Goal: Task Accomplishment & Management: Manage account settings

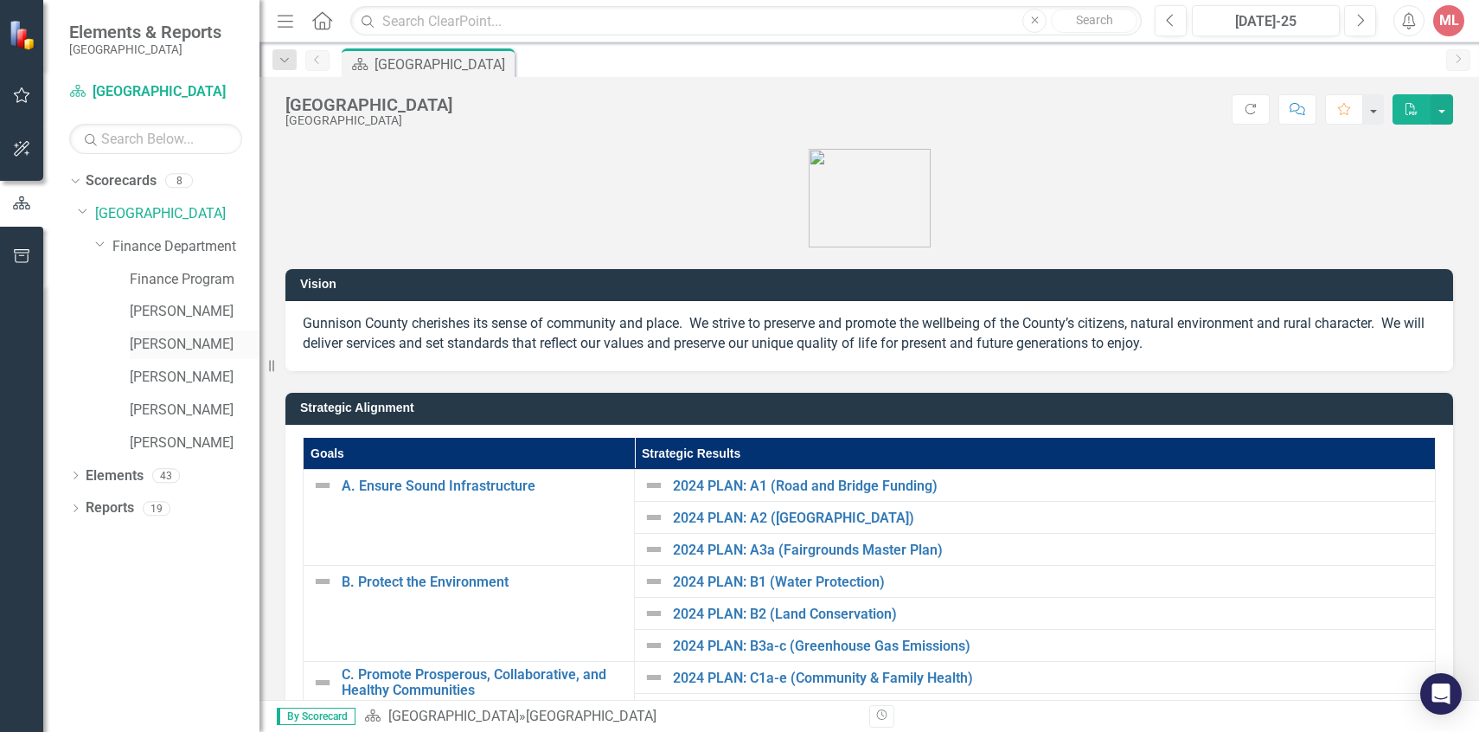
click at [165, 339] on link "[PERSON_NAME]" at bounding box center [195, 345] width 130 height 20
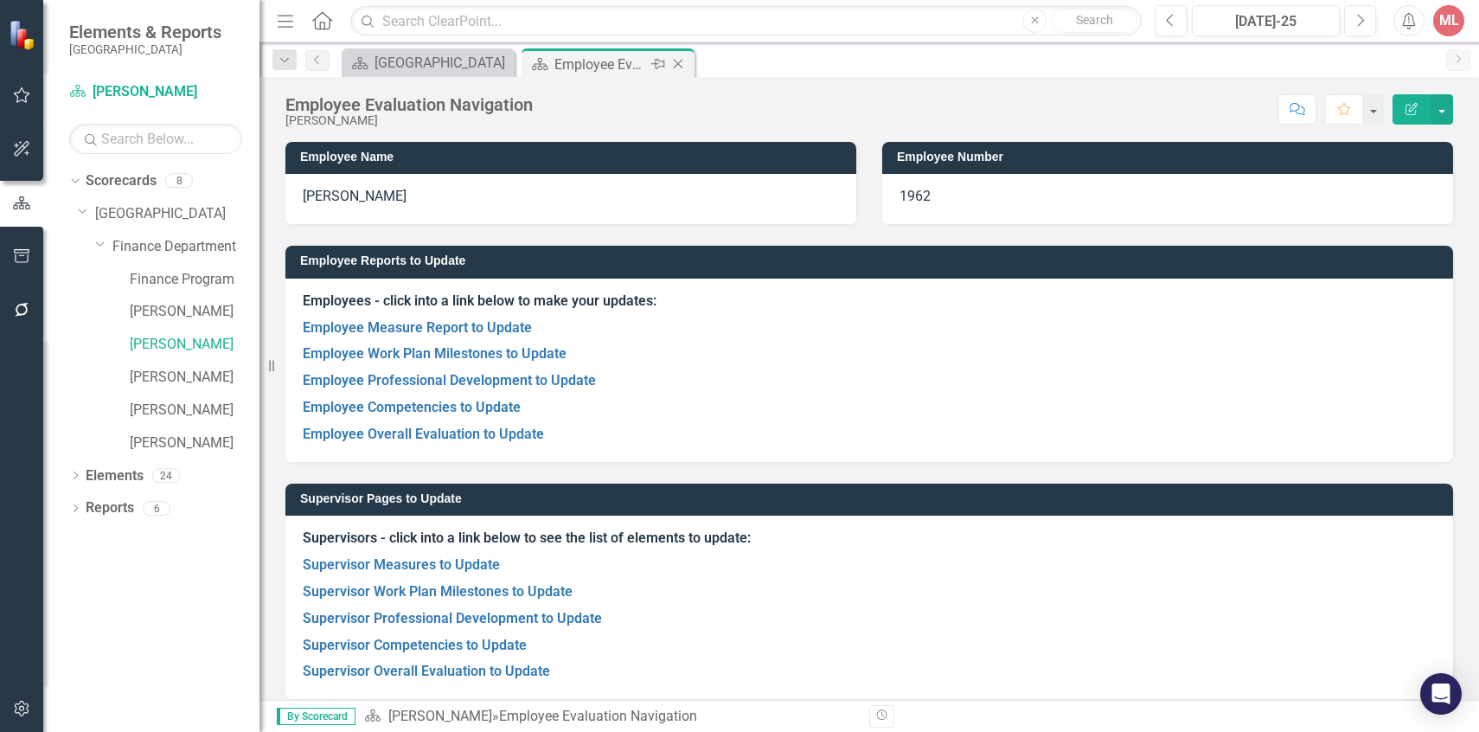
click at [580, 61] on div "Employee Evaluation Navigation" at bounding box center [600, 65] width 93 height 22
click at [413, 332] on link "Employee Measure Report to Update" at bounding box center [417, 327] width 229 height 16
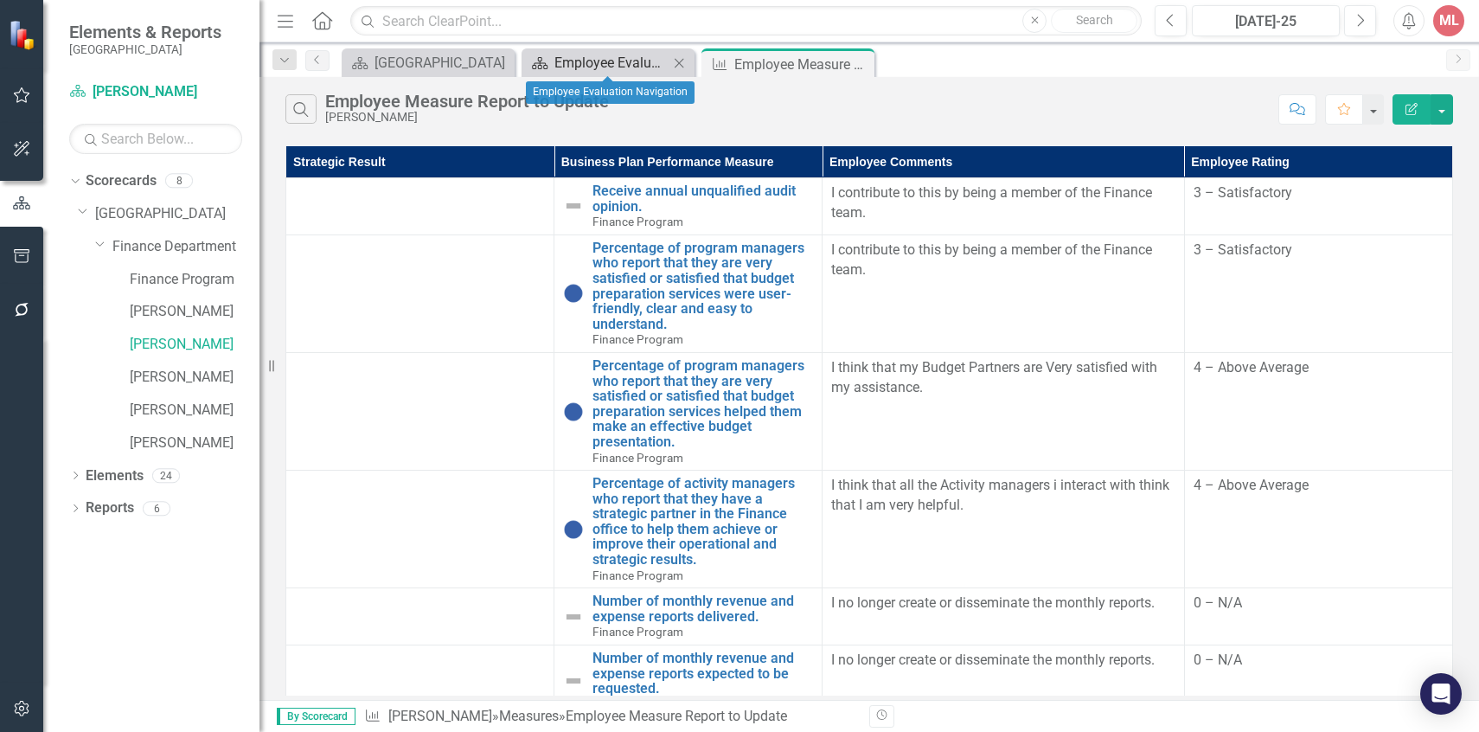
click at [598, 61] on div "Employee Evaluation Navigation" at bounding box center [611, 63] width 114 height 22
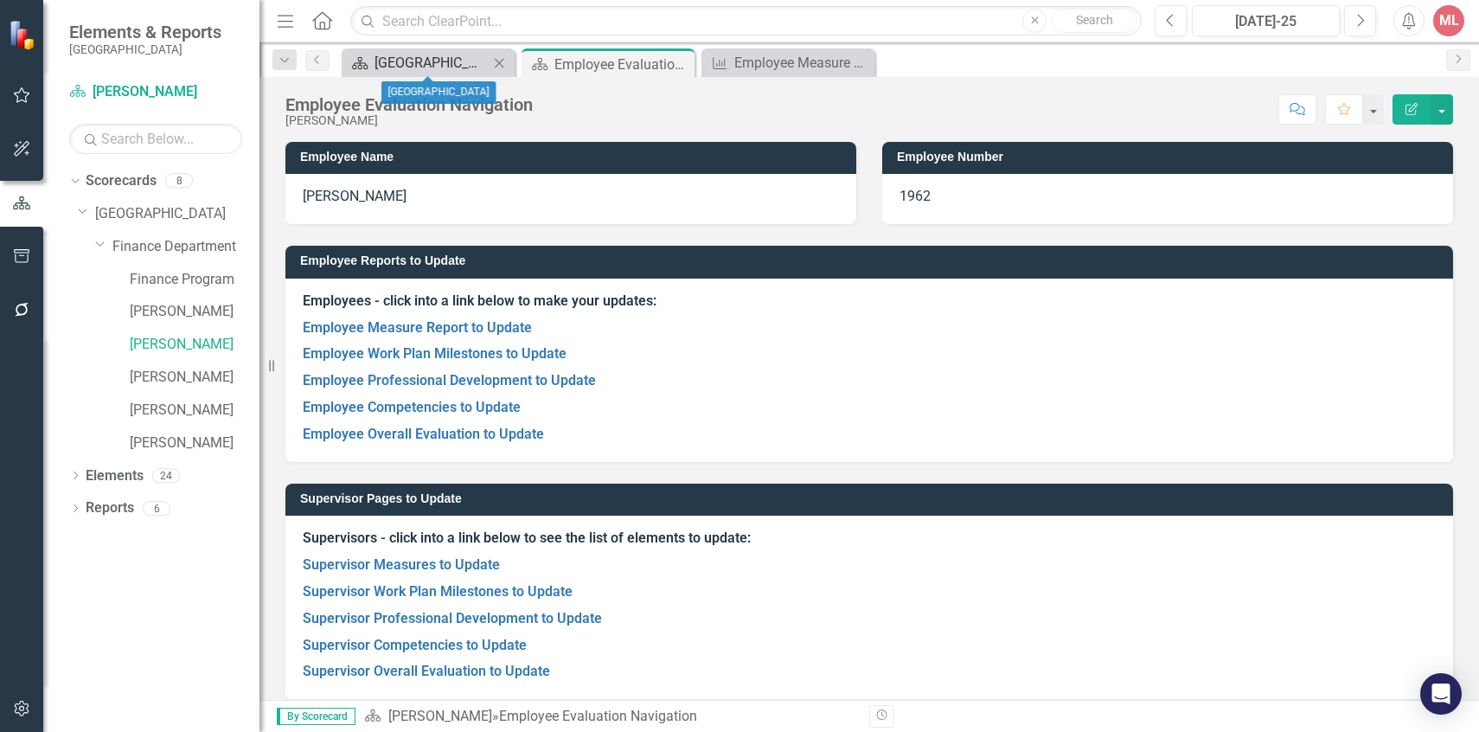
click at [441, 62] on div "[GEOGRAPHIC_DATA]" at bounding box center [431, 63] width 114 height 22
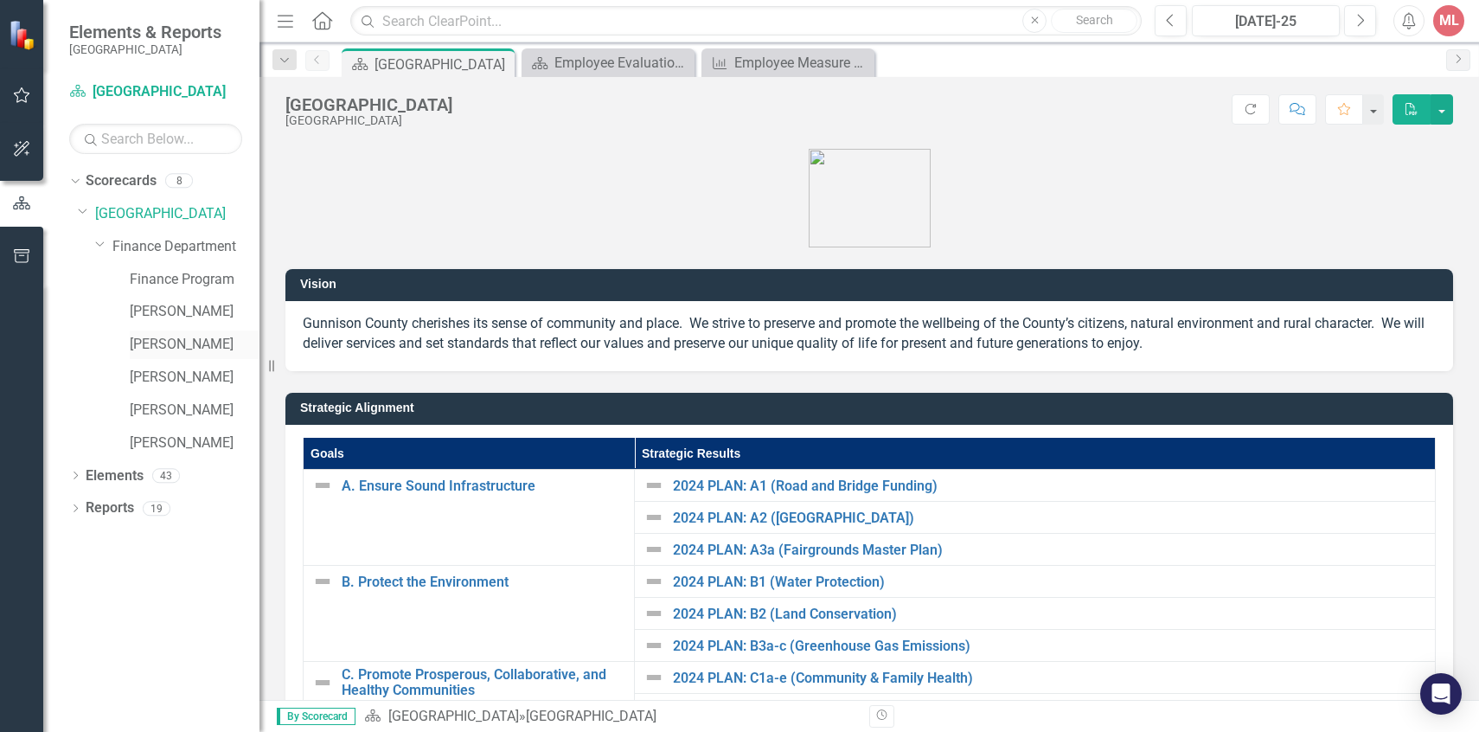
click at [174, 349] on link "[PERSON_NAME]" at bounding box center [195, 345] width 130 height 20
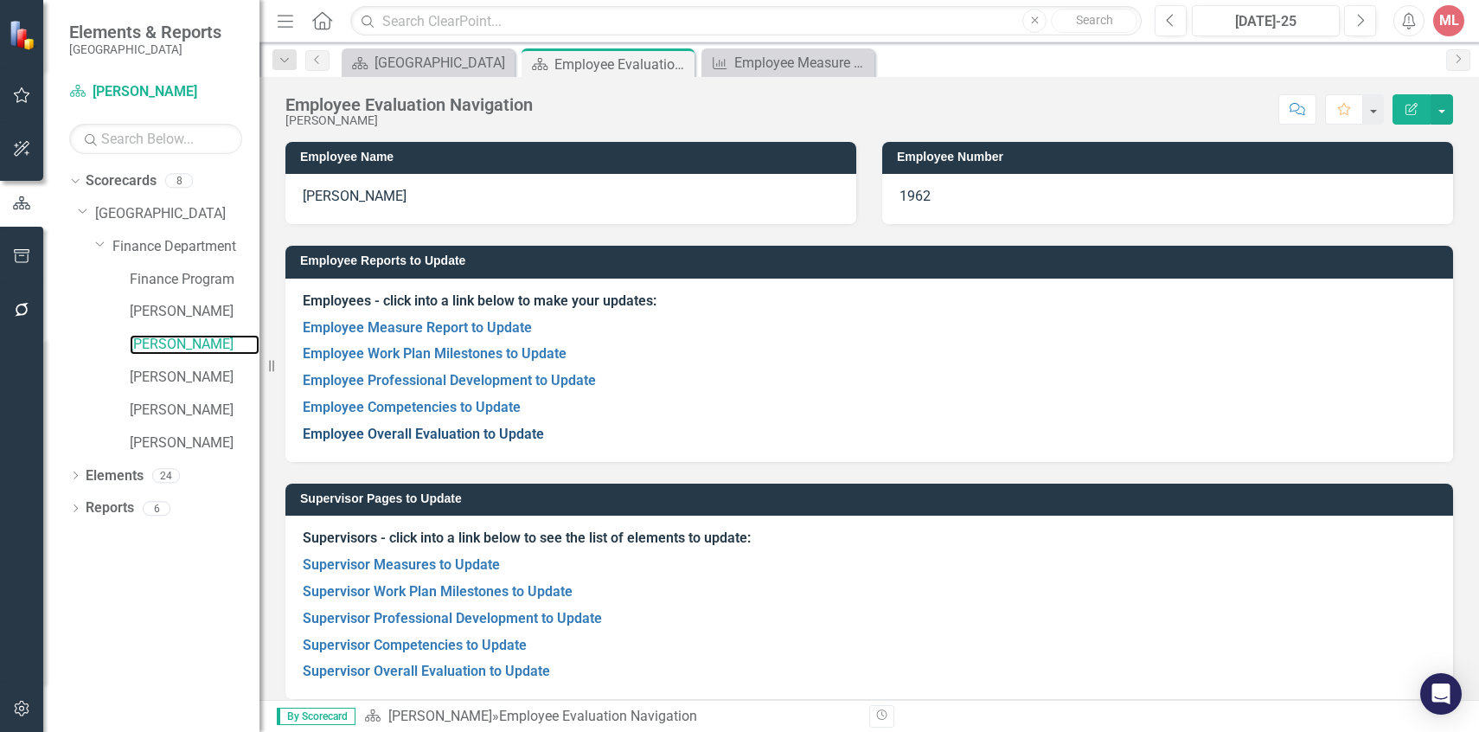
scroll to position [16, 0]
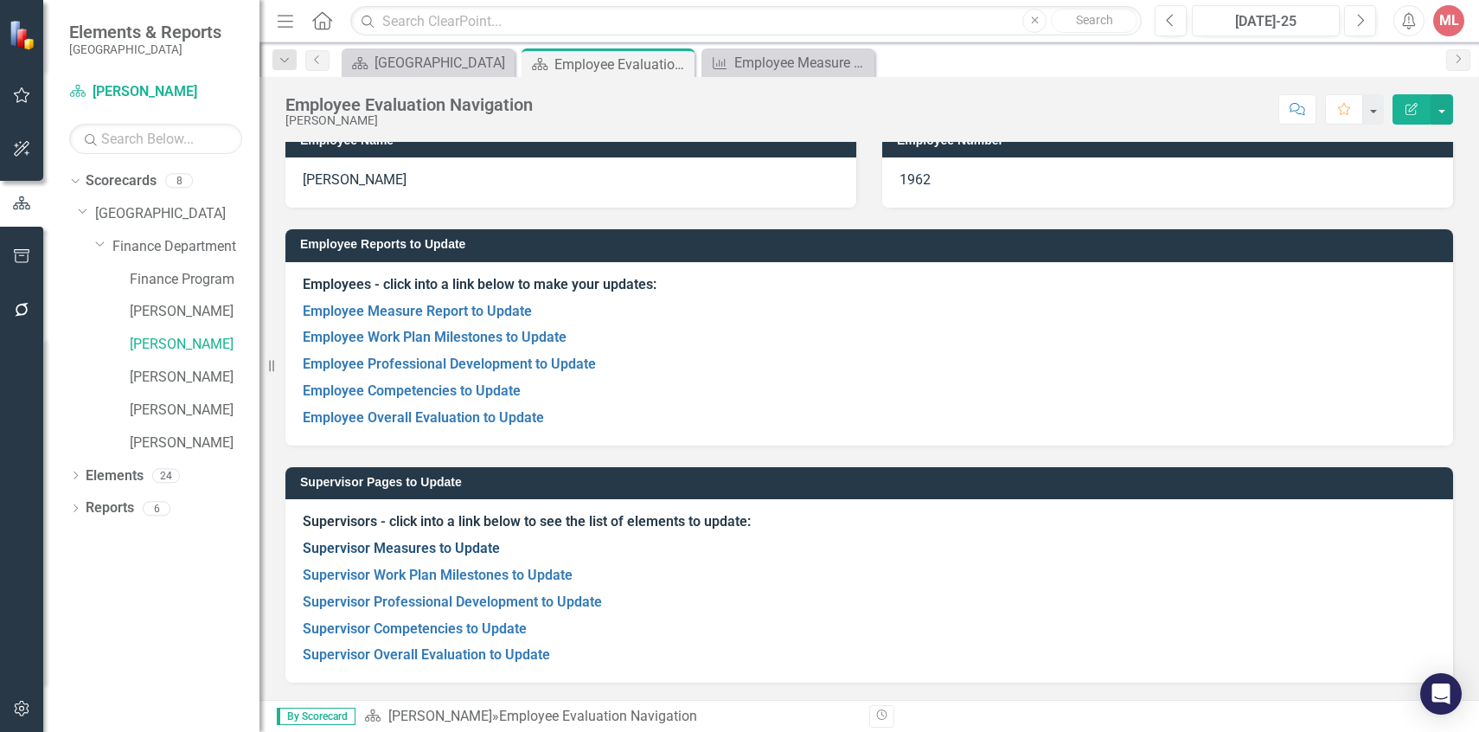
click at [397, 549] on link "Supervisor Measures to Update" at bounding box center [401, 548] width 197 height 16
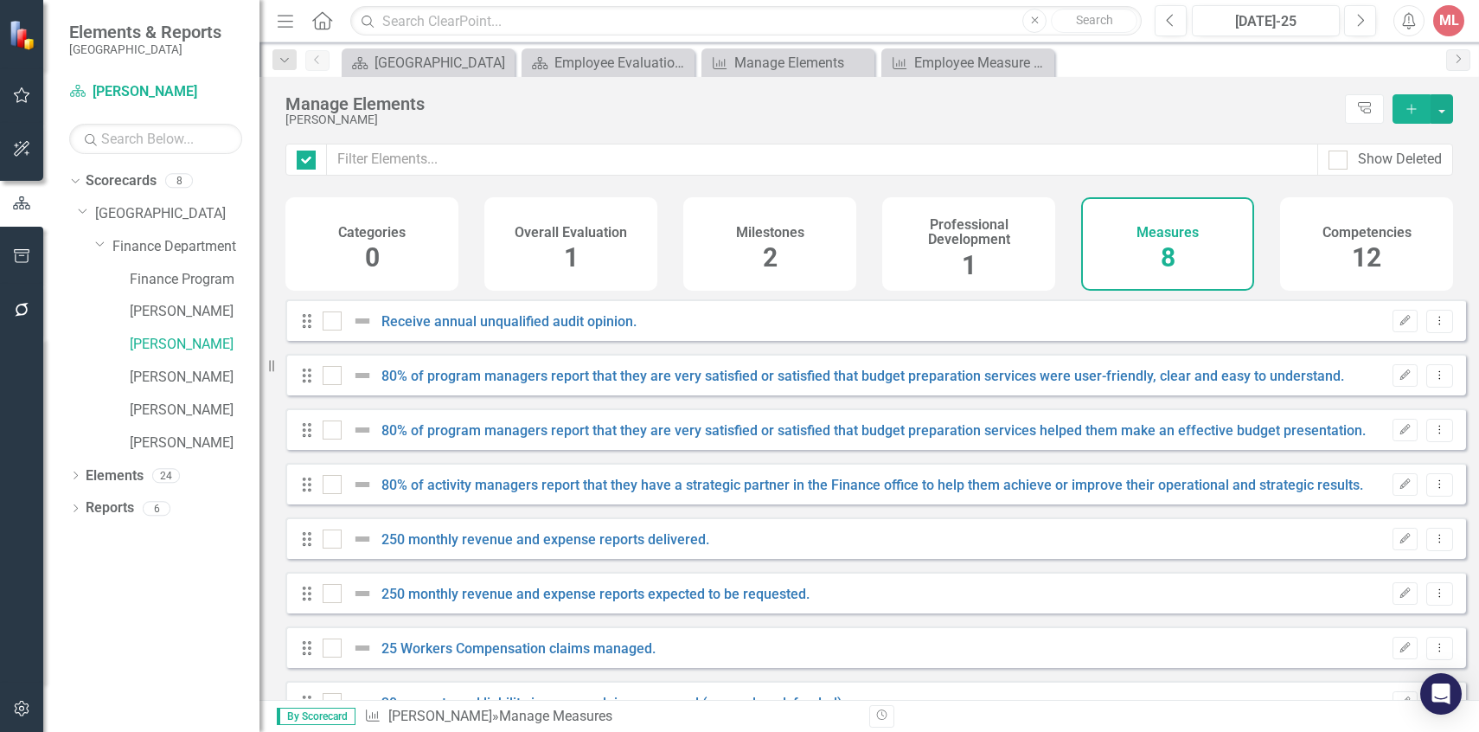
checkbox input "false"
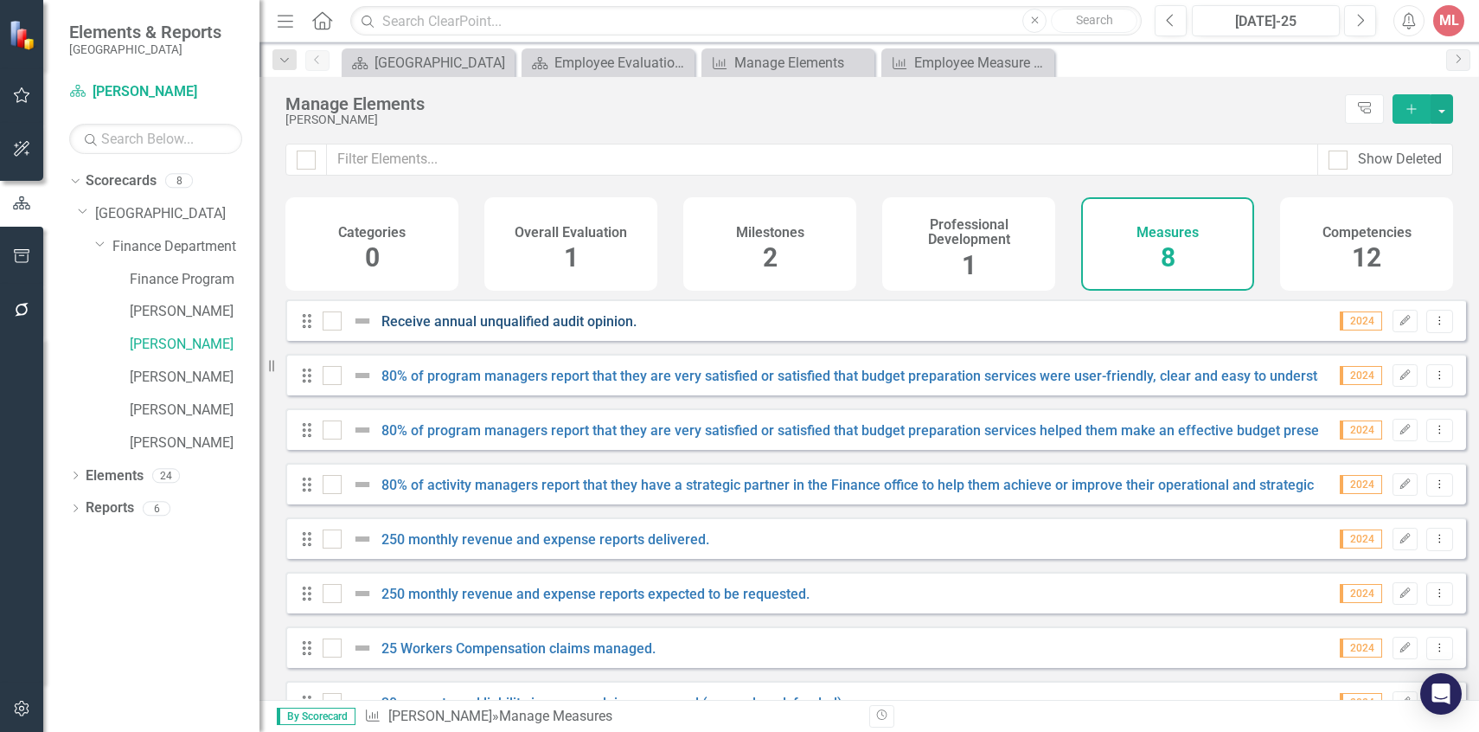
click at [437, 330] on link "Receive annual unqualified audit opinion." at bounding box center [508, 321] width 255 height 16
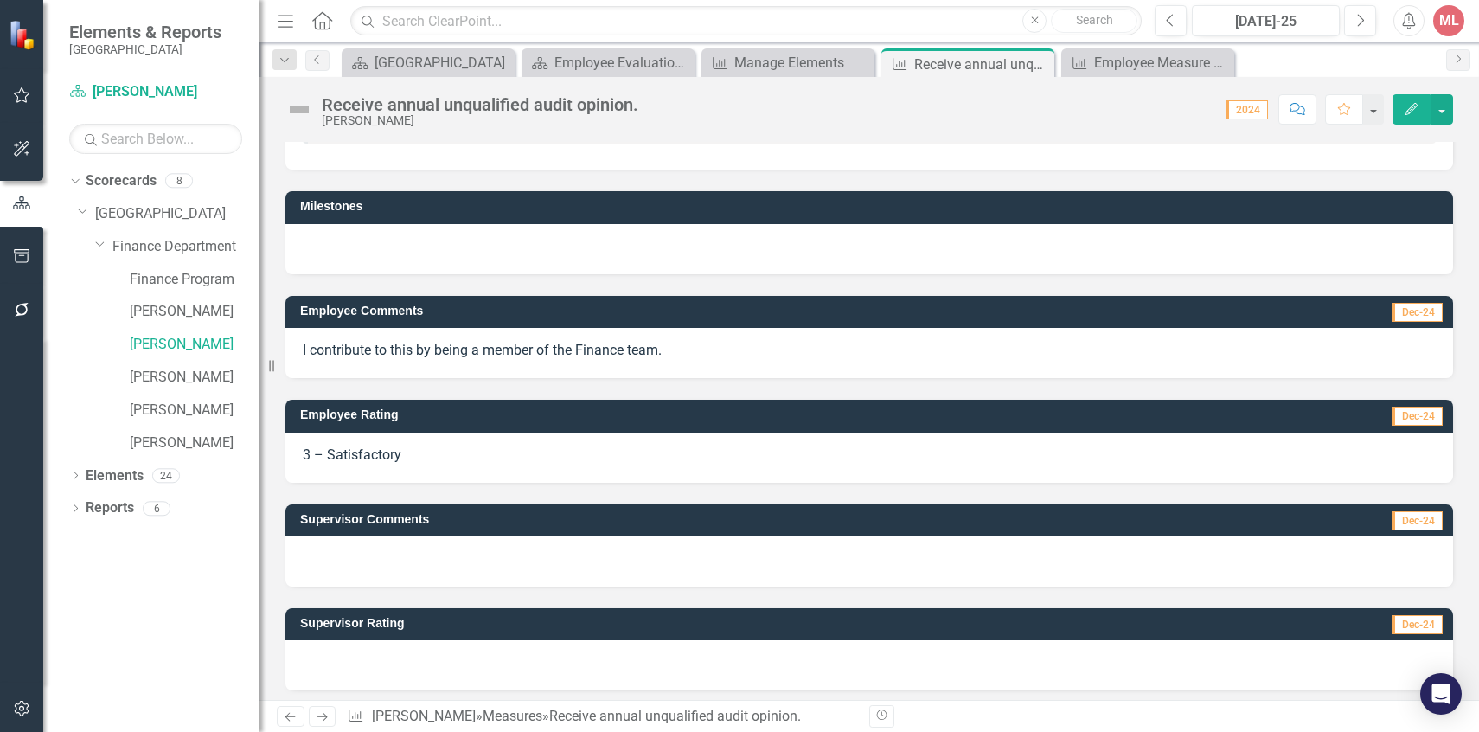
scroll to position [89, 0]
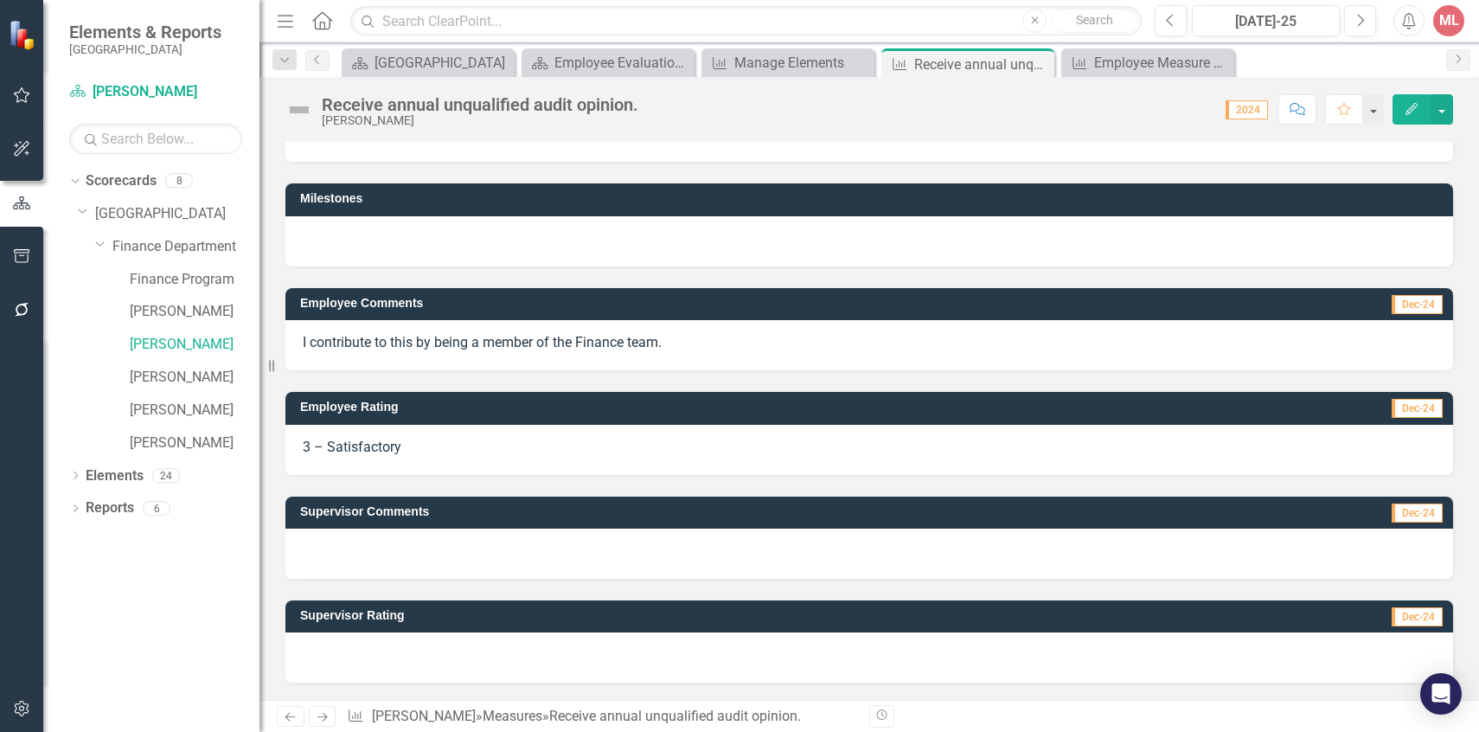
click at [360, 553] on div at bounding box center [869, 553] width 1168 height 50
click at [1394, 512] on span "Dec-24" at bounding box center [1417, 512] width 51 height 19
click at [395, 522] on td "Supervisor Comments" at bounding box center [706, 514] width 812 height 26
click at [369, 554] on div at bounding box center [869, 553] width 1168 height 50
click at [1400, 105] on button "Edit" at bounding box center [1411, 109] width 38 height 30
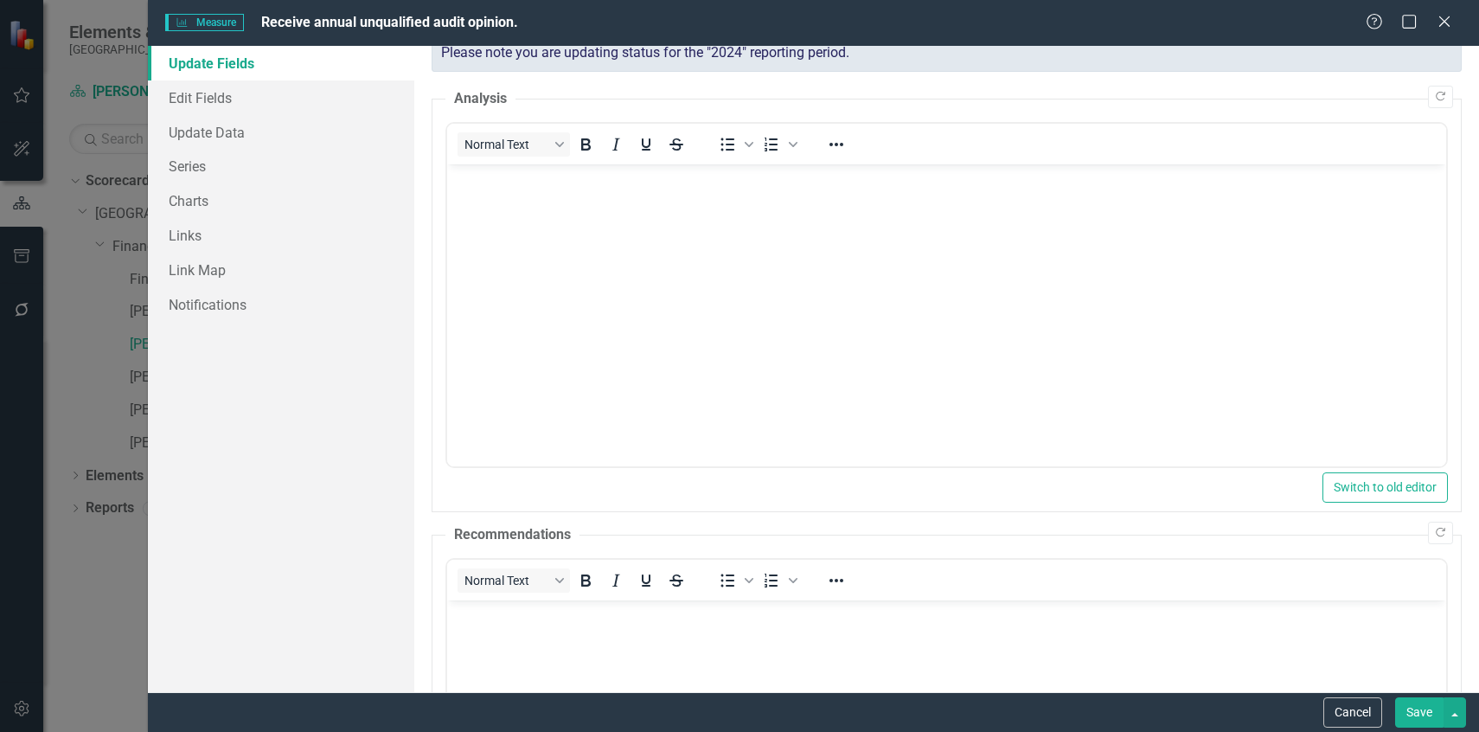
scroll to position [0, 0]
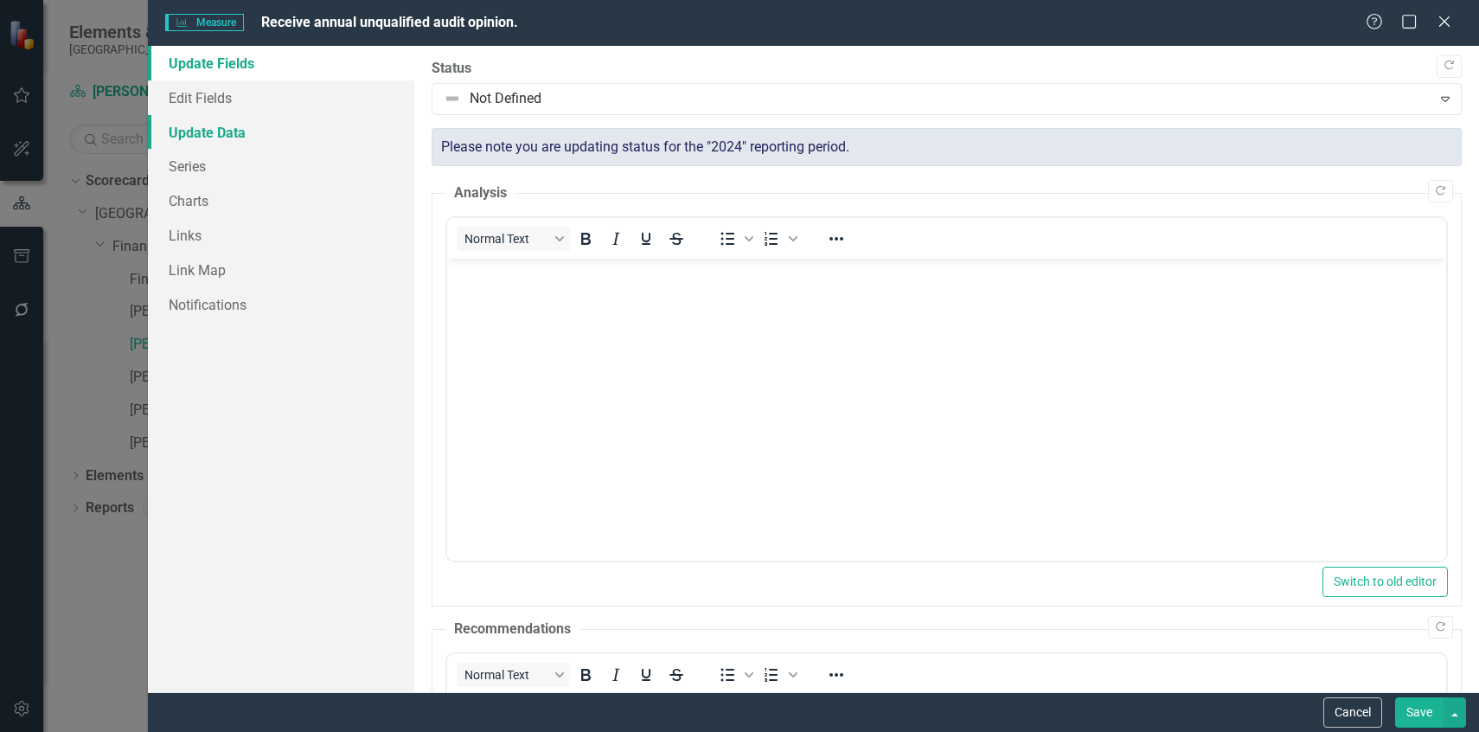
click at [182, 128] on link "Update Data" at bounding box center [281, 132] width 266 height 35
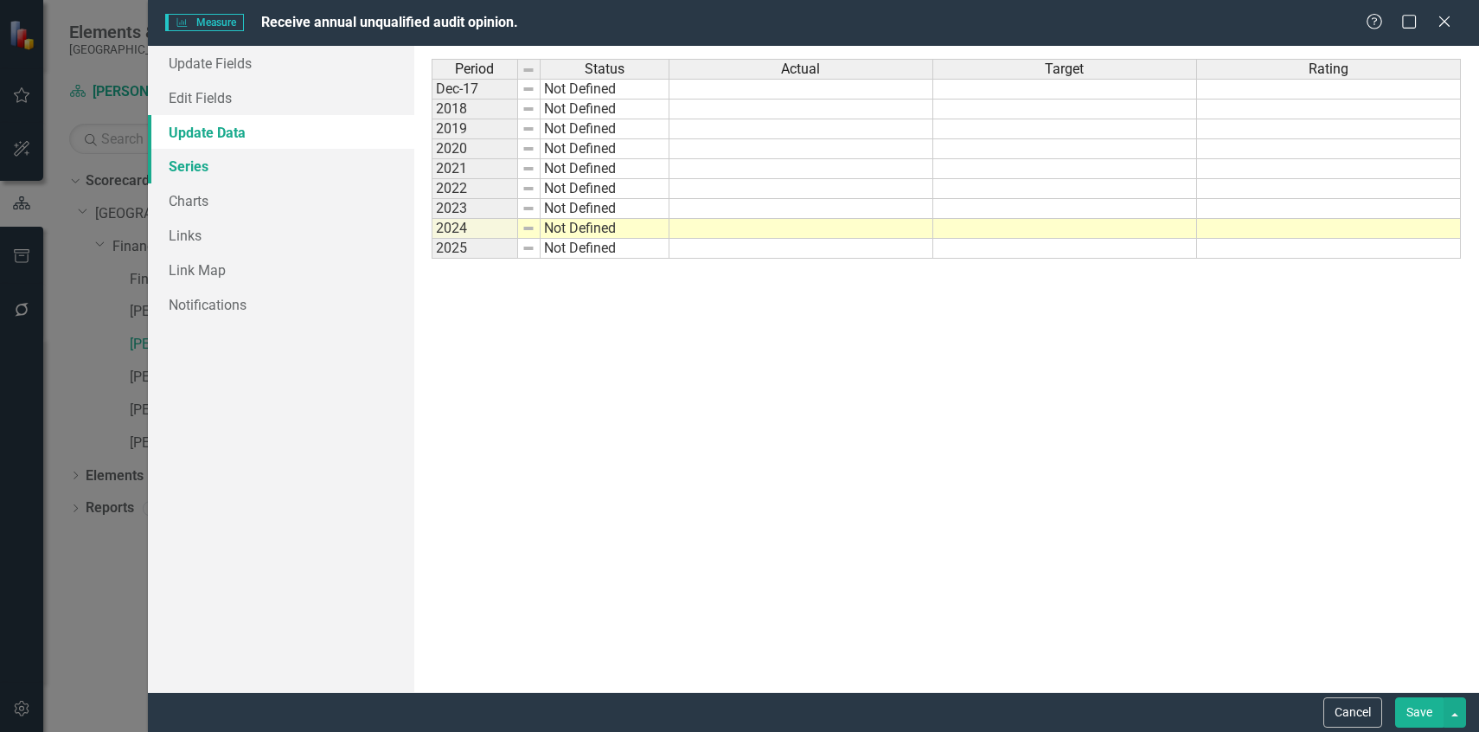
click at [184, 163] on link "Series" at bounding box center [281, 166] width 266 height 35
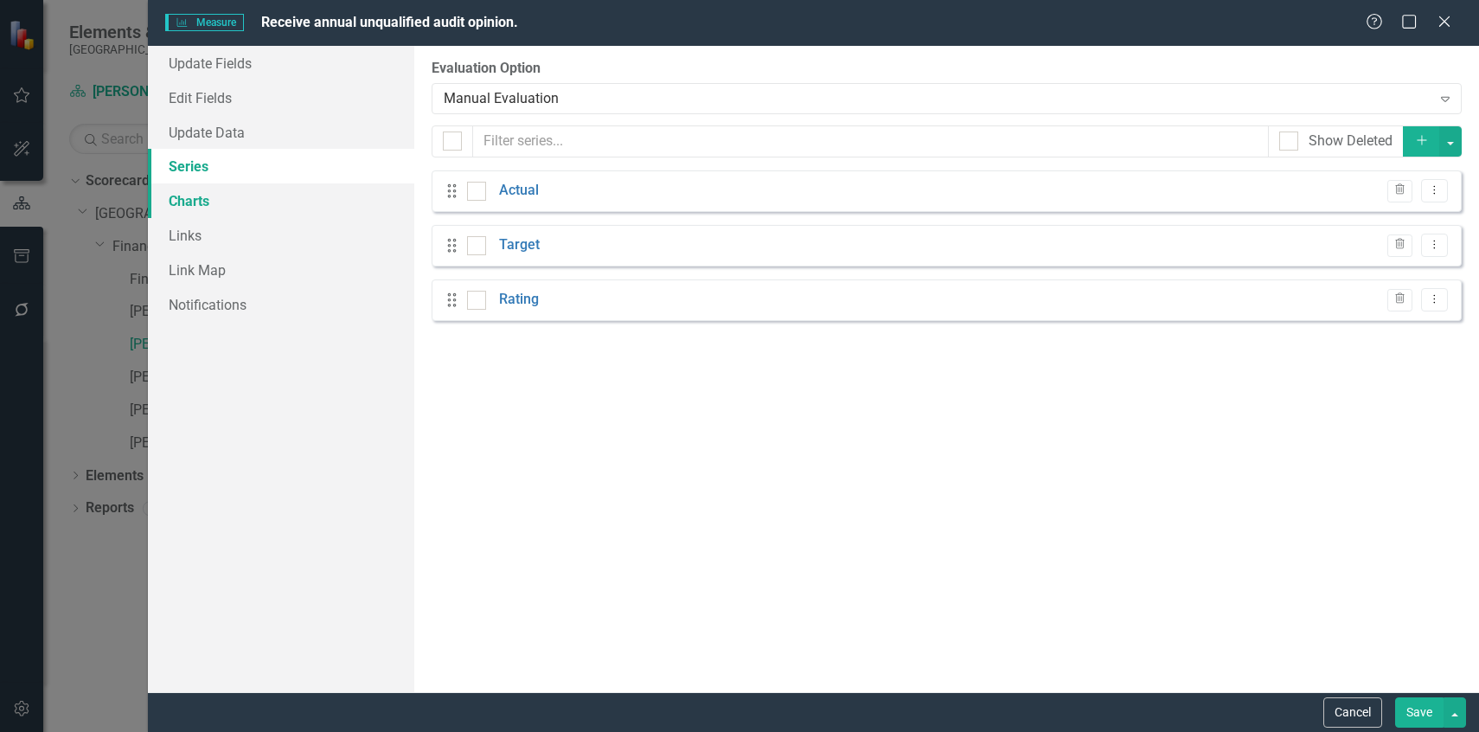
click at [190, 202] on link "Charts" at bounding box center [281, 200] width 266 height 35
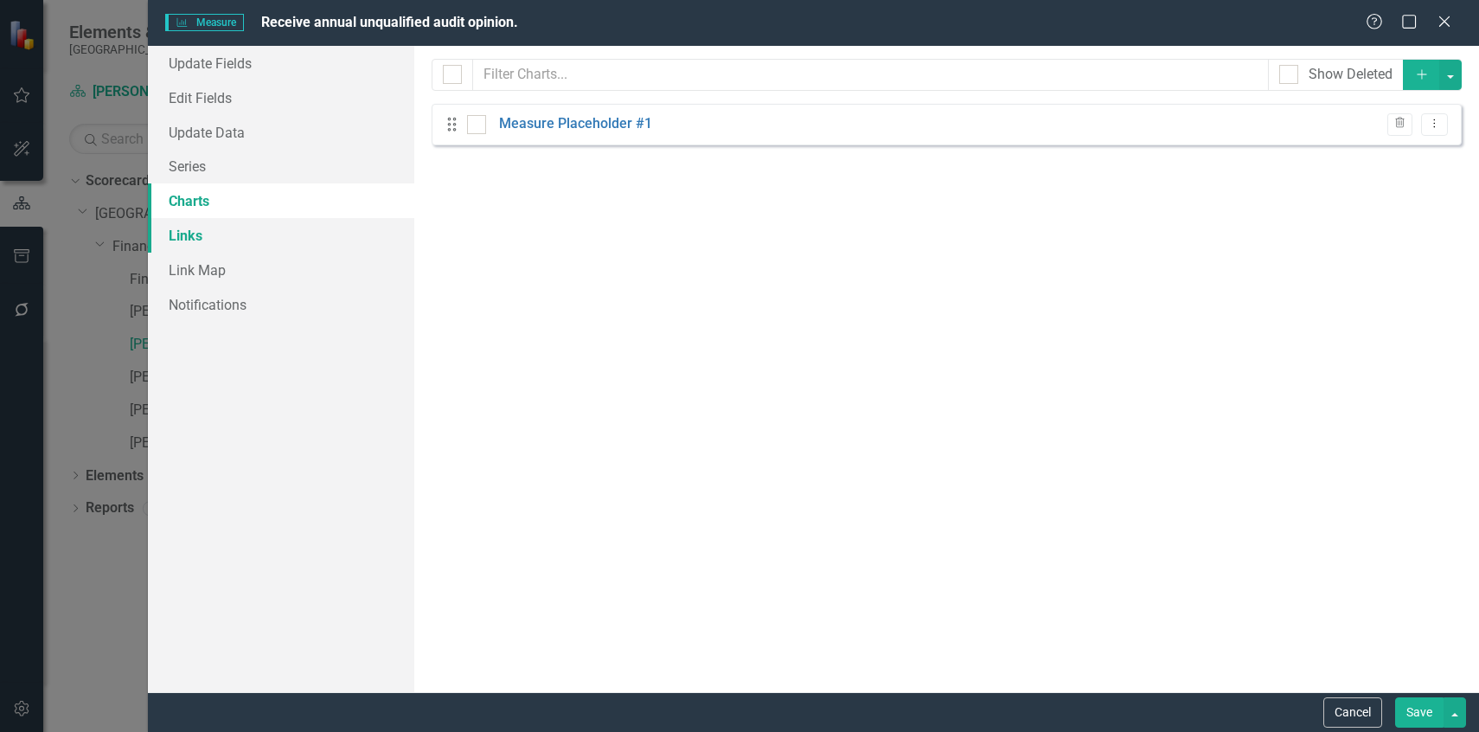
click at [192, 235] on link "Links" at bounding box center [281, 235] width 266 height 35
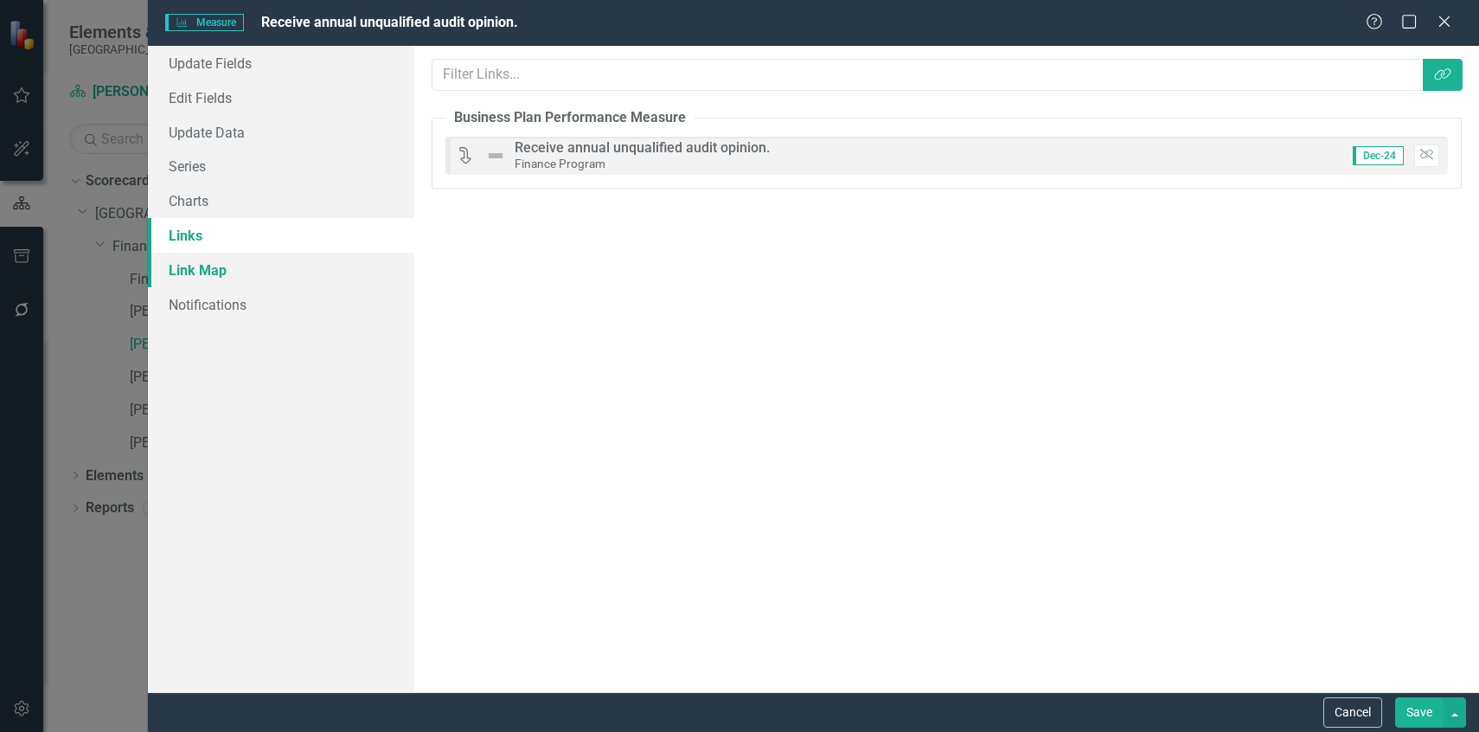
click at [187, 269] on link "Link Map" at bounding box center [281, 270] width 266 height 35
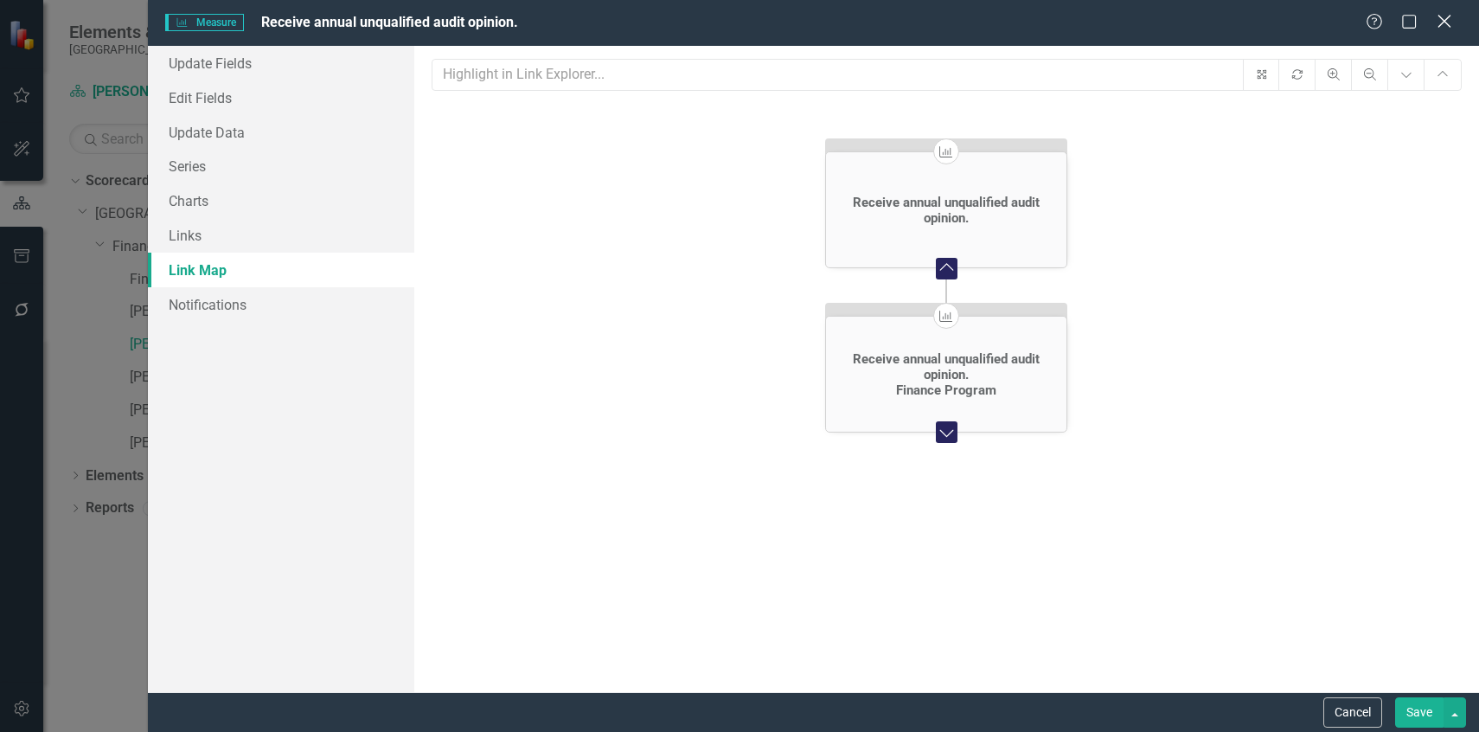
click at [1441, 32] on div "Close" at bounding box center [1444, 22] width 22 height 23
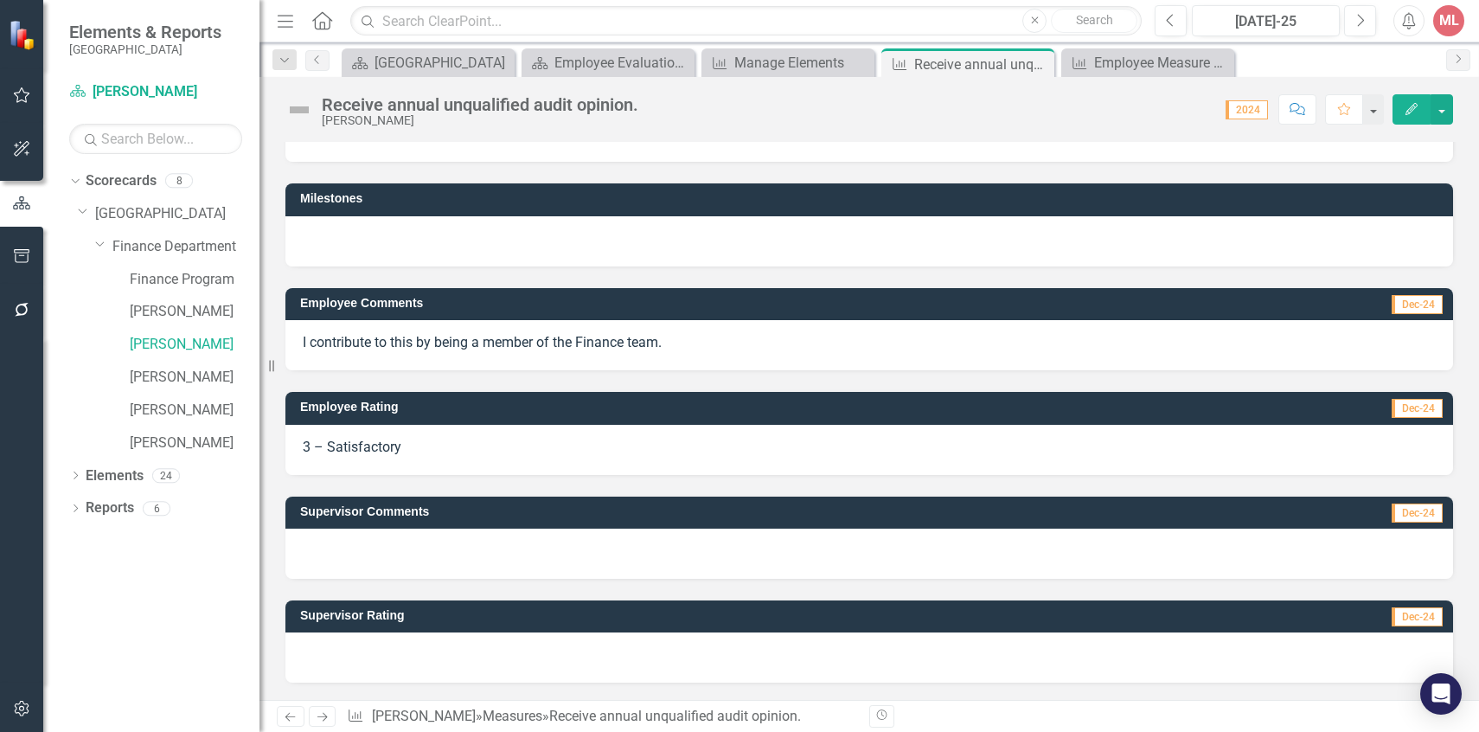
click at [586, 555] on div at bounding box center [869, 553] width 1168 height 50
click at [1301, 113] on icon "button" at bounding box center [1297, 109] width 16 height 12
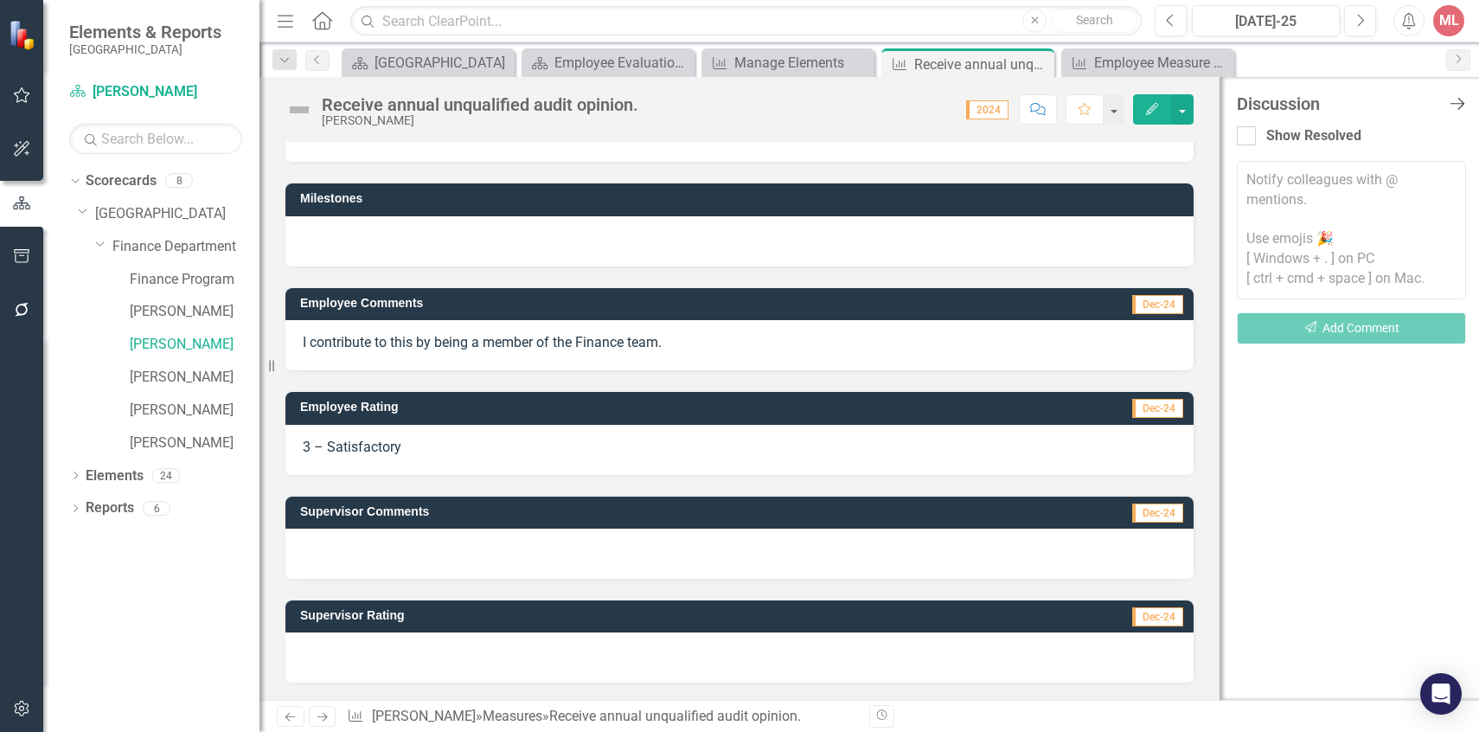
click at [1460, 99] on icon "Close Discussion Bar" at bounding box center [1457, 103] width 22 height 16
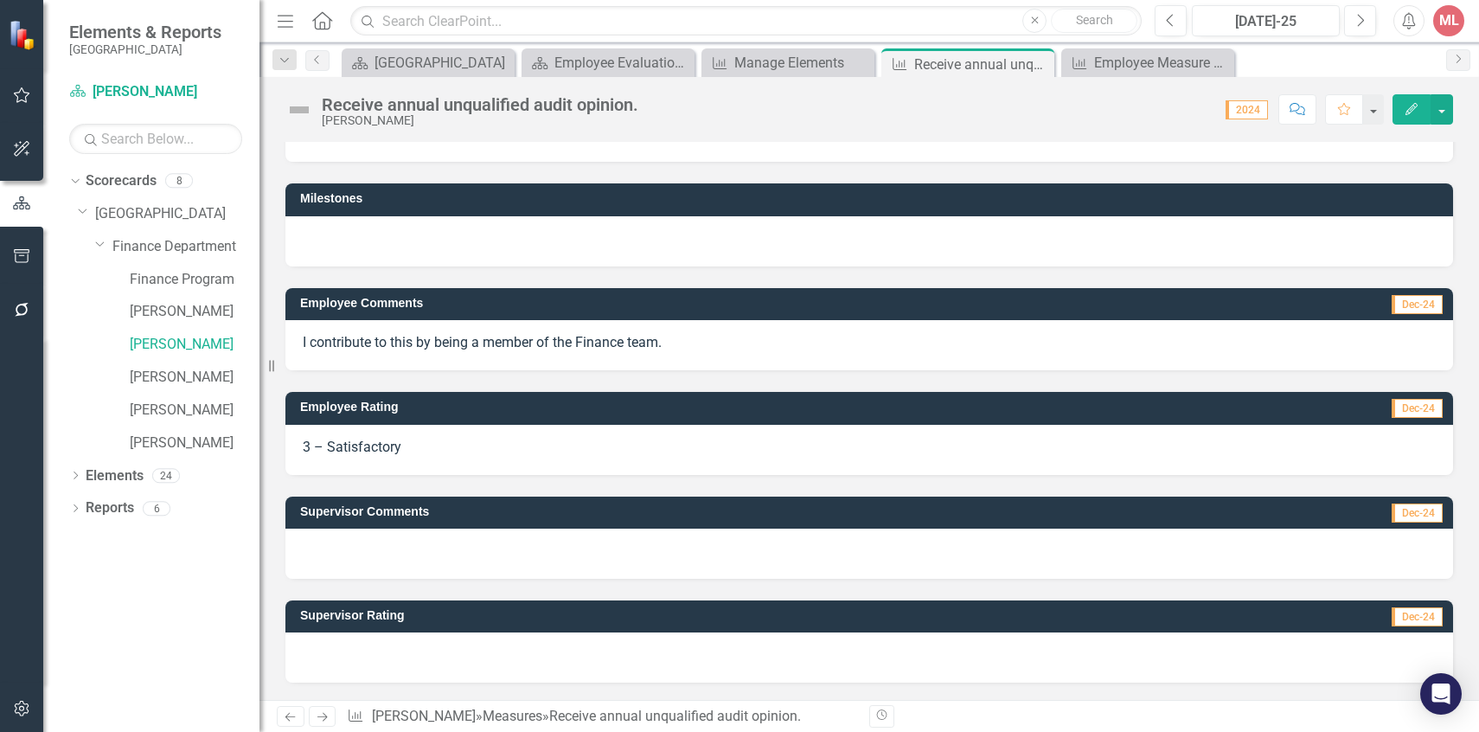
click at [1404, 106] on icon "Edit" at bounding box center [1412, 109] width 16 height 12
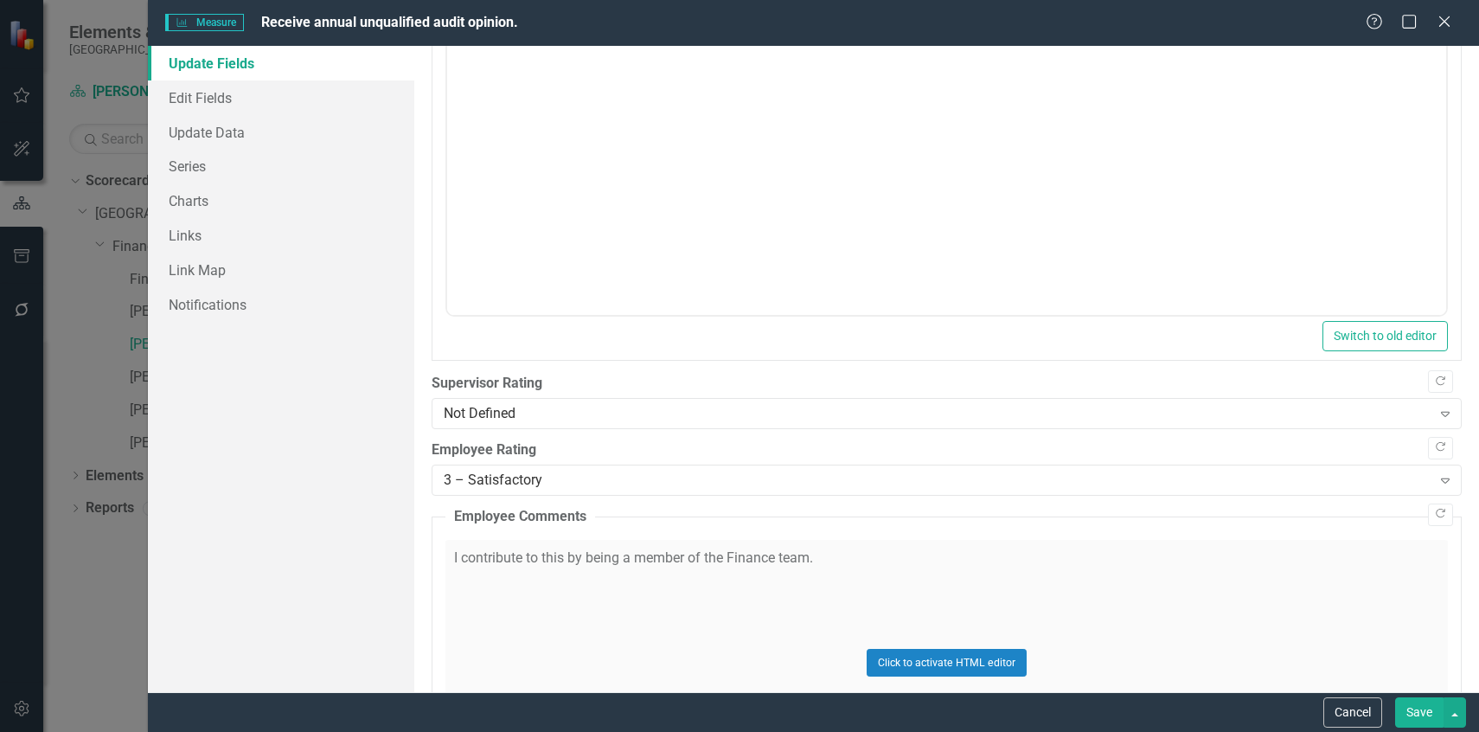
scroll to position [682, 0]
click at [893, 409] on div "Not Defined" at bounding box center [938, 413] width 988 height 20
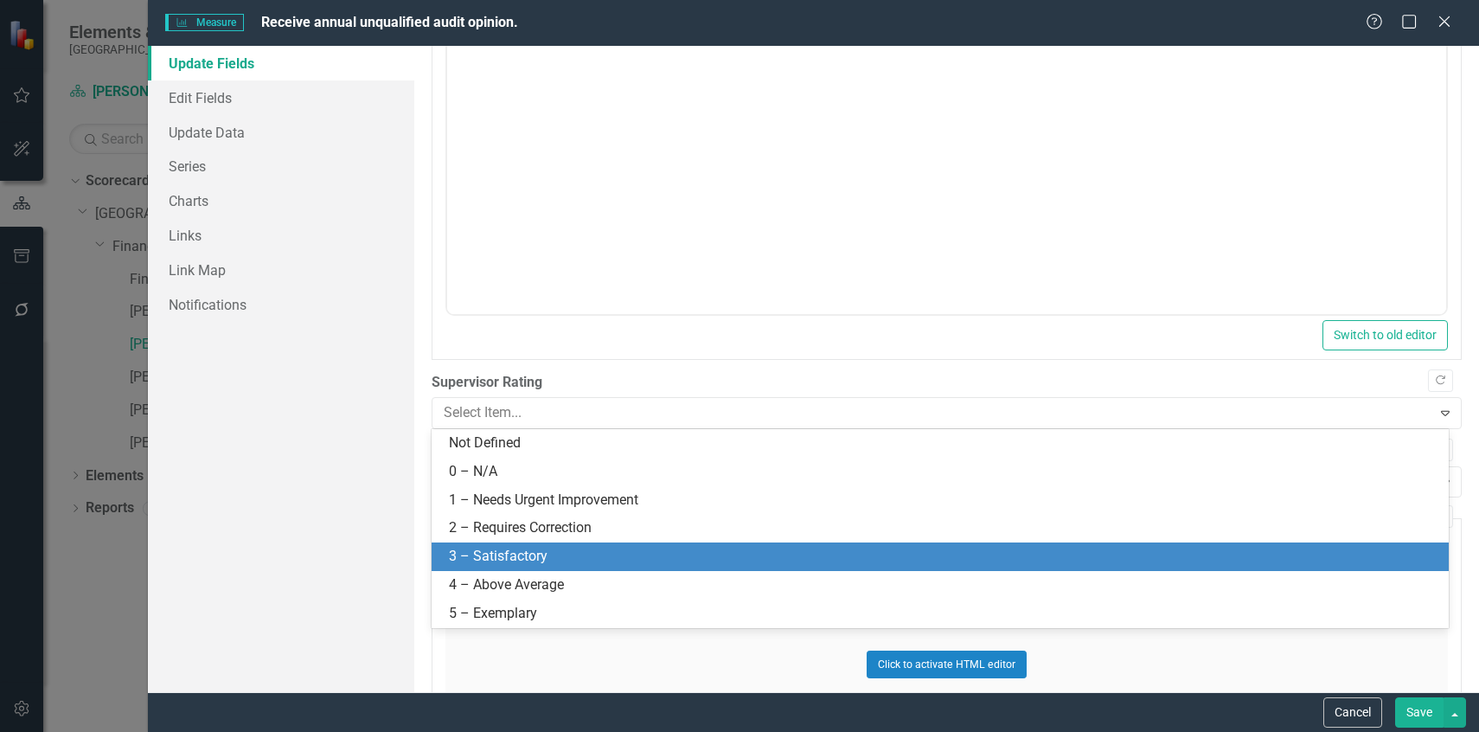
click at [605, 551] on div "3 – Satisfactory" at bounding box center [943, 557] width 989 height 20
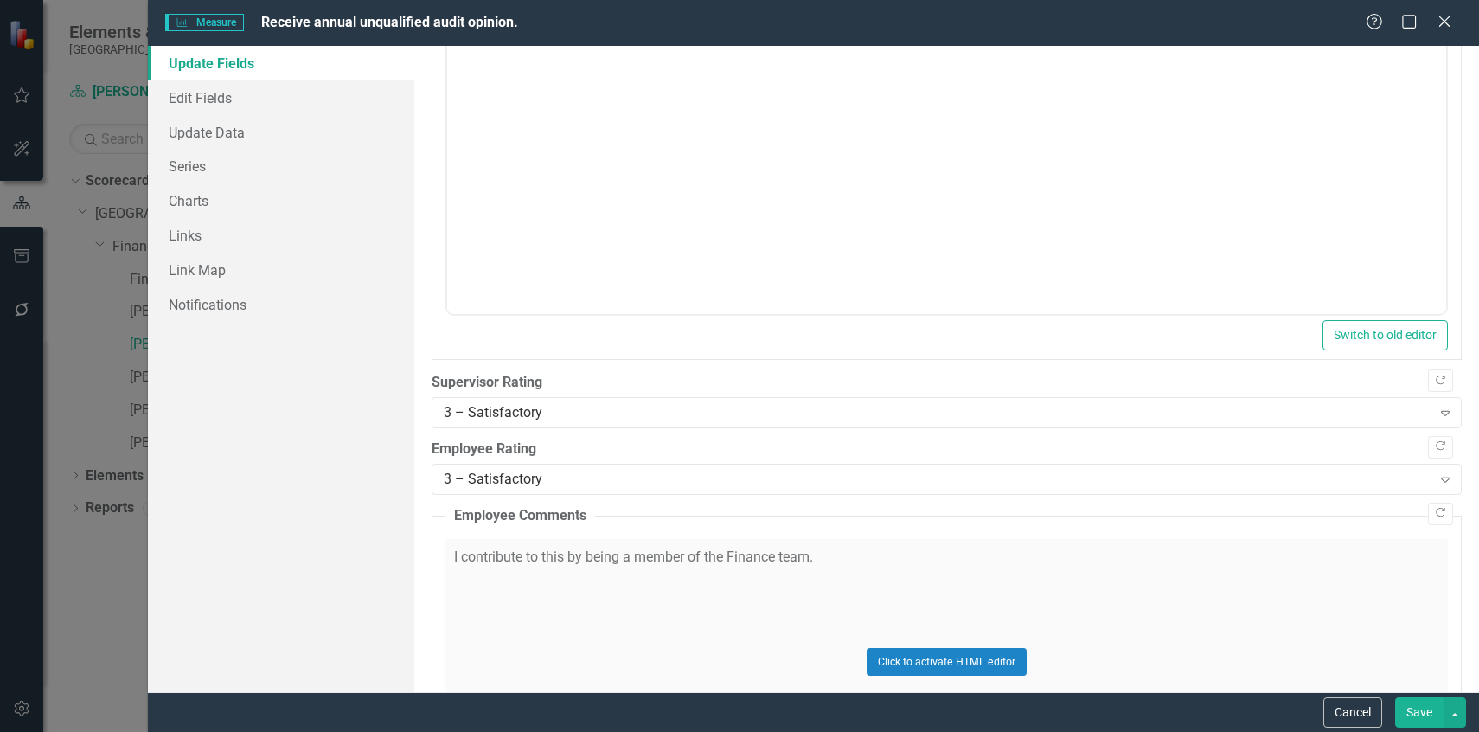
click at [605, 556] on div "Click to activate HTML editor" at bounding box center [946, 662] width 1002 height 246
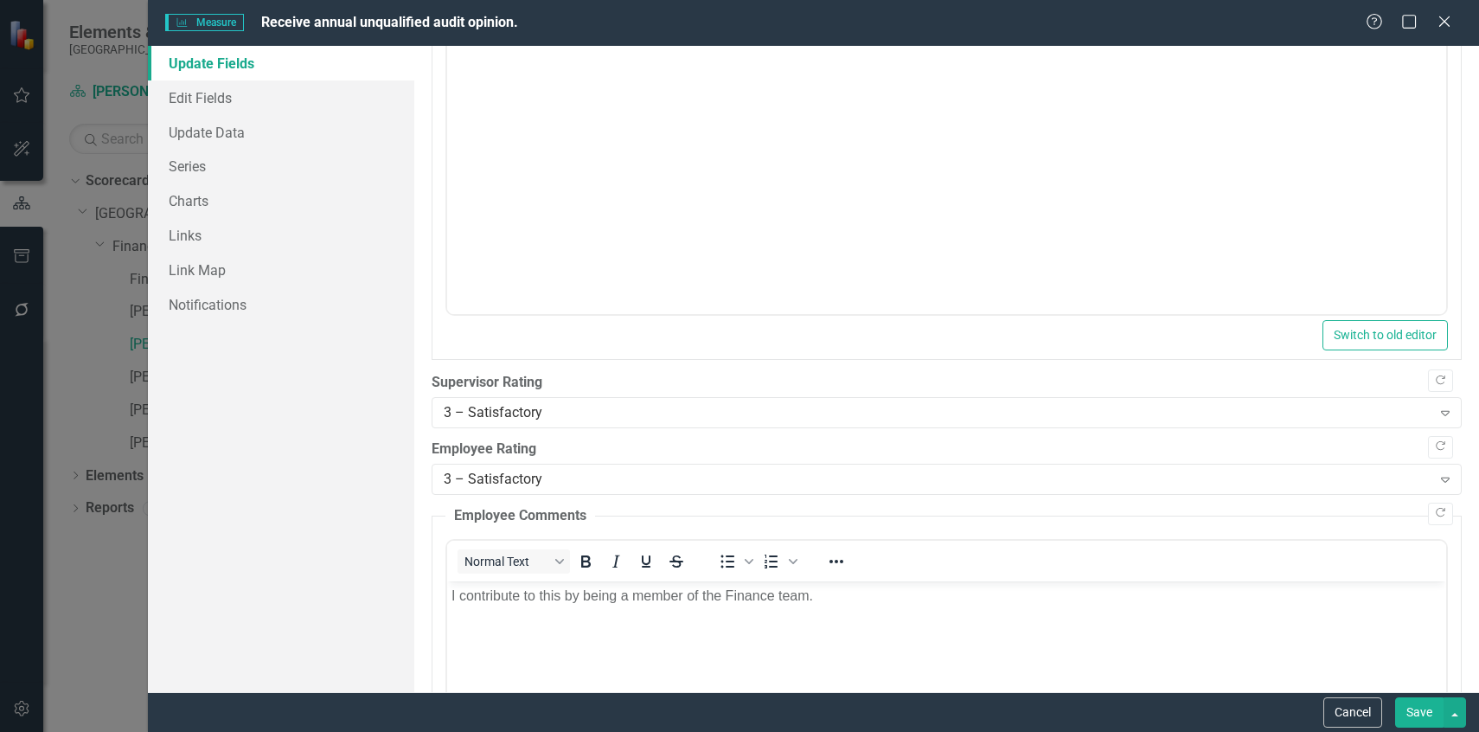
scroll to position [0, 0]
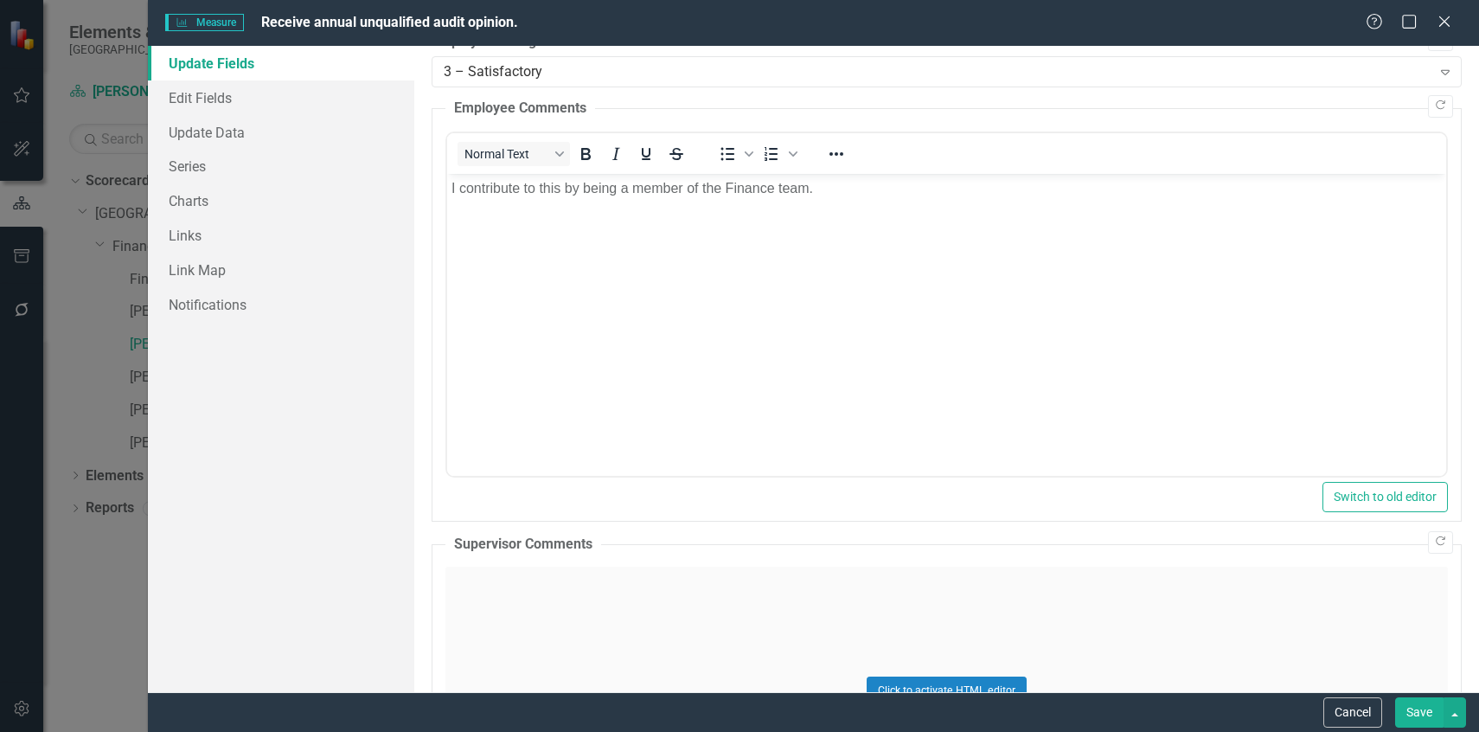
click at [675, 544] on fieldset "Supervisor Comments Click to activate HTML editor Switch to old editor" at bounding box center [947, 702] width 1030 height 336
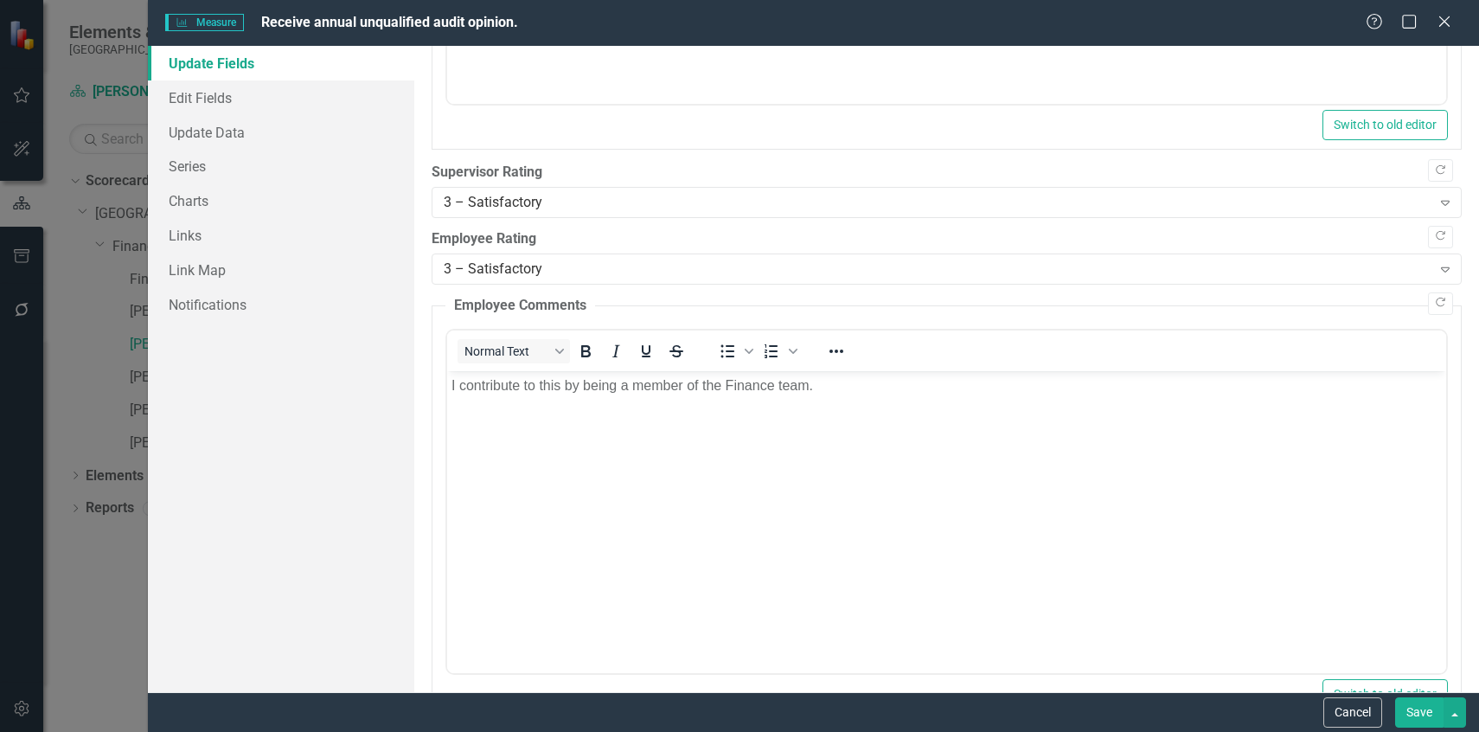
scroll to position [1291, 0]
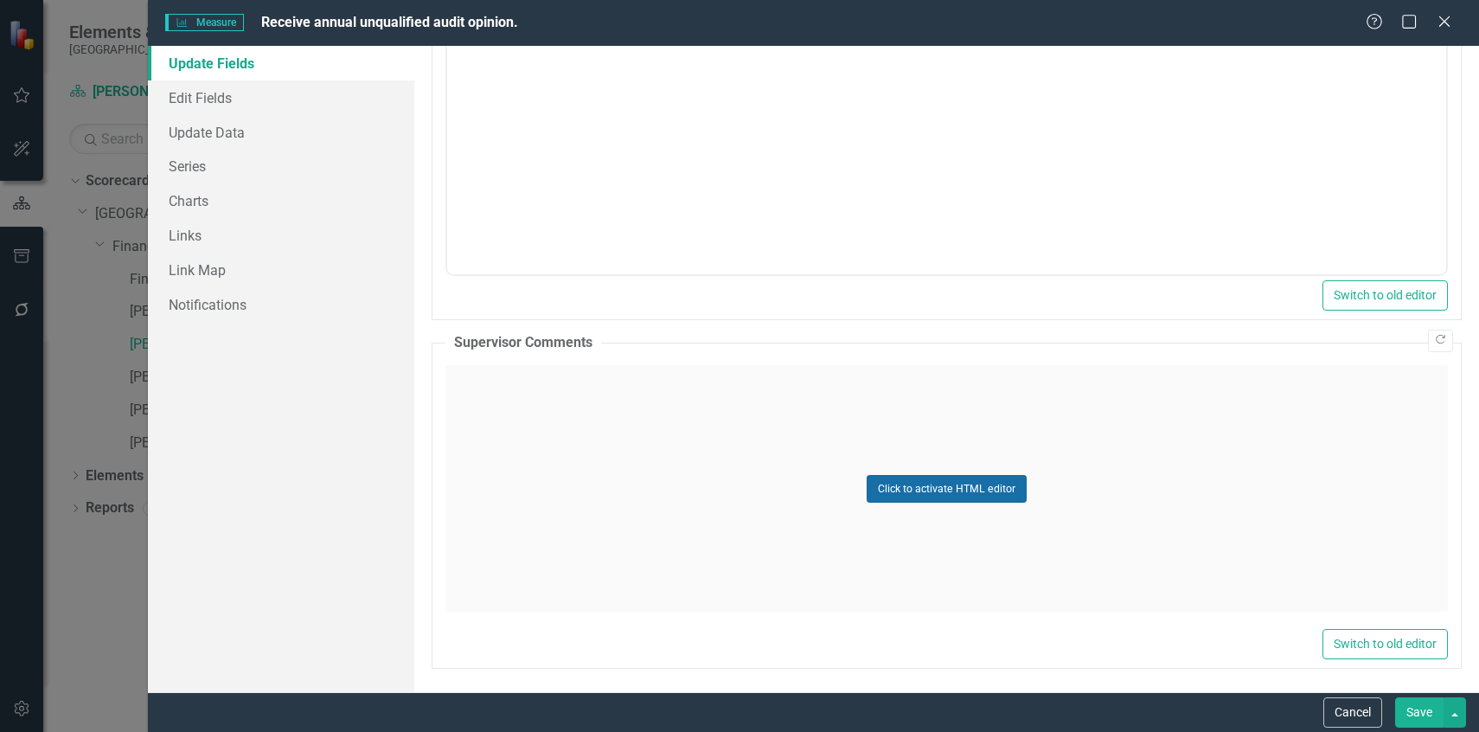
click at [922, 491] on button "Click to activate HTML editor" at bounding box center [947, 489] width 160 height 28
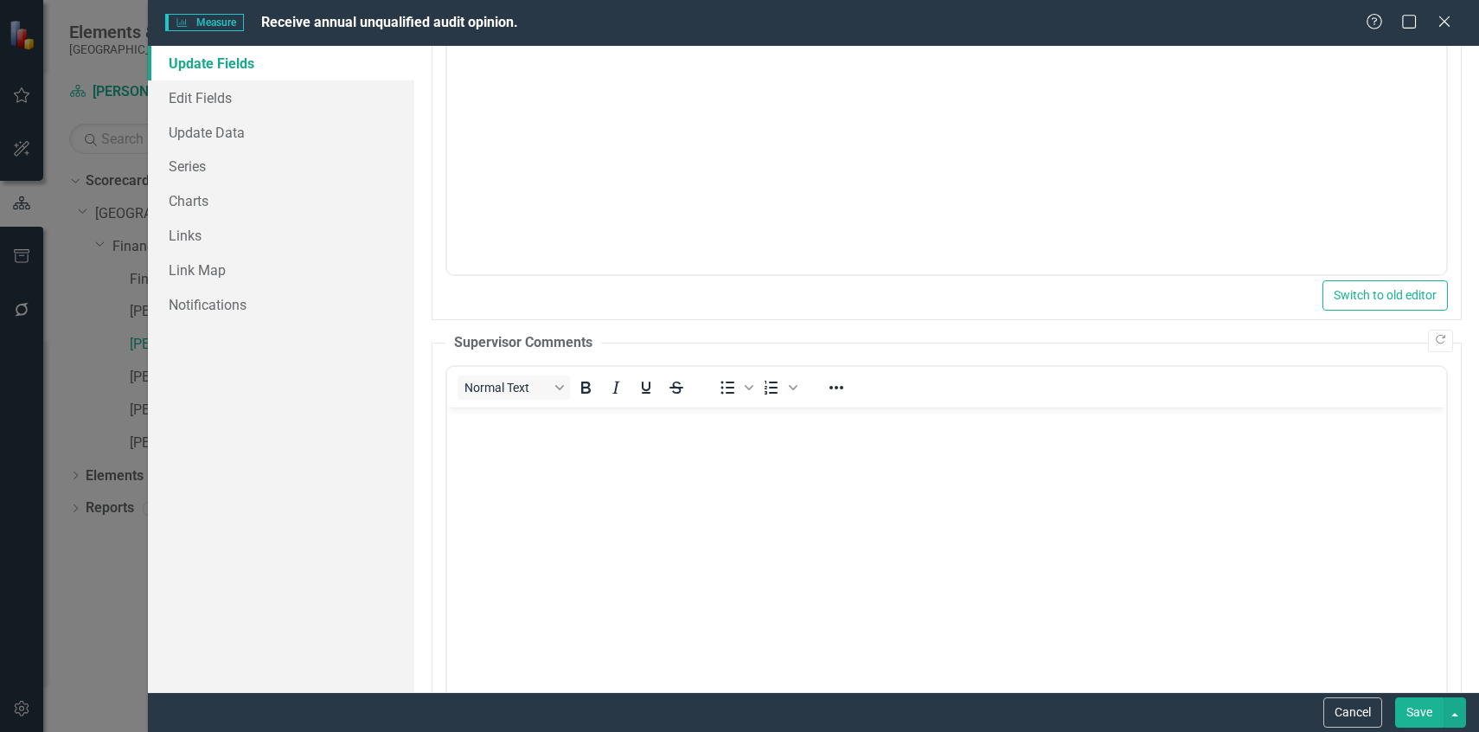
scroll to position [0, 0]
click at [906, 448] on body "Rich Text Area. Press ALT-0 for help." at bounding box center [945, 536] width 999 height 259
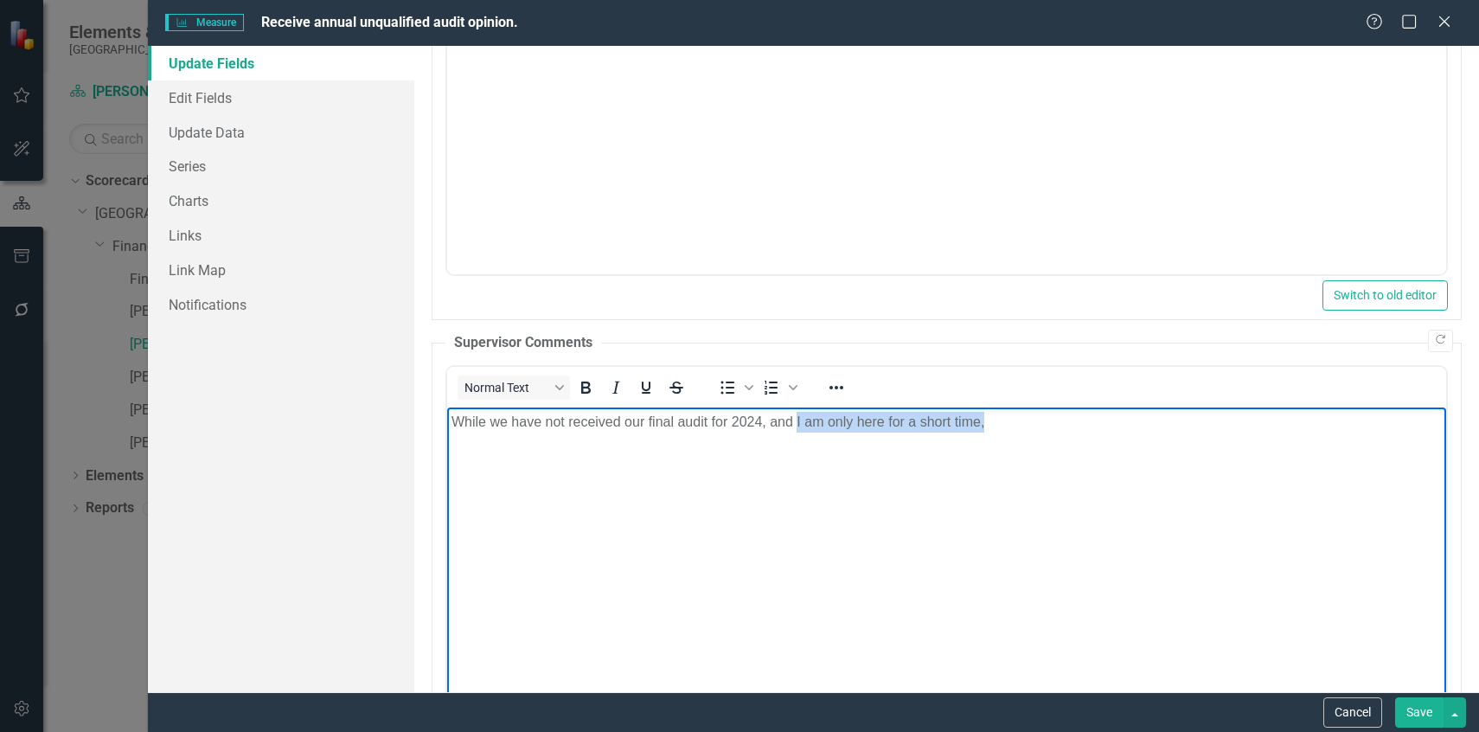
drag, startPoint x: 794, startPoint y: 420, endPoint x: 985, endPoint y: 431, distance: 191.4
click at [985, 431] on p "While we have not received our final audit for 2024, and I am only here for a s…" at bounding box center [946, 422] width 990 height 21
click at [1008, 428] on p "While we have not received our final audit for 2024, and I am only here for a s…" at bounding box center [946, 422] width 990 height 21
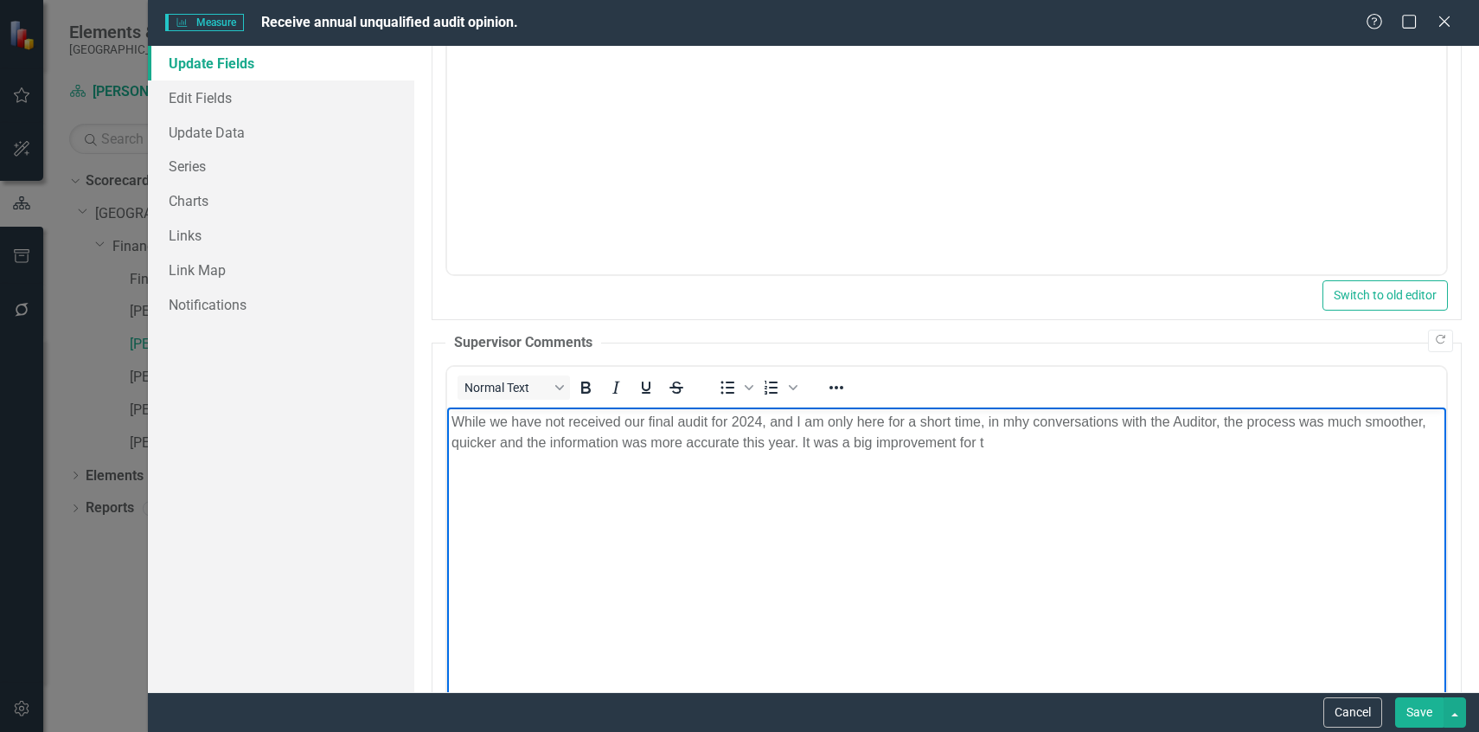
click at [1008, 428] on p "While we have not received our final audit for 2024, and I am only here for a s…" at bounding box center [946, 433] width 990 height 42
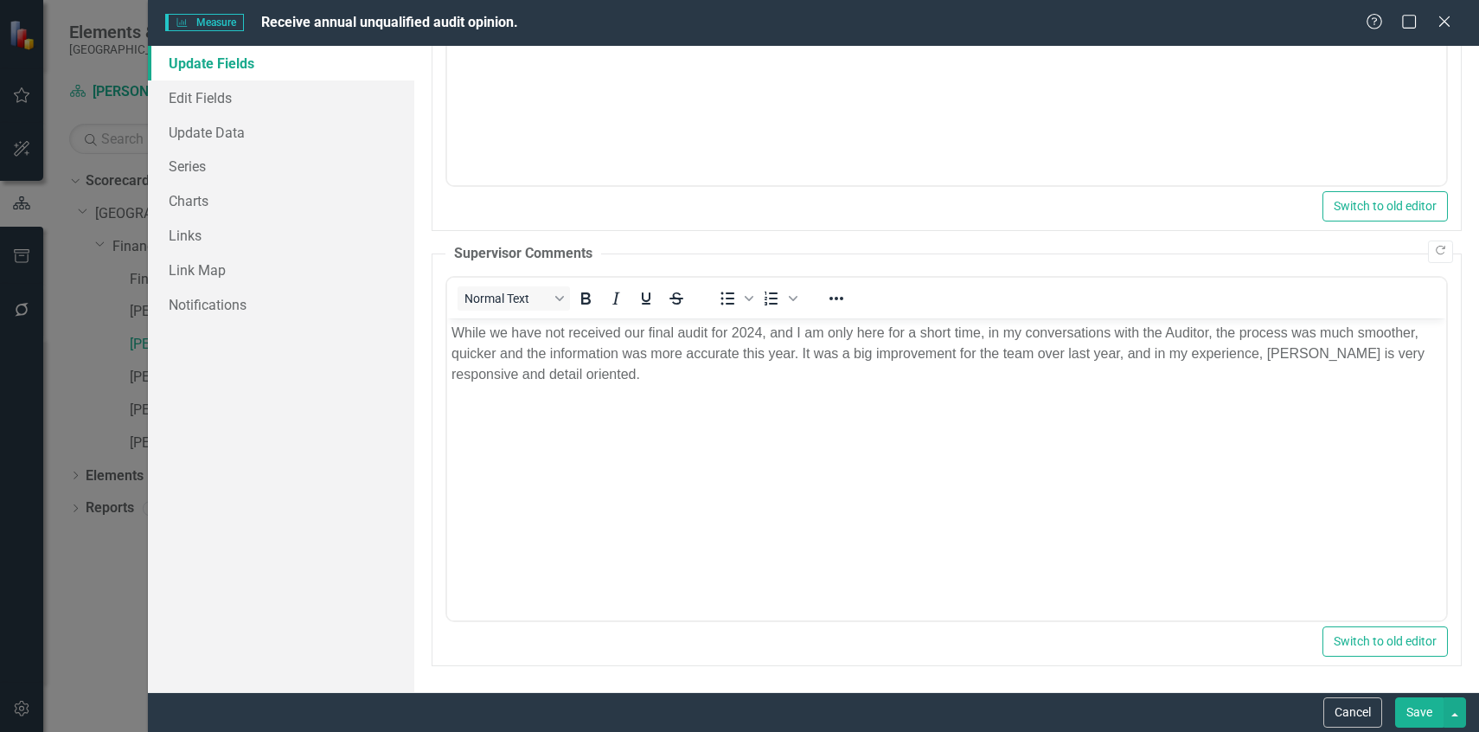
click at [1410, 713] on button "Save" at bounding box center [1419, 712] width 48 height 30
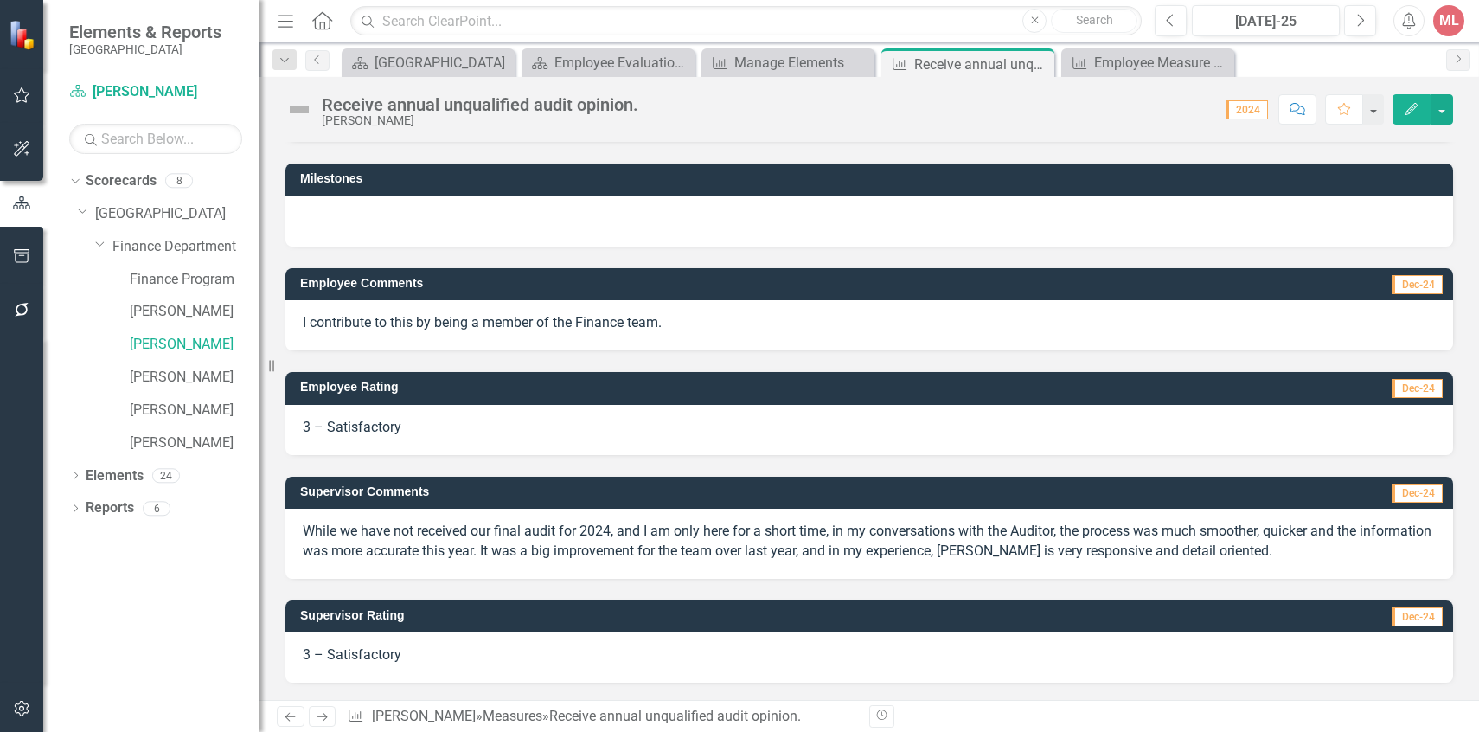
scroll to position [0, 0]
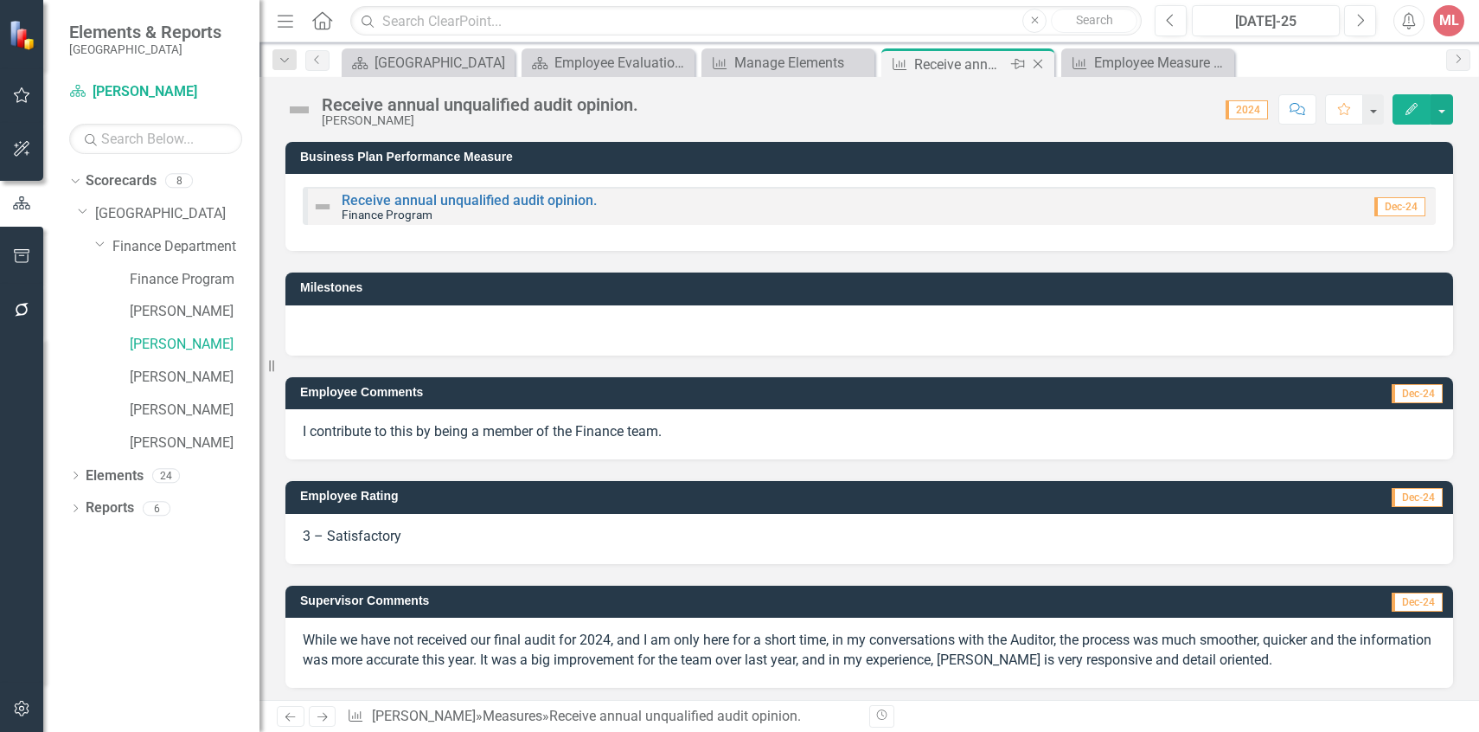
click at [1039, 62] on icon at bounding box center [1039, 65] width 10 height 10
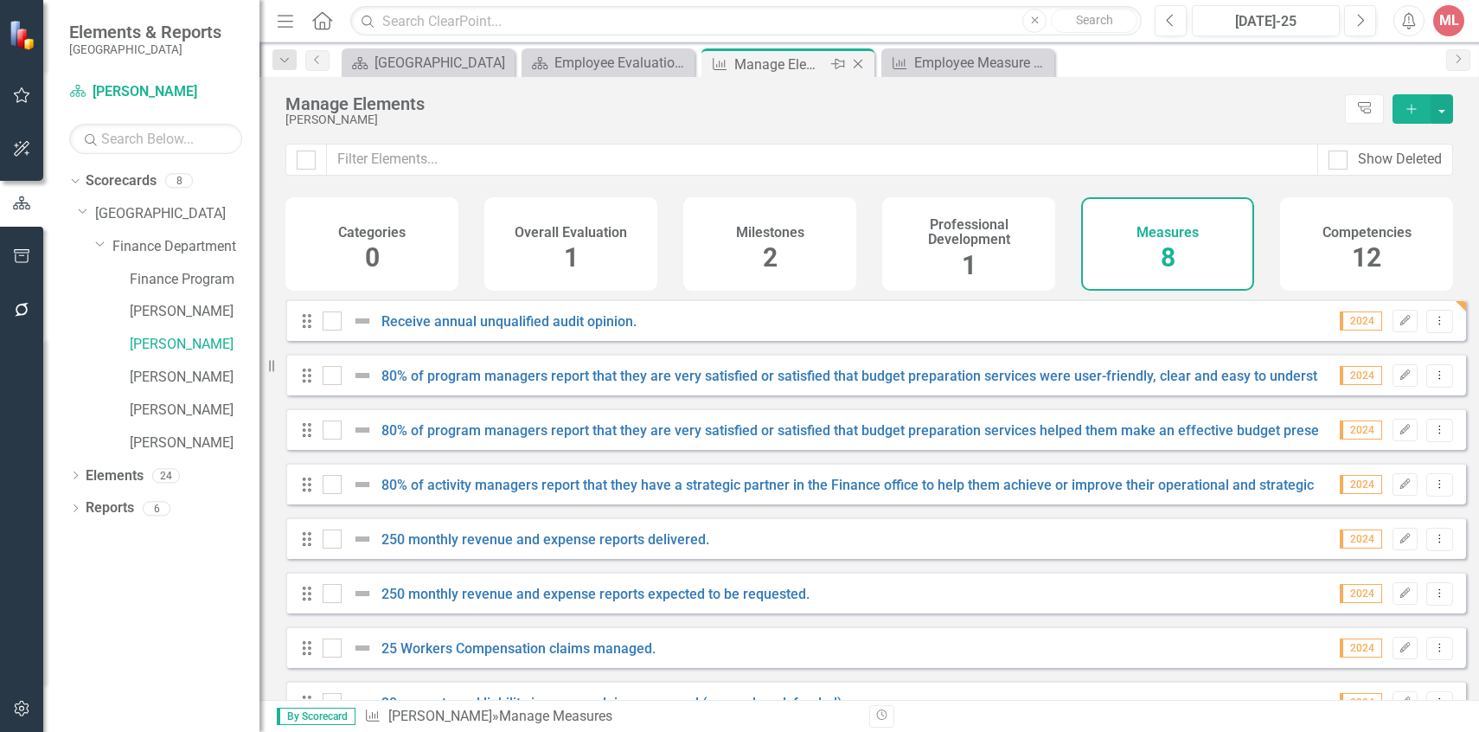
click at [764, 59] on div "Manage Elements" at bounding box center [780, 65] width 93 height 22
click at [631, 384] on link "80% of program managers report that they are very satisfied or satisfied that b…" at bounding box center [862, 376] width 963 height 16
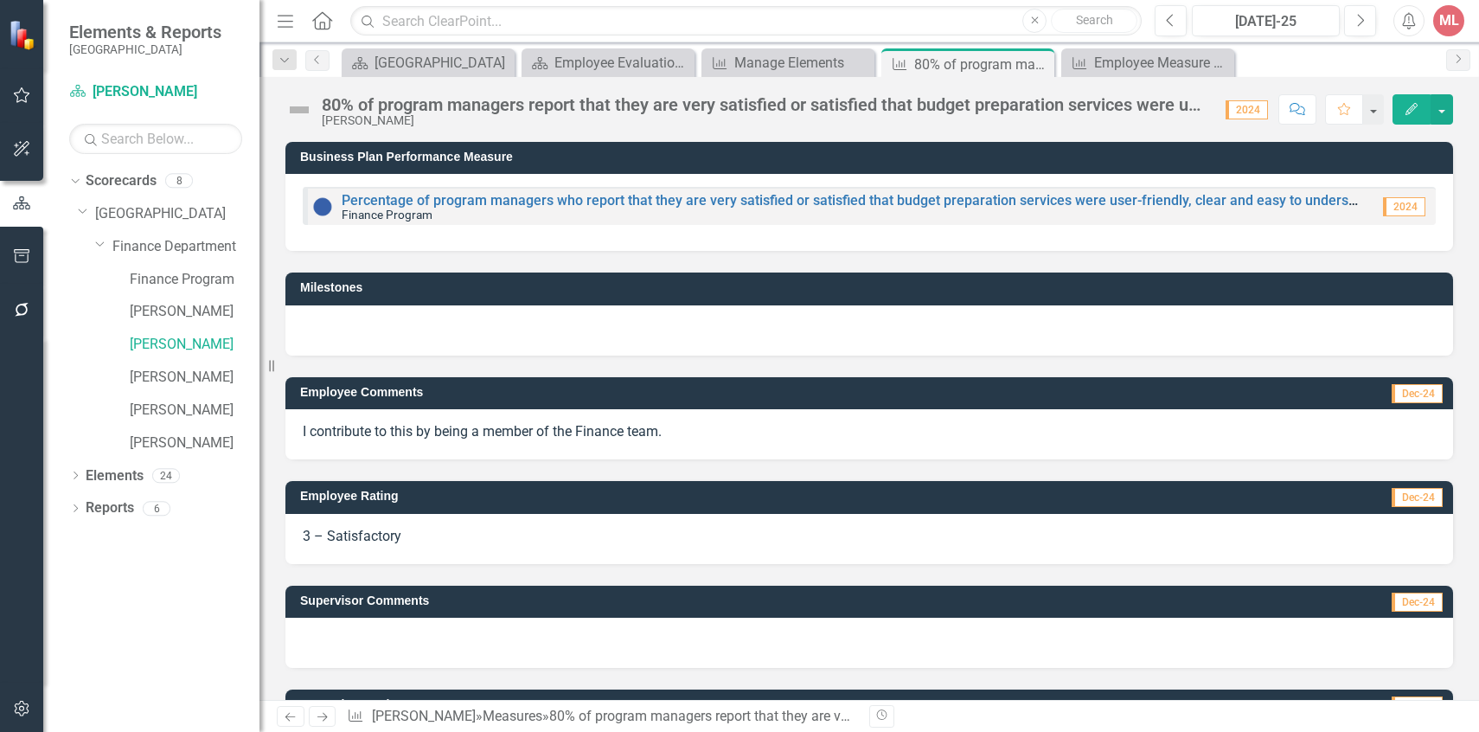
click at [1412, 106] on icon "button" at bounding box center [1411, 109] width 12 height 12
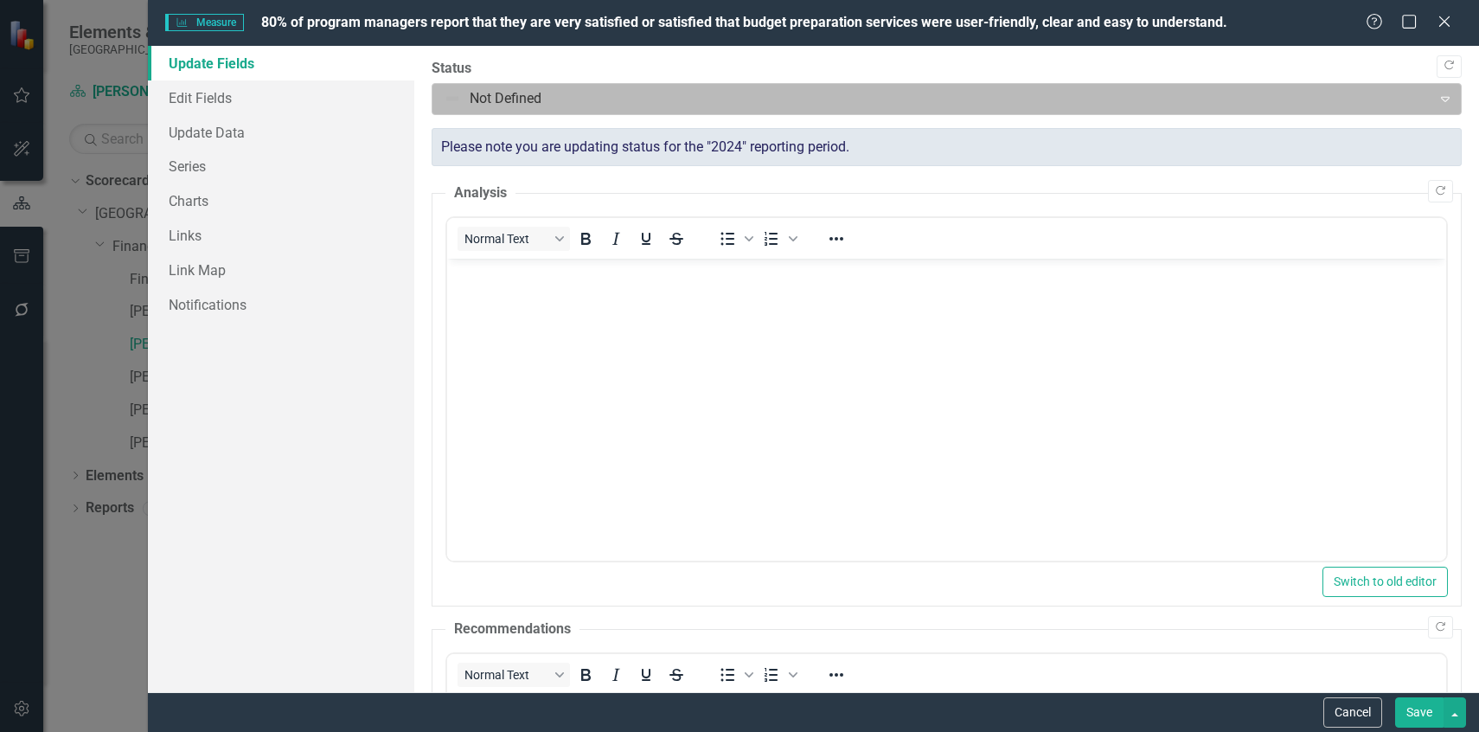
click at [952, 99] on div at bounding box center [932, 98] width 977 height 23
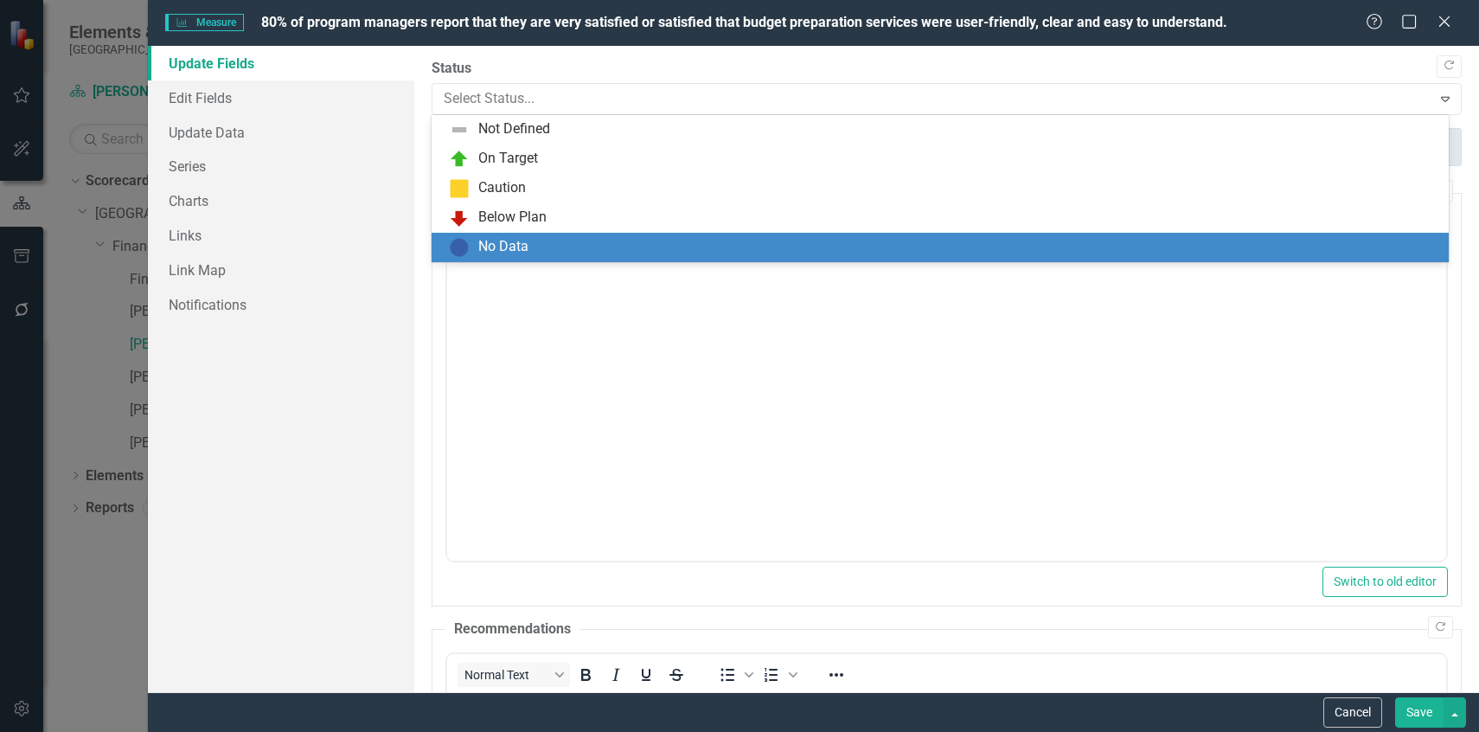
click at [720, 385] on body "Rich Text Area. Press ALT-0 for help." at bounding box center [945, 388] width 999 height 259
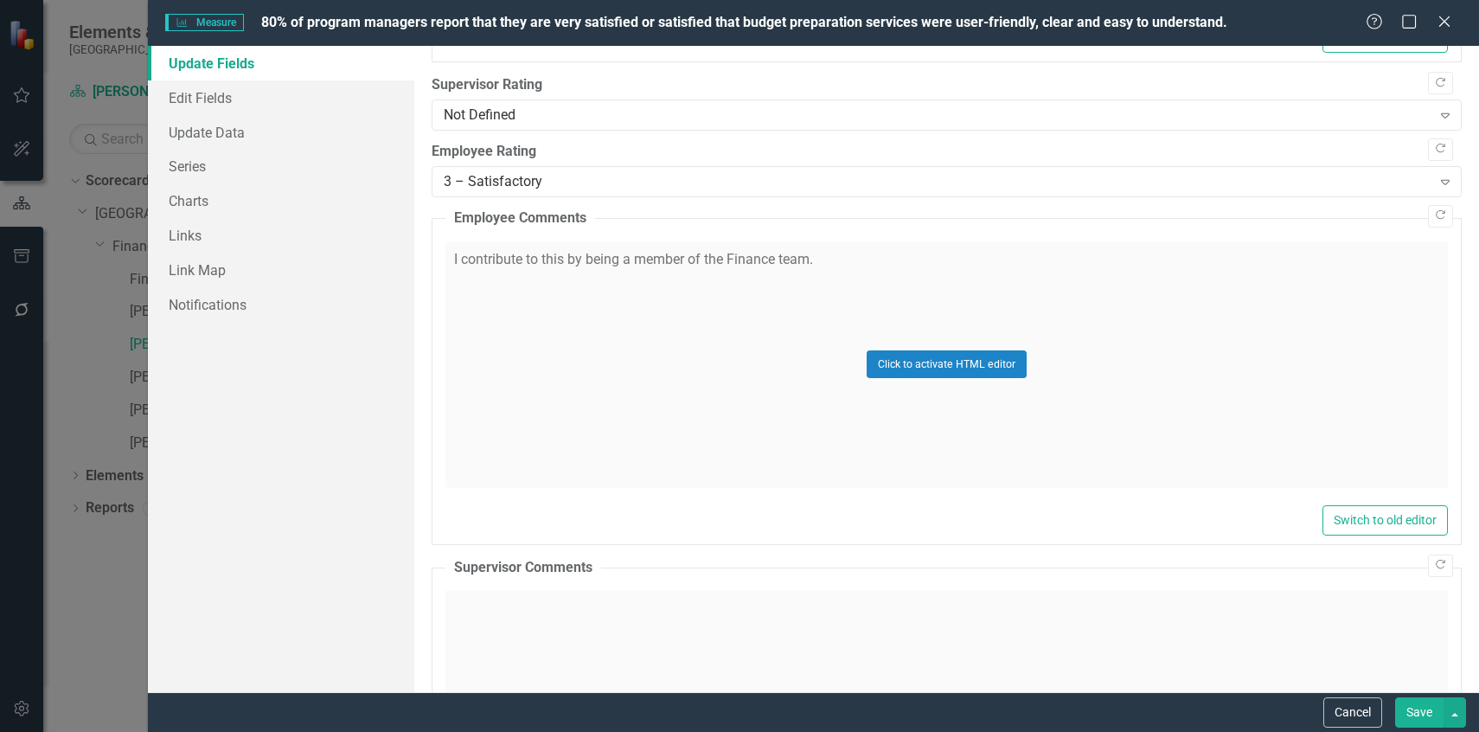
scroll to position [902, 0]
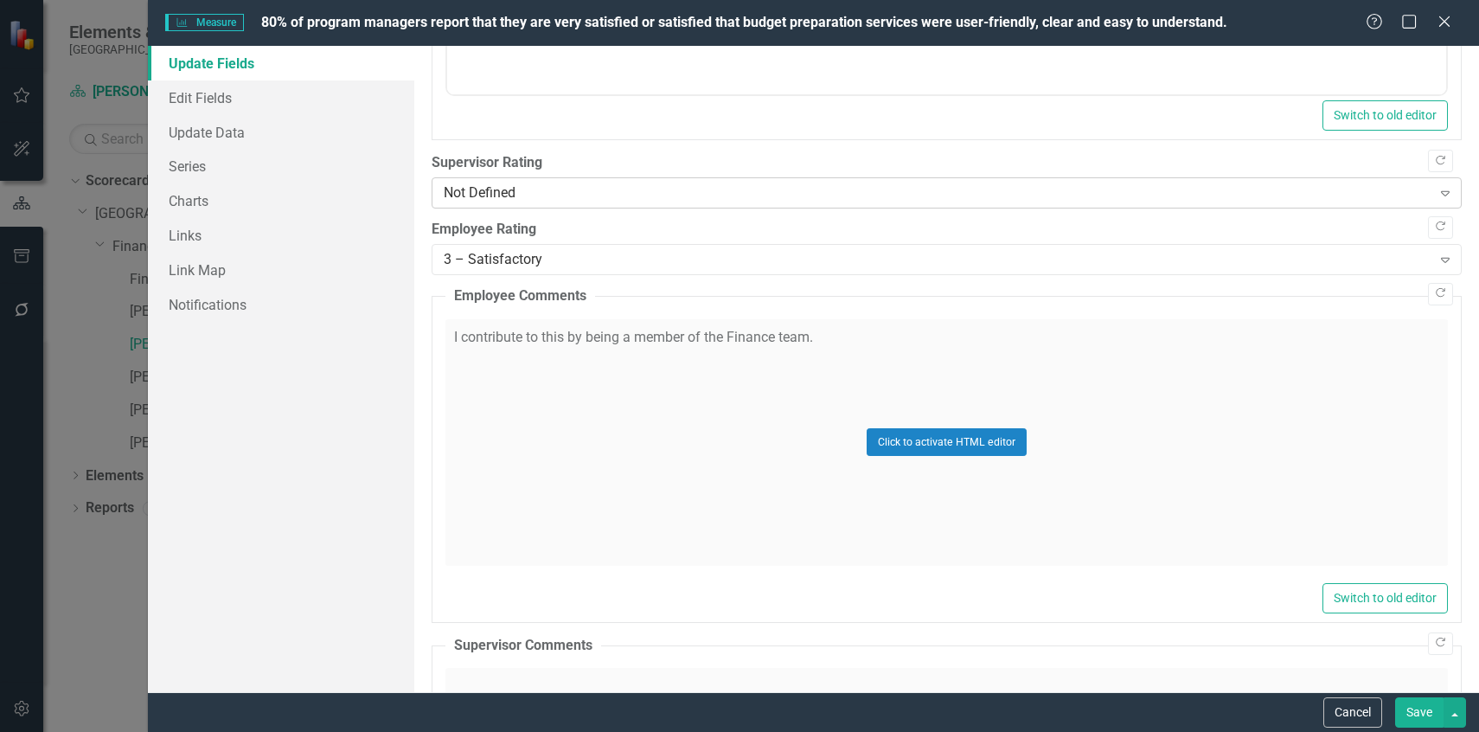
click at [766, 198] on div "Not Defined" at bounding box center [938, 193] width 988 height 20
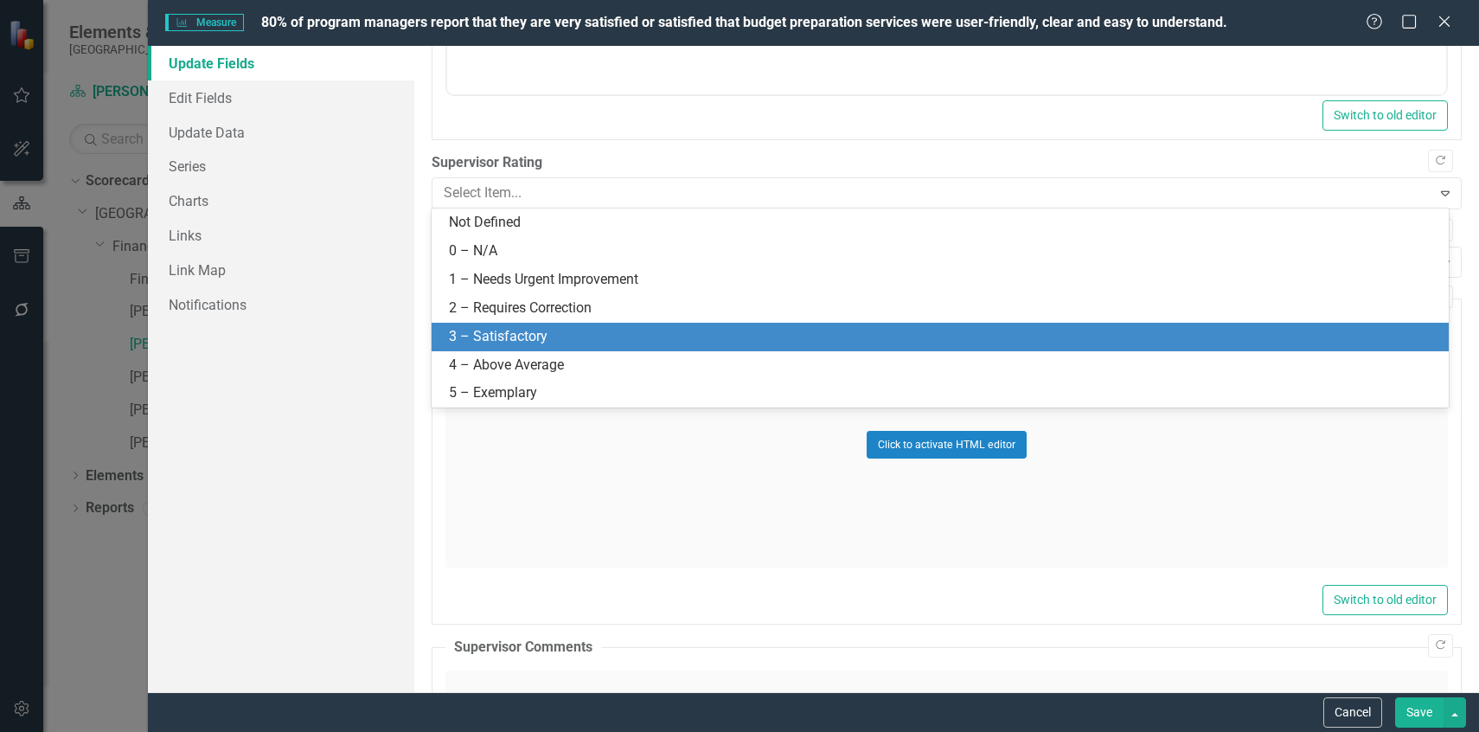
click at [702, 331] on div "3 – Satisfactory" at bounding box center [943, 337] width 989 height 20
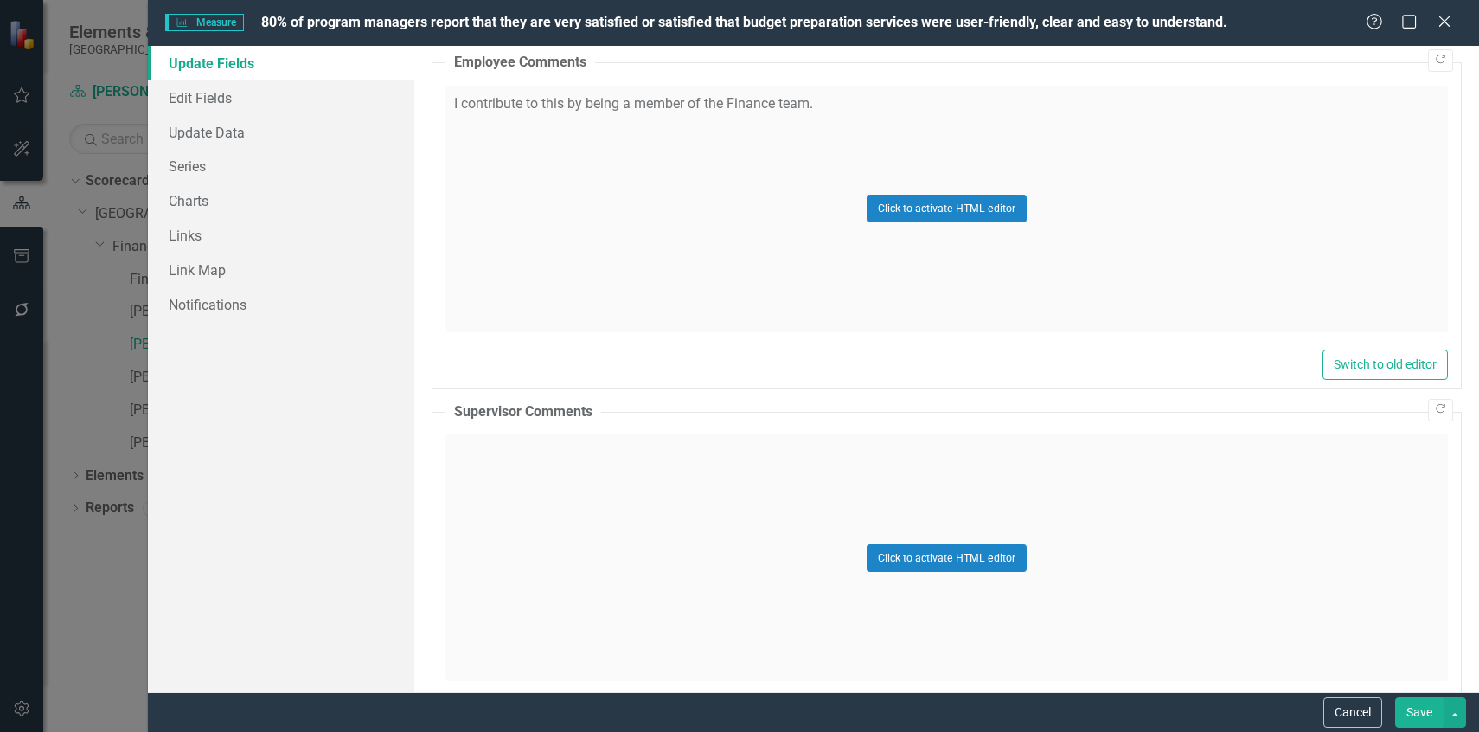
scroll to position [1142, 0]
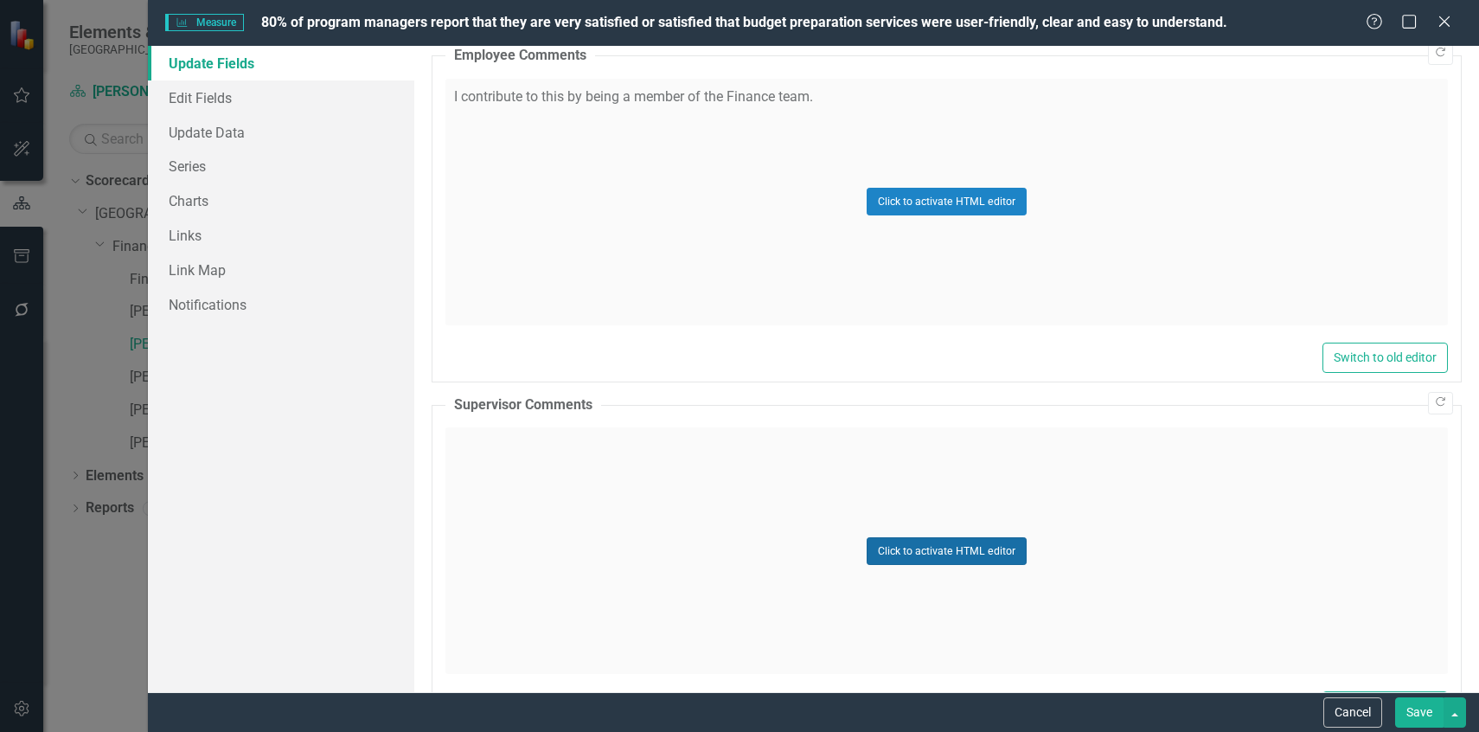
click at [915, 553] on button "Click to activate HTML editor" at bounding box center [947, 551] width 160 height 28
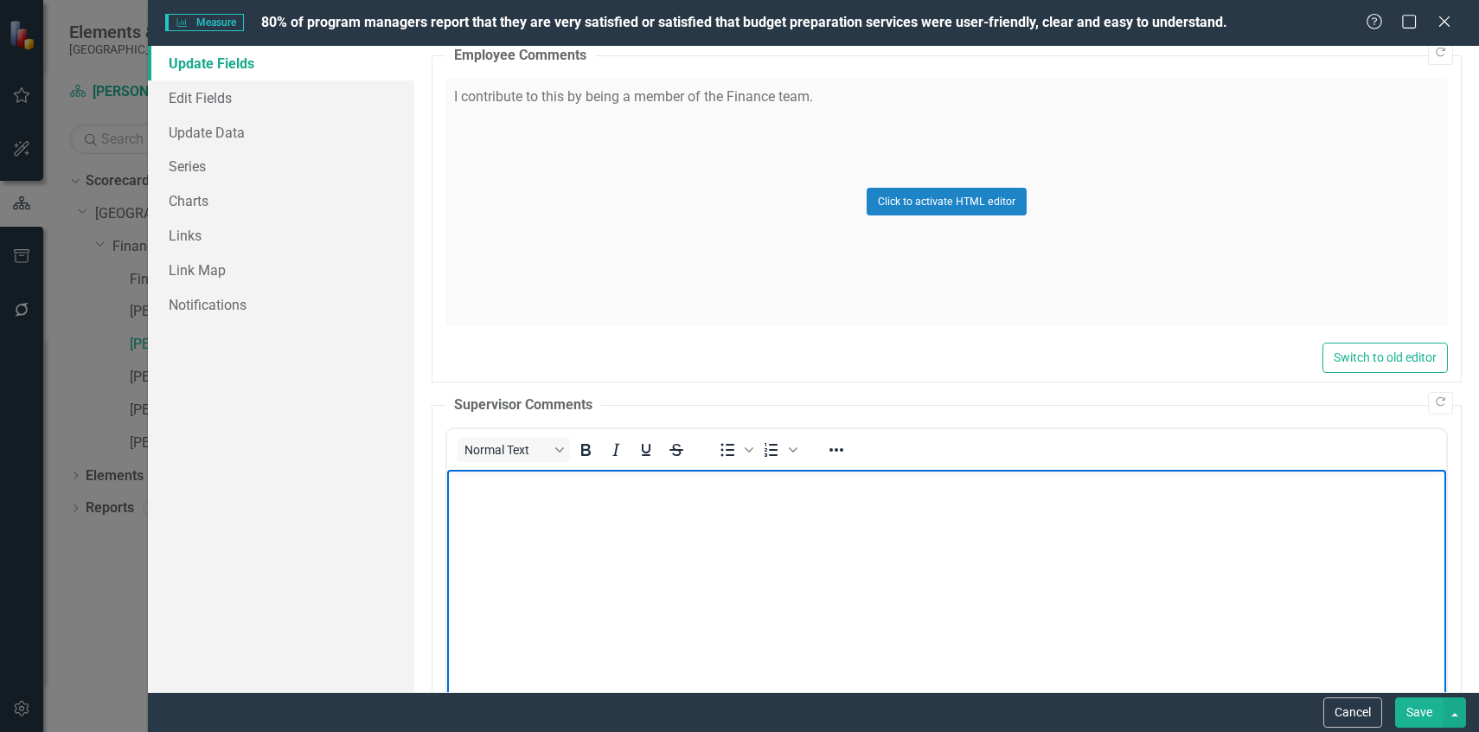
click at [852, 497] on body "Rich Text Area. Press ALT-0 for help." at bounding box center [945, 599] width 999 height 259
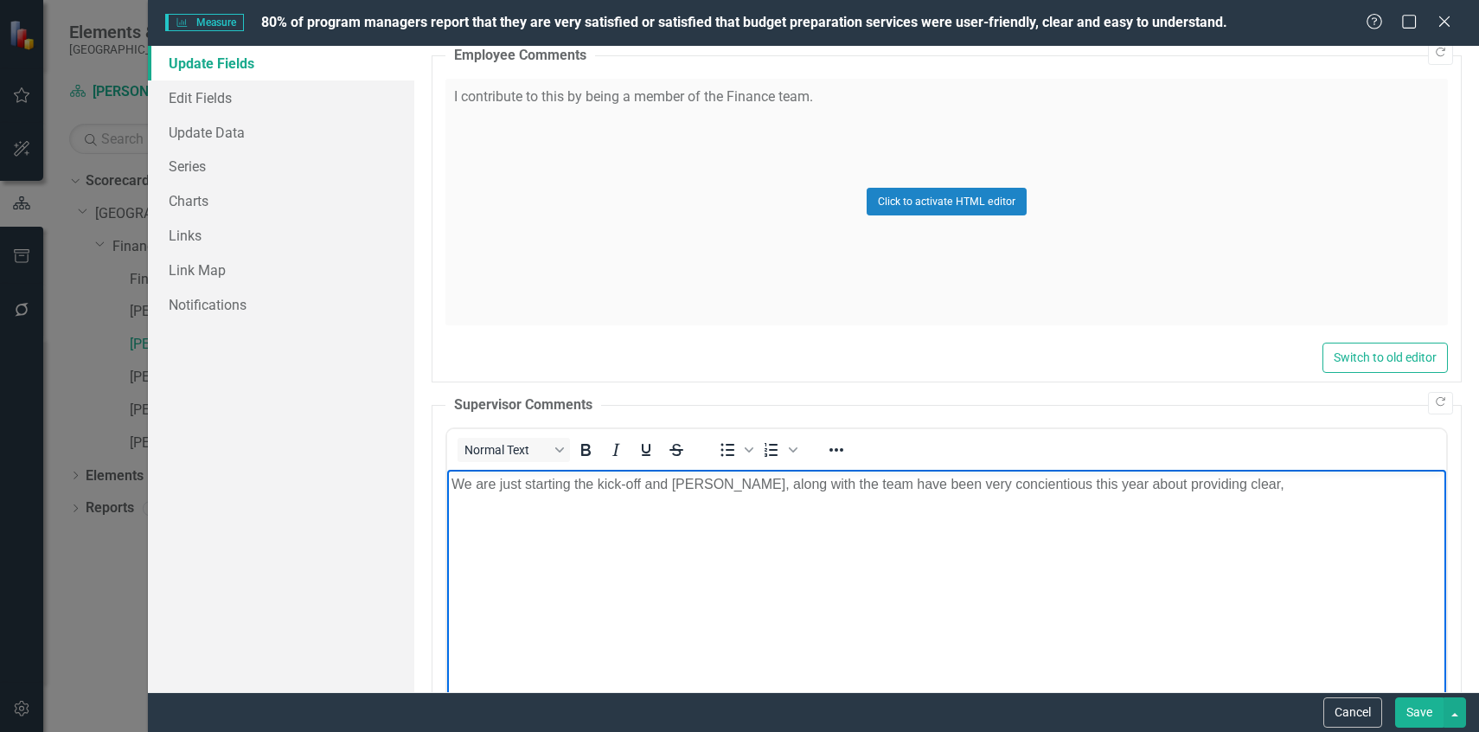
click at [949, 482] on p "We are just starting the kick-off and John, along with the team have been very …" at bounding box center [946, 484] width 990 height 21
click at [1228, 498] on body "We are just starting the kick-off and John, along with the team have been very …" at bounding box center [945, 599] width 999 height 259
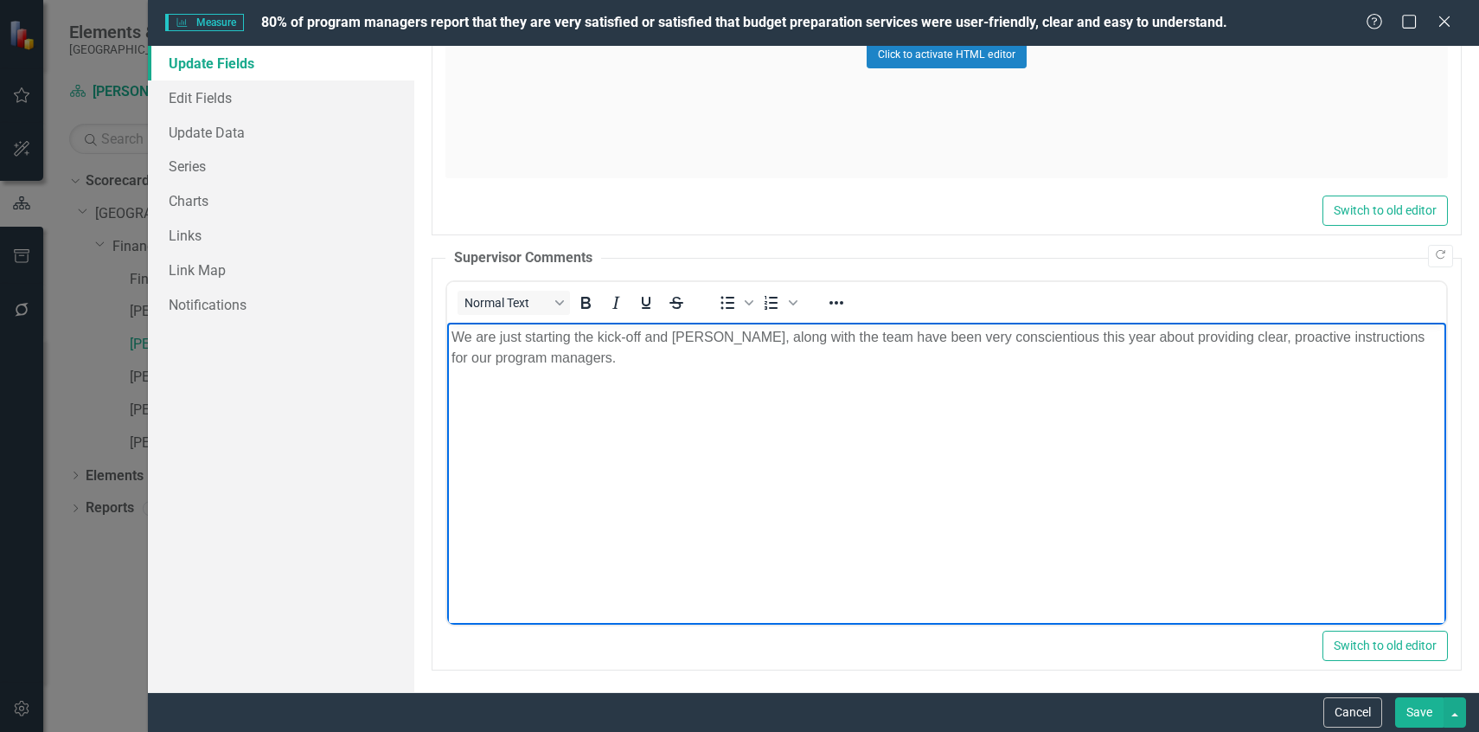
scroll to position [1294, 0]
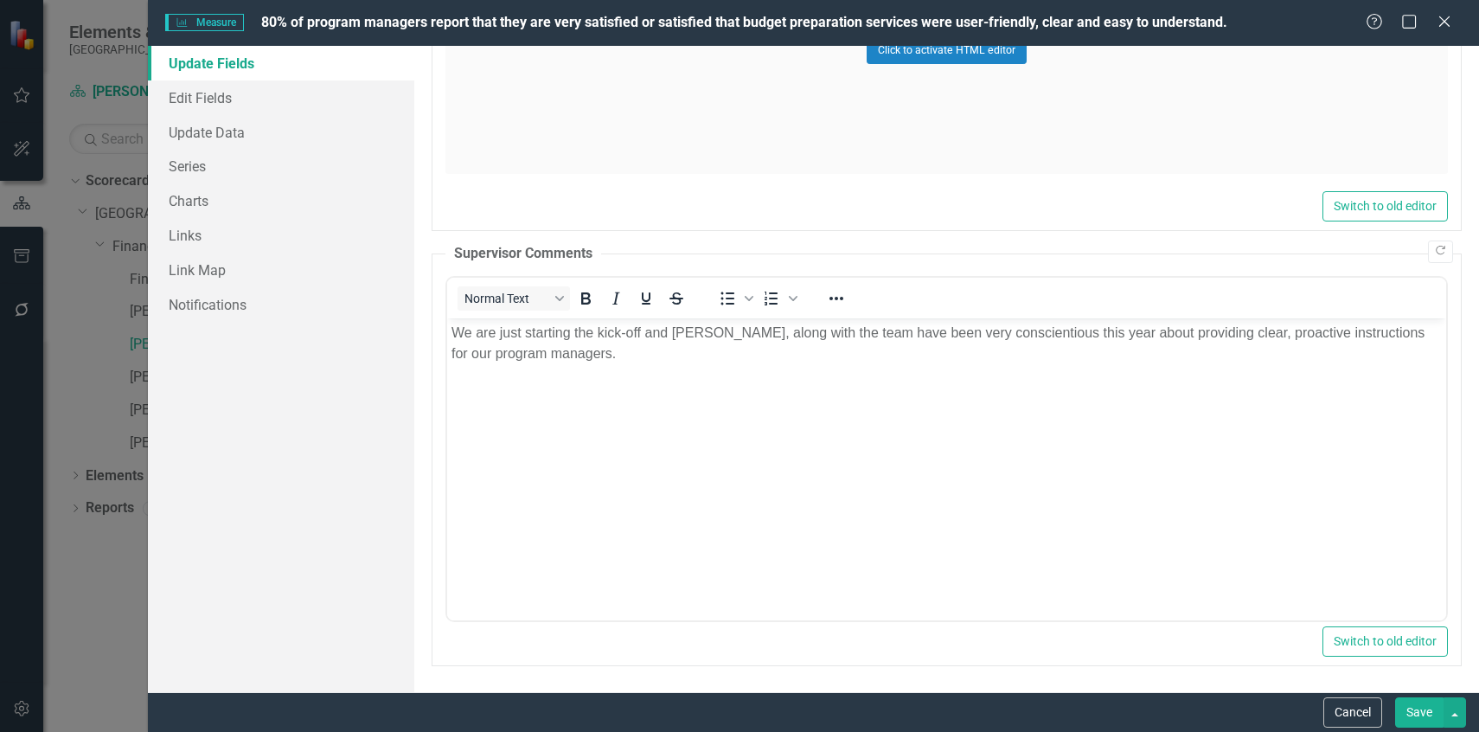
click at [1431, 720] on button "Save" at bounding box center [1419, 712] width 48 height 30
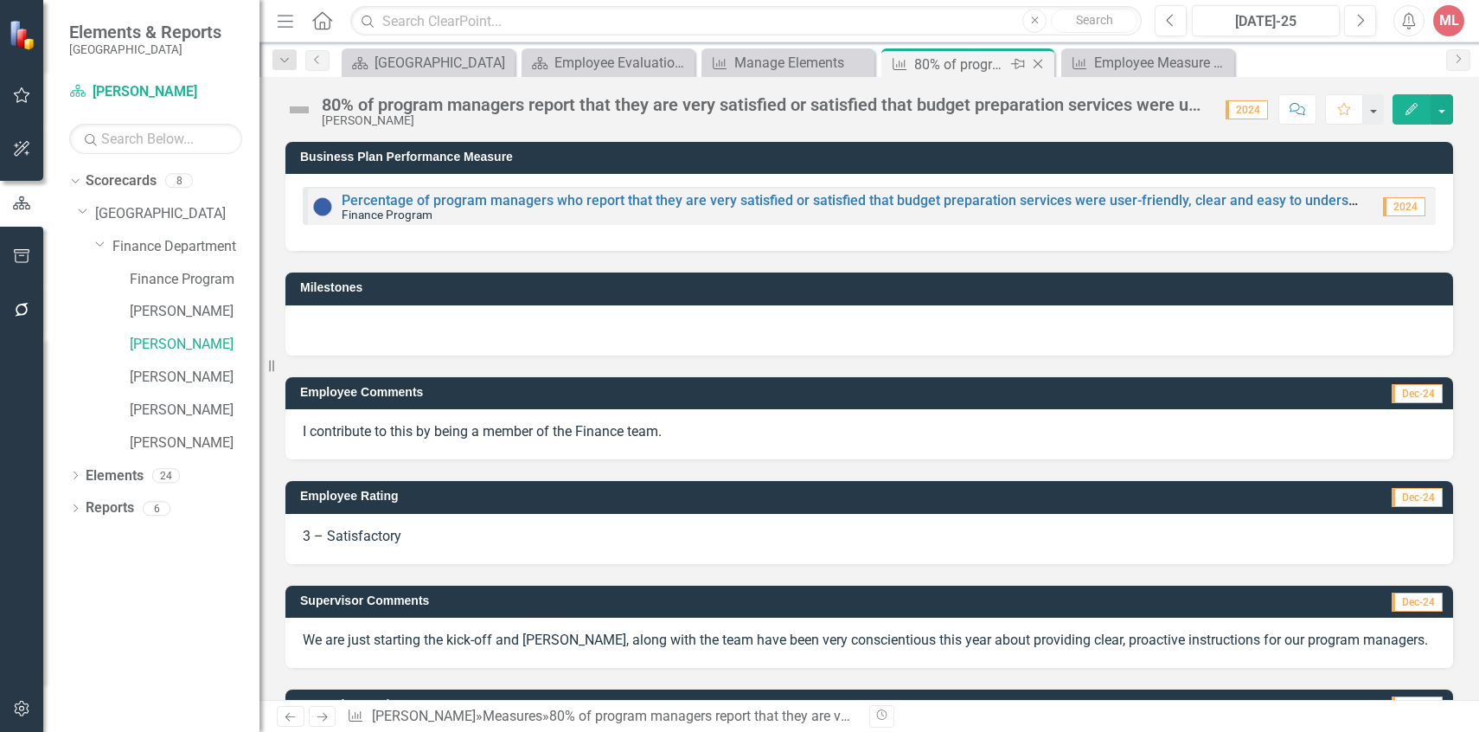
click at [1042, 61] on icon "Close" at bounding box center [1037, 64] width 17 height 14
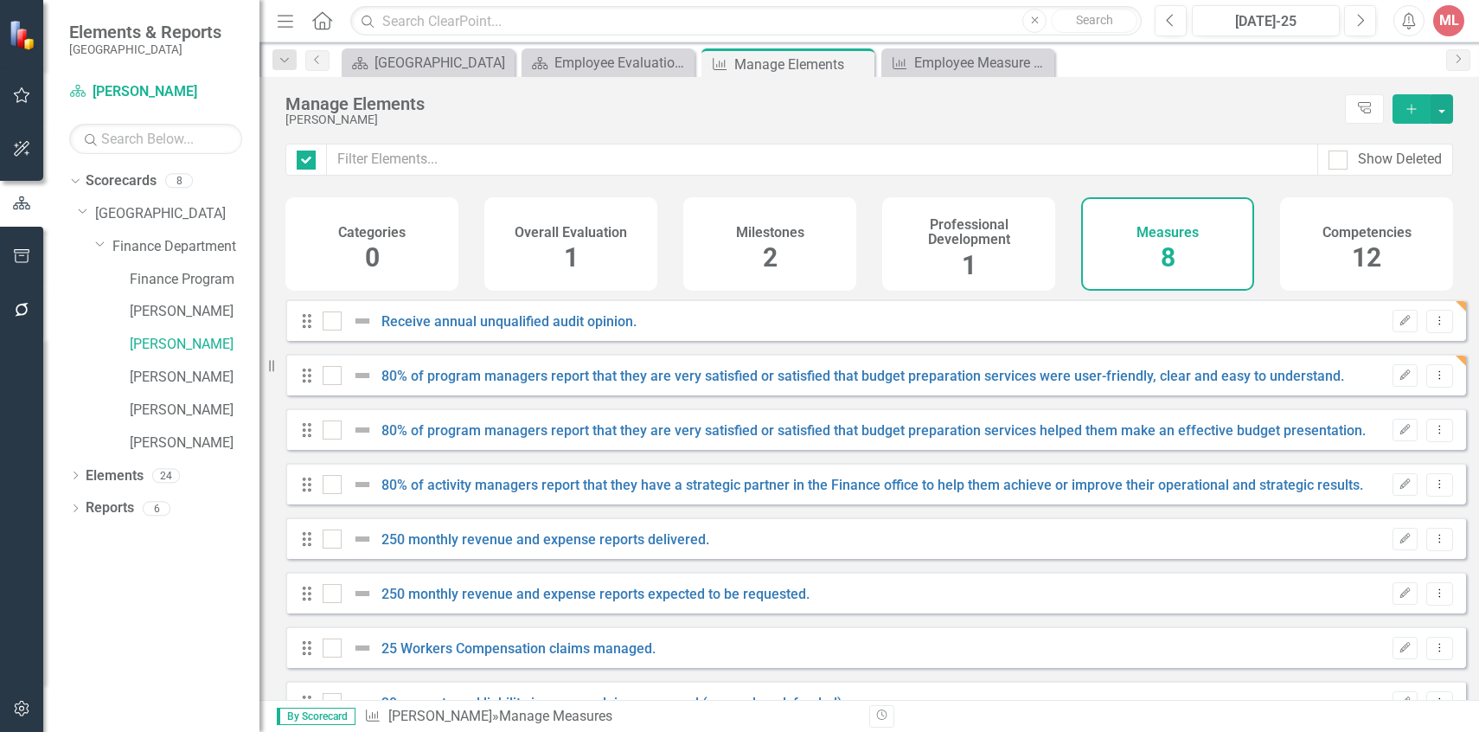
checkbox input "false"
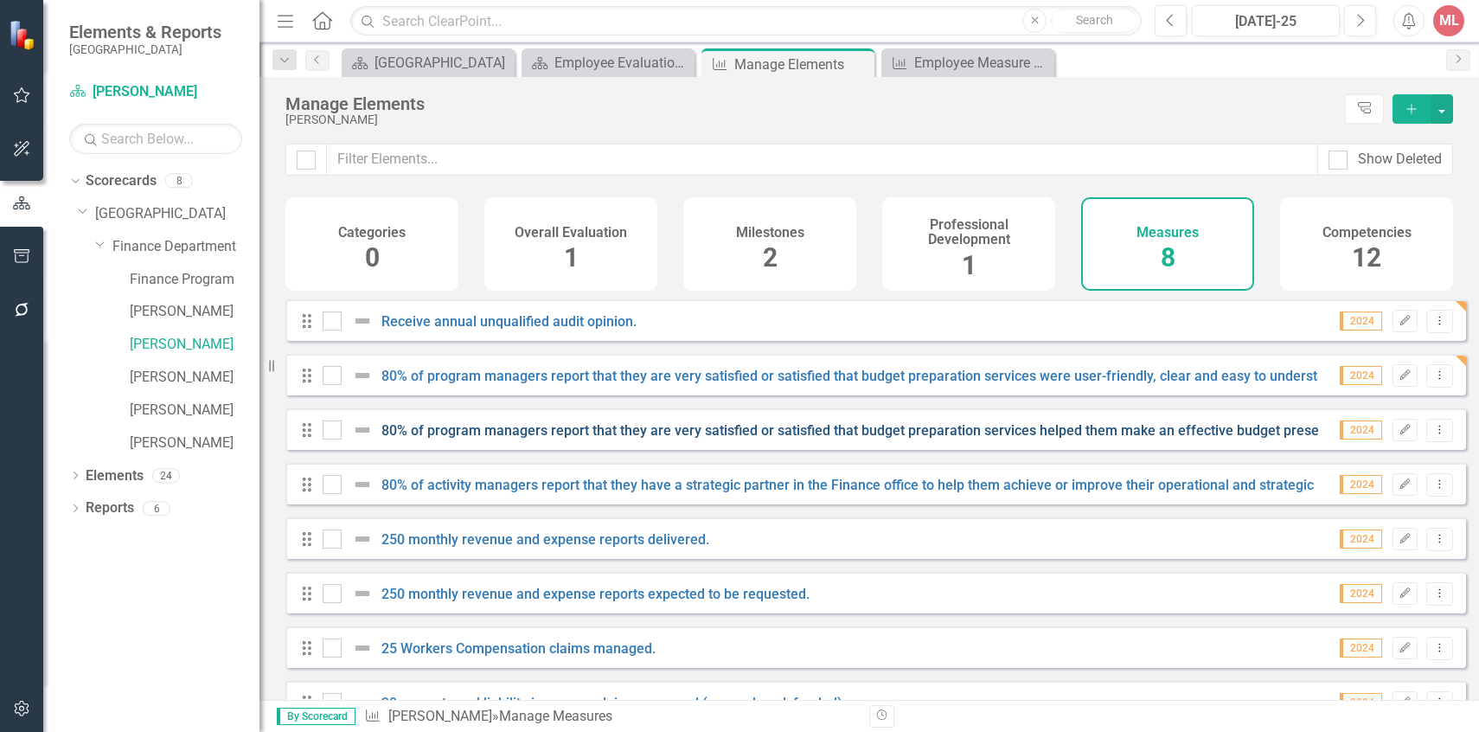
click at [628, 438] on link "80% of program managers report that they are very satisfied or satisfied that b…" at bounding box center [873, 430] width 984 height 16
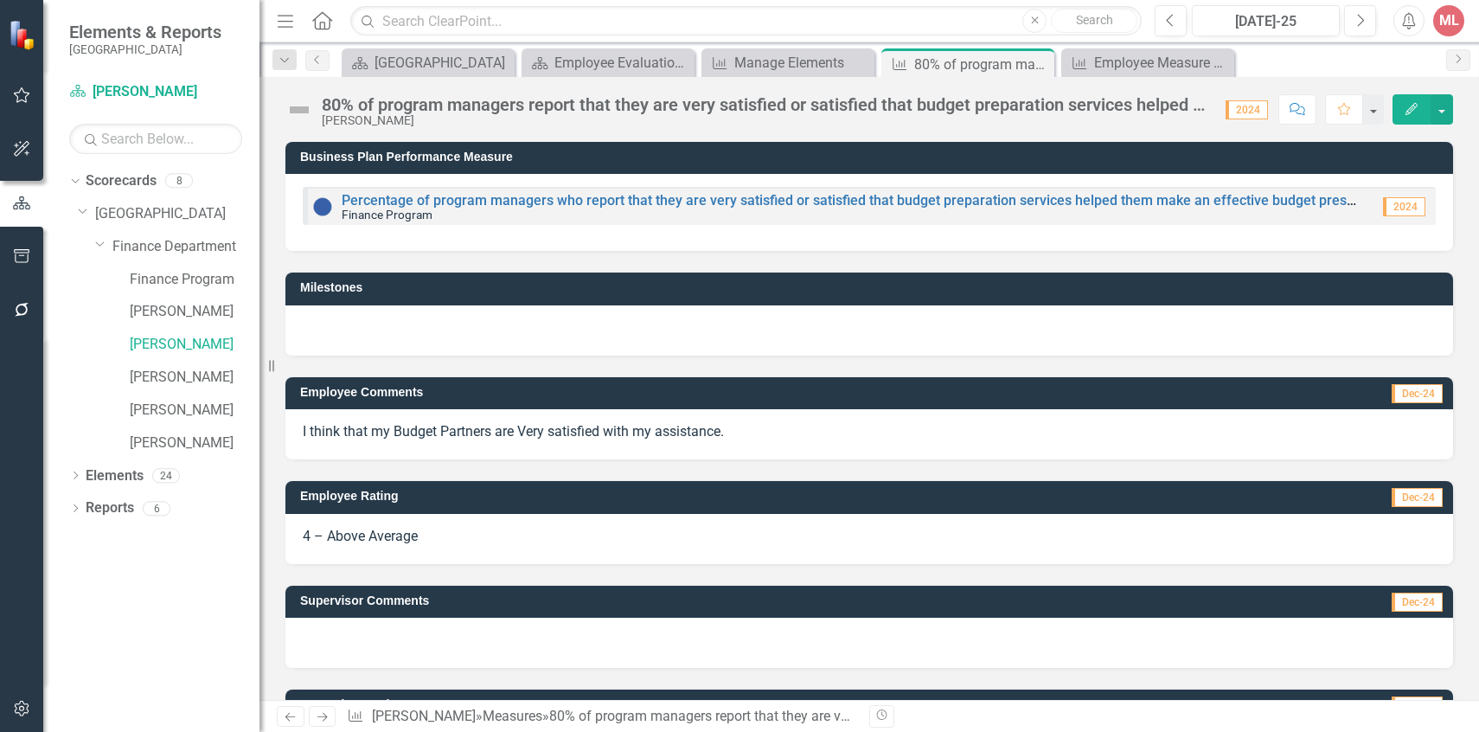
scroll to position [89, 0]
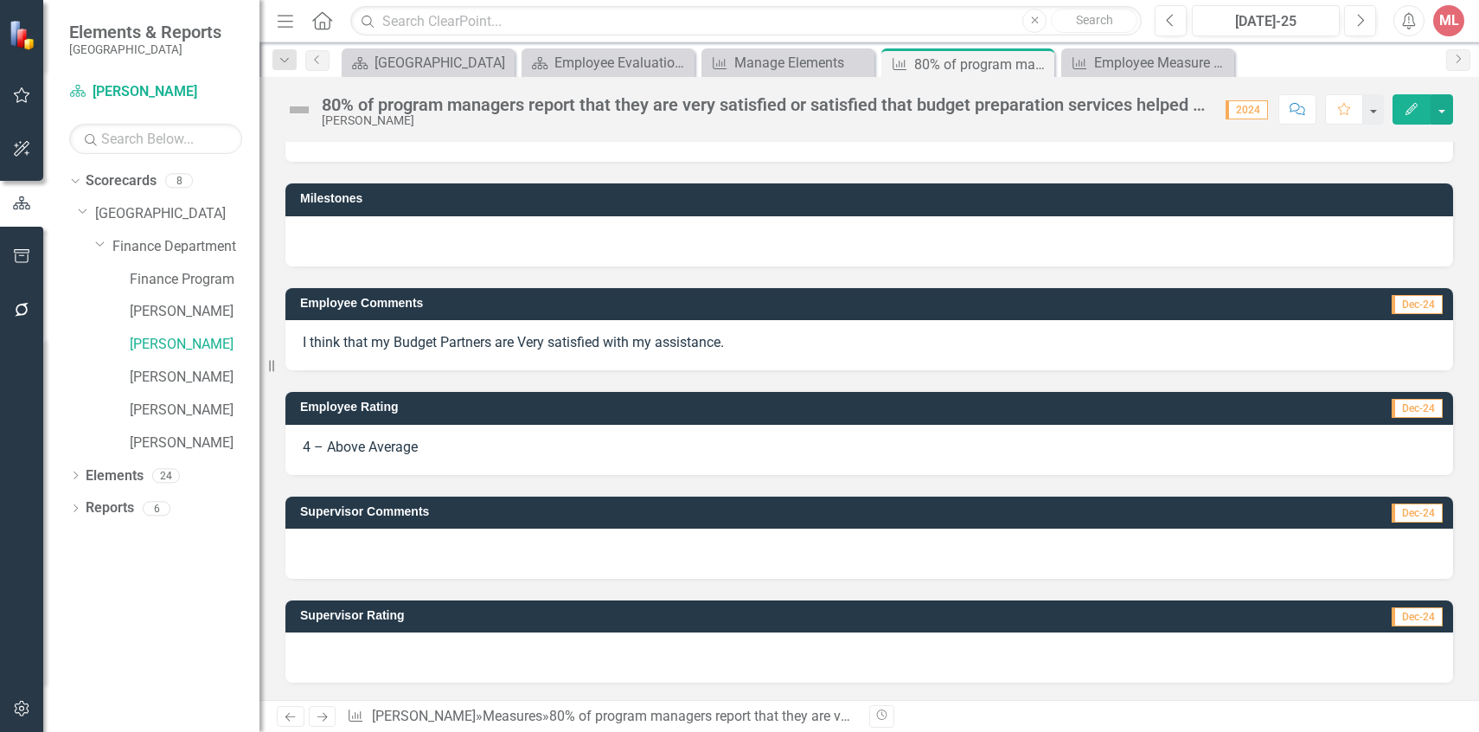
click at [1395, 108] on button "Edit" at bounding box center [1411, 109] width 38 height 30
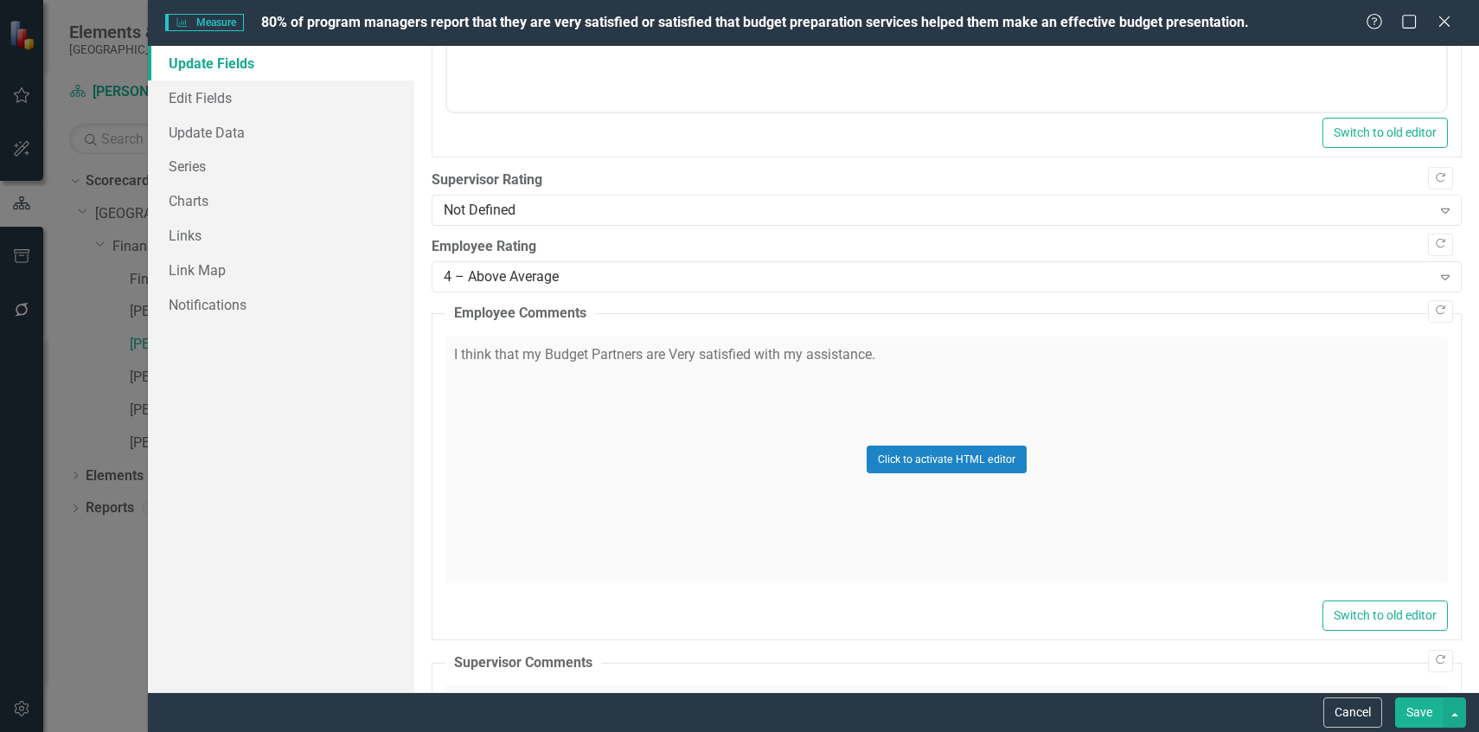
scroll to position [851, 0]
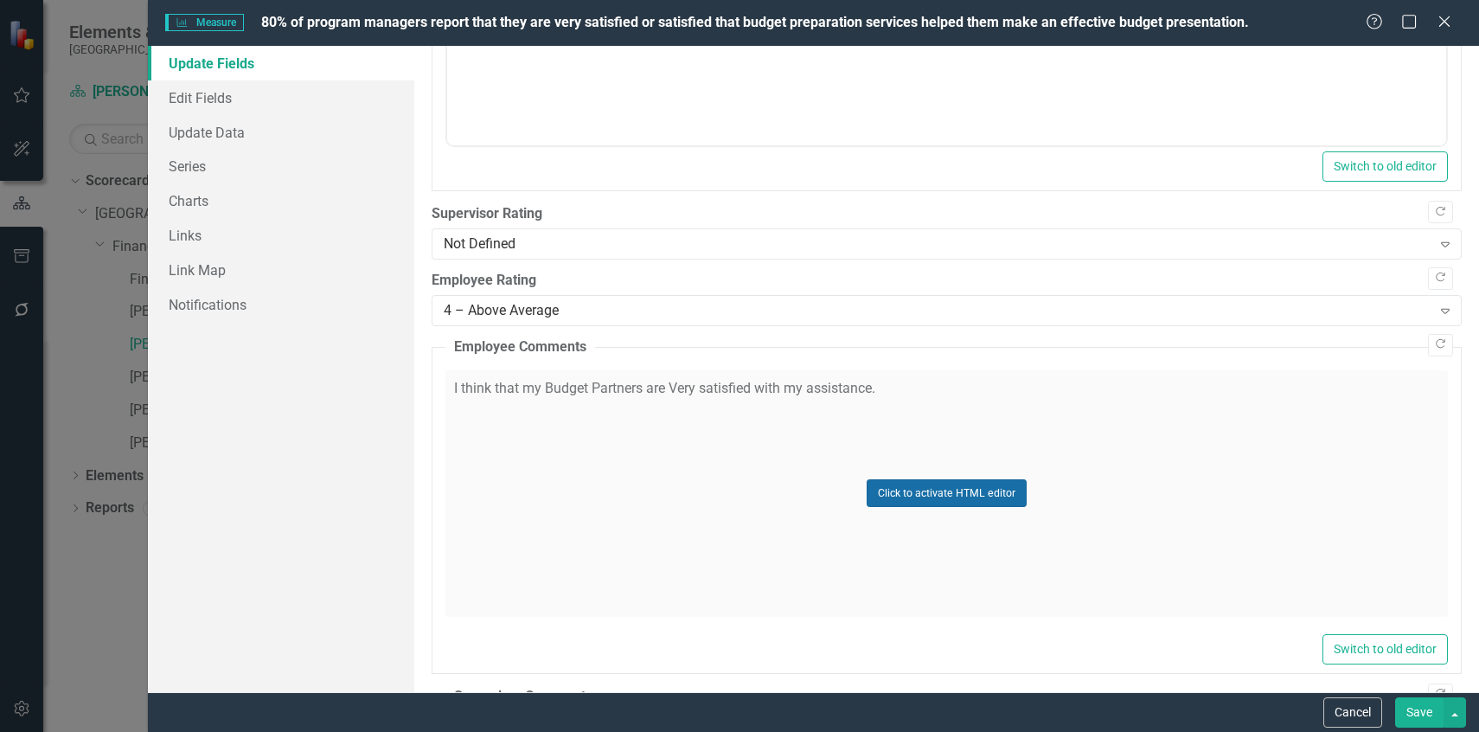
click at [912, 496] on button "Click to activate HTML editor" at bounding box center [947, 493] width 160 height 28
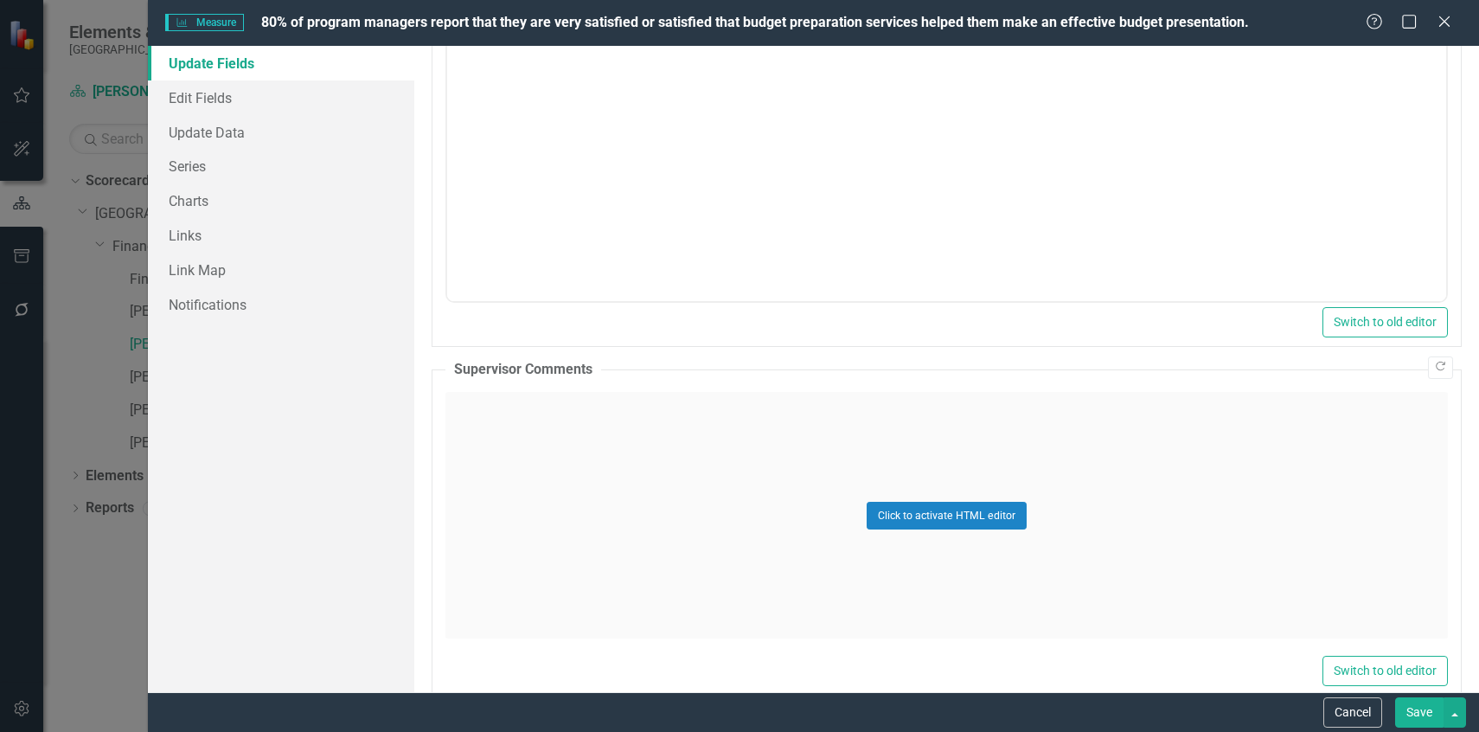
scroll to position [1294, 0]
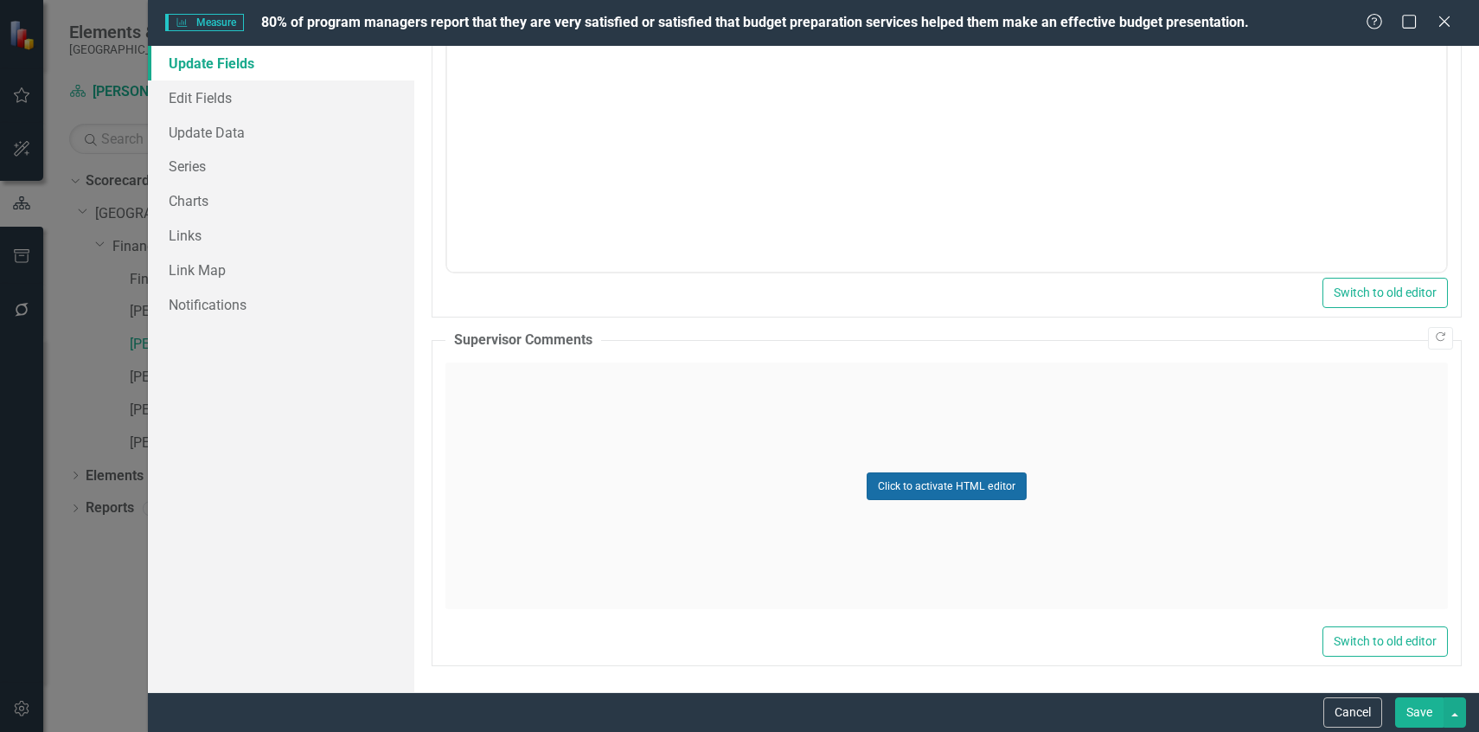
click at [902, 496] on button "Click to activate HTML editor" at bounding box center [947, 486] width 160 height 28
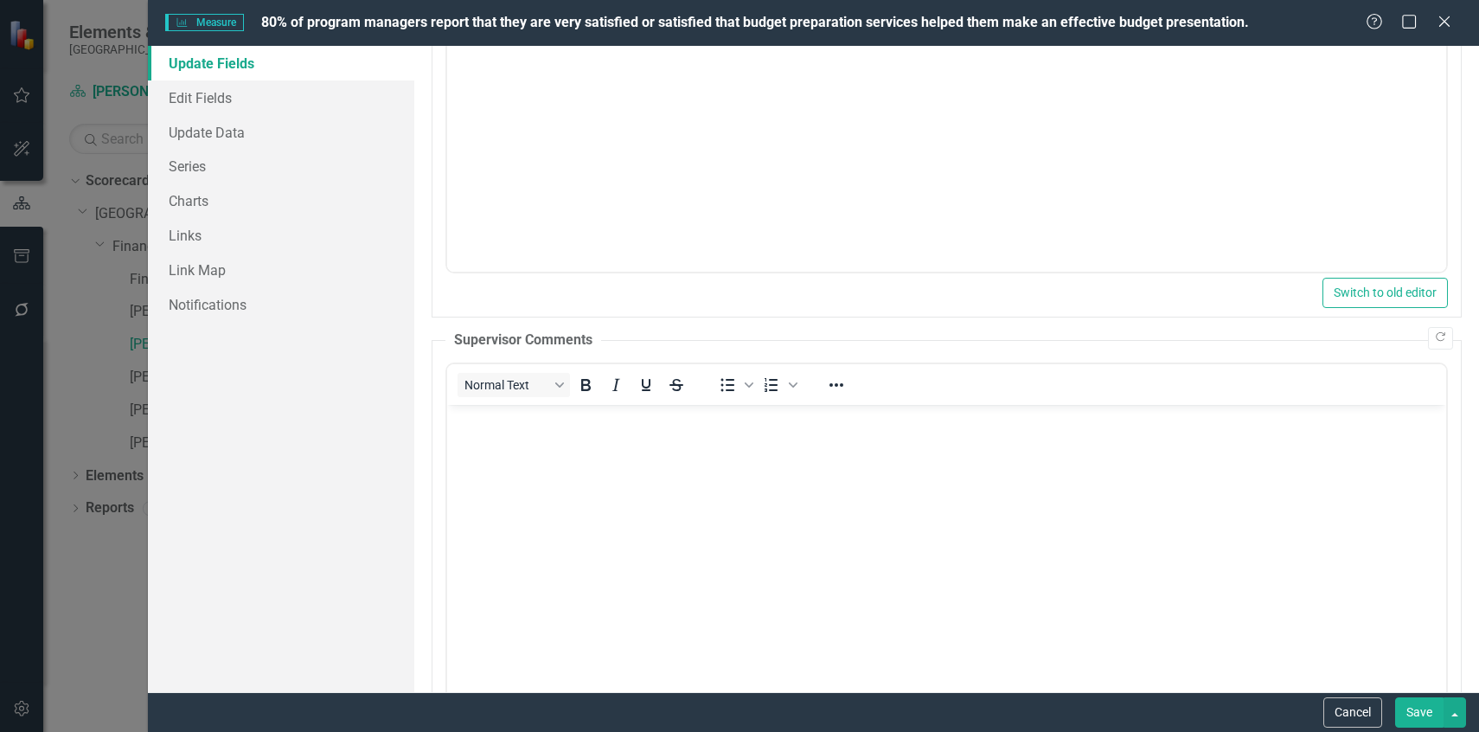
scroll to position [1380, 0]
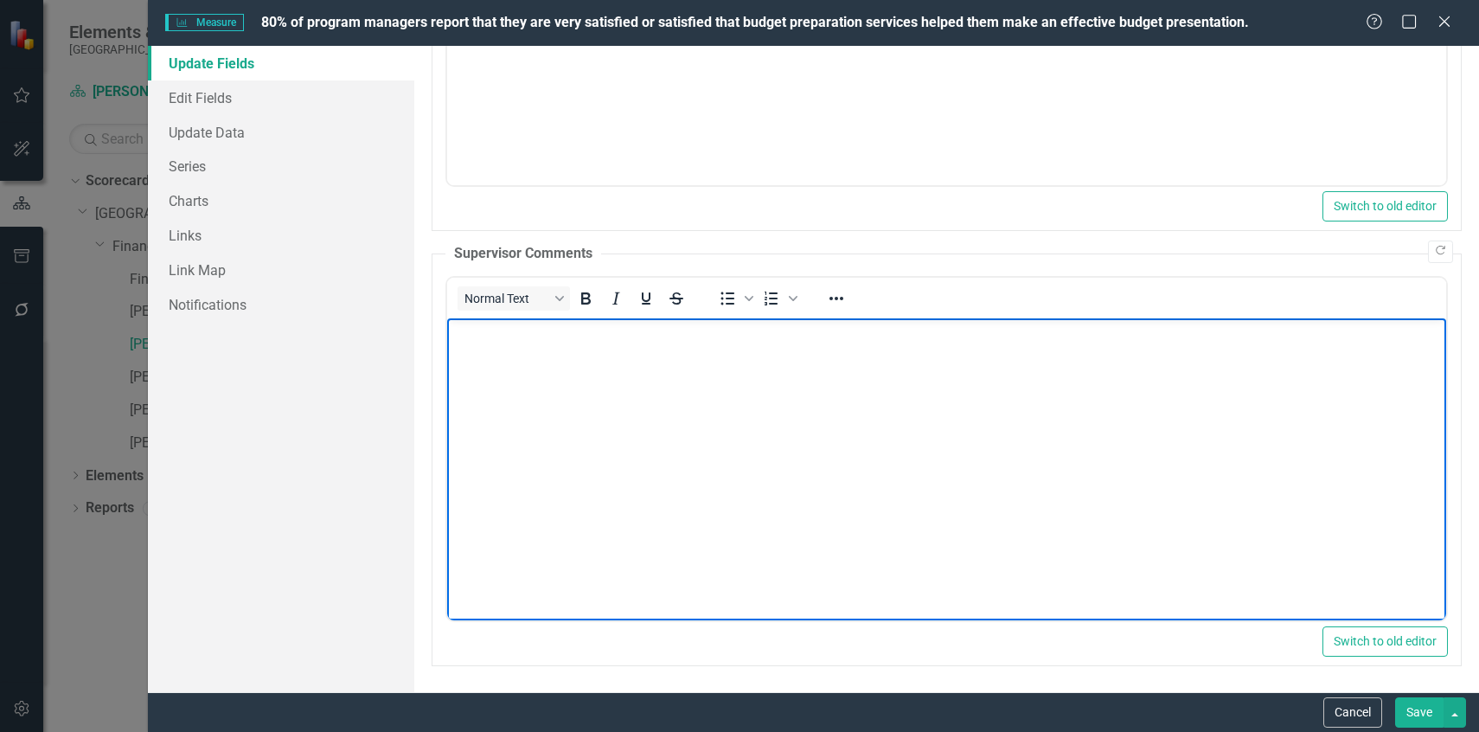
click at [894, 416] on body "Rich Text Area. Press ALT-0 for help." at bounding box center [945, 447] width 999 height 259
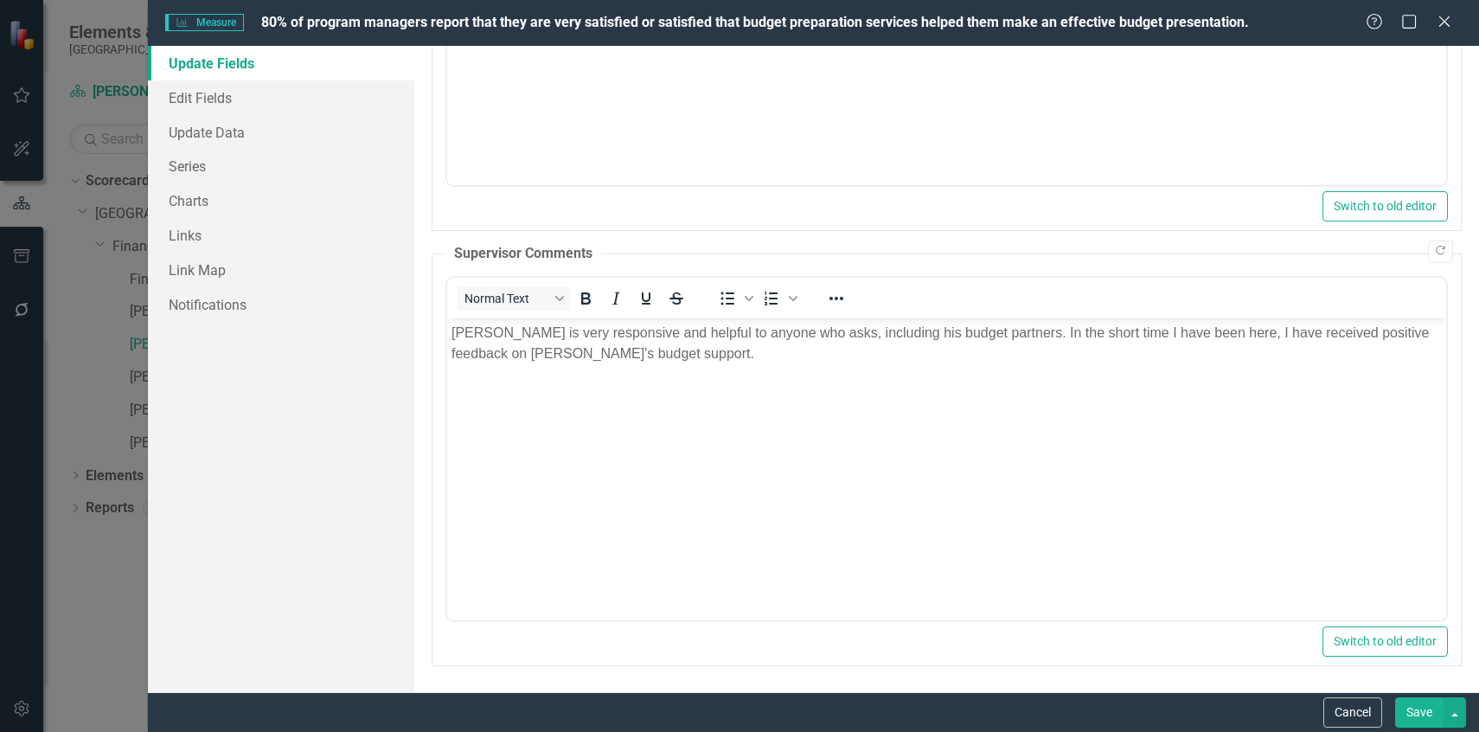
click at [1419, 725] on button "Save" at bounding box center [1419, 712] width 48 height 30
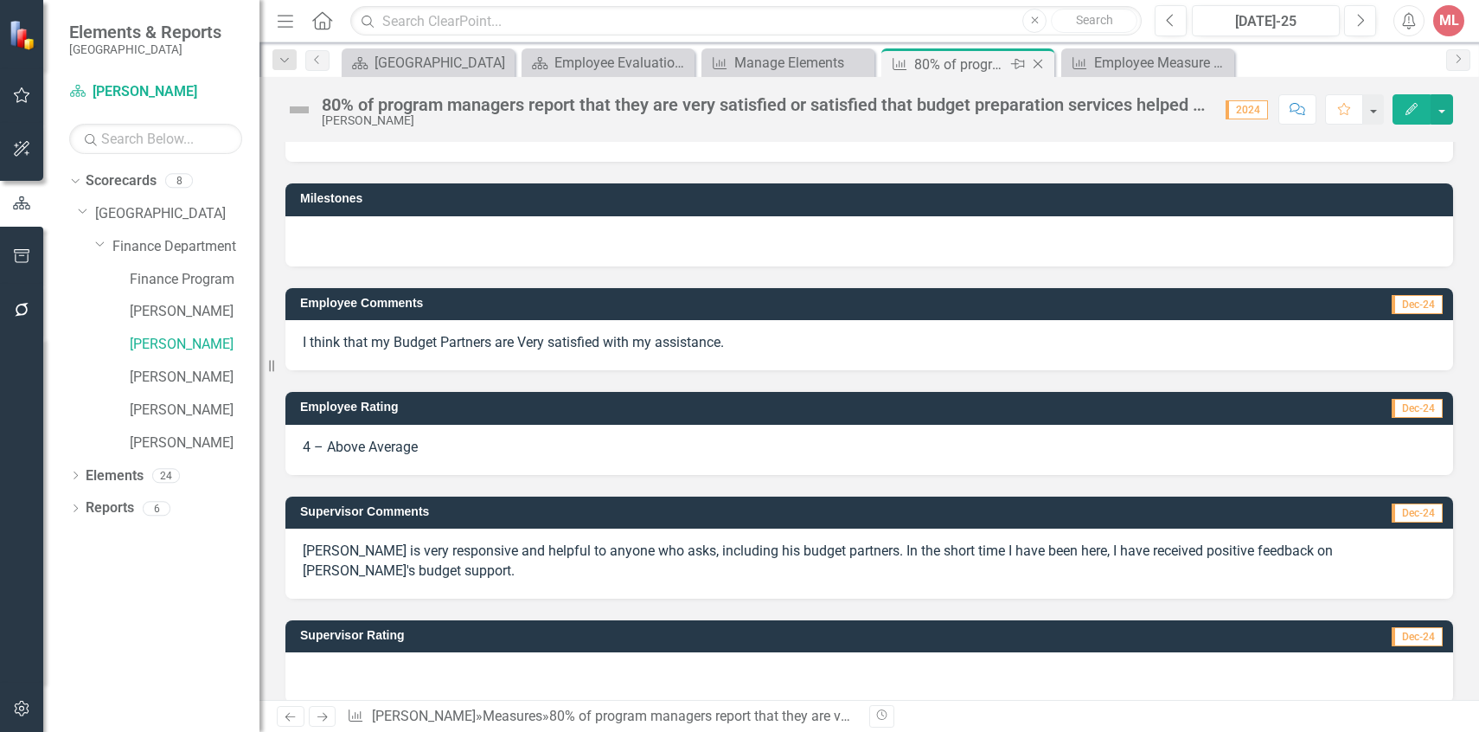
click at [1040, 61] on icon at bounding box center [1039, 65] width 10 height 10
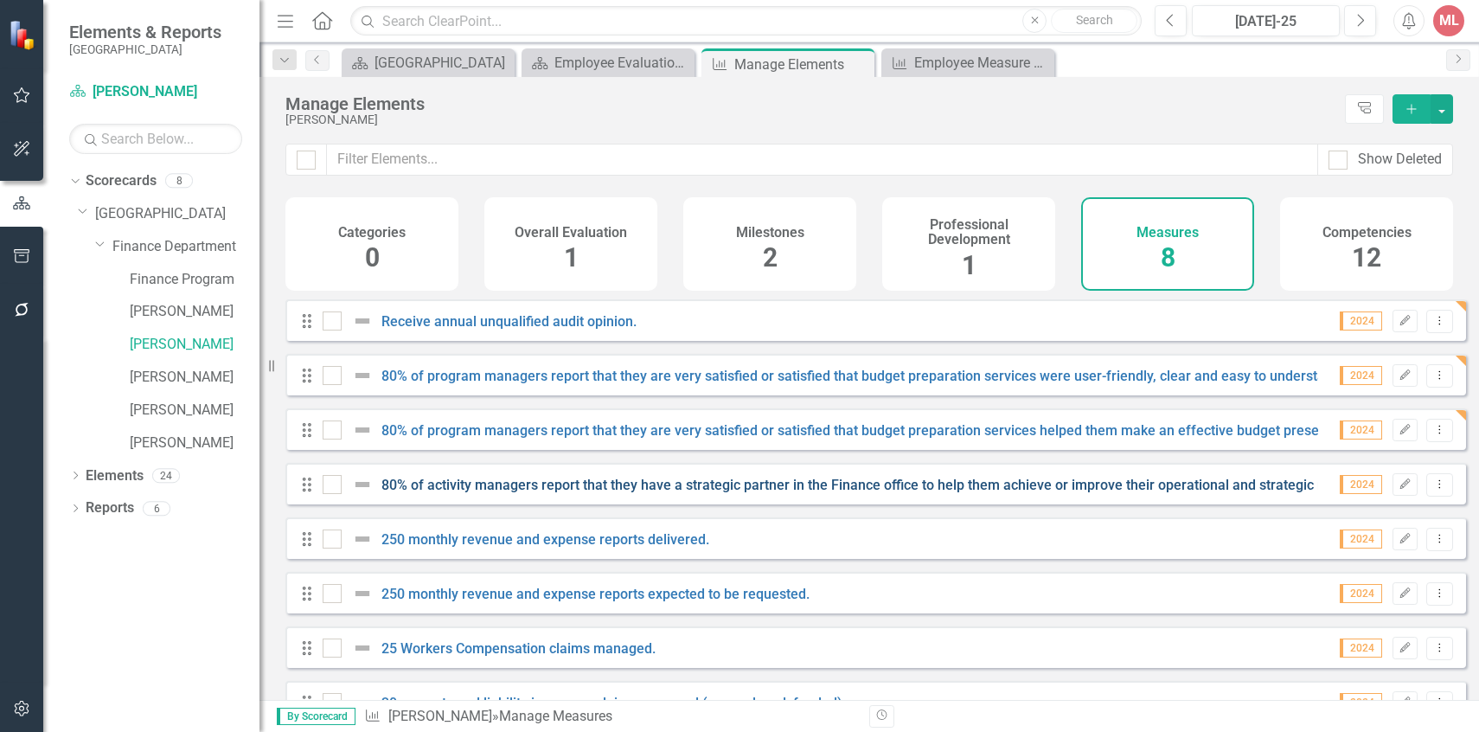
click at [727, 493] on link "80% of activity managers report that they have a strategic partner in the Finan…" at bounding box center [872, 485] width 982 height 16
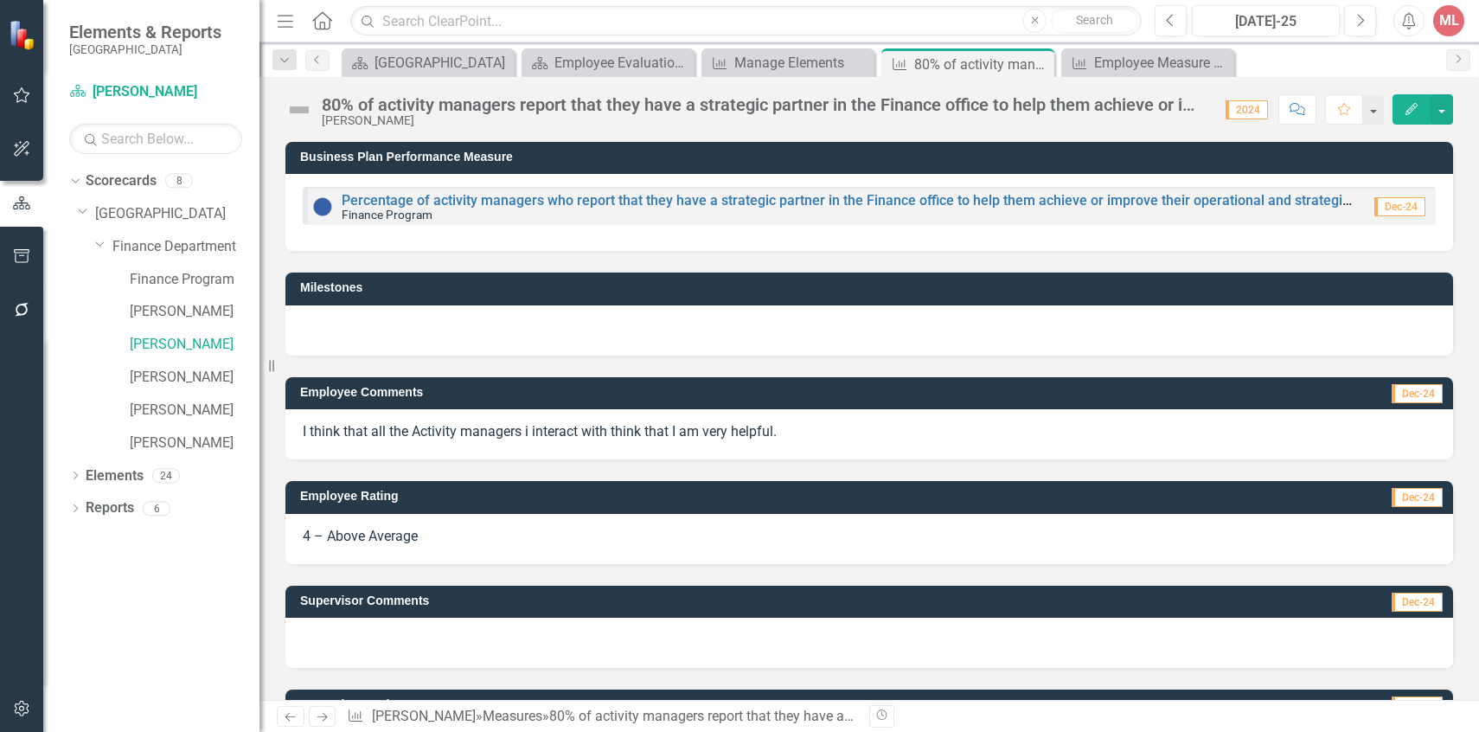
click at [1405, 107] on icon "Edit" at bounding box center [1412, 109] width 16 height 12
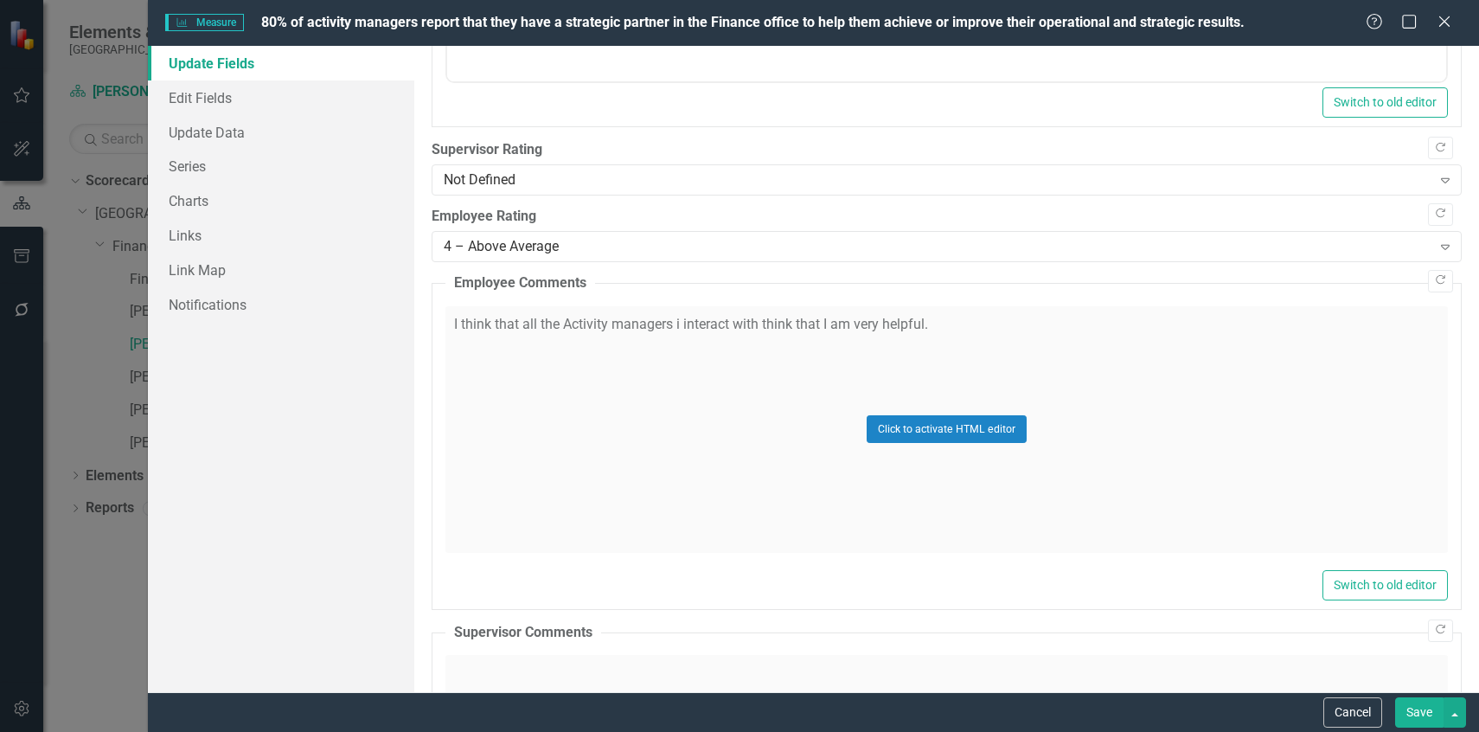
scroll to position [834, 0]
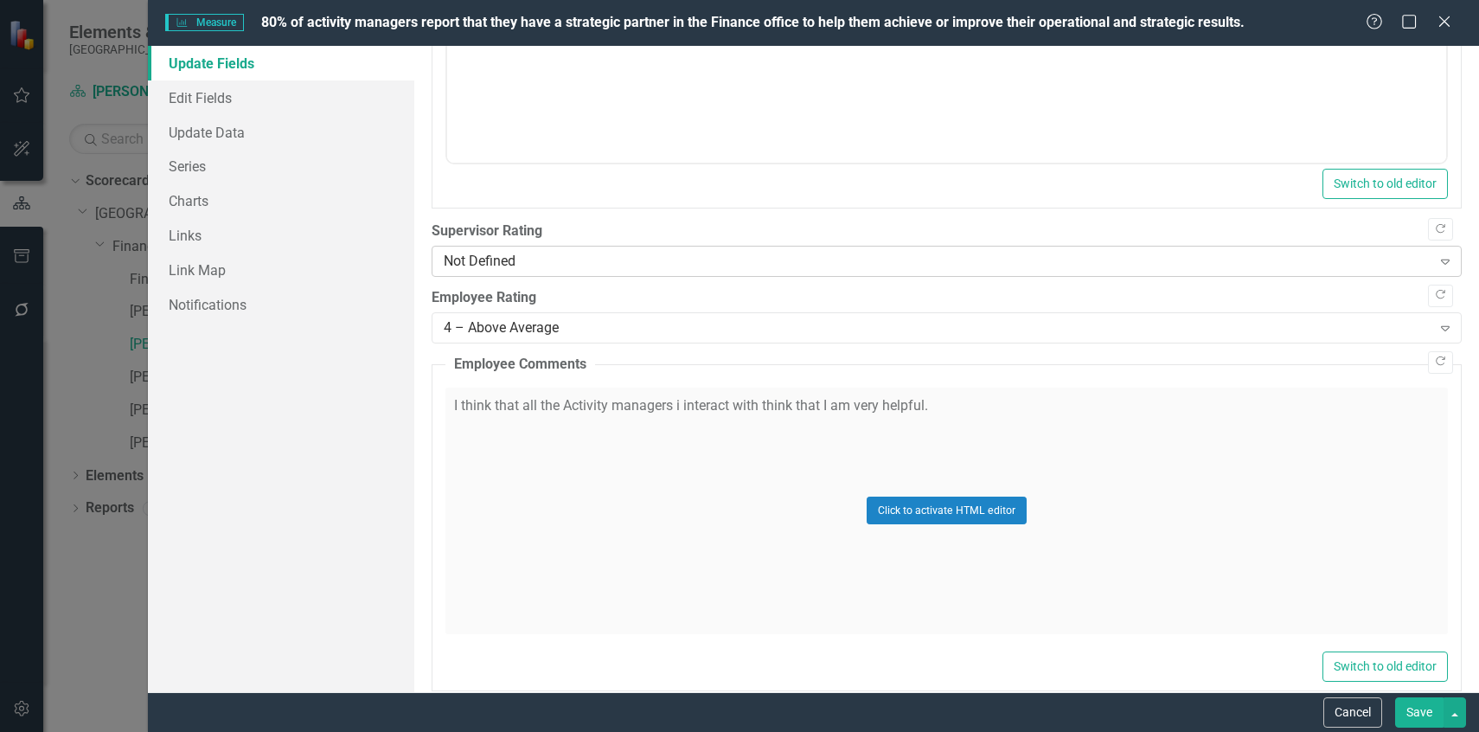
click at [814, 264] on div "Not Defined" at bounding box center [938, 262] width 988 height 20
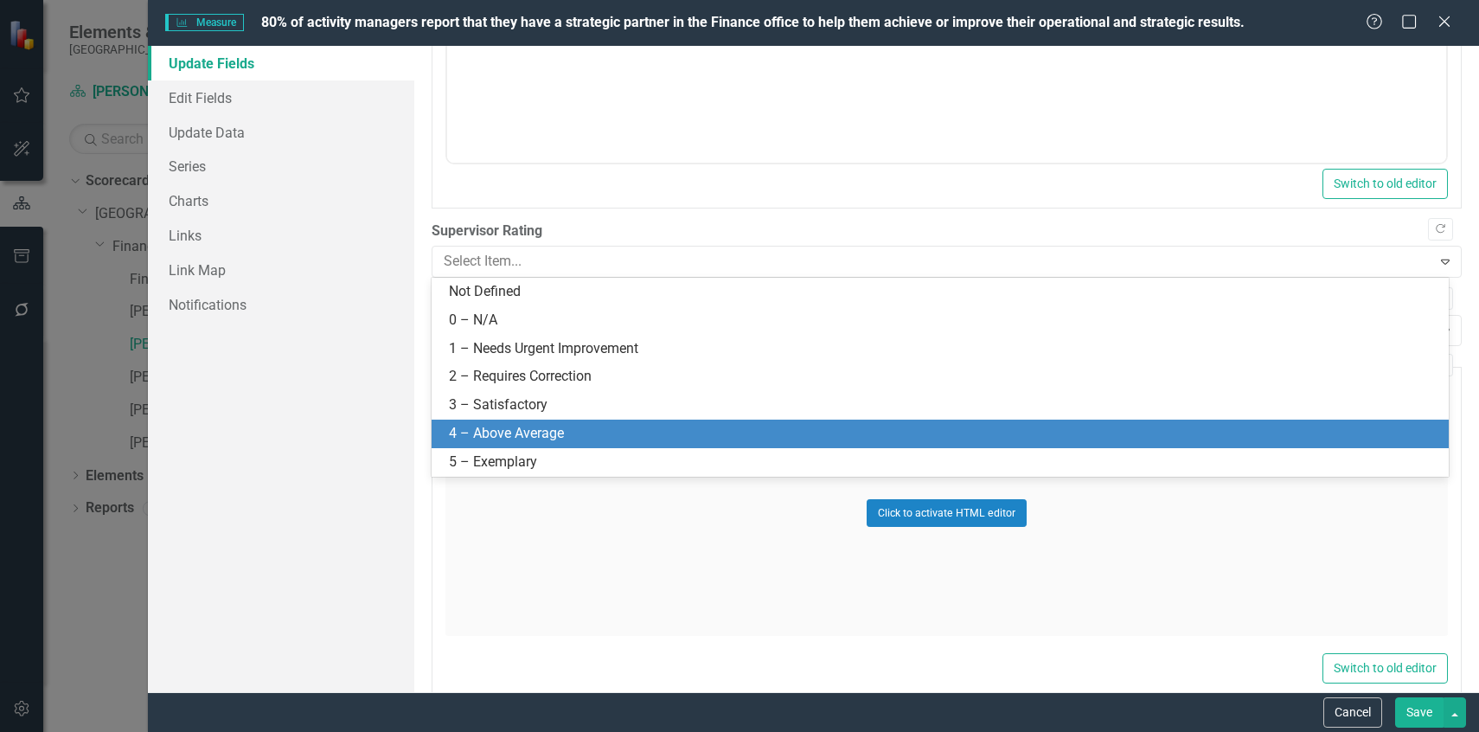
click at [711, 438] on div "4 – Above Average" at bounding box center [943, 434] width 989 height 20
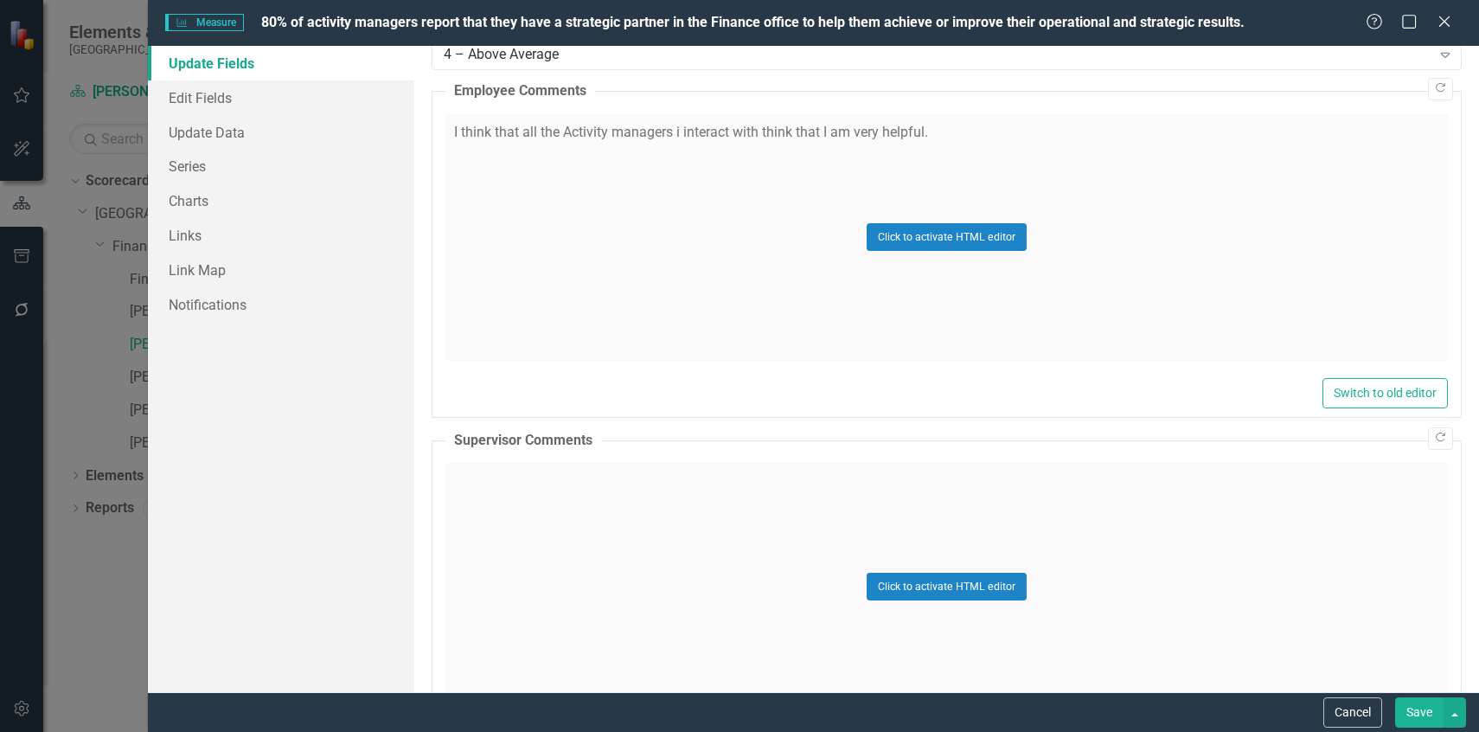
scroll to position [1199, 0]
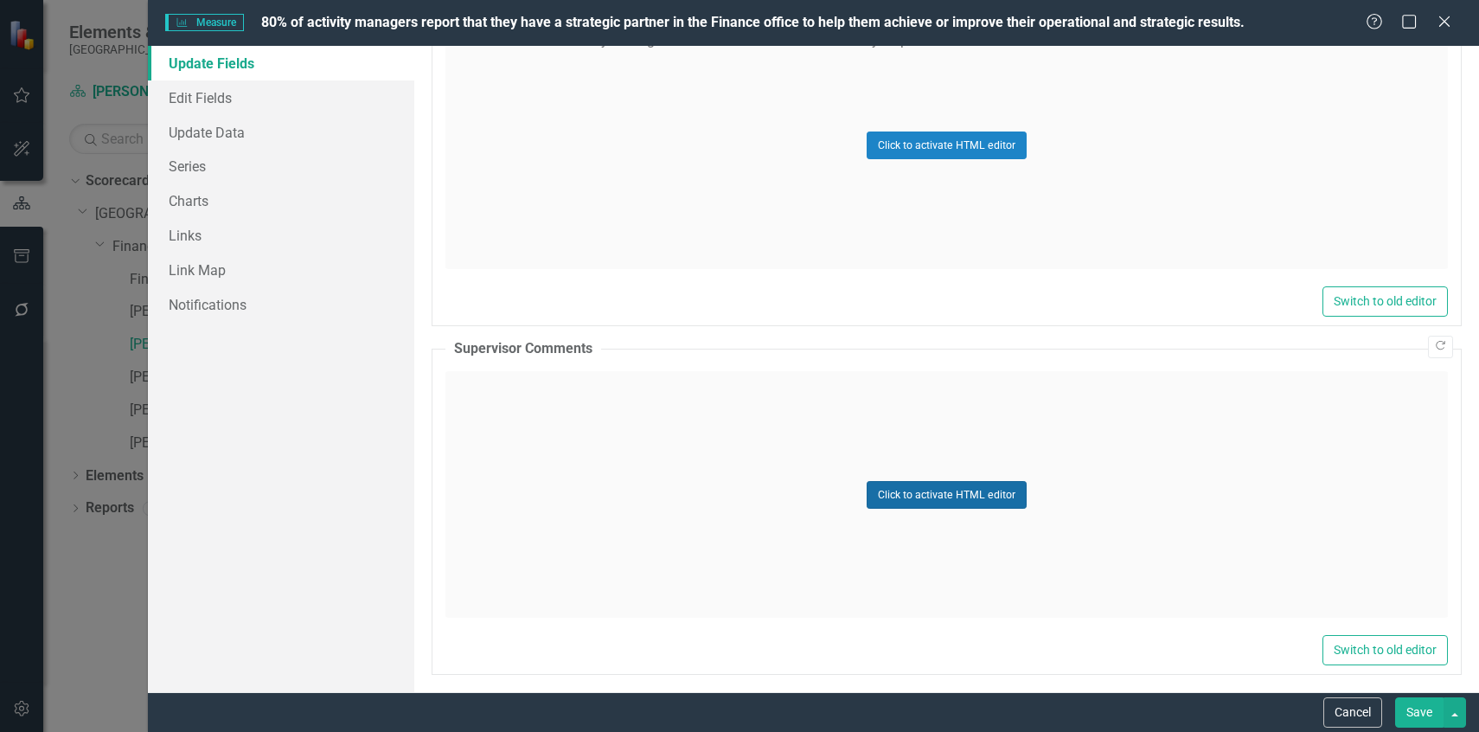
click at [932, 501] on button "Click to activate HTML editor" at bounding box center [947, 495] width 160 height 28
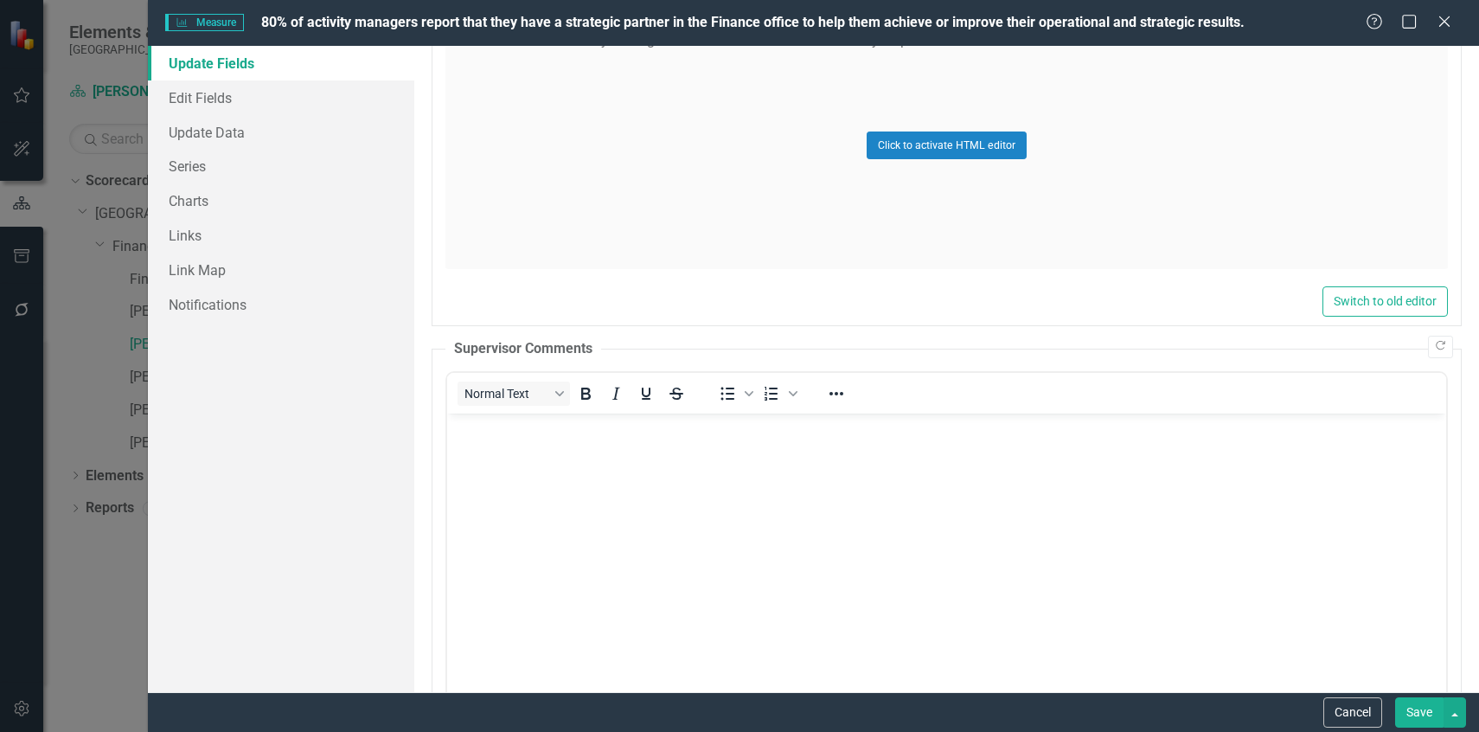
scroll to position [0, 0]
click at [905, 475] on body "Rich Text Area. Press ALT-0 for help." at bounding box center [945, 542] width 999 height 259
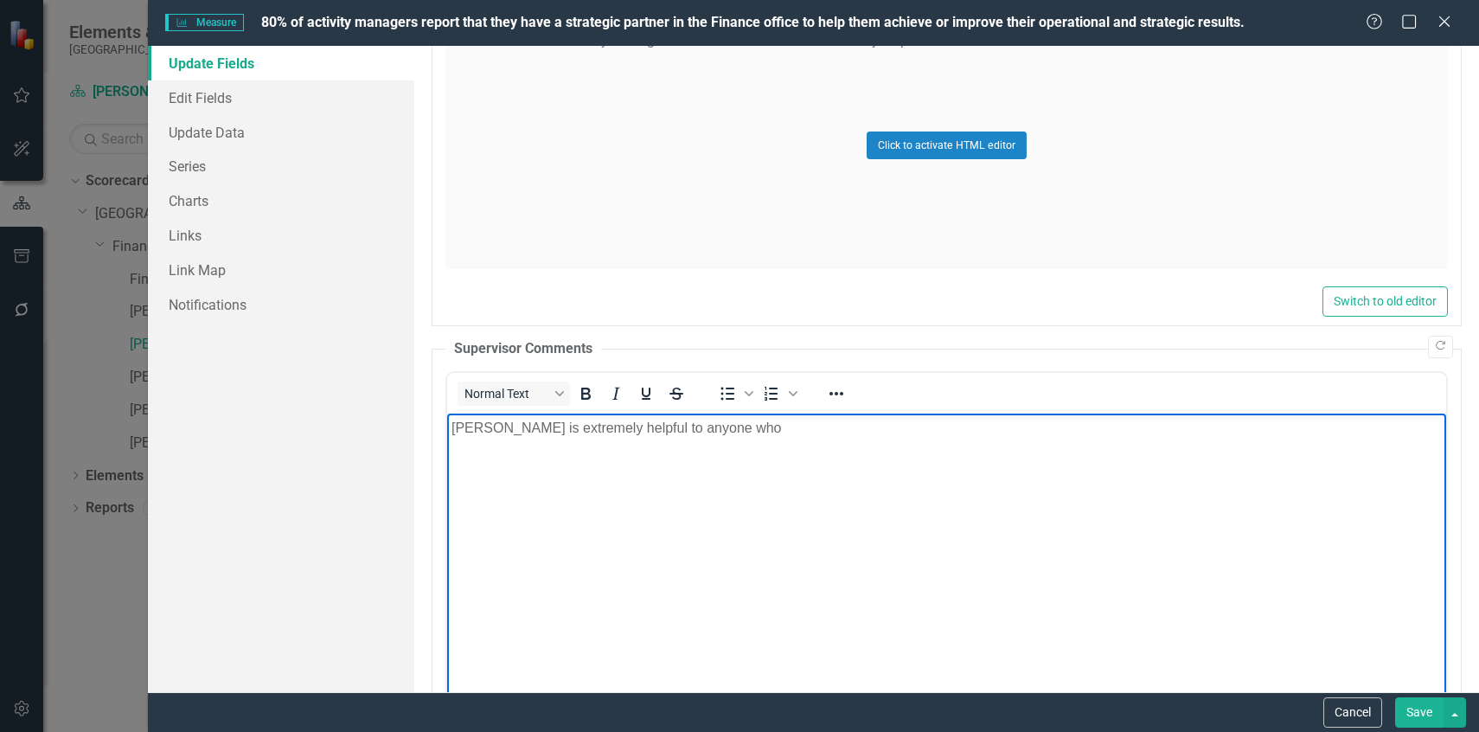
click at [561, 431] on p "John is extremely helpful to anyone who" at bounding box center [946, 428] width 990 height 21
click at [847, 432] on p "John is extremely knowledgable and helpful to anyone who" at bounding box center [946, 428] width 990 height 21
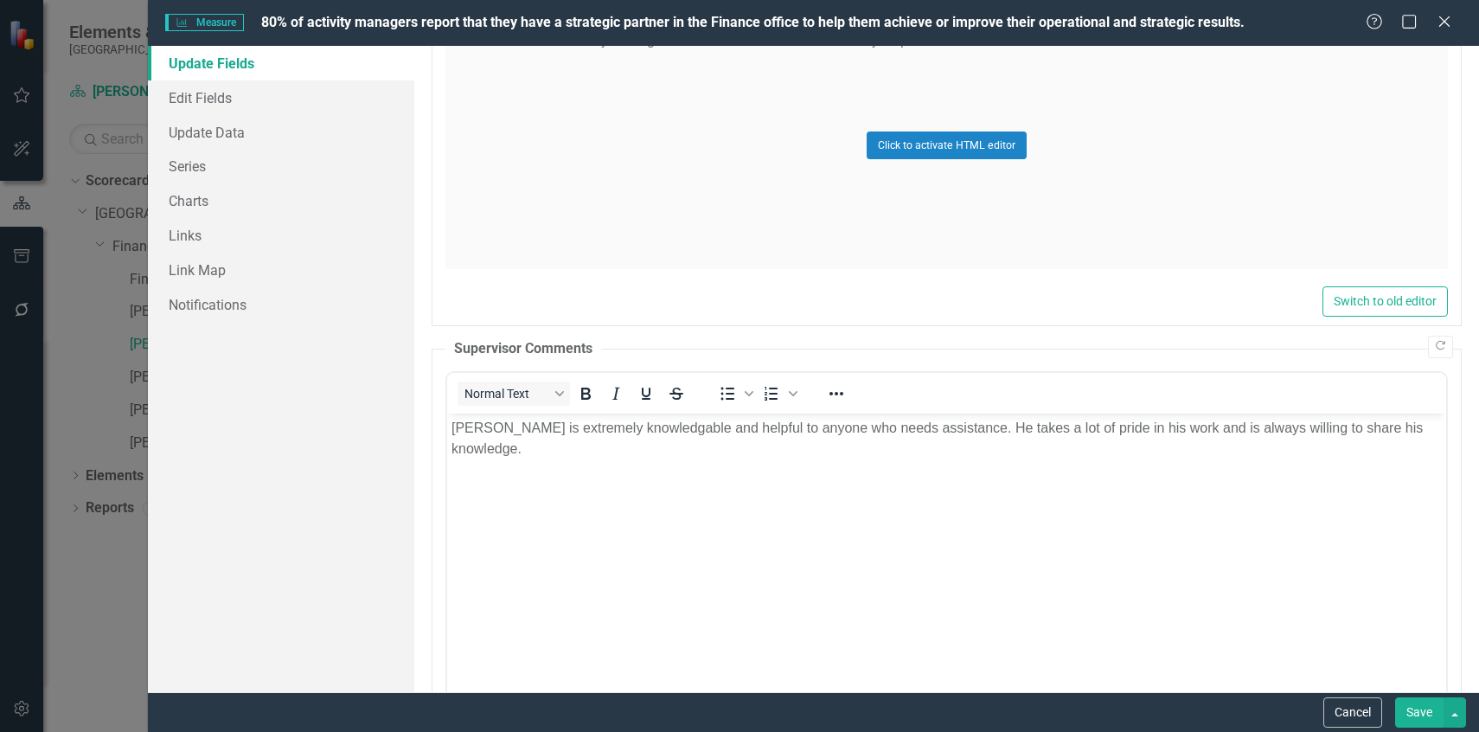
click at [1412, 705] on button "Save" at bounding box center [1419, 712] width 48 height 30
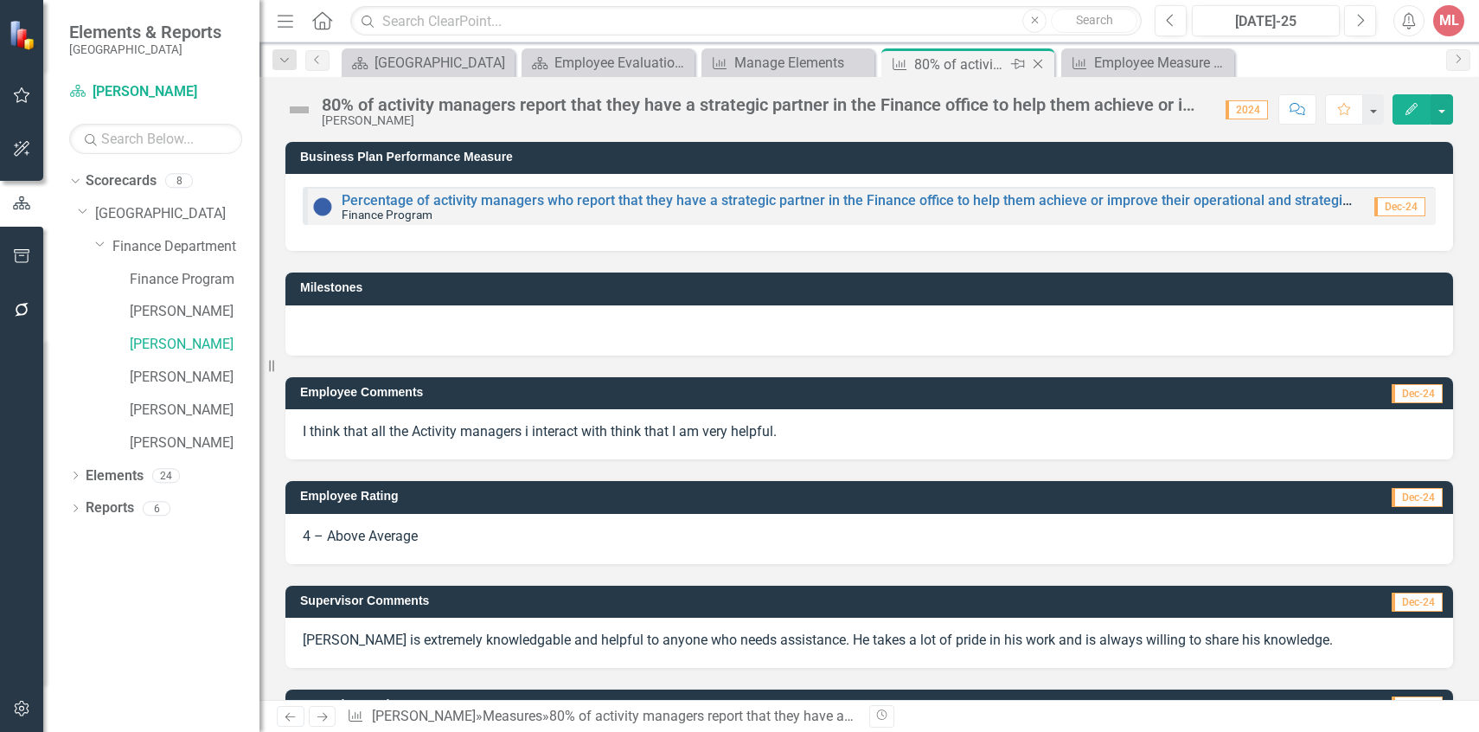
click at [1037, 61] on icon "Close" at bounding box center [1037, 64] width 17 height 14
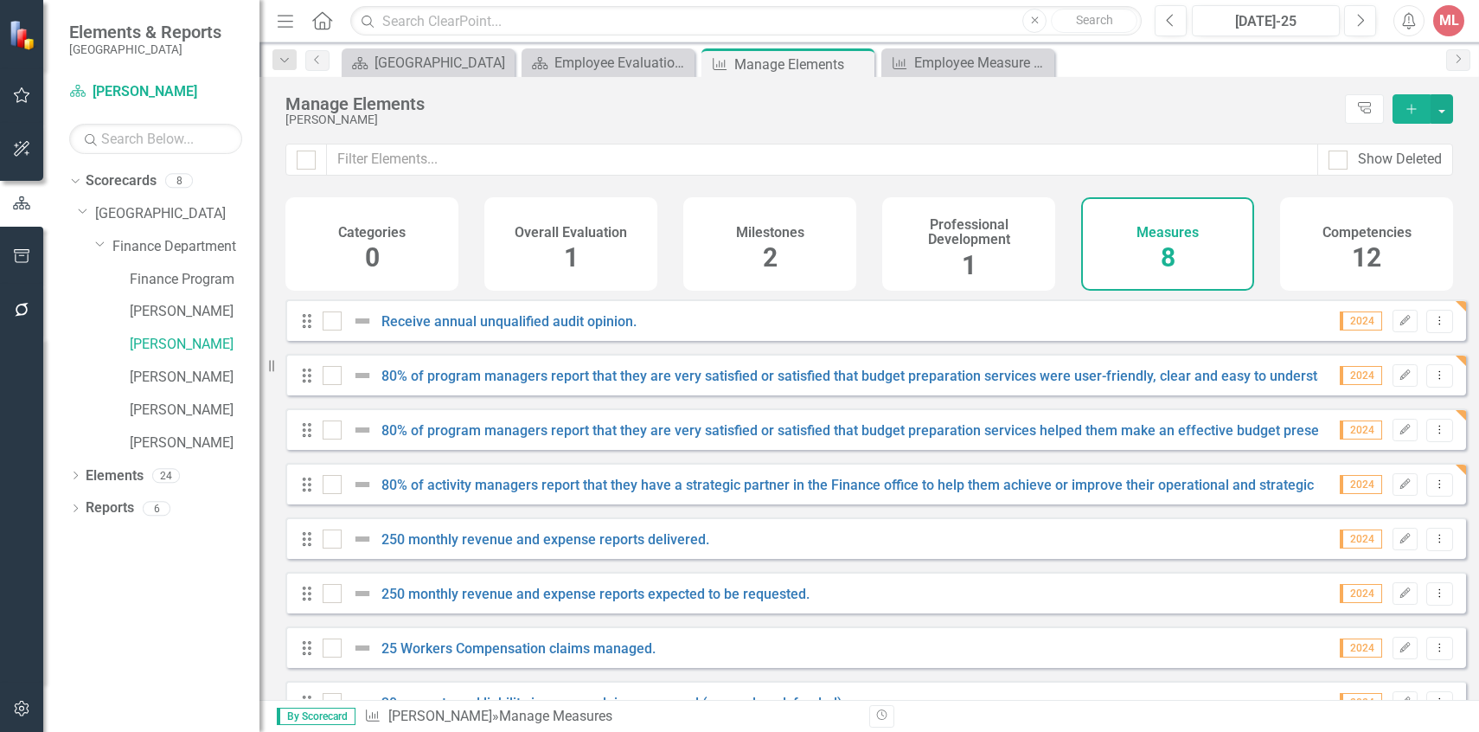
scroll to position [48, 0]
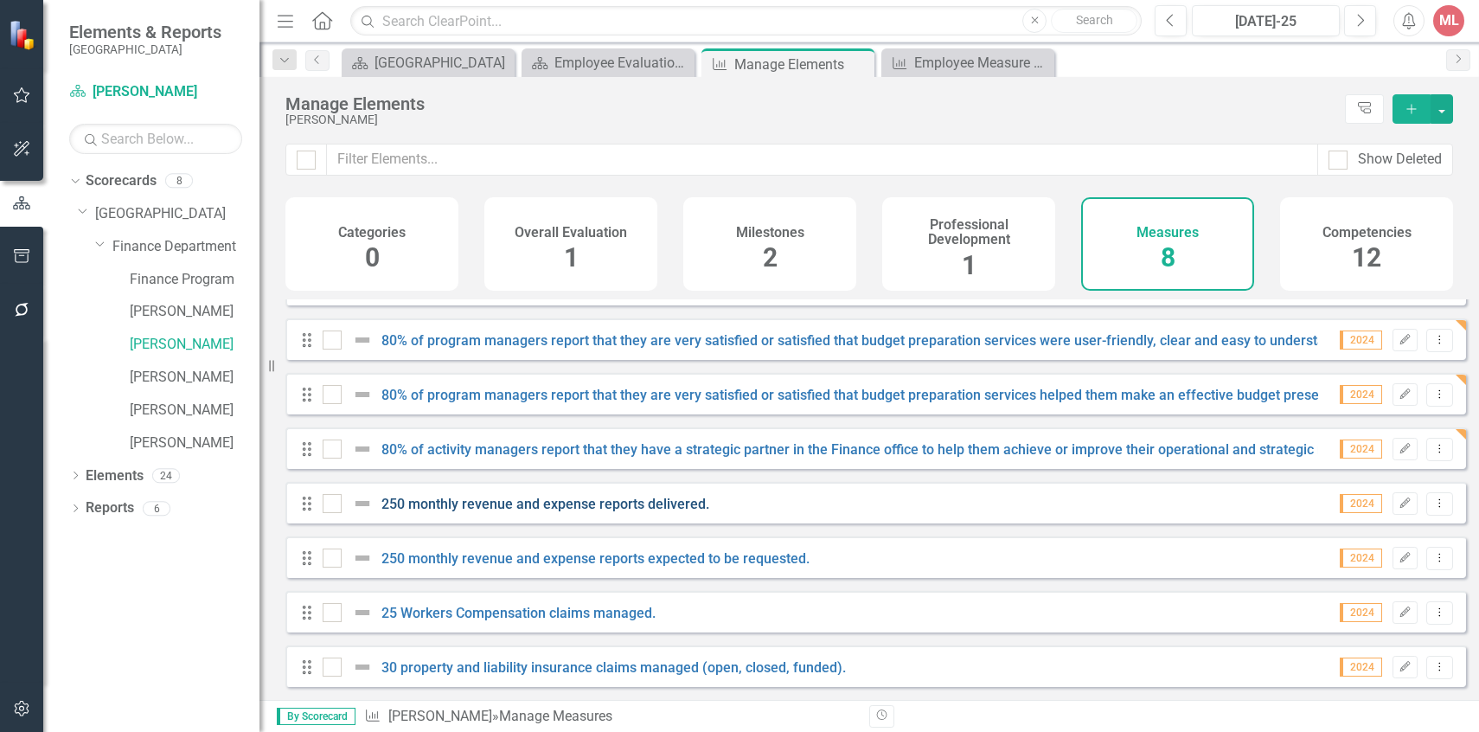
click at [566, 504] on link "250 monthly revenue and expense reports delivered." at bounding box center [545, 504] width 328 height 16
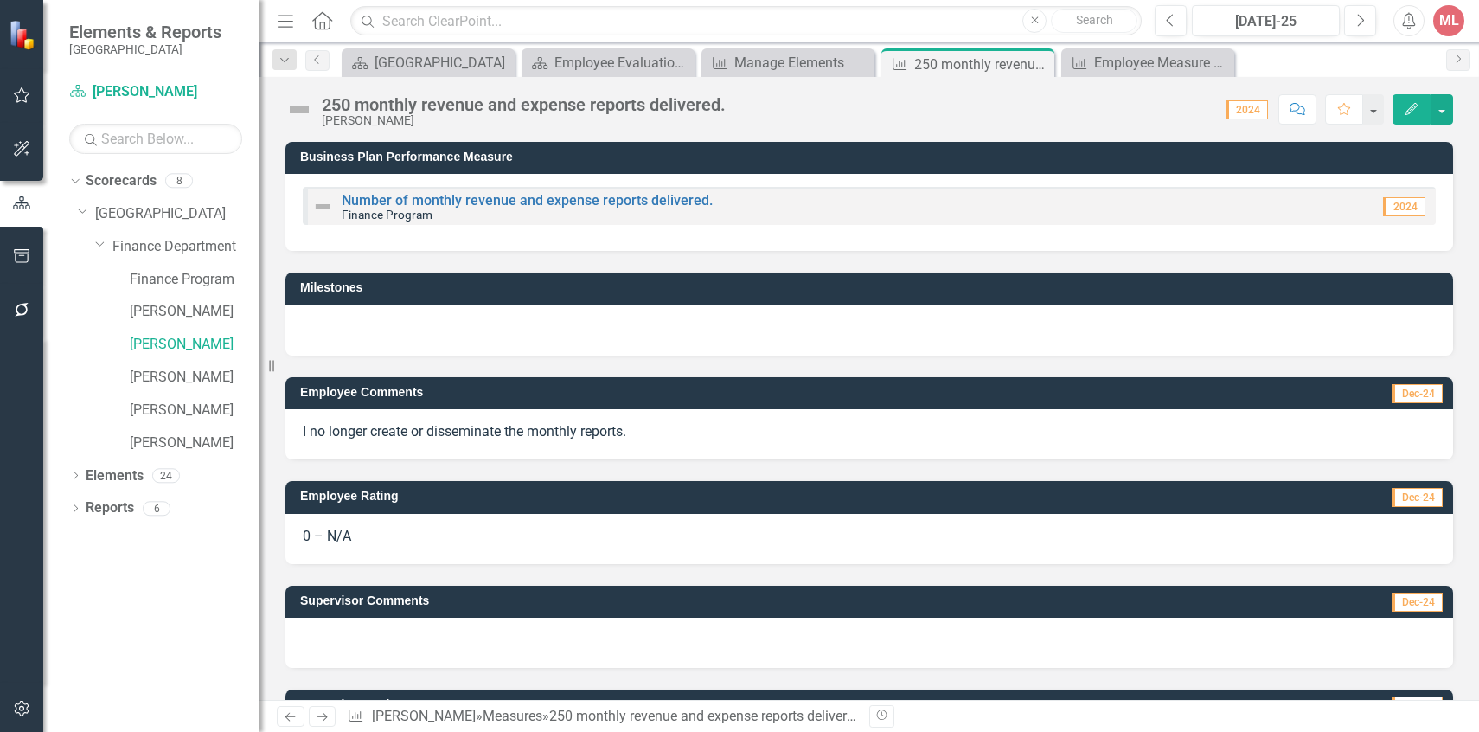
click at [1415, 113] on icon "Edit" at bounding box center [1412, 109] width 16 height 12
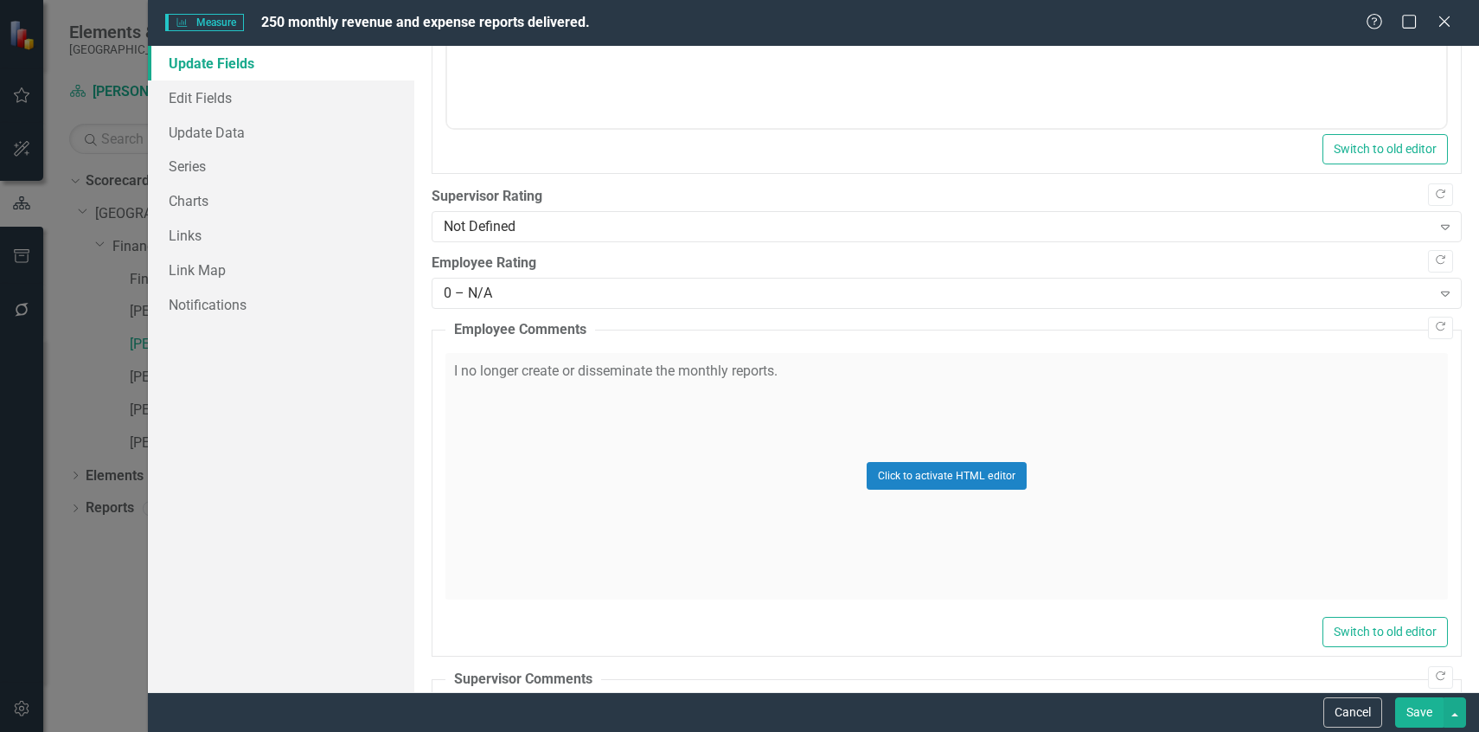
scroll to position [870, 0]
click at [1021, 230] on div "Not Defined" at bounding box center [938, 225] width 988 height 20
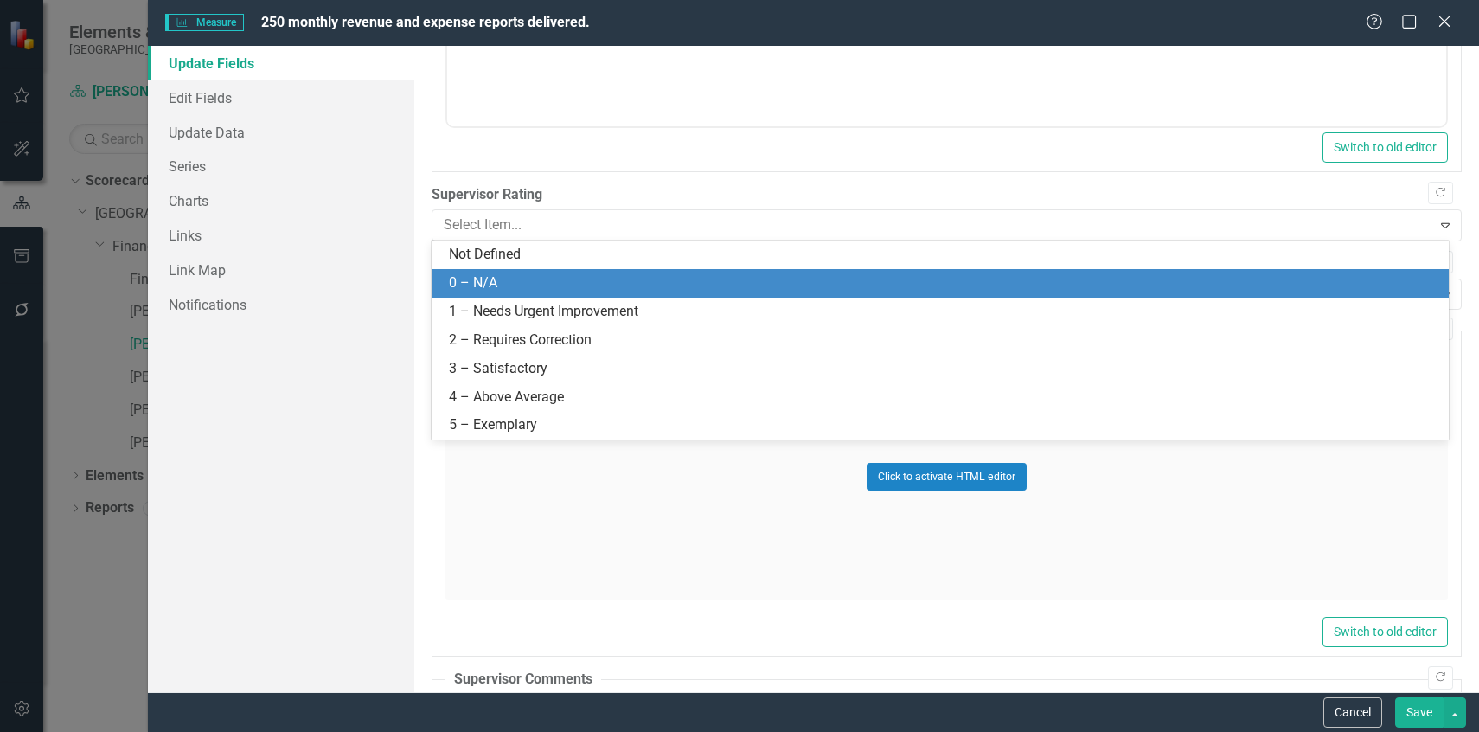
click at [991, 273] on div "0 – N/A" at bounding box center [943, 283] width 989 height 20
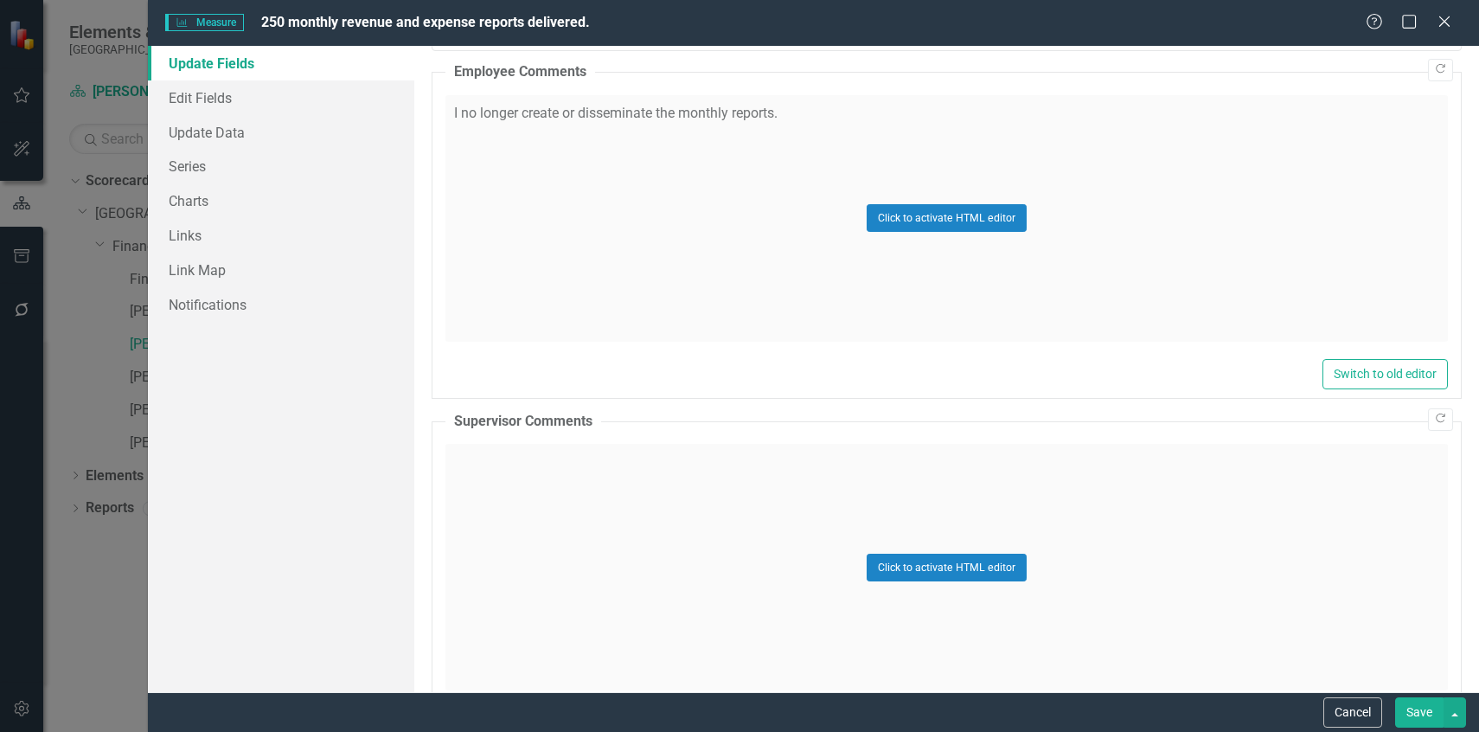
scroll to position [1207, 0]
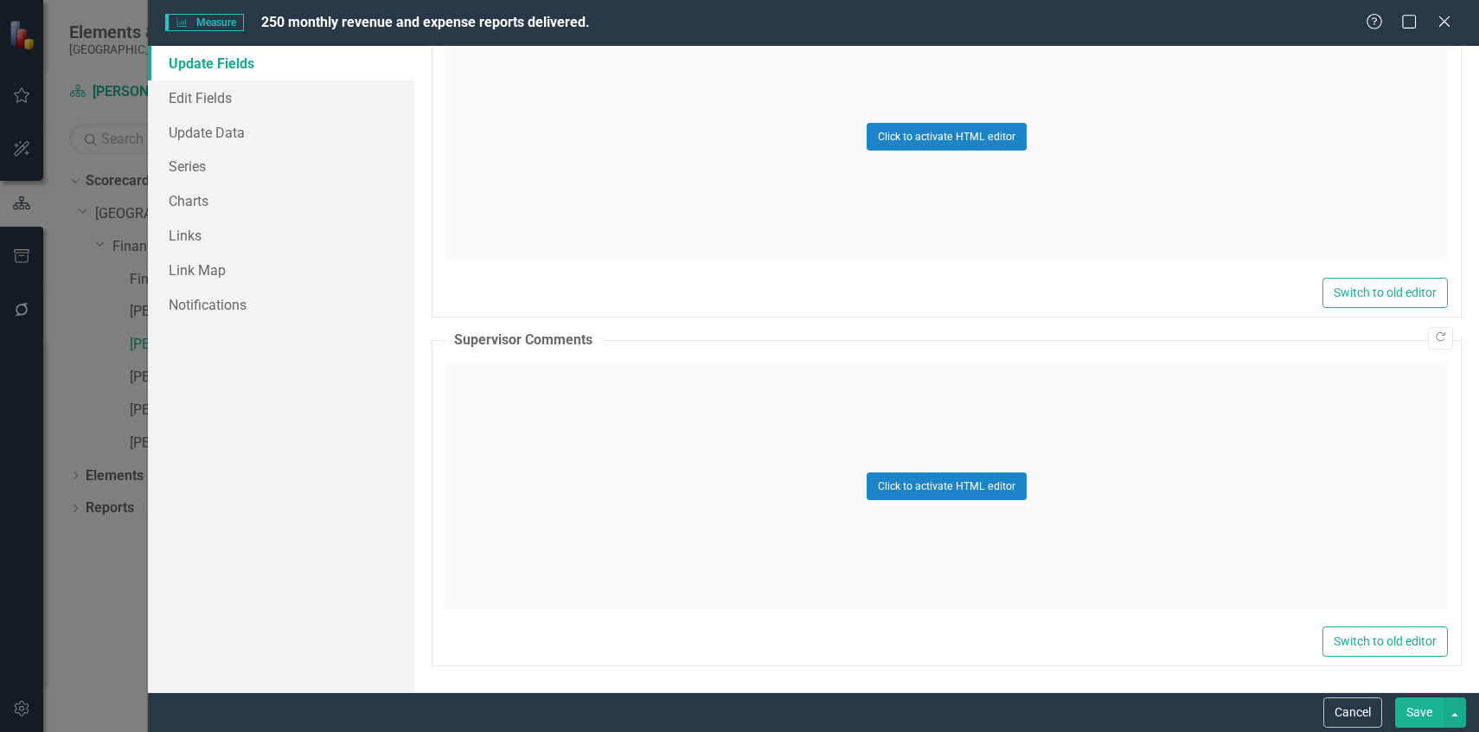
click at [1419, 713] on button "Save" at bounding box center [1419, 712] width 48 height 30
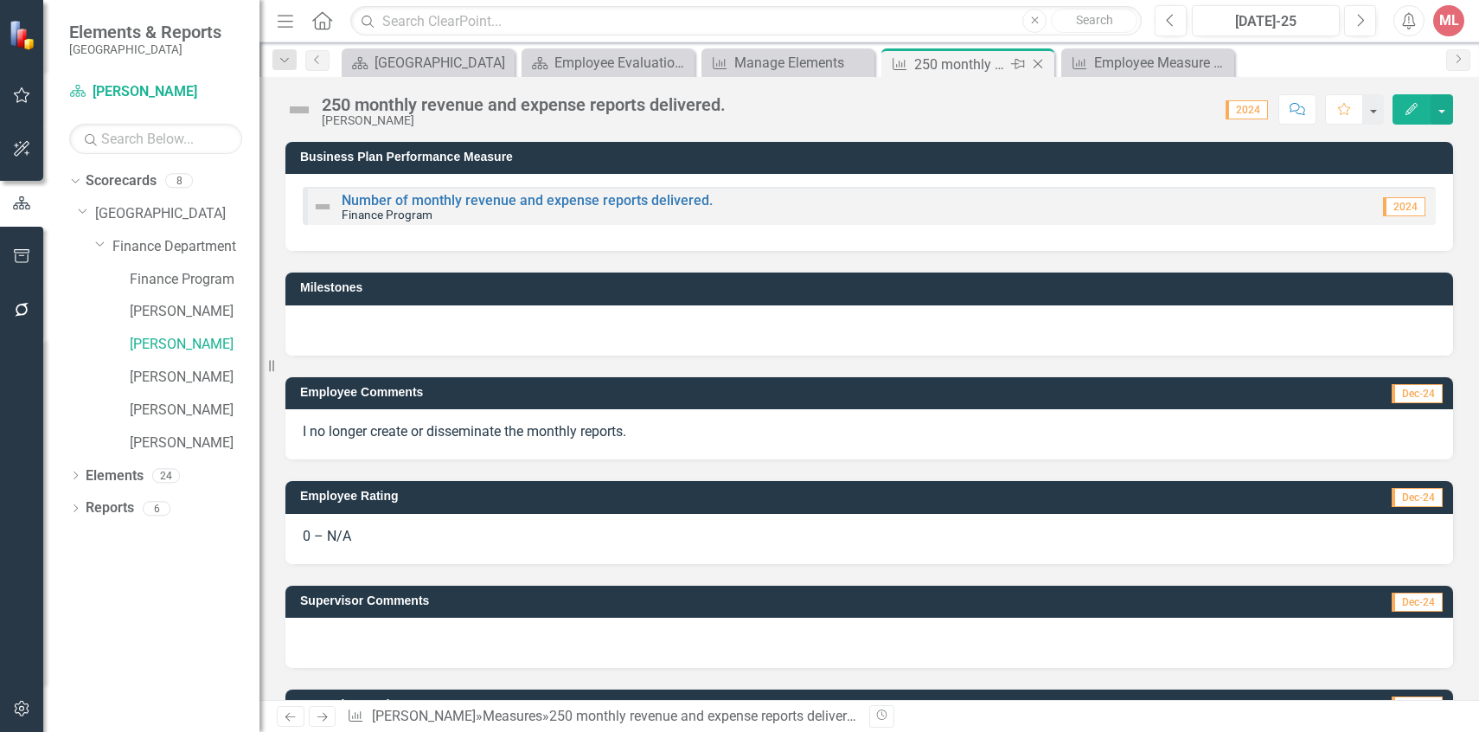
click at [1040, 61] on icon at bounding box center [1039, 65] width 10 height 10
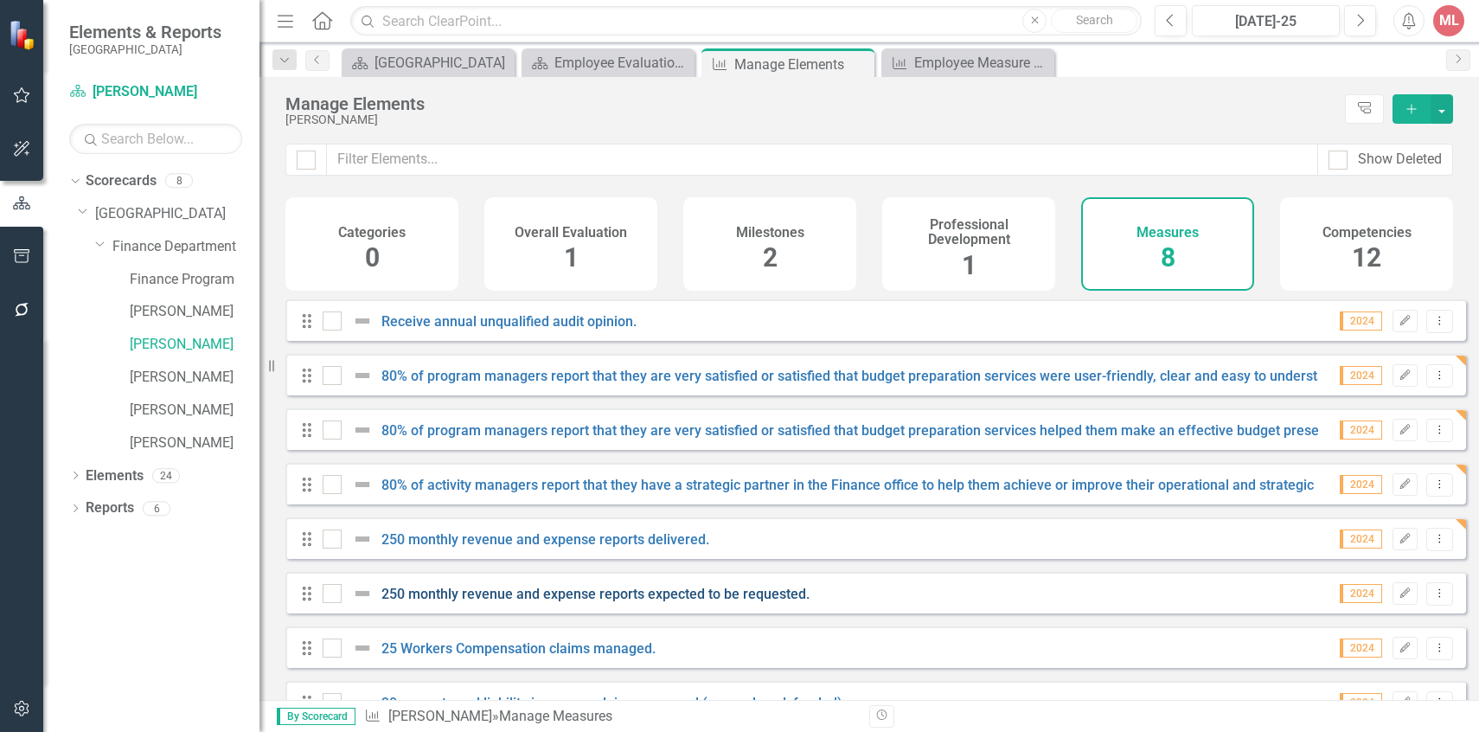
click at [689, 602] on link "250 monthly revenue and expense reports expected to be requested." at bounding box center [595, 594] width 428 height 16
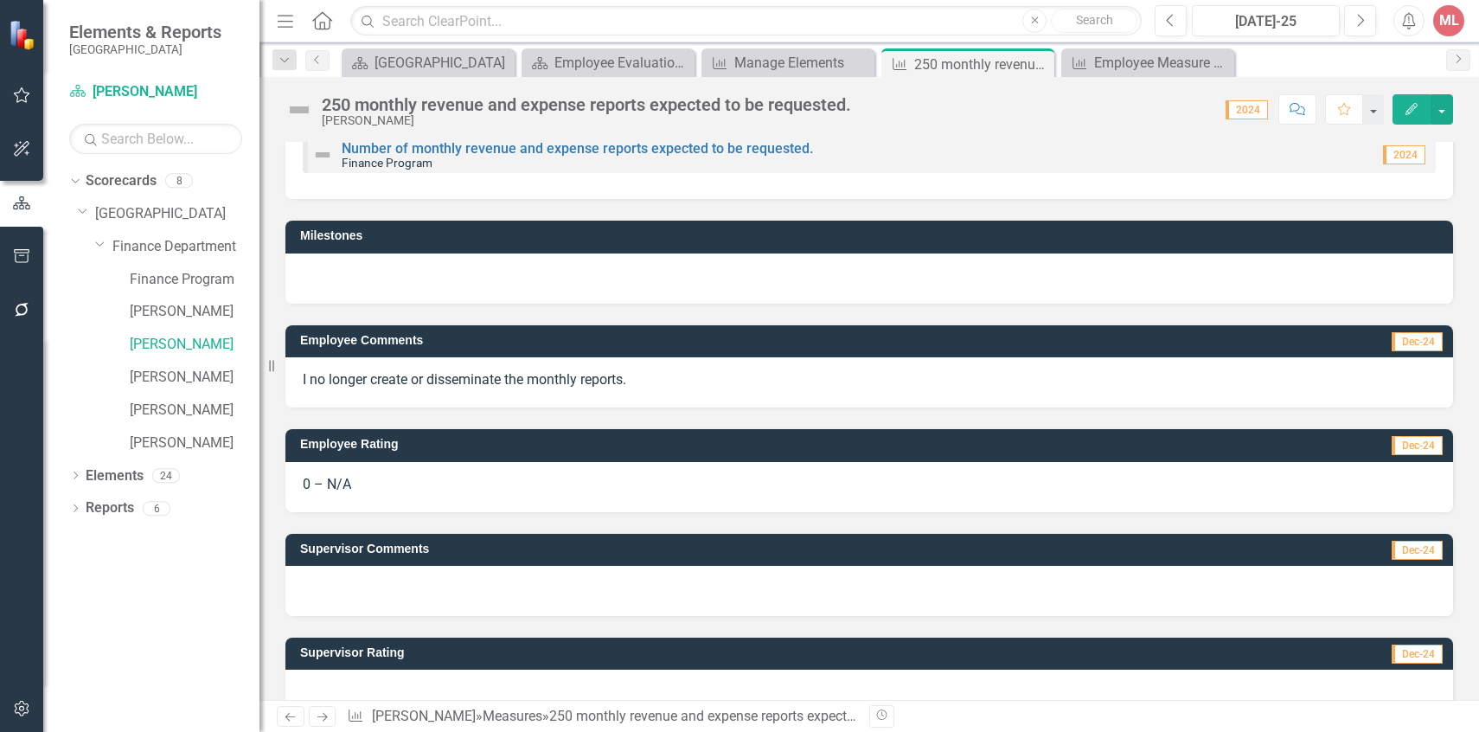
scroll to position [89, 0]
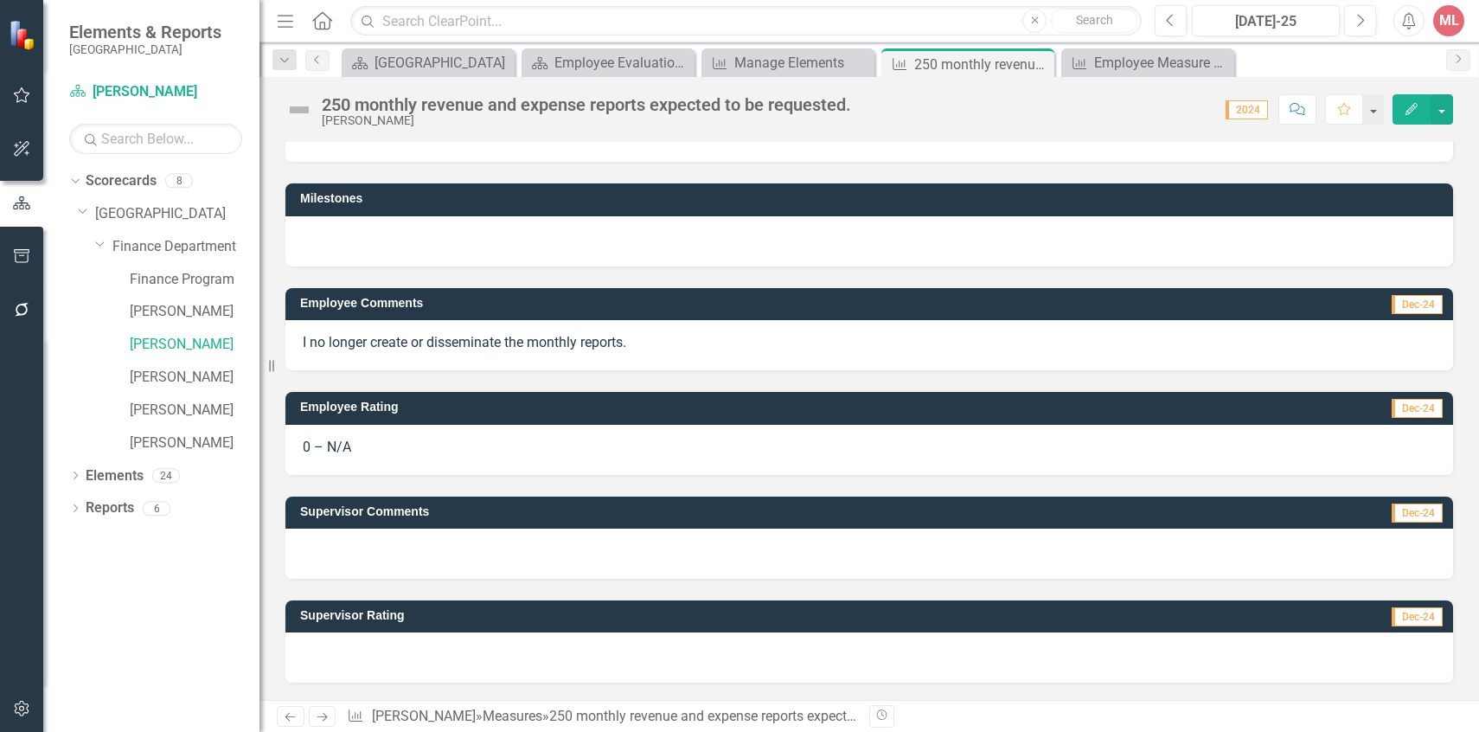
click at [1411, 106] on icon "Edit" at bounding box center [1412, 109] width 16 height 12
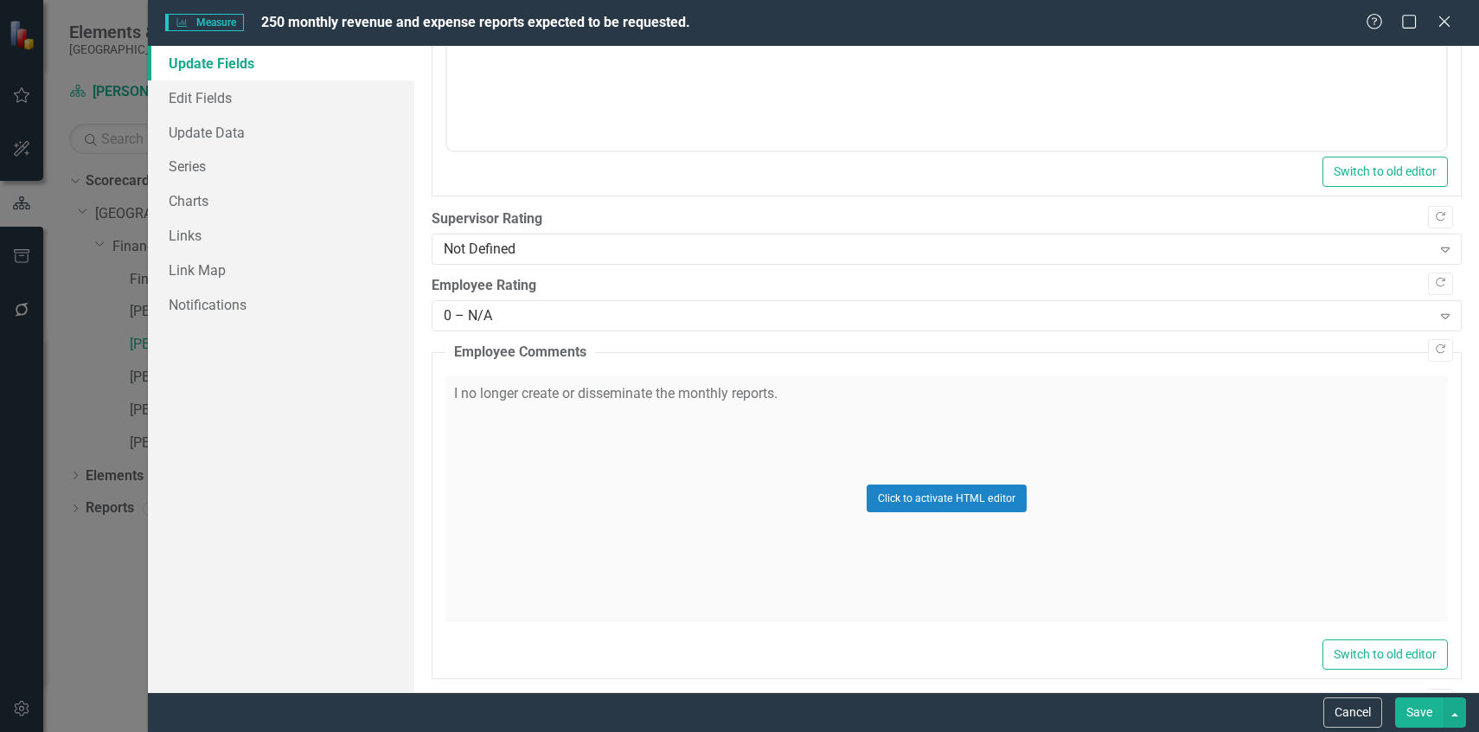
scroll to position [929, 0]
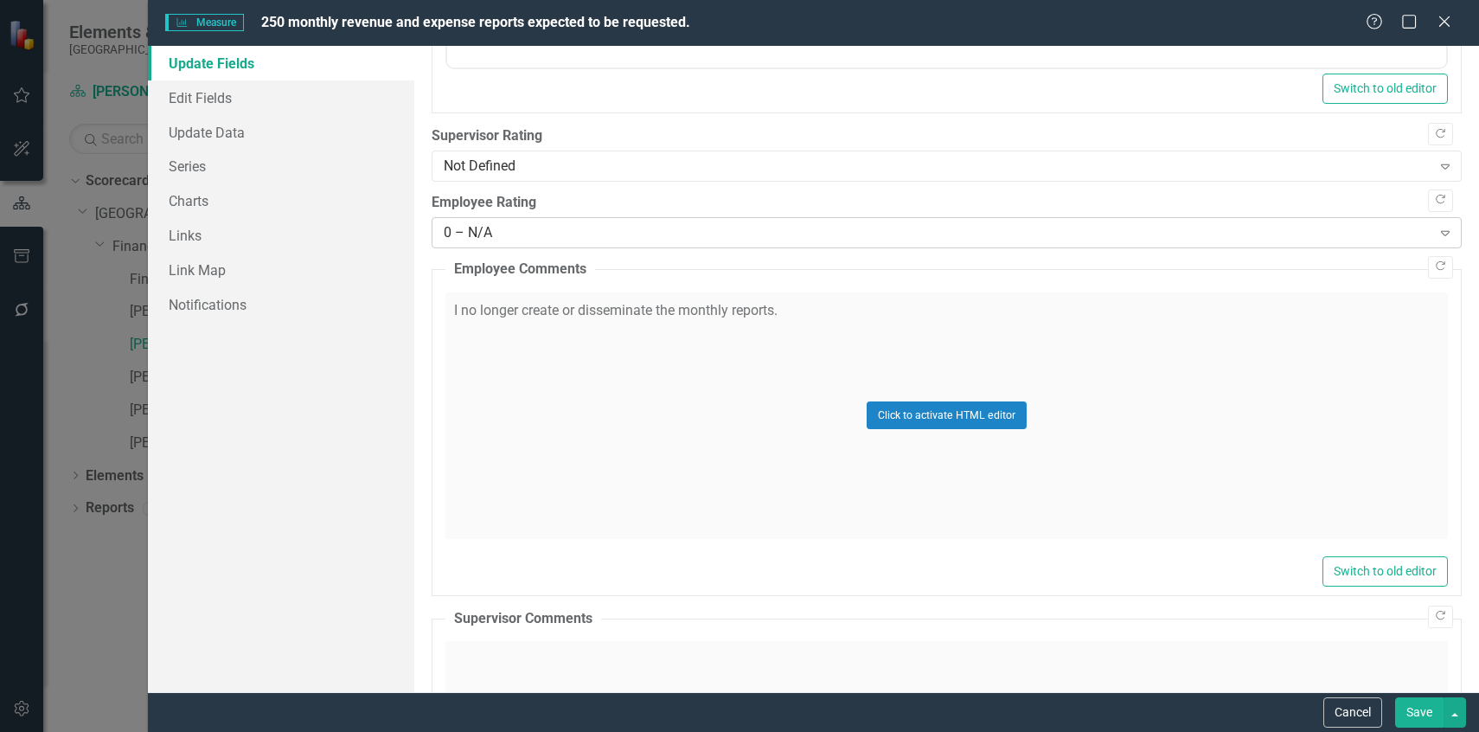
click at [848, 242] on div "0 – N/A Expand" at bounding box center [947, 232] width 1030 height 31
click at [831, 169] on div "Not Defined" at bounding box center [938, 167] width 988 height 20
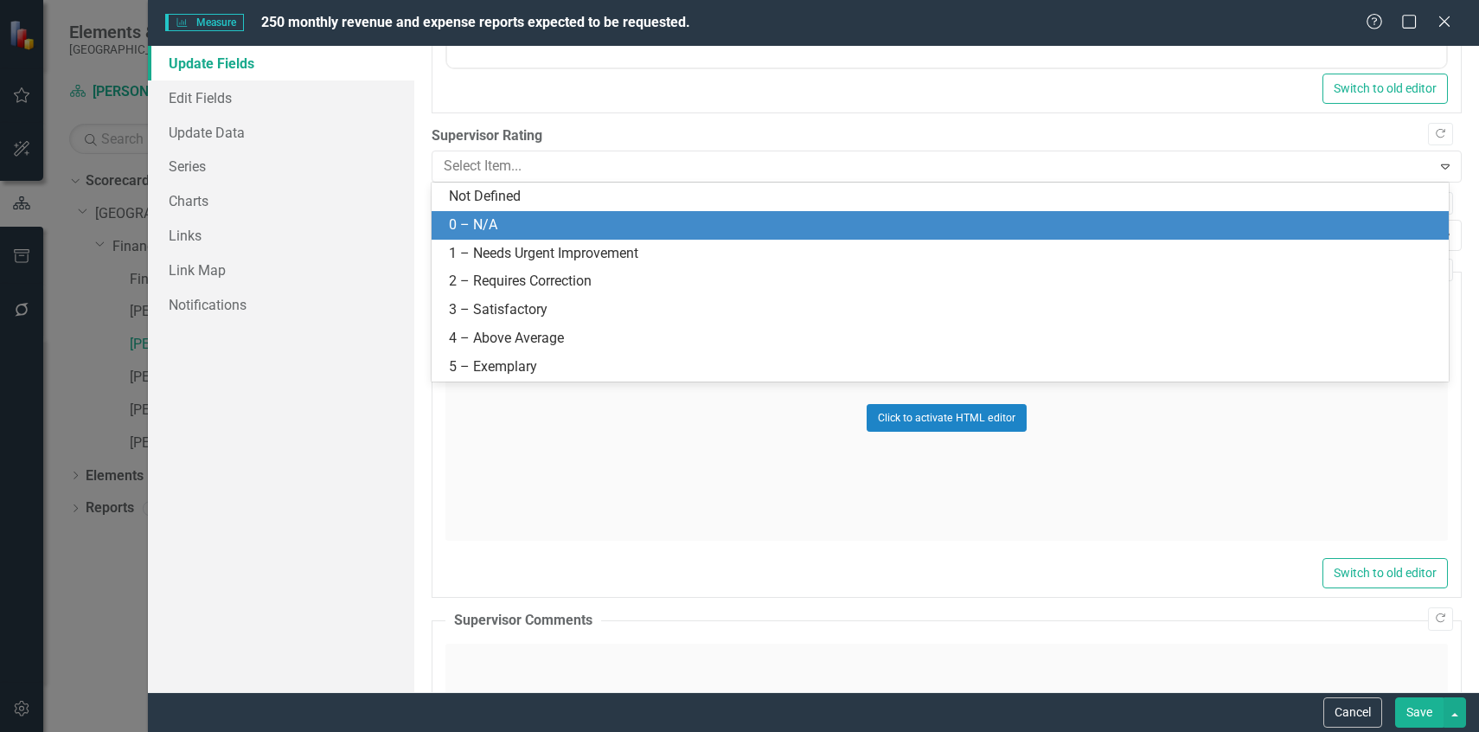
click at [811, 231] on div "0 – N/A" at bounding box center [943, 225] width 989 height 20
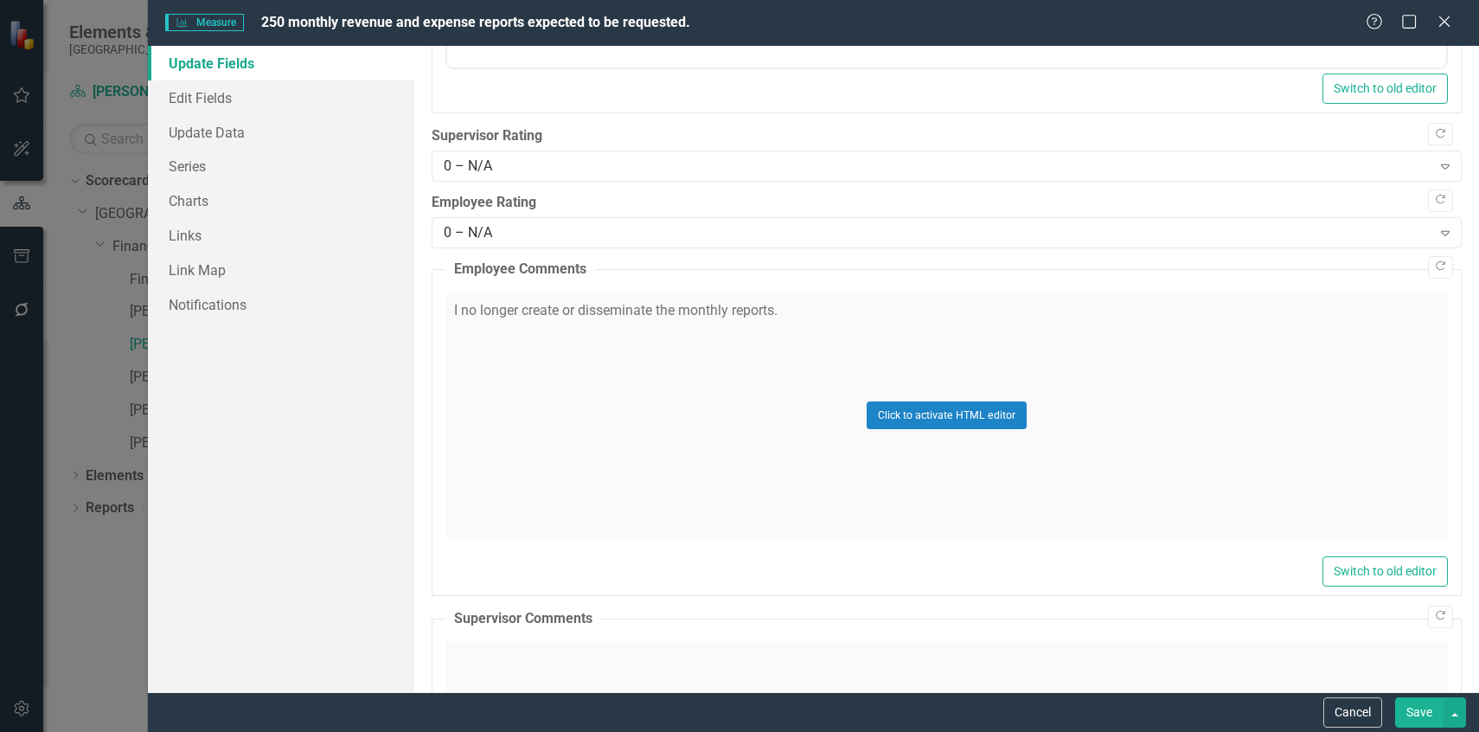
scroll to position [1207, 0]
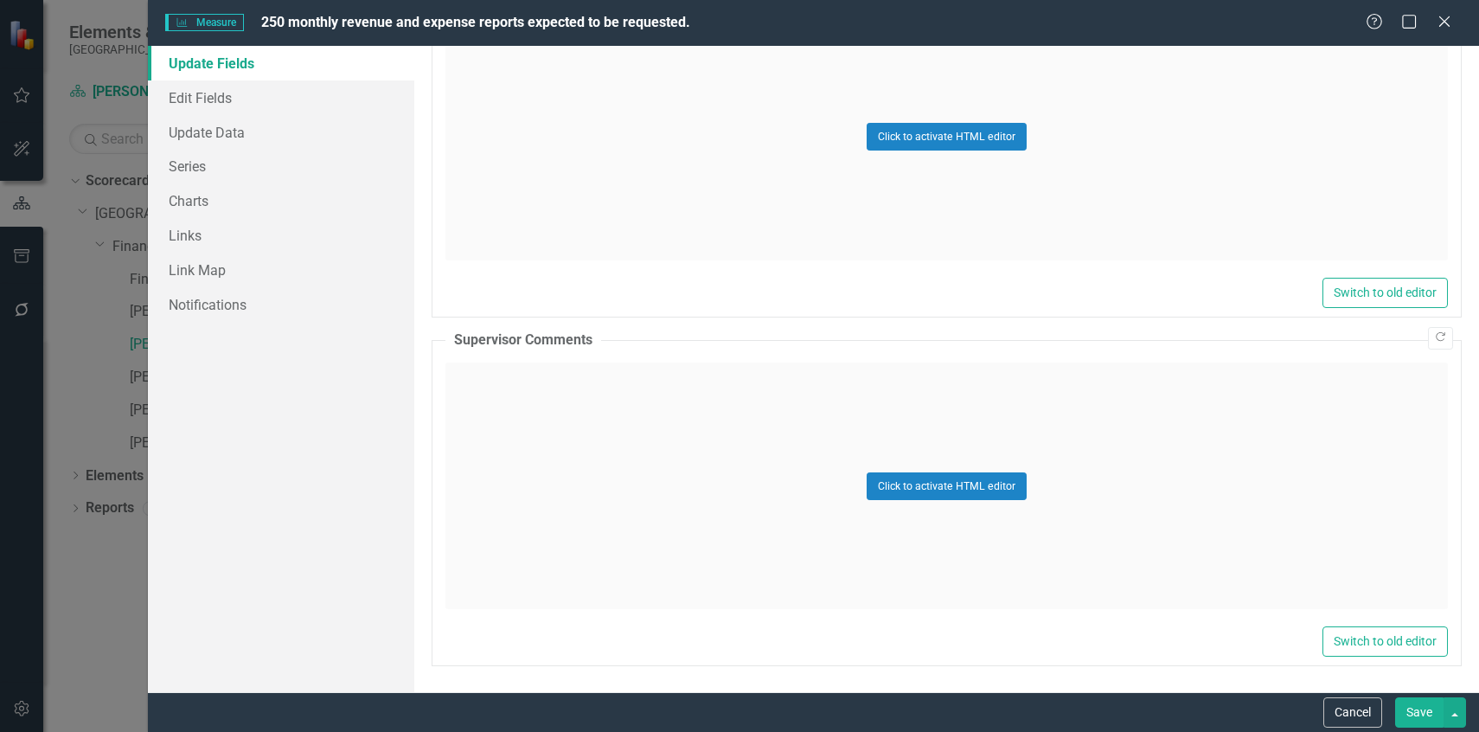
click at [1428, 719] on button "Save" at bounding box center [1419, 712] width 48 height 30
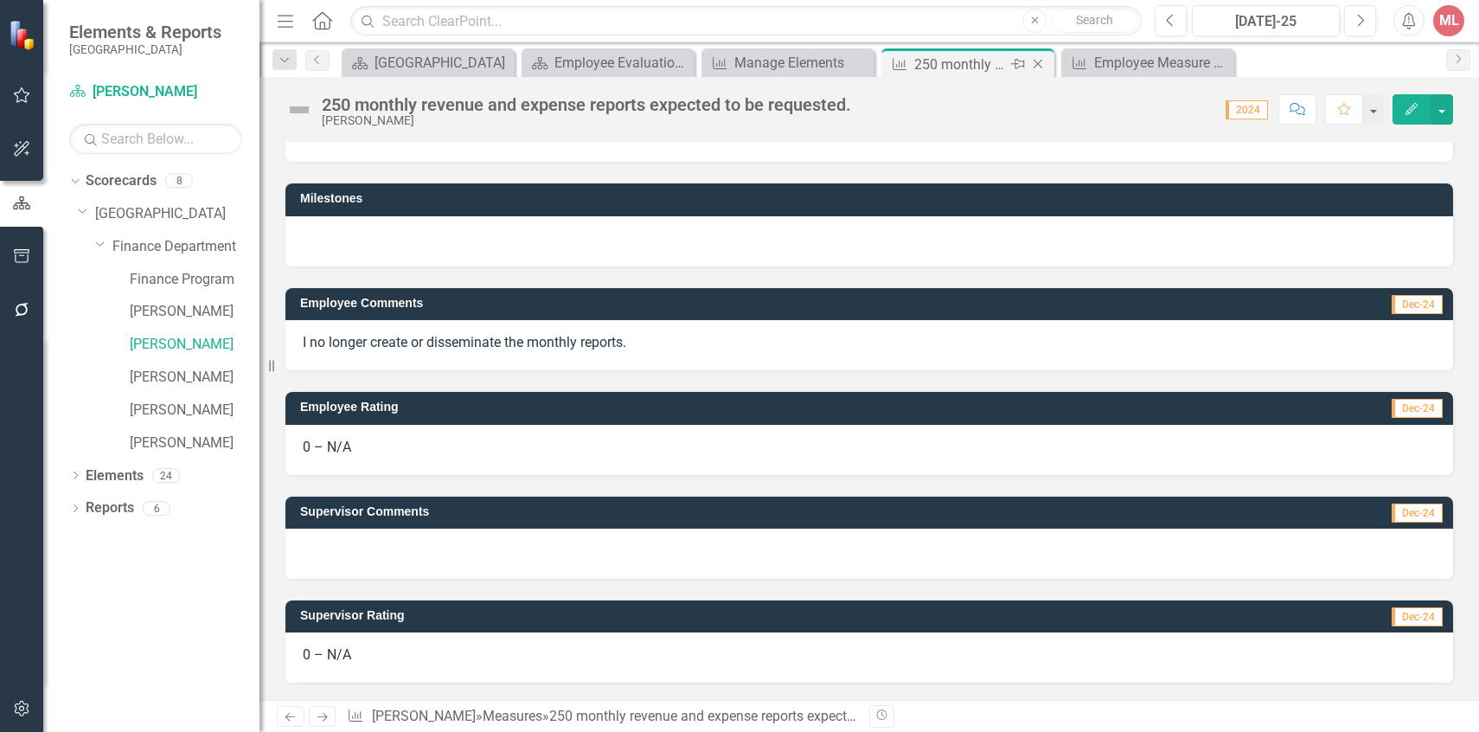
click at [1042, 63] on icon "Close" at bounding box center [1037, 64] width 17 height 14
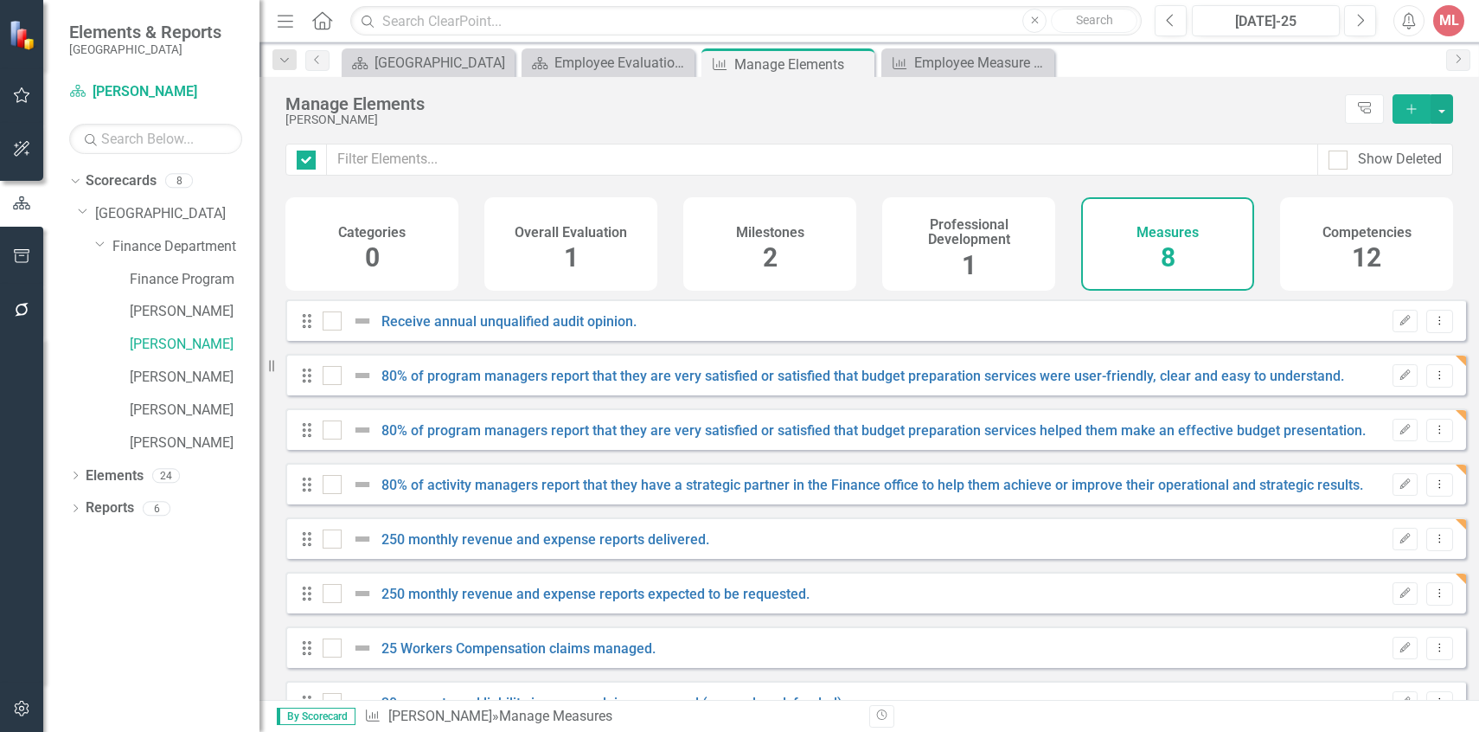
checkbox input "false"
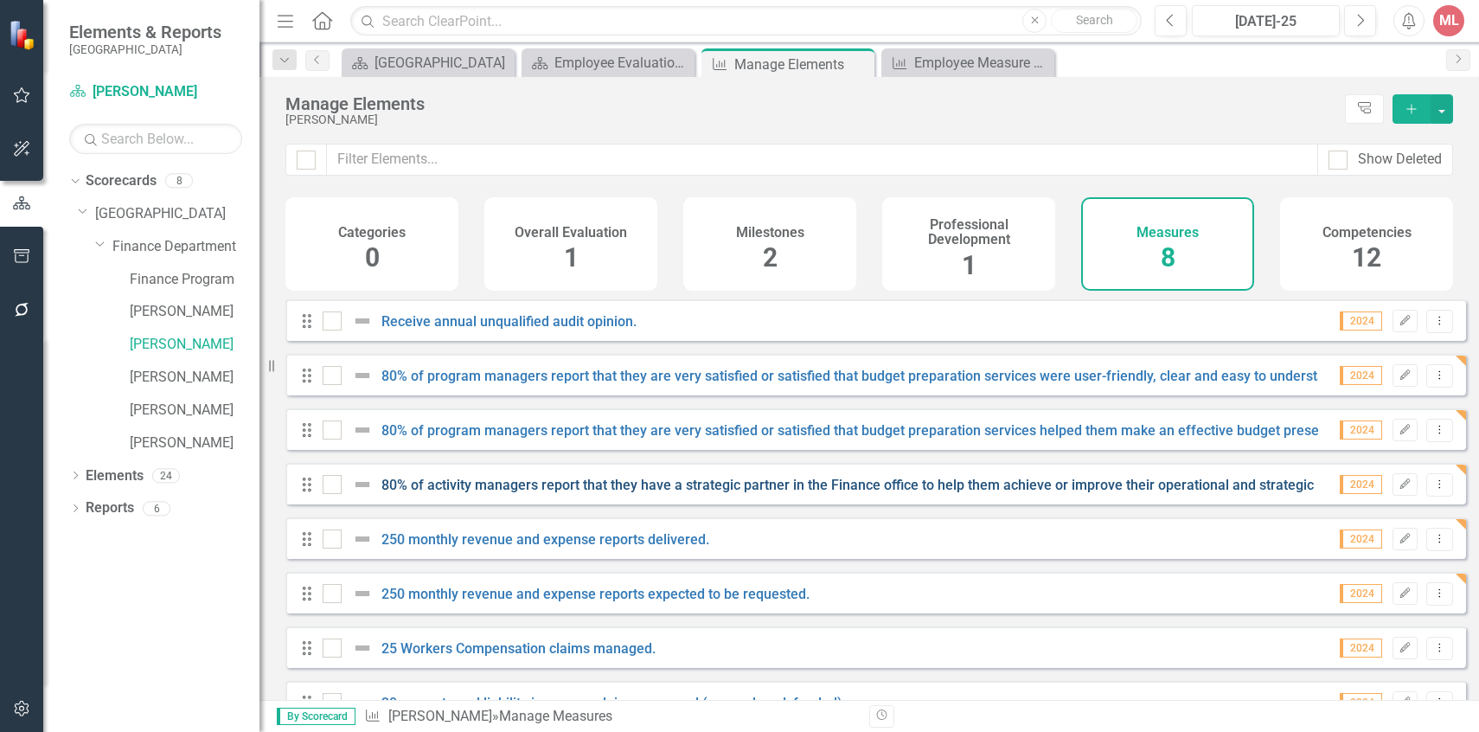
scroll to position [48, 0]
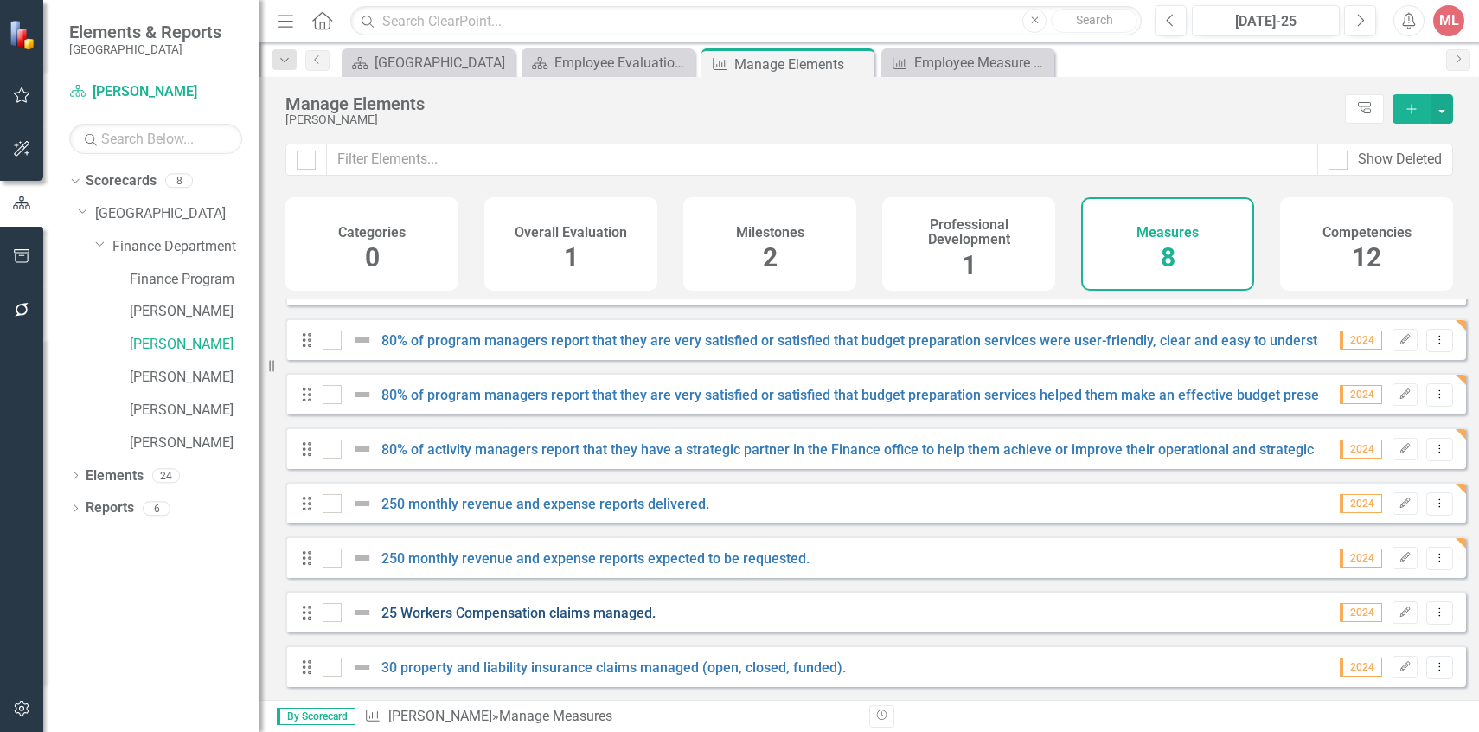
click at [548, 617] on link "25 Workers Compensation claims managed." at bounding box center [518, 613] width 274 height 16
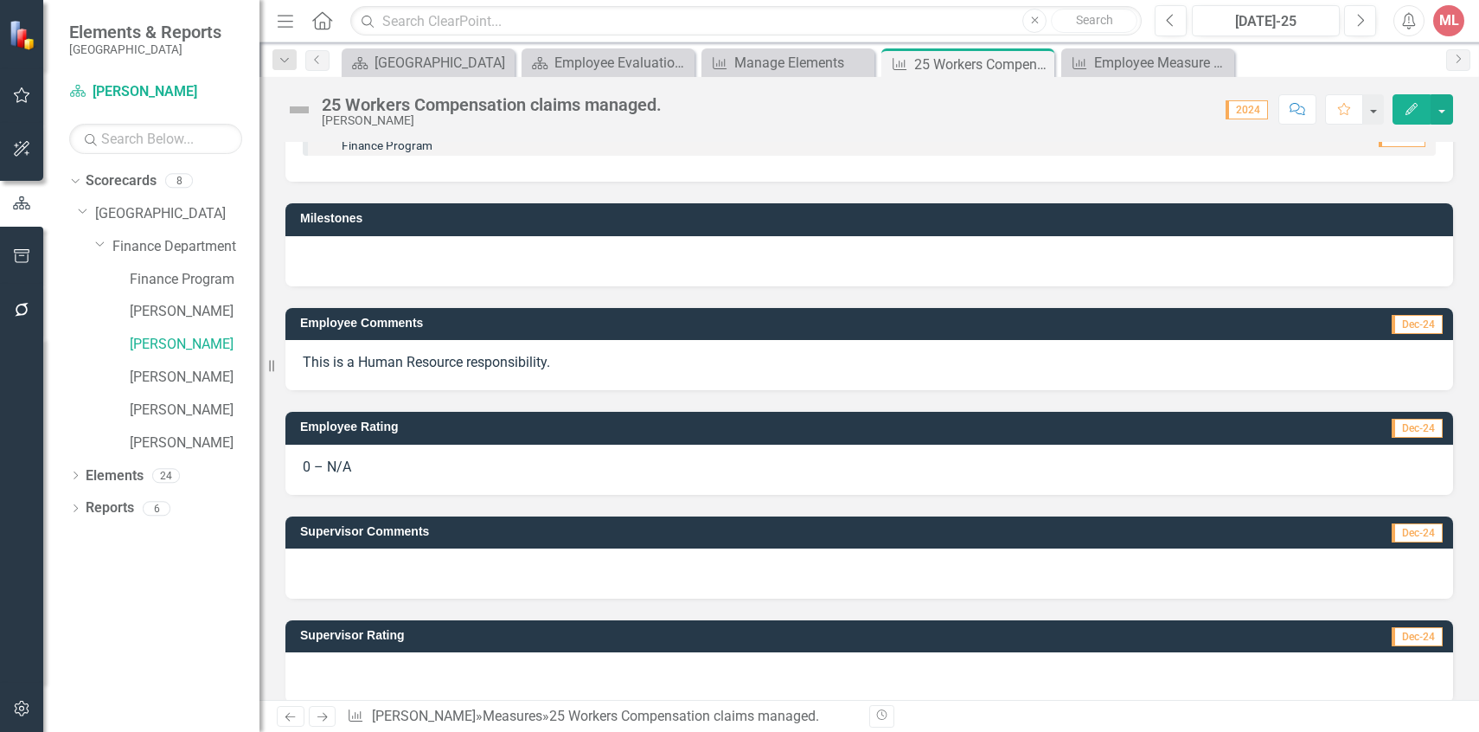
scroll to position [89, 0]
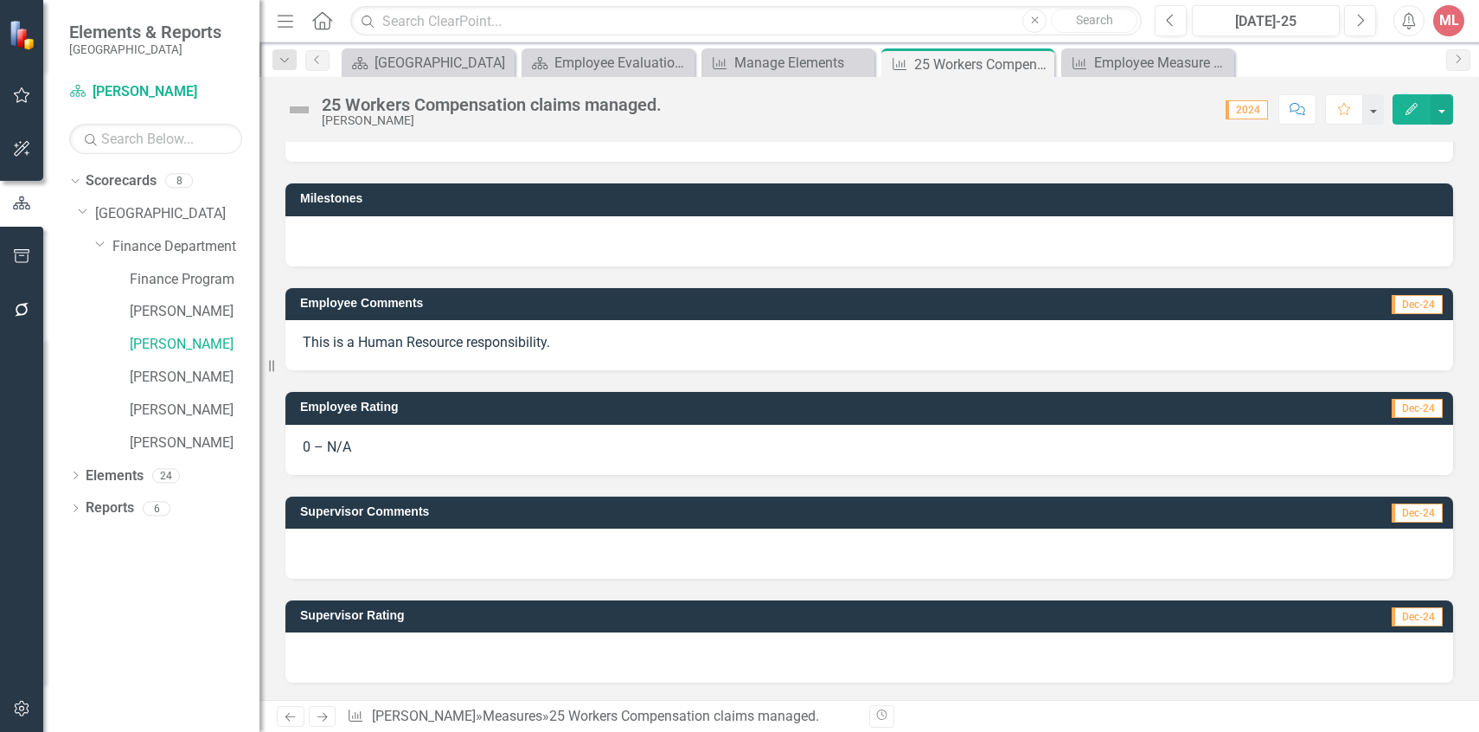
click at [1410, 108] on icon "Edit" at bounding box center [1412, 109] width 16 height 12
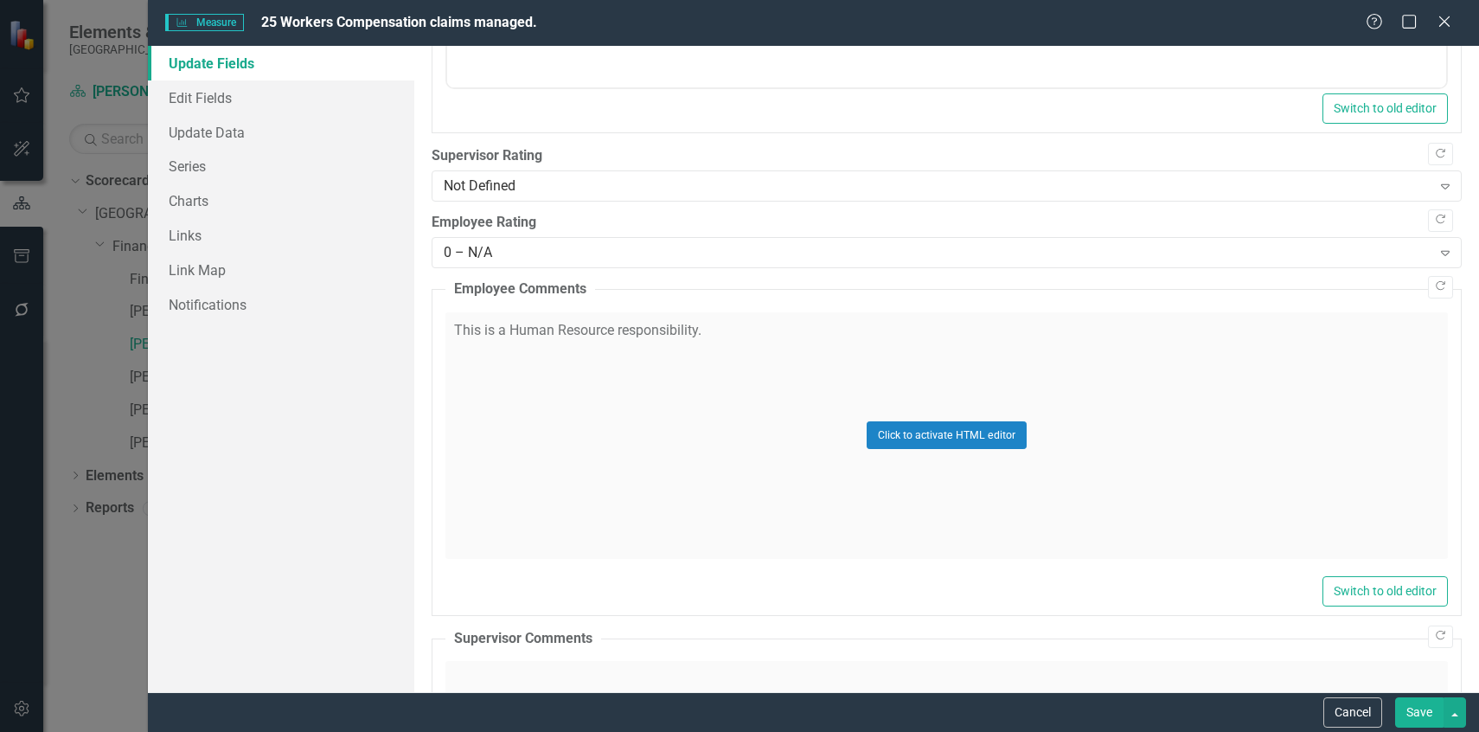
scroll to position [912, 0]
click at [724, 173] on div "Not Defined" at bounding box center [938, 183] width 988 height 20
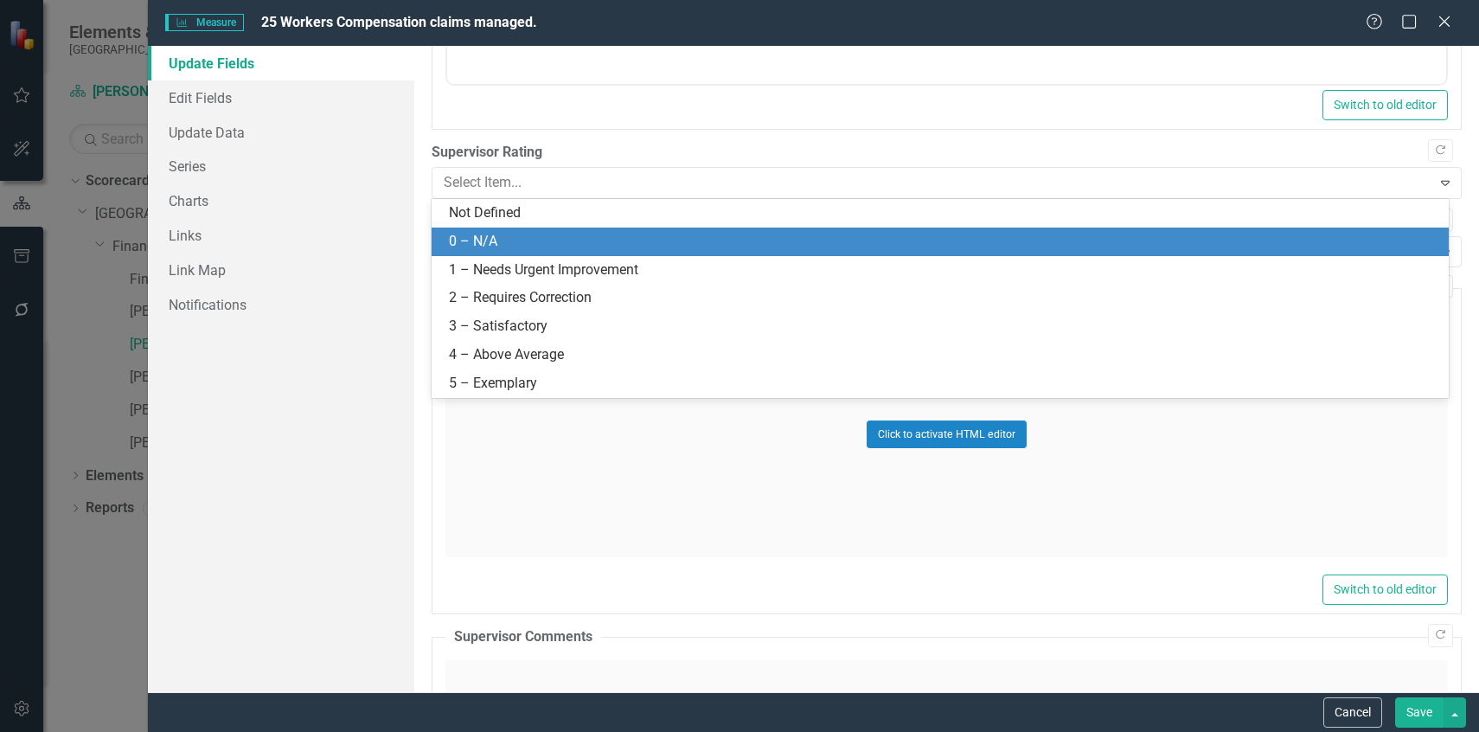
click at [669, 236] on div "0 – N/A" at bounding box center [943, 242] width 989 height 20
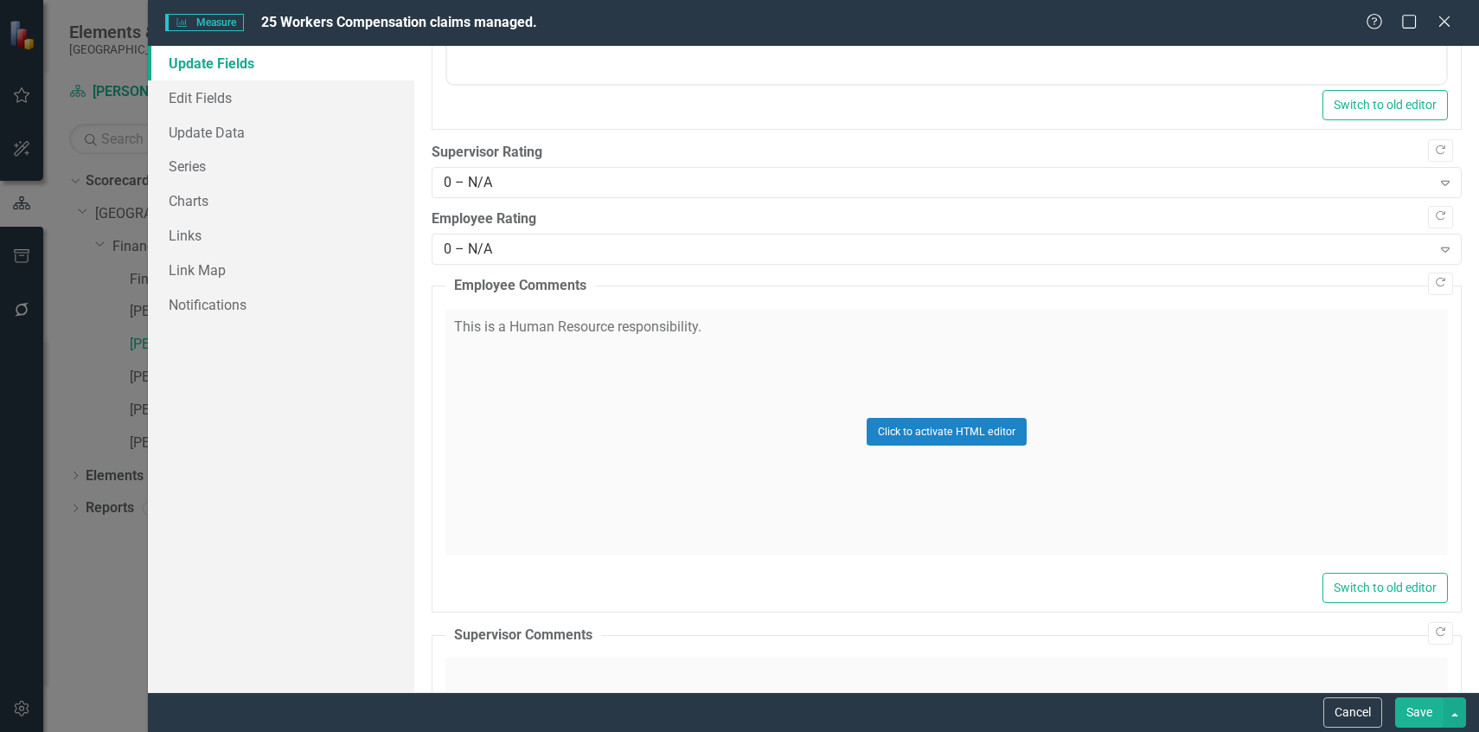
click at [1427, 713] on button "Save" at bounding box center [1419, 712] width 48 height 30
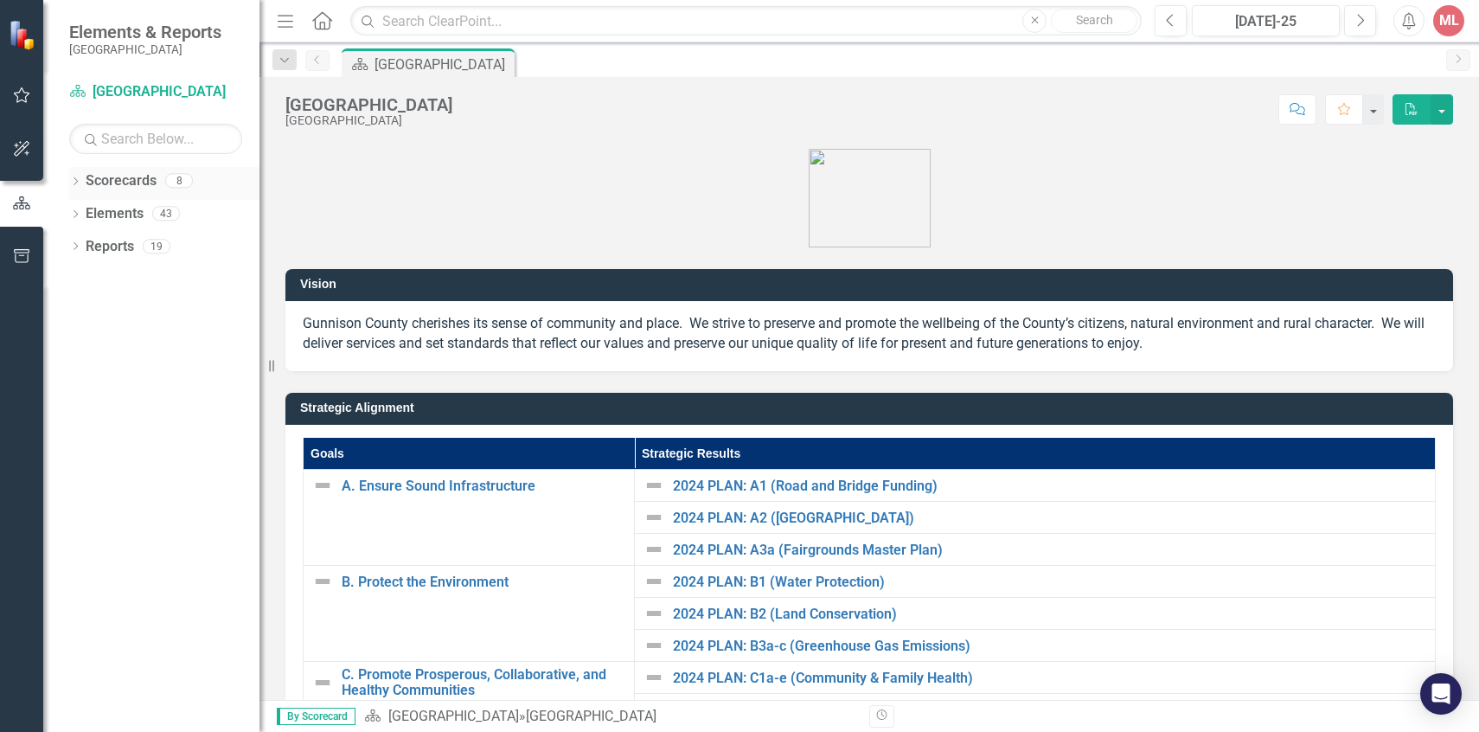
click at [119, 193] on div "Scorecards" at bounding box center [121, 181] width 71 height 29
click at [119, 185] on link "Scorecards" at bounding box center [121, 181] width 71 height 20
click at [81, 178] on icon "Dropdown" at bounding box center [75, 183] width 12 height 10
click at [162, 222] on link "[GEOGRAPHIC_DATA]" at bounding box center [177, 214] width 164 height 20
click at [134, 215] on link "[GEOGRAPHIC_DATA]" at bounding box center [177, 214] width 164 height 20
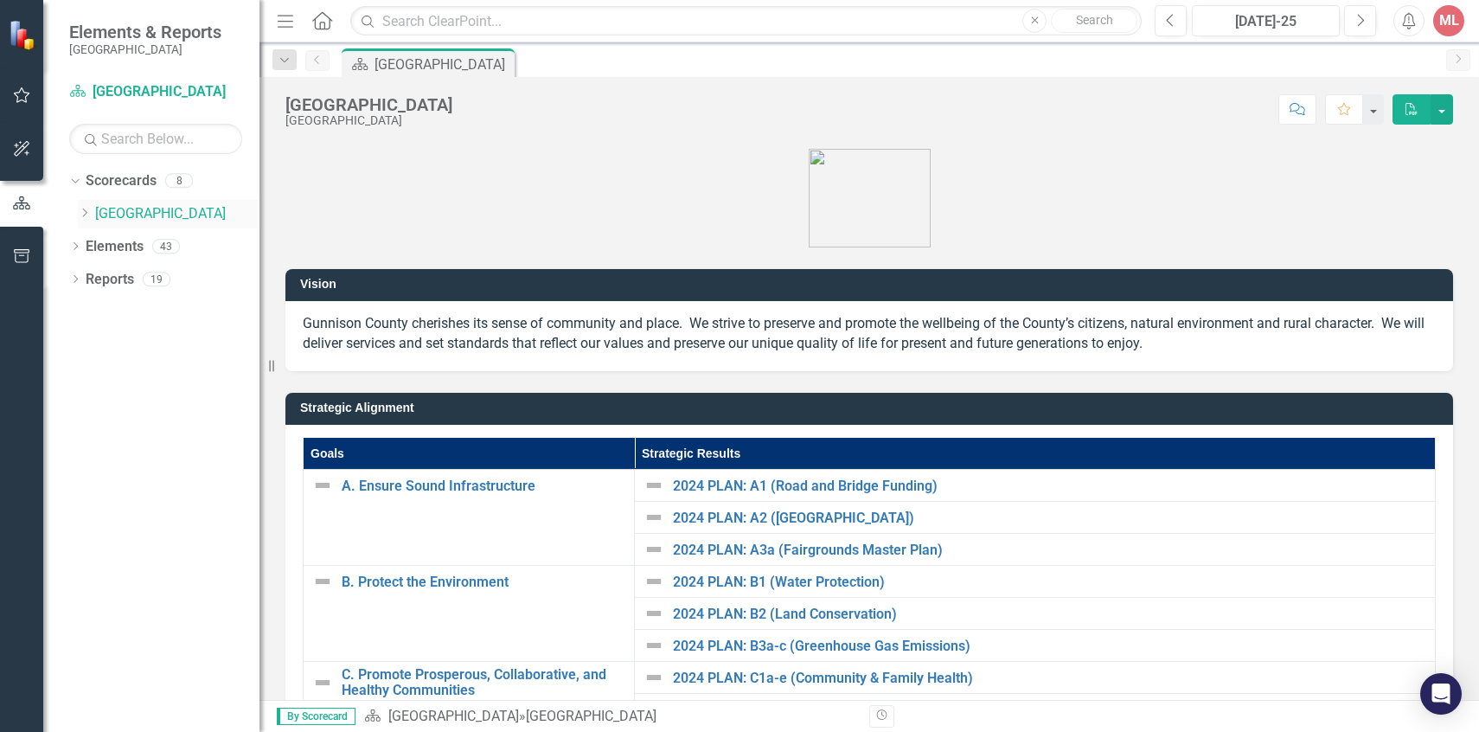
click at [84, 214] on icon "Dropdown" at bounding box center [84, 213] width 13 height 10
click at [101, 246] on icon "Dropdown" at bounding box center [101, 245] width 13 height 10
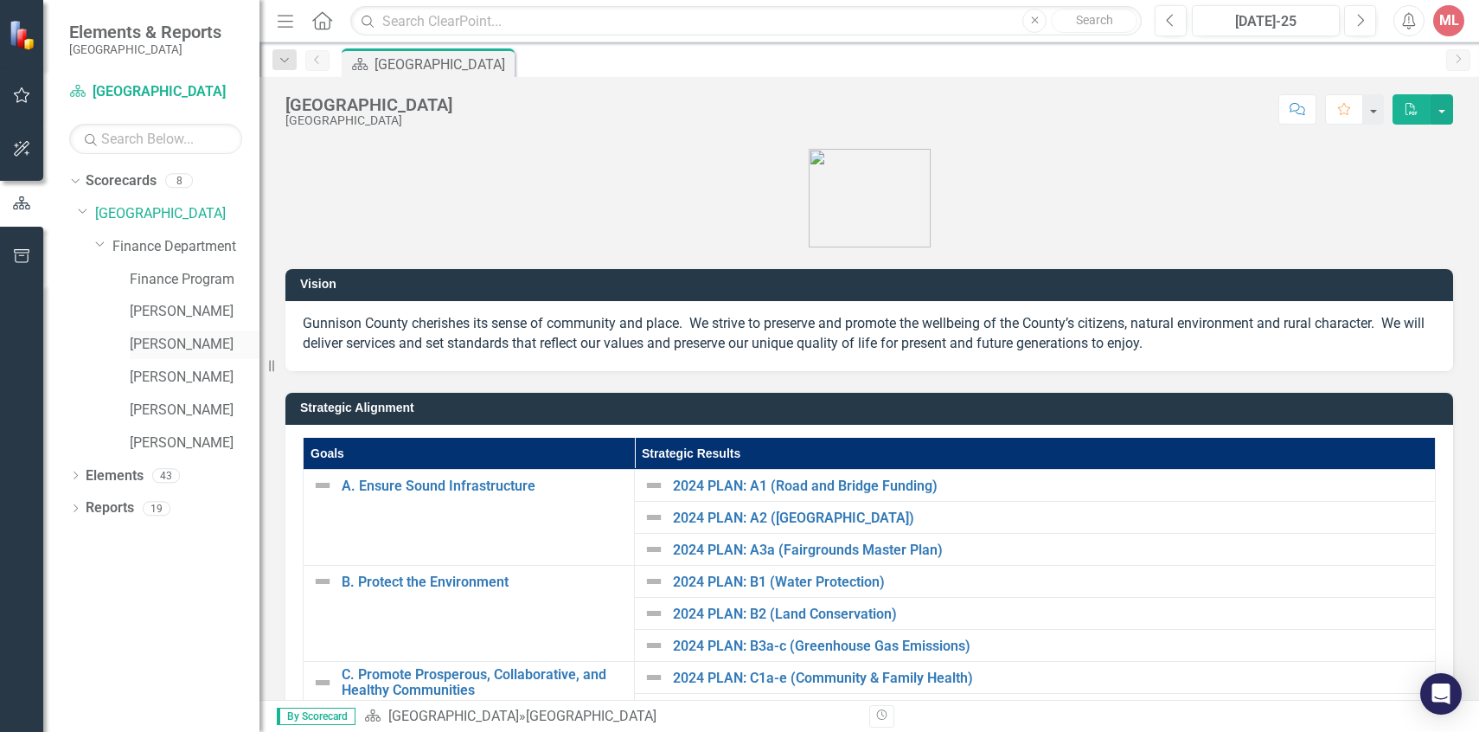
click at [134, 341] on link "[PERSON_NAME]" at bounding box center [195, 345] width 130 height 20
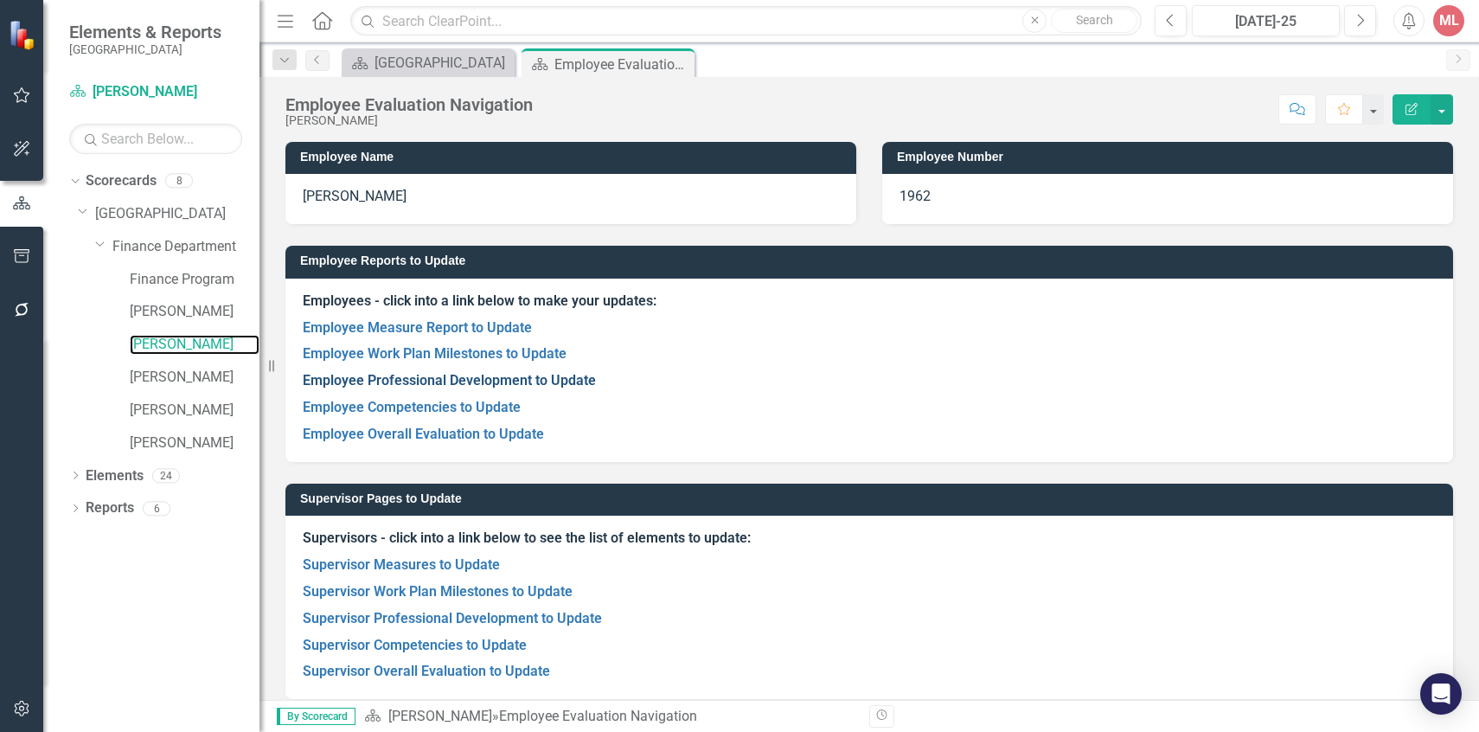
scroll to position [16, 0]
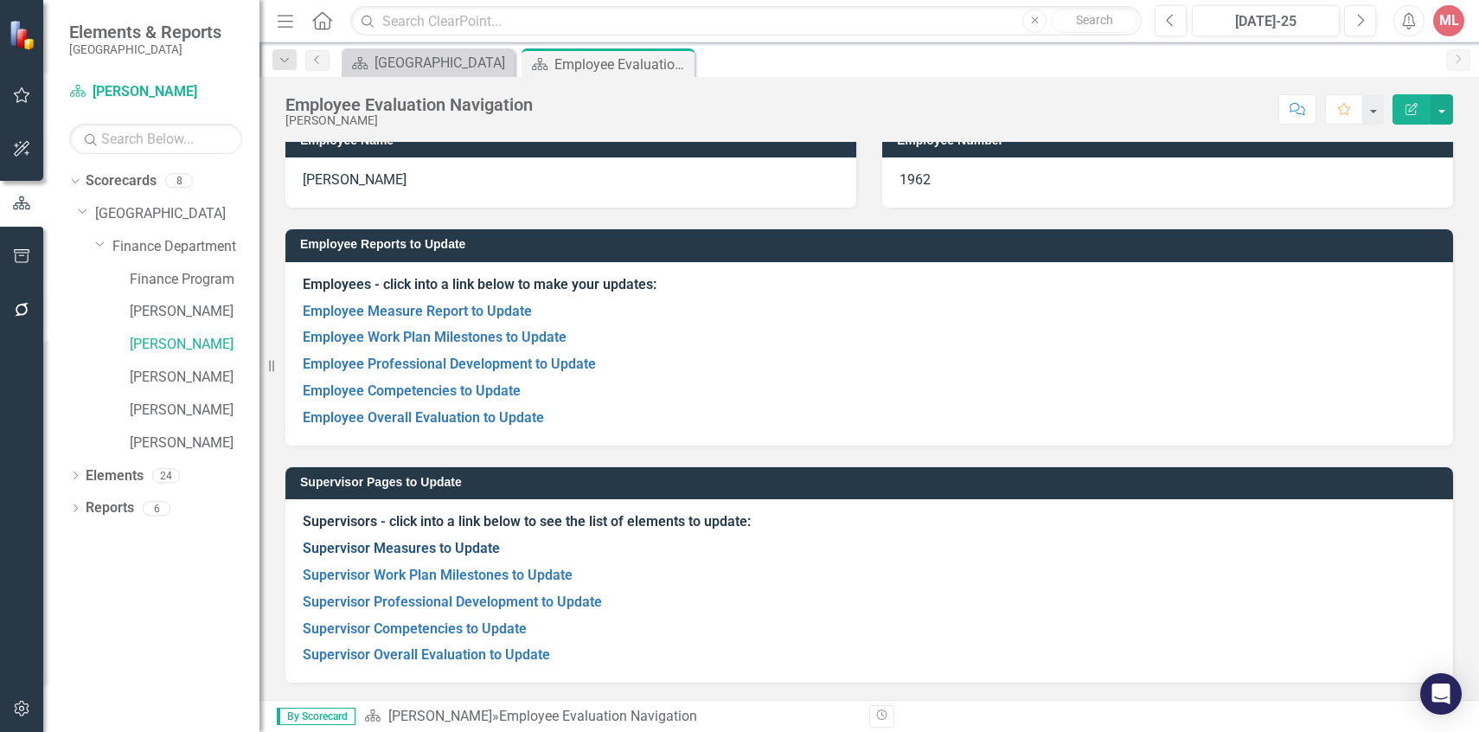
click at [445, 554] on link "Supervisor Measures to Update" at bounding box center [401, 548] width 197 height 16
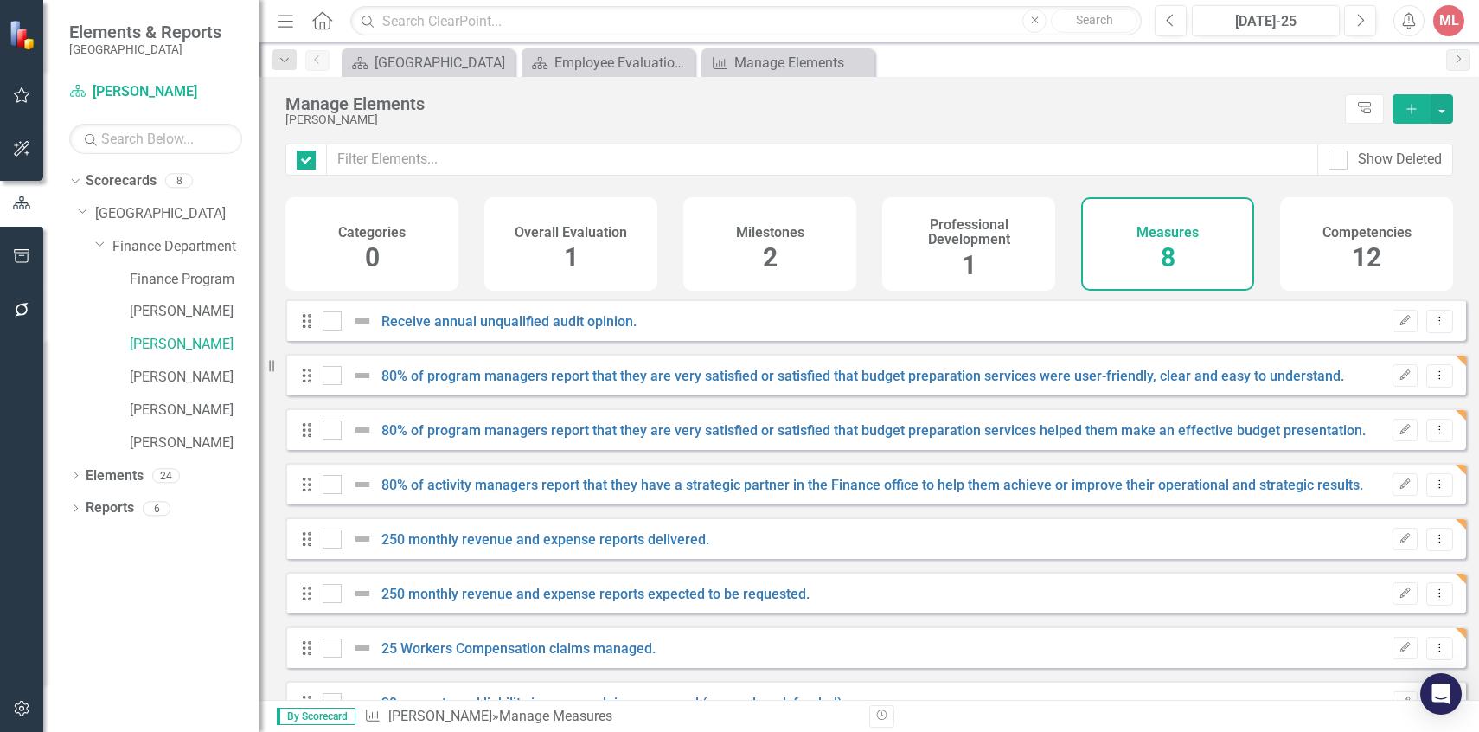
checkbox input "false"
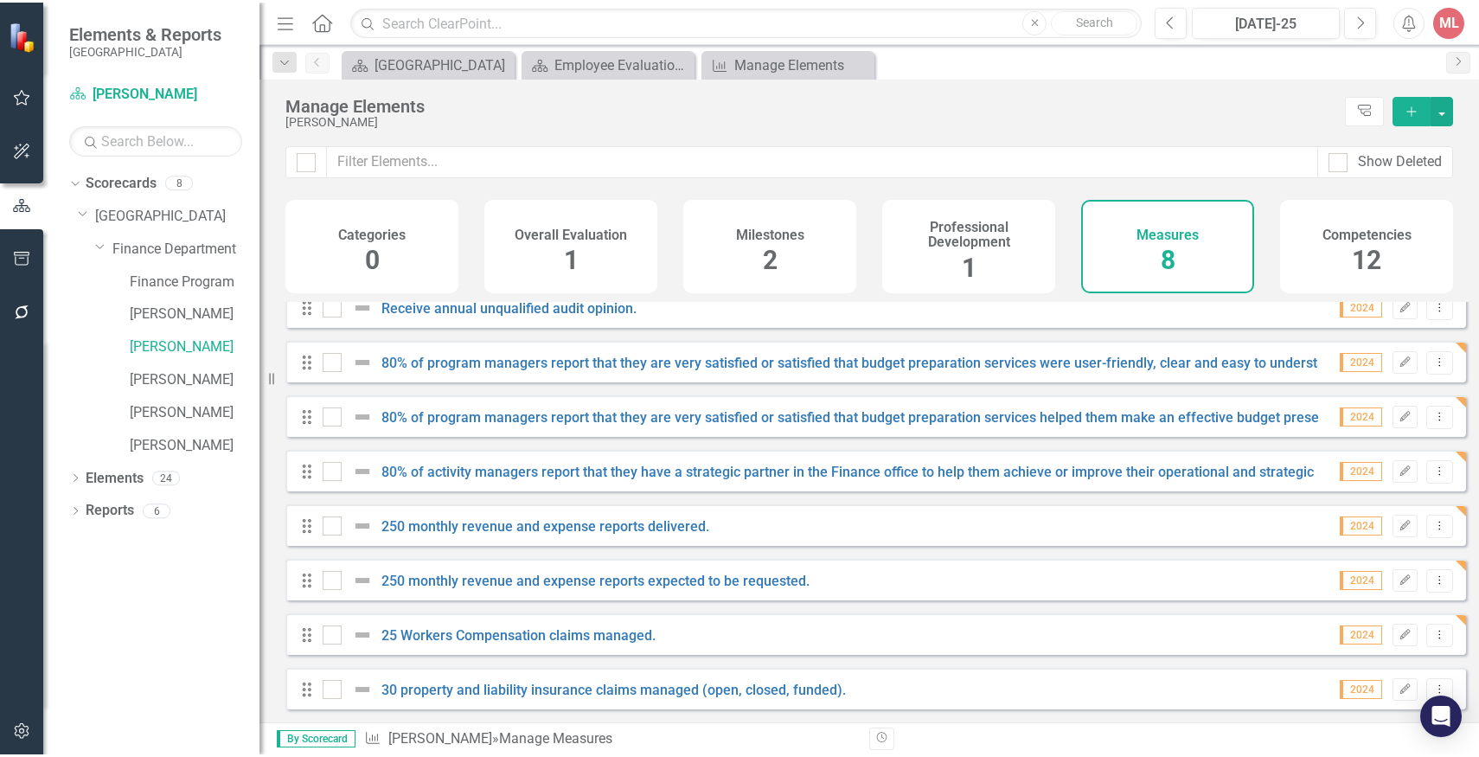
scroll to position [23, 0]
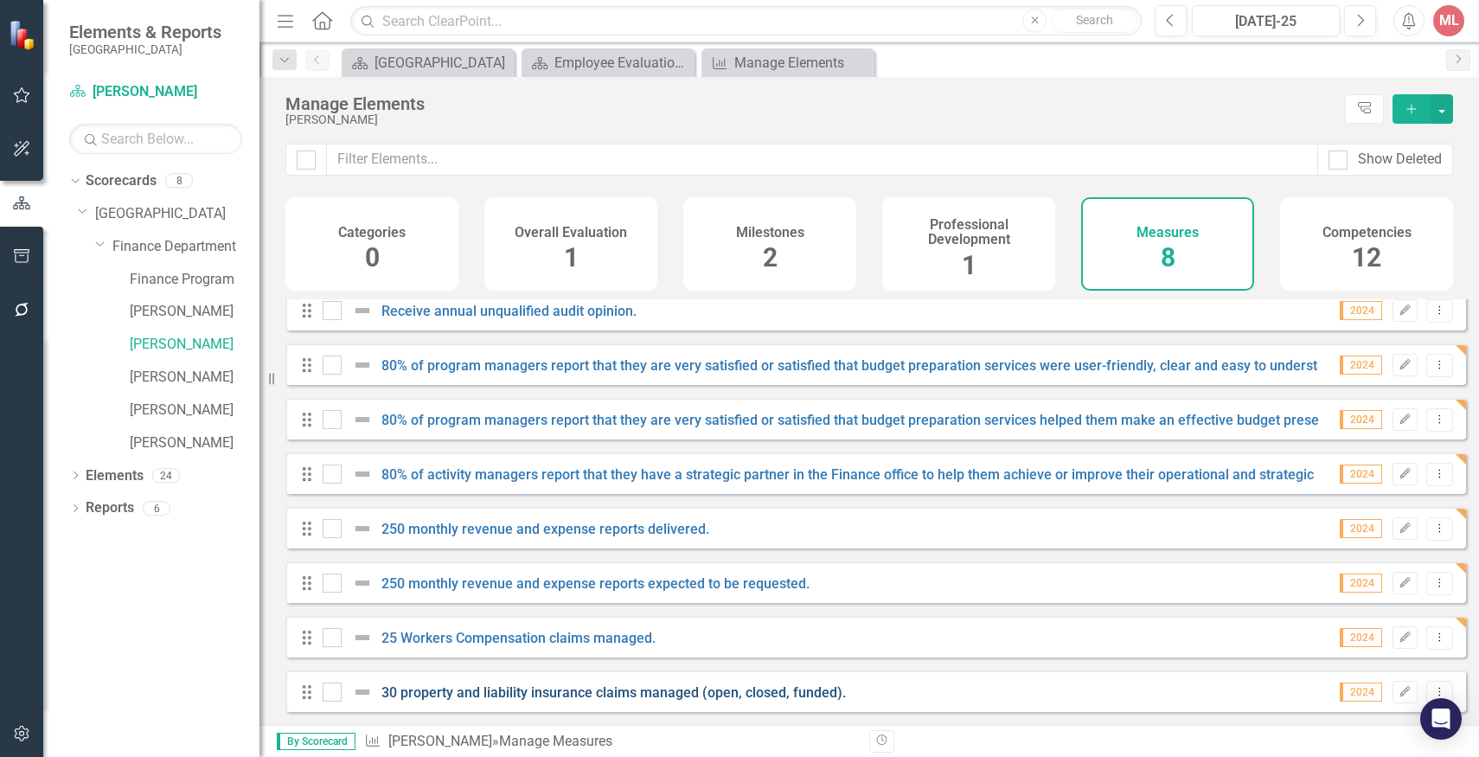
click at [667, 695] on link "30 property and liability insurance claims managed (open, closed, funded)." at bounding box center [613, 692] width 464 height 16
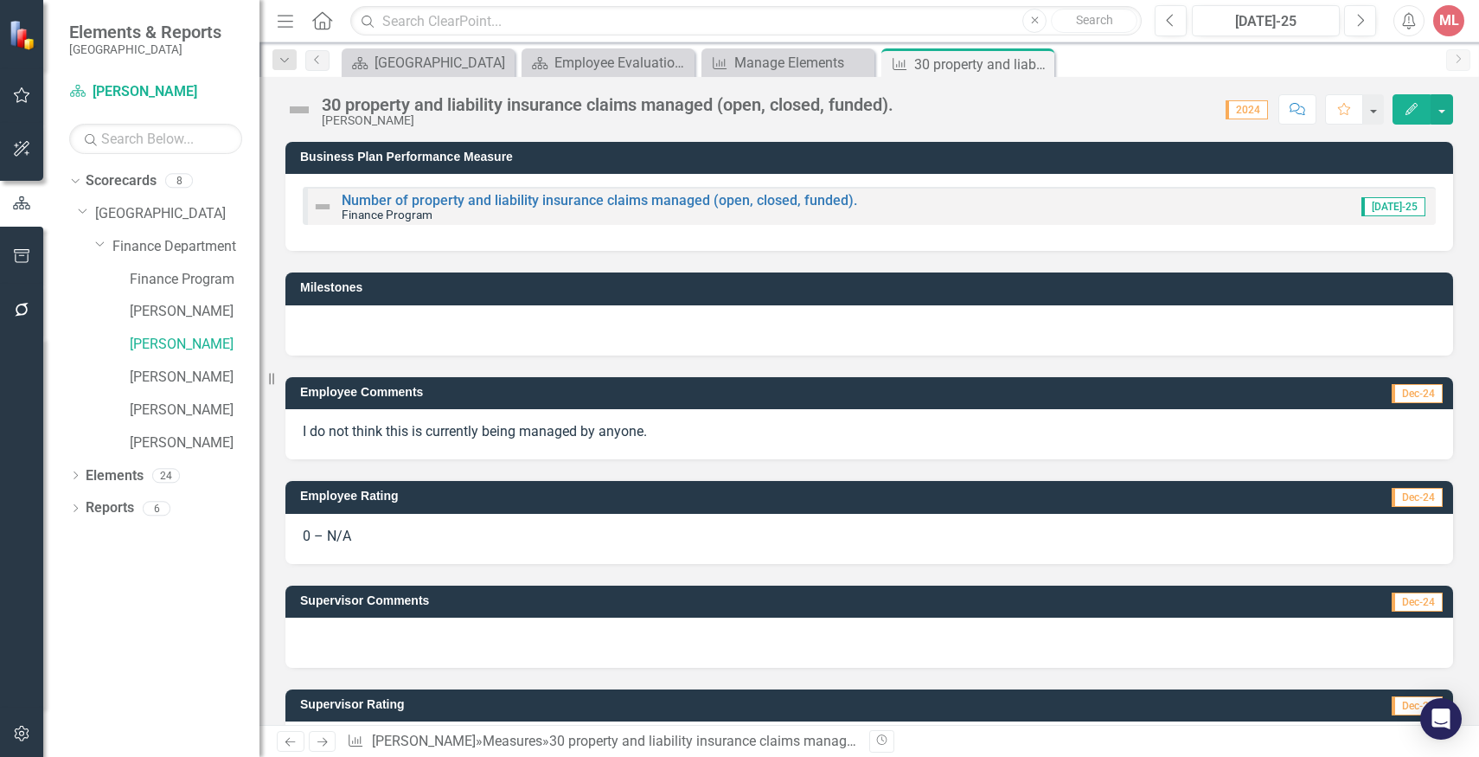
click at [1417, 118] on button "Edit" at bounding box center [1411, 109] width 38 height 30
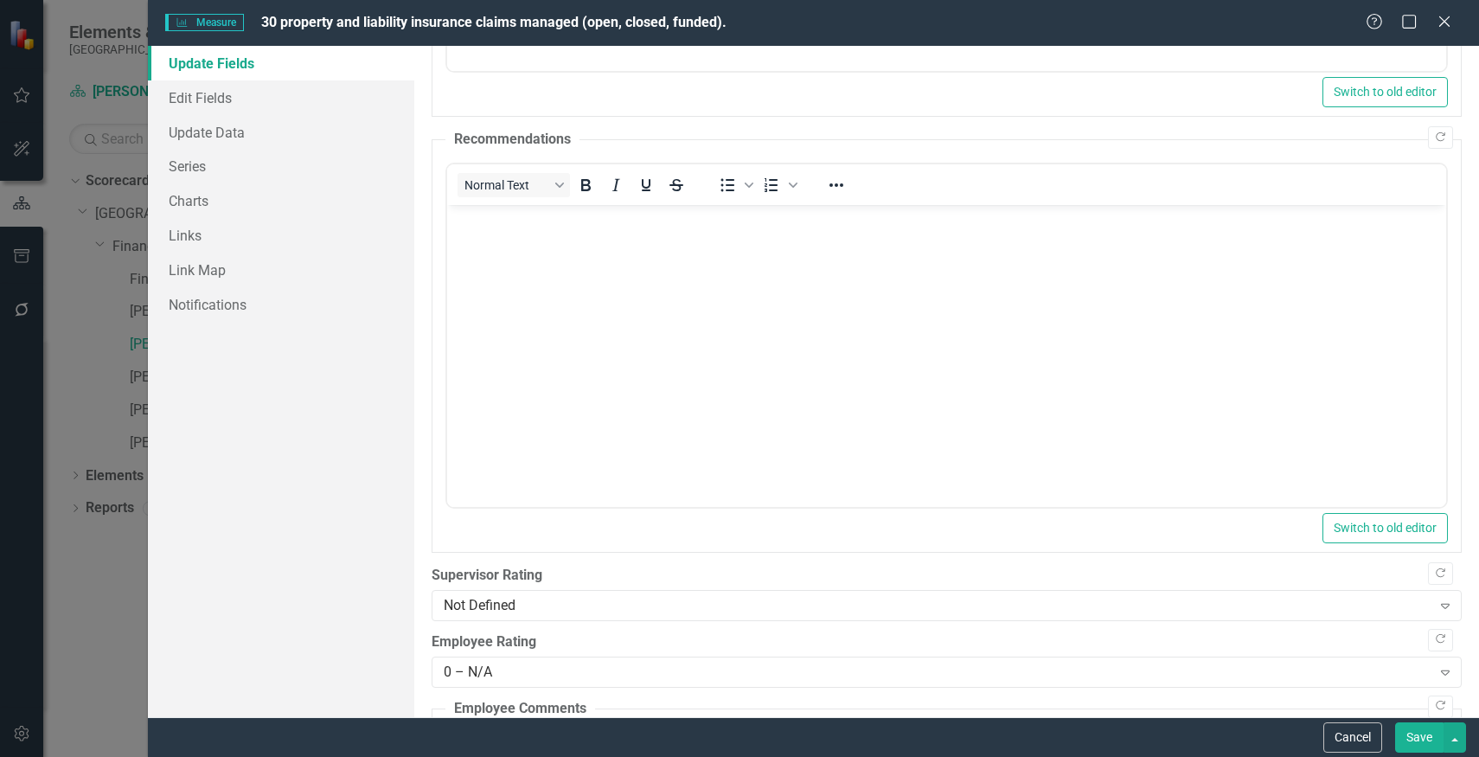
scroll to position [815, 0]
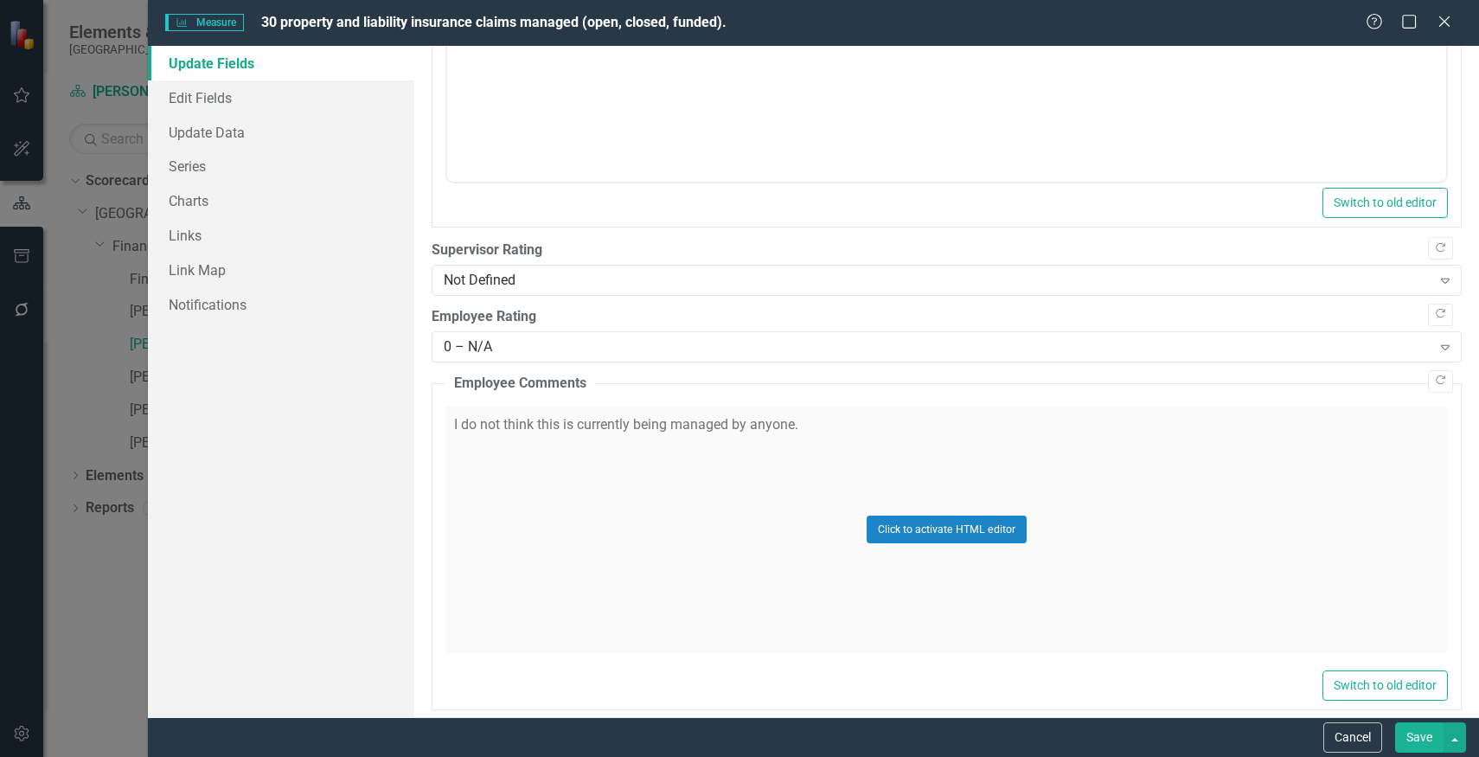
click at [557, 296] on div "Copy Forward Status Not Defined Expand Please note you are updating status for …" at bounding box center [947, 151] width 1030 height 1815
click at [557, 291] on div "Not Defined Expand" at bounding box center [947, 280] width 1030 height 31
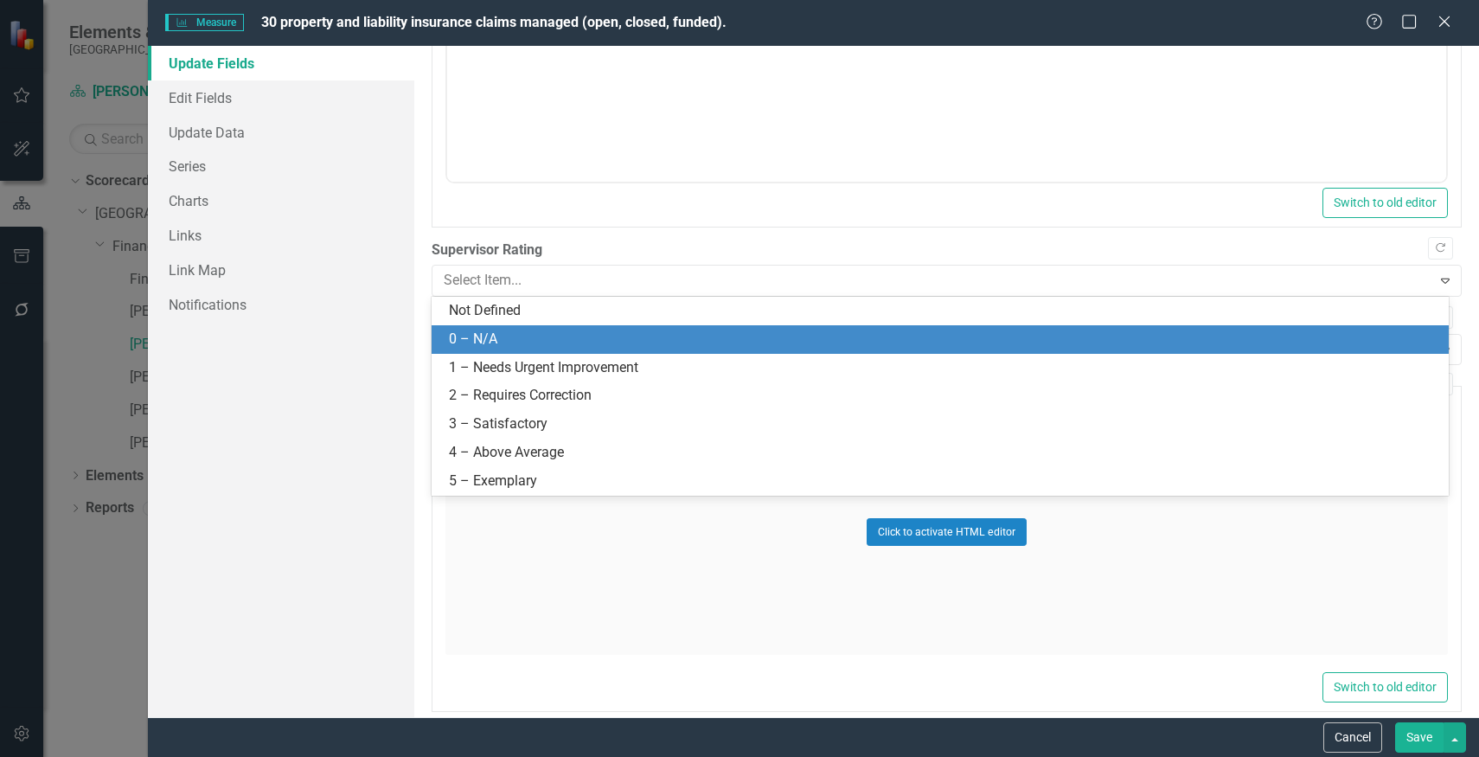
click at [551, 337] on div "0 – N/A" at bounding box center [943, 340] width 989 height 20
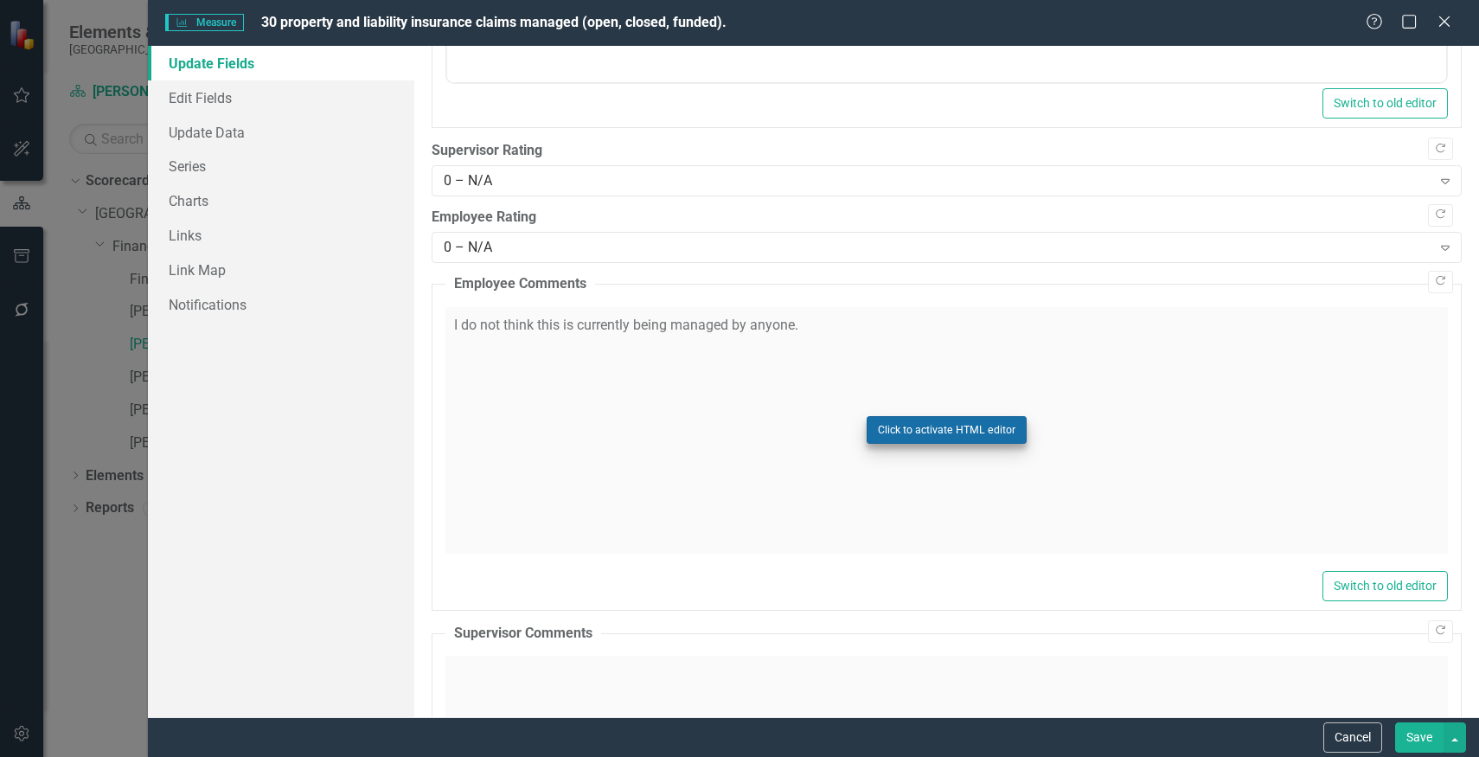
scroll to position [1182, 0]
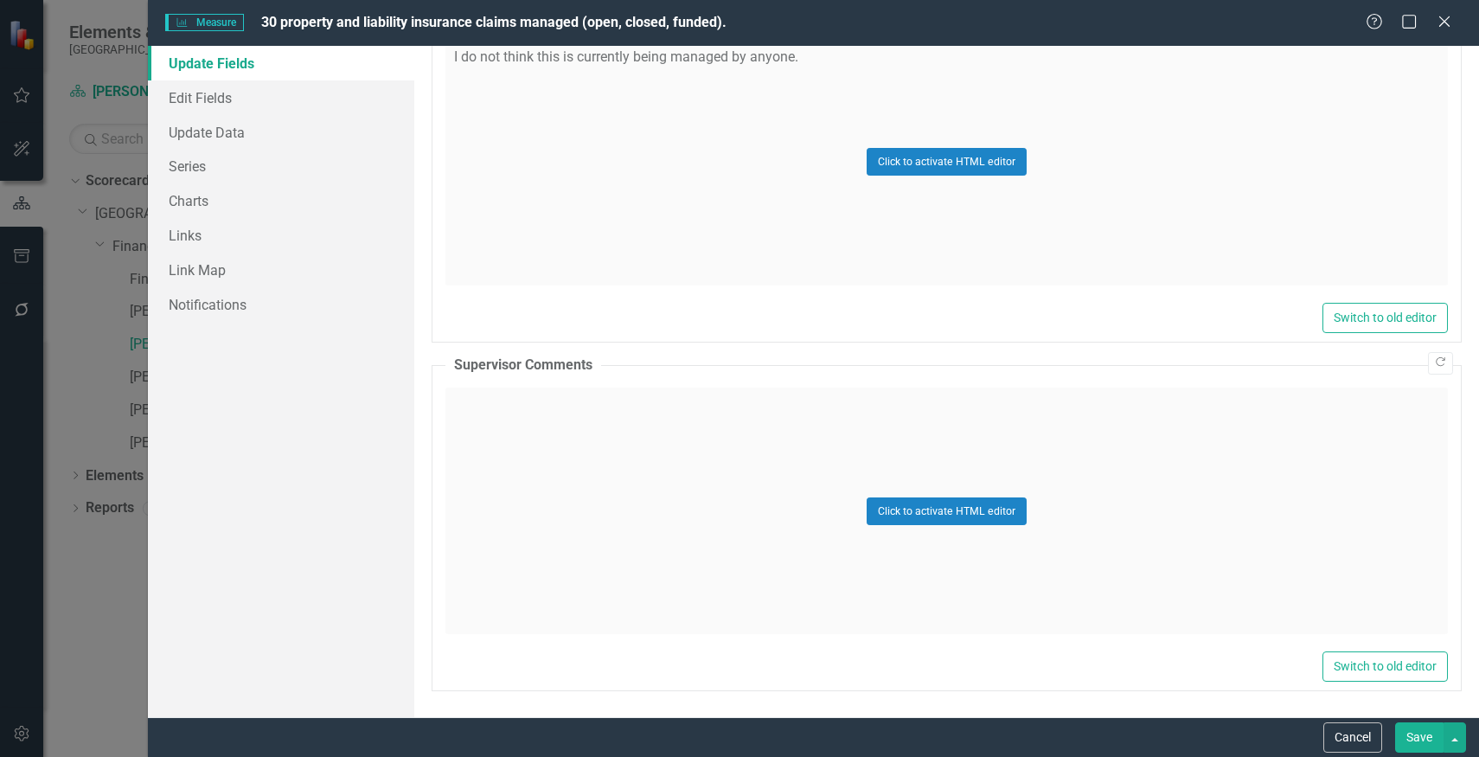
click at [1419, 731] on button "Save" at bounding box center [1419, 737] width 48 height 30
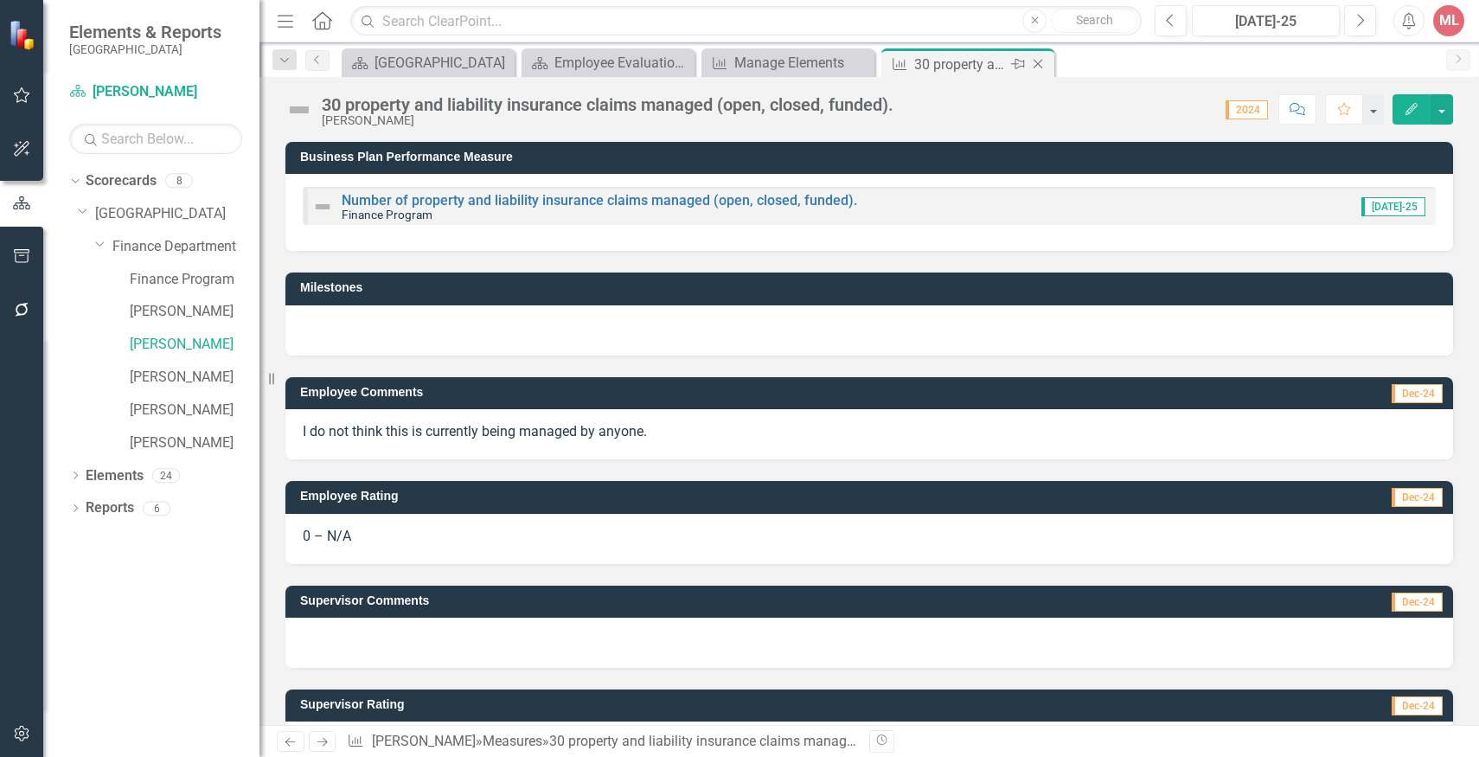
click at [1034, 64] on icon "Close" at bounding box center [1037, 64] width 17 height 14
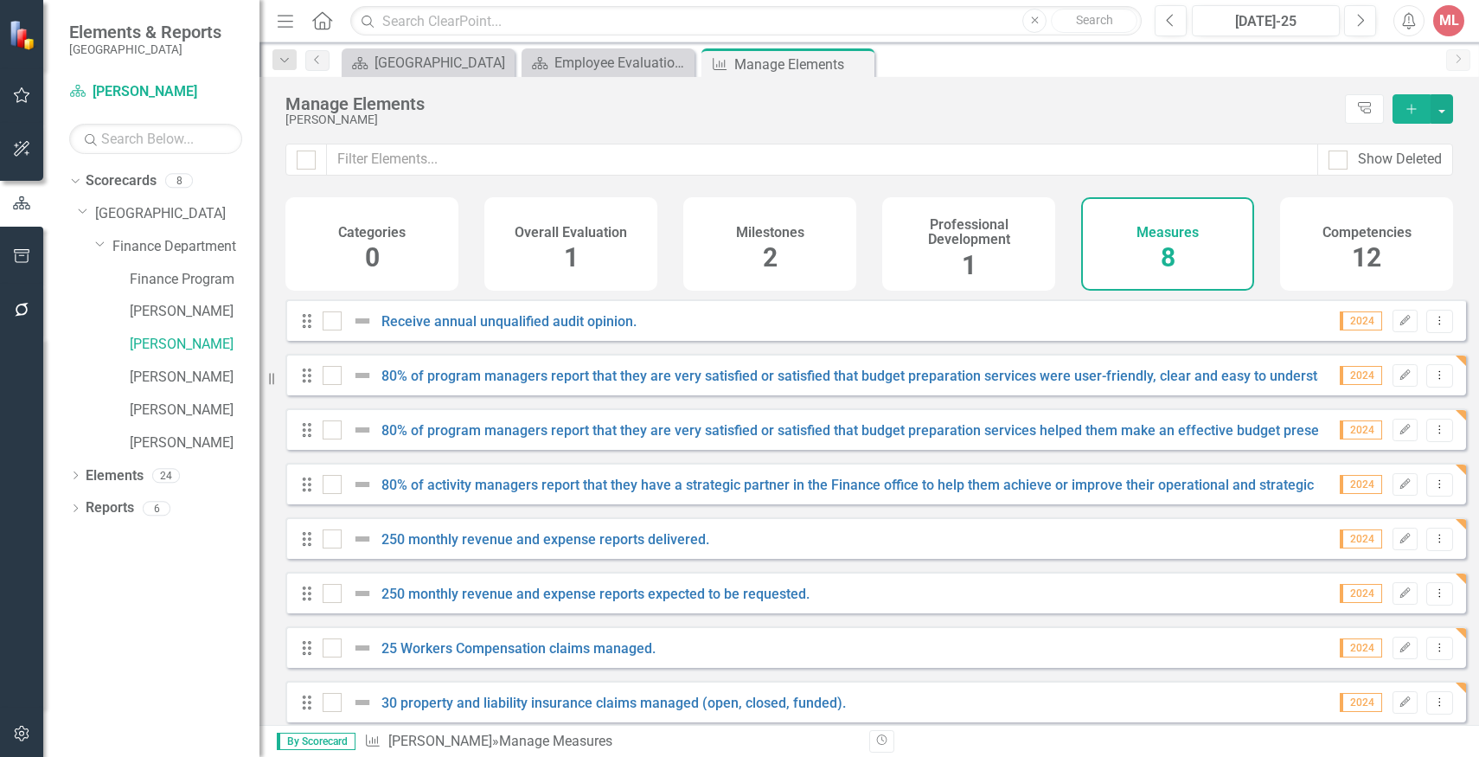
scroll to position [23, 0]
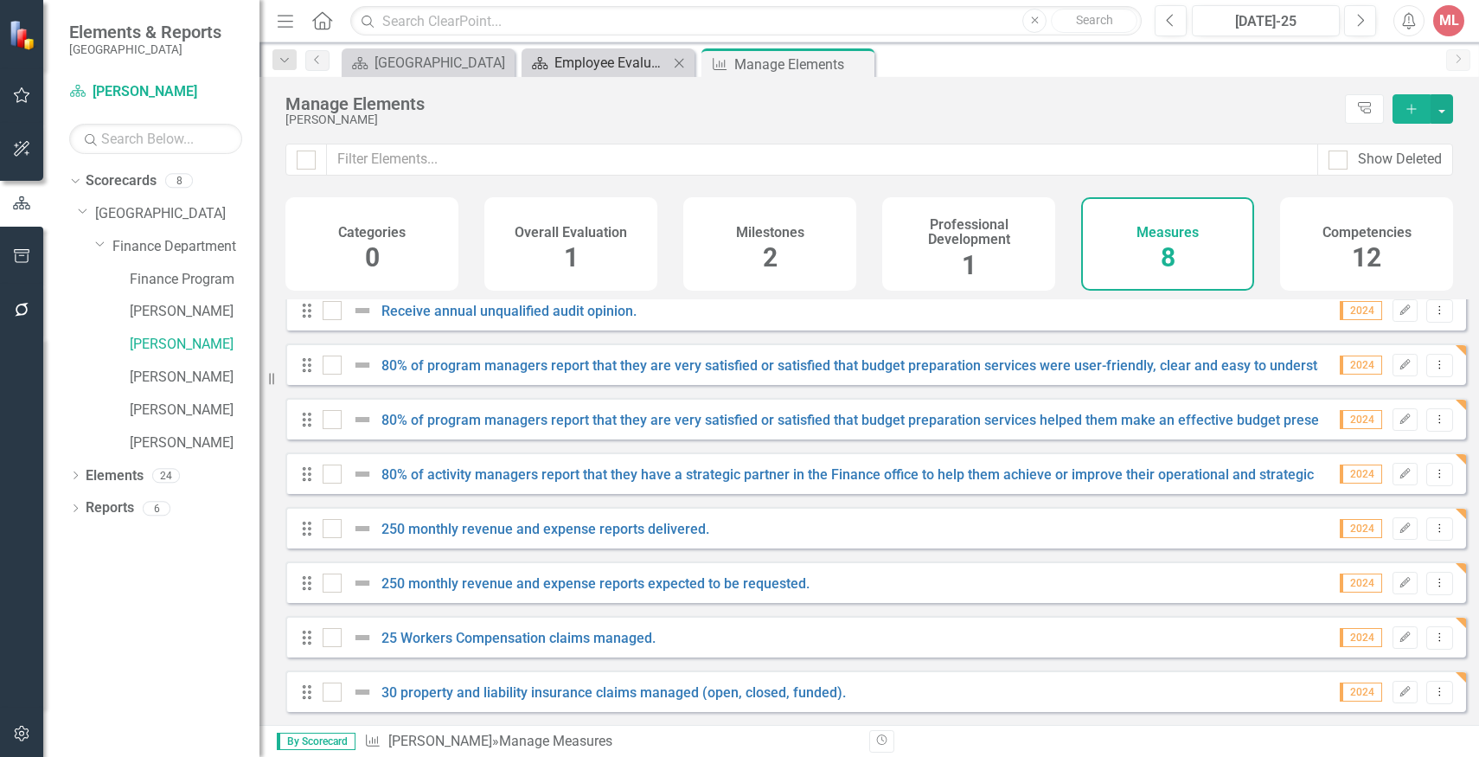
click at [611, 67] on div "Employee Evaluation Navigation" at bounding box center [611, 63] width 114 height 22
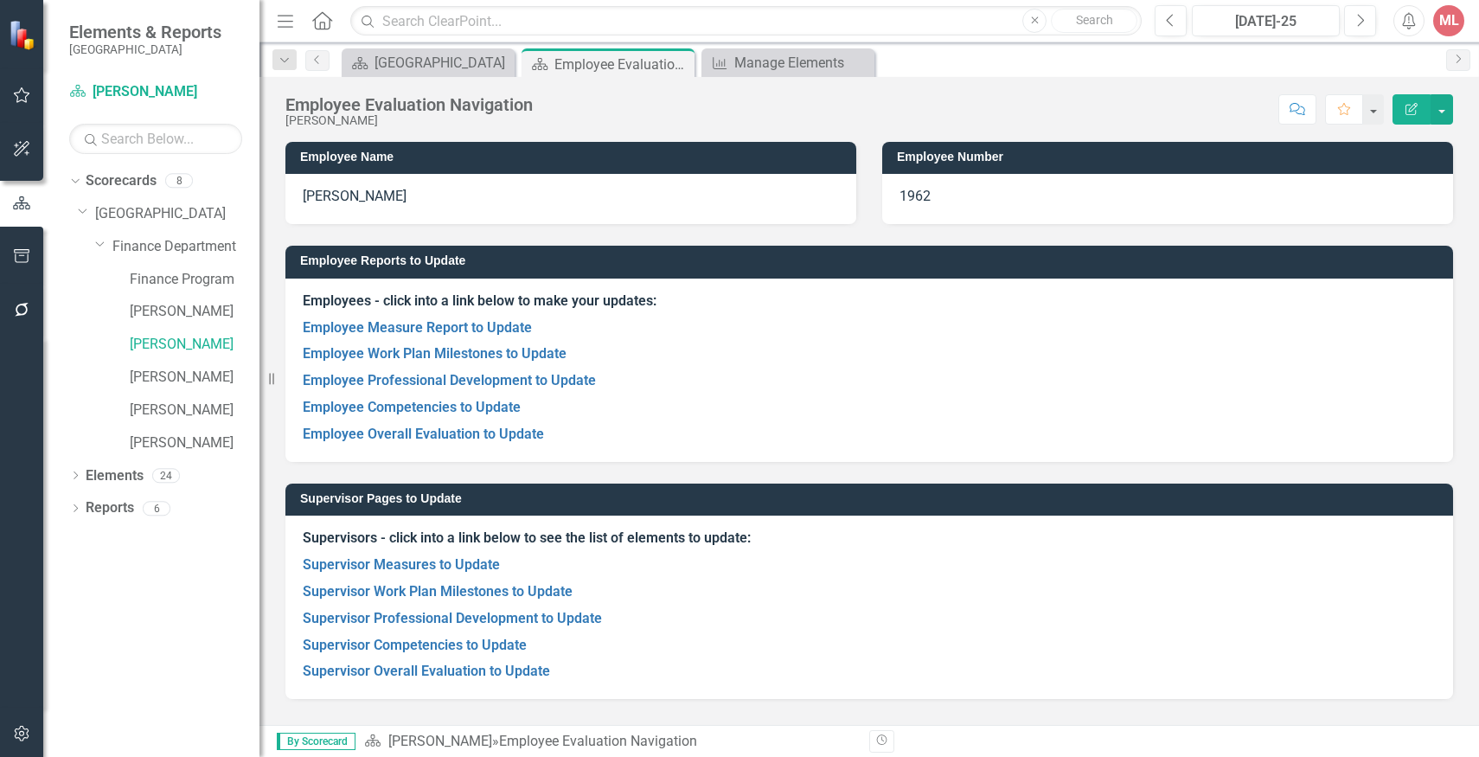
click at [424, 606] on p "Supervisor Professional Development to Update" at bounding box center [869, 618] width 1133 height 27
click at [427, 597] on link "Supervisor Work Plan Milestones to Update" at bounding box center [438, 591] width 270 height 16
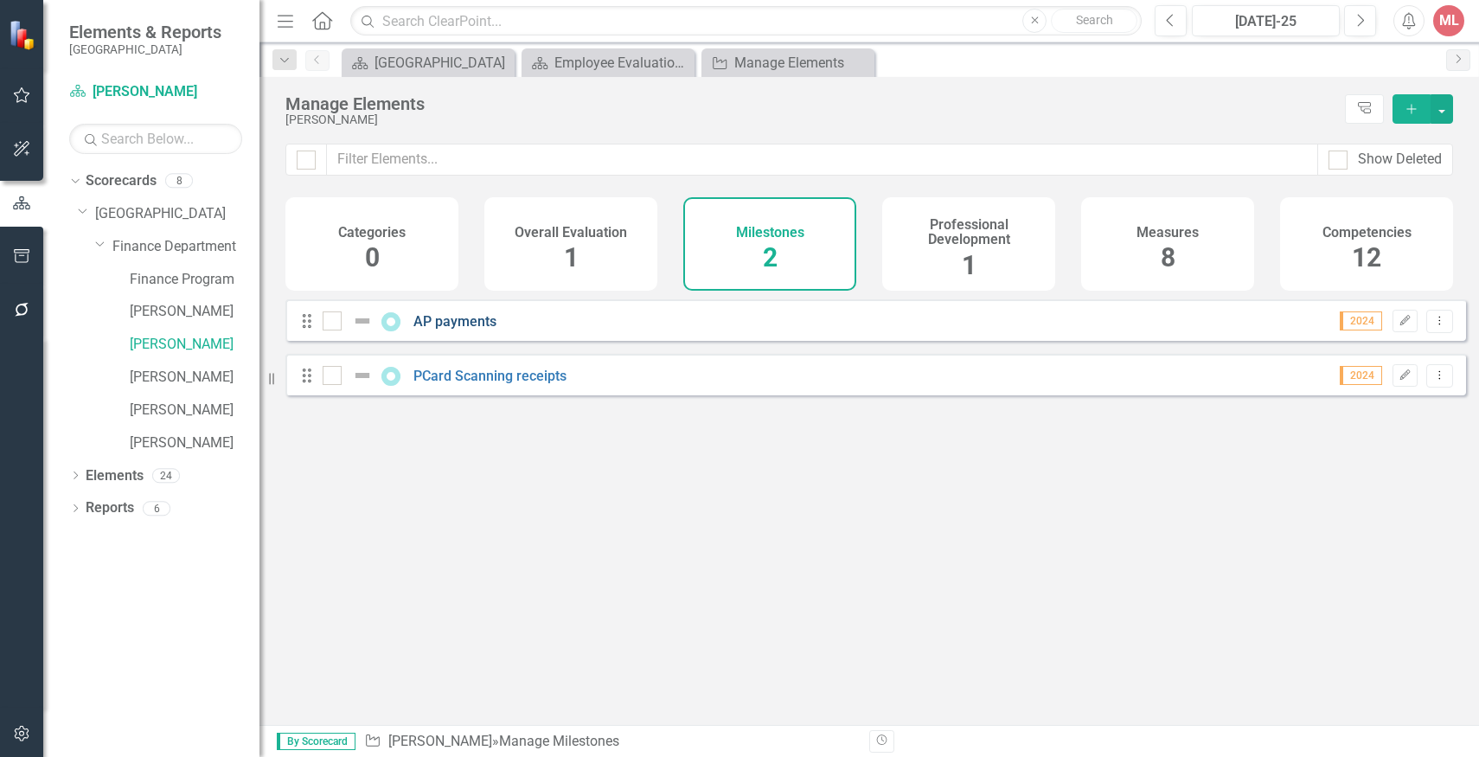
click at [461, 330] on link "AP payments" at bounding box center [454, 321] width 83 height 16
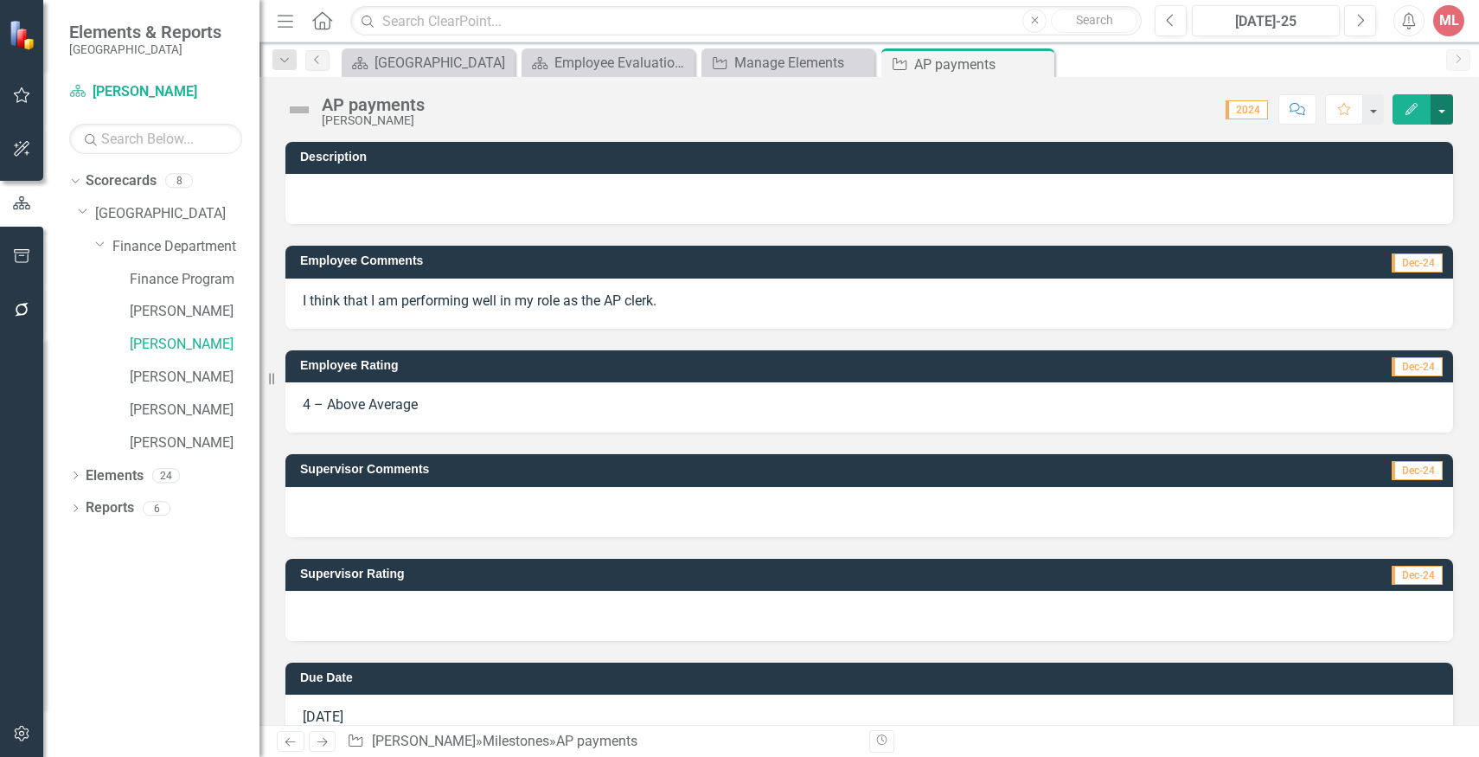
click at [1446, 118] on button "button" at bounding box center [1441, 109] width 22 height 30
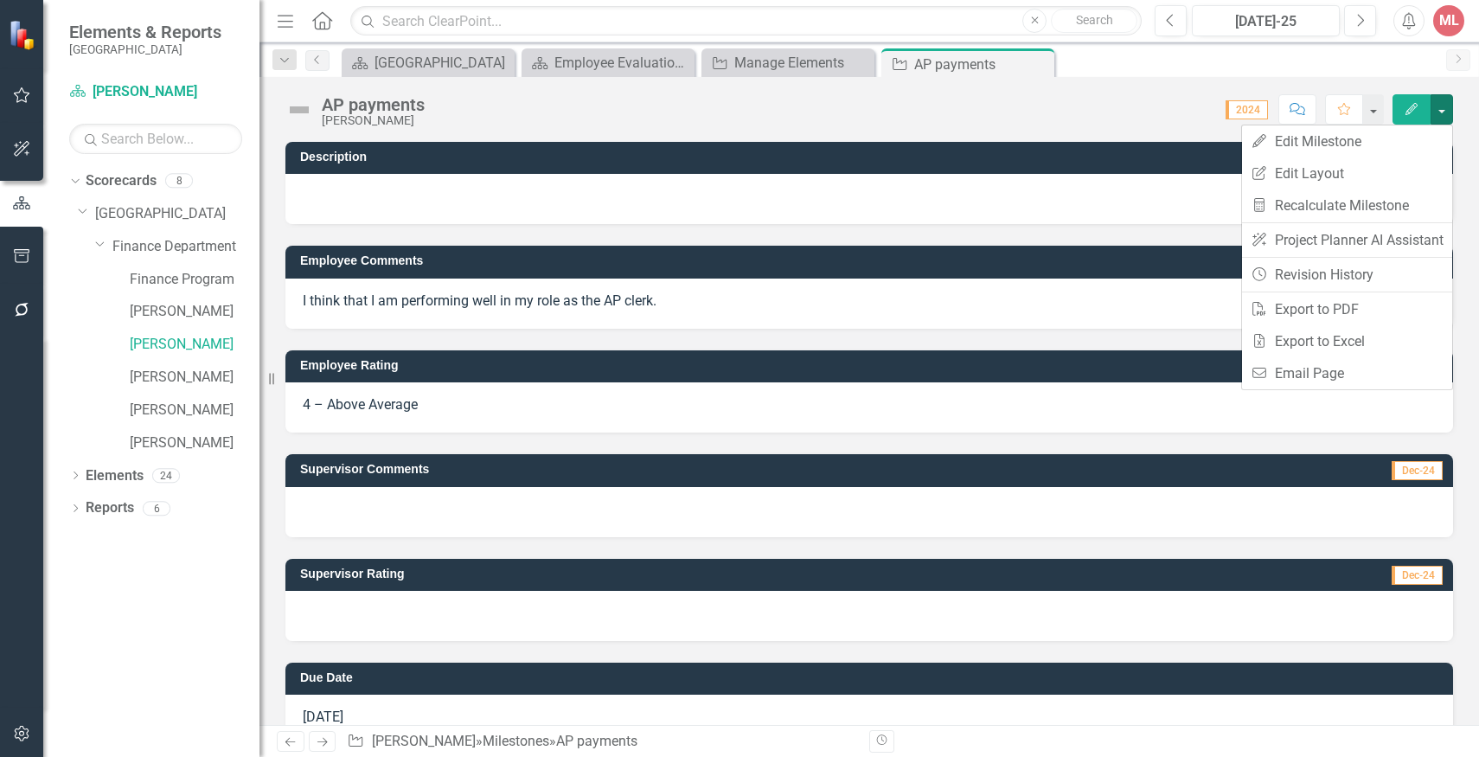
click at [1161, 187] on div at bounding box center [869, 199] width 1168 height 50
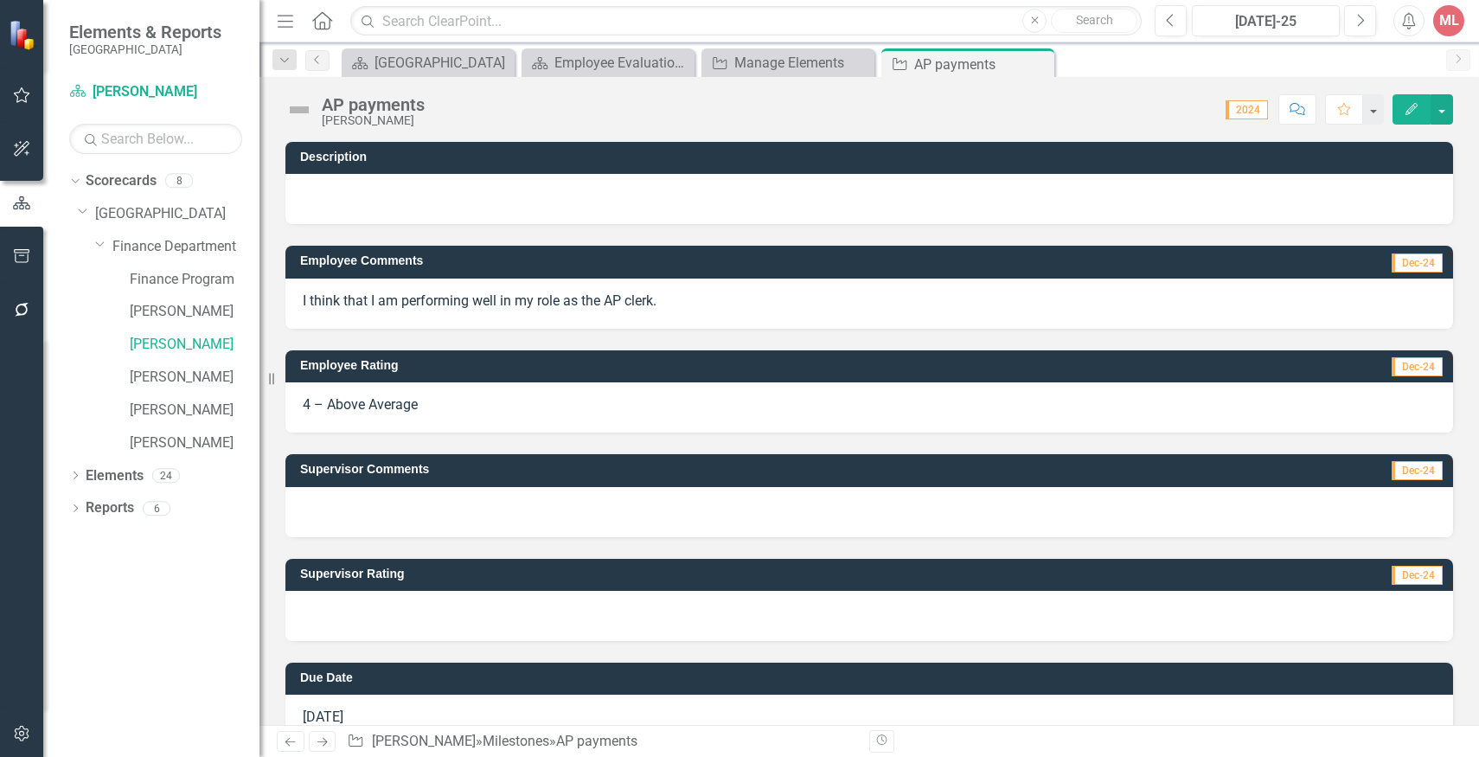
click at [1413, 112] on icon "Edit" at bounding box center [1412, 109] width 16 height 12
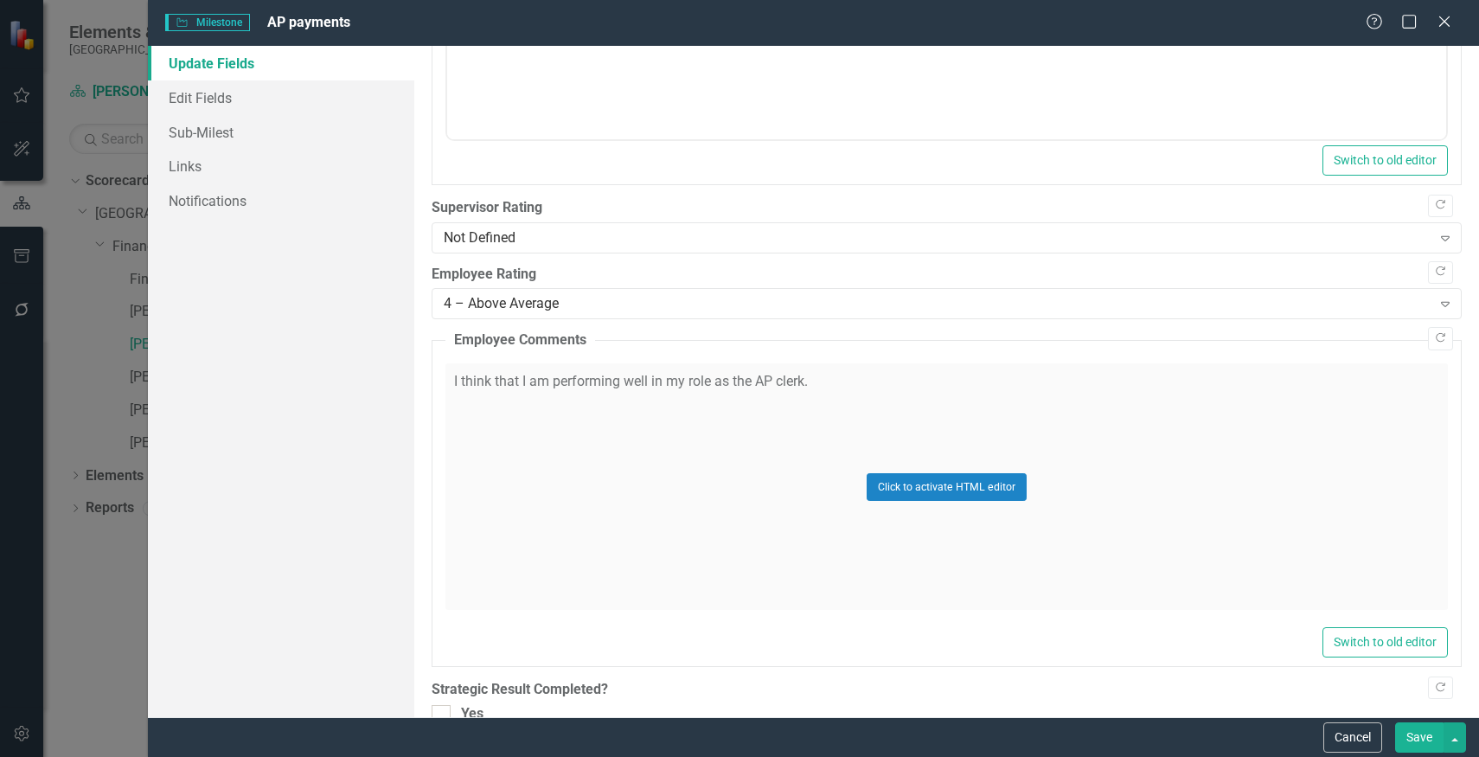
scroll to position [1008, 0]
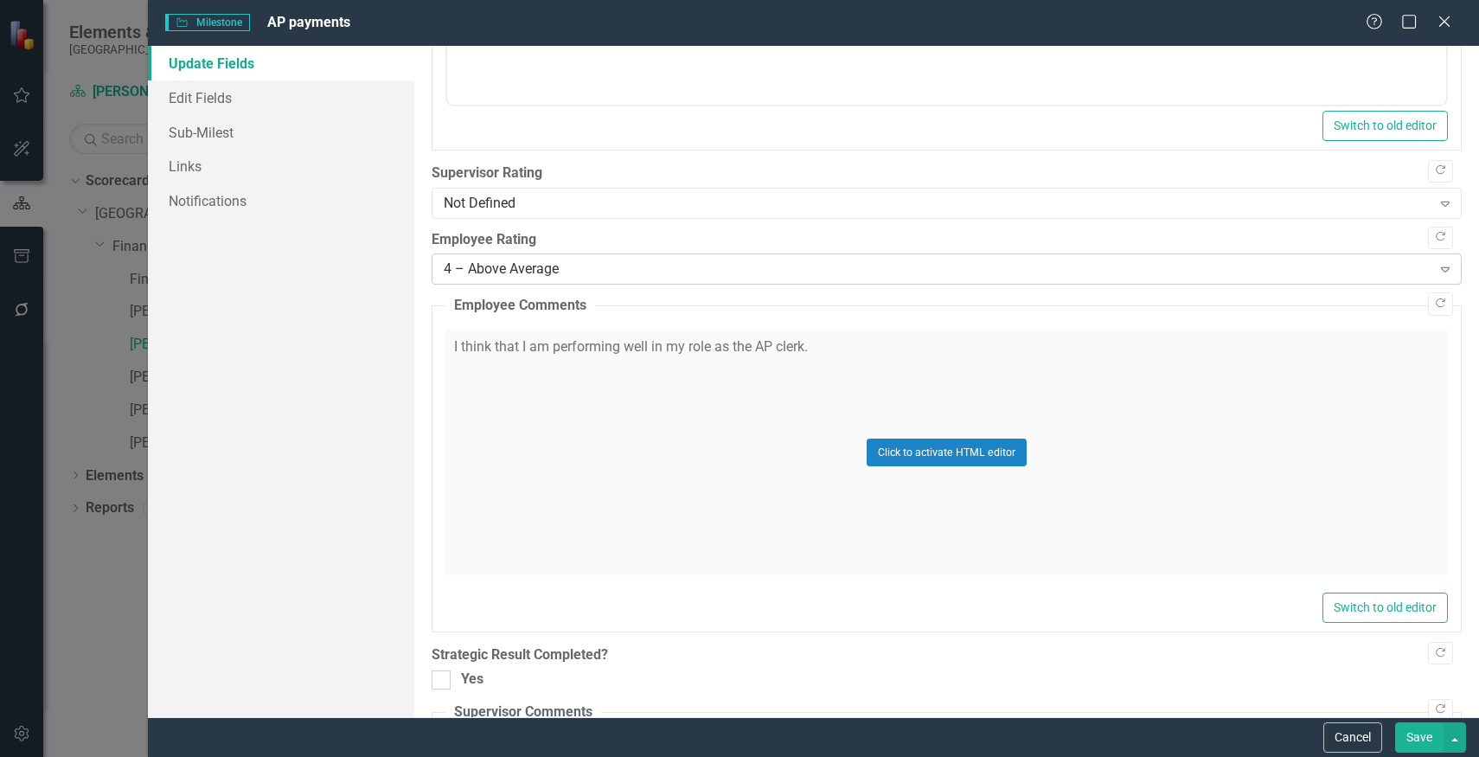
click at [959, 266] on div "4 – Above Average" at bounding box center [938, 269] width 988 height 20
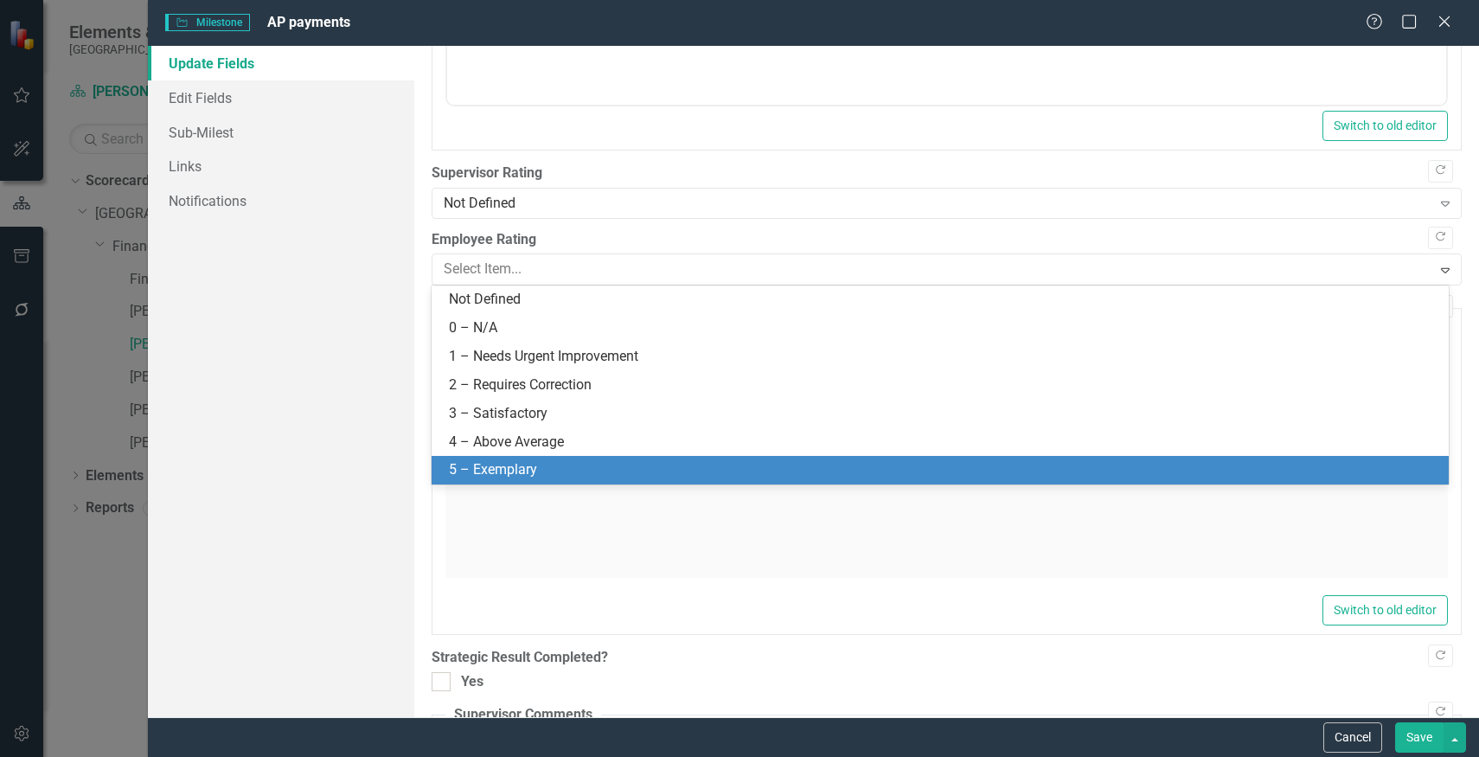
click at [860, 466] on div "5 – Exemplary" at bounding box center [943, 470] width 989 height 20
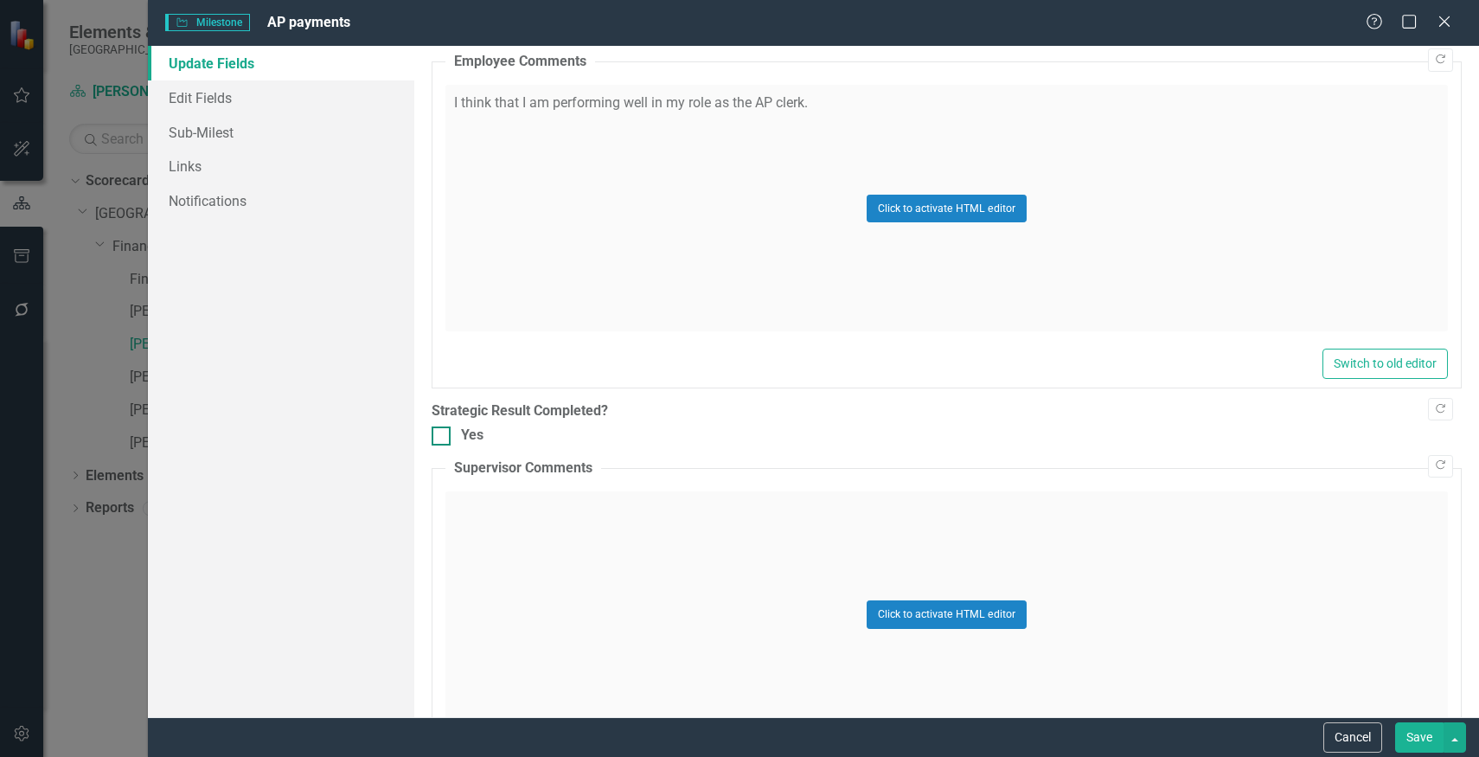
scroll to position [1256, 0]
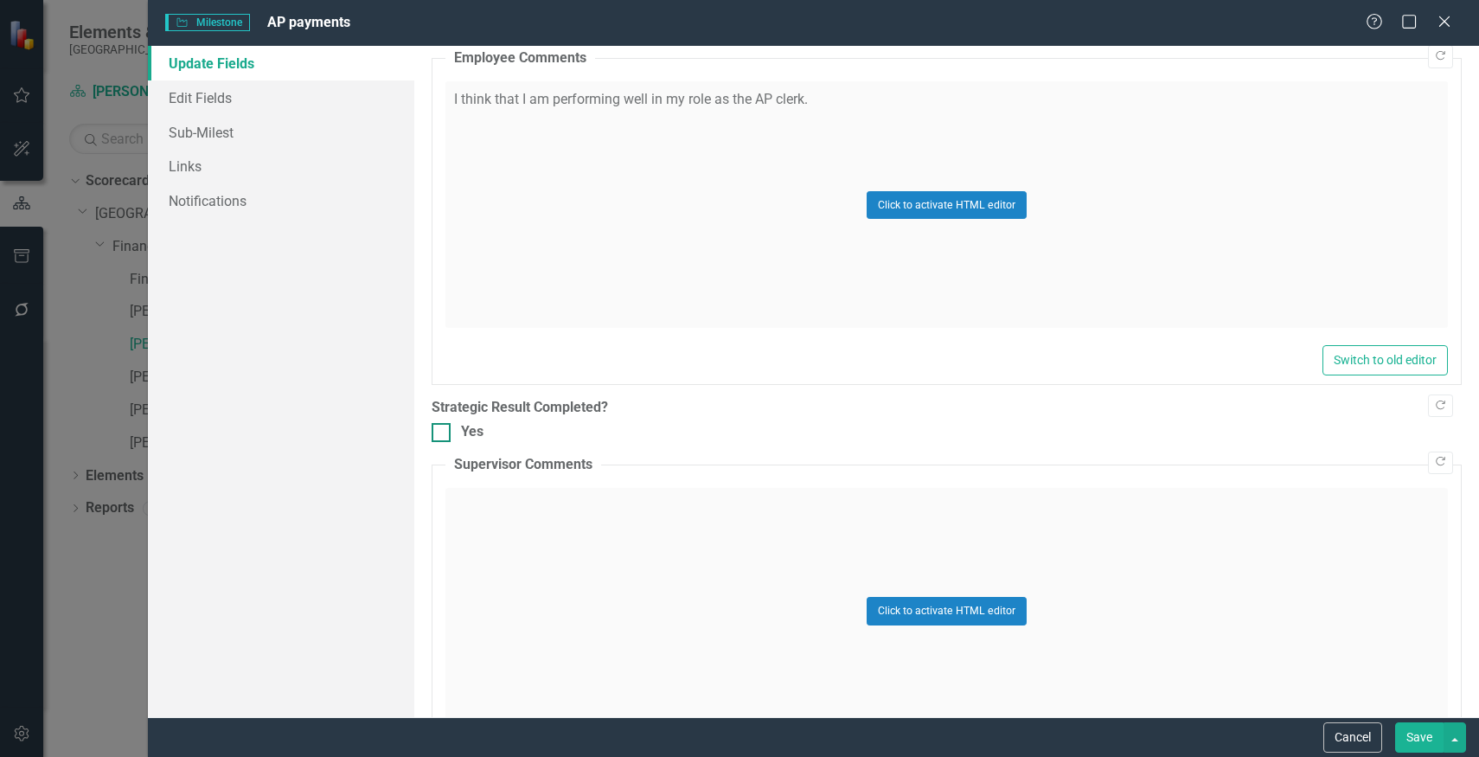
click at [450, 431] on div at bounding box center [441, 432] width 19 height 19
click at [443, 431] on input "Yes" at bounding box center [437, 428] width 11 height 11
checkbox input "true"
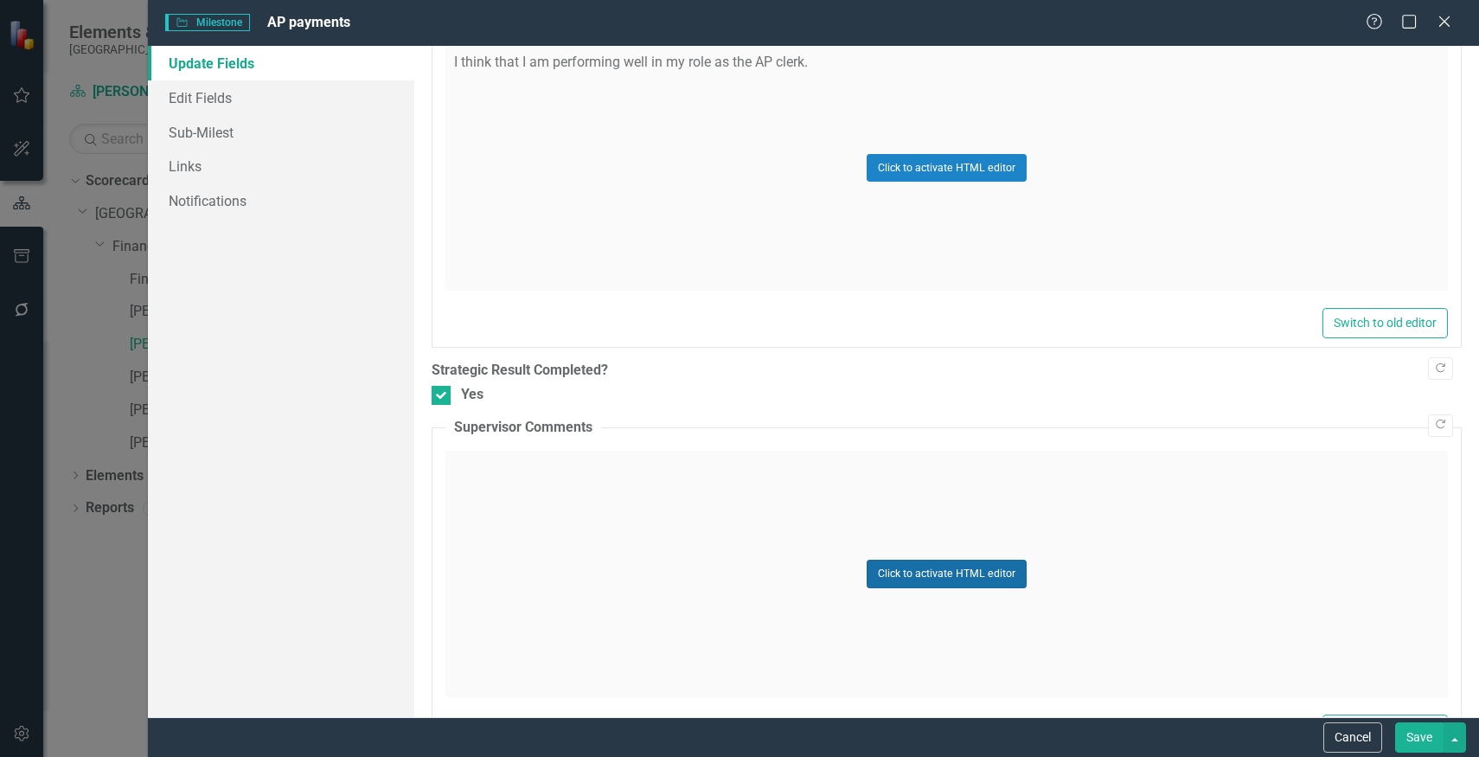
click at [938, 573] on button "Click to activate HTML editor" at bounding box center [947, 574] width 160 height 28
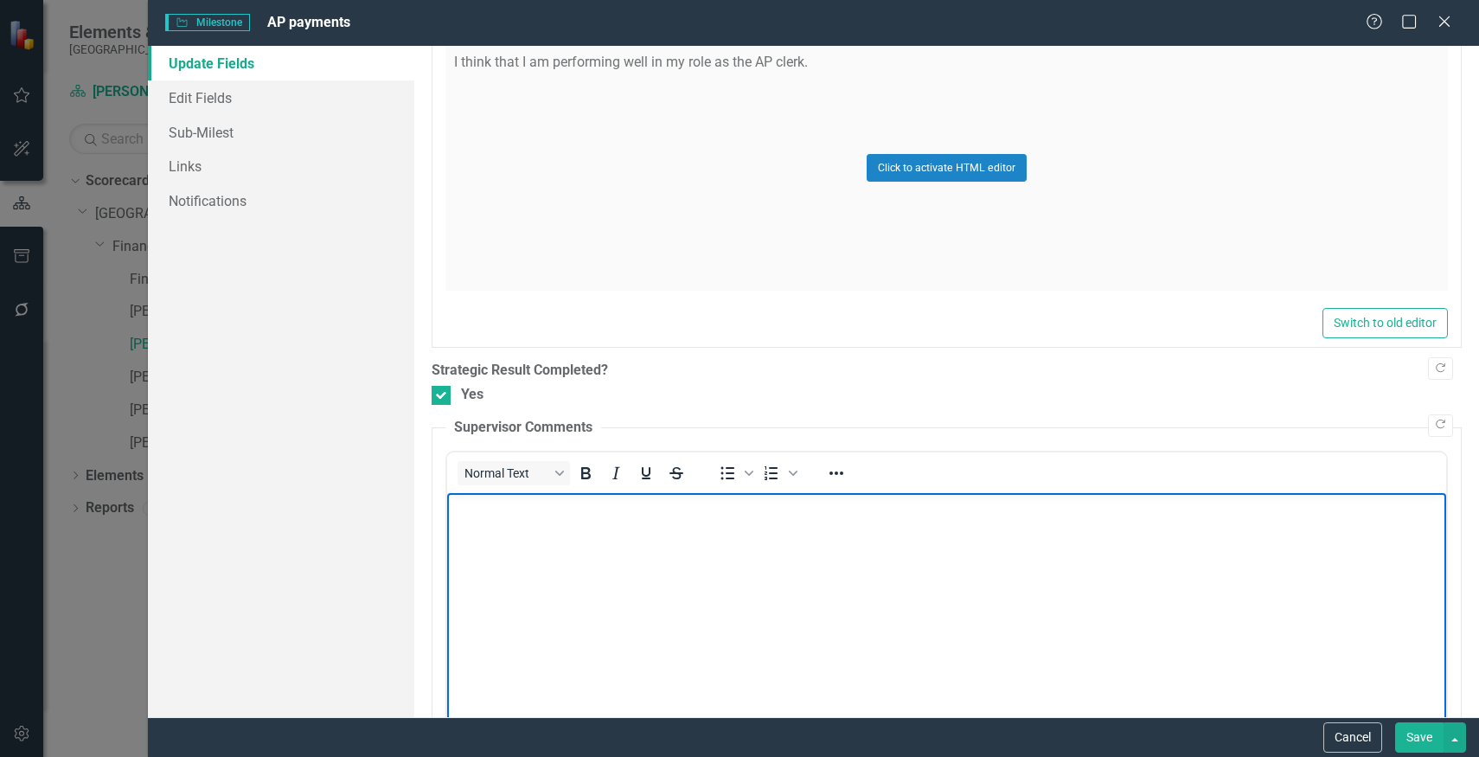
click at [930, 537] on body "Rich Text Area. Press ALT-0 for help." at bounding box center [945, 621] width 999 height 259
click at [746, 506] on p "[PERSON_NAME] processes a high volume of vouchers with attention to detail" at bounding box center [946, 506] width 990 height 21
click at [871, 514] on p "[PERSON_NAME] processes a high volume of vouchers with attention to detail" at bounding box center [946, 506] width 990 height 21
click at [743, 504] on p "[PERSON_NAME] processes a high volume of vouchers with attention to detail," at bounding box center [946, 506] width 990 height 21
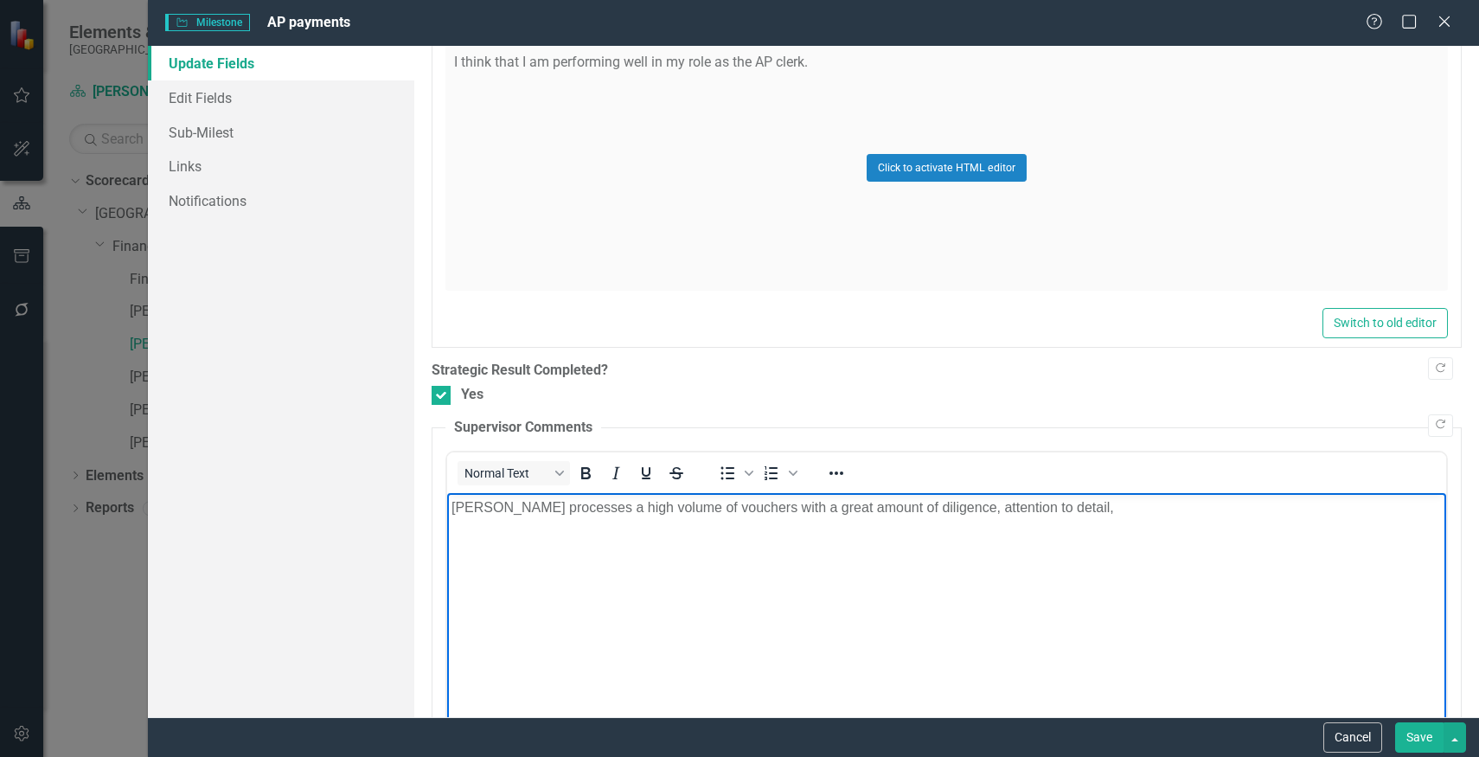
click at [1052, 512] on p "[PERSON_NAME] processes a high volume of vouchers with a great amount of dilige…" at bounding box center [946, 506] width 990 height 21
click at [1407, 731] on button "Save" at bounding box center [1419, 737] width 48 height 30
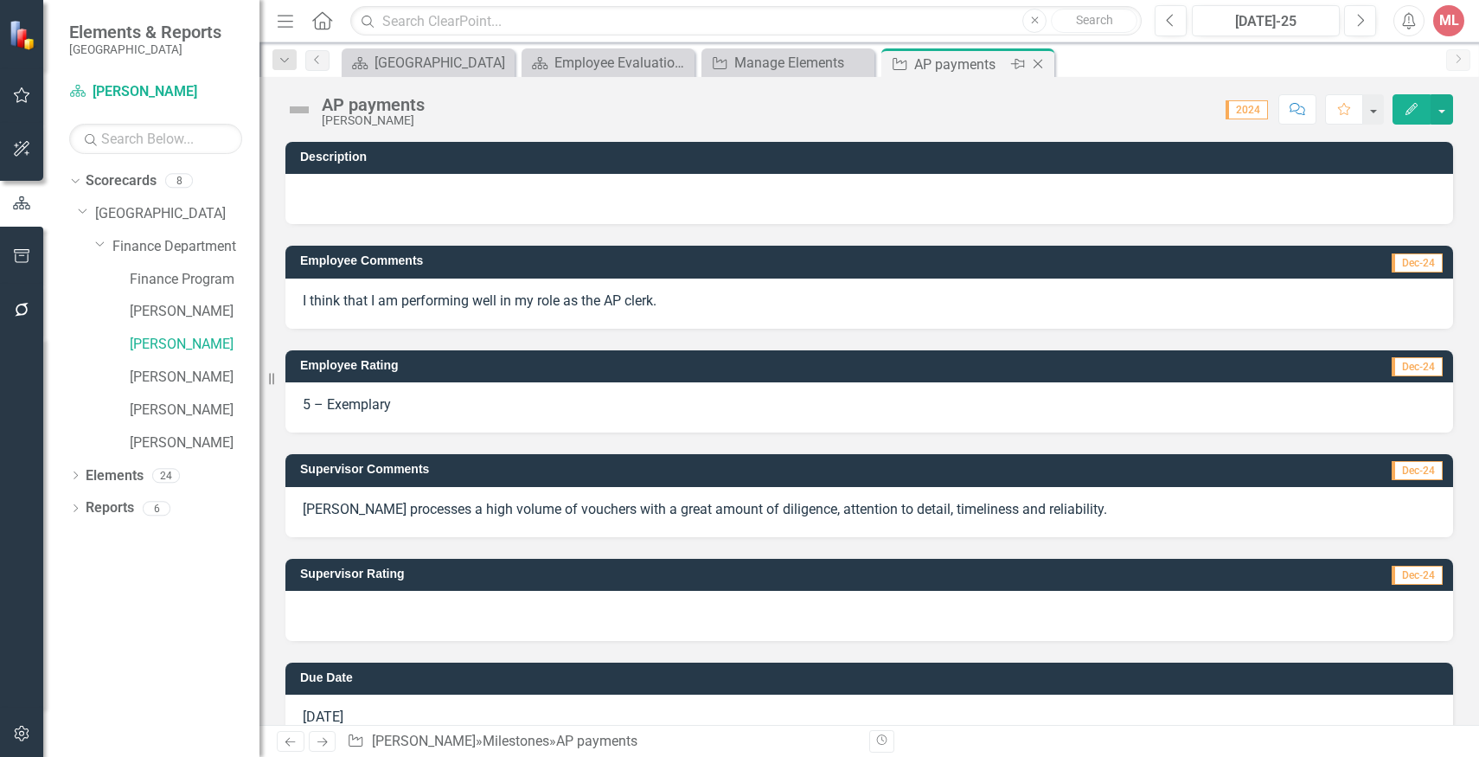
click at [1037, 67] on icon "Close" at bounding box center [1037, 64] width 17 height 14
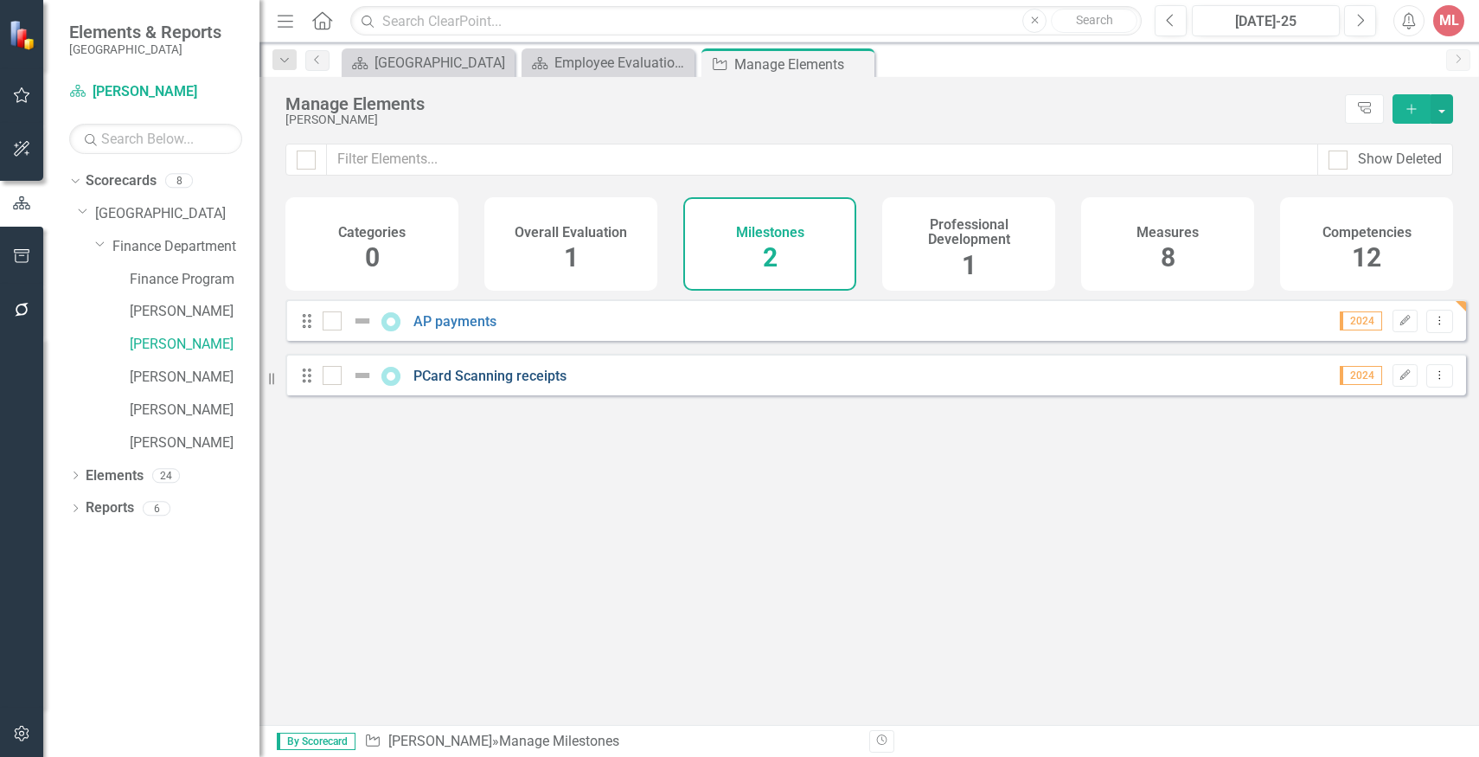
click at [547, 384] on link "PCard Scanning receipts" at bounding box center [489, 376] width 153 height 16
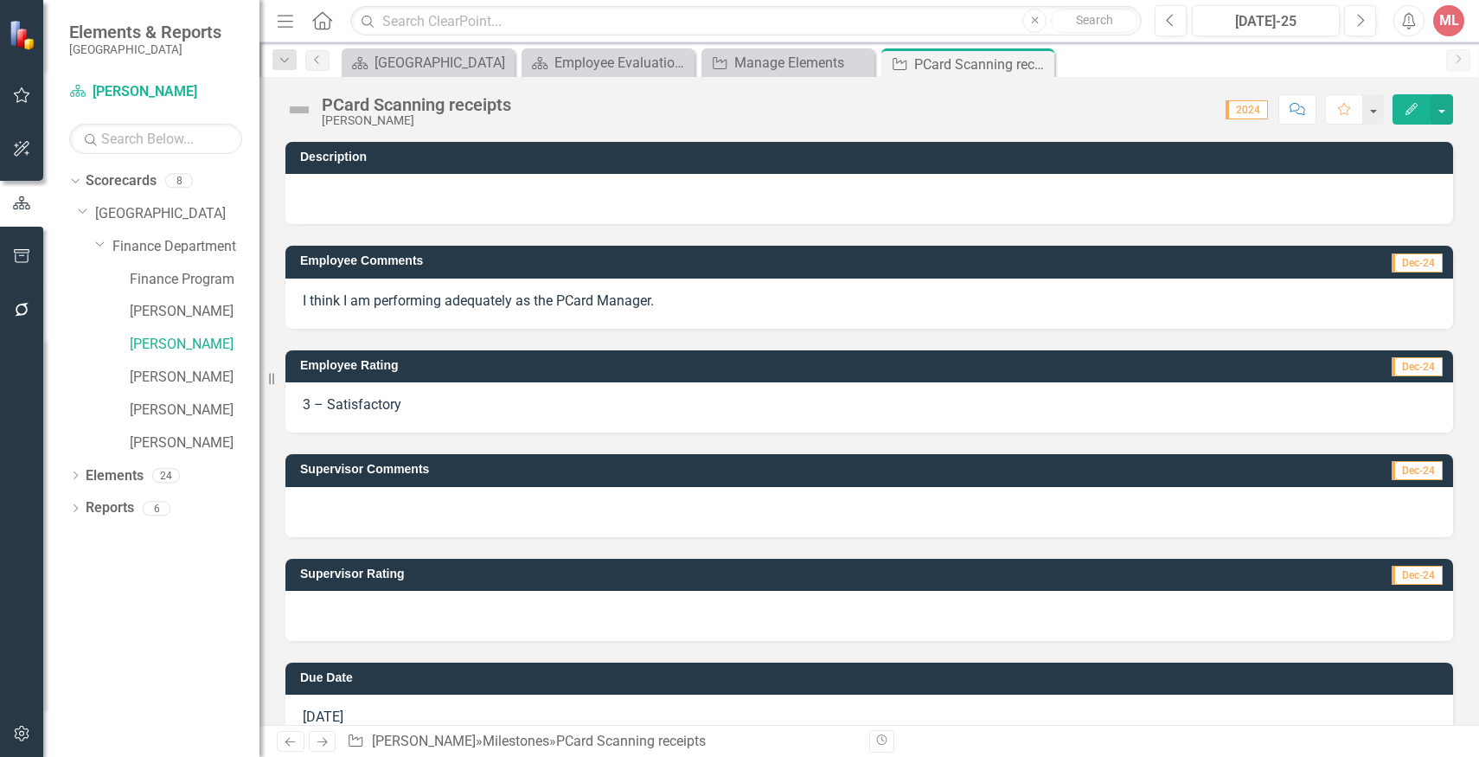
click at [339, 108] on div "PCard Scanning receipts" at bounding box center [416, 104] width 189 height 19
click at [1415, 112] on icon "Edit" at bounding box center [1412, 109] width 16 height 12
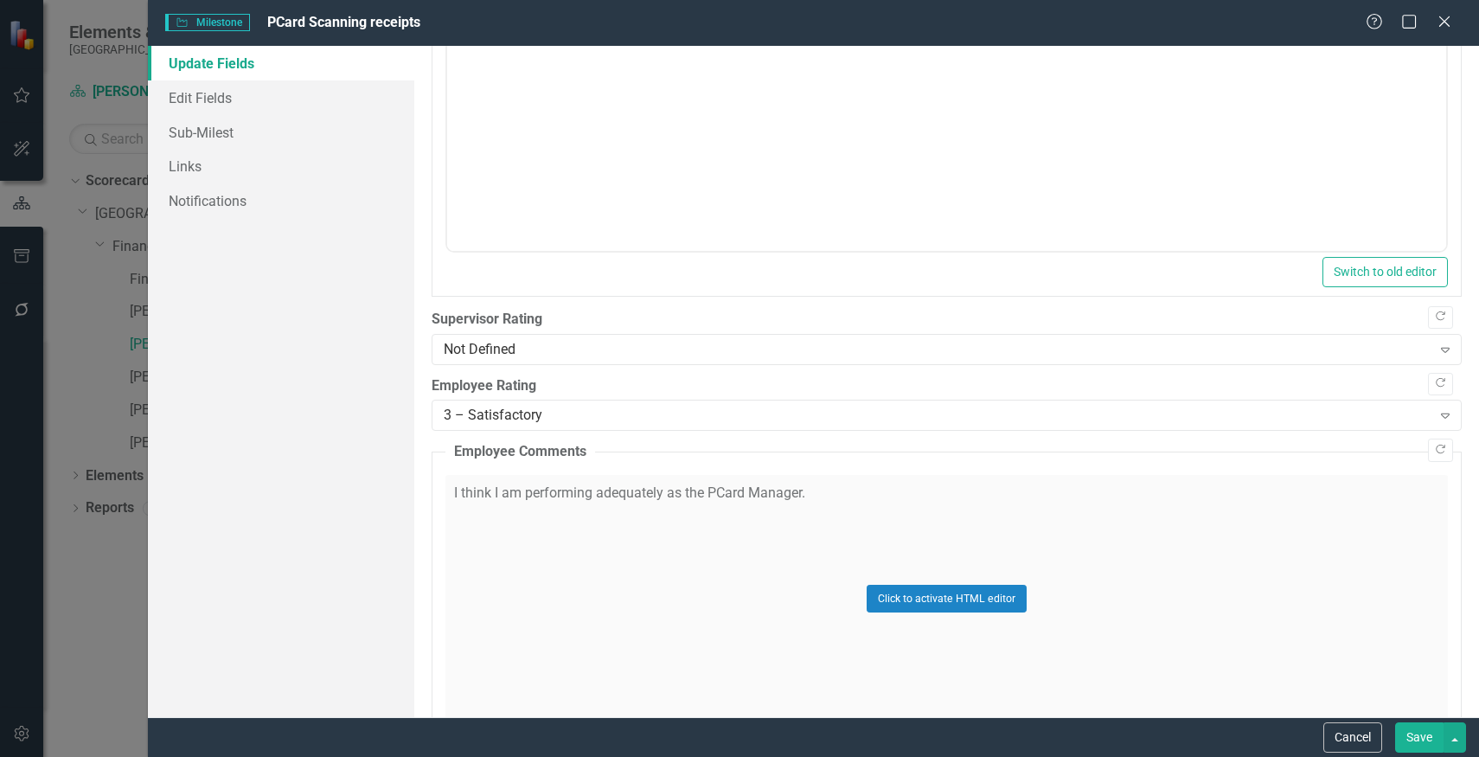
scroll to position [917, 0]
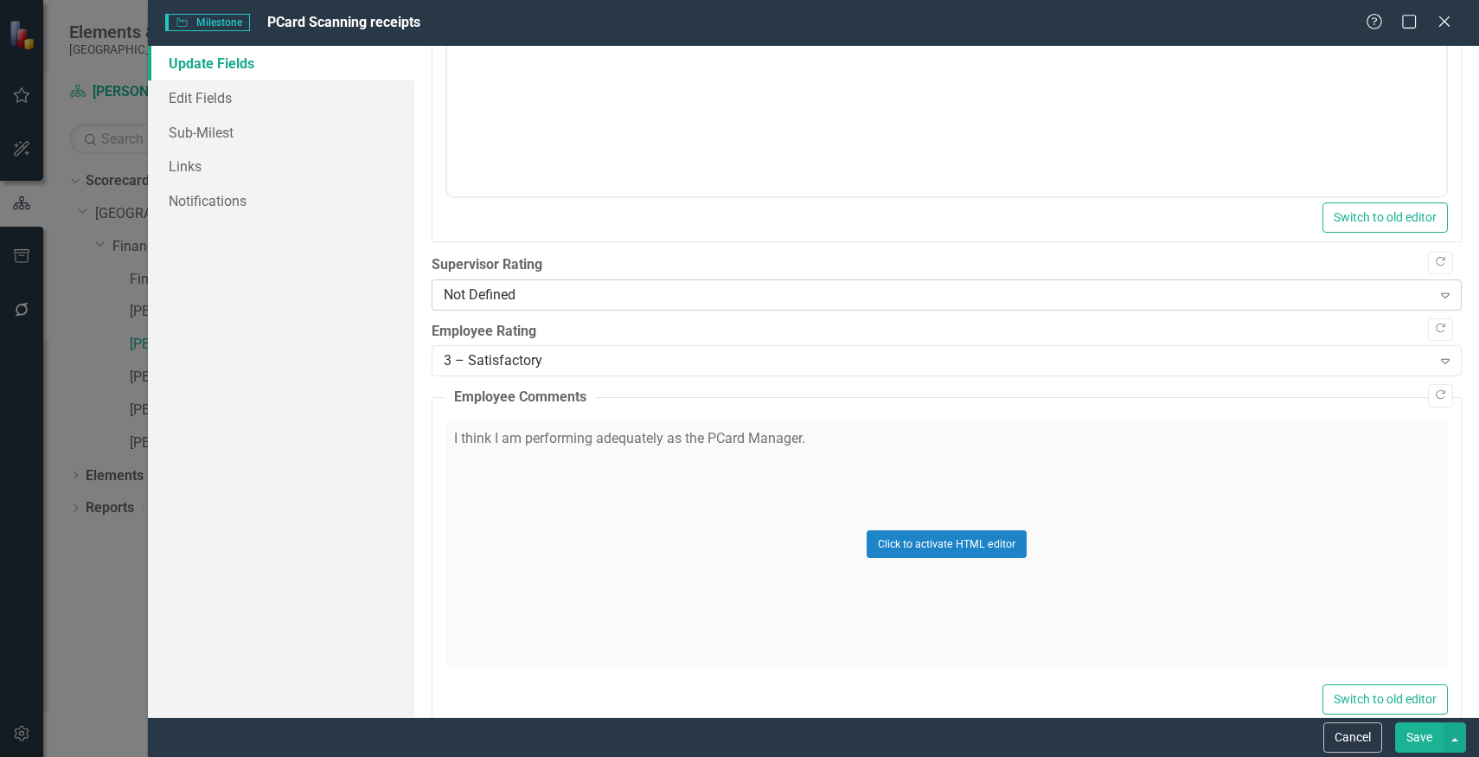
click at [967, 300] on div "Not Defined" at bounding box center [938, 295] width 988 height 20
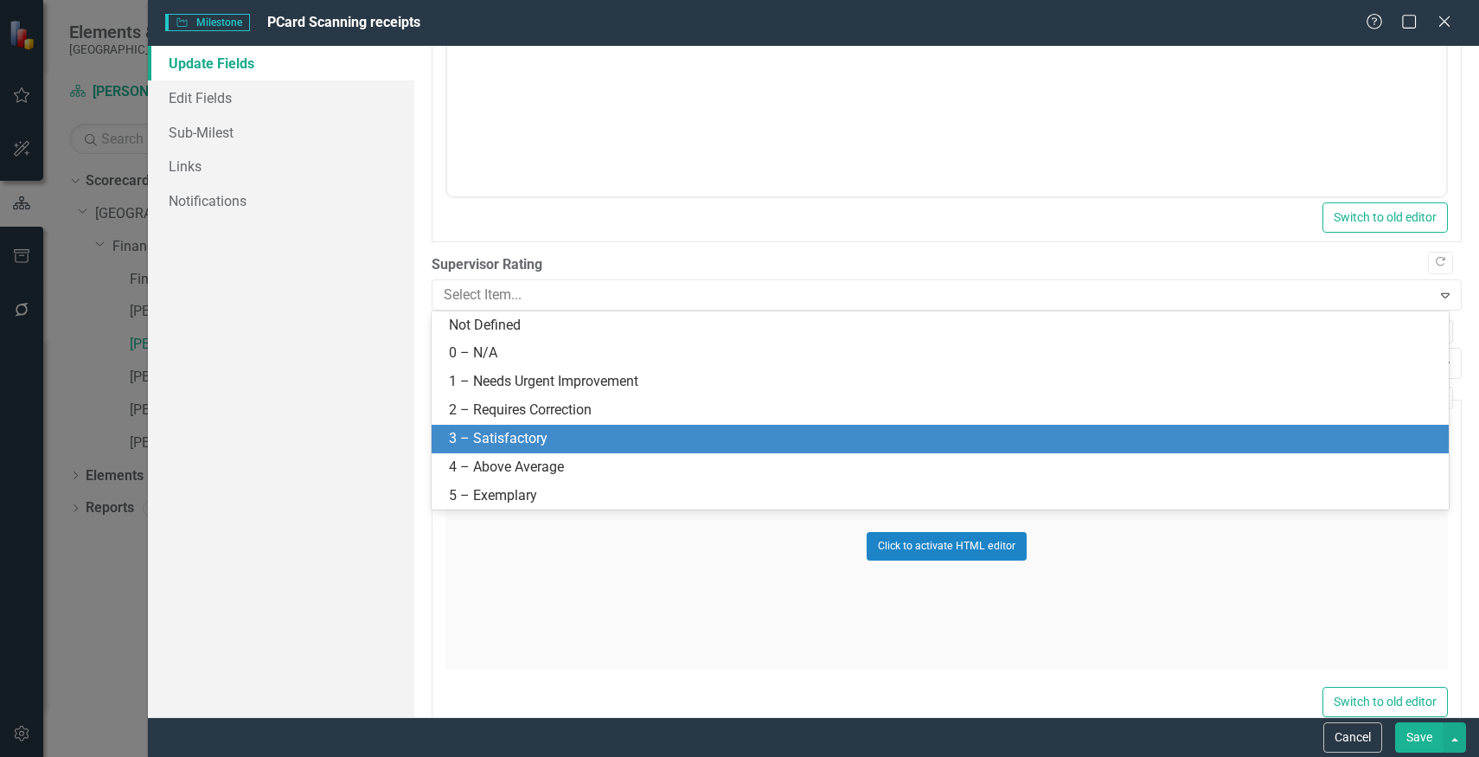
click at [848, 431] on div "3 – Satisfactory" at bounding box center [943, 439] width 989 height 20
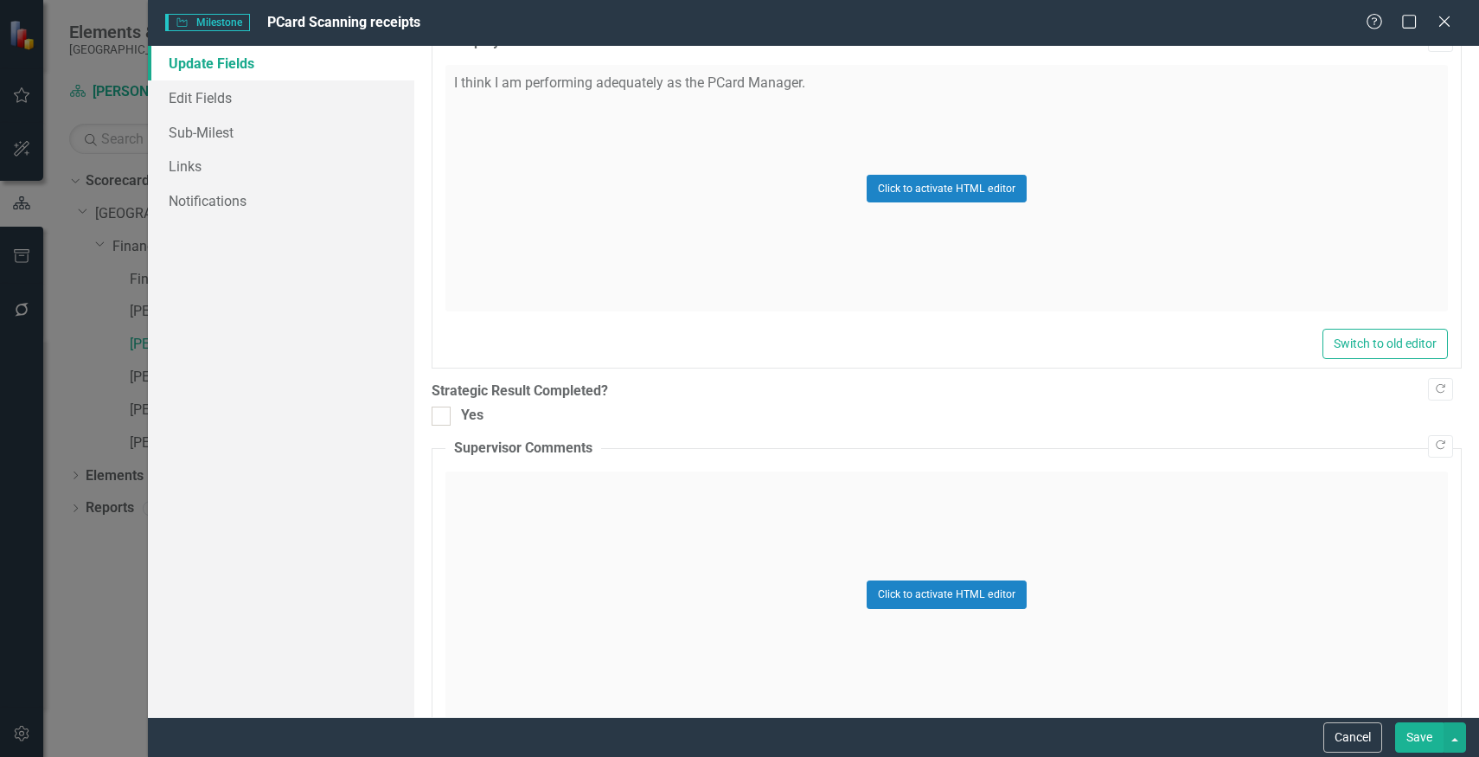
scroll to position [1326, 0]
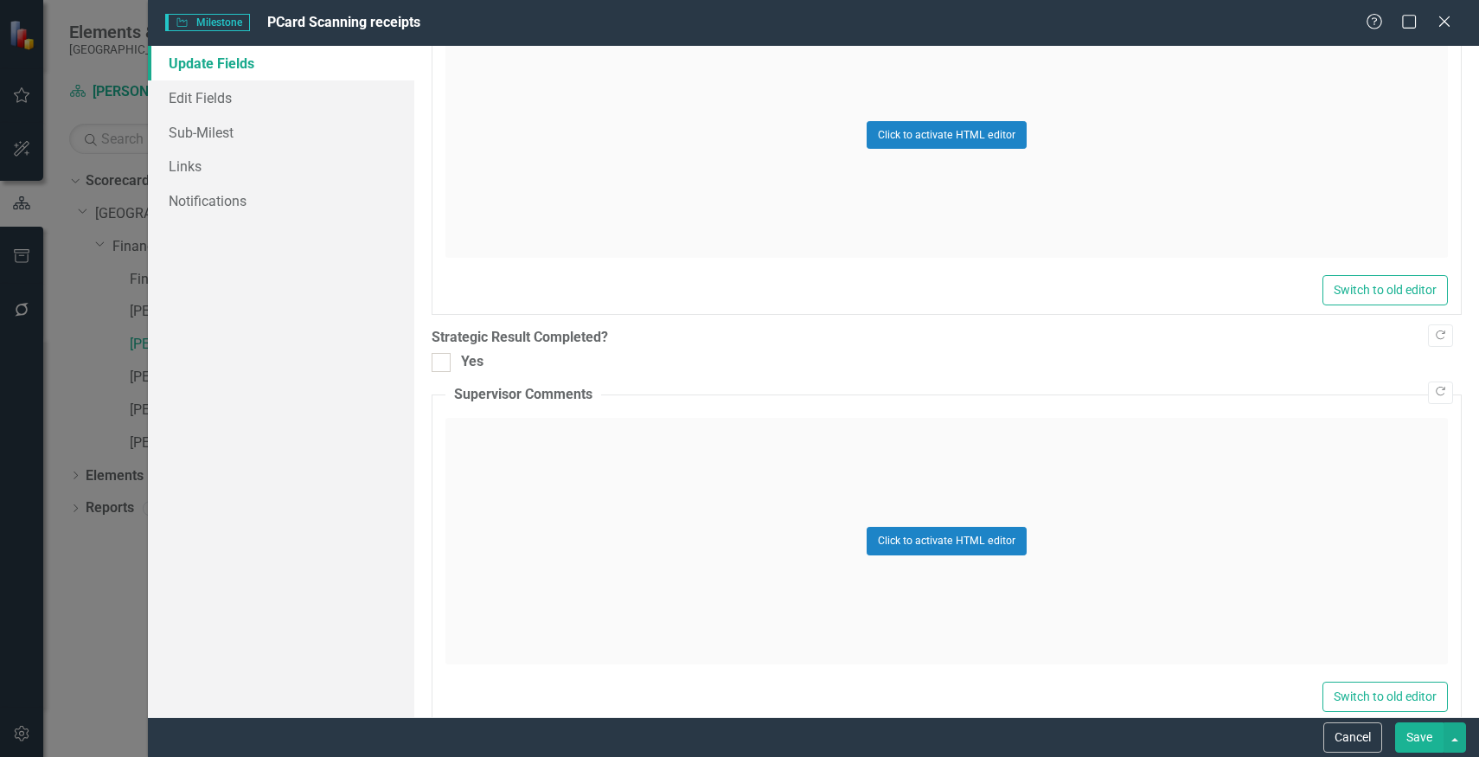
click at [994, 544] on button "Click to activate HTML editor" at bounding box center [947, 541] width 160 height 28
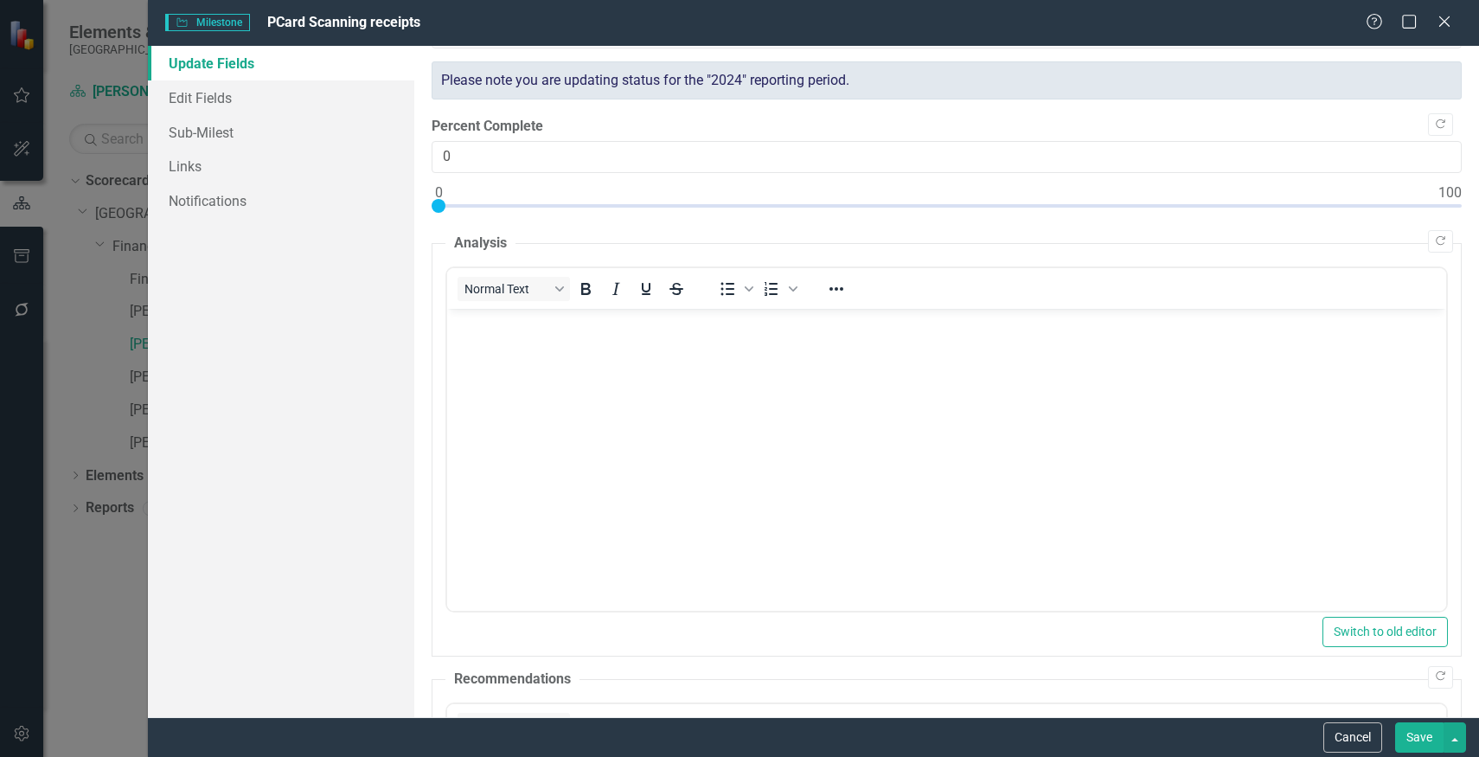
scroll to position [0, 0]
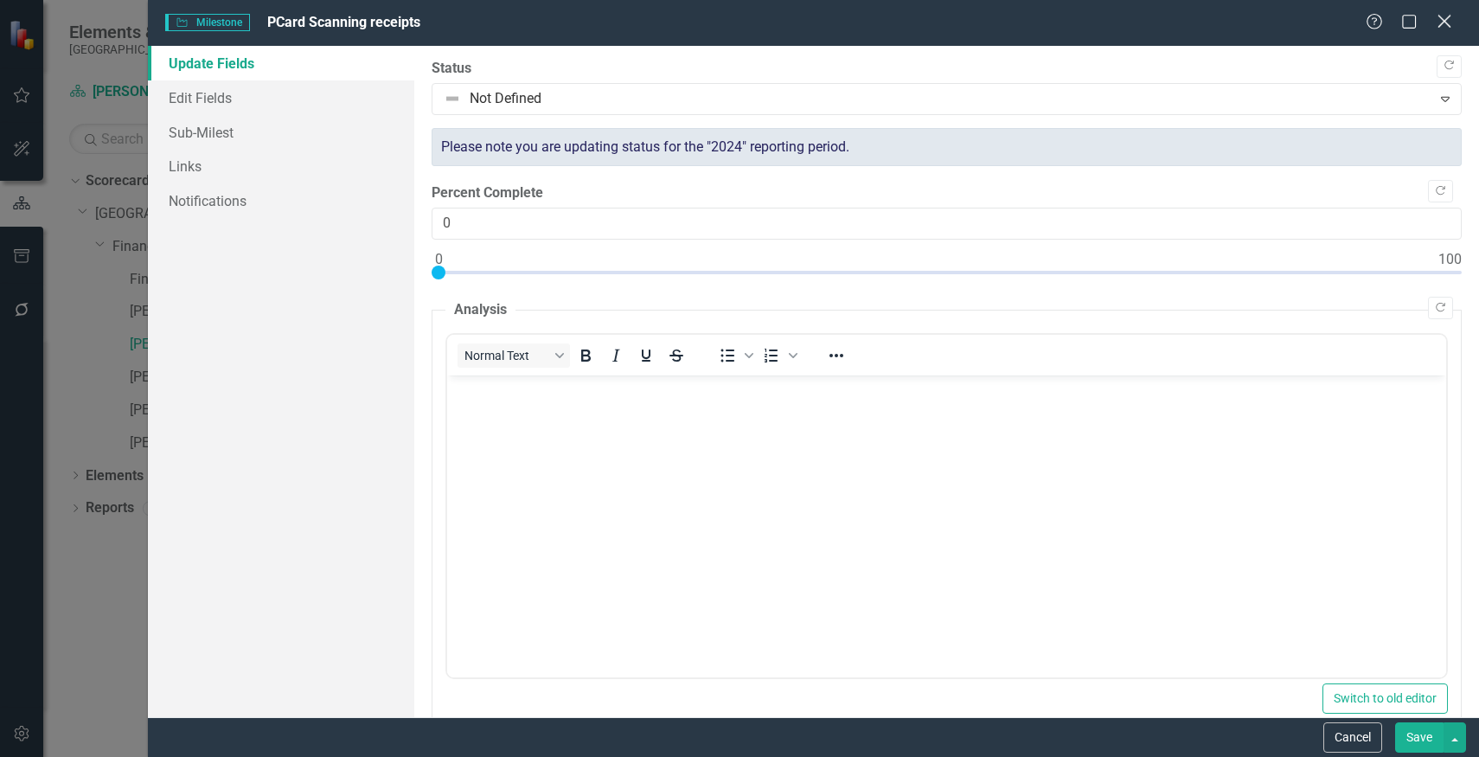
click at [1449, 26] on icon "Close" at bounding box center [1444, 21] width 22 height 16
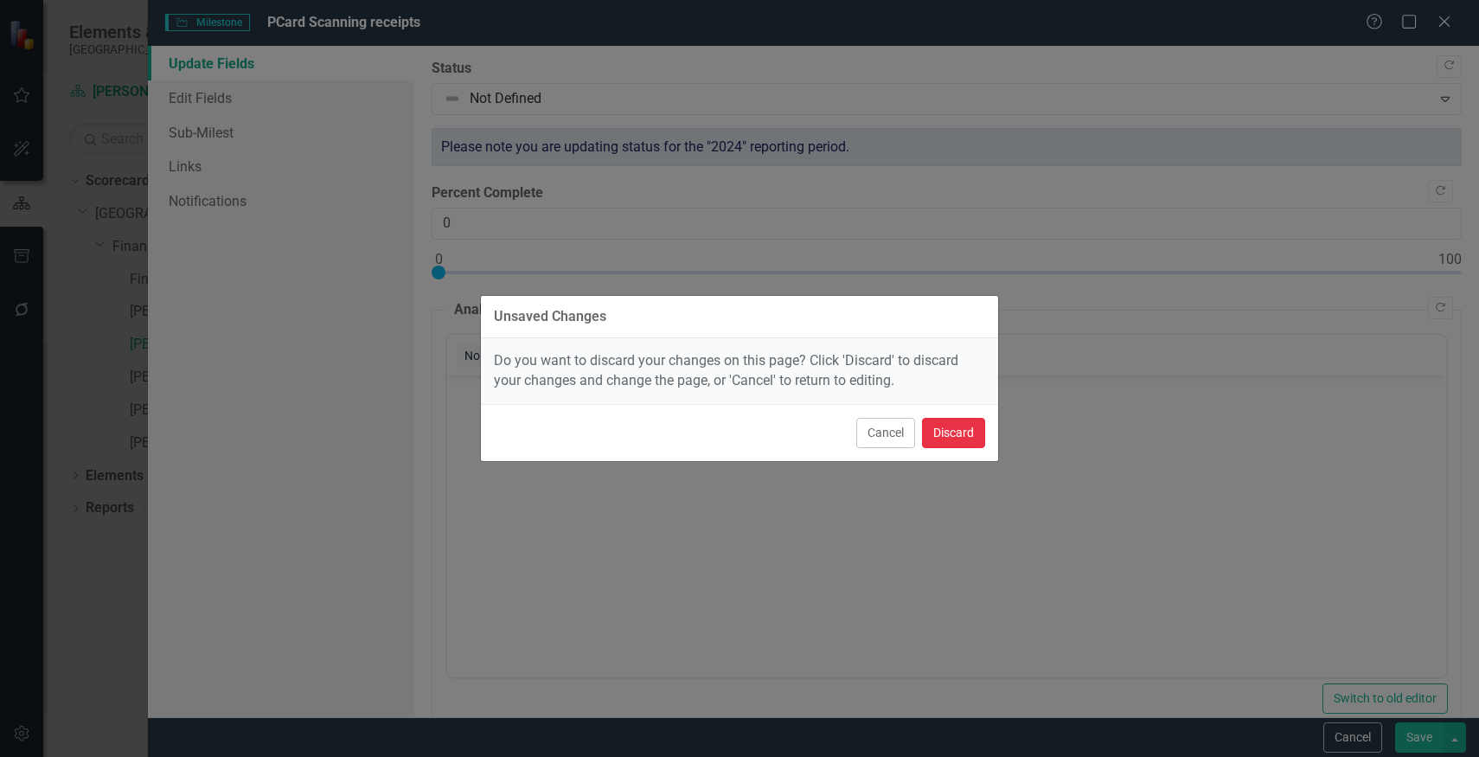
click at [964, 442] on button "Discard" at bounding box center [953, 433] width 63 height 30
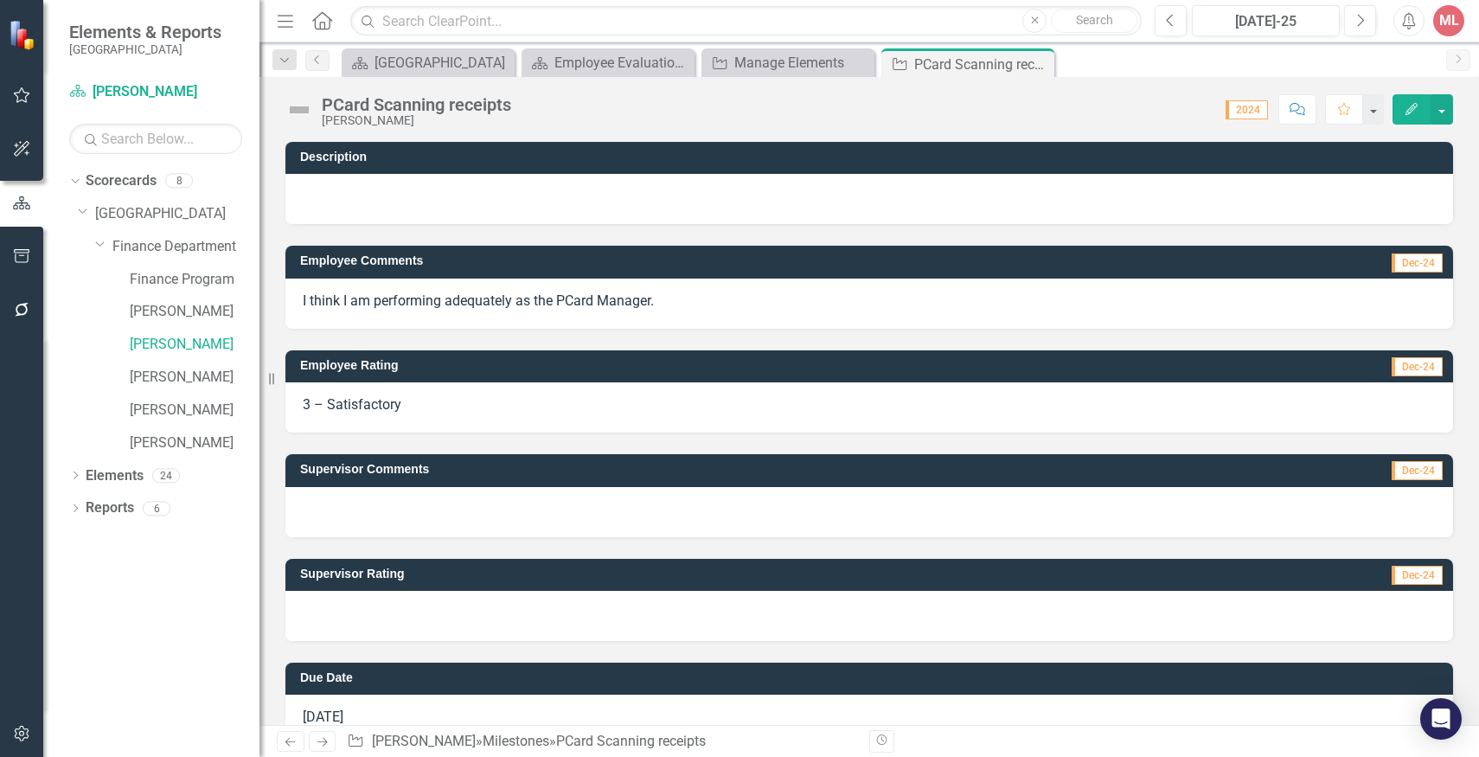
click at [1300, 112] on icon "Comment" at bounding box center [1297, 109] width 16 height 12
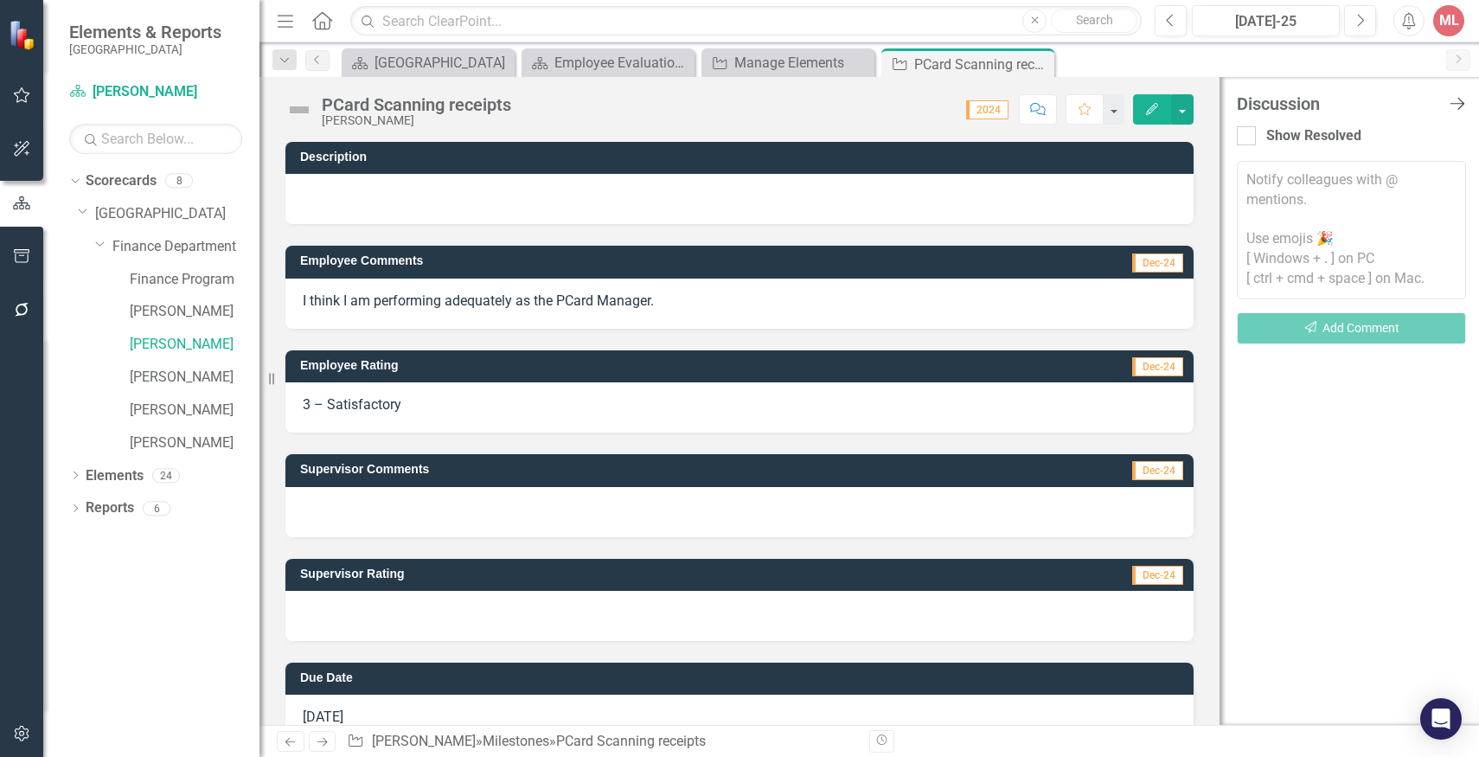
click at [1462, 99] on icon "Close Discussion Bar" at bounding box center [1457, 103] width 22 height 16
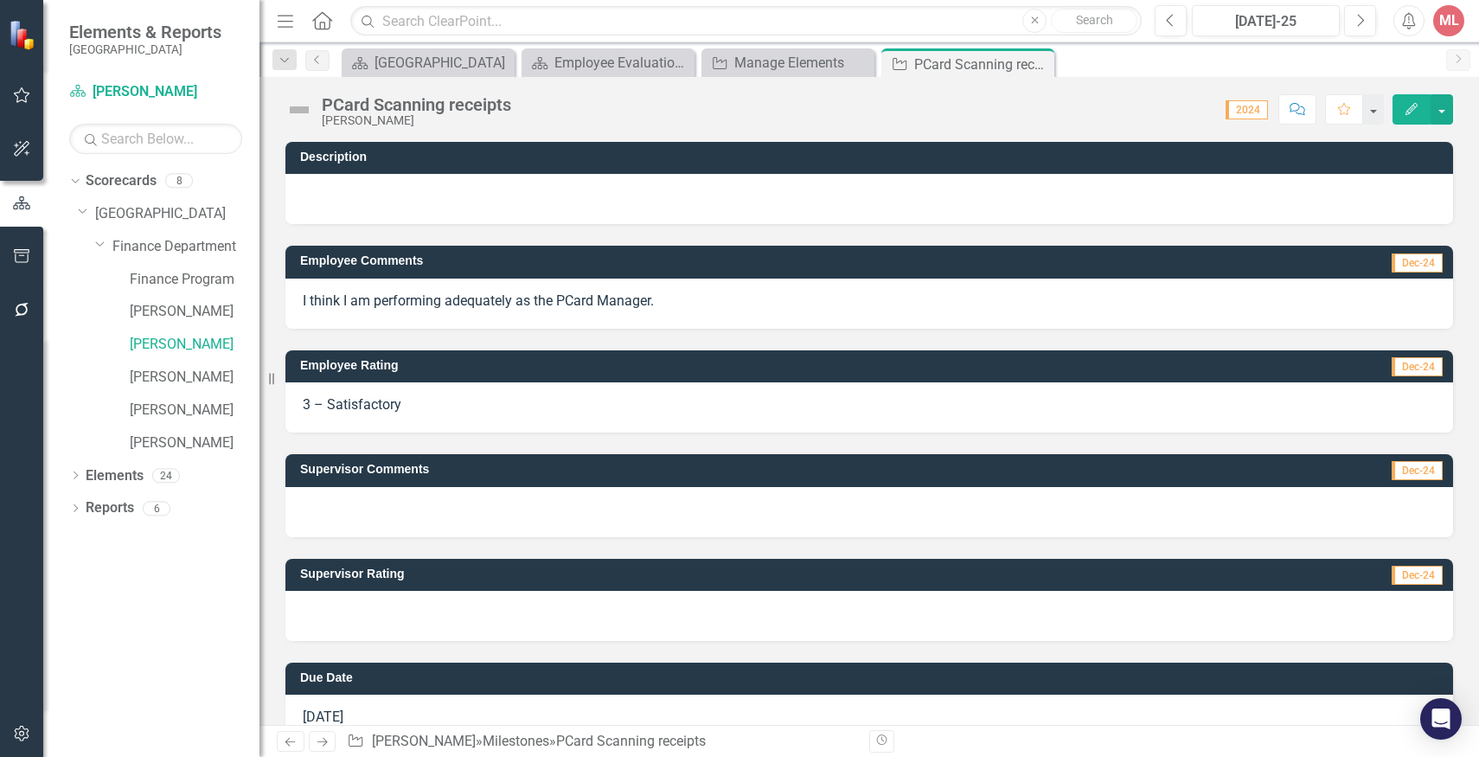
click at [1253, 110] on span "2024" at bounding box center [1246, 109] width 42 height 19
click at [1412, 104] on icon "Edit" at bounding box center [1412, 109] width 16 height 12
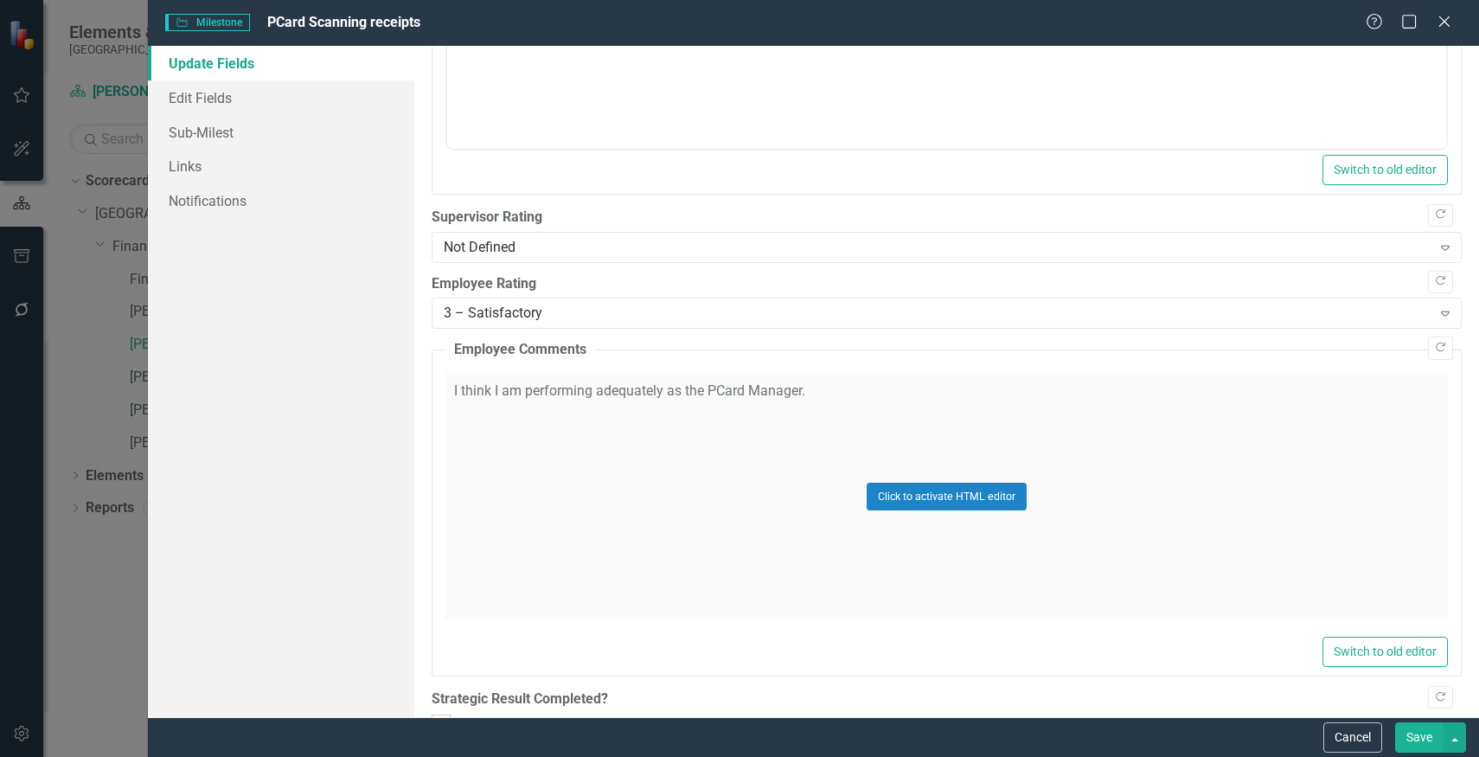
scroll to position [1276, 0]
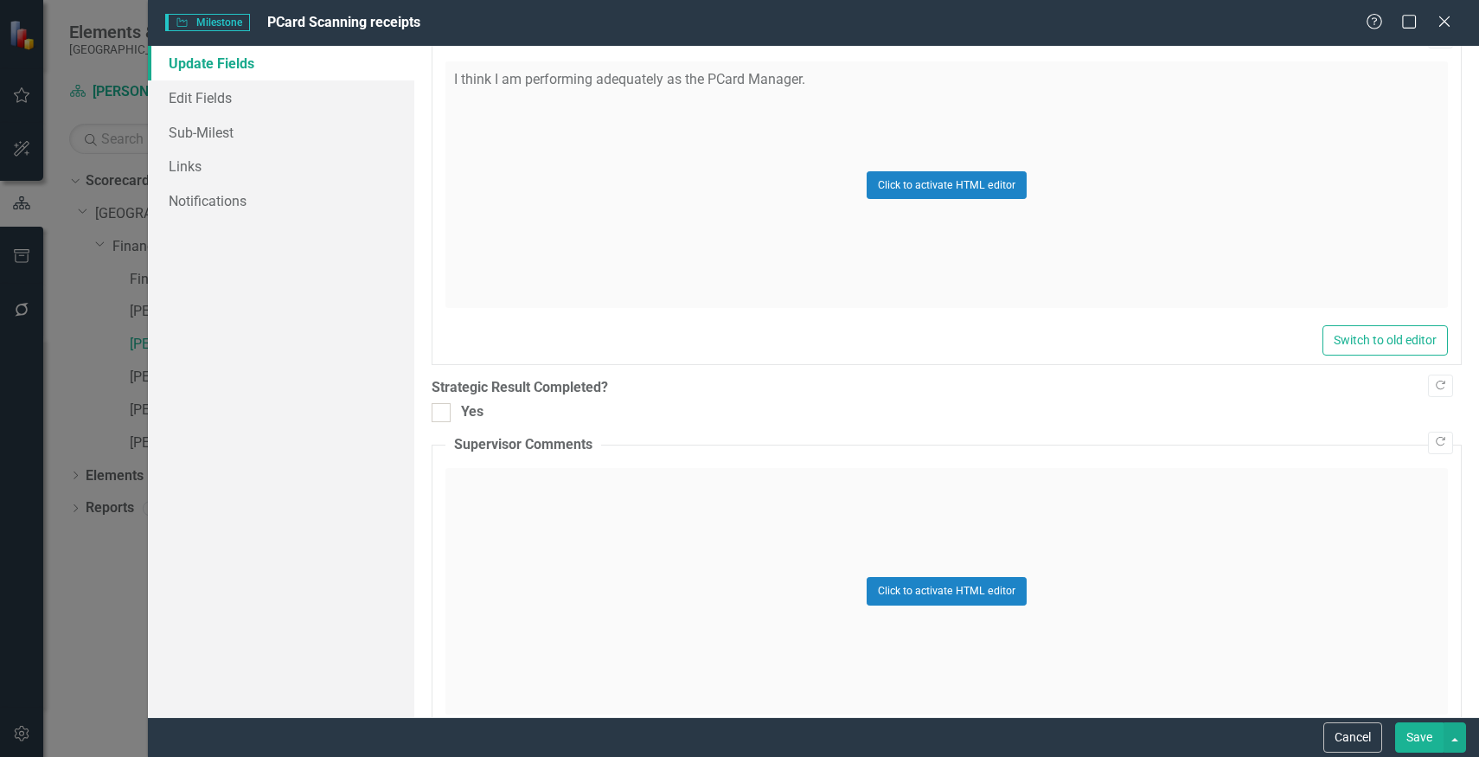
click at [808, 501] on div "Click to activate HTML editor" at bounding box center [946, 591] width 1002 height 246
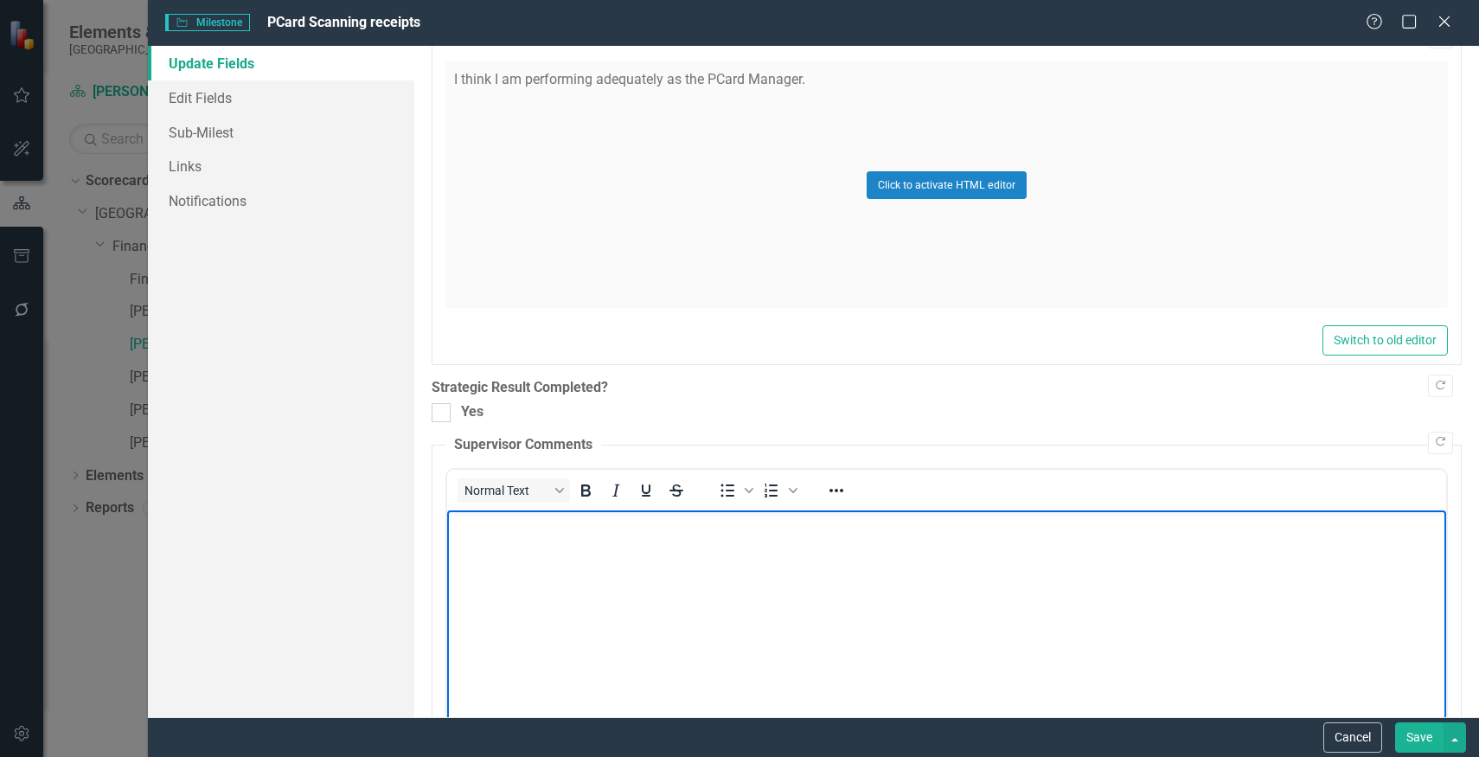
click at [742, 557] on body "Rich Text Area. Press ALT-0 for help." at bounding box center [945, 638] width 999 height 259
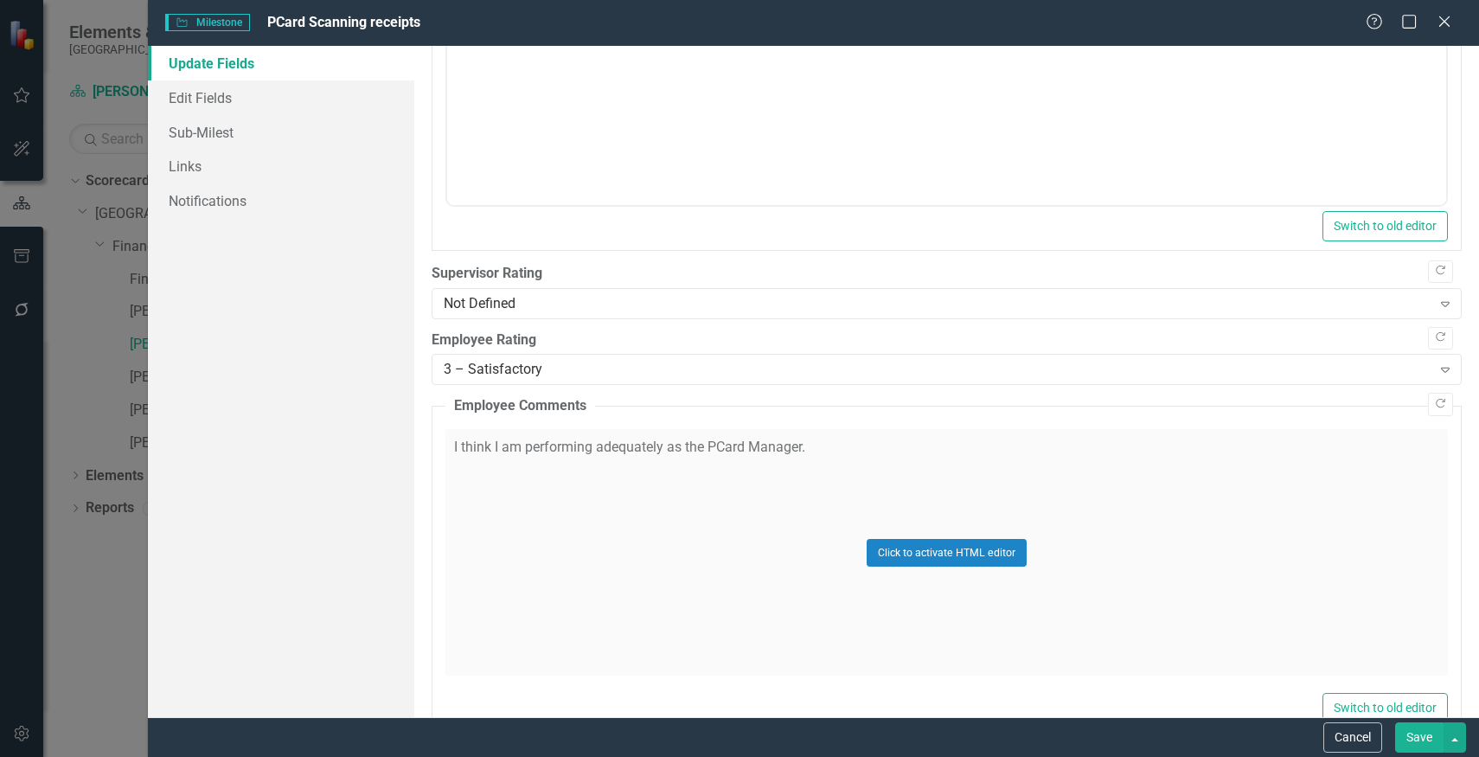
scroll to position [783, 0]
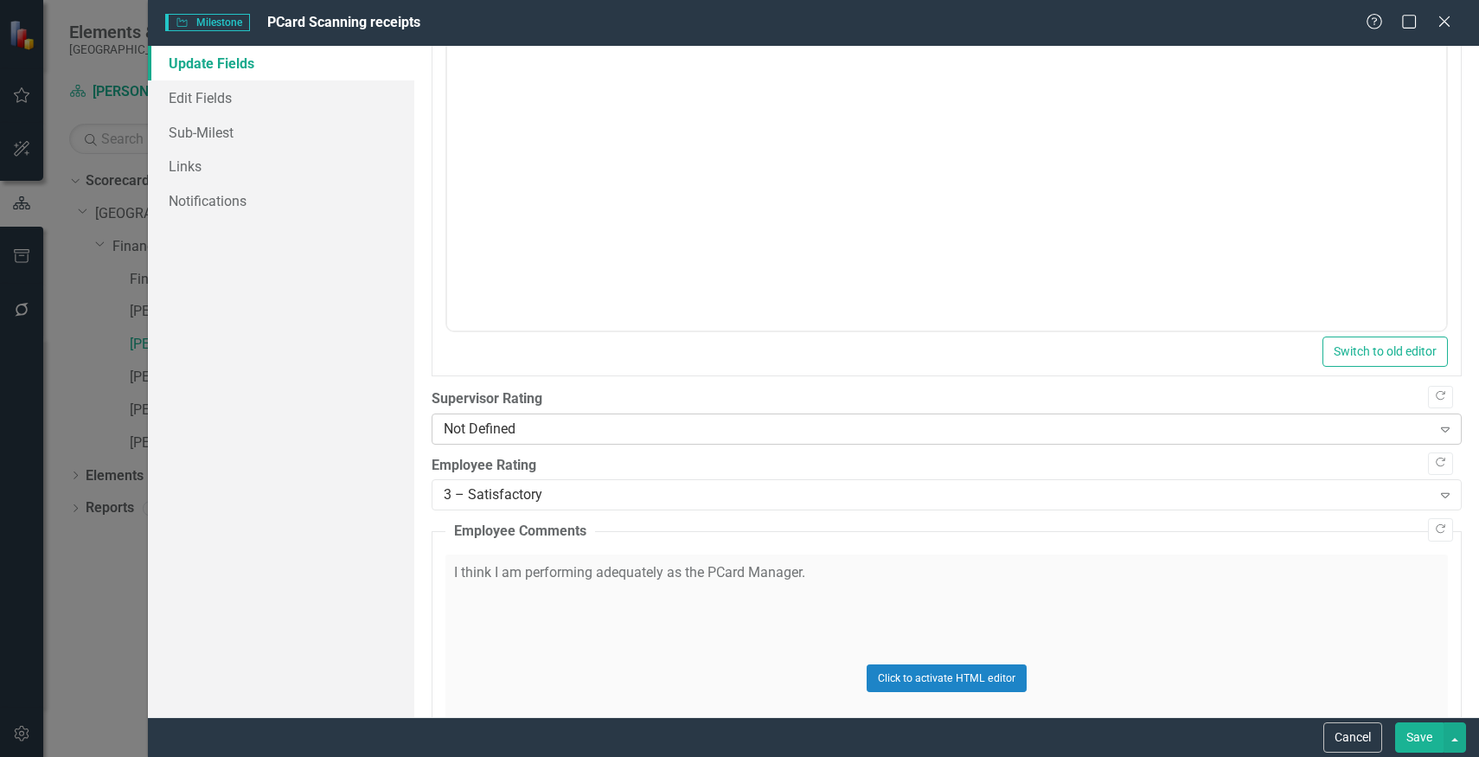
click at [711, 432] on div "Not Defined" at bounding box center [938, 429] width 988 height 20
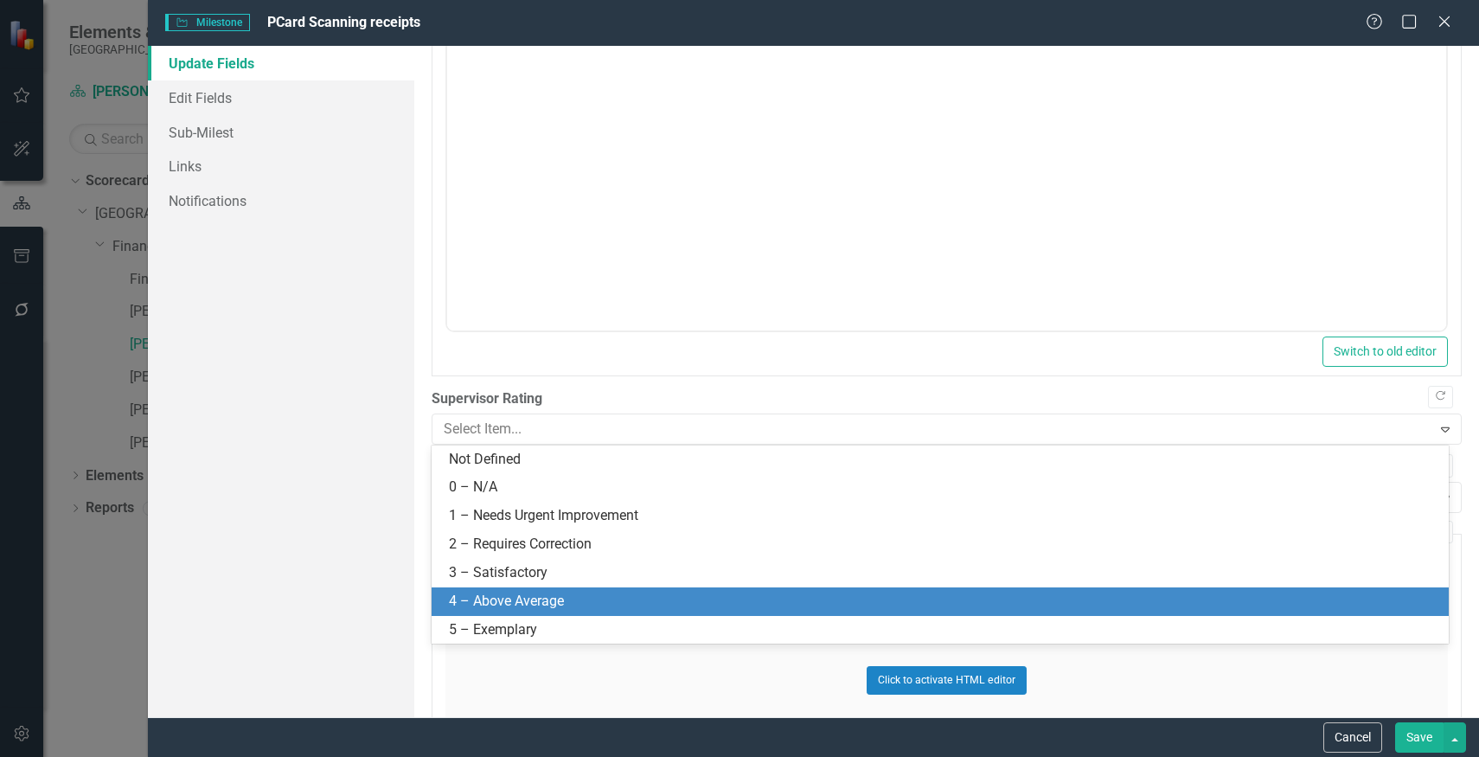
click at [633, 587] on div "4 – Above Average" at bounding box center [940, 601] width 1017 height 29
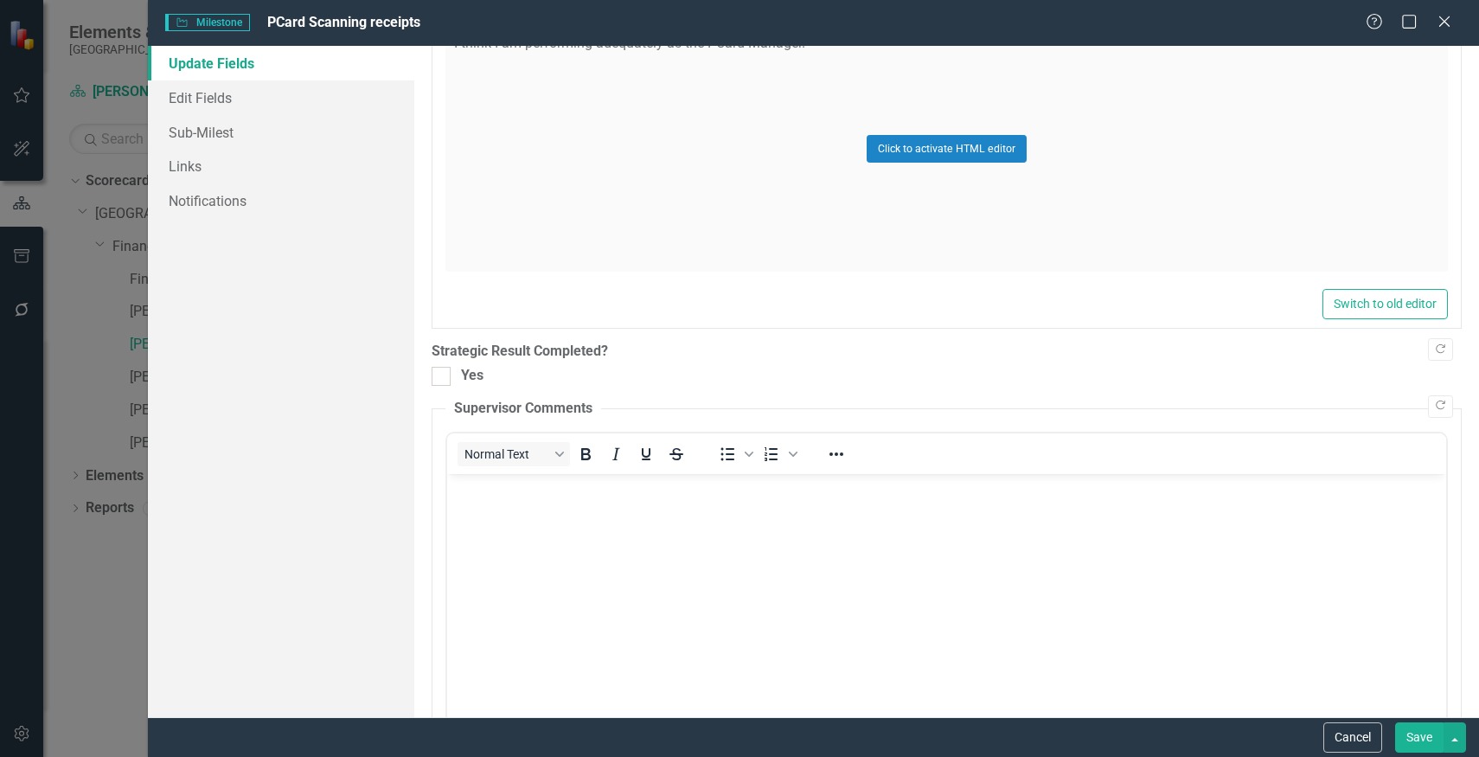
scroll to position [1347, 0]
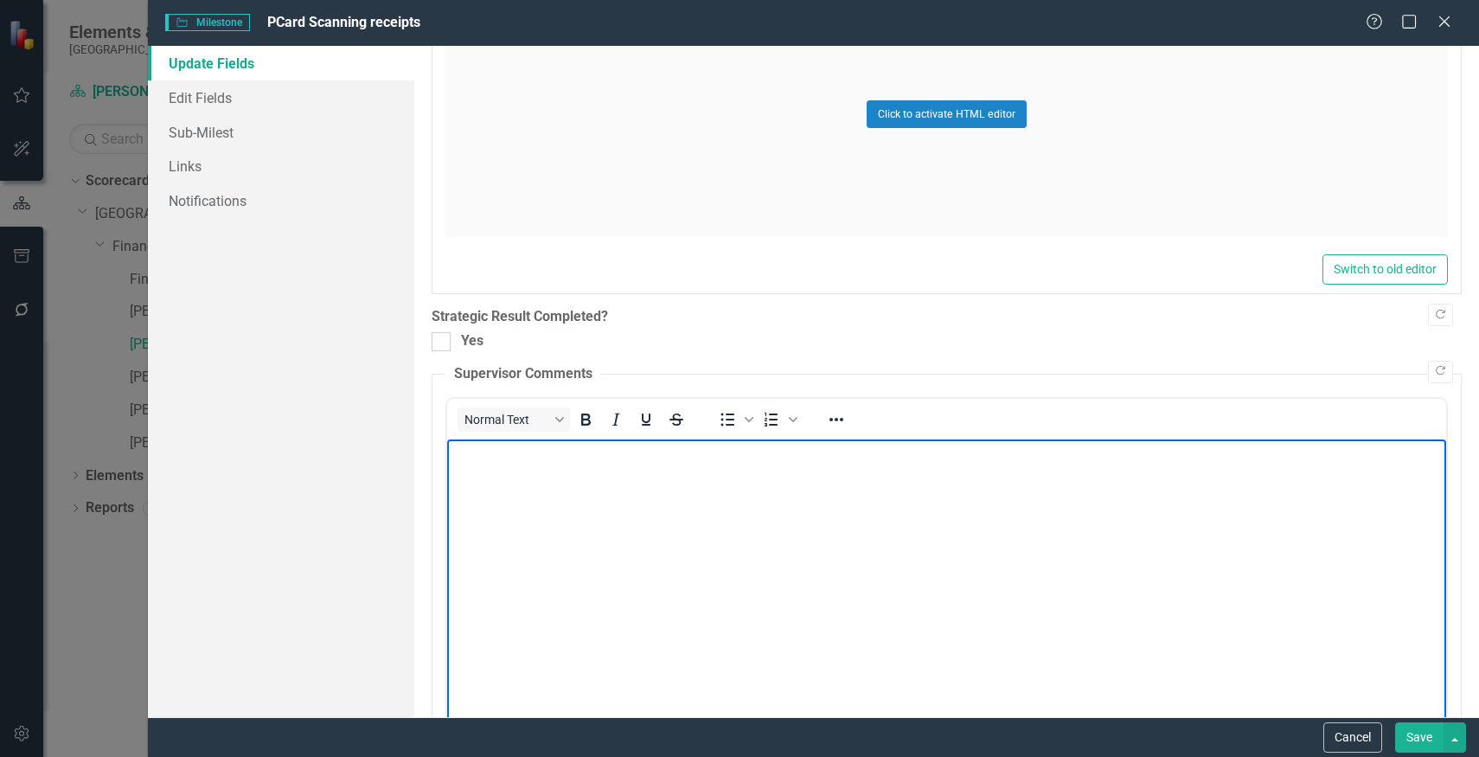
click at [630, 508] on body "Rich Text Area. Press ALT-0 for help." at bounding box center [945, 567] width 999 height 259
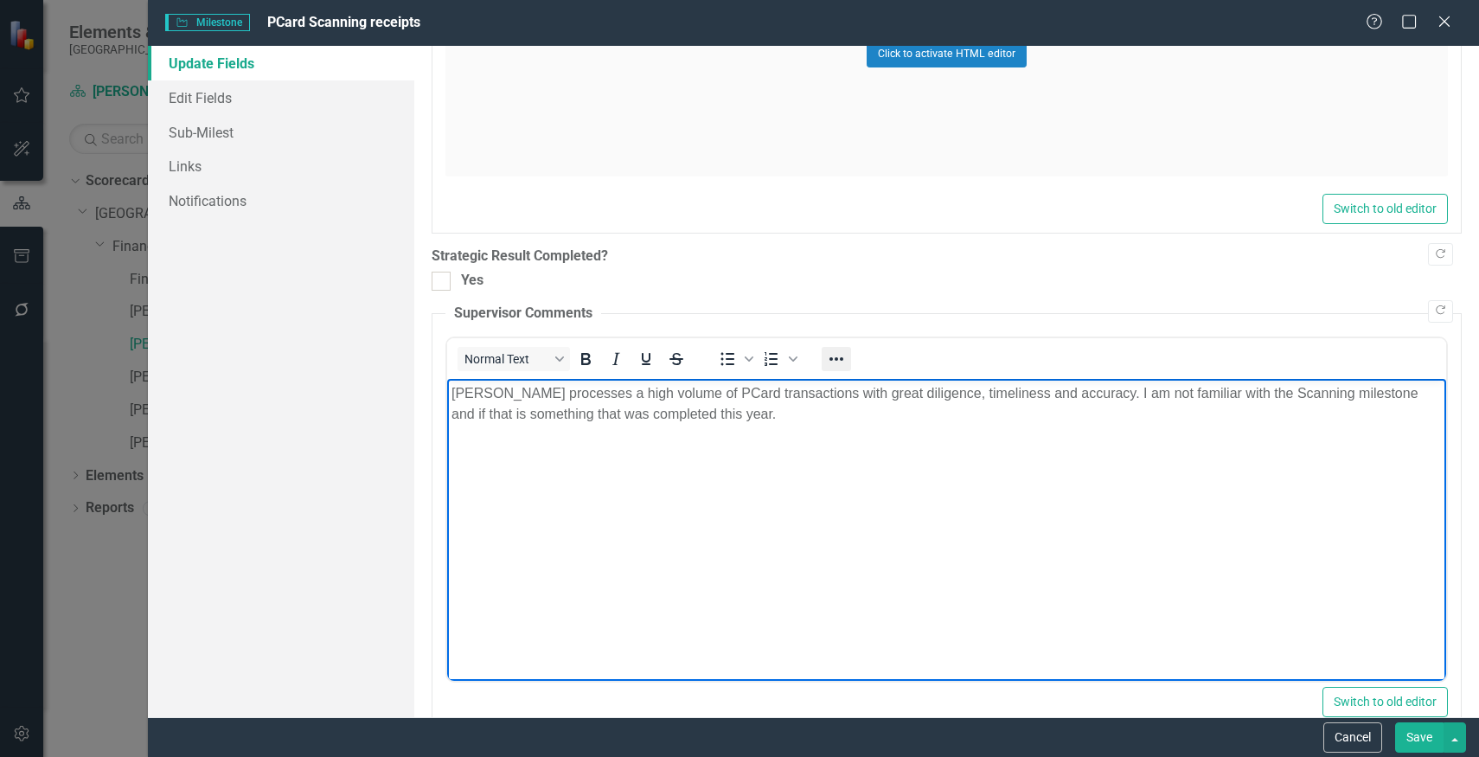
scroll to position [1443, 0]
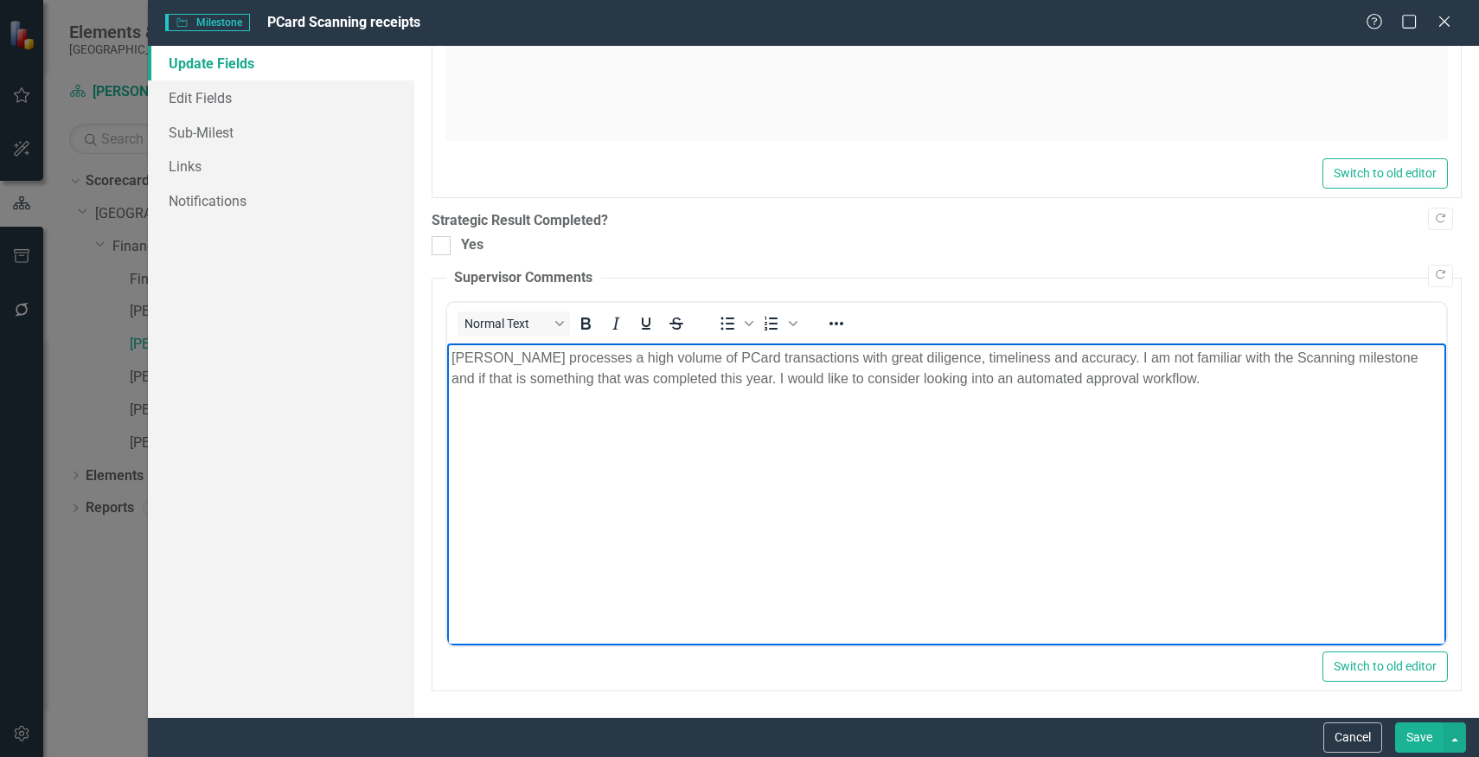
click at [1411, 731] on button "Save" at bounding box center [1419, 737] width 48 height 30
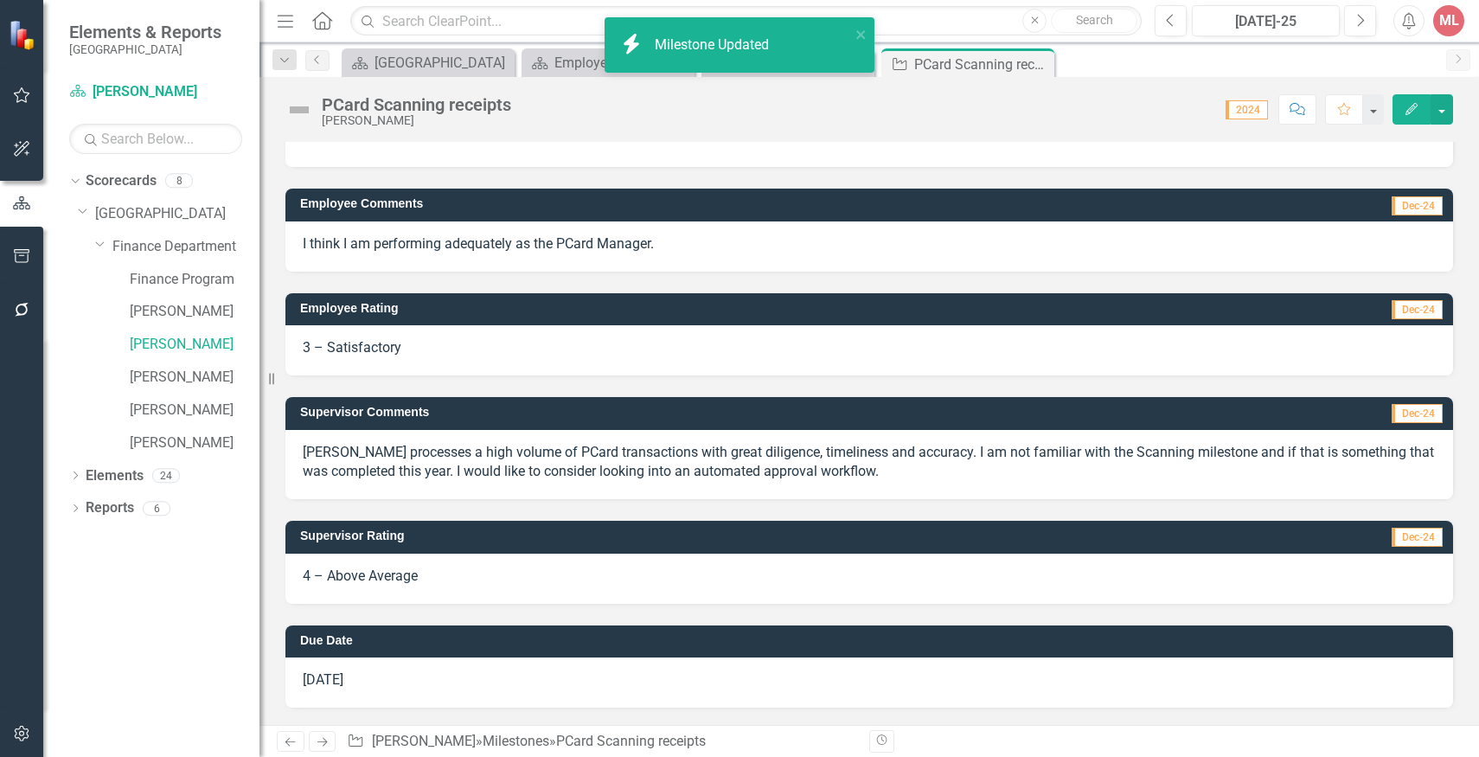
scroll to position [0, 0]
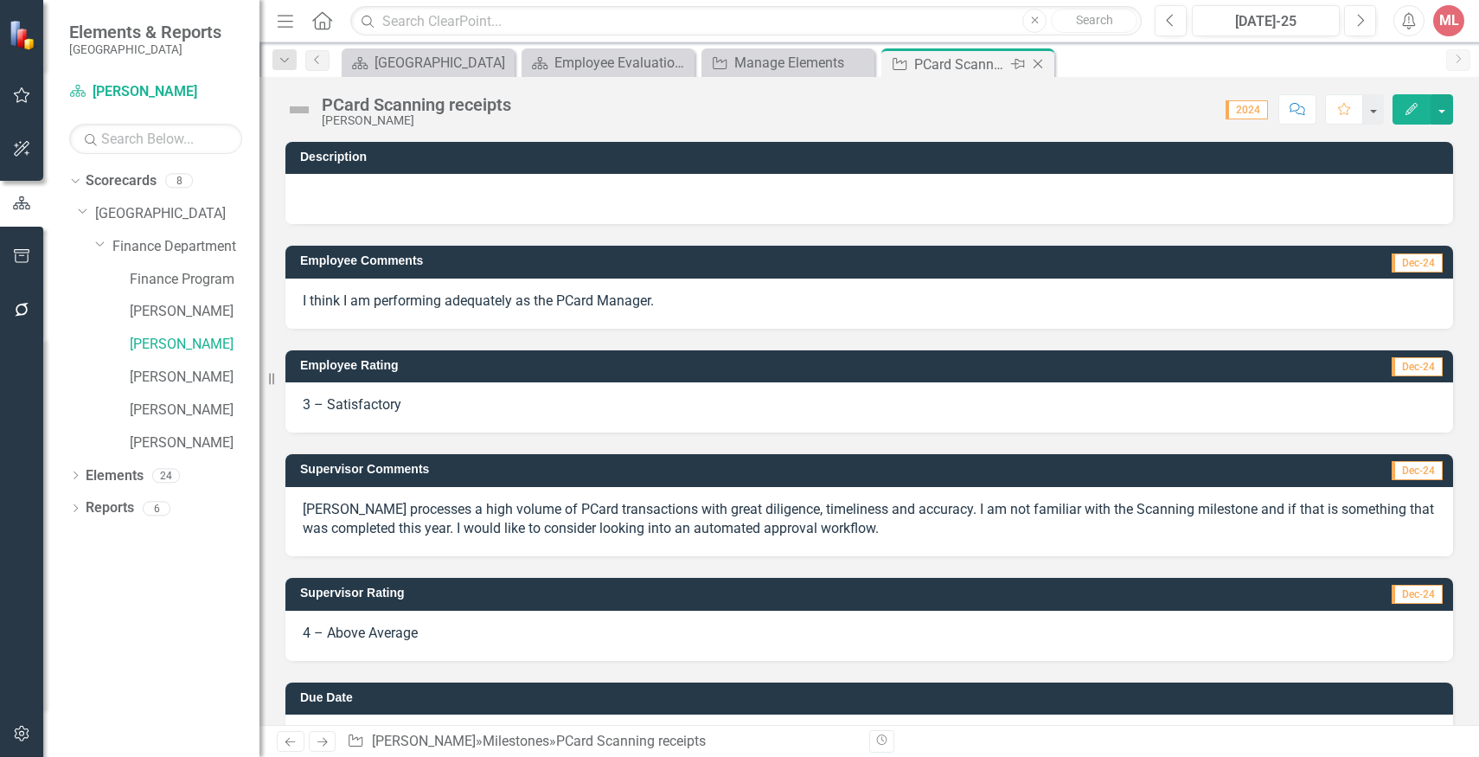
click at [1039, 65] on icon at bounding box center [1039, 65] width 10 height 10
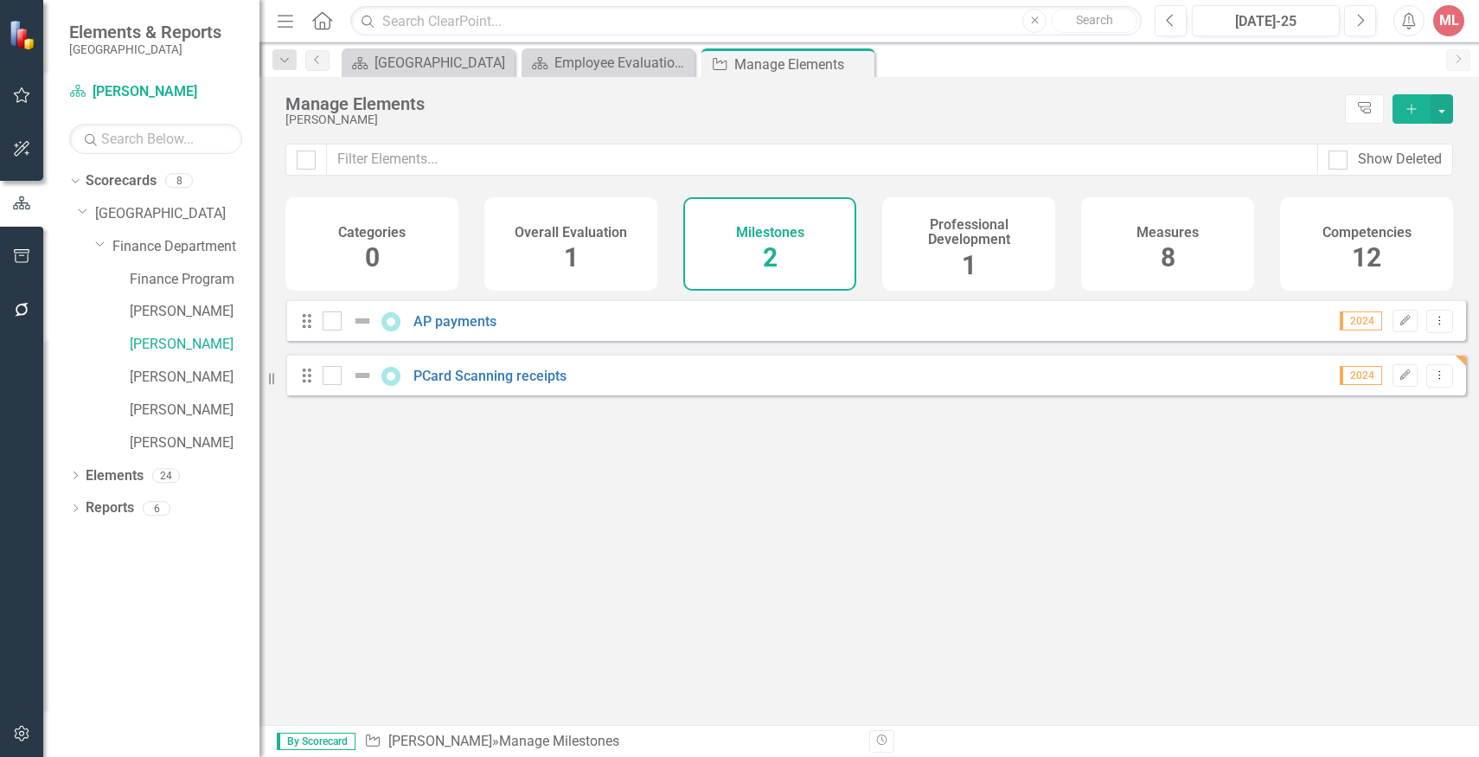
click at [1345, 259] on div "Competencies 12" at bounding box center [1366, 243] width 173 height 93
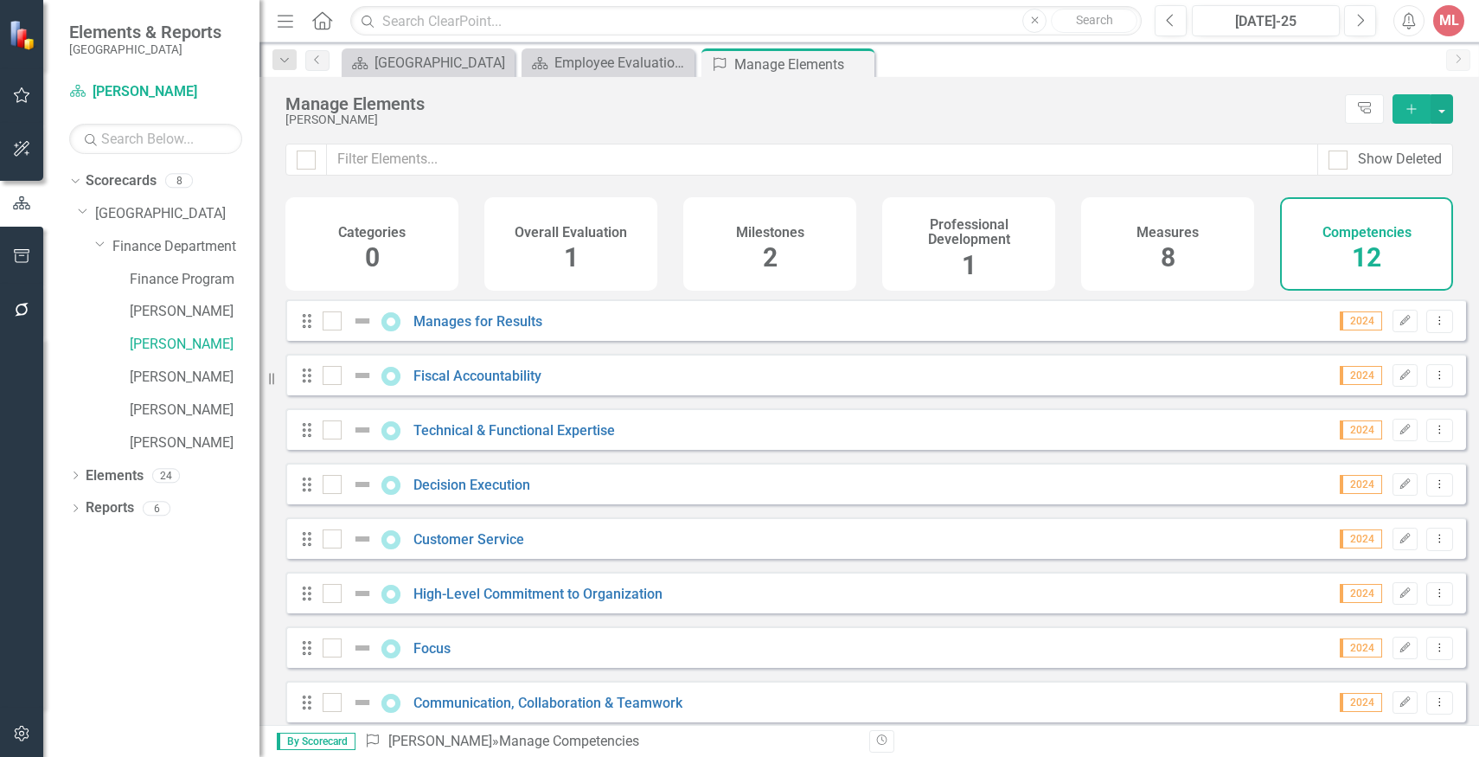
click at [444, 250] on div "Categories 0" at bounding box center [371, 243] width 173 height 93
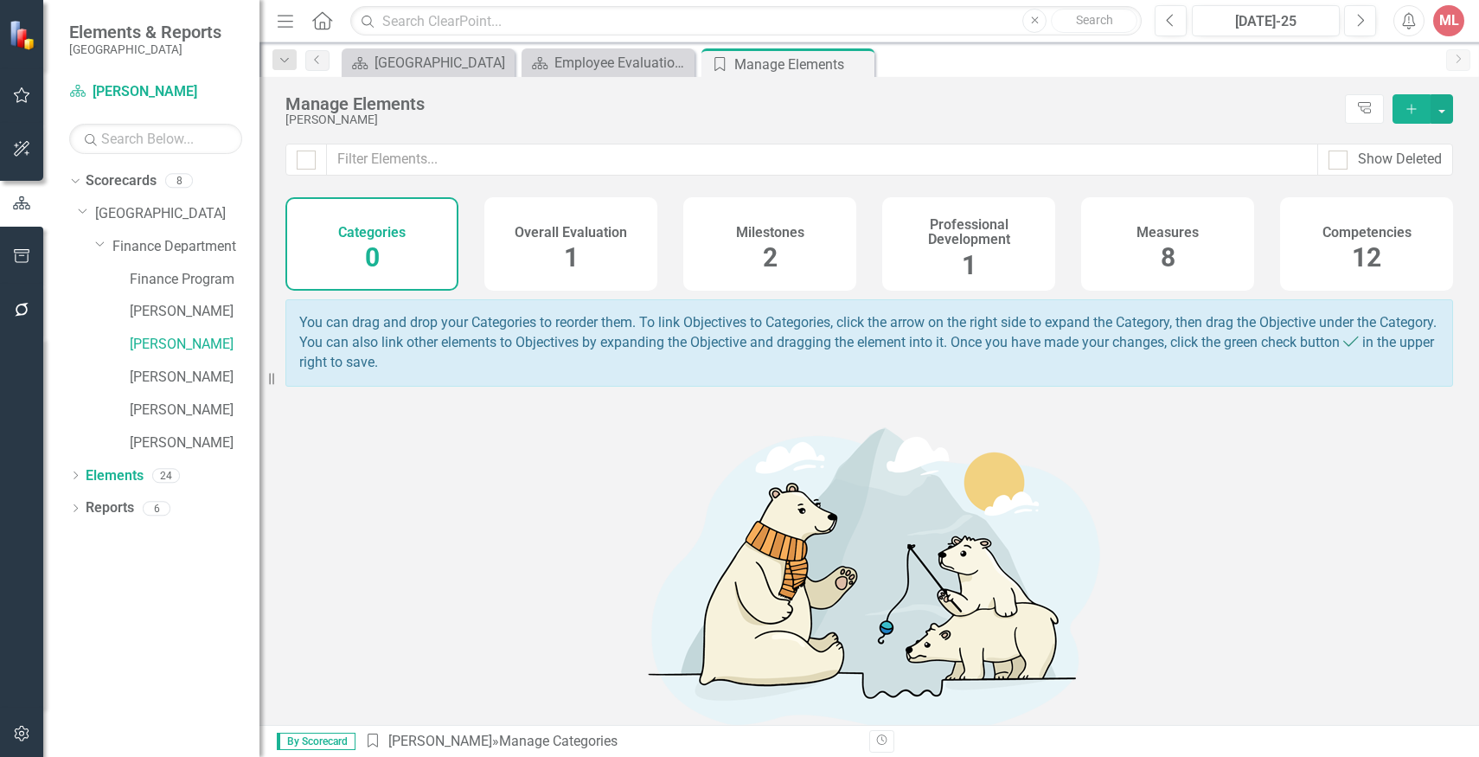
click at [527, 247] on div "Overall Evaluation 1" at bounding box center [570, 243] width 173 height 93
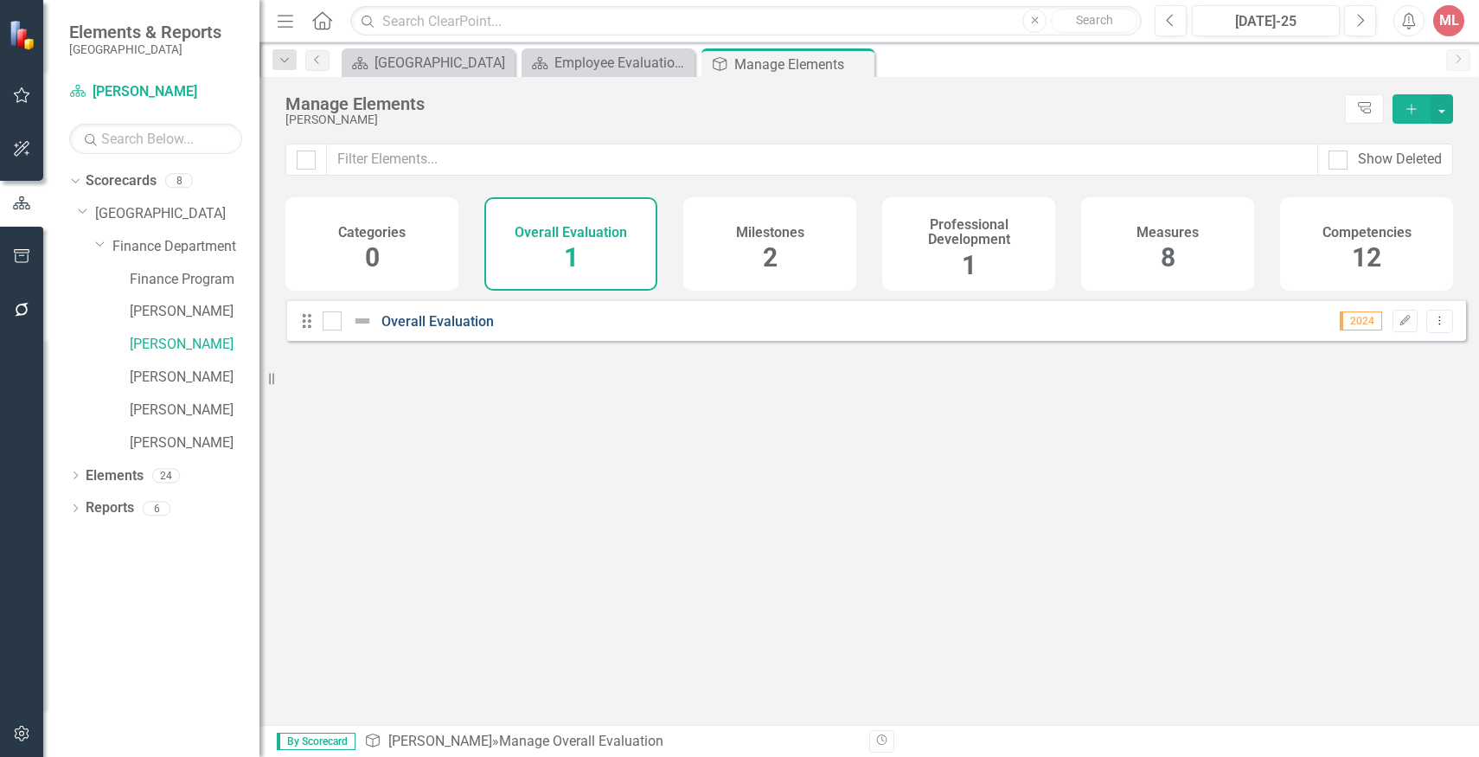
click at [474, 330] on link "Overall Evaluation" at bounding box center [437, 321] width 112 height 16
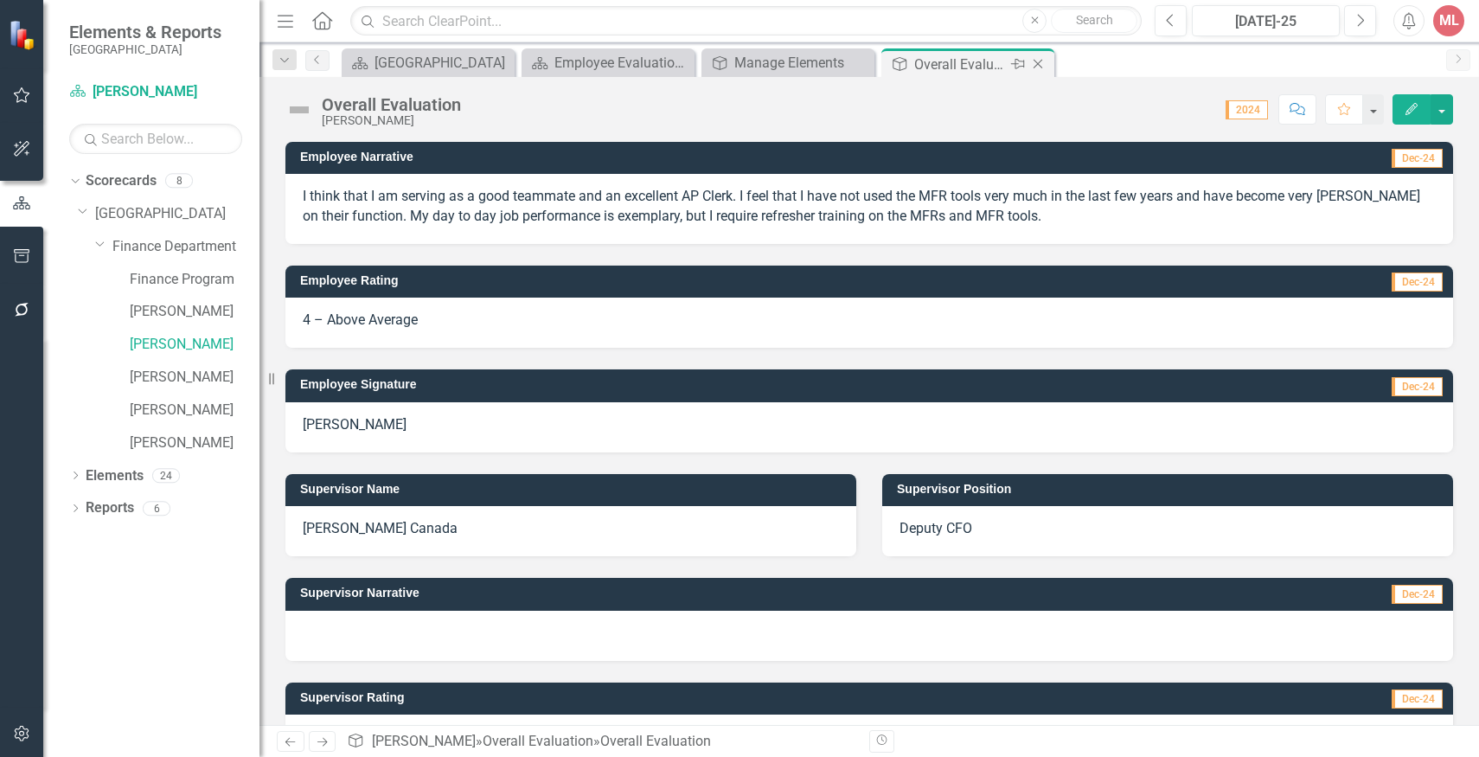
click at [1035, 62] on icon "Close" at bounding box center [1037, 64] width 17 height 14
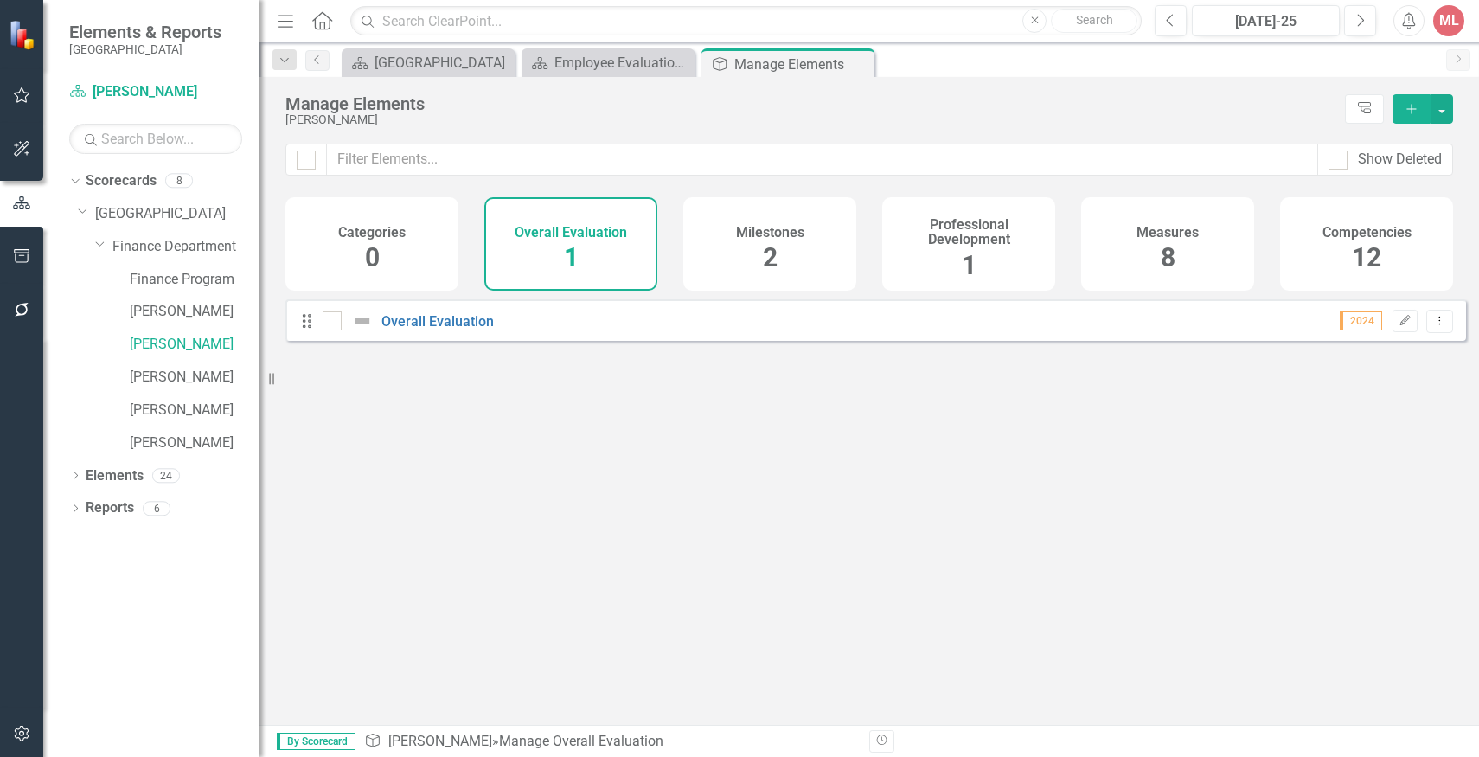
click at [776, 259] on span "2" at bounding box center [770, 257] width 15 height 30
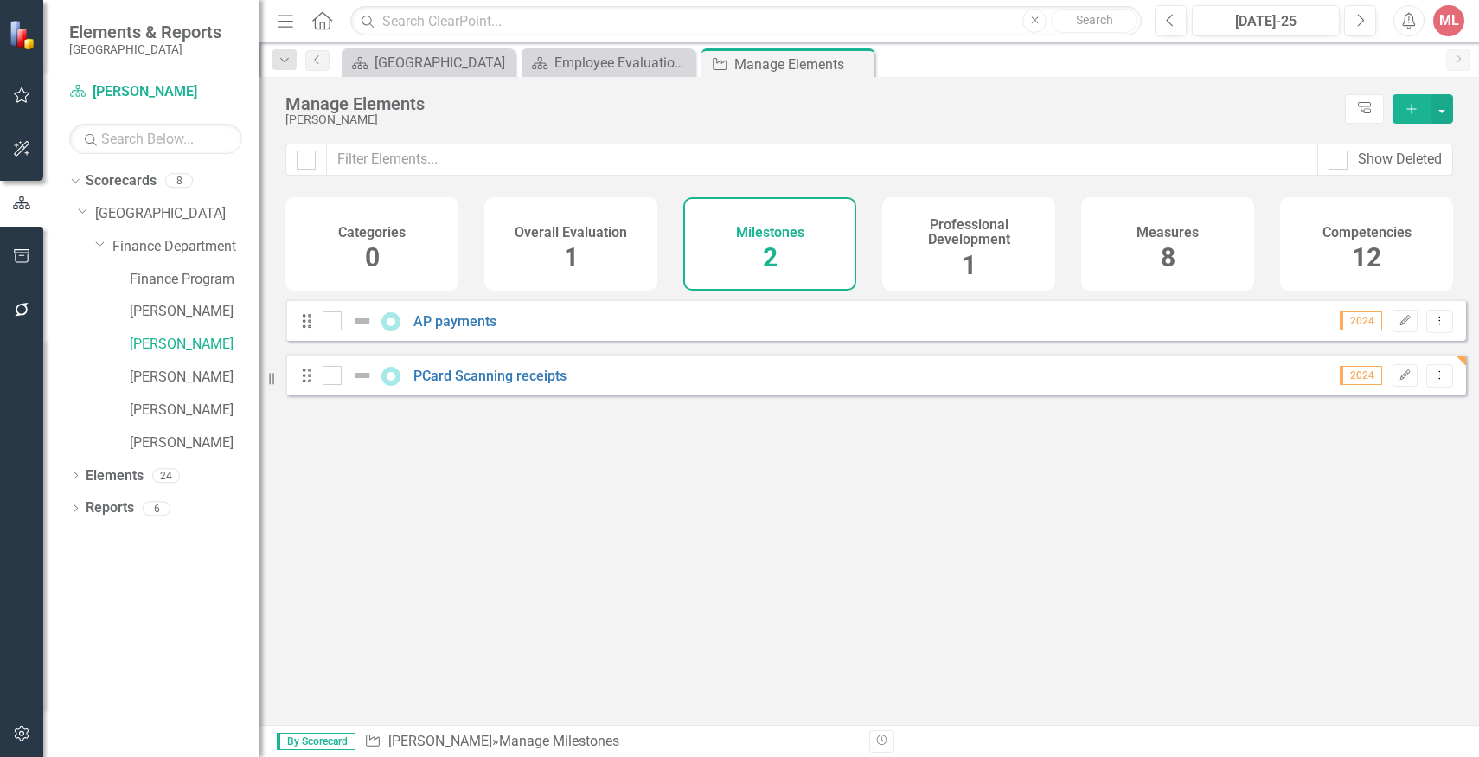
click at [917, 256] on div "Professional Development 1" at bounding box center [968, 243] width 173 height 93
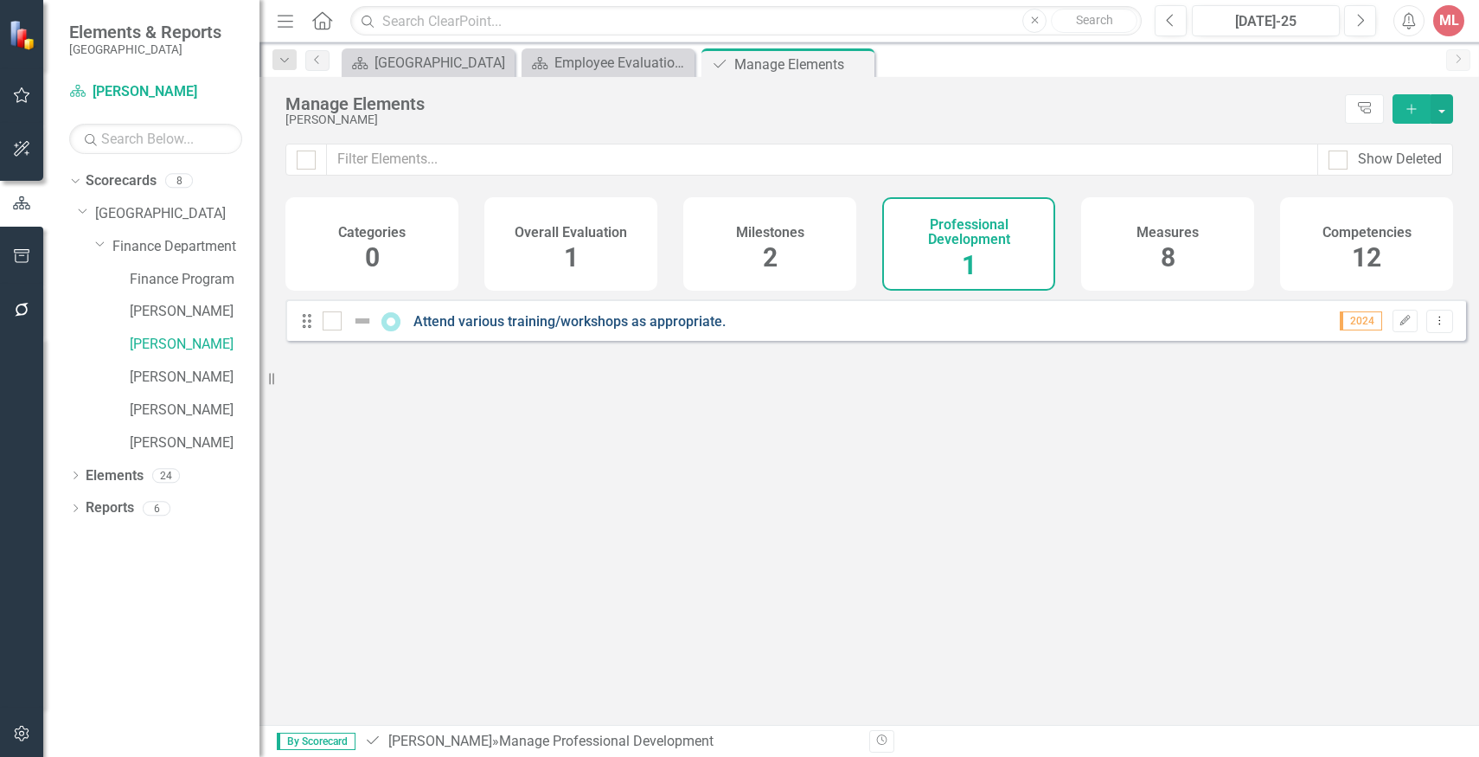
click at [701, 330] on link "Attend various training/workshops as appropriate." at bounding box center [569, 321] width 312 height 16
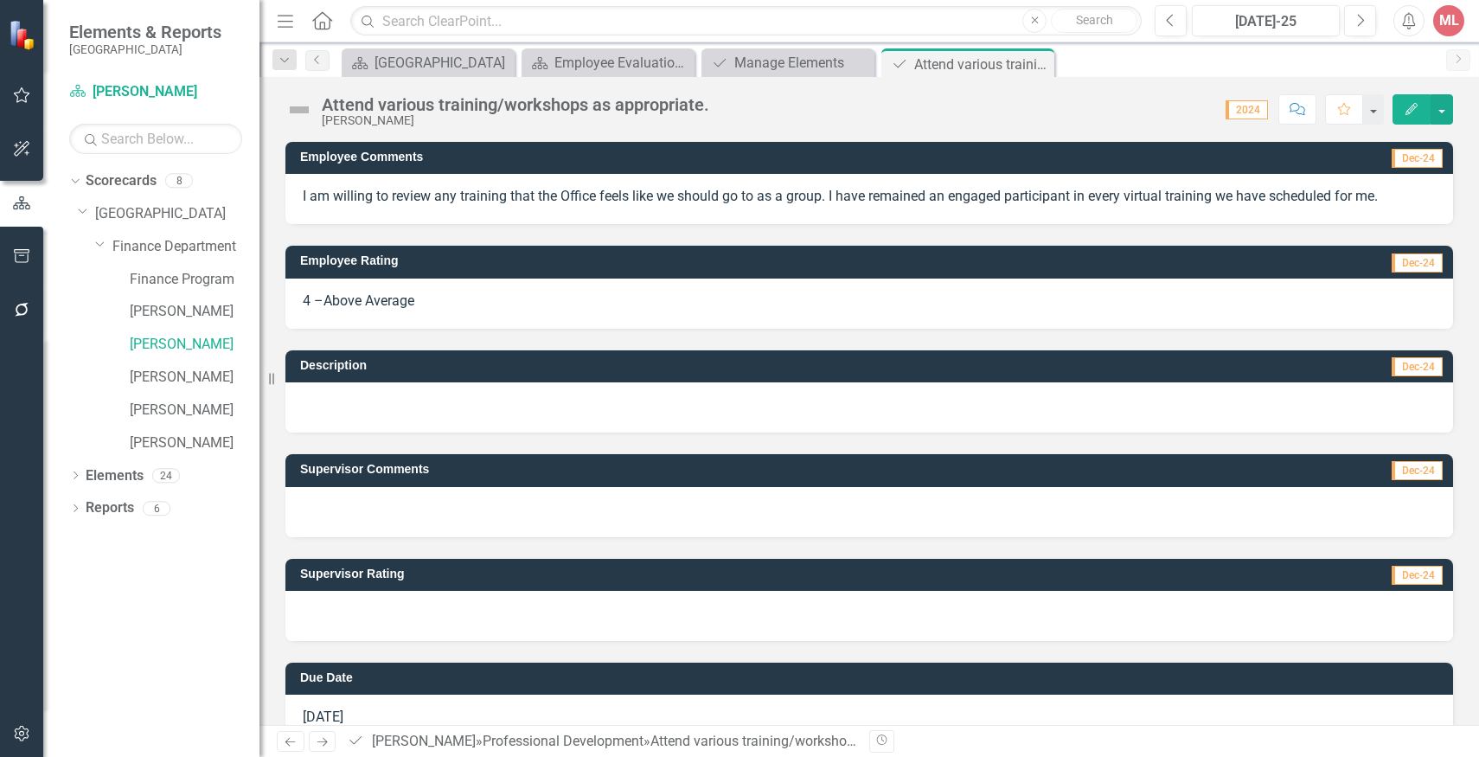
click at [1411, 107] on icon "Edit" at bounding box center [1412, 109] width 16 height 12
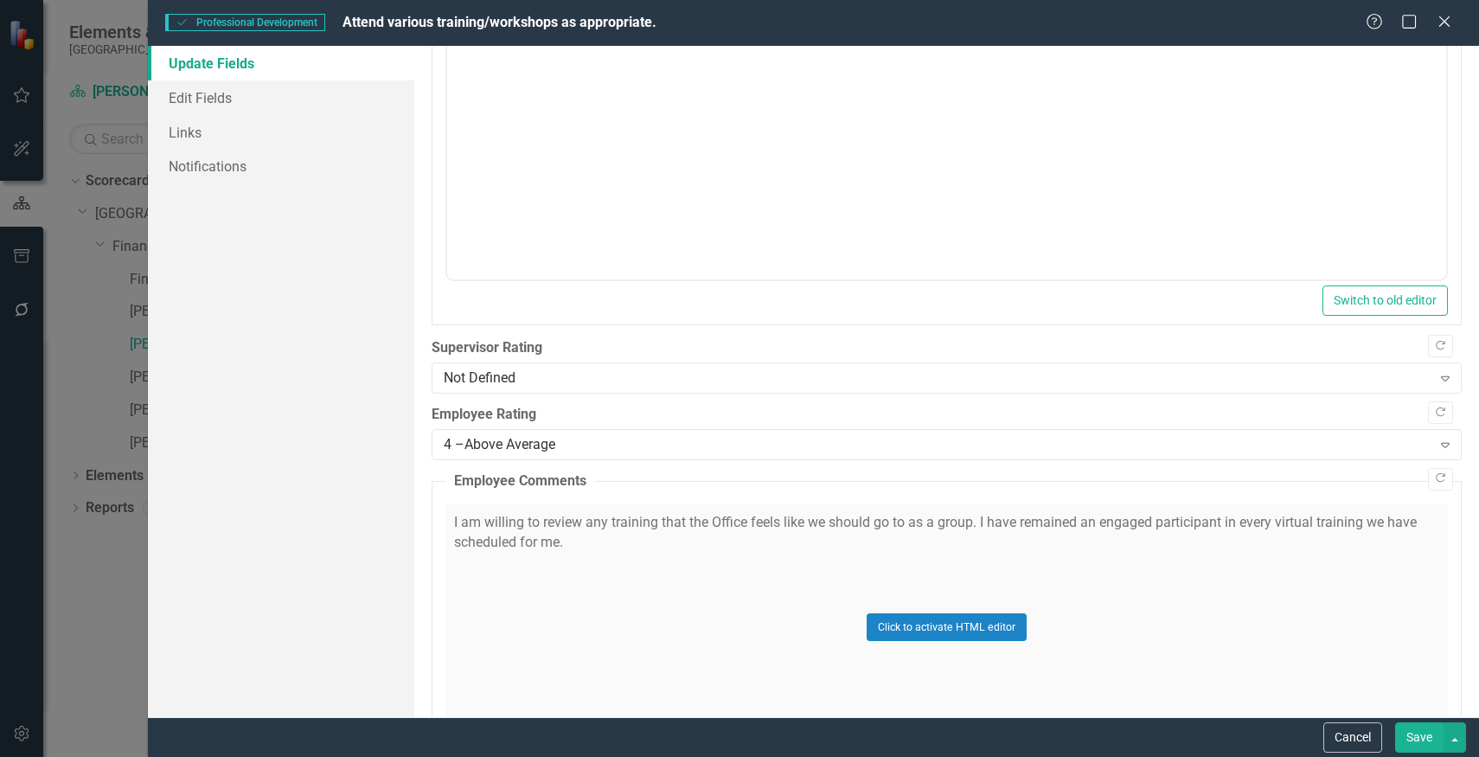
scroll to position [276, 0]
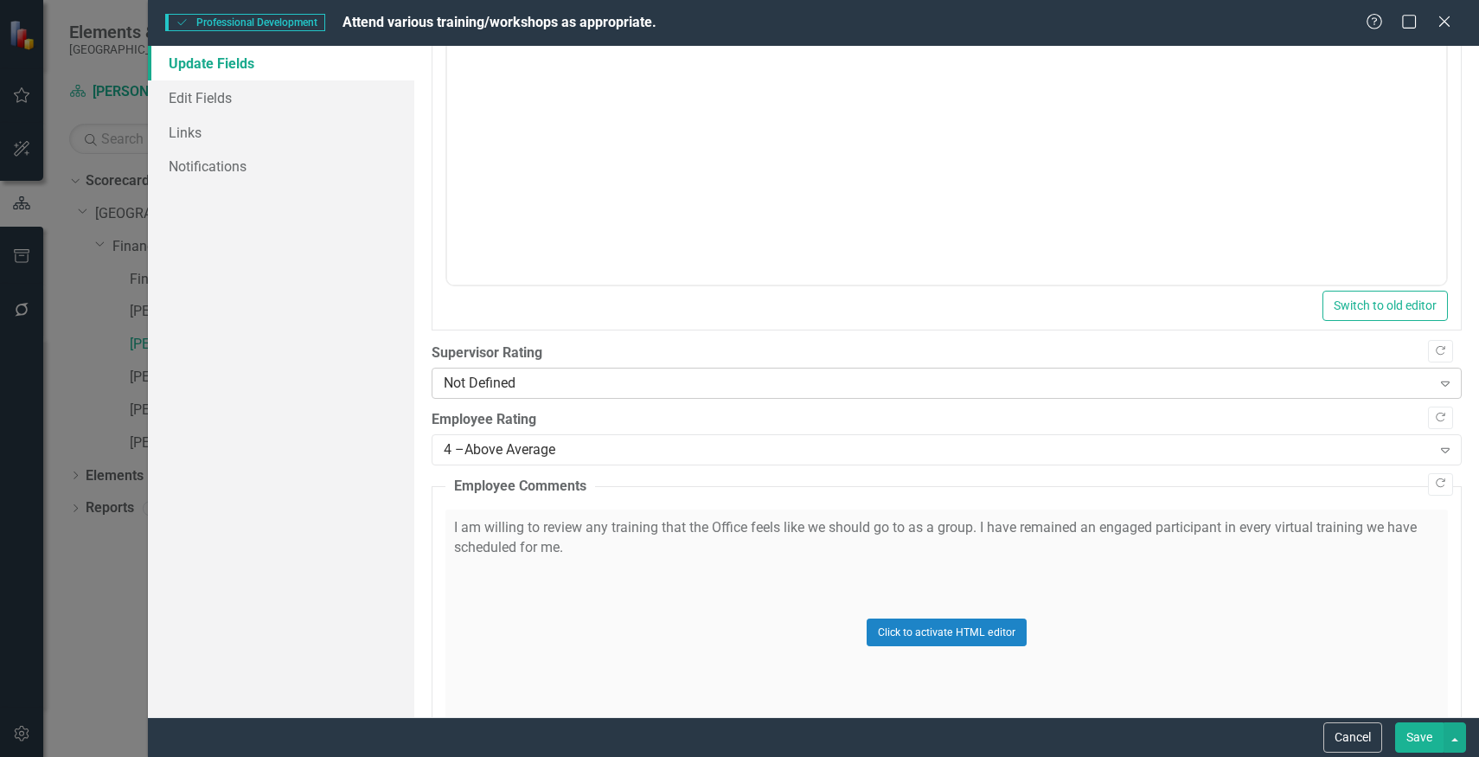
click at [686, 374] on div "Not Defined" at bounding box center [938, 384] width 988 height 20
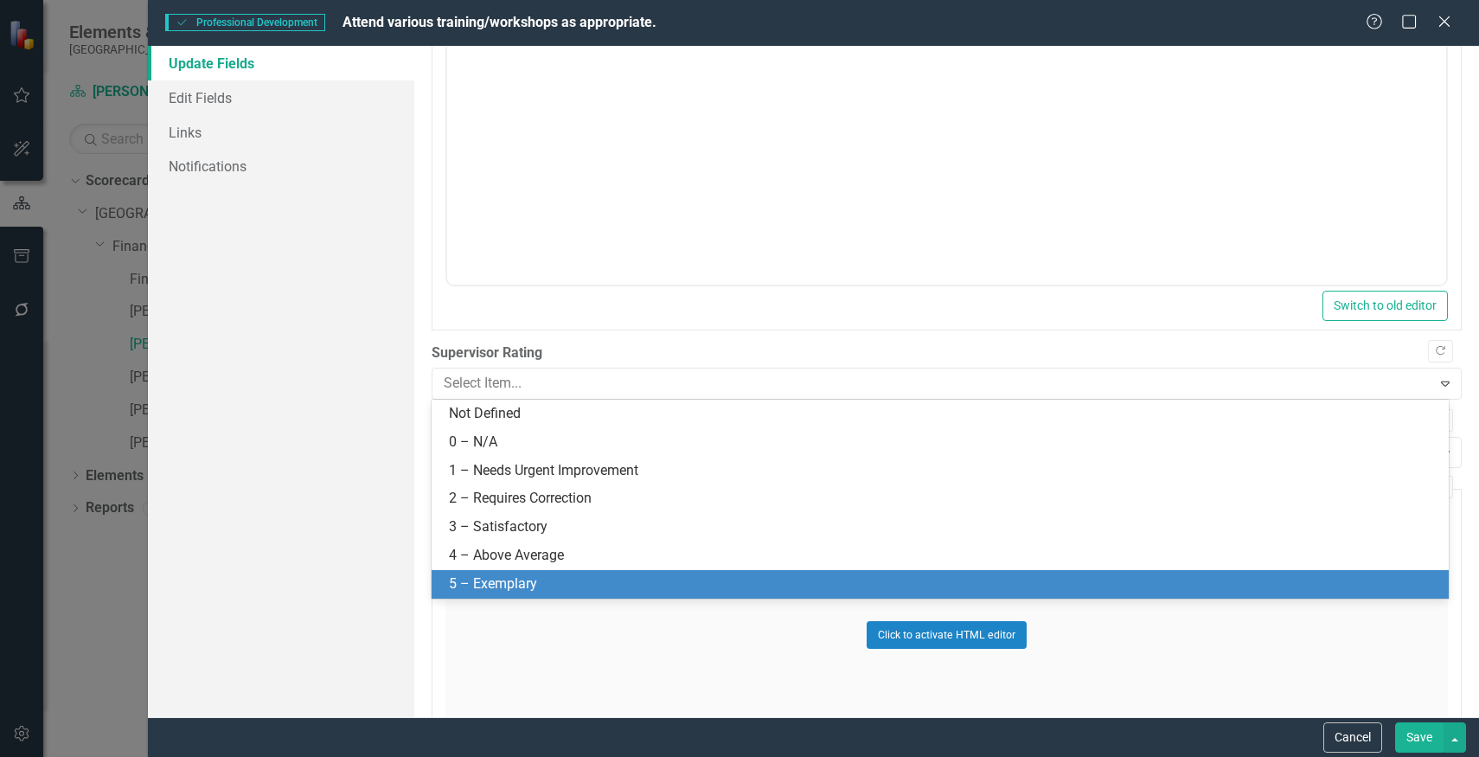
click at [627, 572] on div "5 – Exemplary" at bounding box center [940, 584] width 1017 height 29
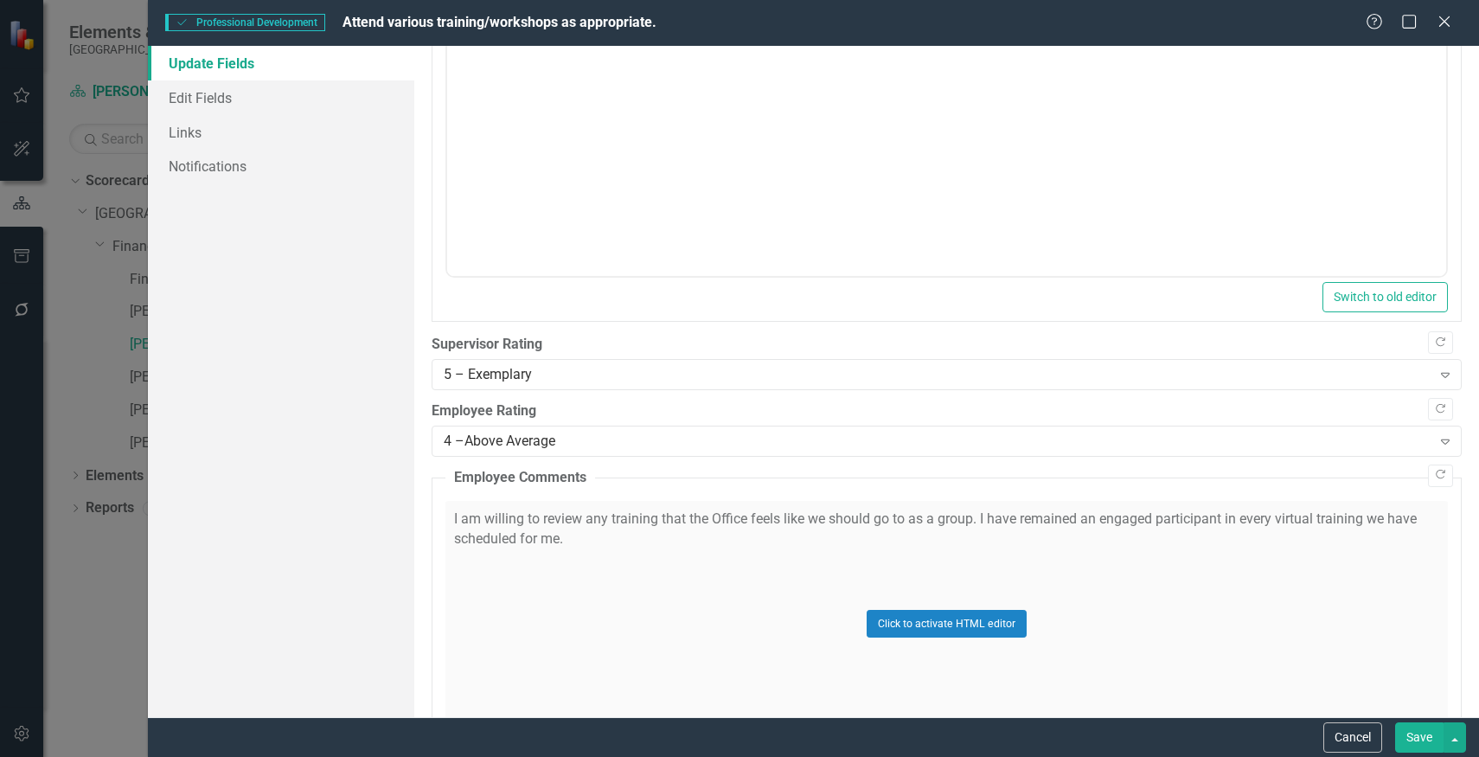
scroll to position [235, 0]
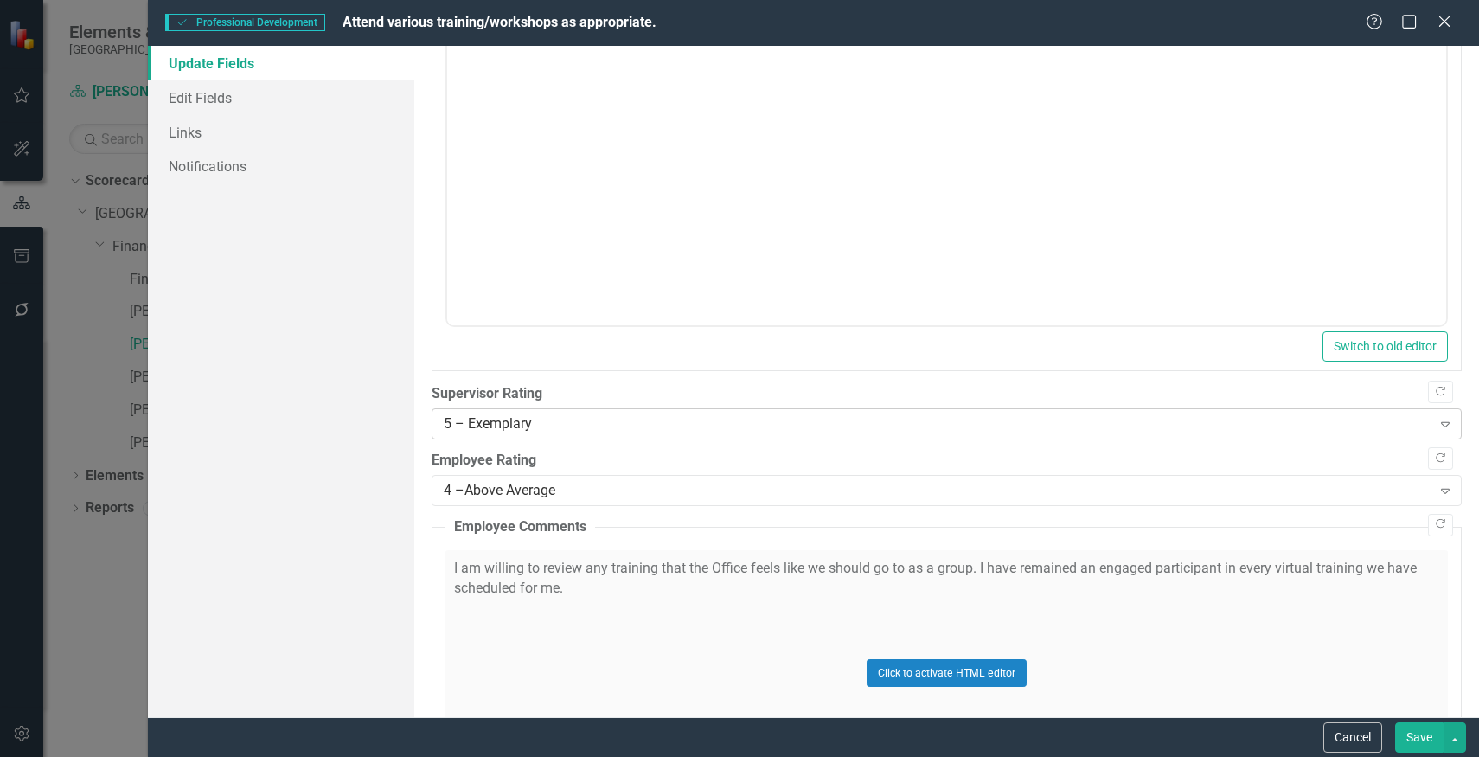
click at [650, 423] on div "5 – Exemplary" at bounding box center [938, 424] width 988 height 20
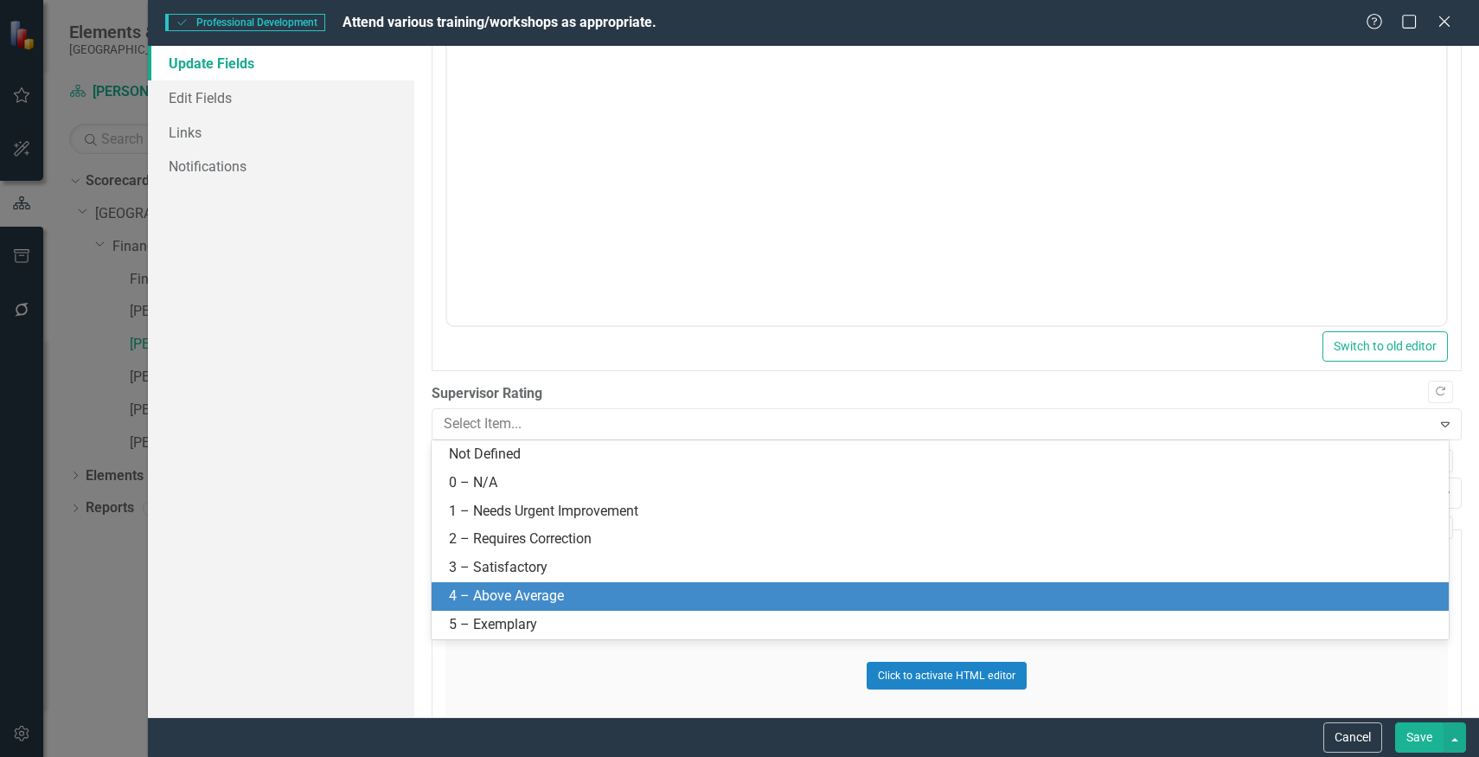
click at [617, 583] on div "4 – Above Average" at bounding box center [940, 596] width 1017 height 29
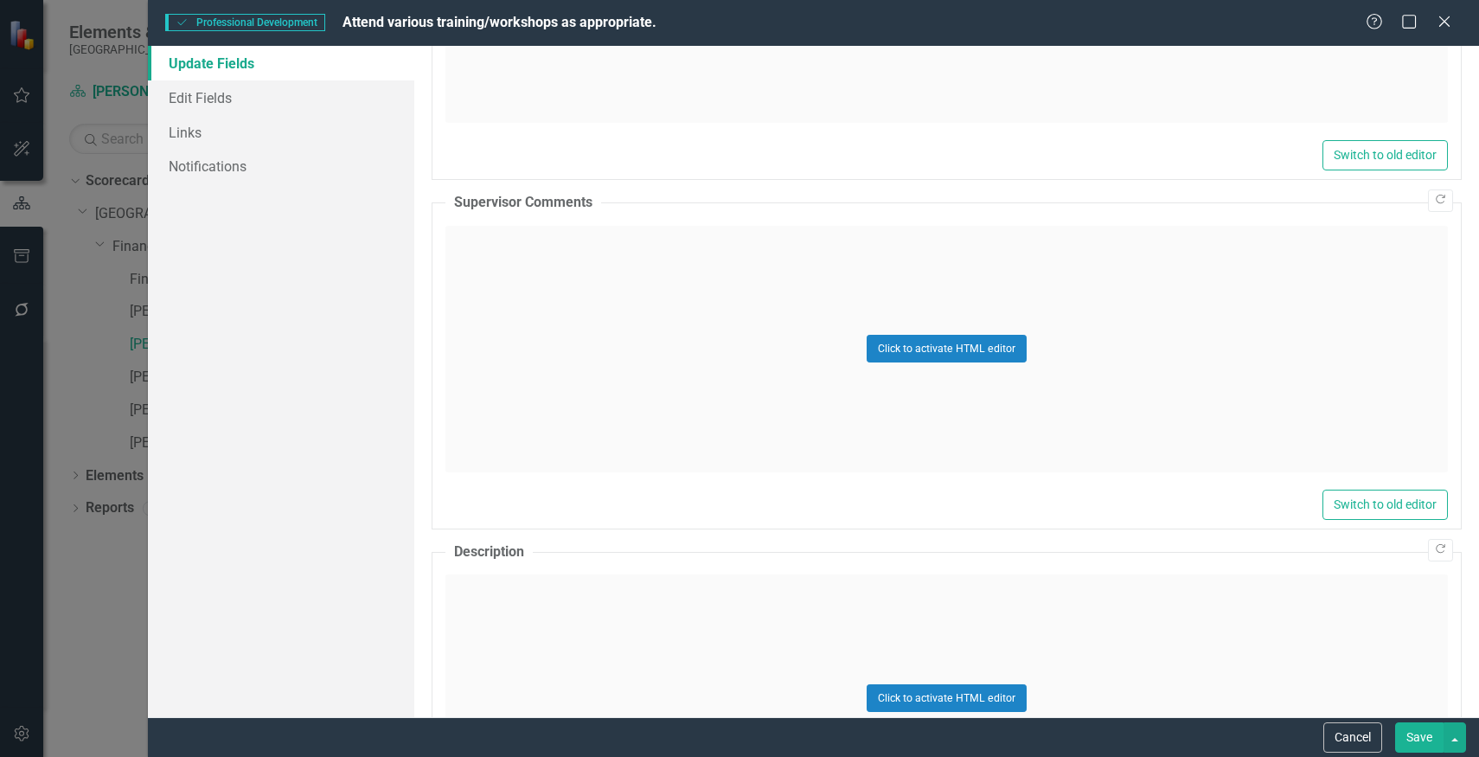
scroll to position [1096, 0]
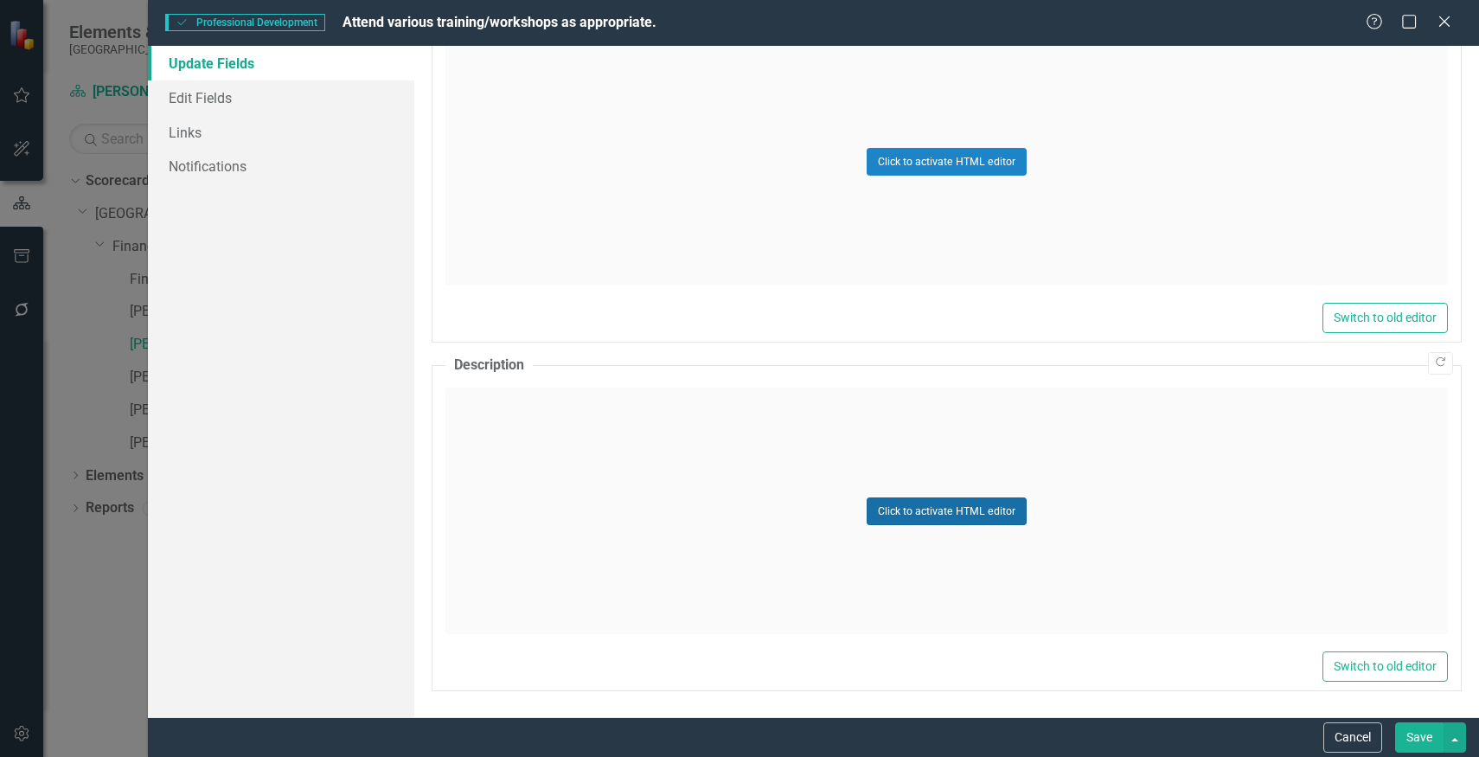
click at [926, 509] on button "Click to activate HTML editor" at bounding box center [947, 511] width 160 height 28
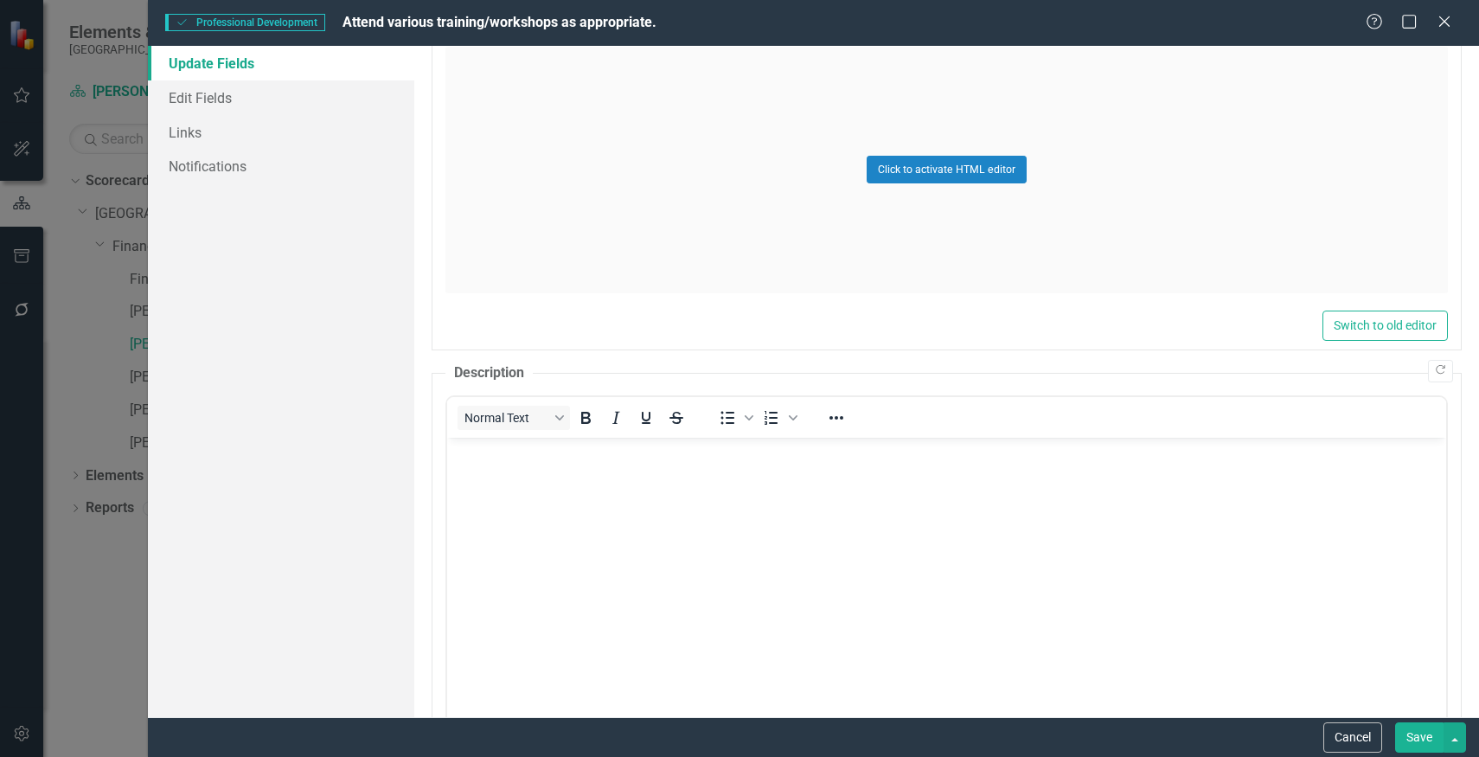
scroll to position [1098, 0]
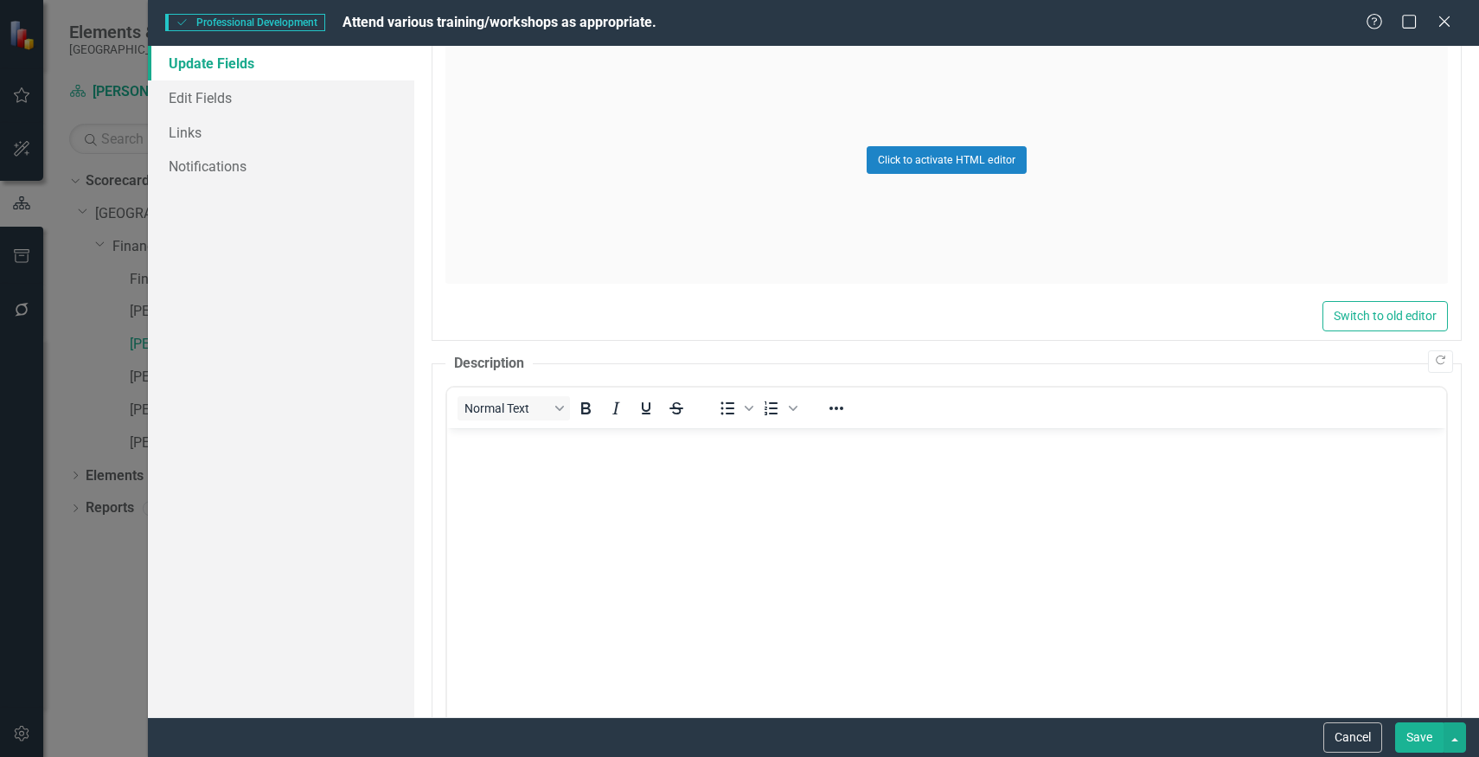
click at [941, 140] on div "Click to activate HTML editor" at bounding box center [946, 160] width 1002 height 246
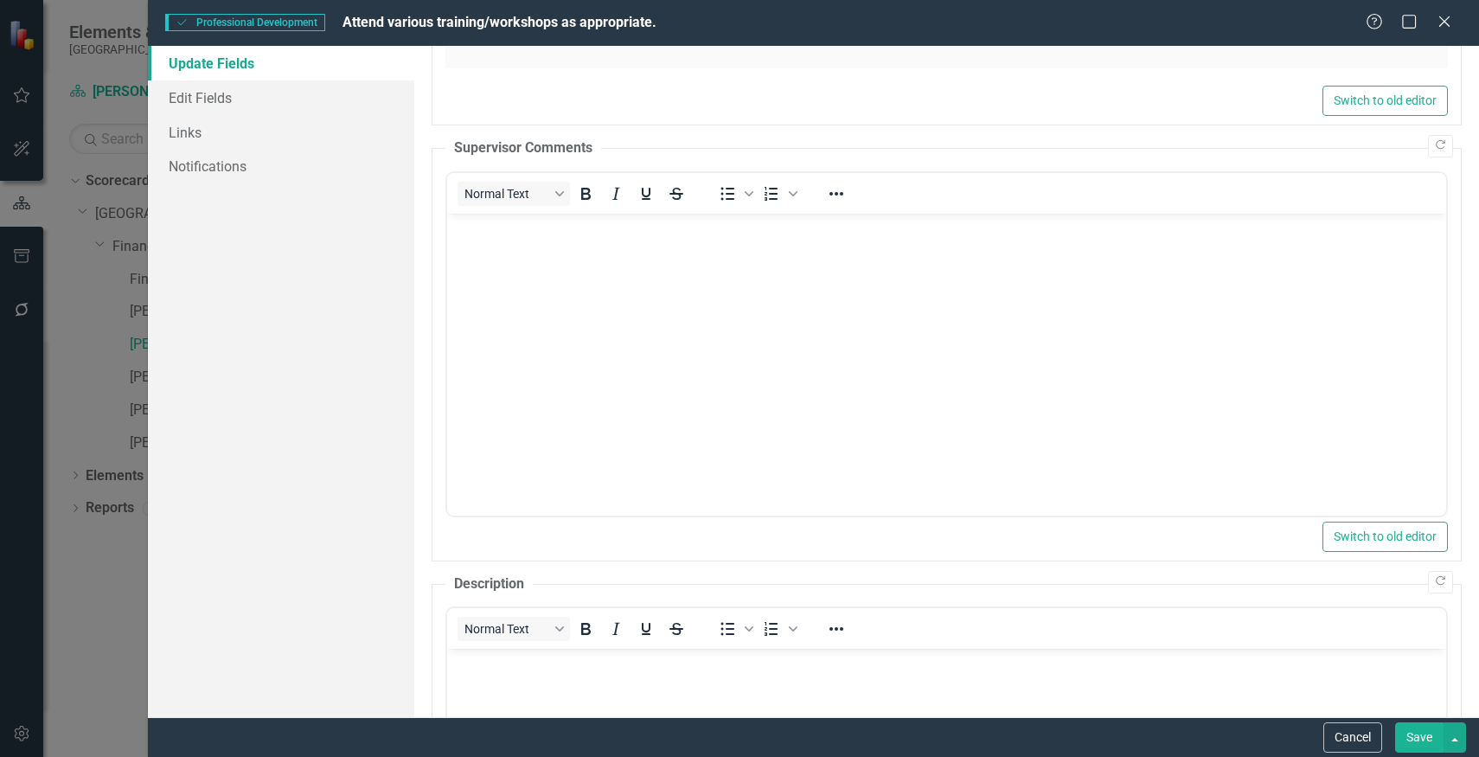
scroll to position [847, 0]
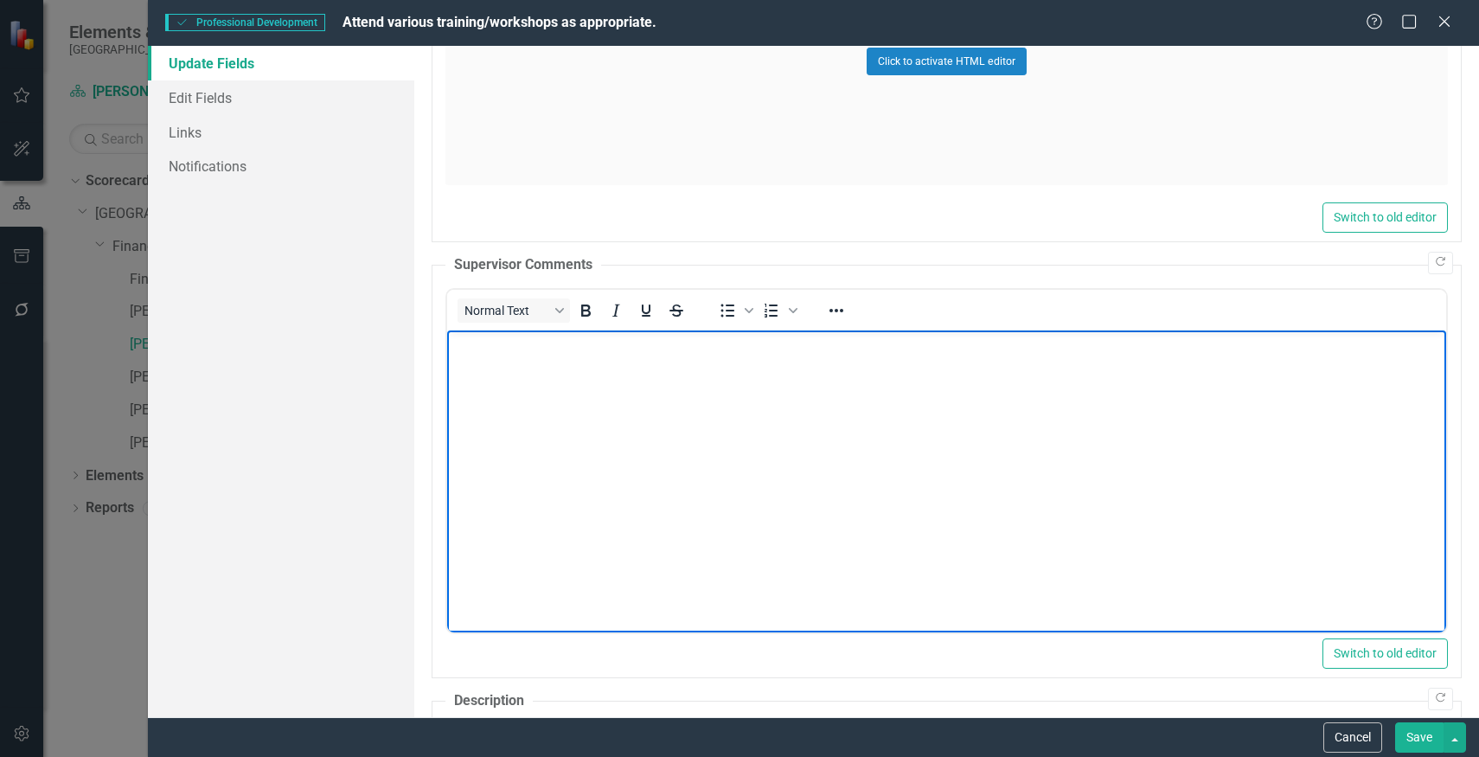
click at [796, 347] on p "Rich Text Area. Press ALT-0 for help." at bounding box center [946, 344] width 990 height 21
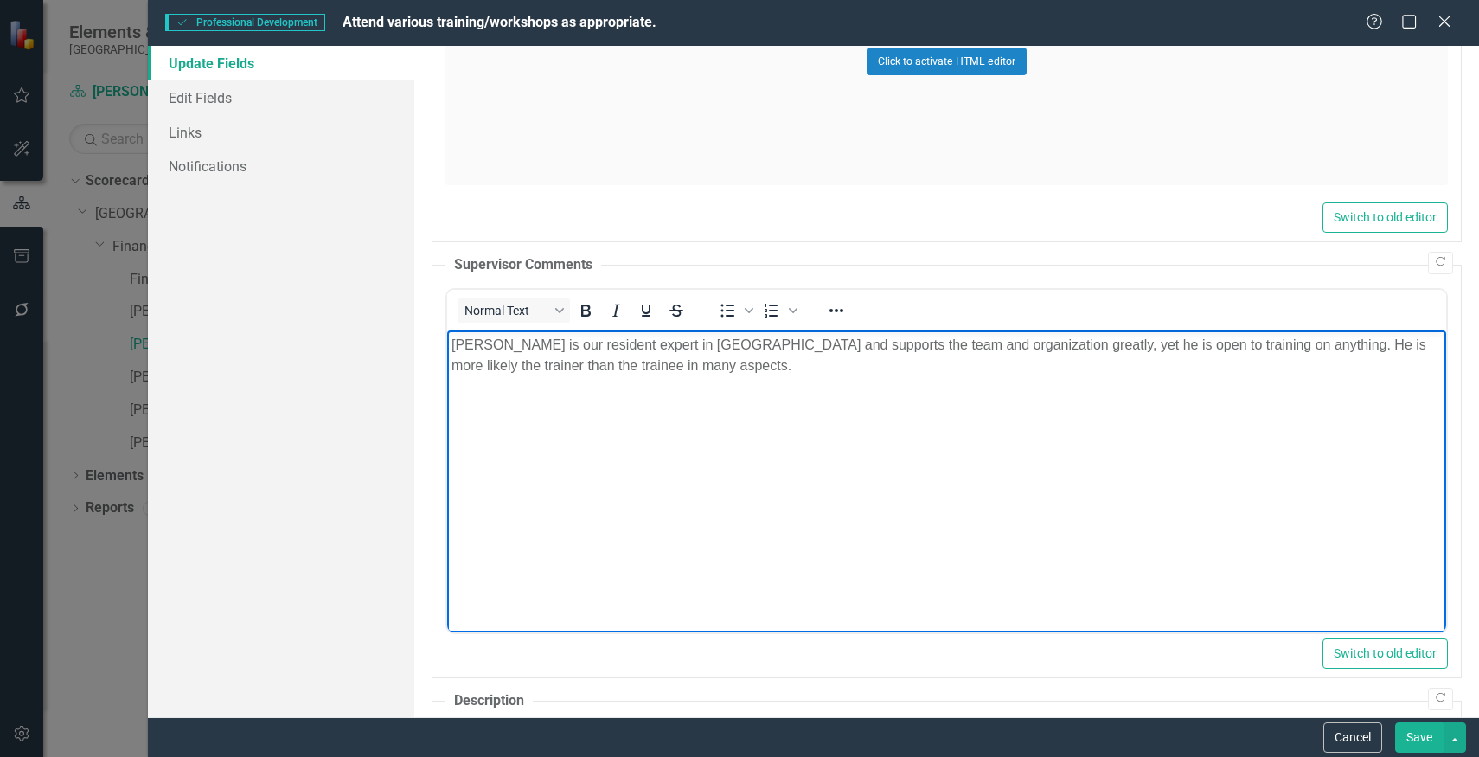
click at [972, 349] on p "[PERSON_NAME] is our resident expert in [GEOGRAPHIC_DATA] and supports the team…" at bounding box center [946, 355] width 990 height 42
click at [1415, 731] on button "Save" at bounding box center [1419, 737] width 48 height 30
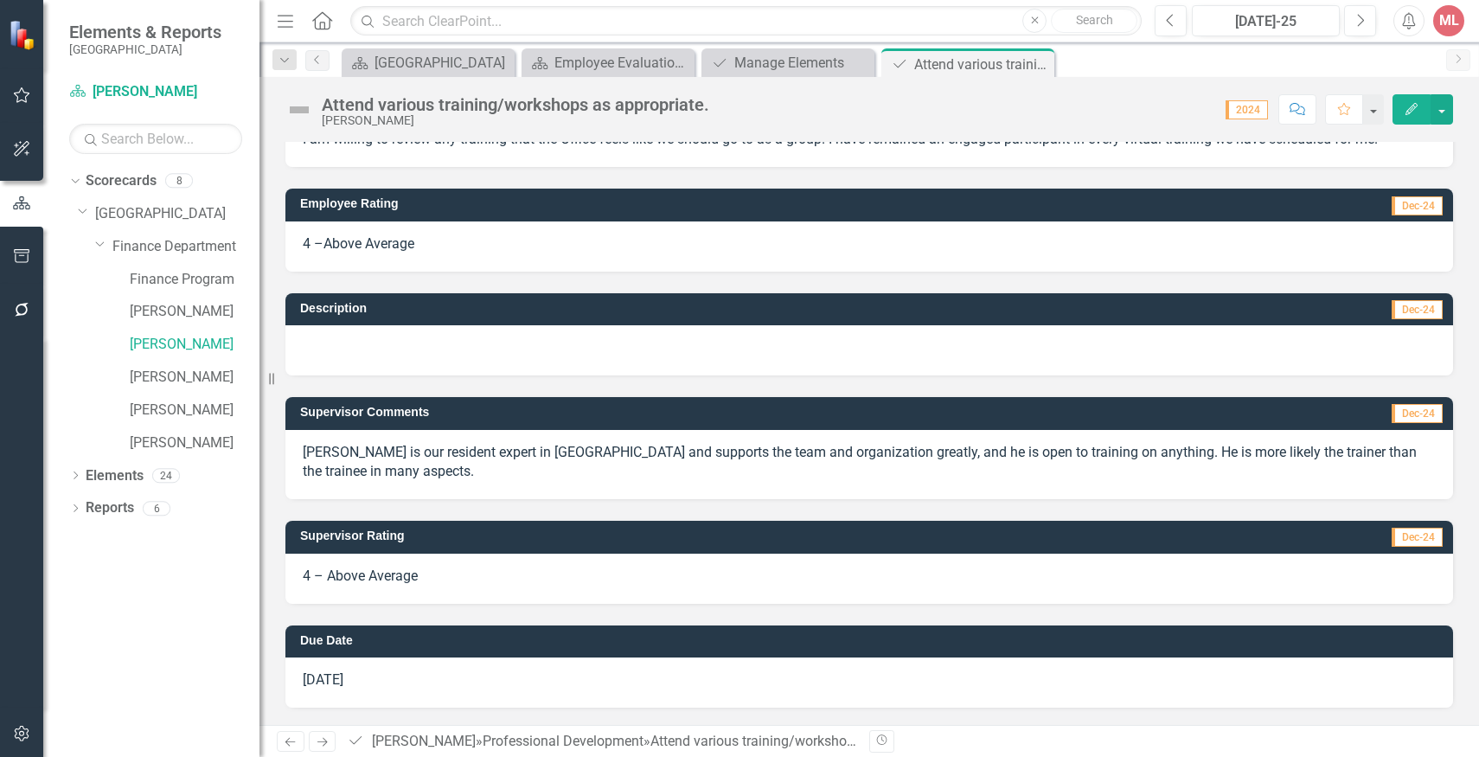
scroll to position [0, 0]
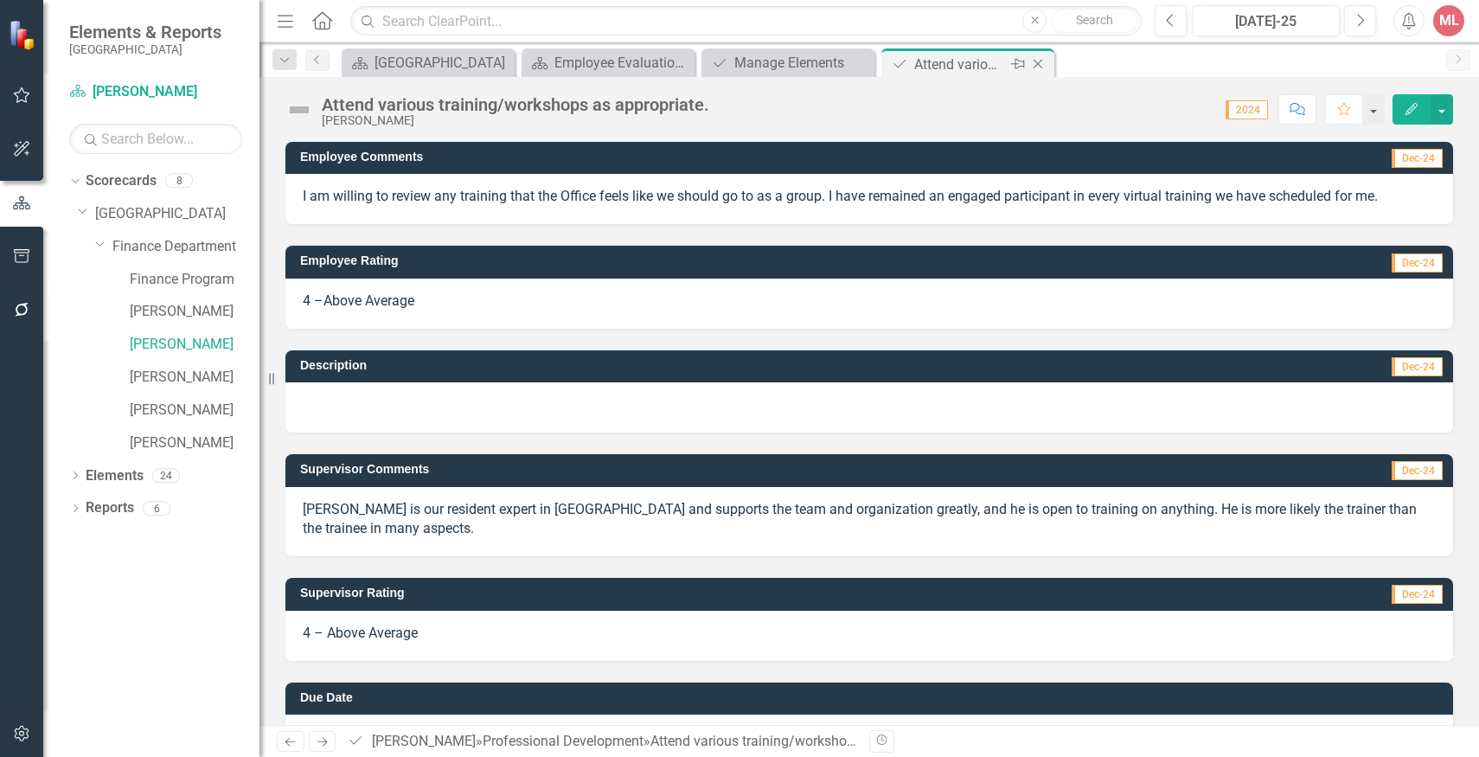
click at [1042, 64] on icon "Close" at bounding box center [1037, 64] width 17 height 14
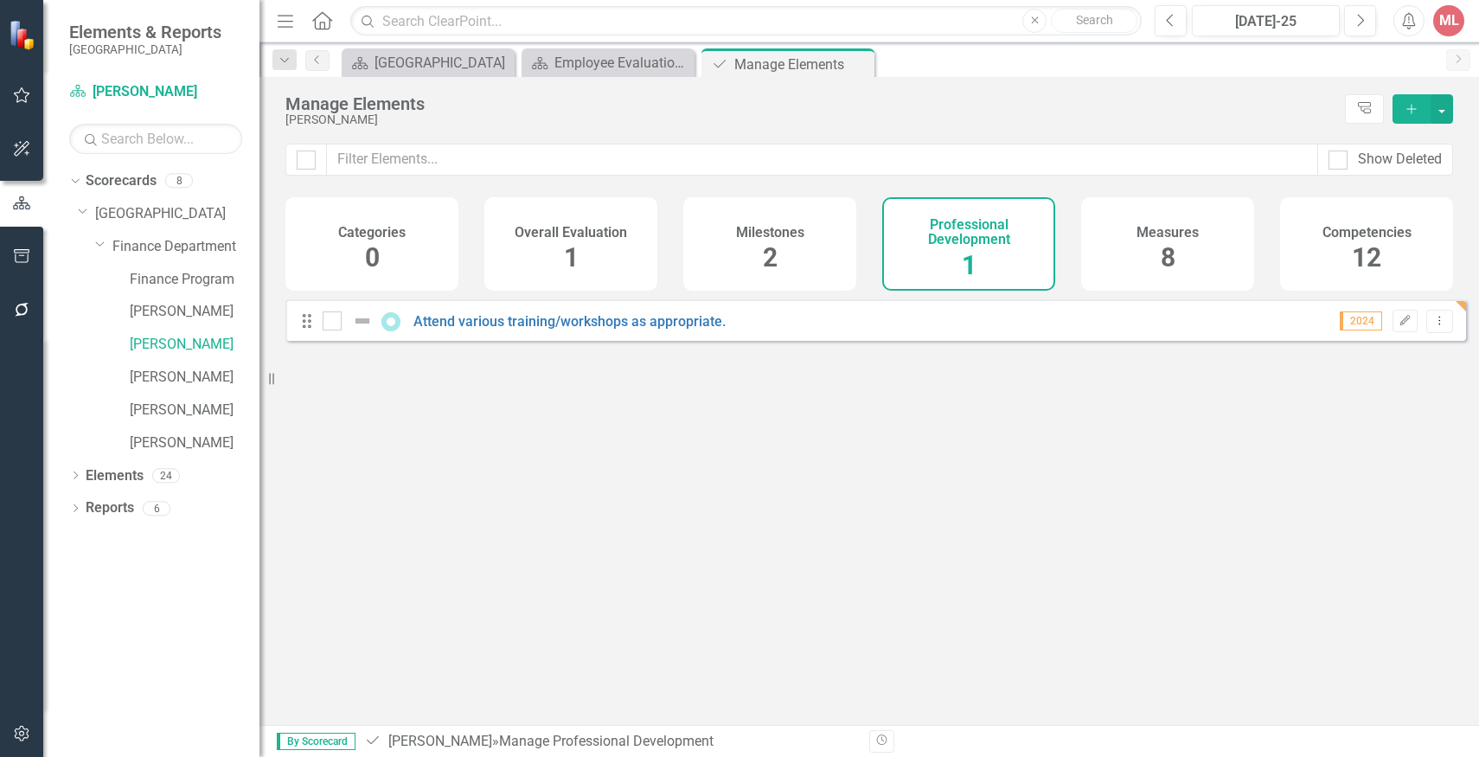
click at [1161, 249] on span "8" at bounding box center [1168, 257] width 15 height 30
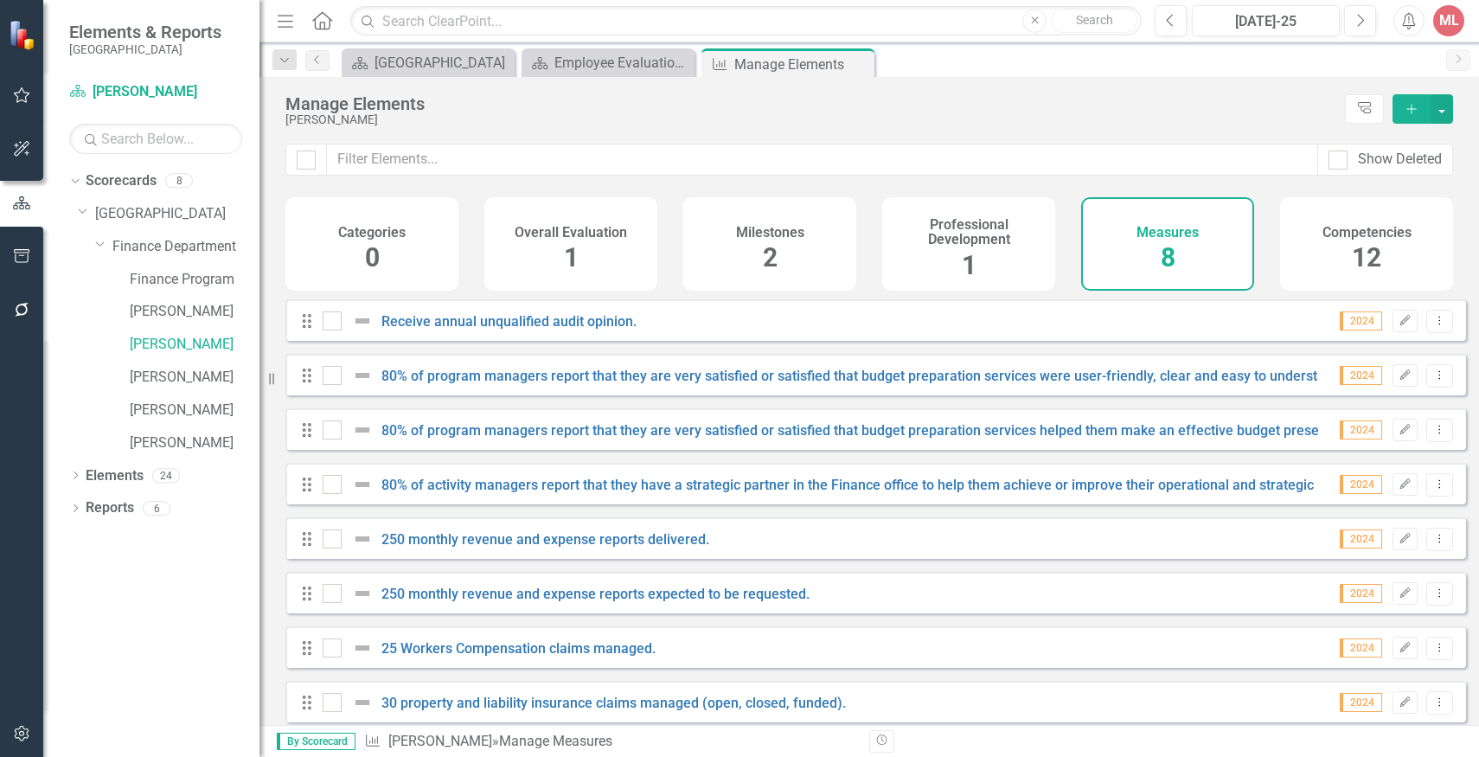
click at [1350, 259] on div "Competencies 12" at bounding box center [1366, 243] width 173 height 93
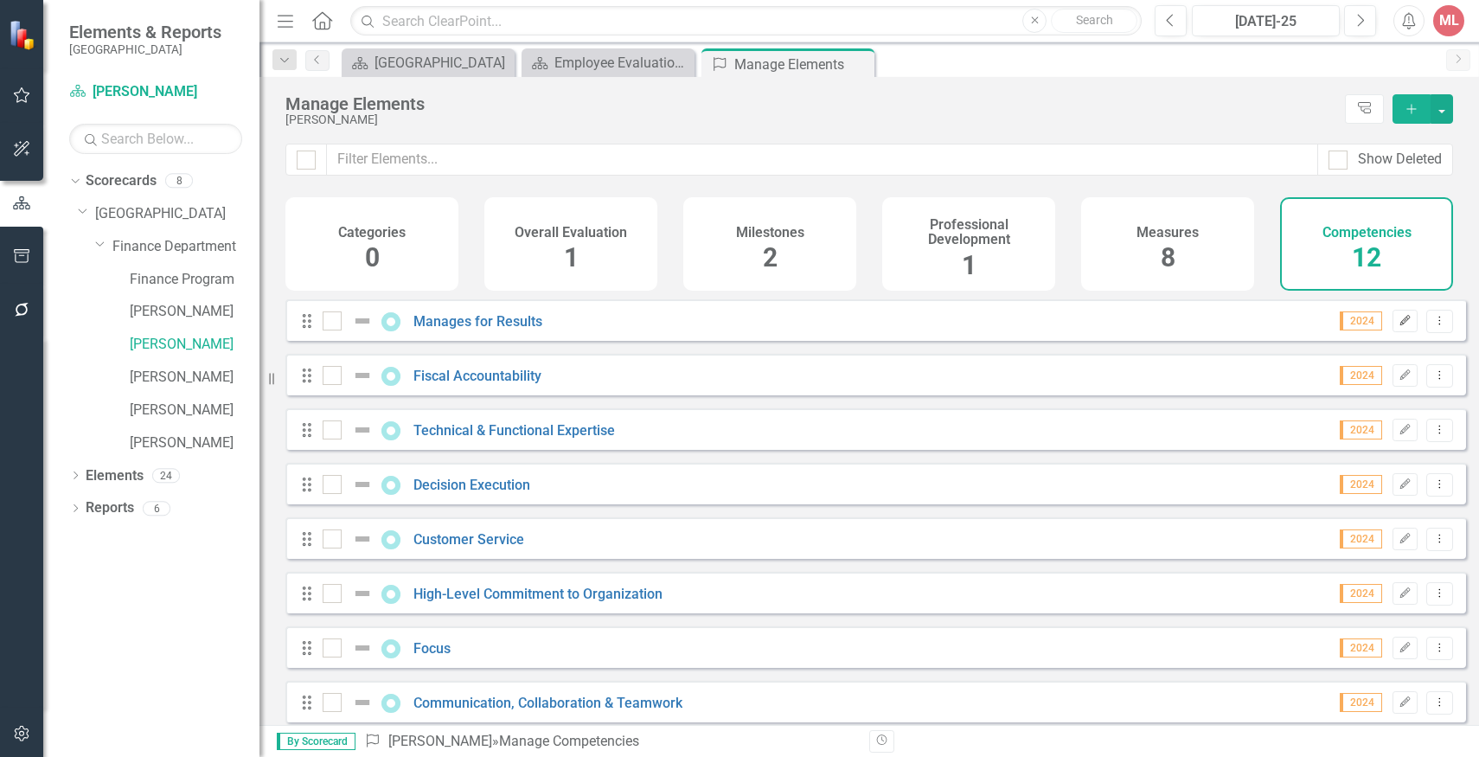
click at [1394, 332] on button "Edit" at bounding box center [1404, 321] width 25 height 22
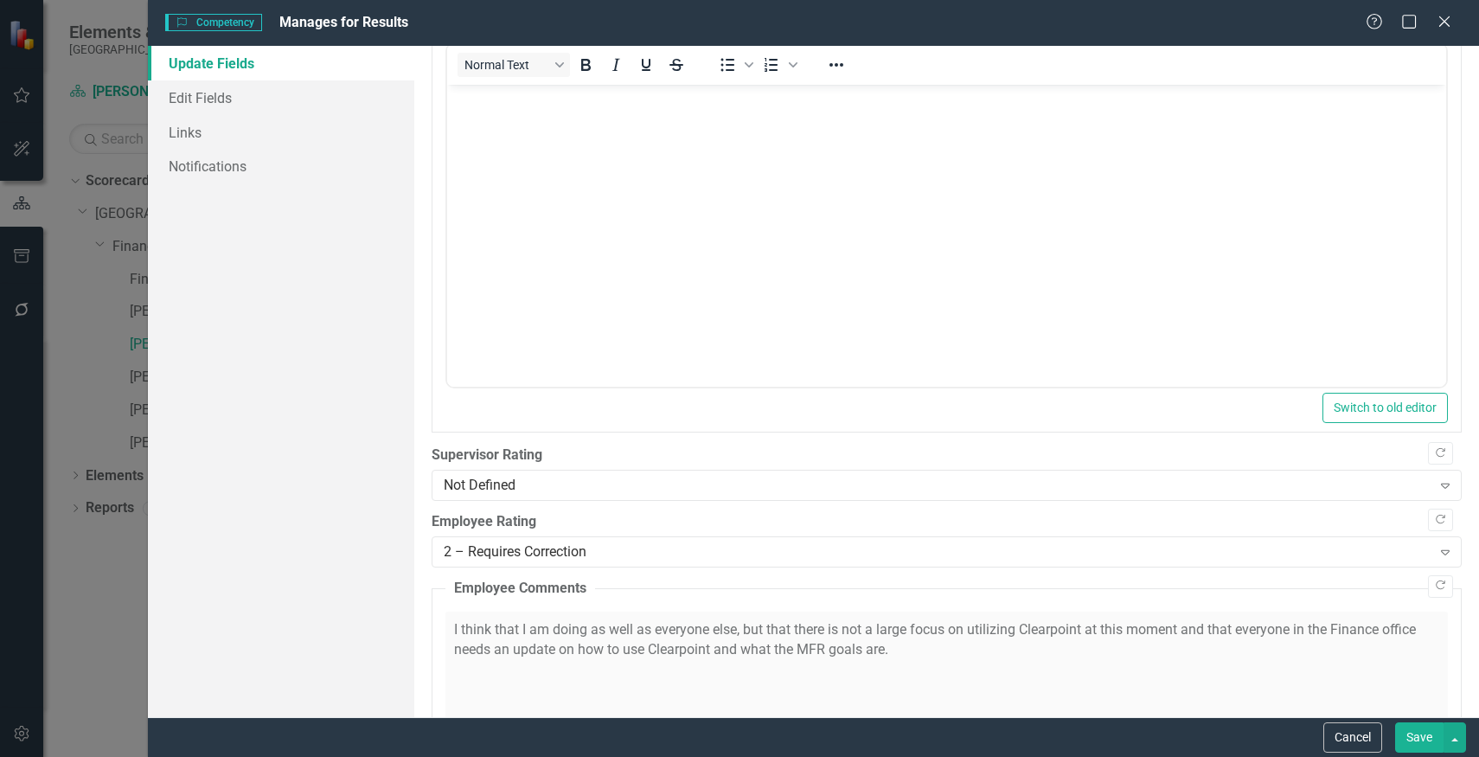
scroll to position [175, 0]
click at [1270, 454] on label "Supervisor Rating" at bounding box center [947, 455] width 1030 height 20
click at [1270, 481] on div "Not Defined" at bounding box center [938, 485] width 988 height 20
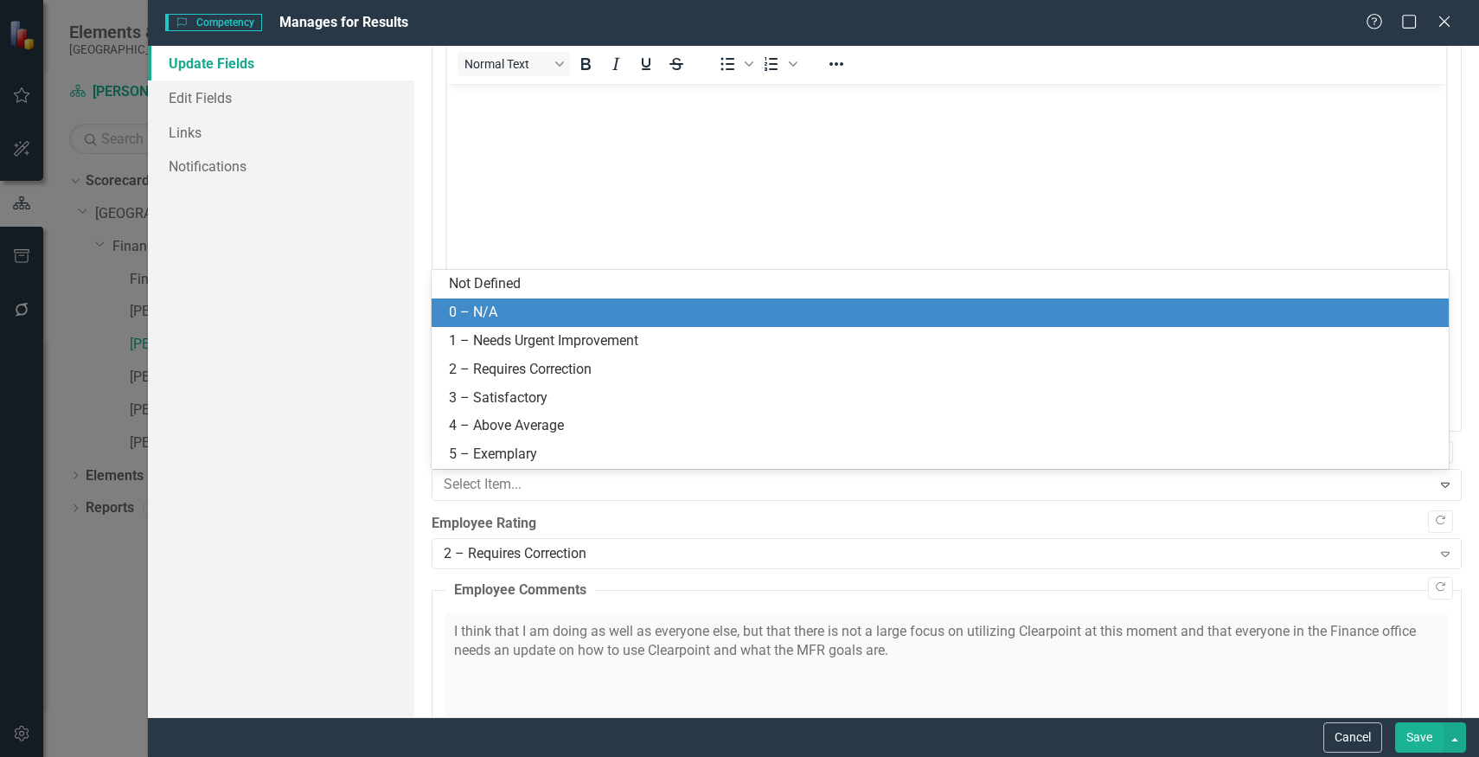
click at [1230, 305] on div "0 – N/A" at bounding box center [943, 313] width 989 height 20
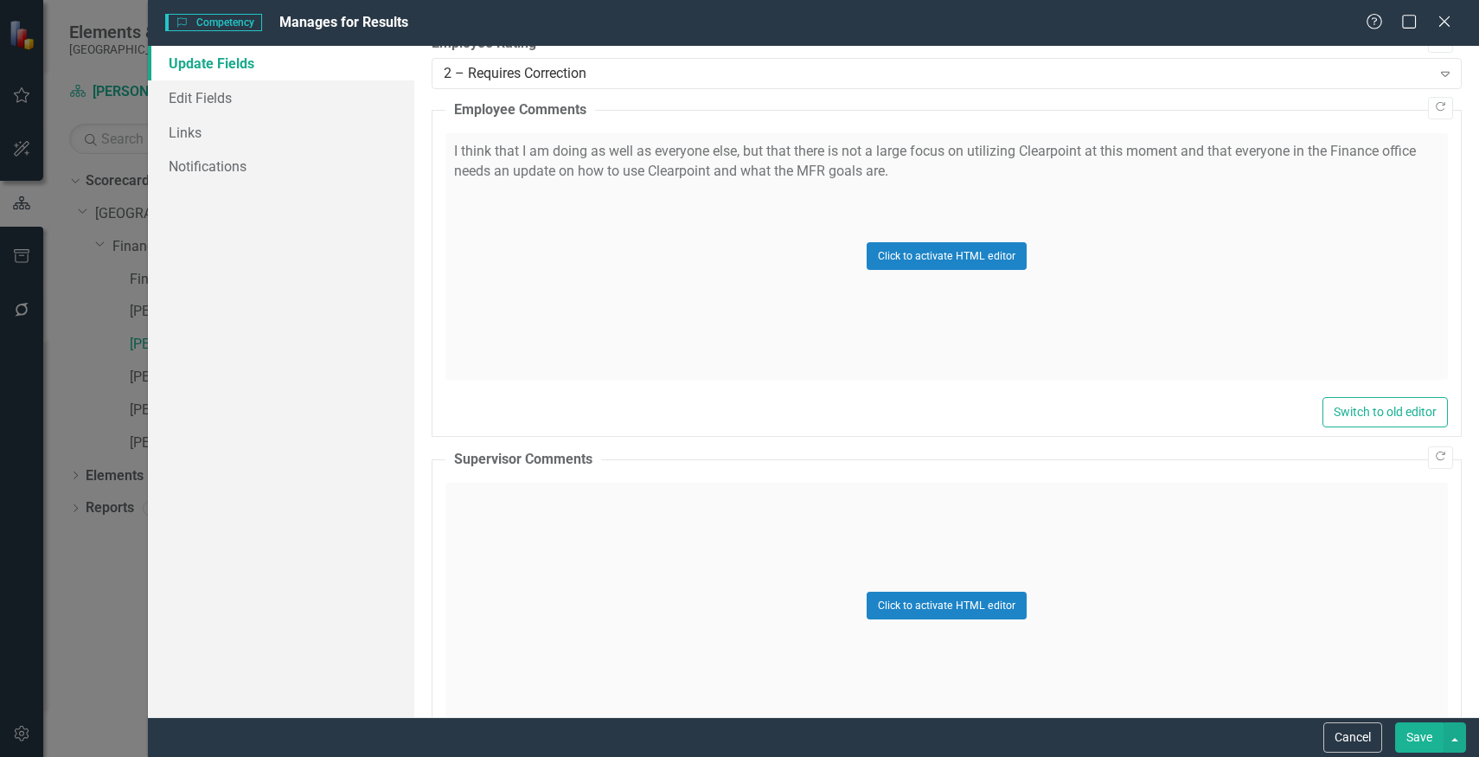
scroll to position [653, 0]
click at [1003, 595] on button "Click to activate HTML editor" at bounding box center [947, 605] width 160 height 28
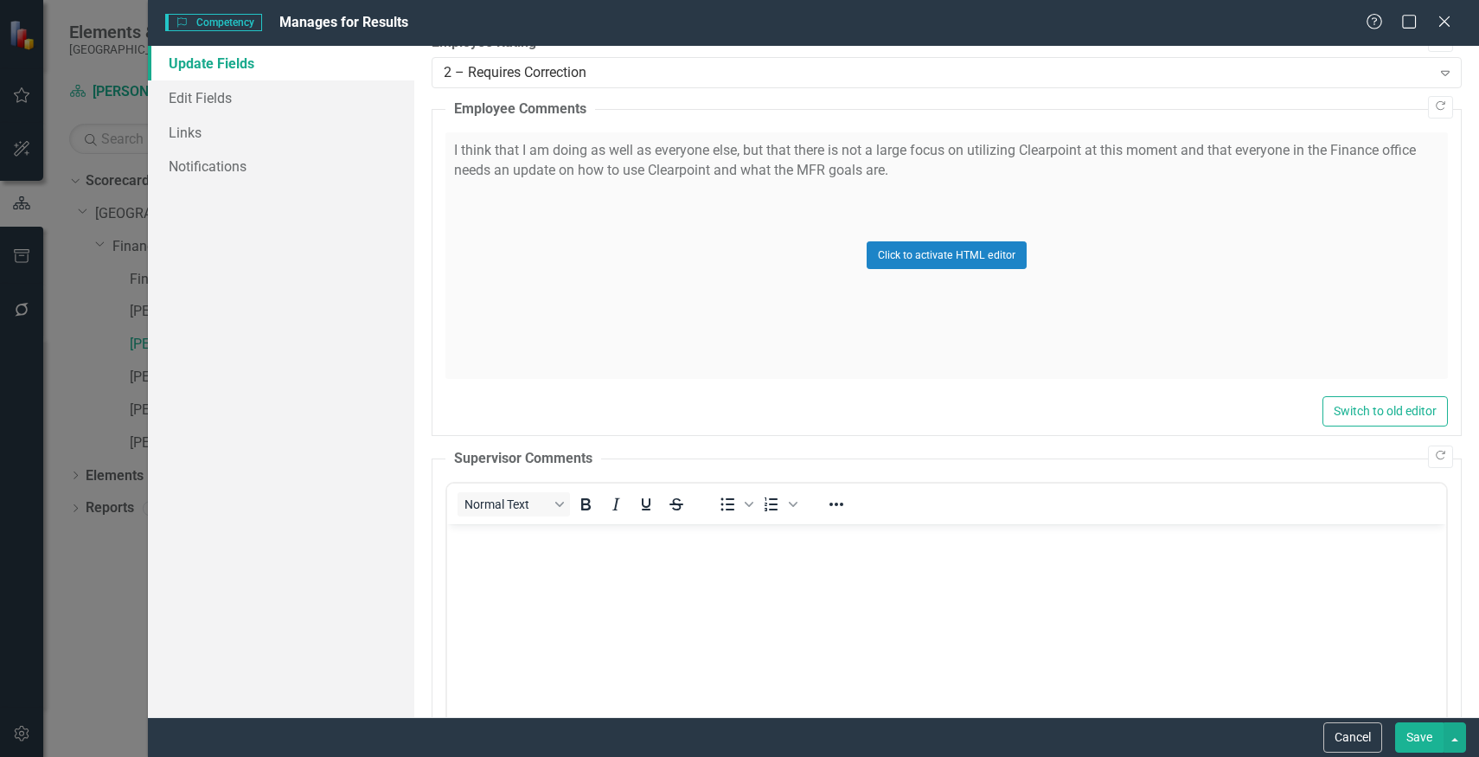
scroll to position [0, 0]
click at [1003, 594] on body "Rich Text Area. Press ALT-0 for help." at bounding box center [945, 652] width 999 height 259
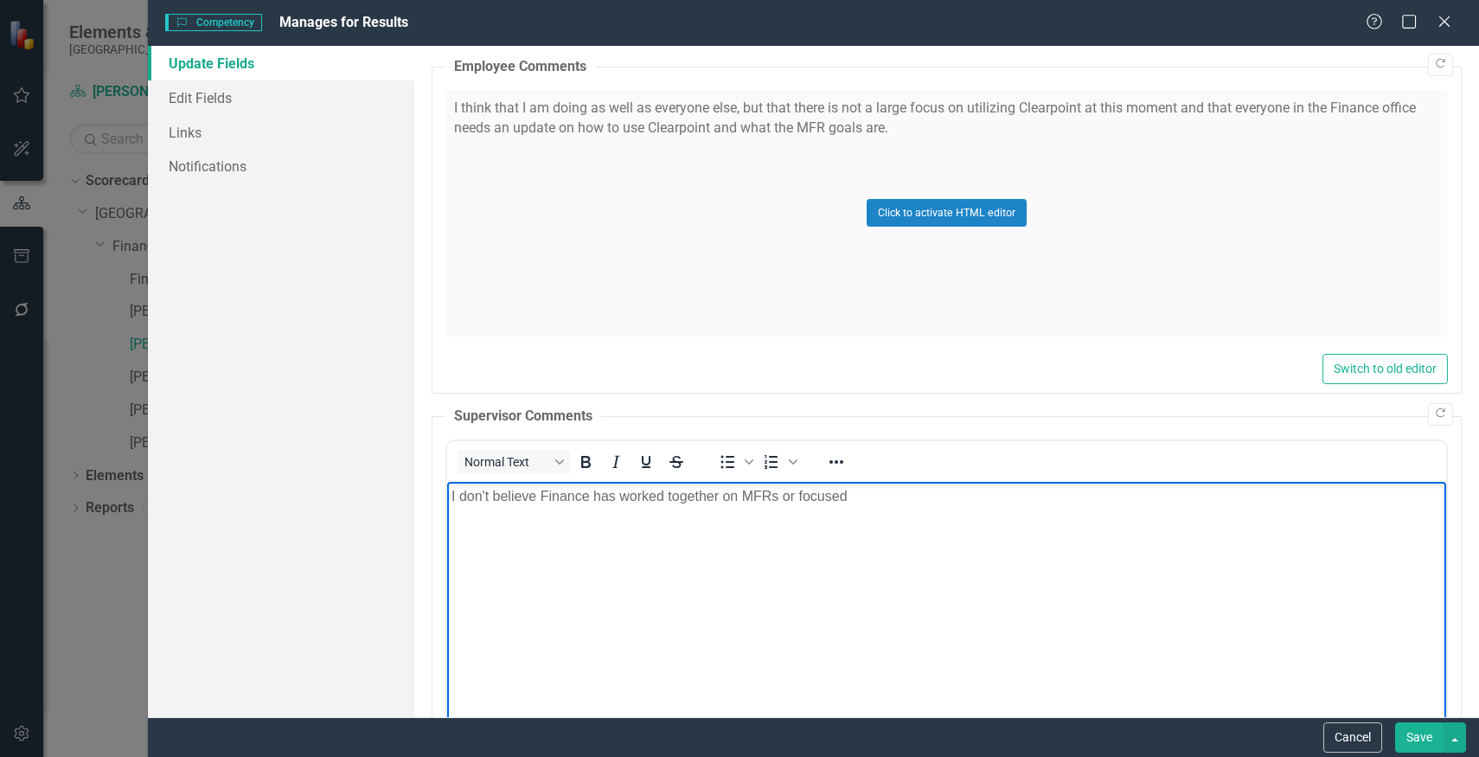
scroll to position [690, 0]
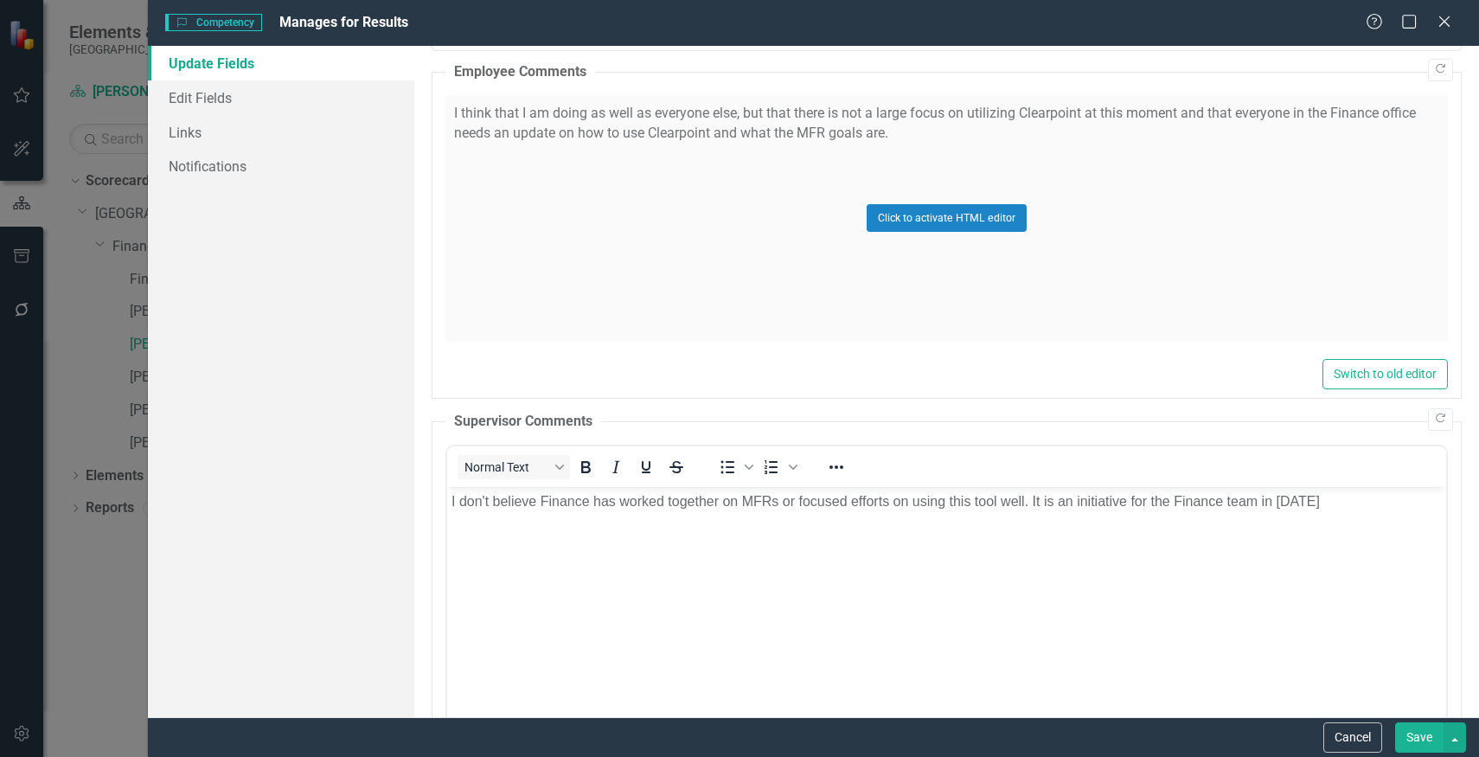
click at [1430, 731] on button "Save" at bounding box center [1419, 737] width 48 height 30
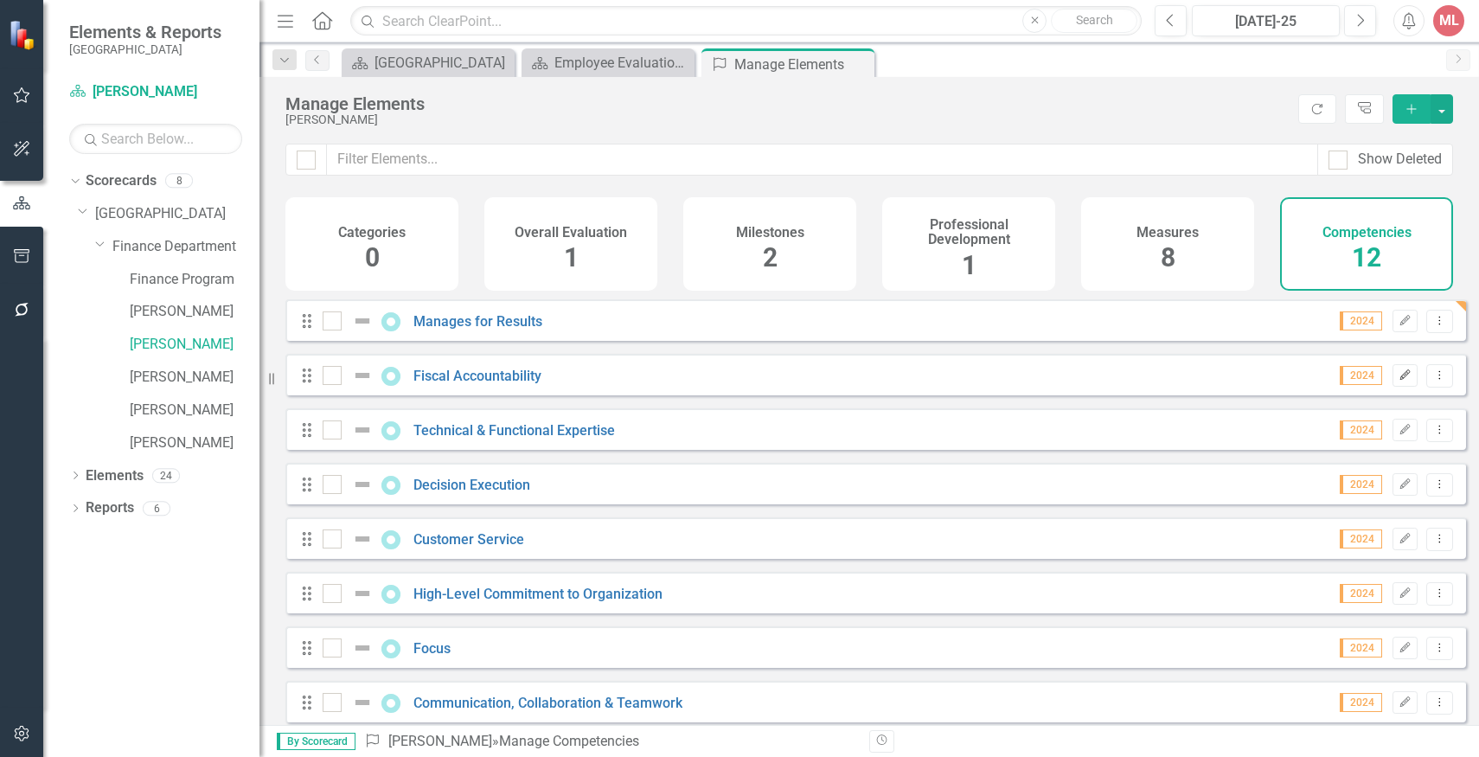
click at [1398, 381] on icon "Edit" at bounding box center [1404, 375] width 13 height 10
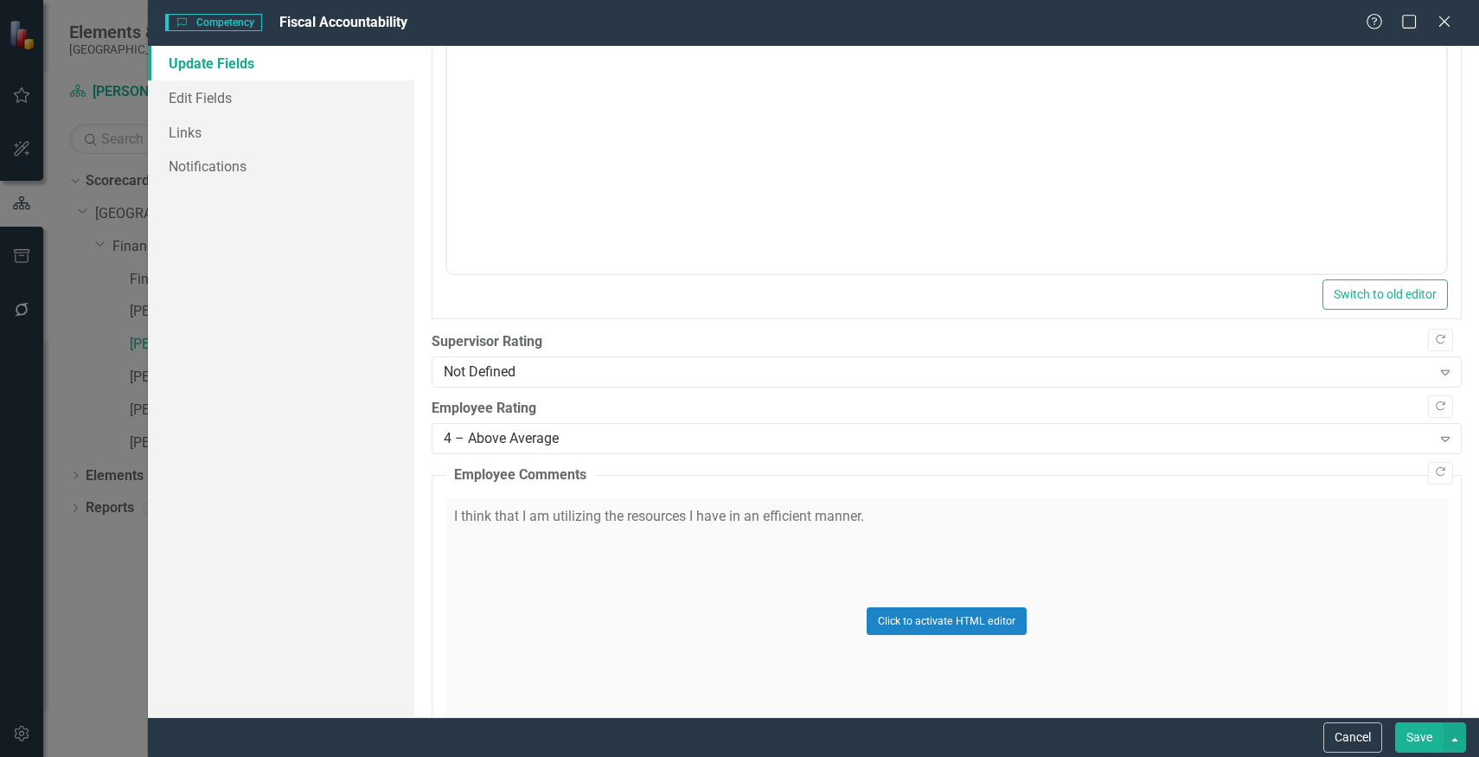
scroll to position [291, 0]
click at [1225, 360] on div "Not Defined" at bounding box center [938, 369] width 988 height 20
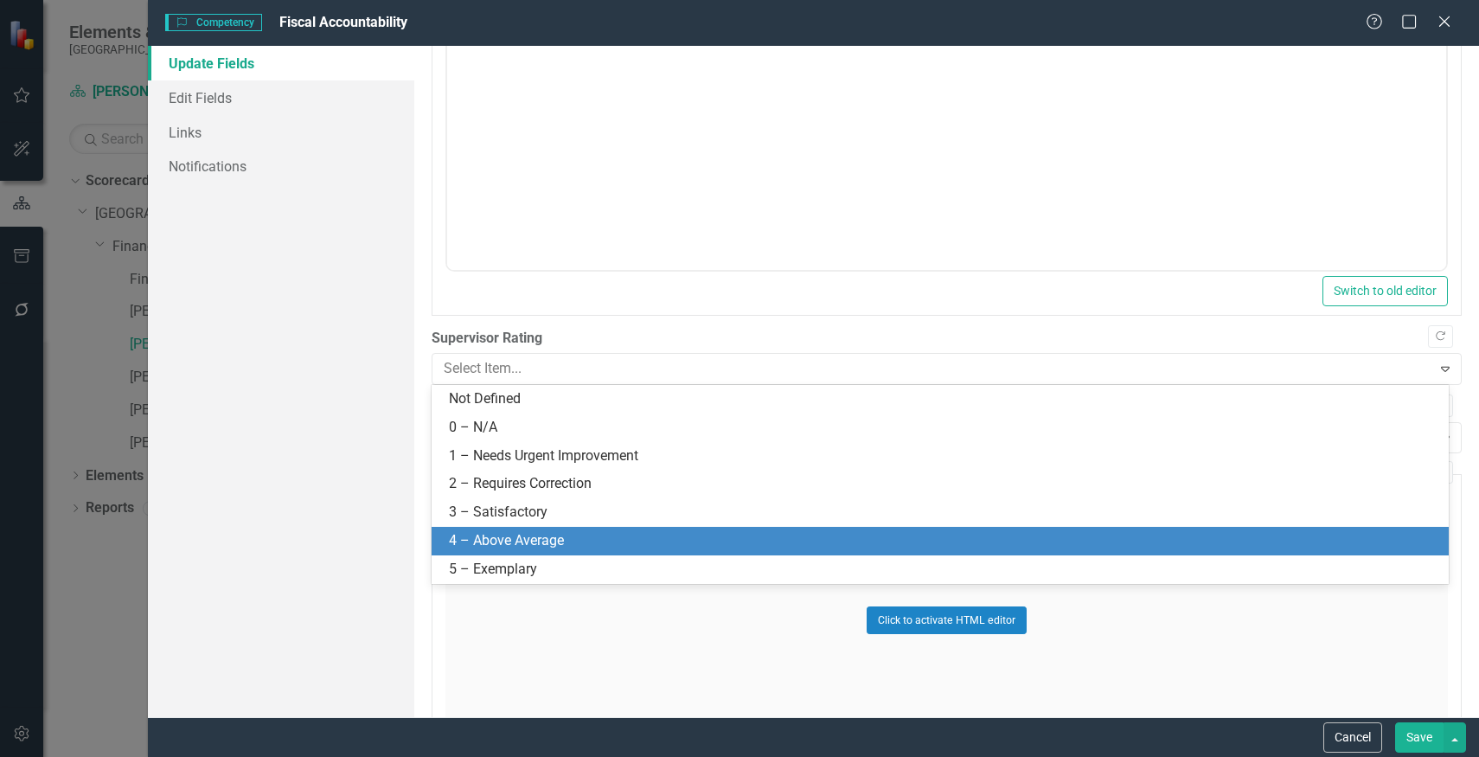
click at [1027, 547] on div "4 – Above Average" at bounding box center [943, 541] width 989 height 20
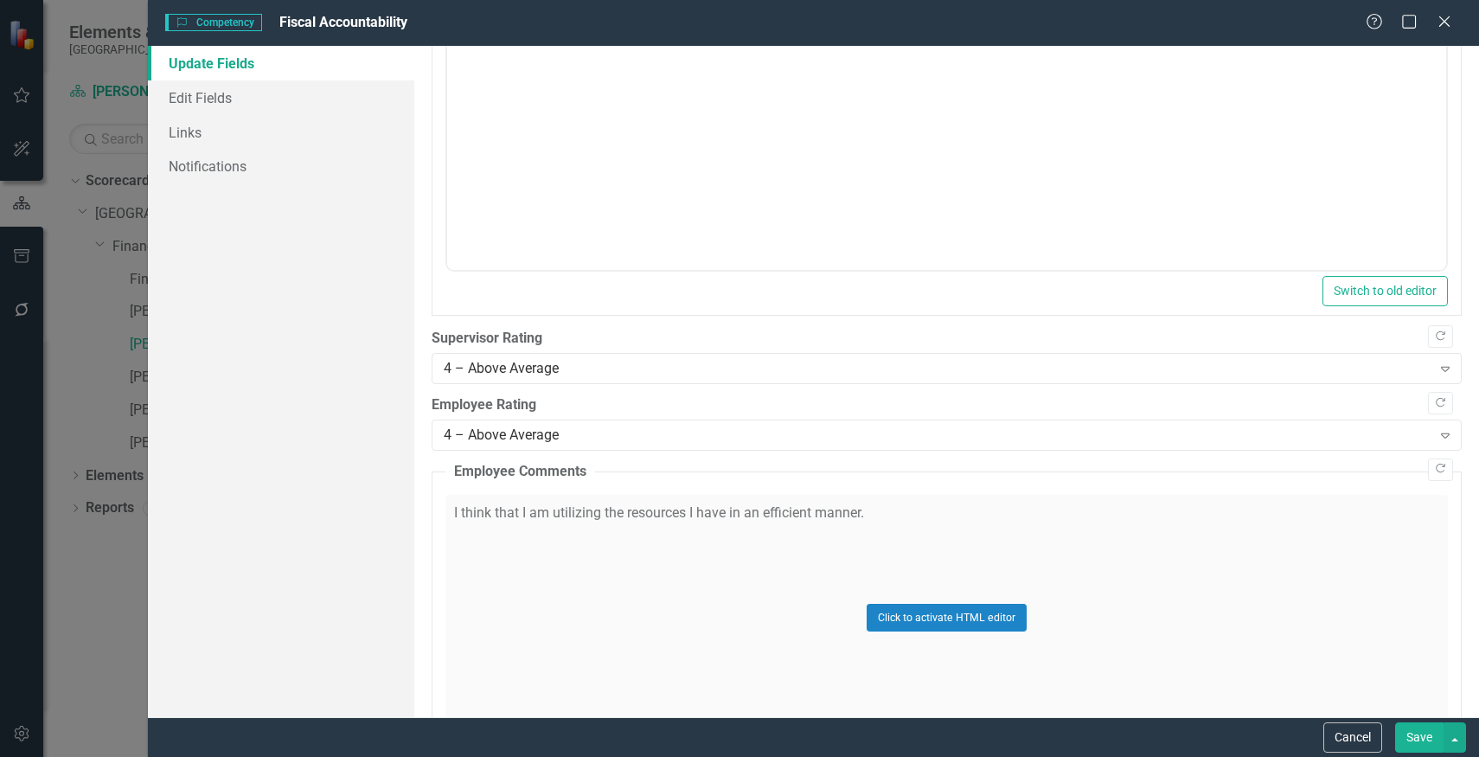
click at [1416, 731] on button "Save" at bounding box center [1419, 737] width 48 height 30
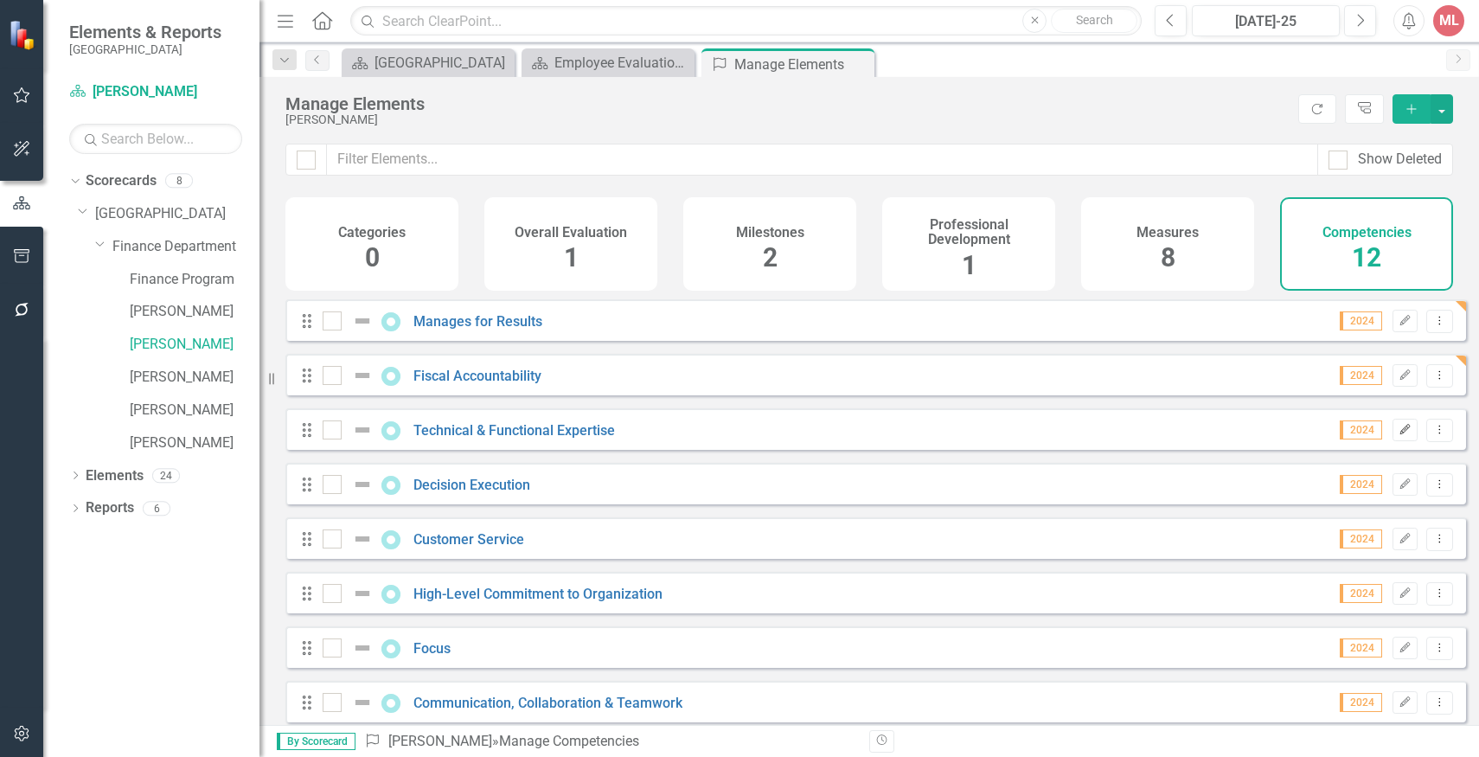
click at [1398, 435] on icon "Edit" at bounding box center [1404, 430] width 13 height 10
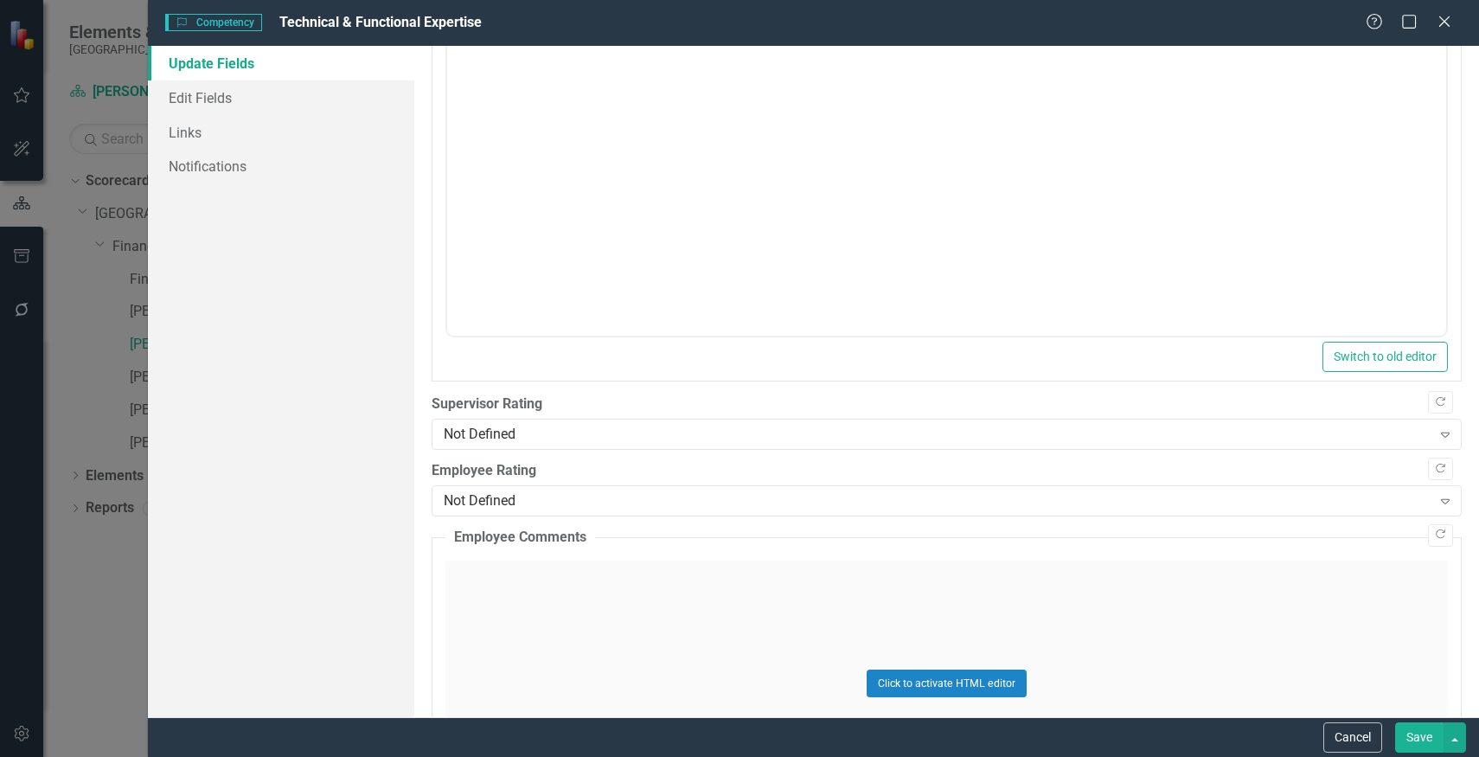
scroll to position [229, 0]
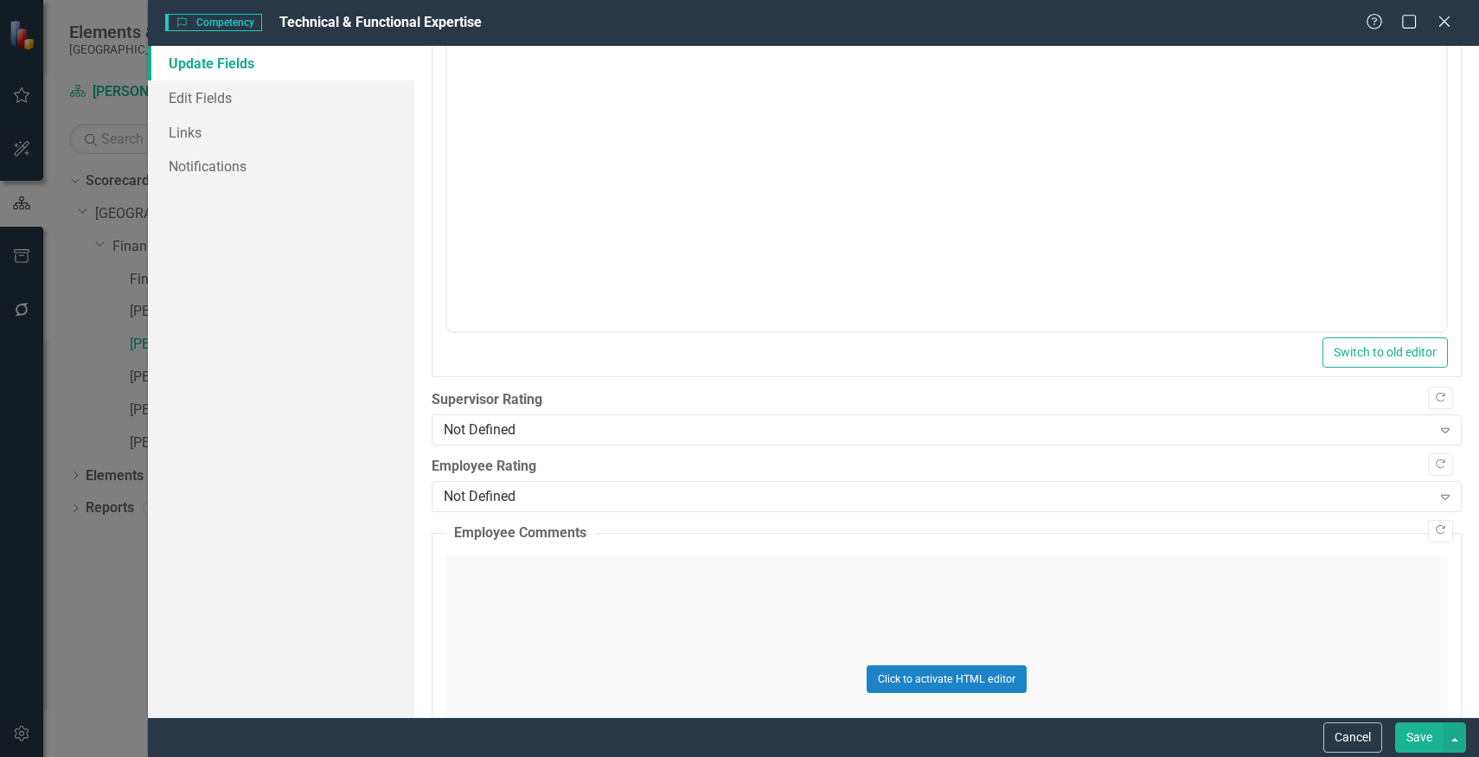
click at [929, 440] on div "Not Defined Expand" at bounding box center [947, 429] width 1030 height 31
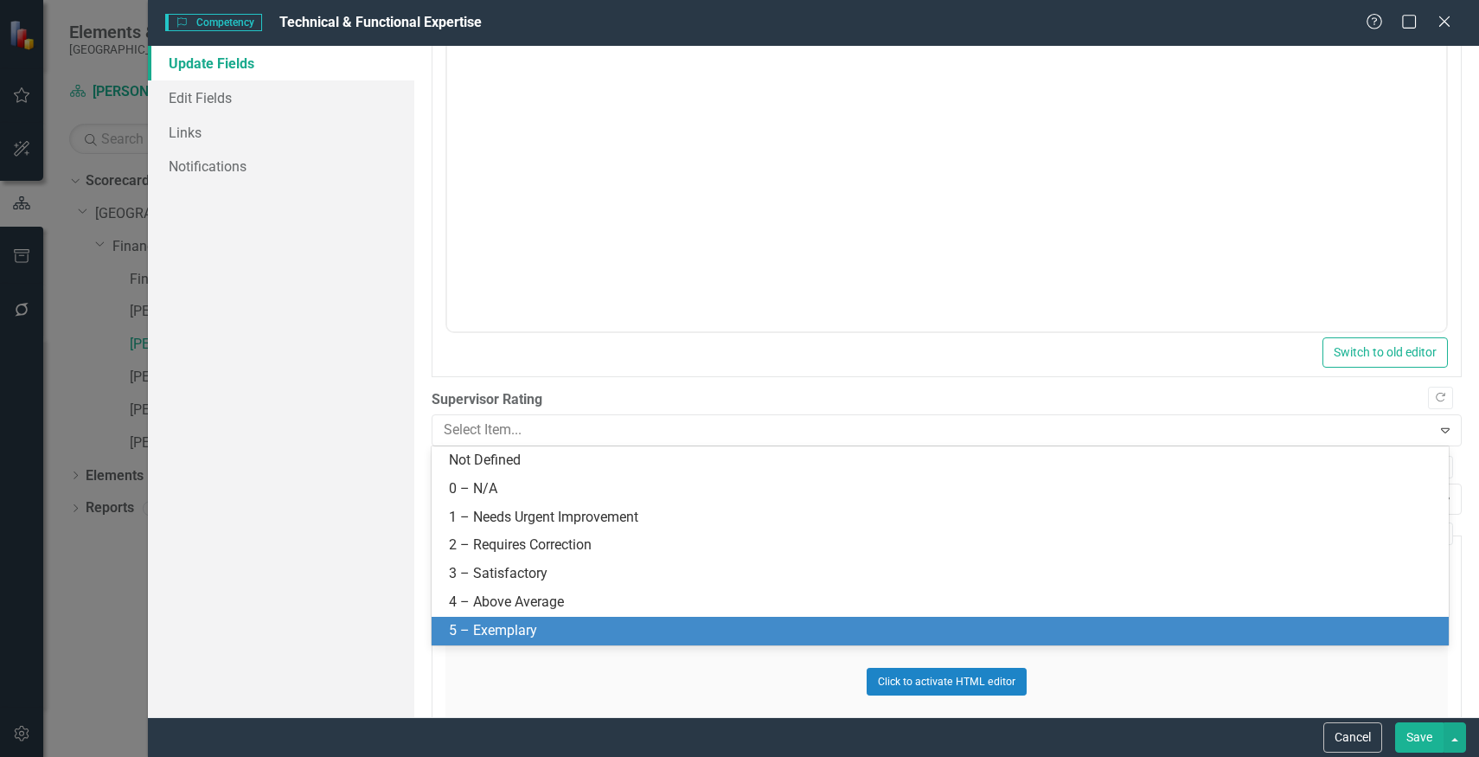
click at [812, 618] on div "5 – Exemplary" at bounding box center [940, 631] width 1017 height 29
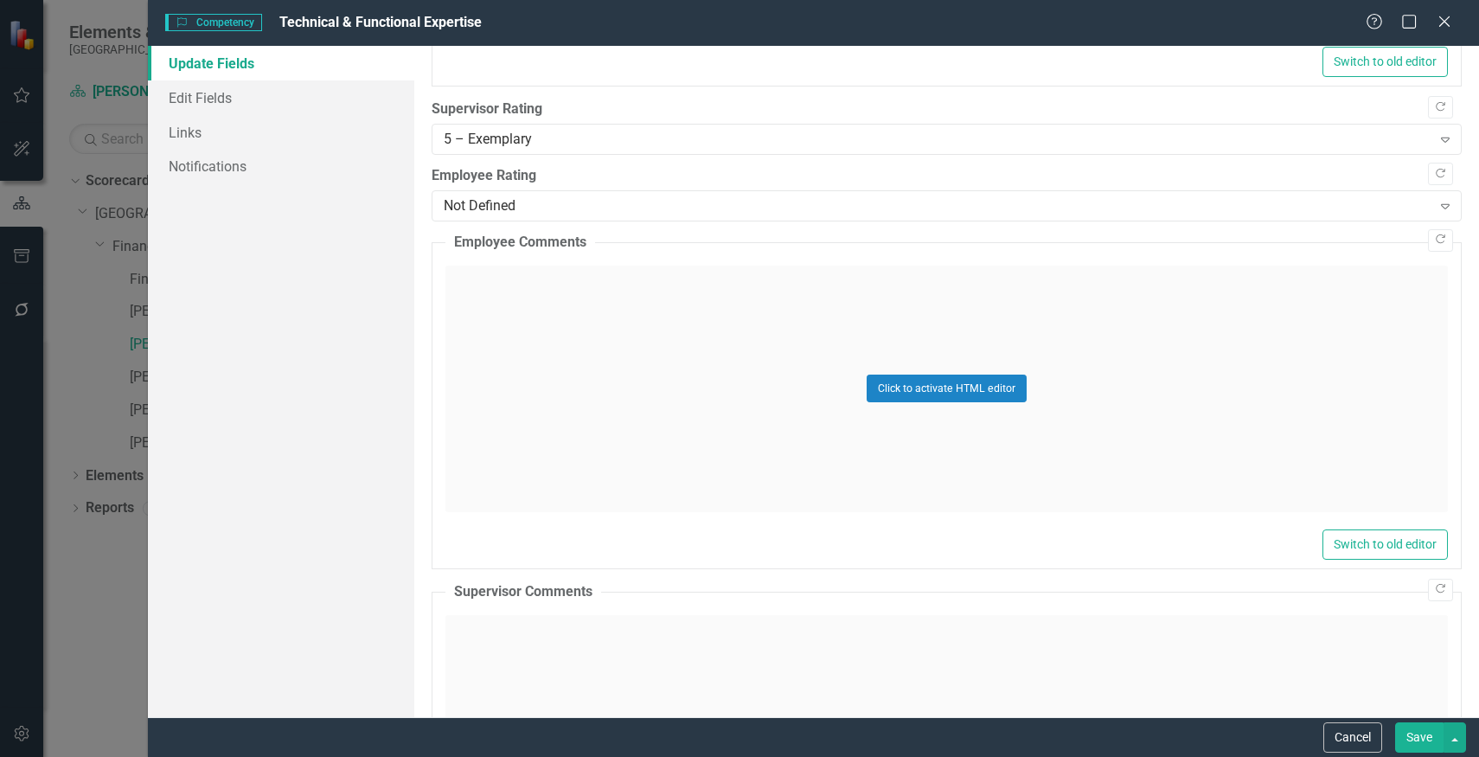
scroll to position [512, 0]
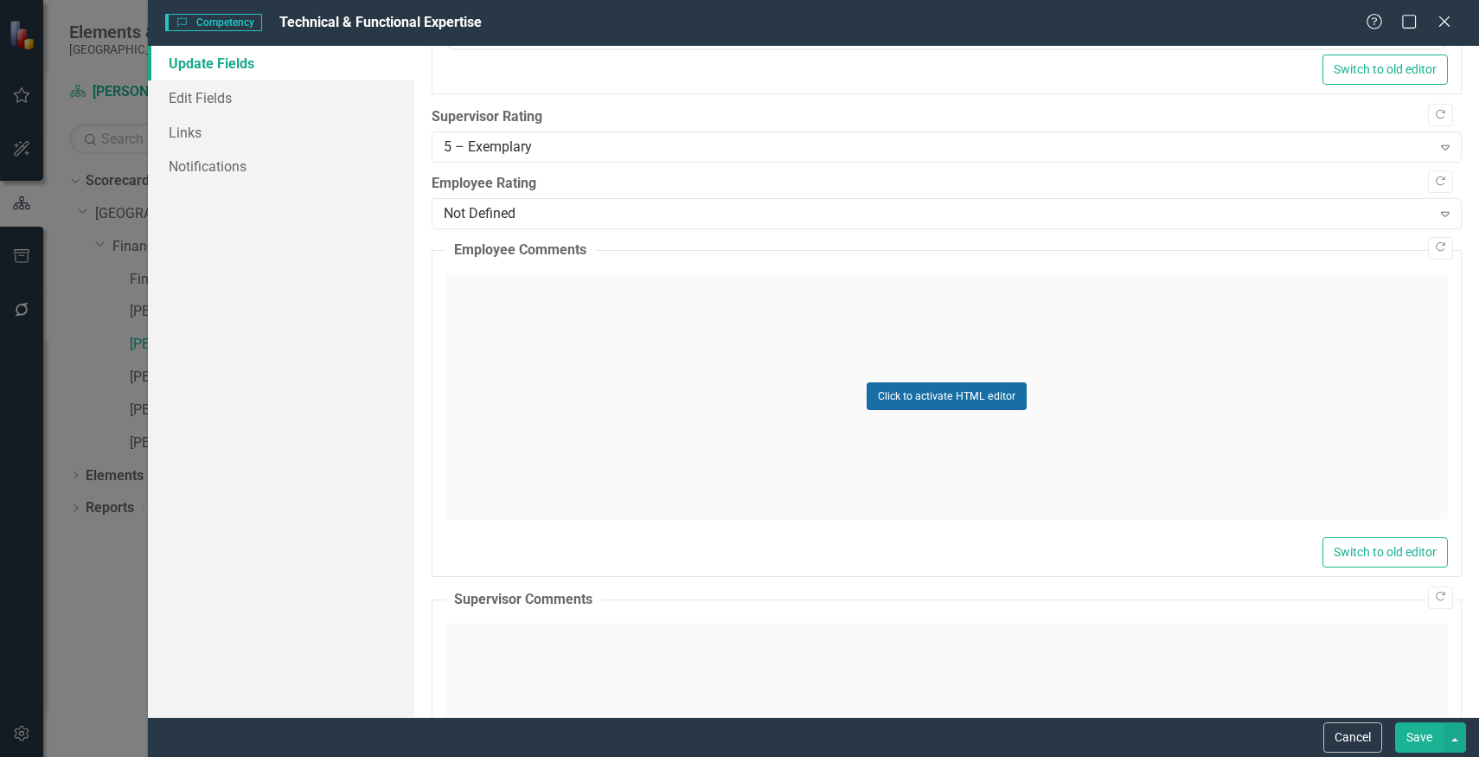
click at [967, 395] on button "Click to activate HTML editor" at bounding box center [947, 396] width 160 height 28
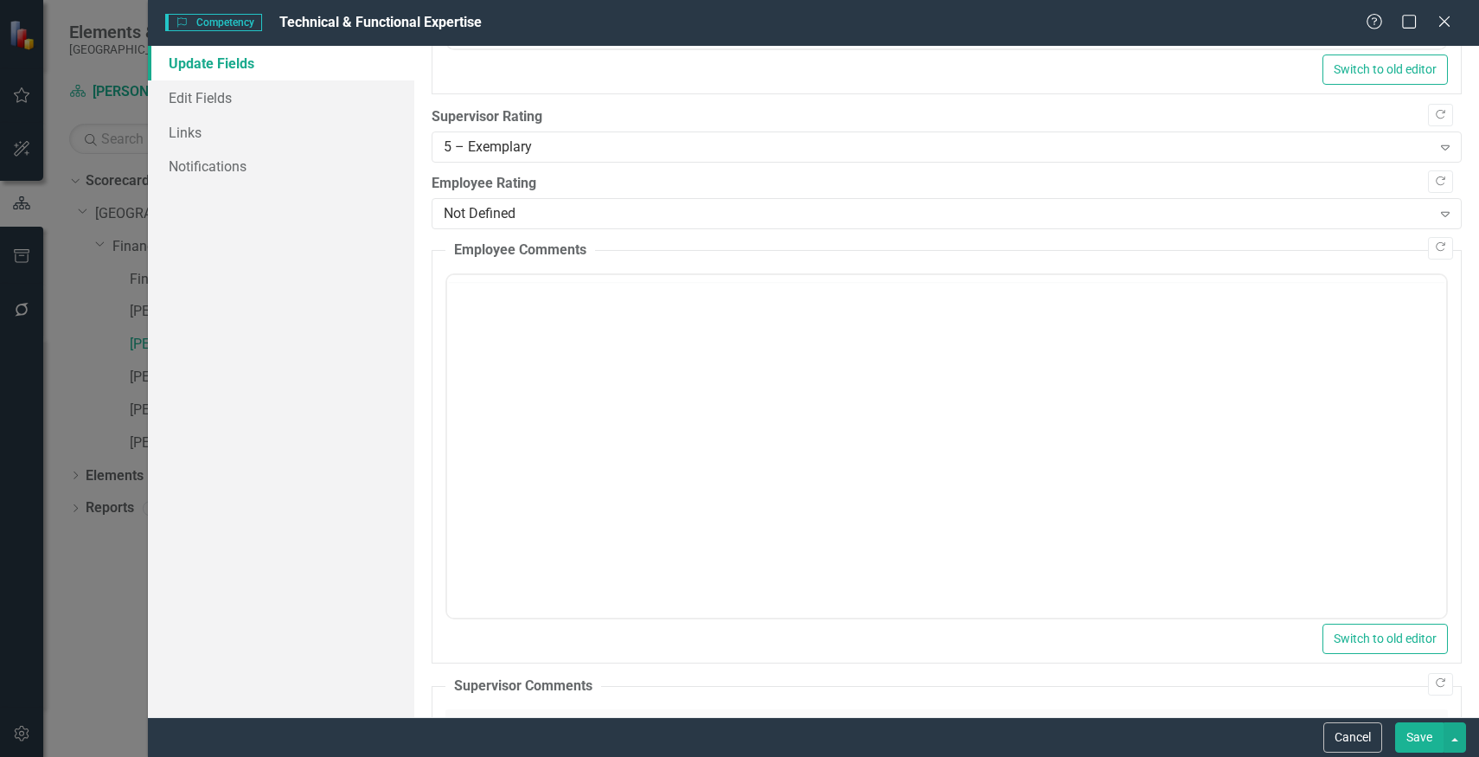
scroll to position [0, 0]
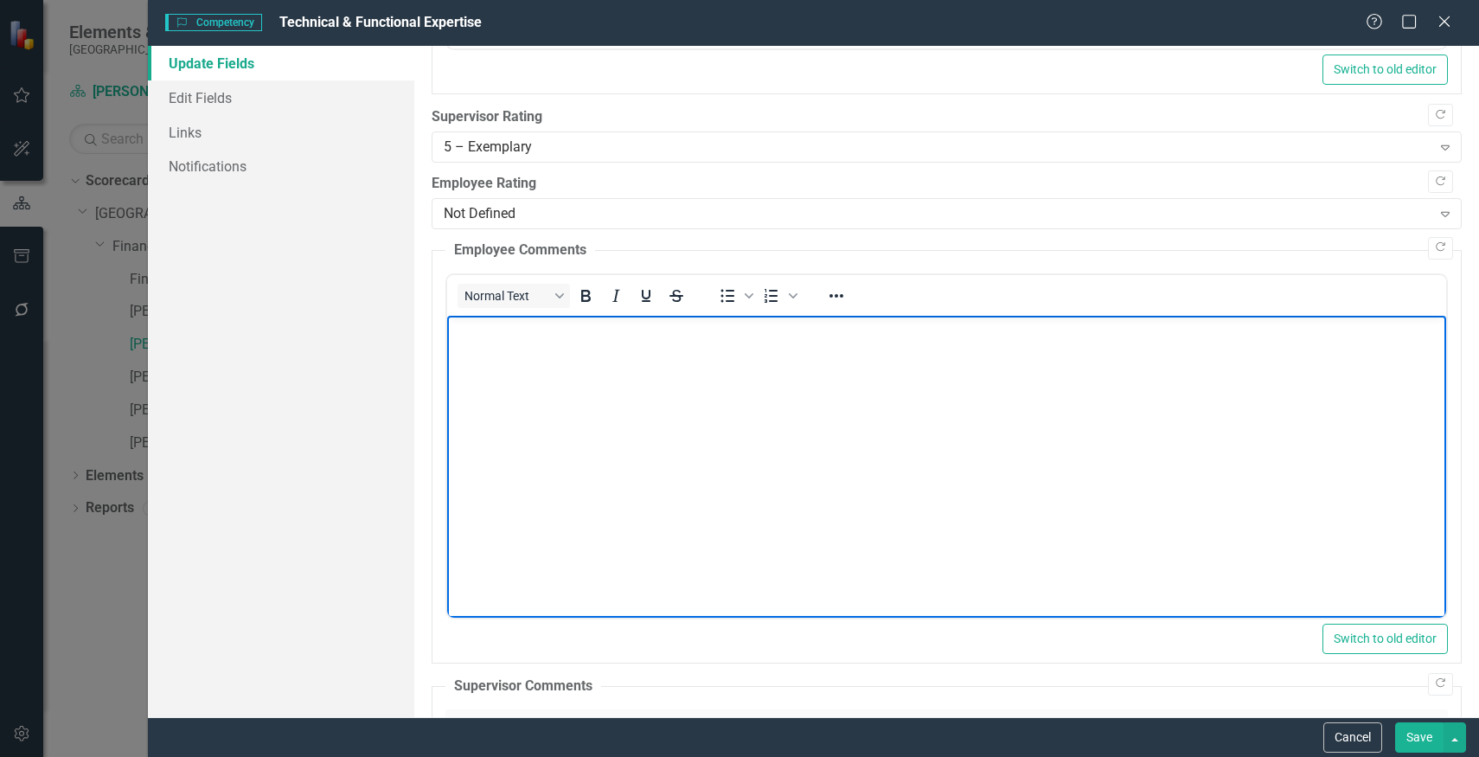
click at [966, 394] on body "Rich Text Area. Press ALT-0 for help." at bounding box center [945, 444] width 999 height 259
click at [541, 326] on p "[PERSON_NAME] is our SME for [PERSON_NAME], process and legacy information." at bounding box center [946, 329] width 990 height 21
click at [914, 330] on p "[PERSON_NAME] is our resident expert for [PERSON_NAME], process and legacy info…" at bounding box center [946, 329] width 990 height 21
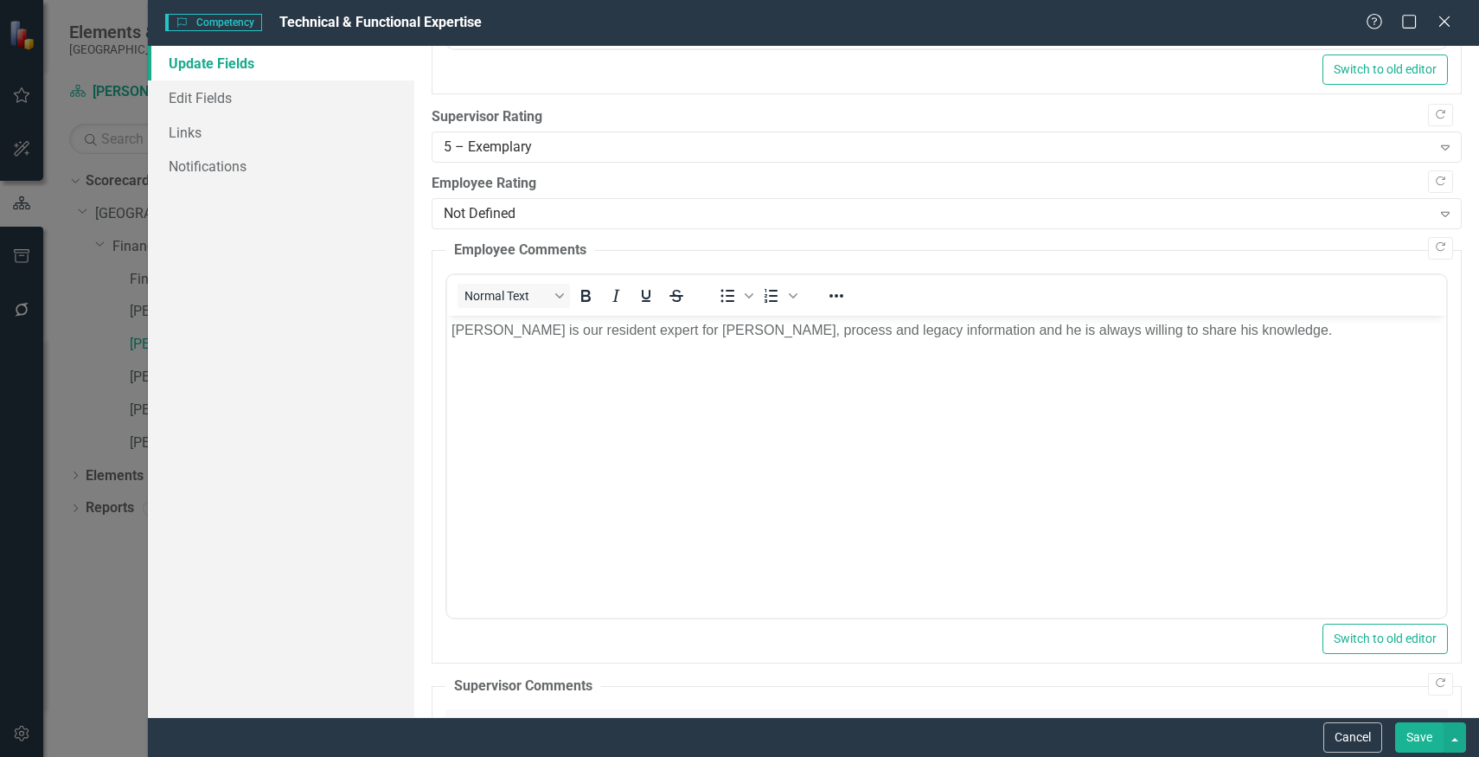
click at [1431, 731] on button "Save" at bounding box center [1419, 737] width 48 height 30
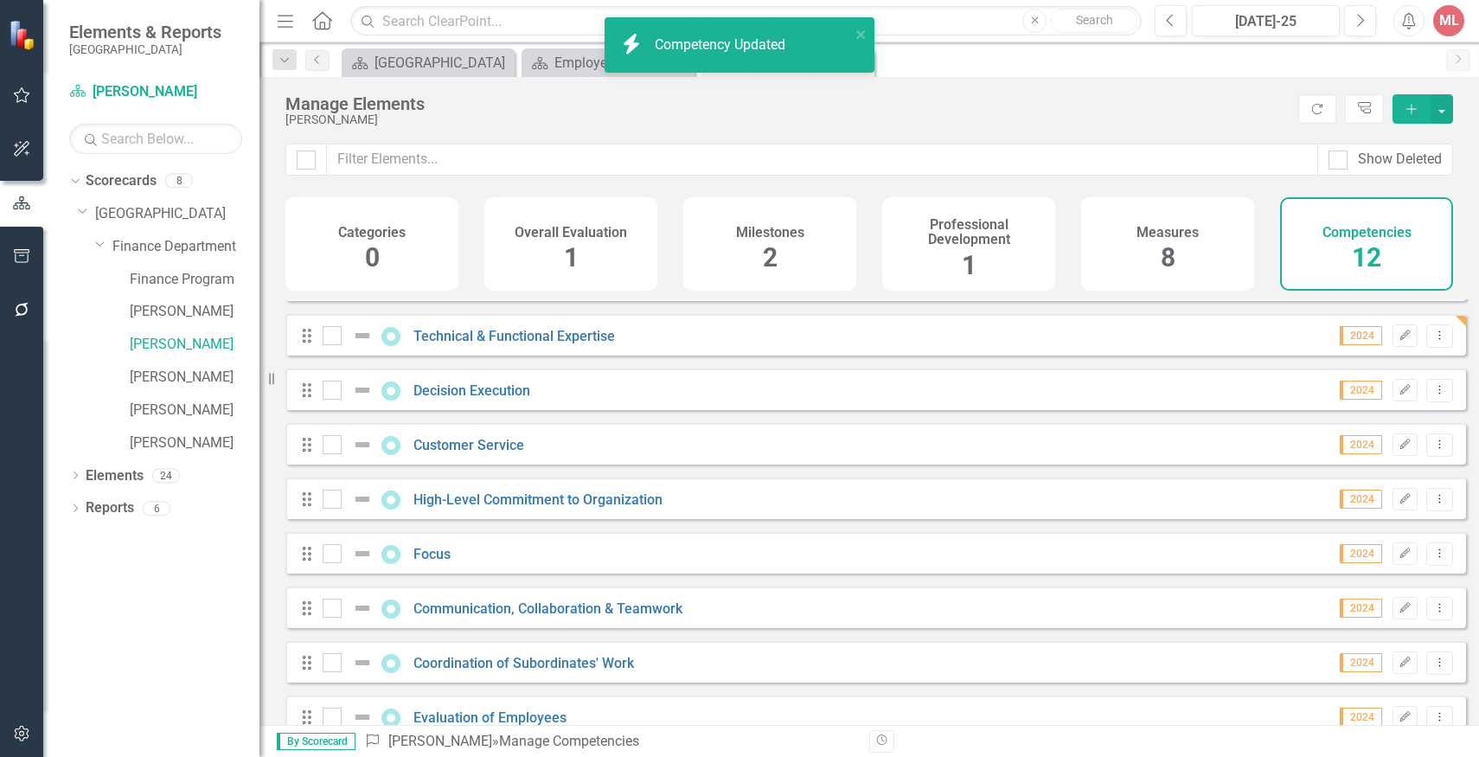
scroll to position [96, 0]
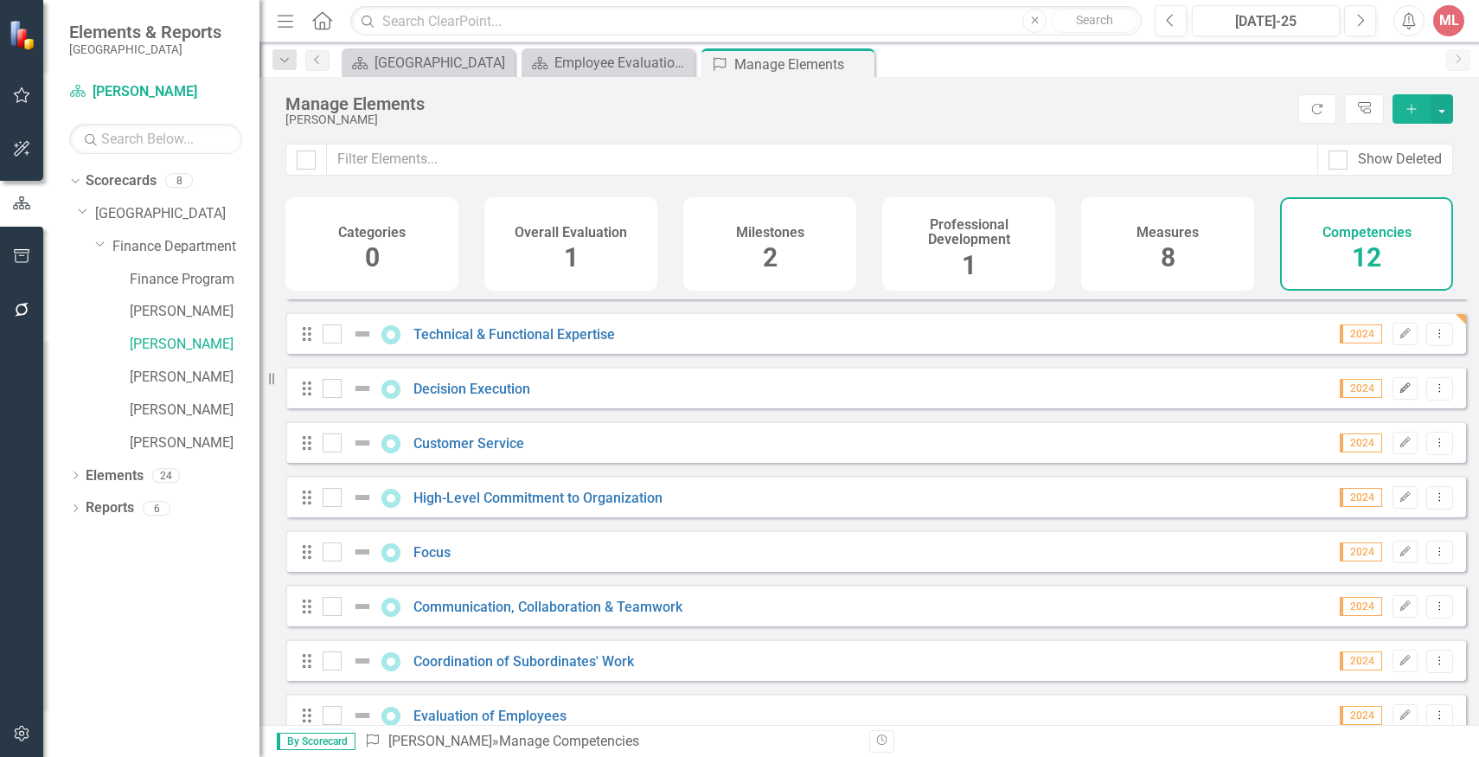
click at [1398, 394] on icon "Edit" at bounding box center [1404, 388] width 13 height 10
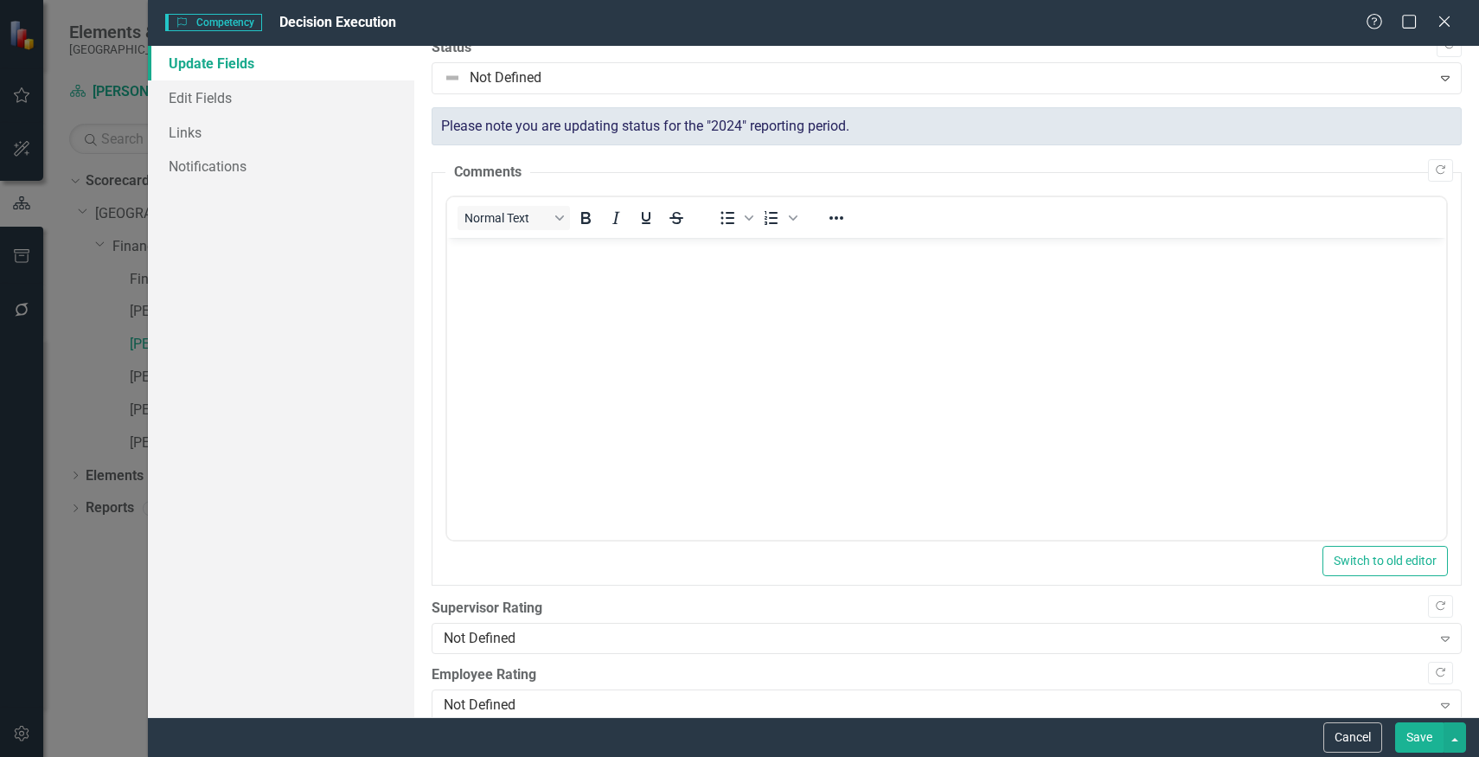
scroll to position [0, 0]
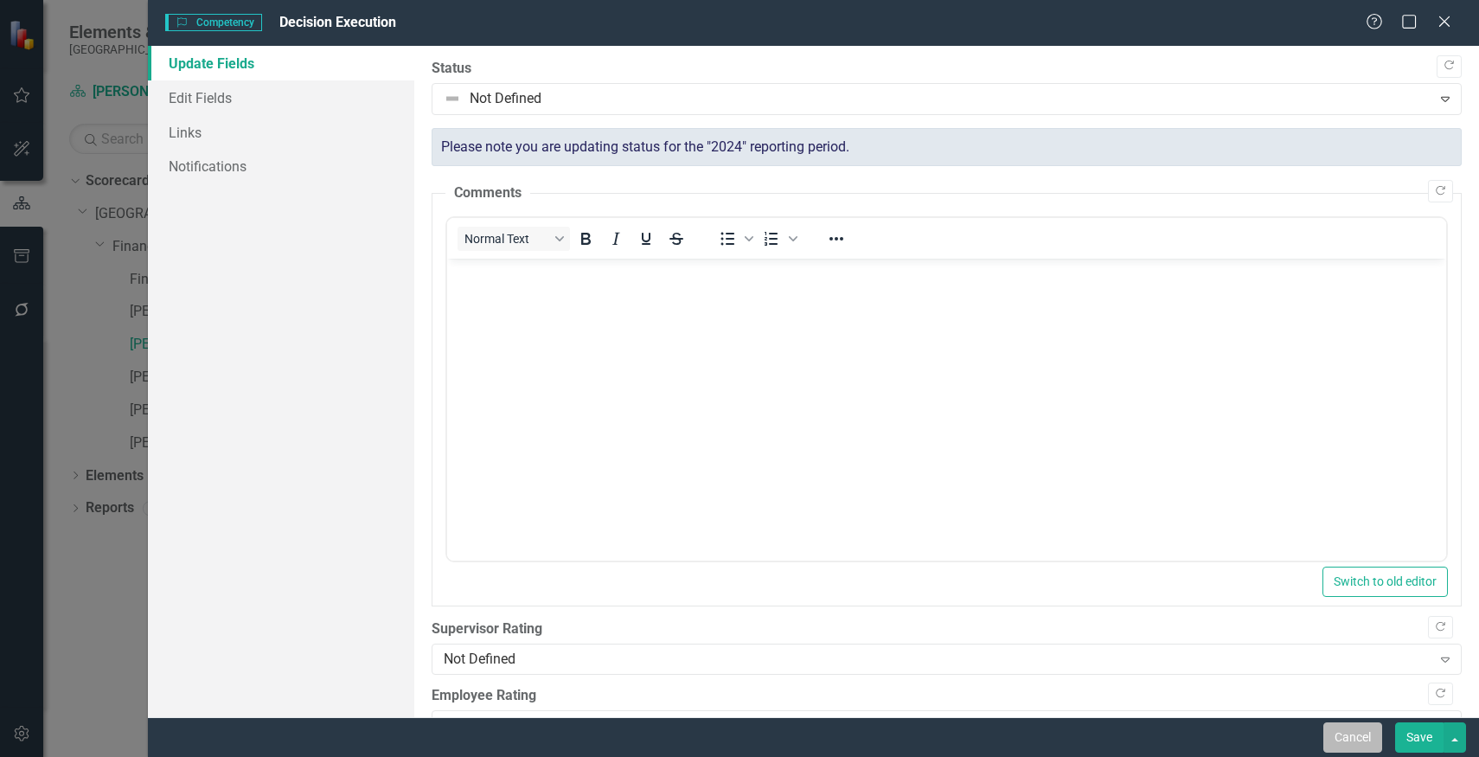
click at [1360, 725] on button "Cancel" at bounding box center [1352, 737] width 59 height 30
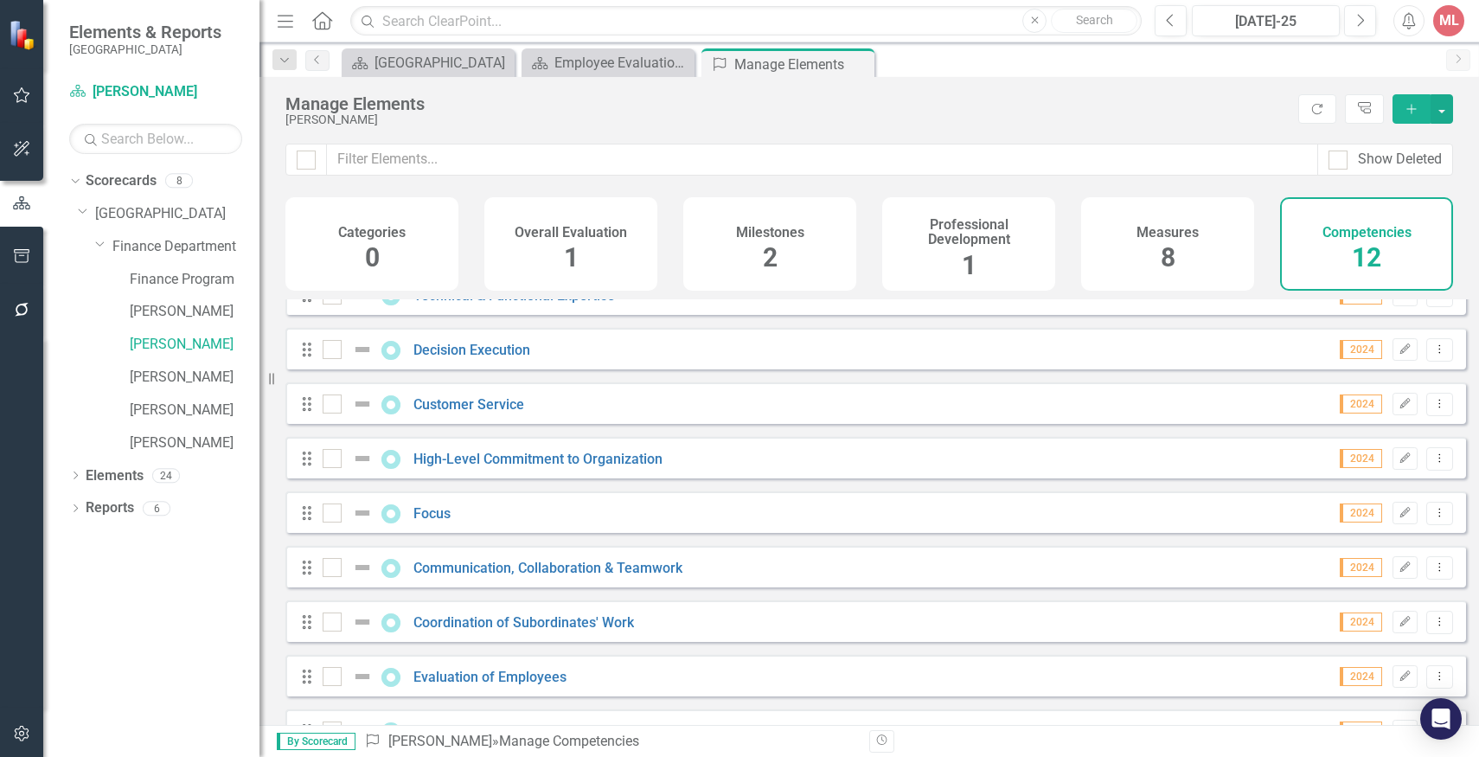
scroll to position [160, 0]
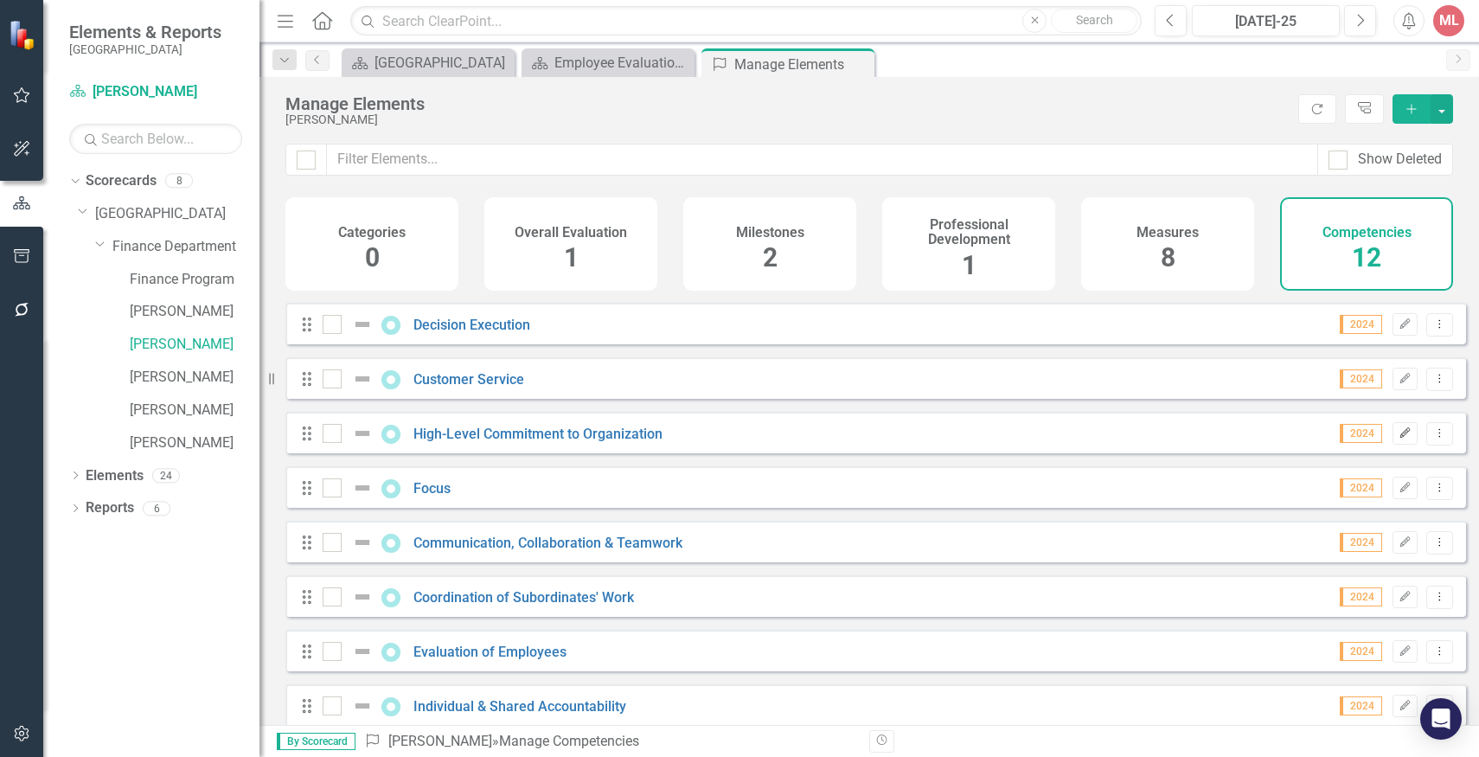
click at [1398, 438] on icon "Edit" at bounding box center [1404, 433] width 13 height 10
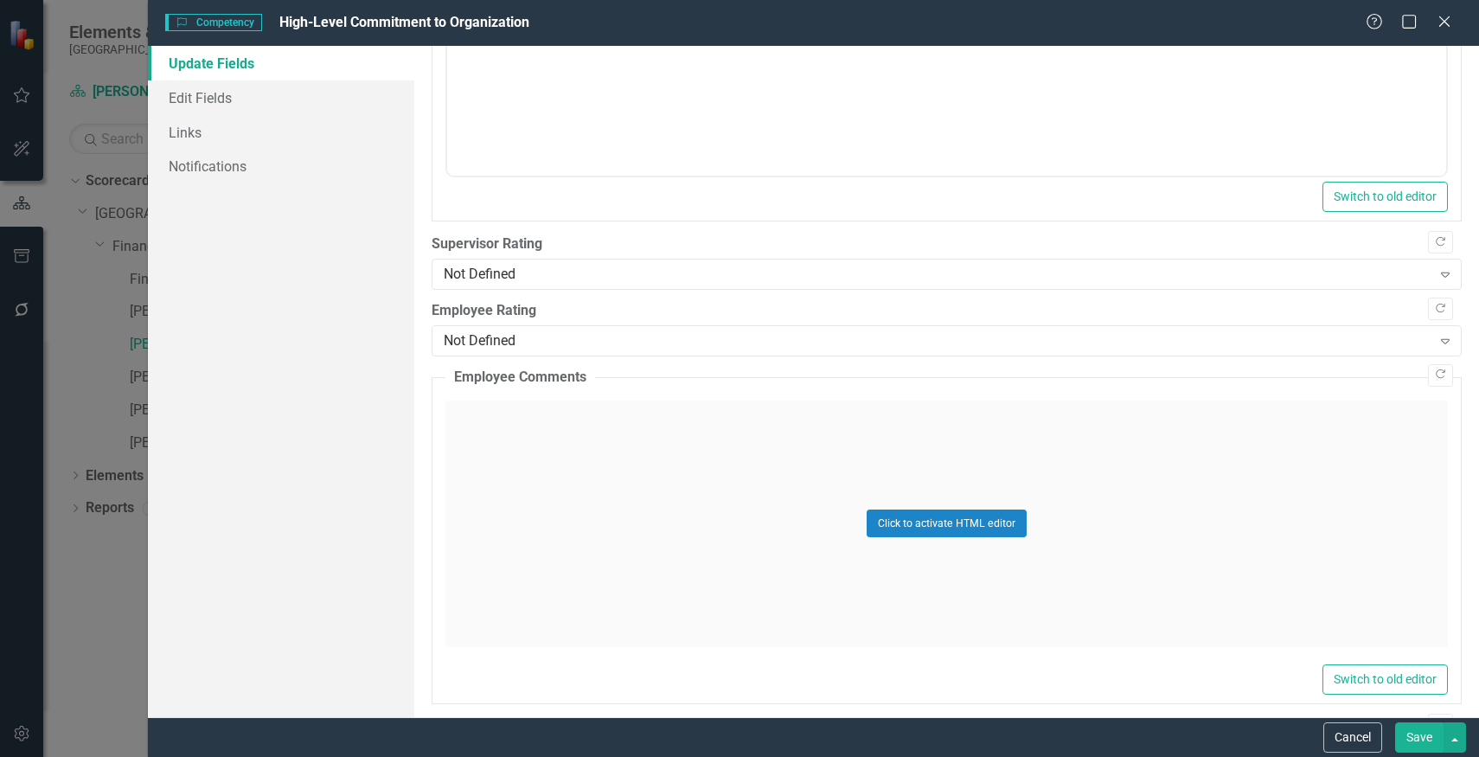
scroll to position [388, 0]
click at [996, 276] on div "Not Defined" at bounding box center [938, 271] width 988 height 20
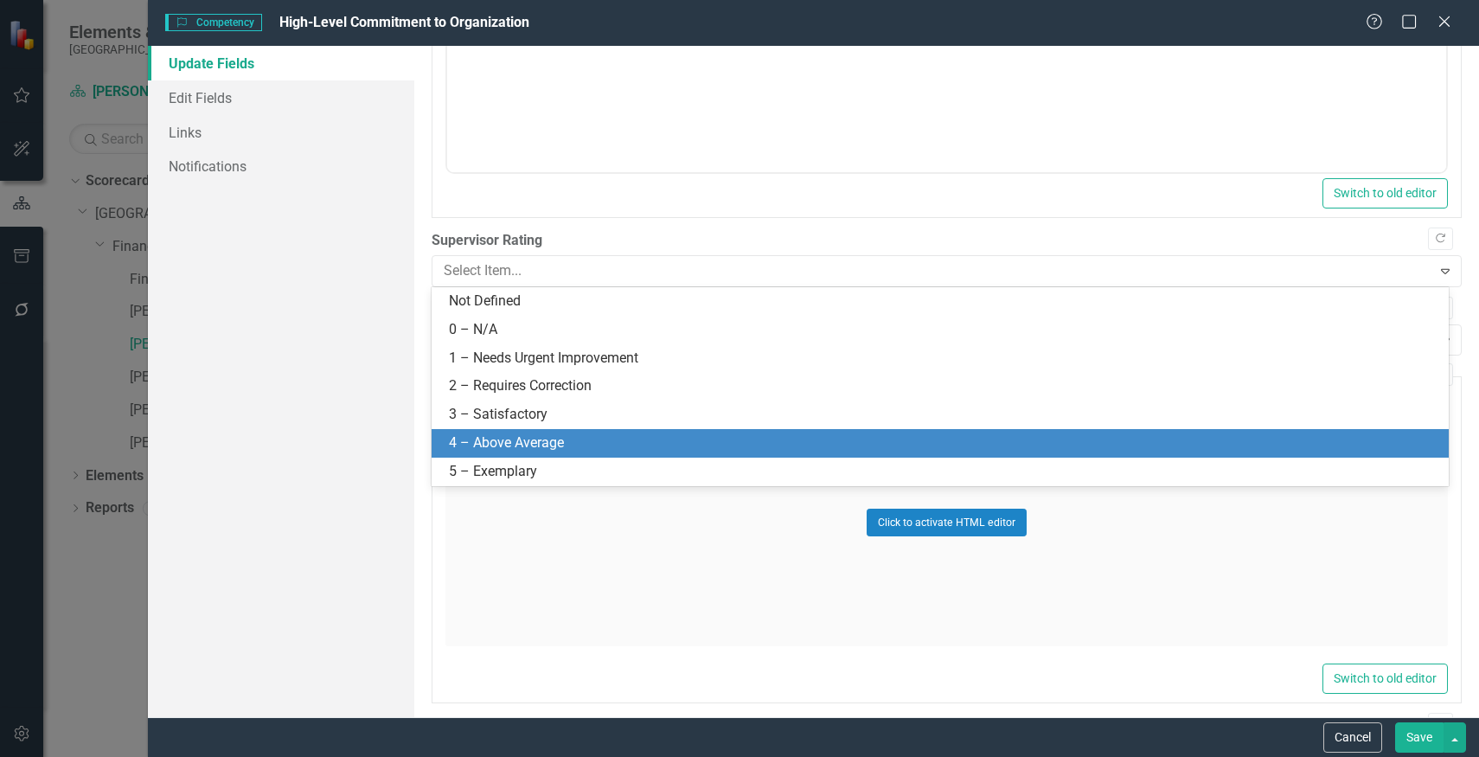
click at [682, 443] on div "4 – Above Average" at bounding box center [943, 443] width 989 height 20
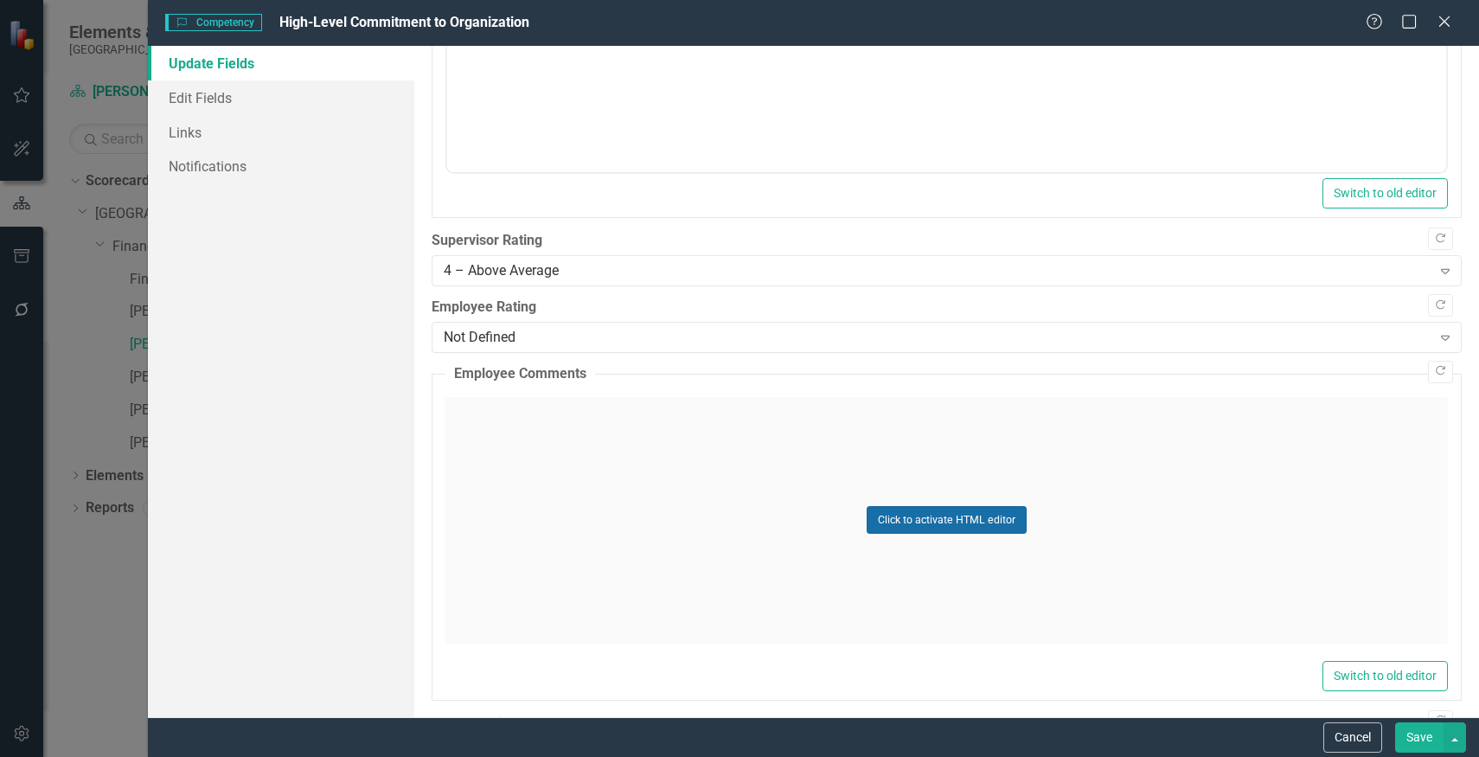
click at [912, 519] on button "Click to activate HTML editor" at bounding box center [947, 520] width 160 height 28
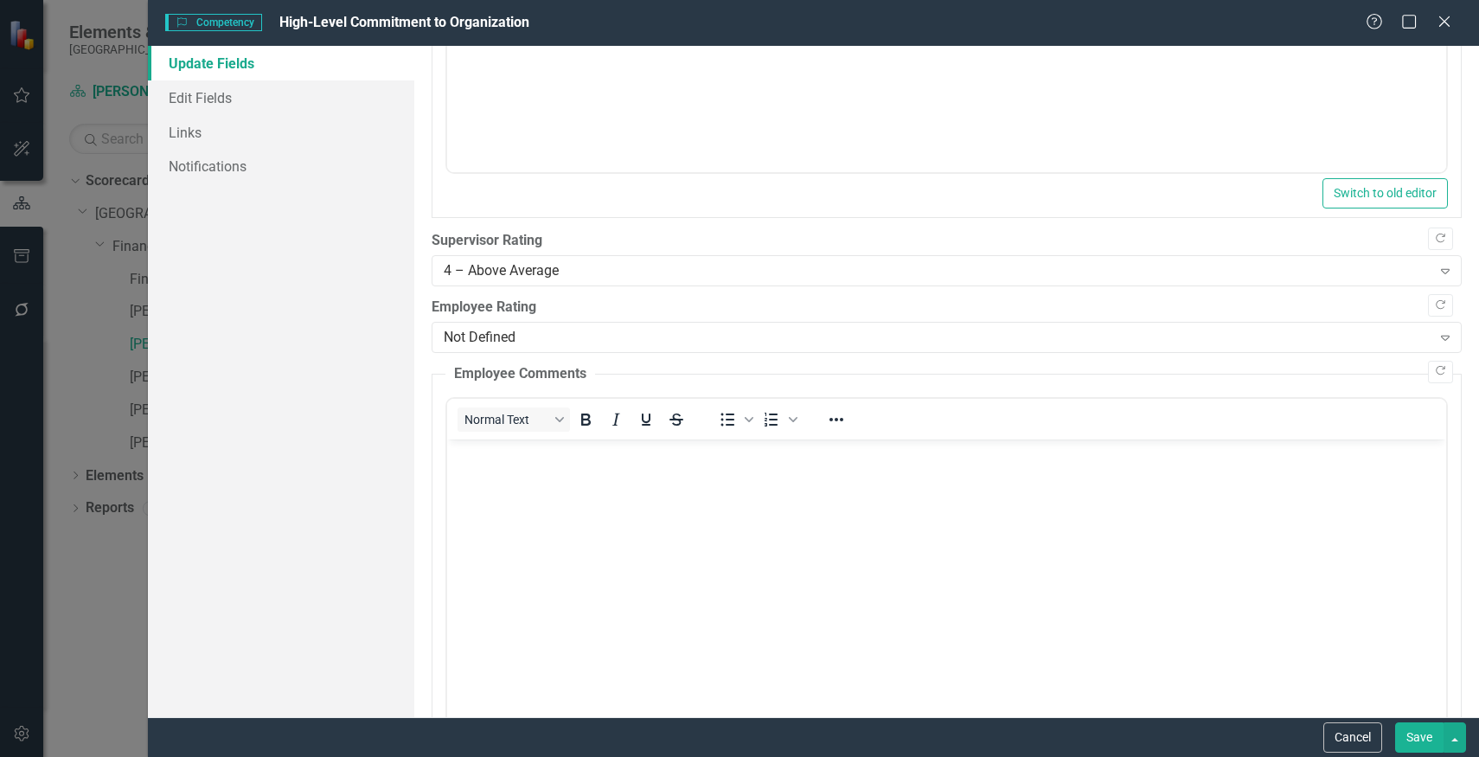
scroll to position [0, 0]
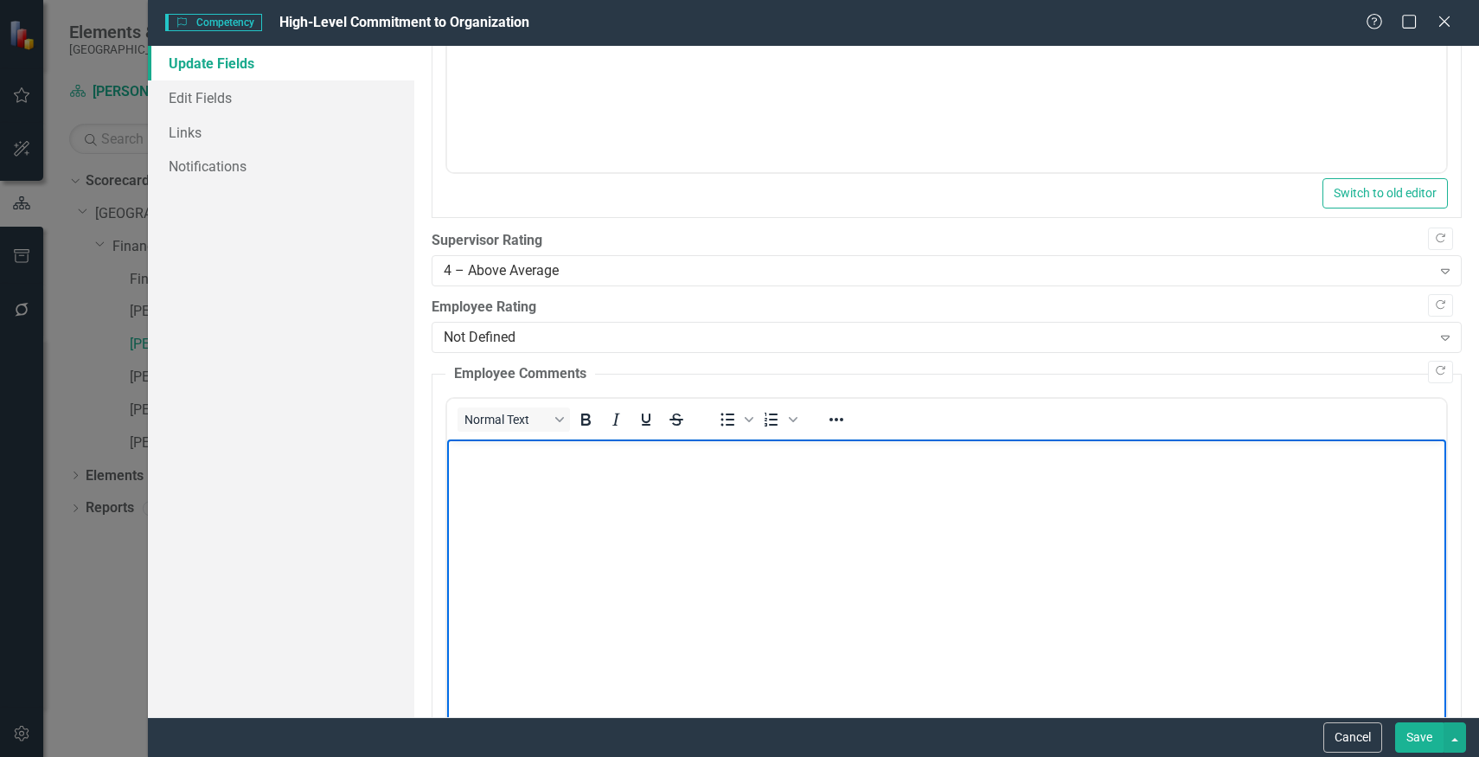
click at [897, 491] on body "Rich Text Area. Press ALT-0 for help." at bounding box center [945, 567] width 999 height 259
click at [1423, 731] on button "Save" at bounding box center [1419, 737] width 48 height 30
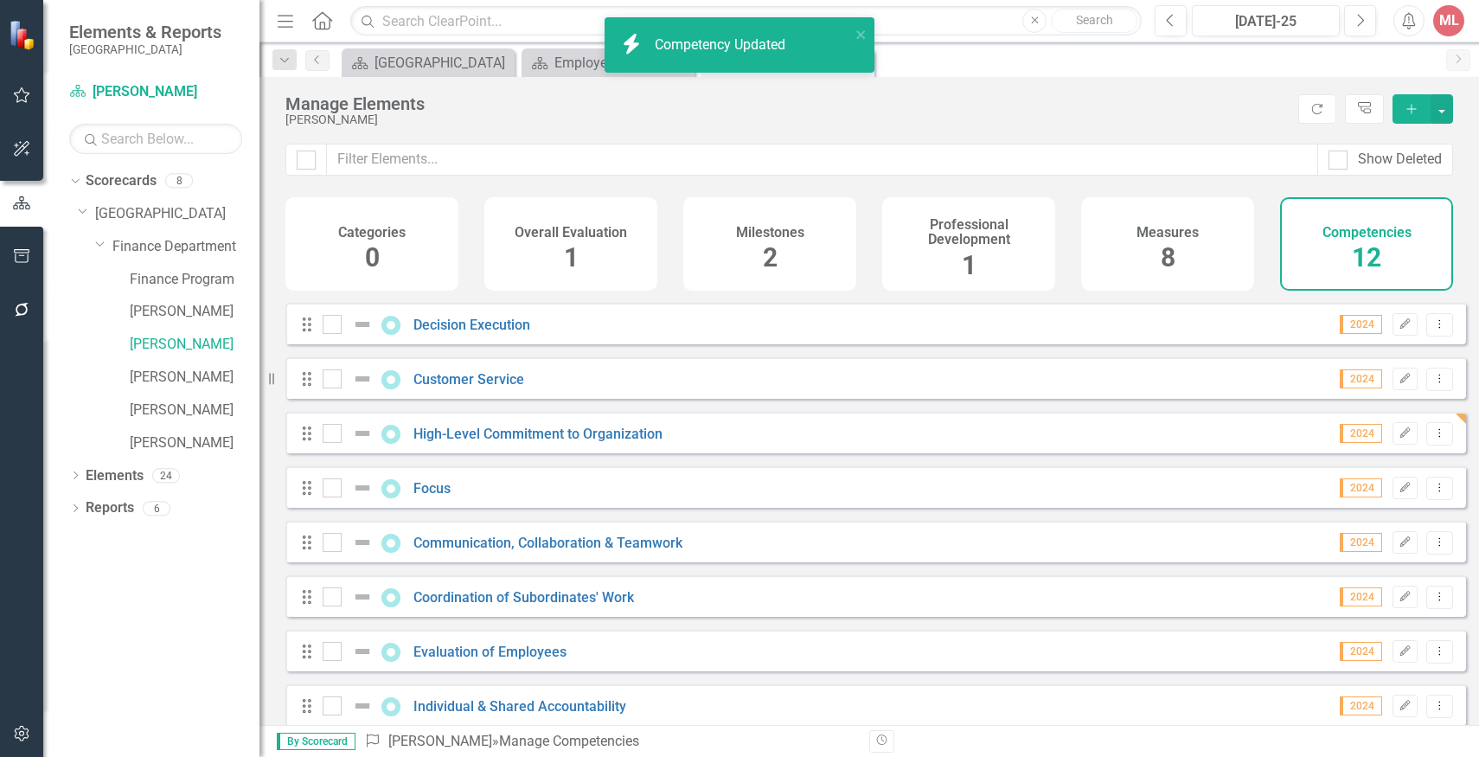
scroll to position [241, 0]
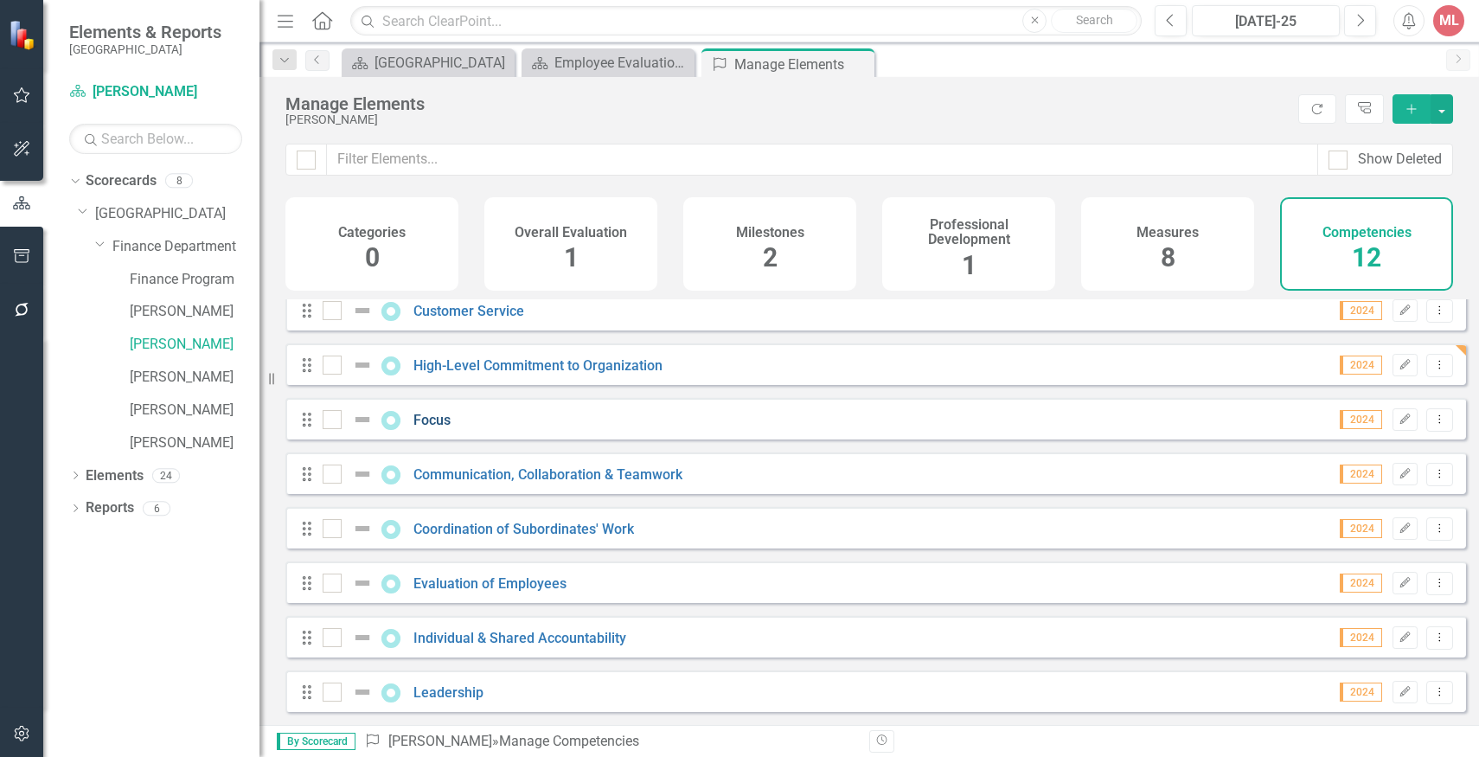
click at [442, 424] on link "Focus" at bounding box center [431, 420] width 37 height 16
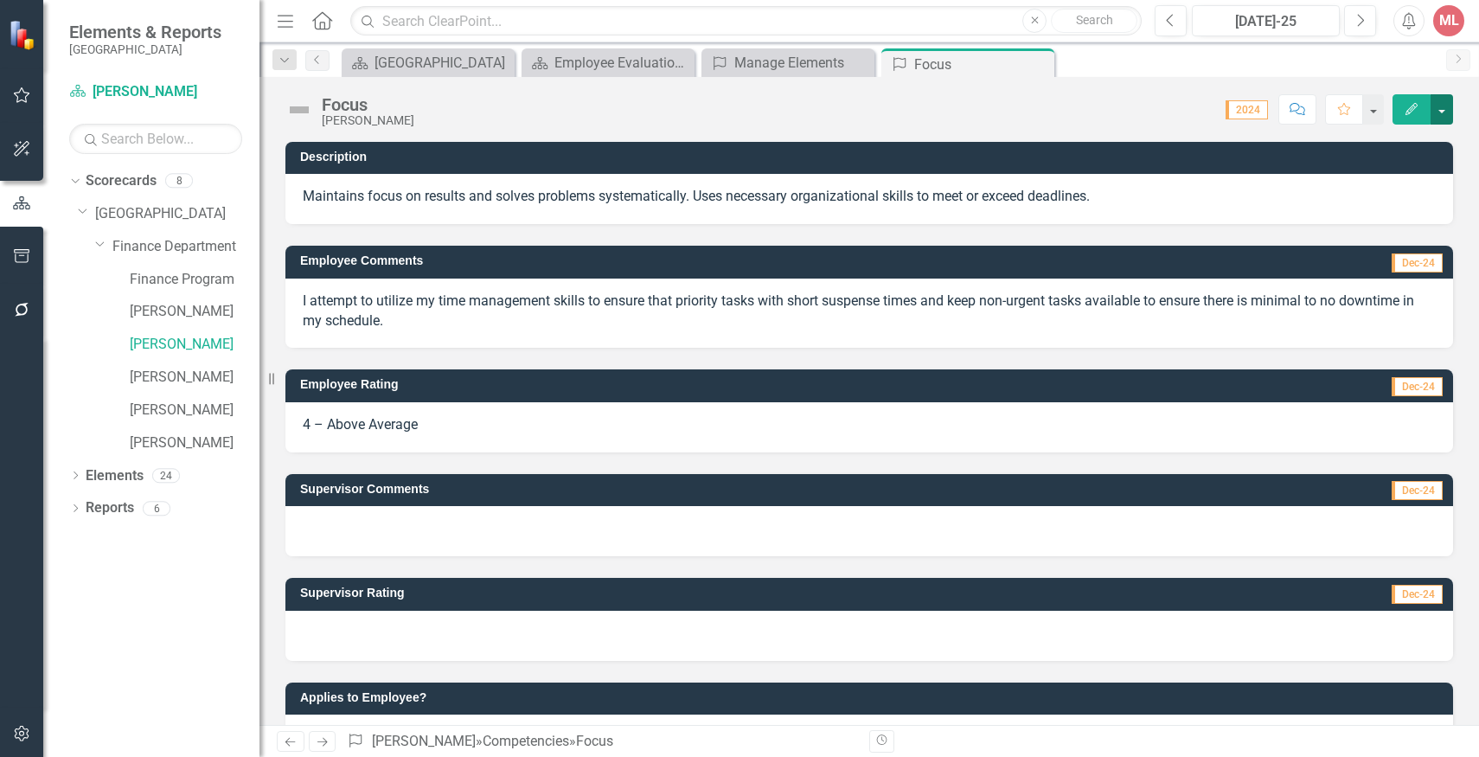
click at [1441, 112] on button "button" at bounding box center [1441, 109] width 22 height 30
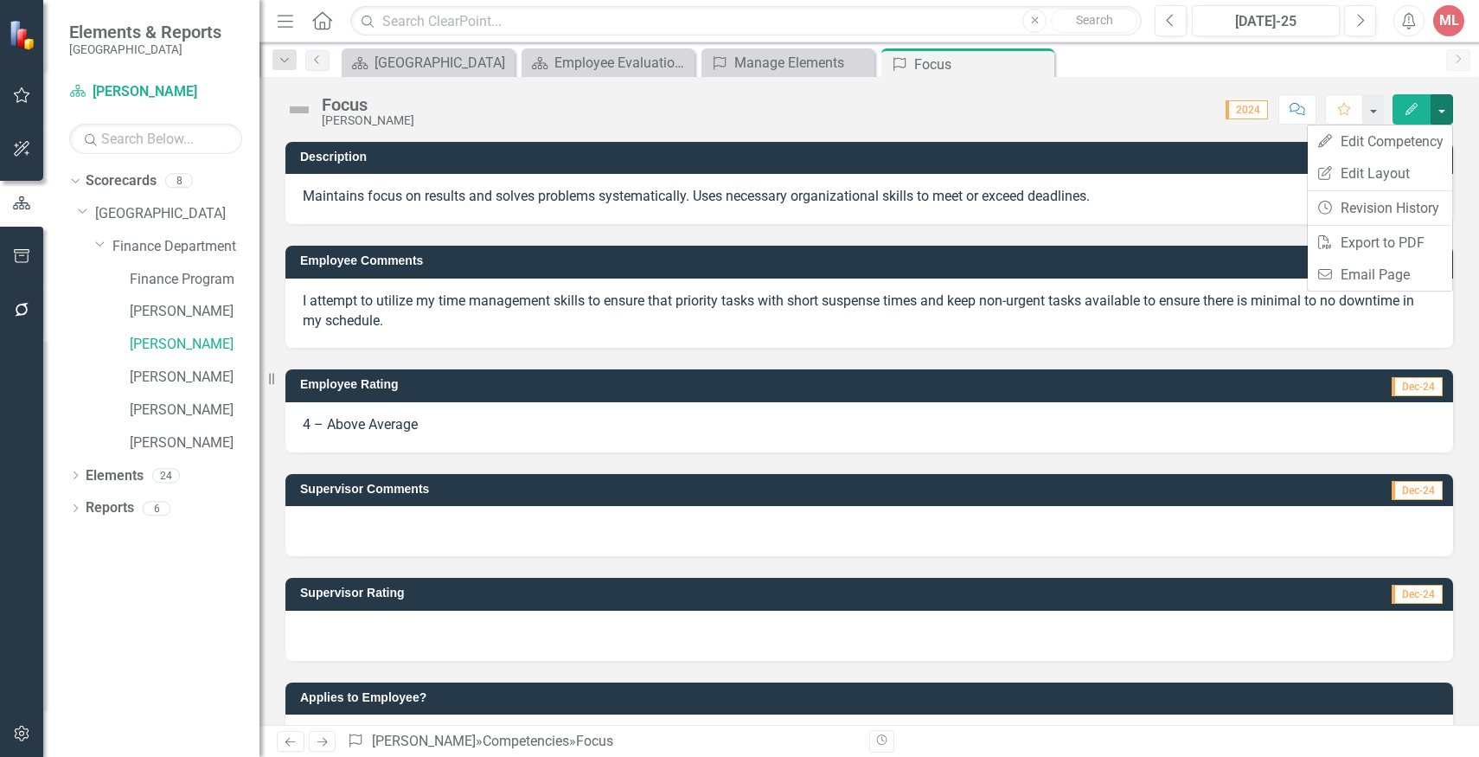
click at [1402, 113] on button "Edit" at bounding box center [1411, 109] width 38 height 30
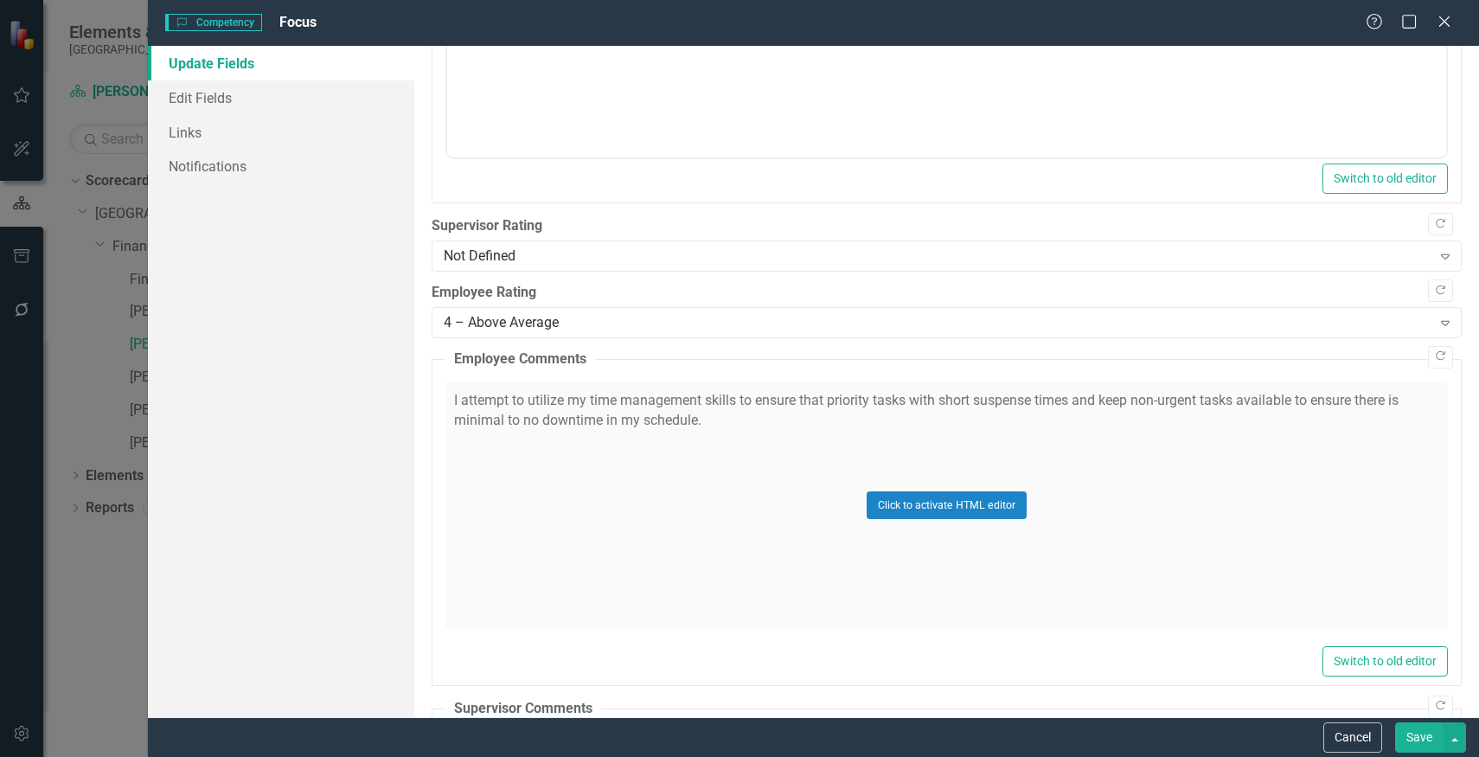
scroll to position [405, 0]
click at [810, 267] on div "Not Defined Expand" at bounding box center [947, 254] width 1030 height 31
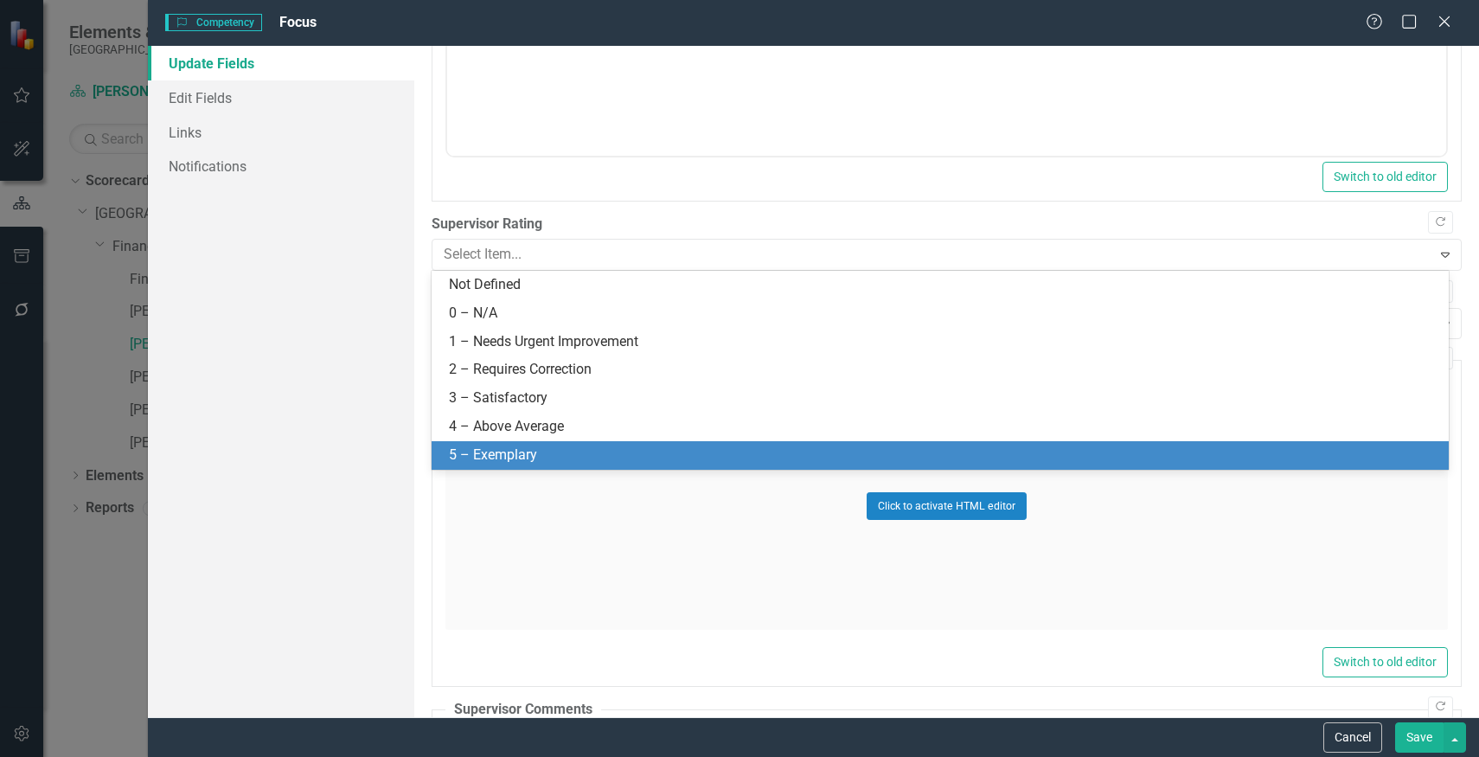
click at [720, 460] on div "5 – Exemplary" at bounding box center [943, 455] width 989 height 20
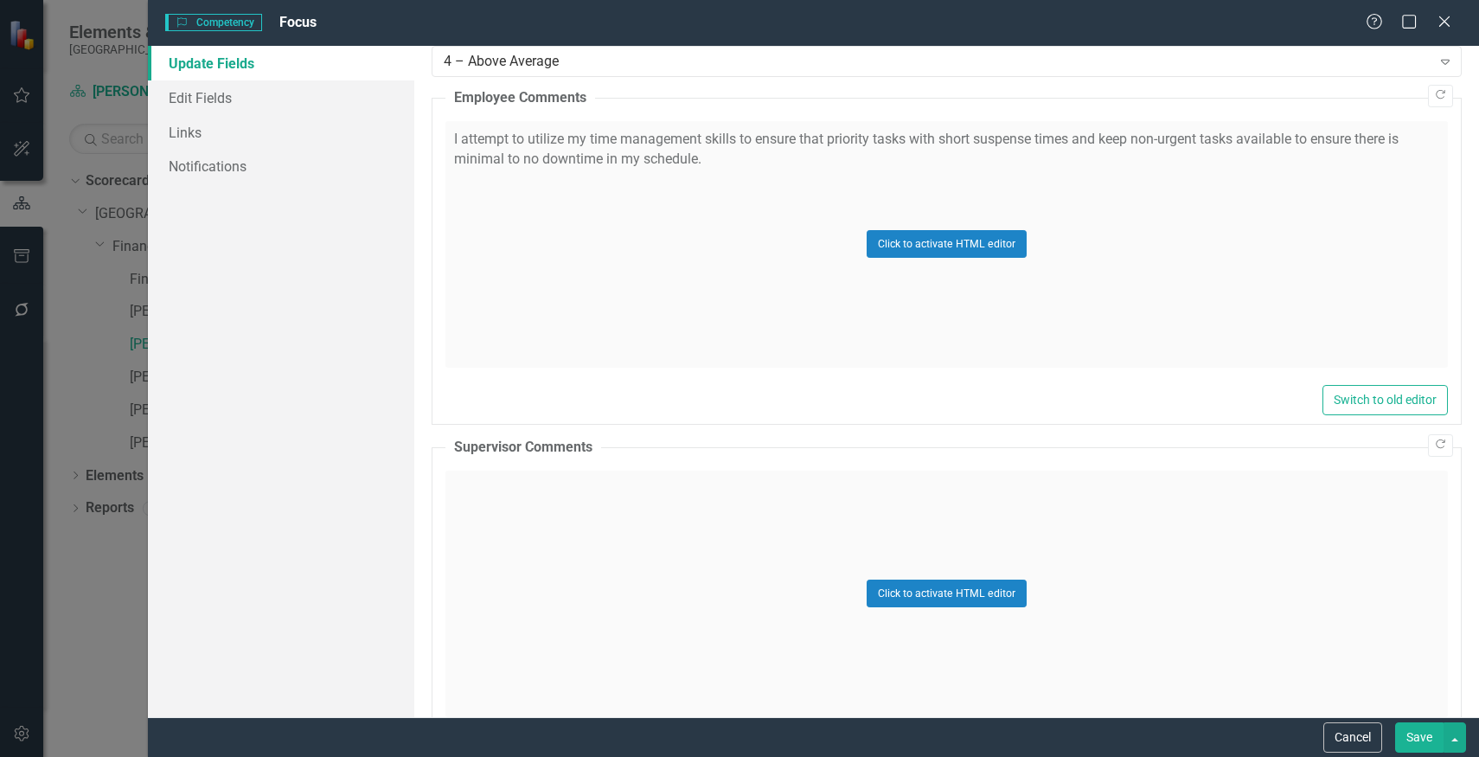
scroll to position [667, 0]
click at [899, 585] on button "Click to activate HTML editor" at bounding box center [947, 591] width 160 height 28
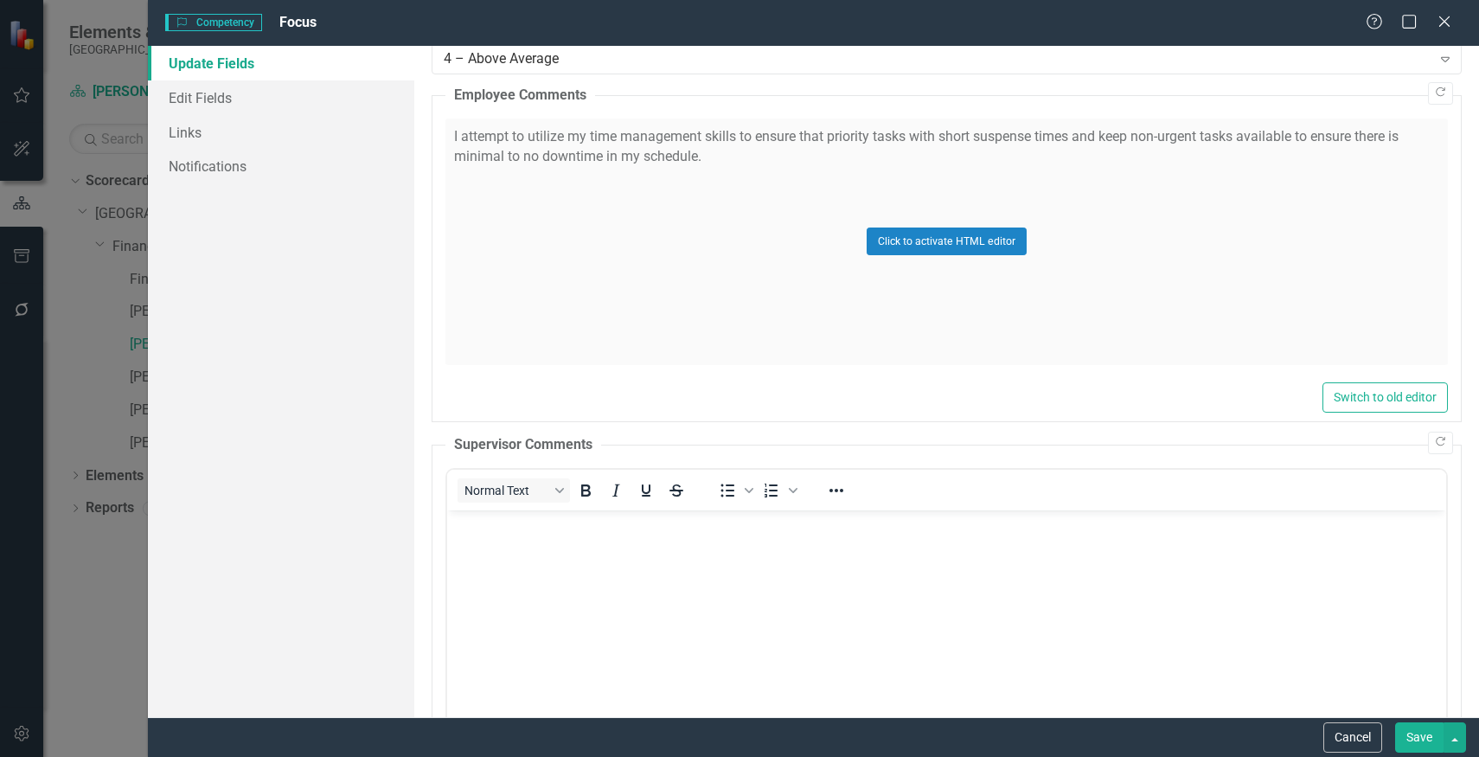
scroll to position [0, 0]
click at [874, 541] on body "Rich Text Area. Press ALT-0 for help." at bounding box center [945, 638] width 999 height 259
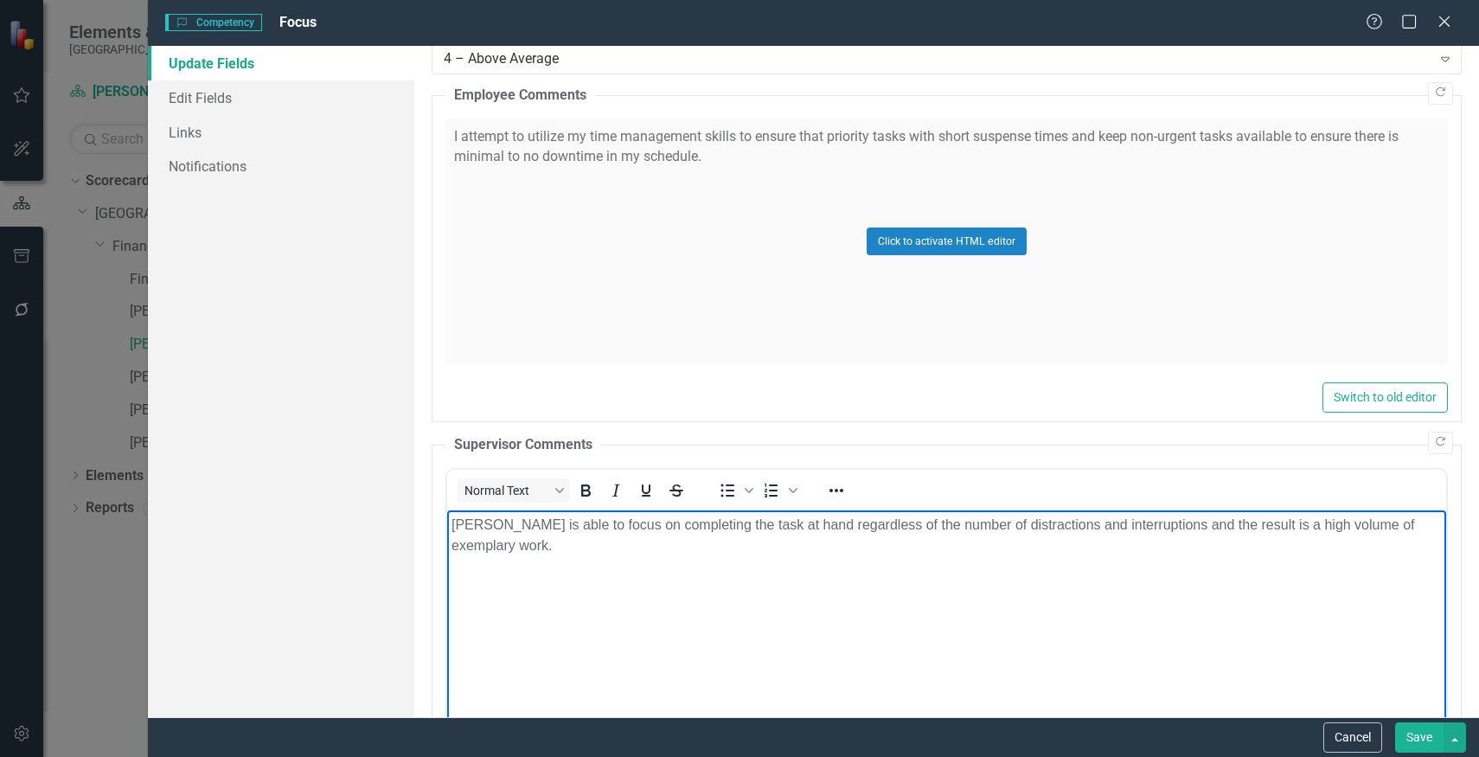
click at [1419, 731] on button "Save" at bounding box center [1419, 737] width 48 height 30
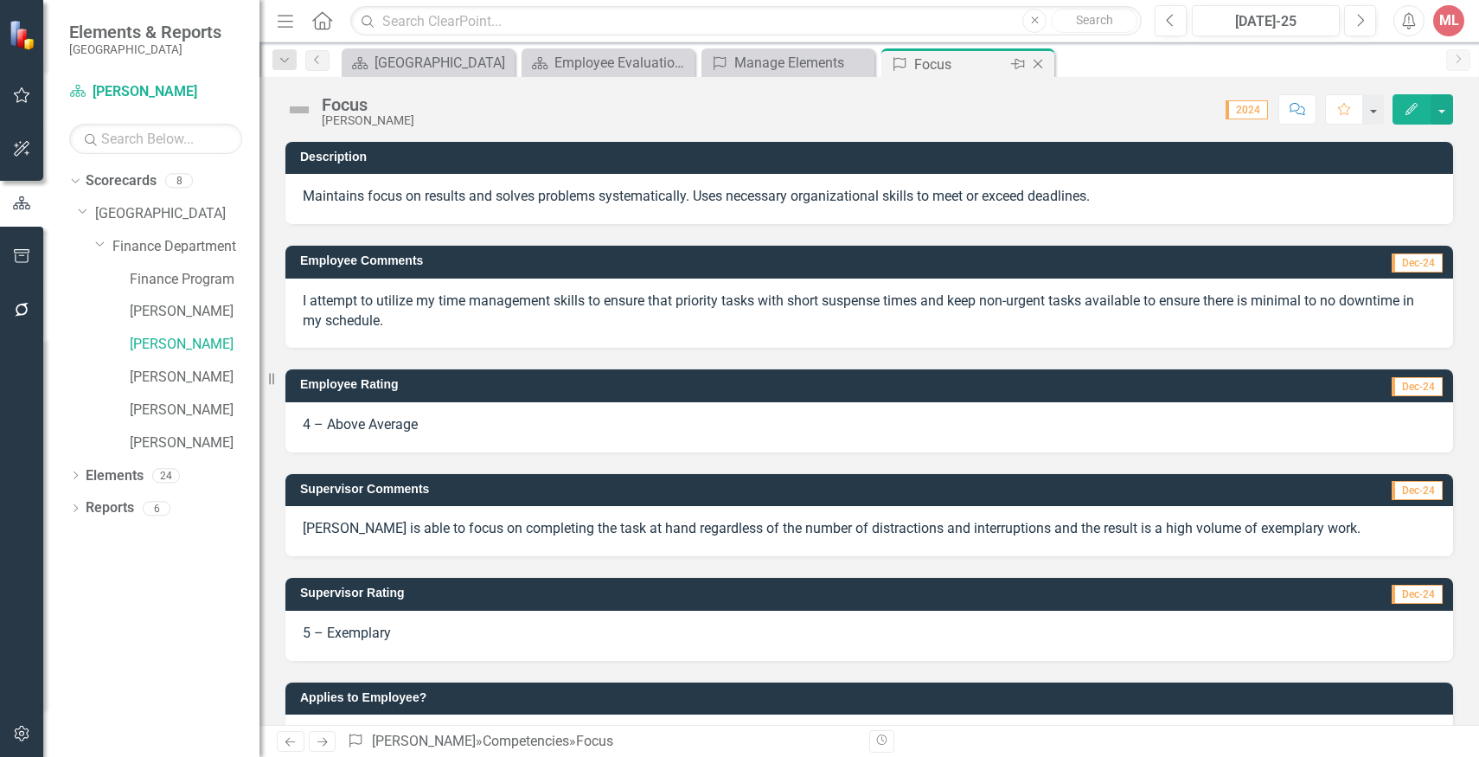
click at [1033, 65] on icon "Close" at bounding box center [1037, 64] width 17 height 14
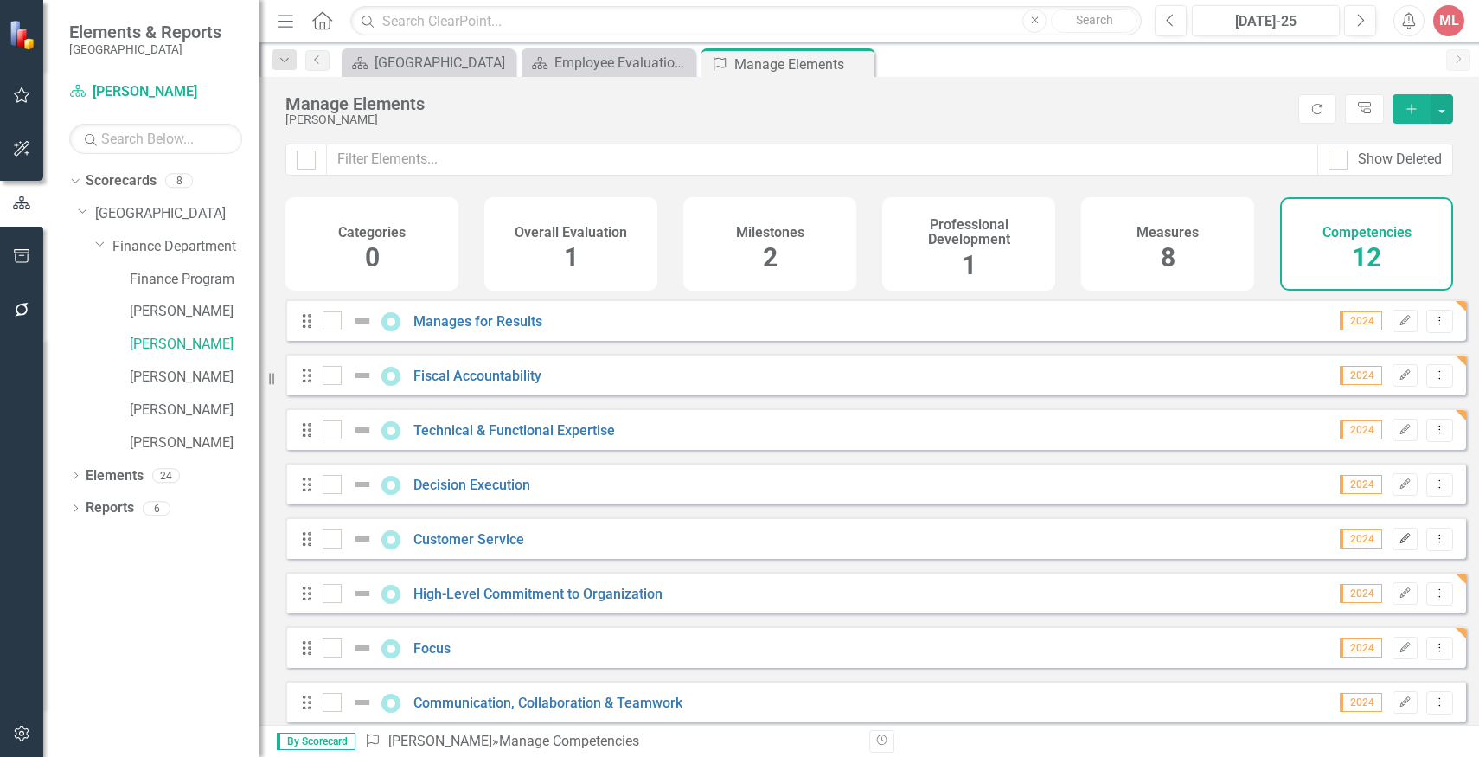
click at [1398, 544] on icon "Edit" at bounding box center [1404, 539] width 13 height 10
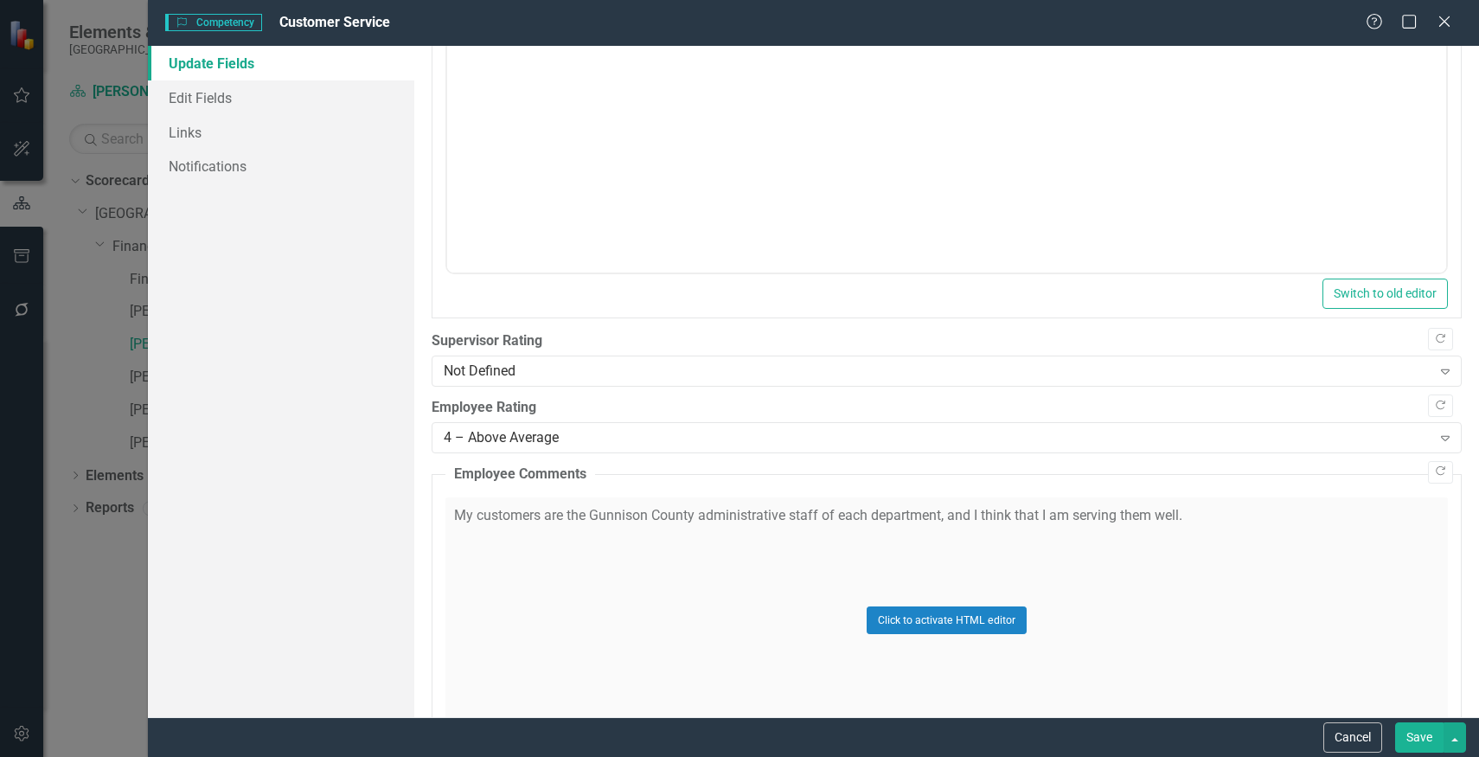
scroll to position [343, 0]
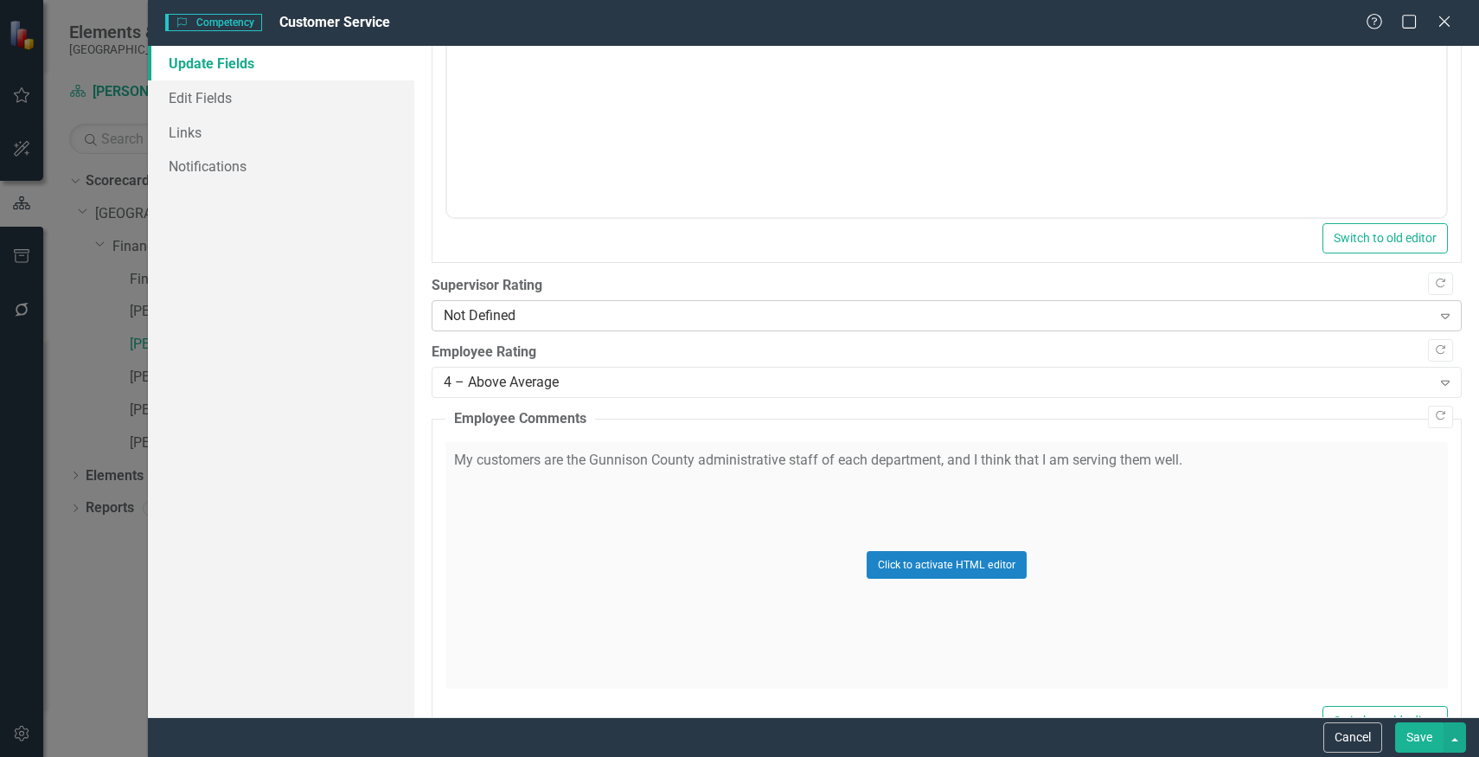
click at [1043, 325] on div "Not Defined" at bounding box center [938, 316] width 988 height 20
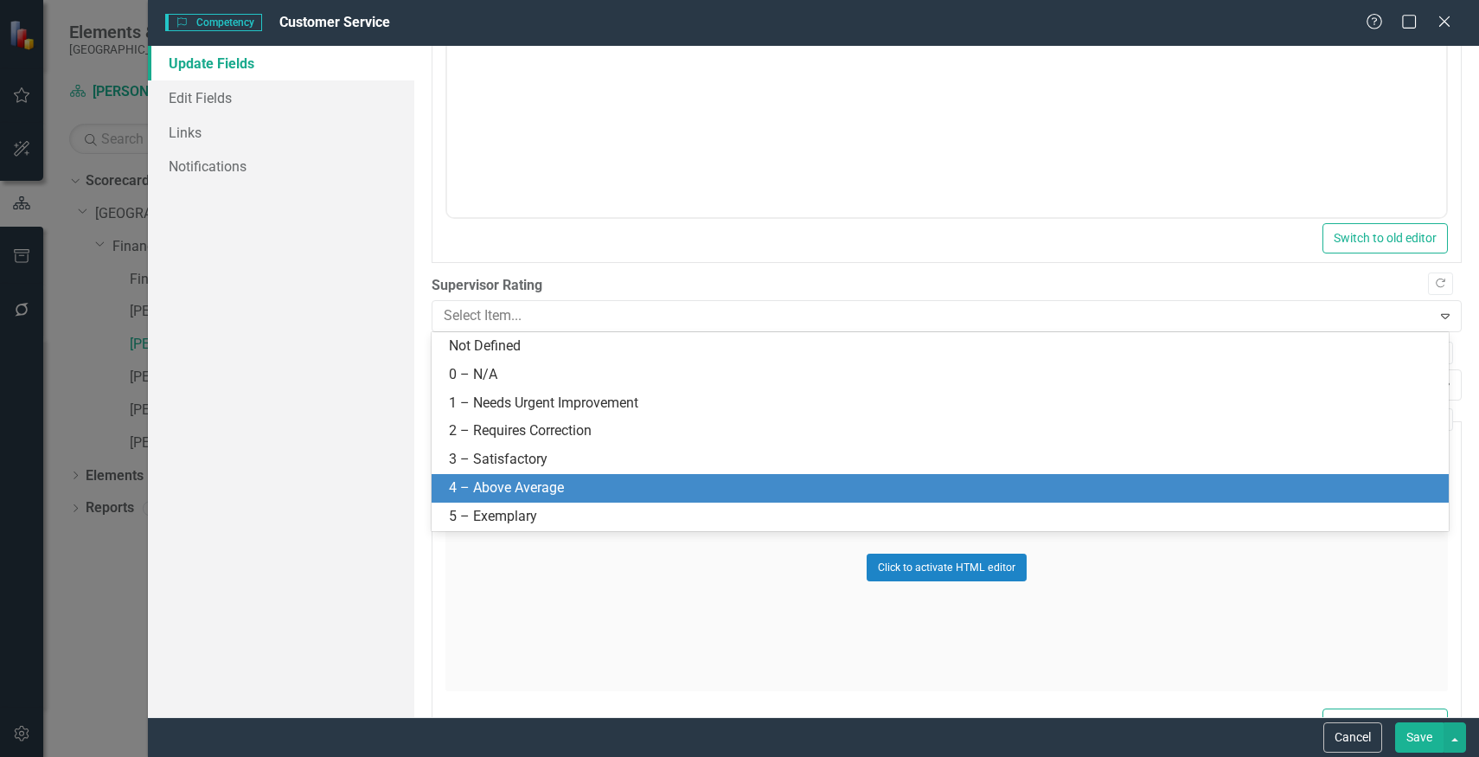
click at [917, 485] on div "4 – Above Average" at bounding box center [943, 488] width 989 height 20
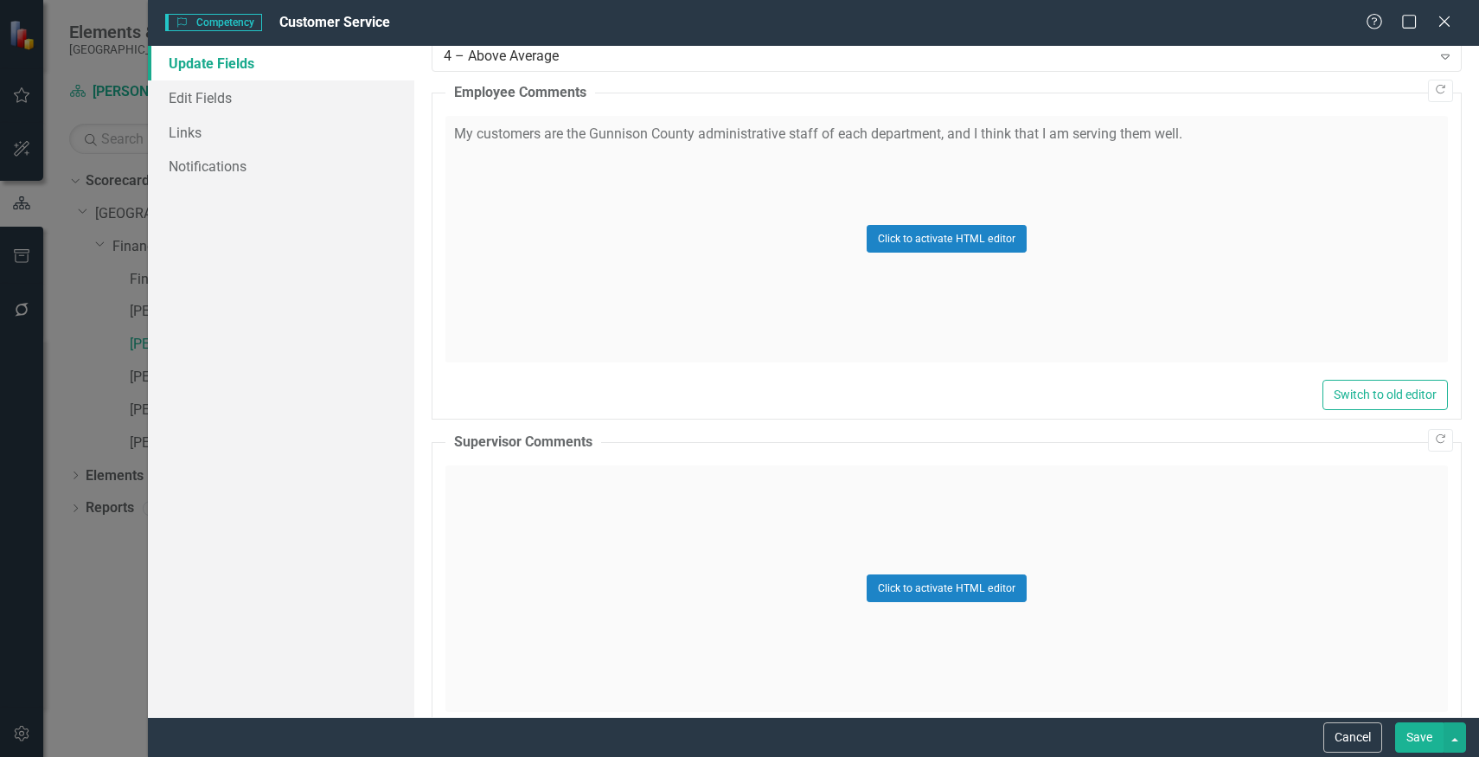
scroll to position [746, 0]
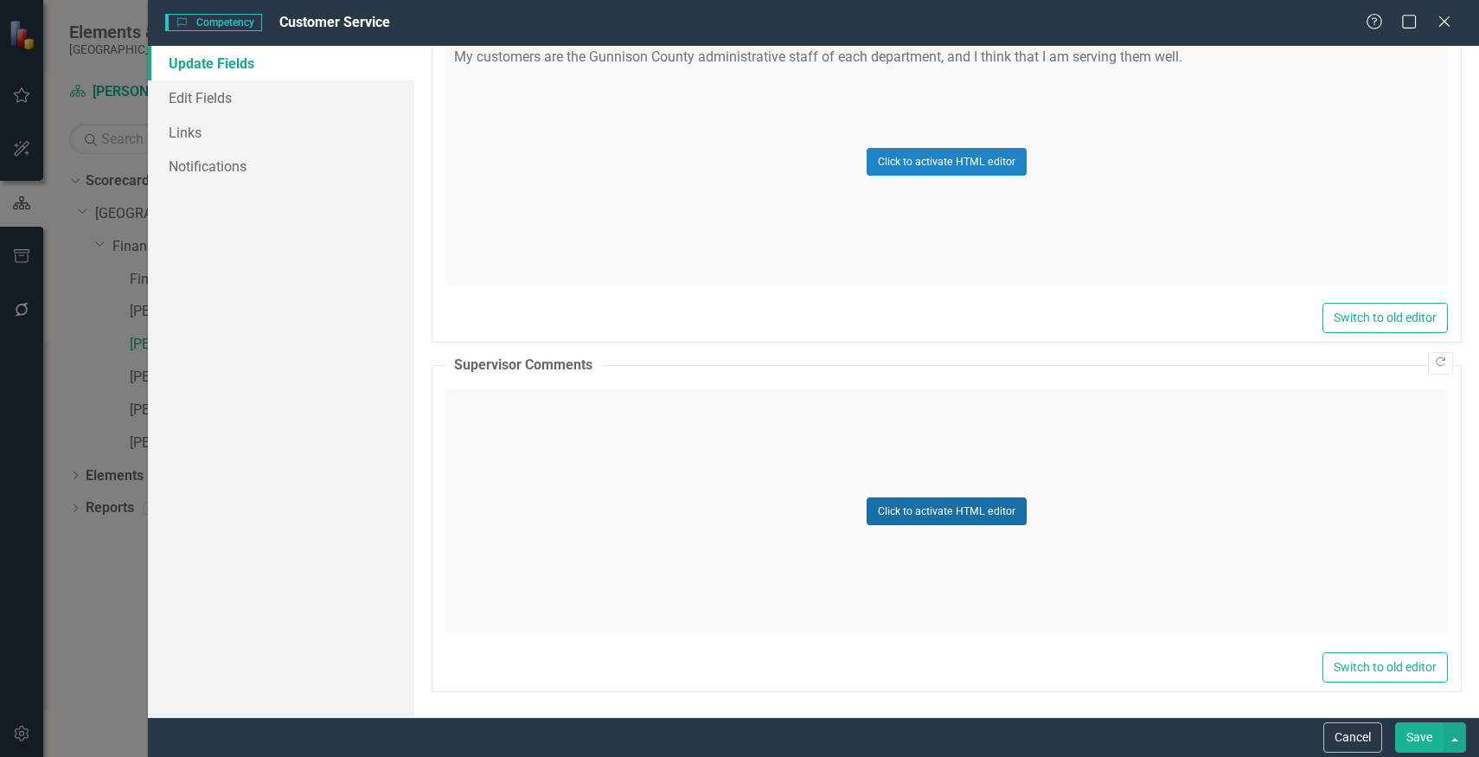
click at [929, 515] on button "Click to activate HTML editor" at bounding box center [947, 511] width 160 height 28
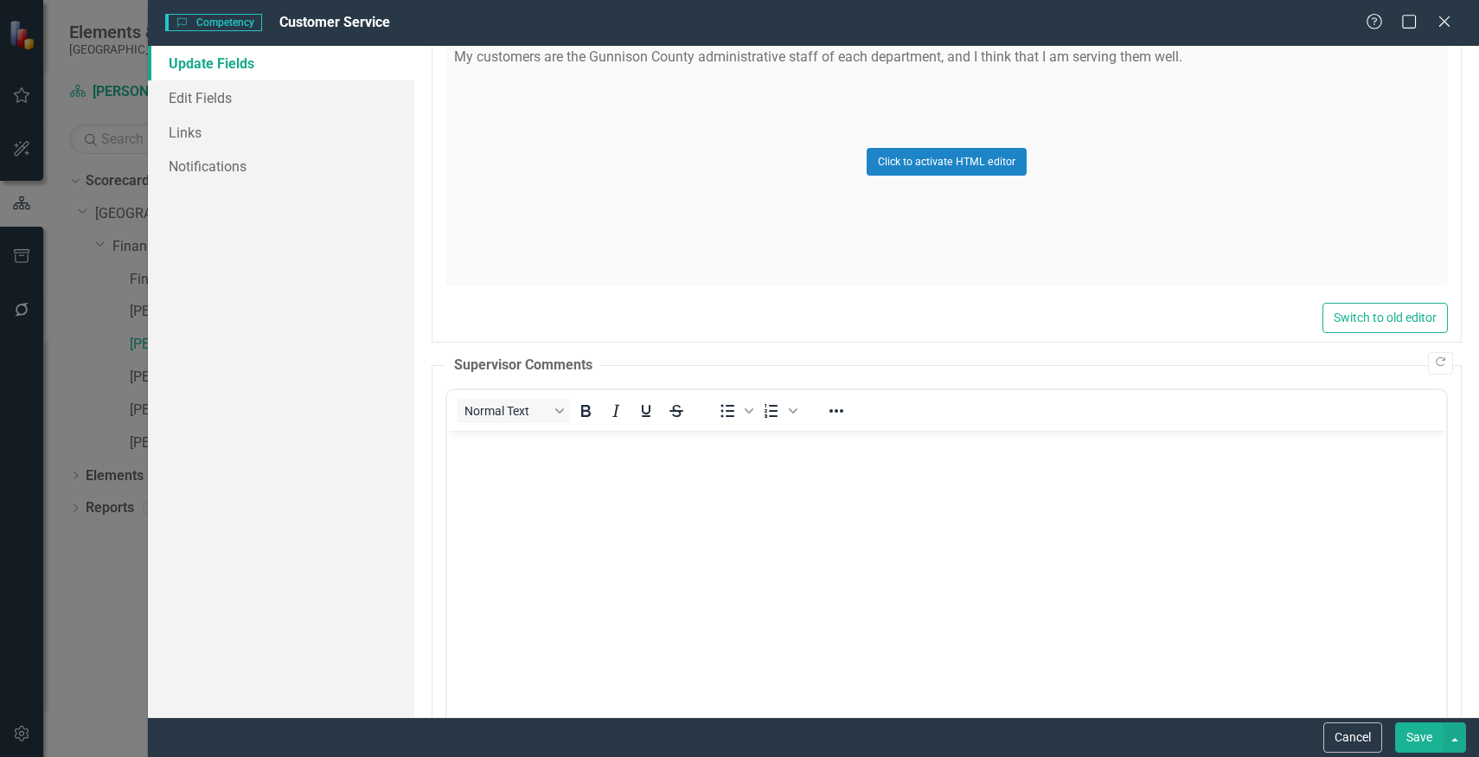
scroll to position [0, 0]
click at [918, 470] on body "Rich Text Area. Press ALT-0 for help." at bounding box center [945, 559] width 999 height 259
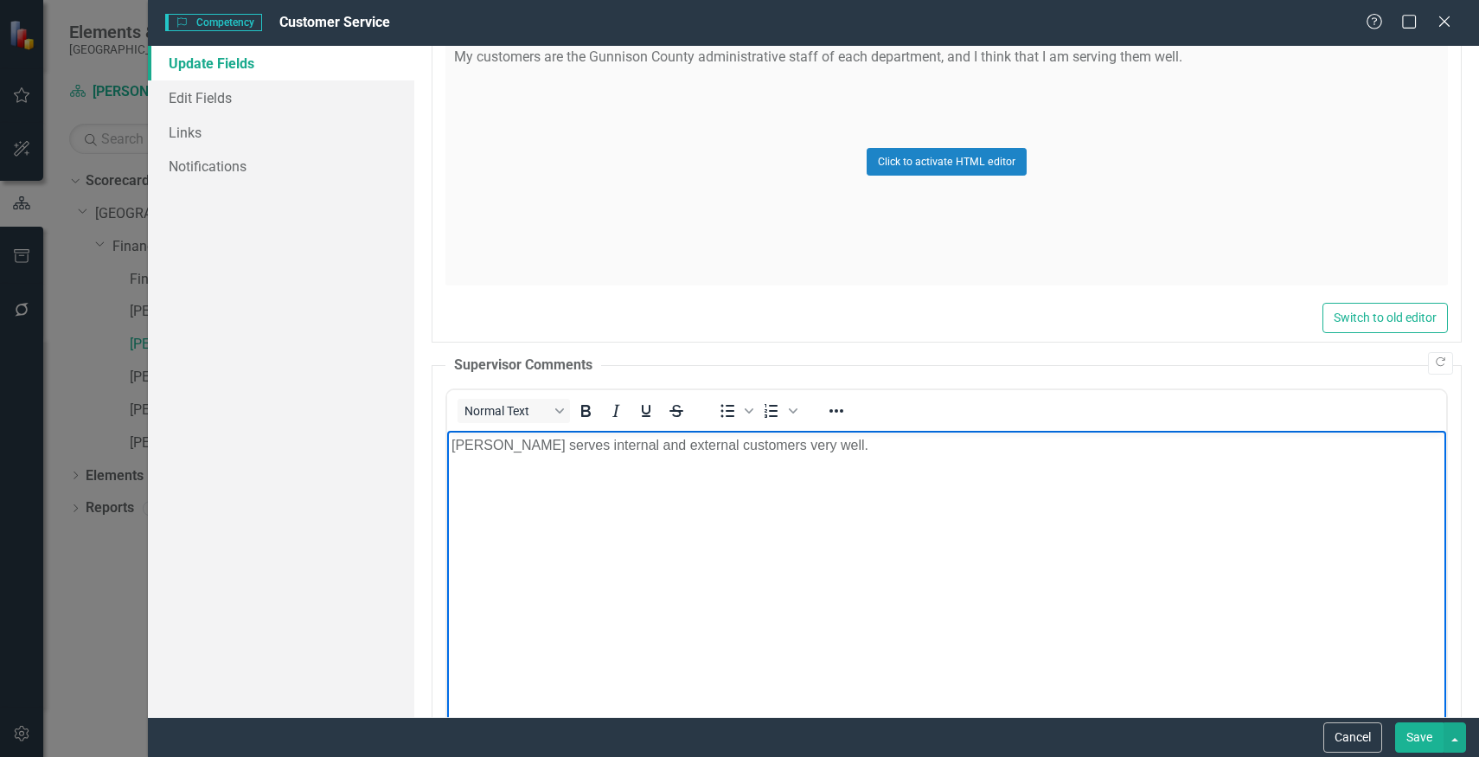
click at [1408, 731] on button "Save" at bounding box center [1419, 737] width 48 height 30
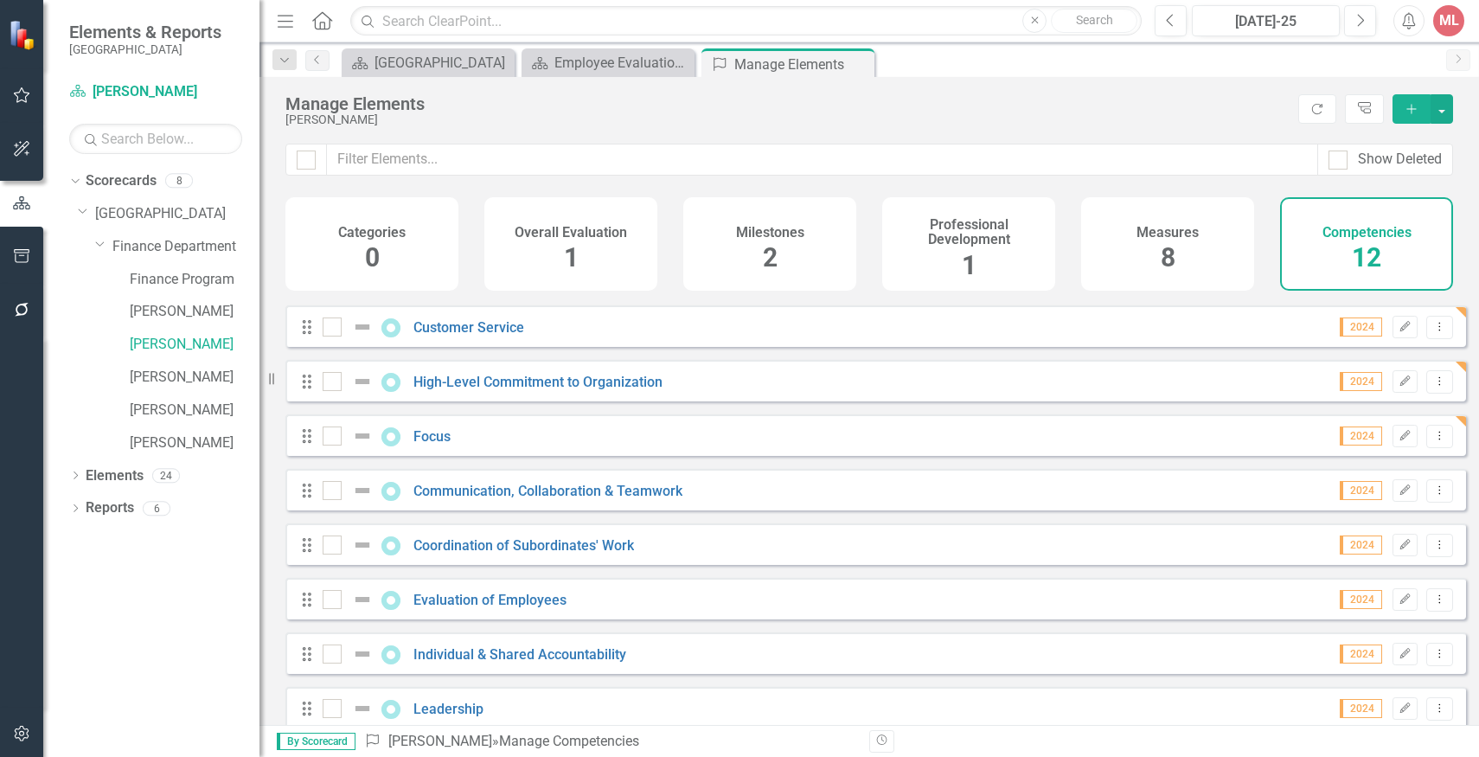
scroll to position [241, 0]
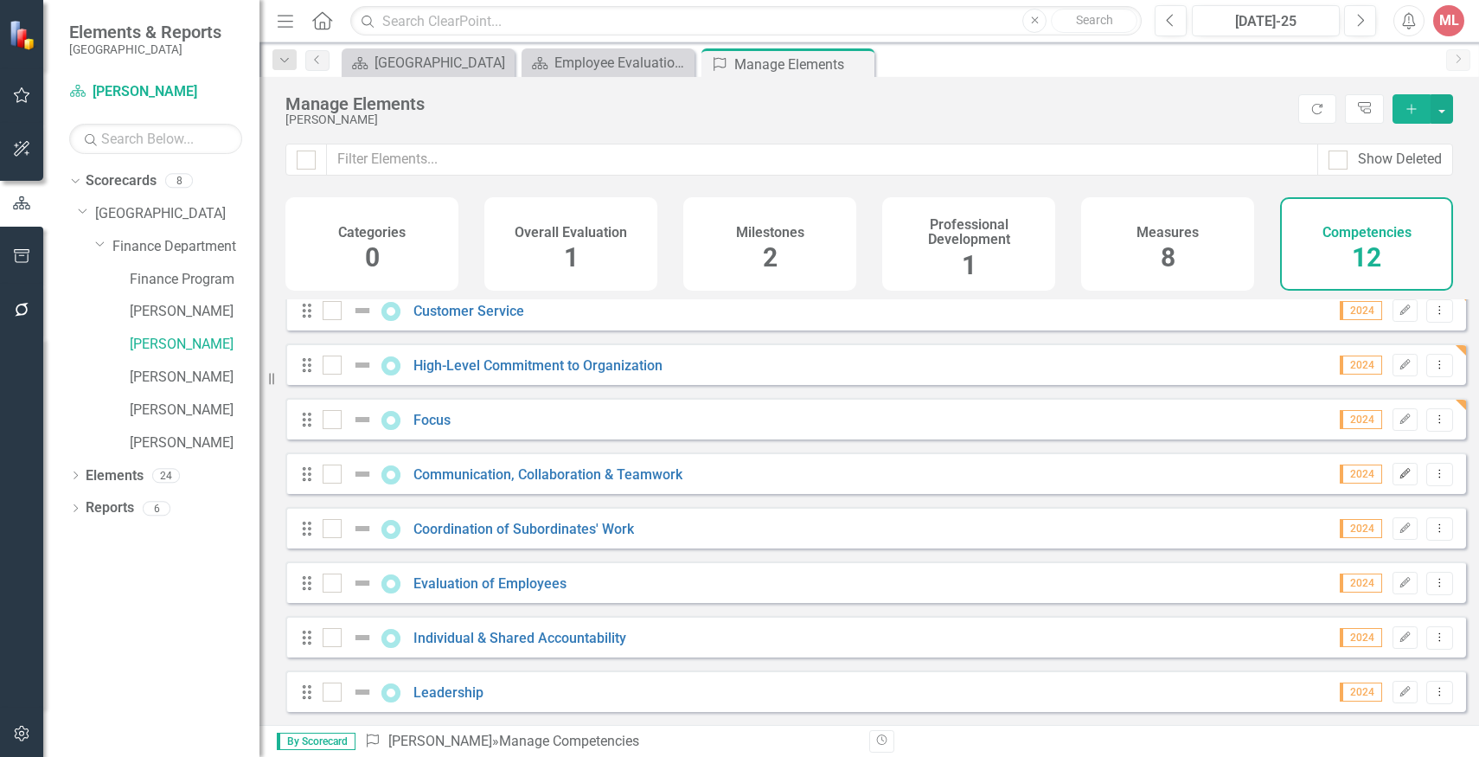
click at [1398, 475] on icon "Edit" at bounding box center [1404, 474] width 13 height 10
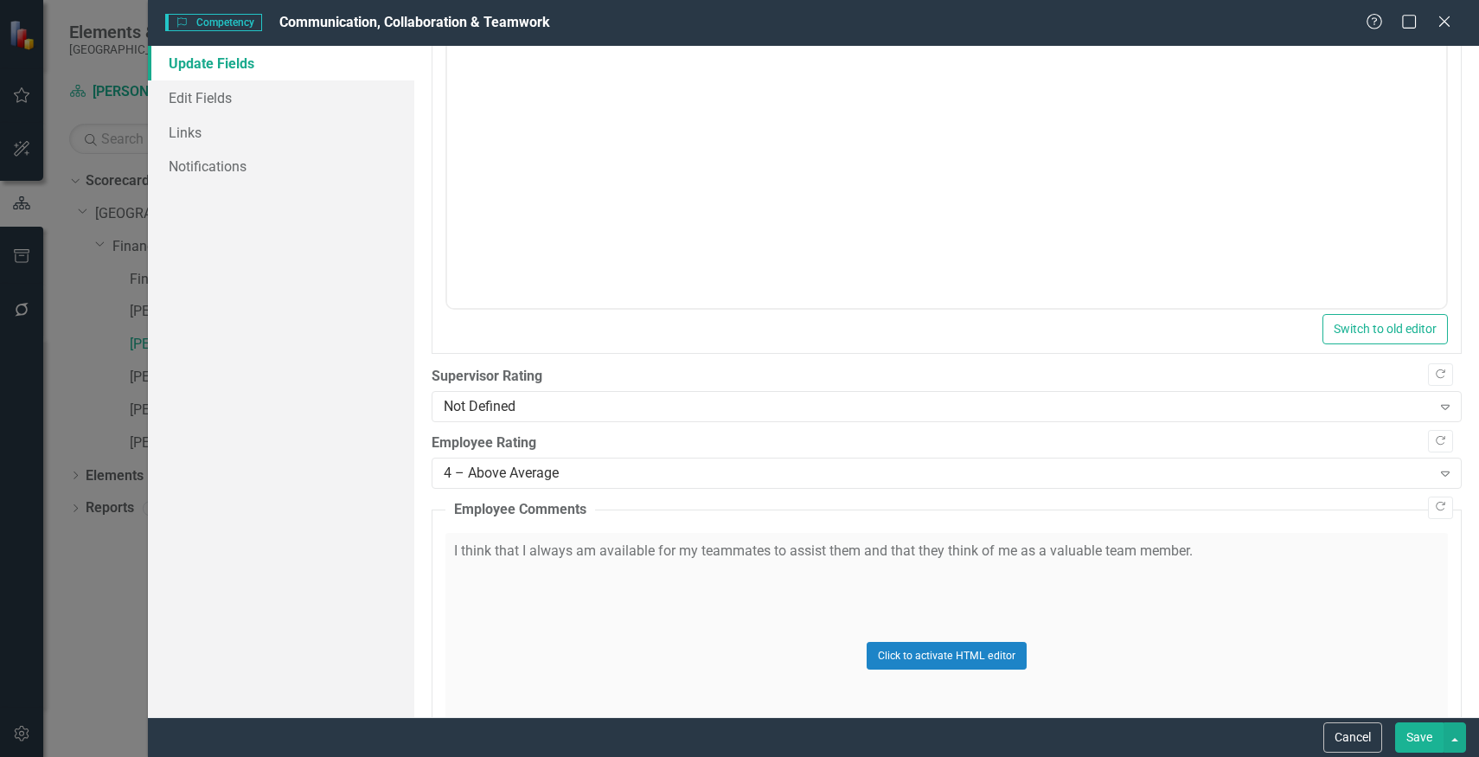
scroll to position [343, 0]
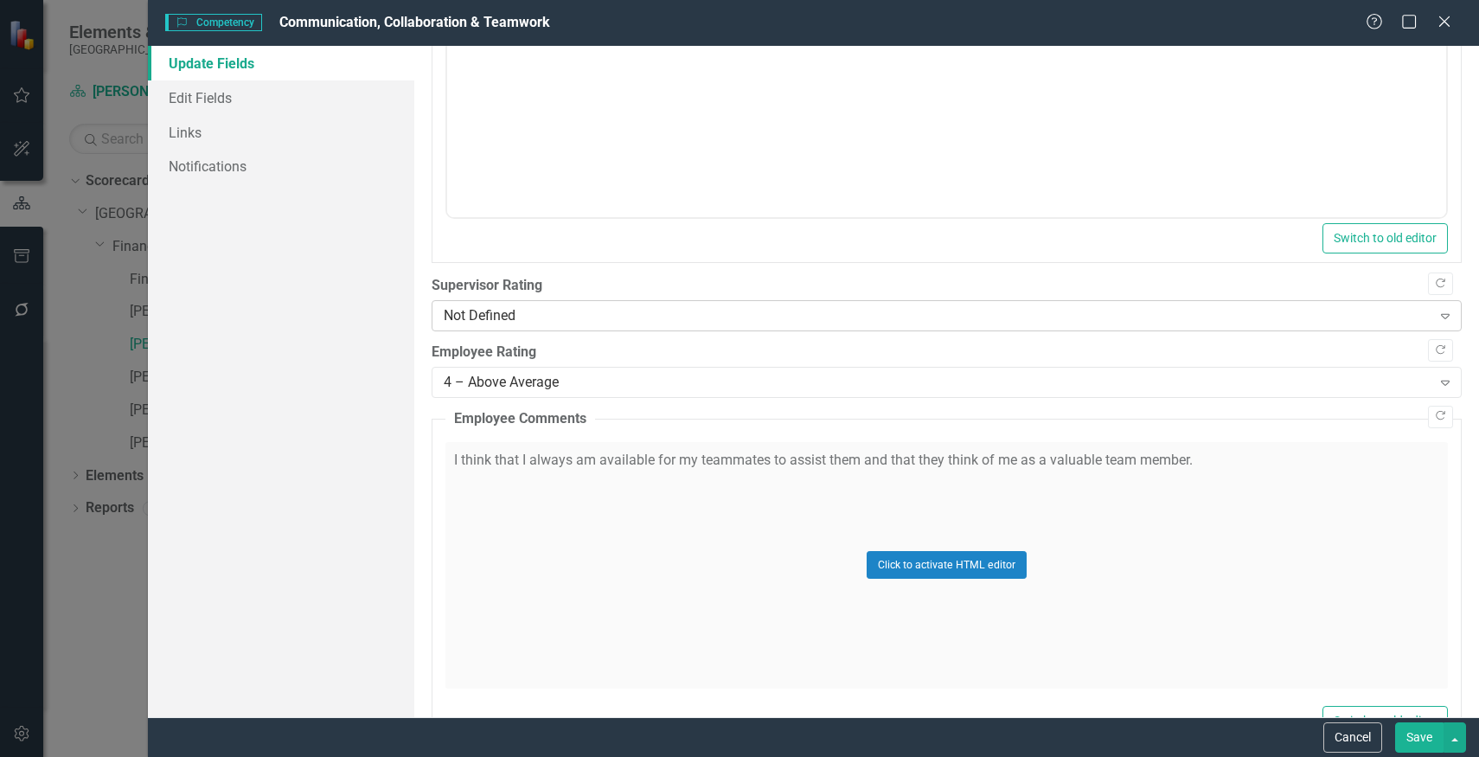
click at [977, 323] on div "Not Defined" at bounding box center [938, 316] width 988 height 20
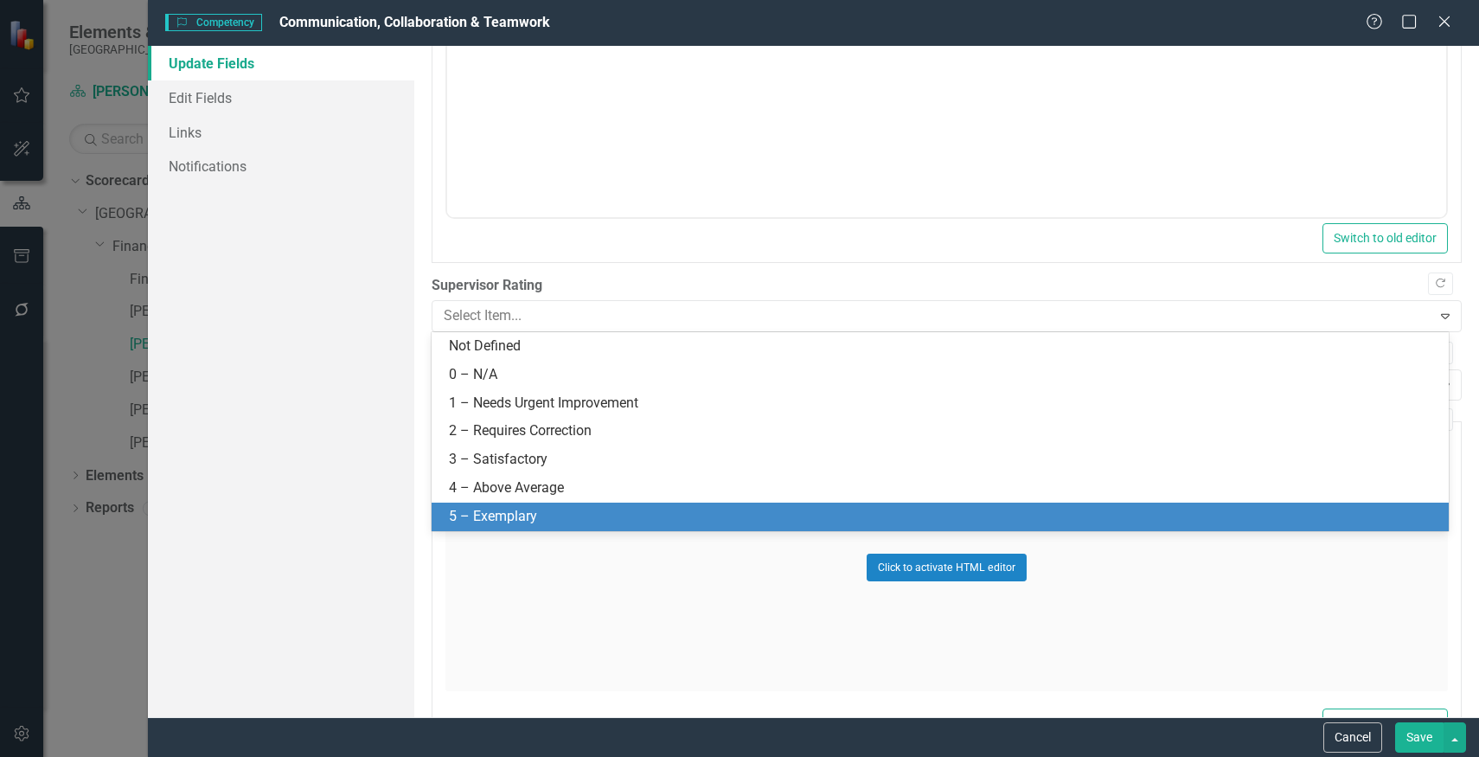
click at [827, 516] on div "5 – Exemplary" at bounding box center [943, 517] width 989 height 20
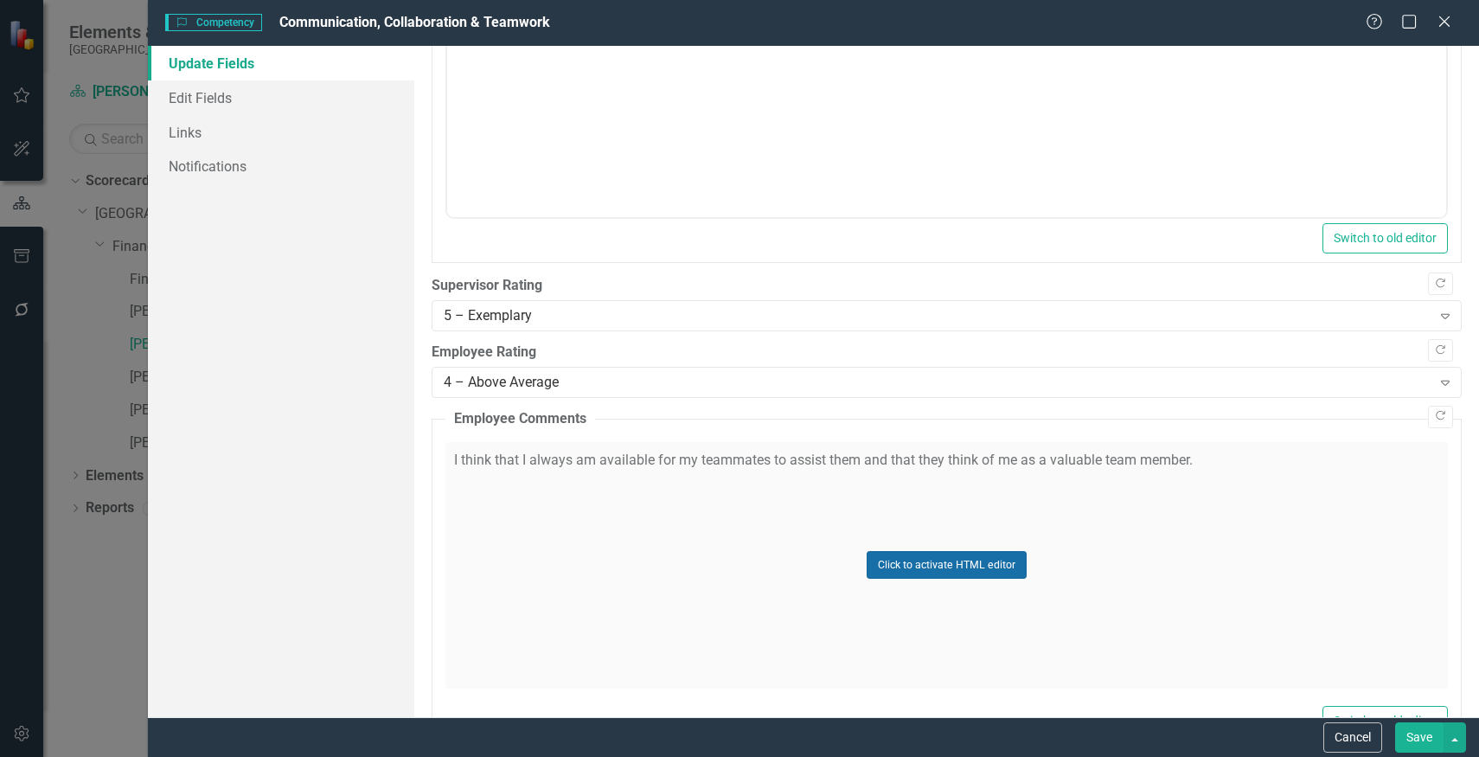
click at [944, 566] on button "Click to activate HTML editor" at bounding box center [947, 565] width 160 height 28
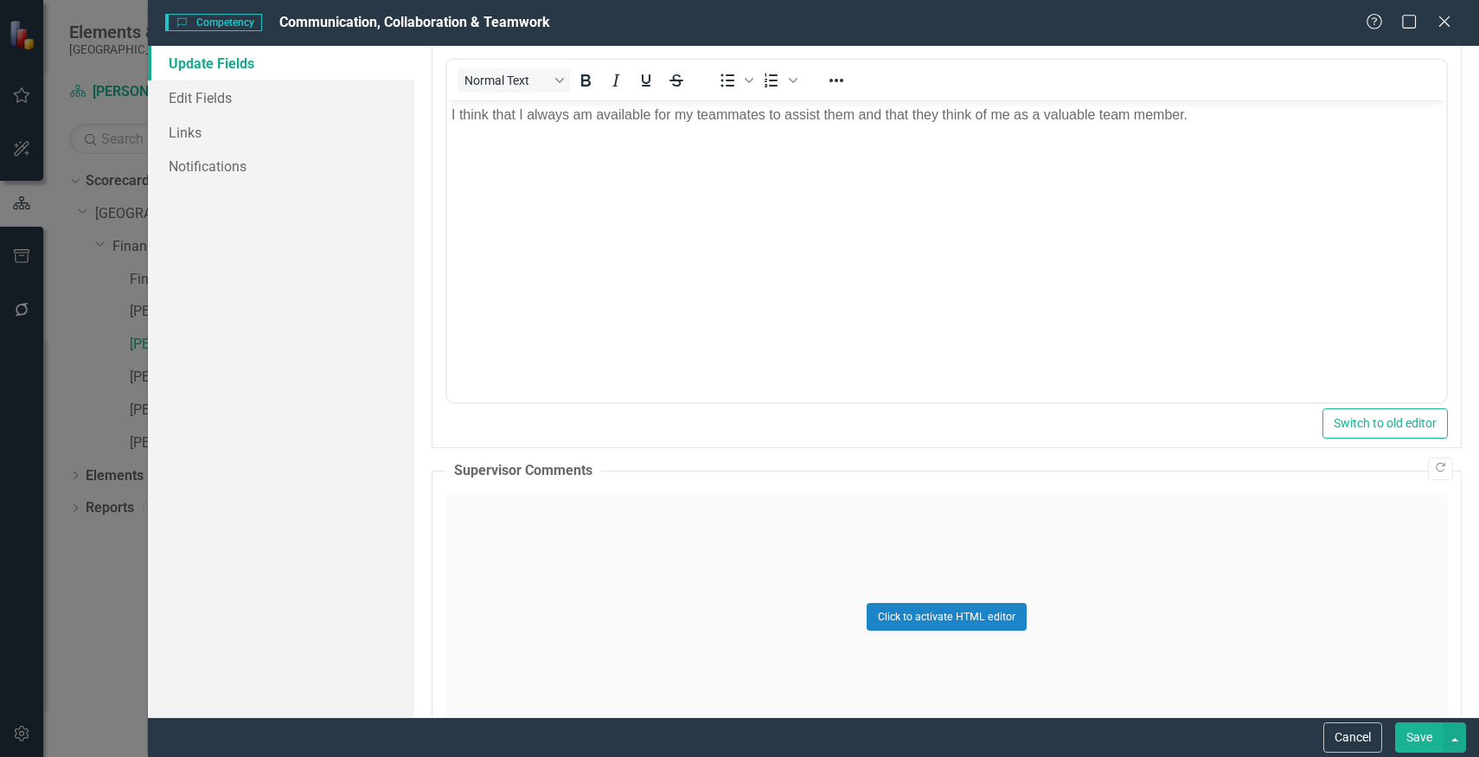
scroll to position [699, 0]
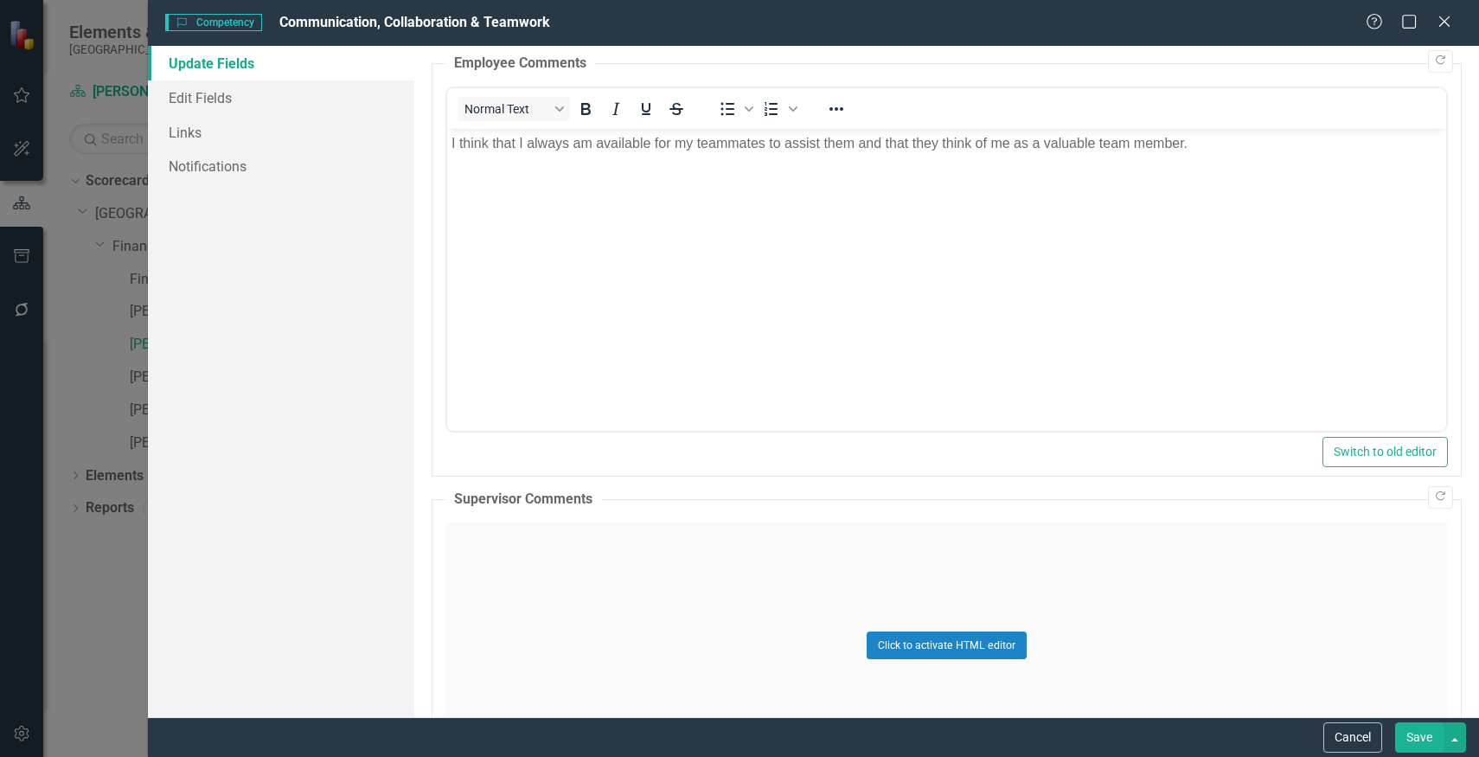
click at [963, 364] on body "I think that I always am available for my teammates to assist them and that the…" at bounding box center [945, 257] width 999 height 259
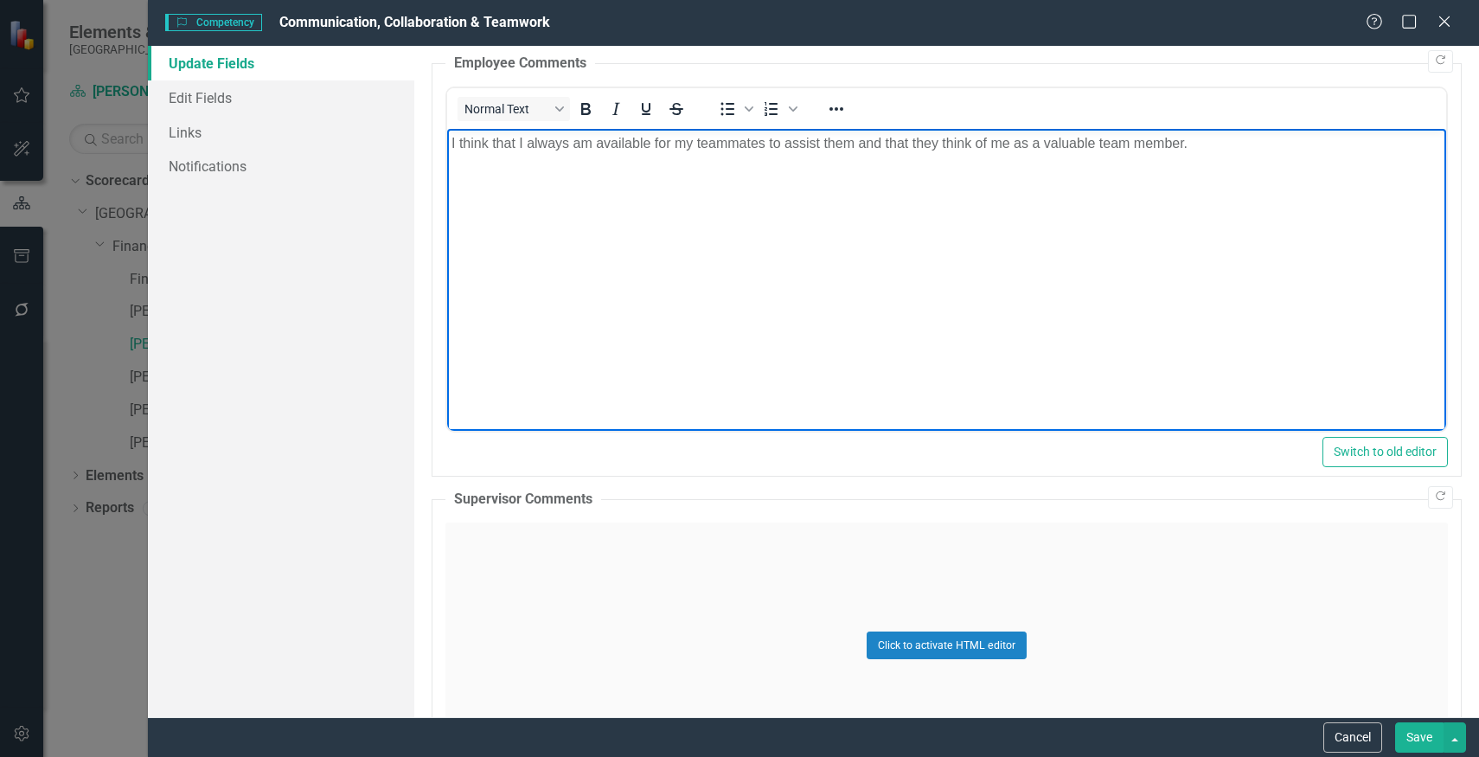
click at [963, 364] on body "I think that I always am available for my teammates to assist them and that the…" at bounding box center [945, 257] width 999 height 259
click at [946, 633] on button "Click to activate HTML editor" at bounding box center [947, 645] width 160 height 28
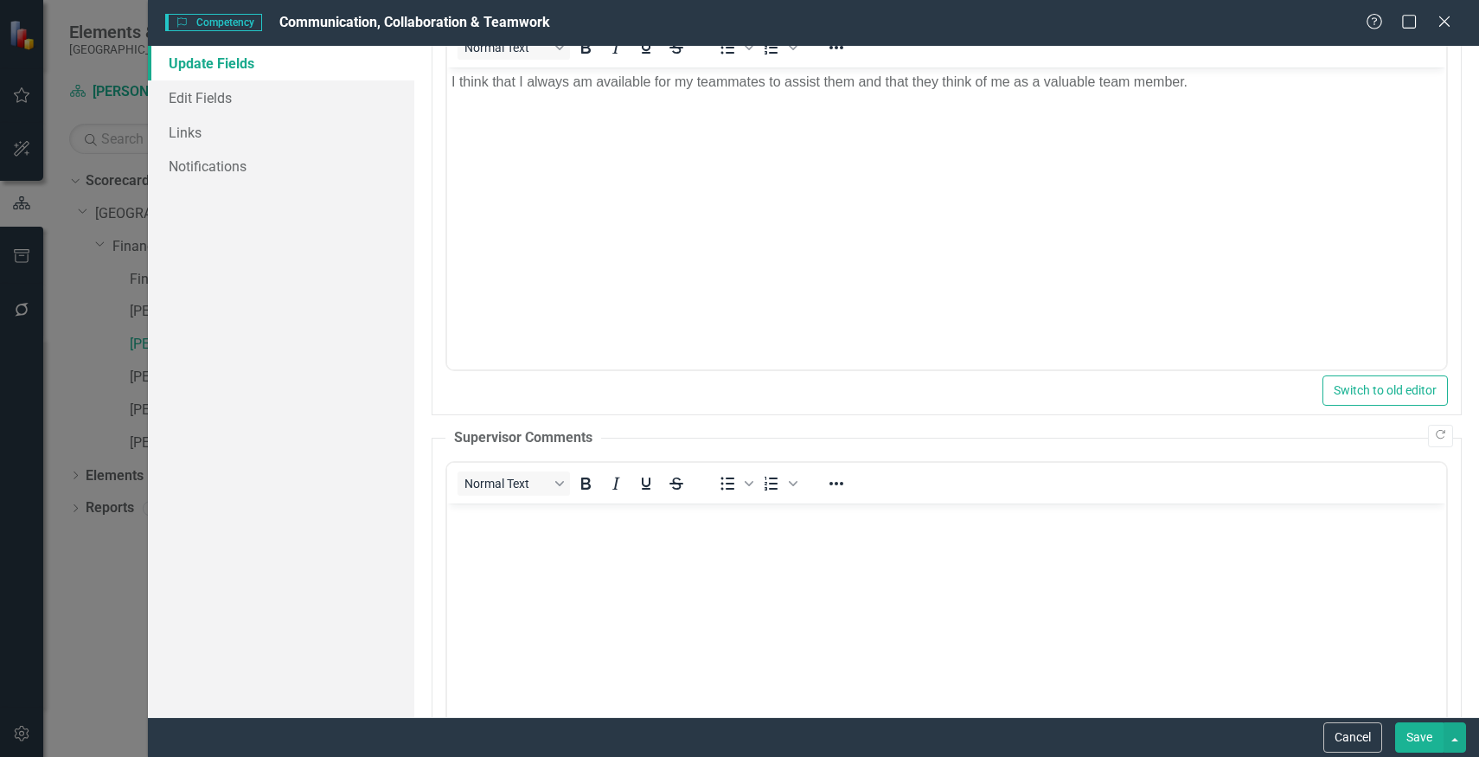
scroll to position [919, 0]
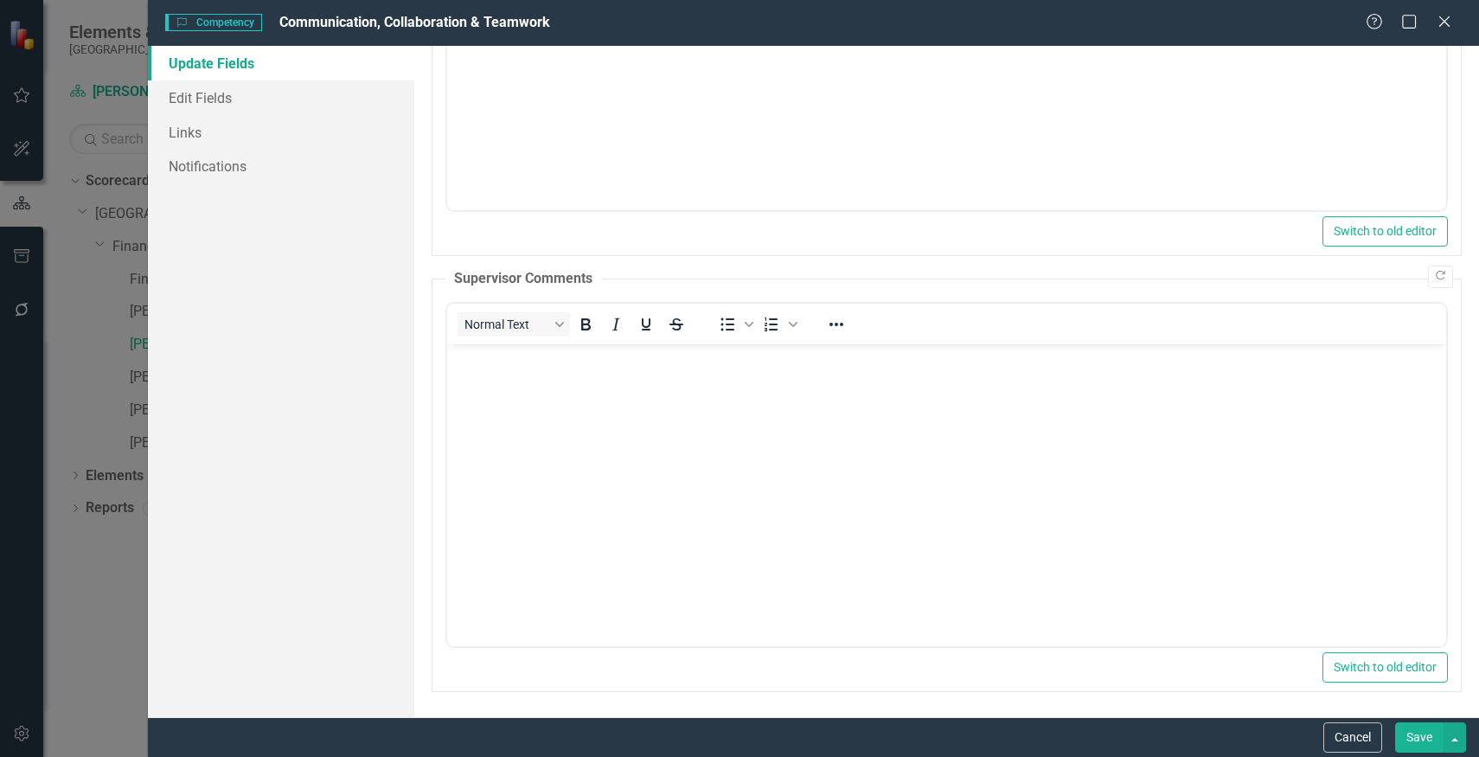
click at [965, 399] on body "Rich Text Area. Press ALT-0 for help." at bounding box center [945, 472] width 999 height 259
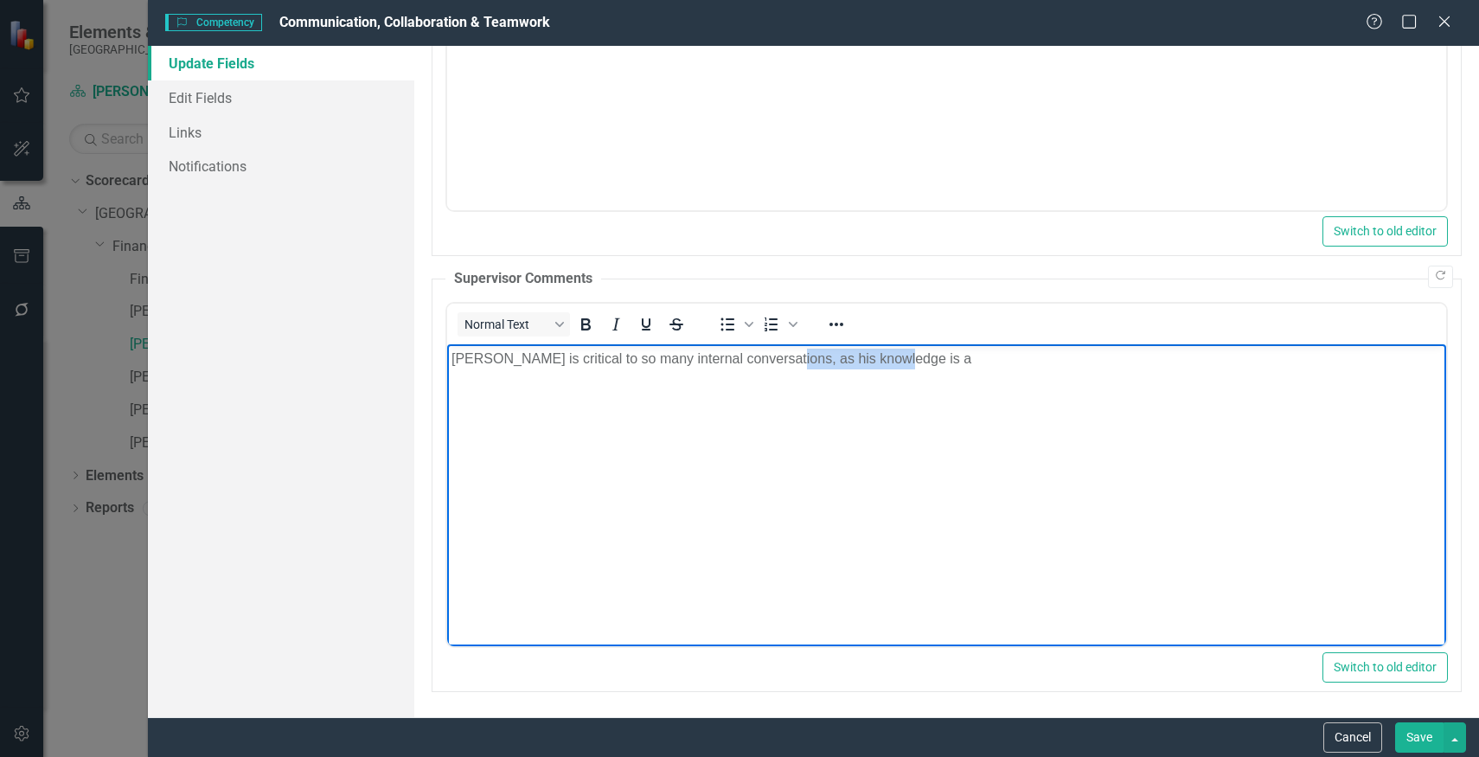
drag, startPoint x: 927, startPoint y: 362, endPoint x: 772, endPoint y: 362, distance: 154.8
click at [772, 362] on p "[PERSON_NAME] is critical to so many internal conversations, as his knowledge i…" at bounding box center [946, 358] width 990 height 21
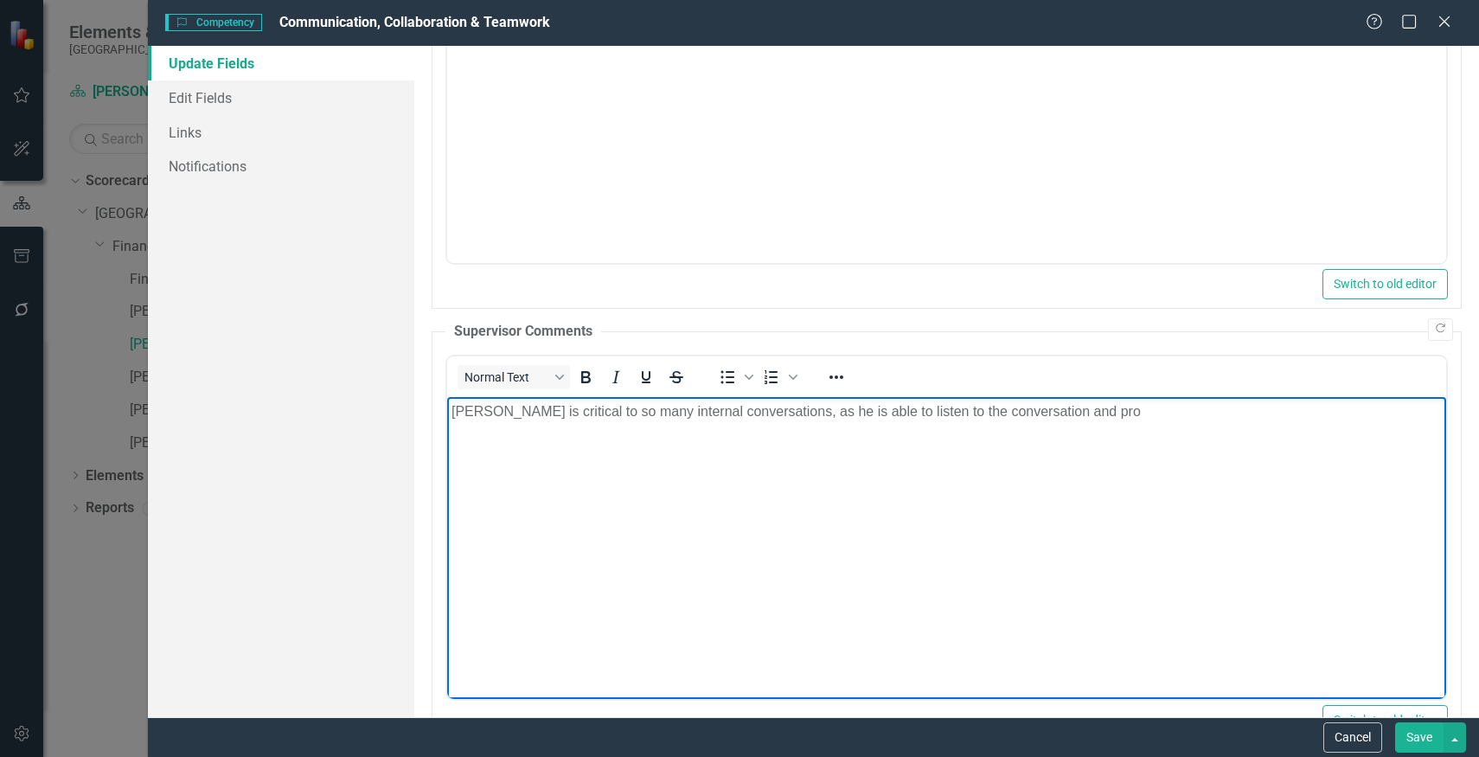
scroll to position [856, 0]
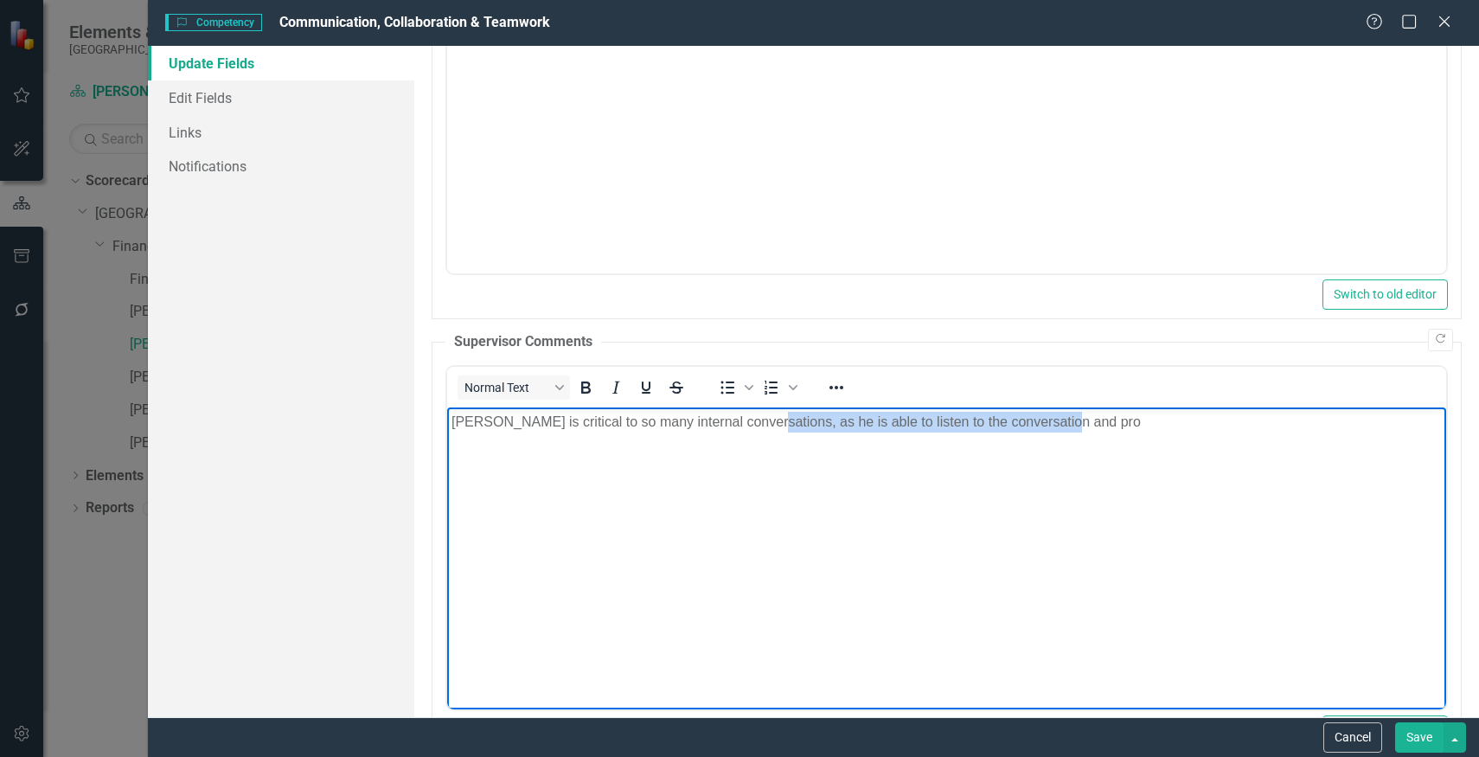
drag, startPoint x: 1068, startPoint y: 423, endPoint x: 755, endPoint y: 421, distance: 313.1
click at [755, 421] on p "[PERSON_NAME] is critical to so many internal conversations, as he is able to l…" at bounding box center [946, 421] width 990 height 21
click at [877, 422] on p "[PERSON_NAME] is critical to so many internal conversations, and his teammates …" at bounding box center [946, 421] width 990 height 21
click at [1189, 426] on p "[PERSON_NAME] is critical to so many internal conversations, and his teammates …" at bounding box center [946, 421] width 990 height 21
click at [1420, 731] on button "Save" at bounding box center [1419, 737] width 48 height 30
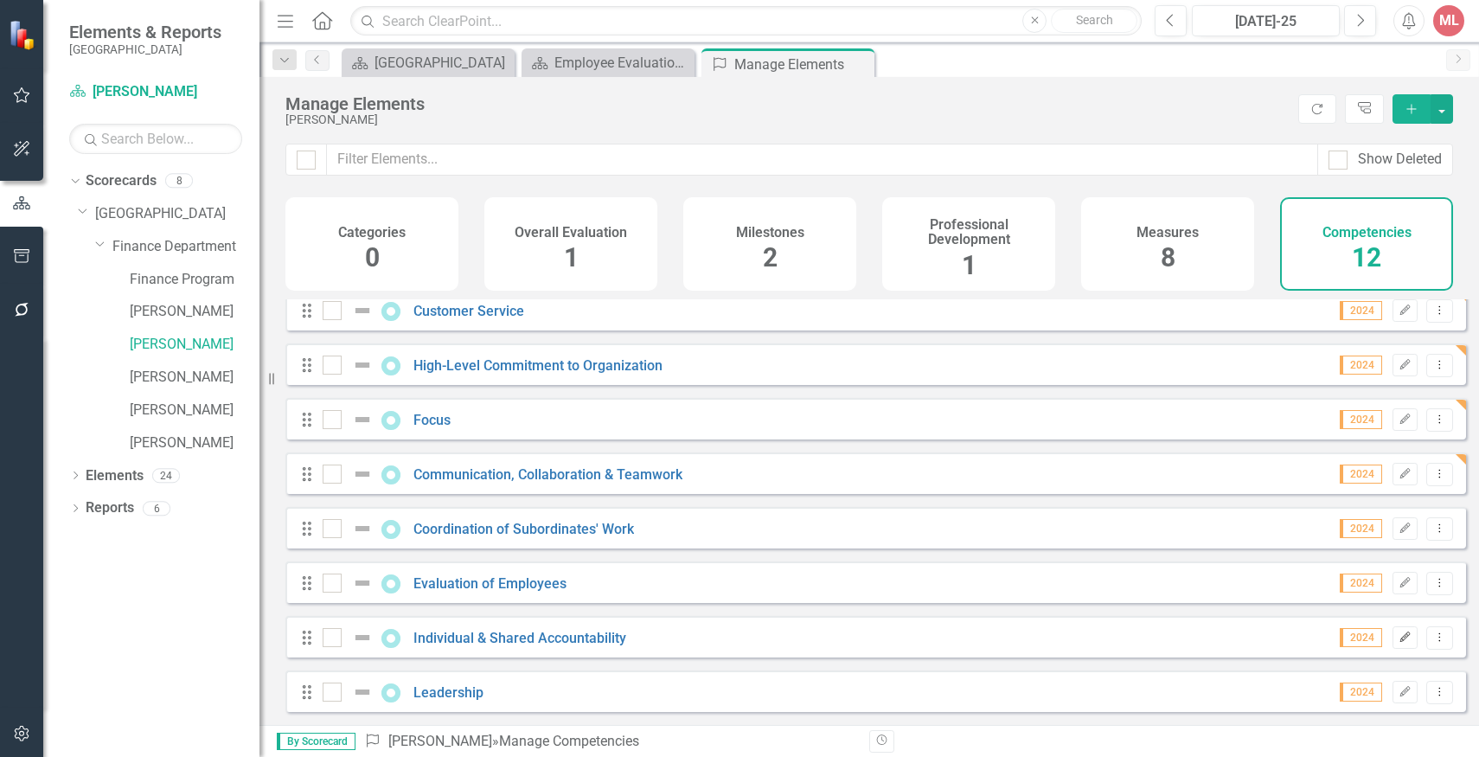
click at [1398, 637] on icon "Edit" at bounding box center [1404, 637] width 13 height 10
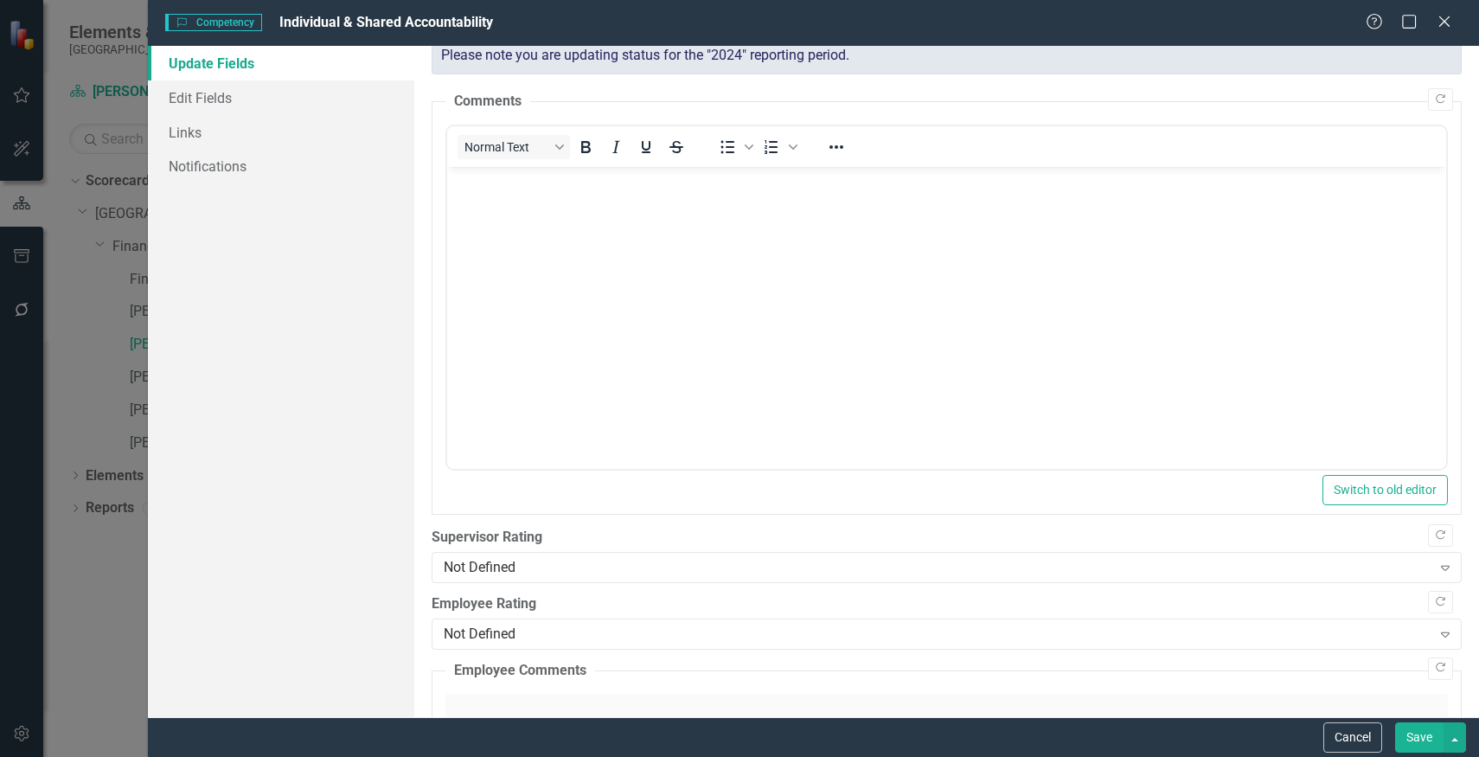
scroll to position [0, 0]
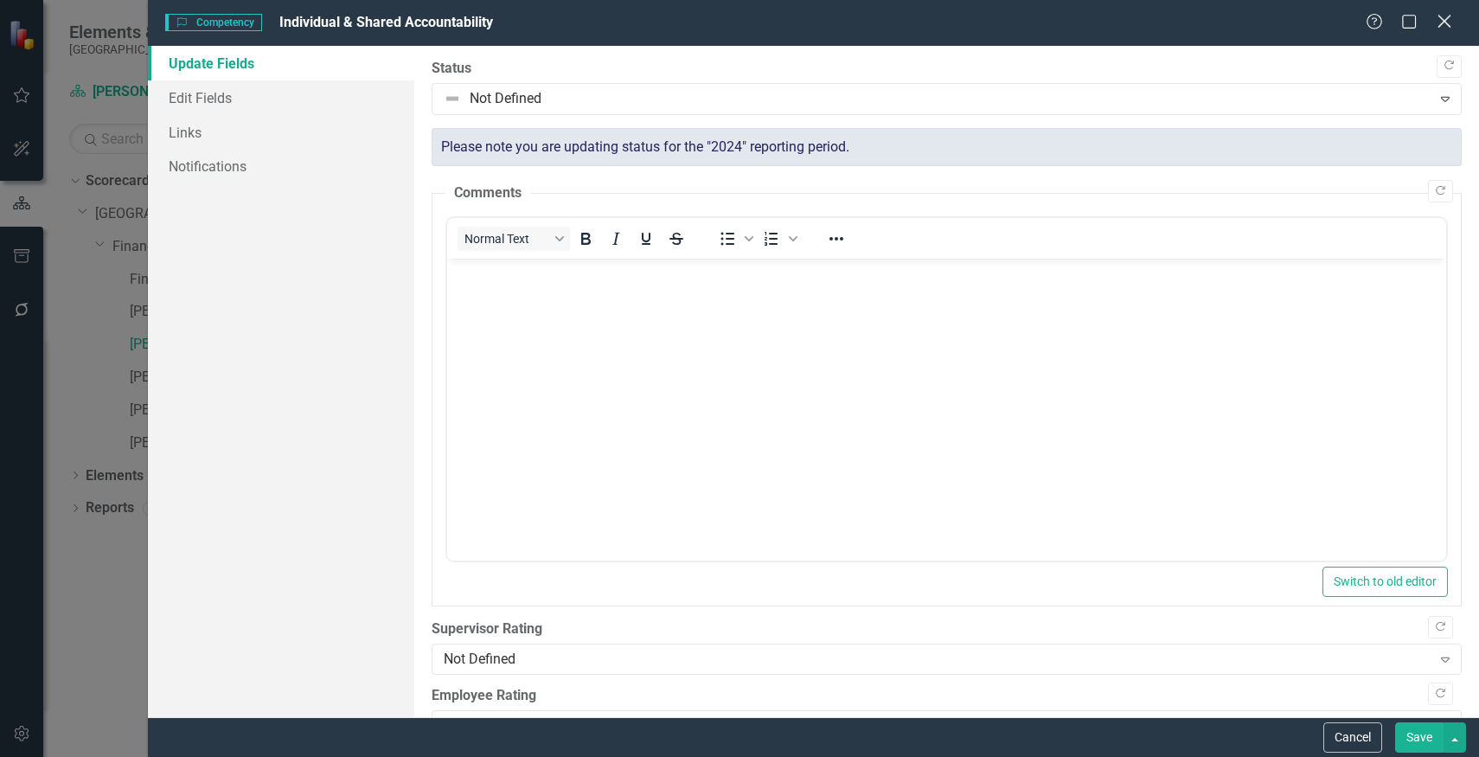
click at [1442, 19] on icon at bounding box center [1443, 21] width 13 height 13
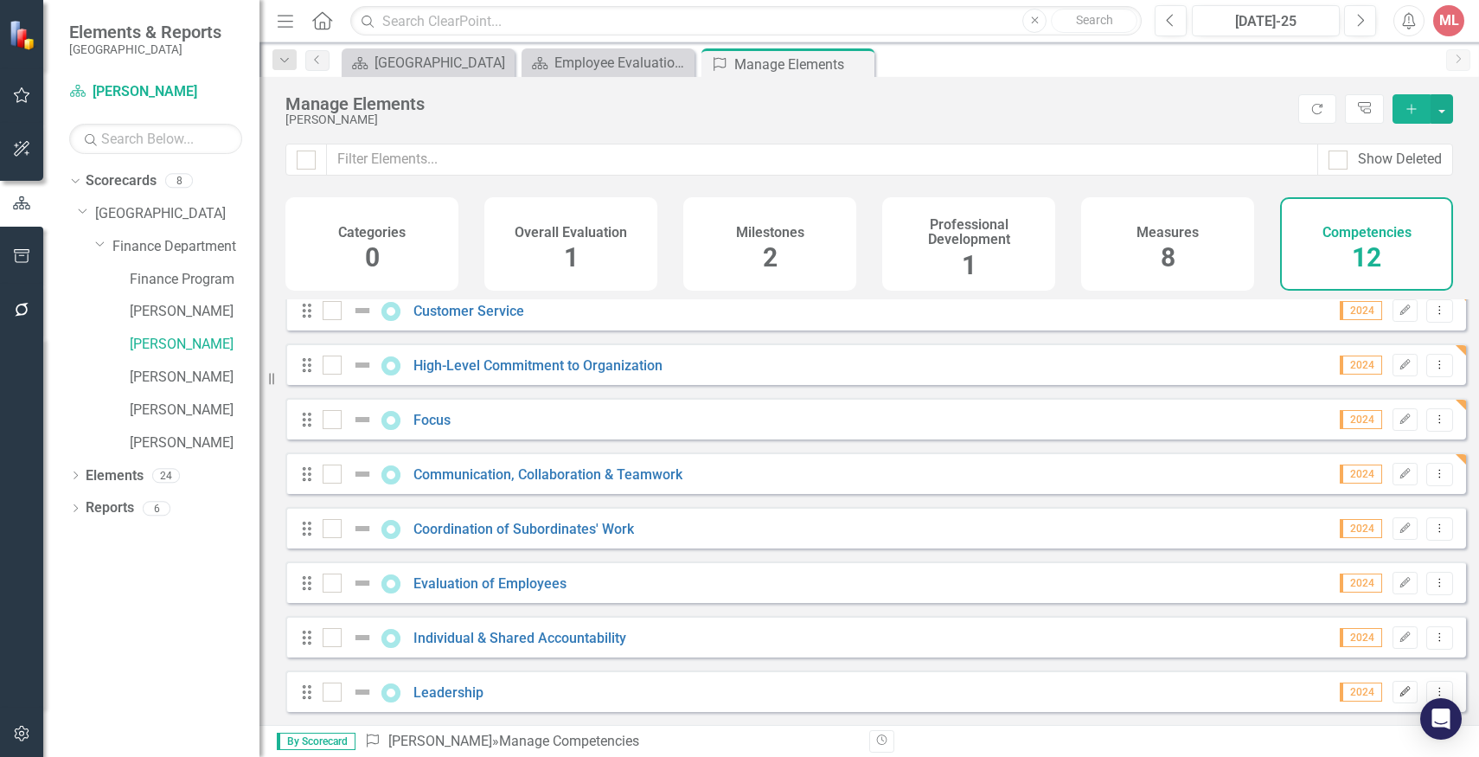
click at [1398, 693] on icon "Edit" at bounding box center [1404, 692] width 13 height 10
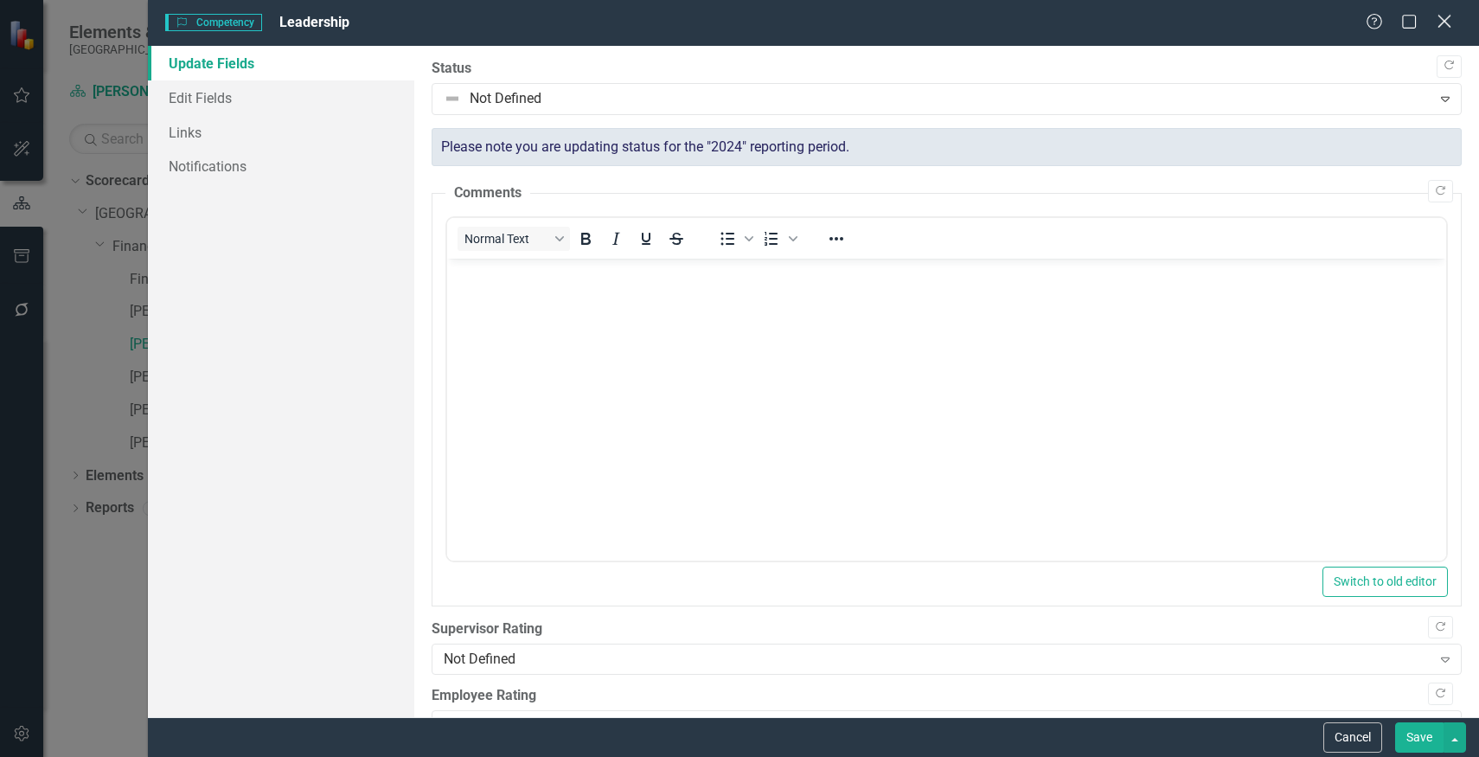
click at [1443, 23] on icon at bounding box center [1443, 21] width 13 height 13
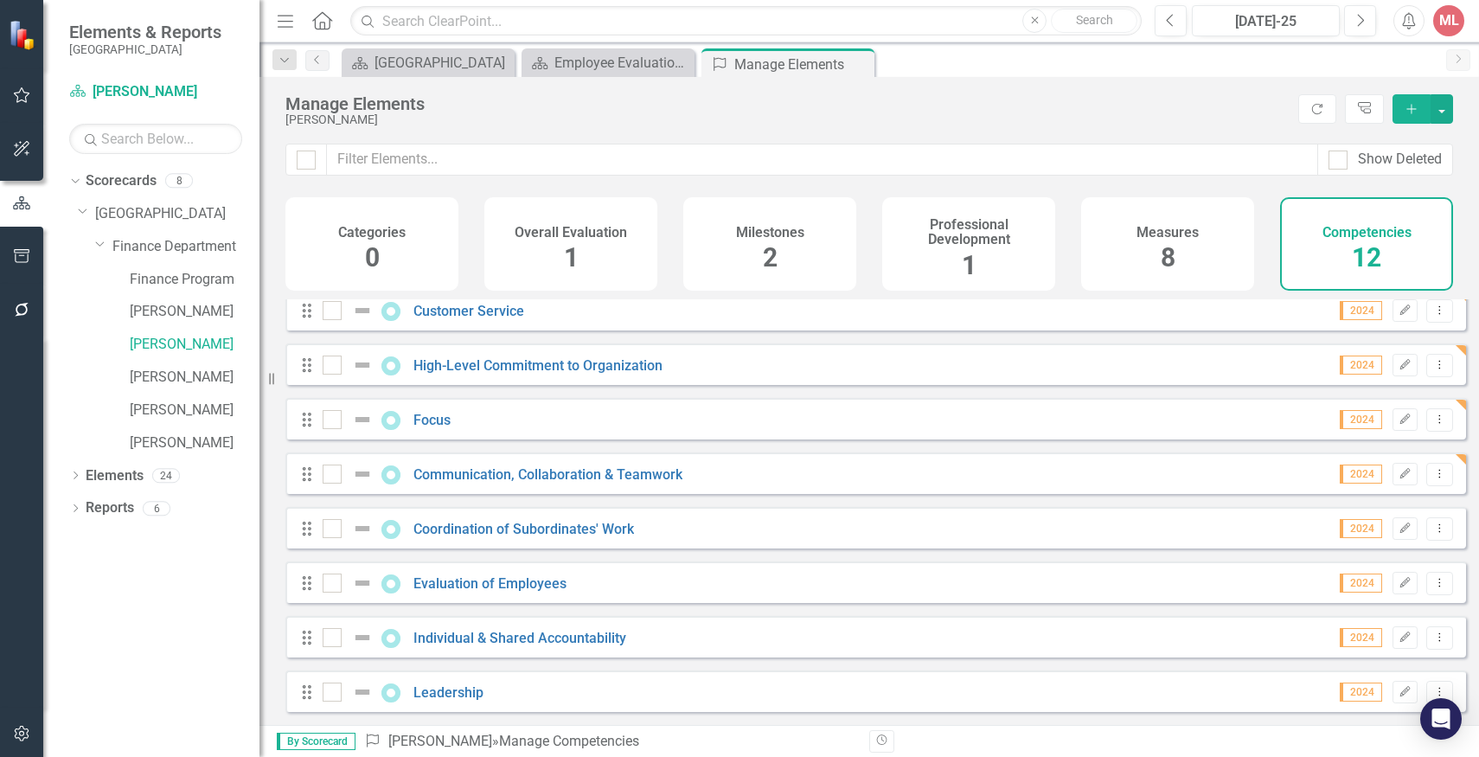
click at [515, 252] on div "Overall Evaluation 1" at bounding box center [570, 243] width 173 height 93
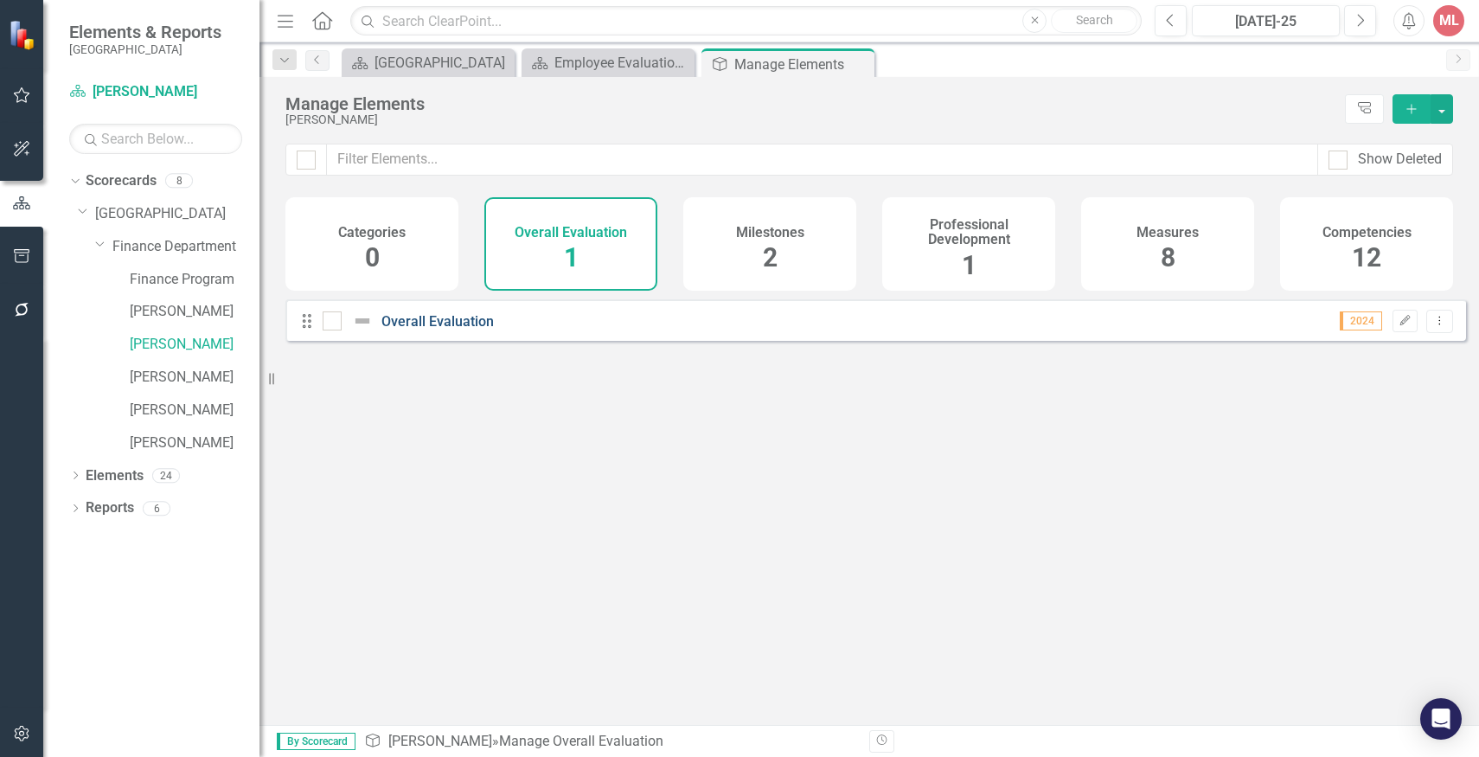
click at [427, 330] on link "Overall Evaluation" at bounding box center [437, 321] width 112 height 16
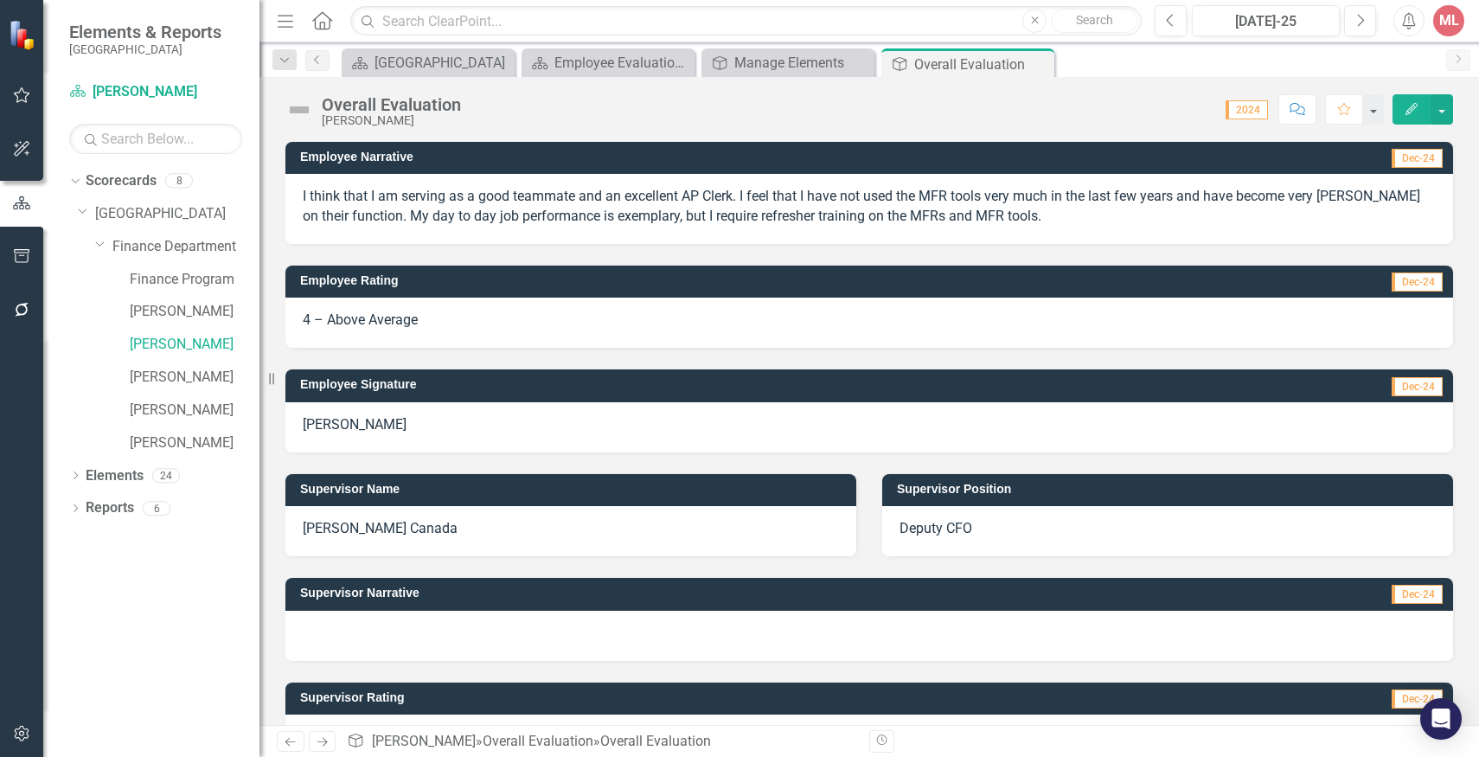
click at [1401, 113] on button "Edit" at bounding box center [1411, 109] width 38 height 30
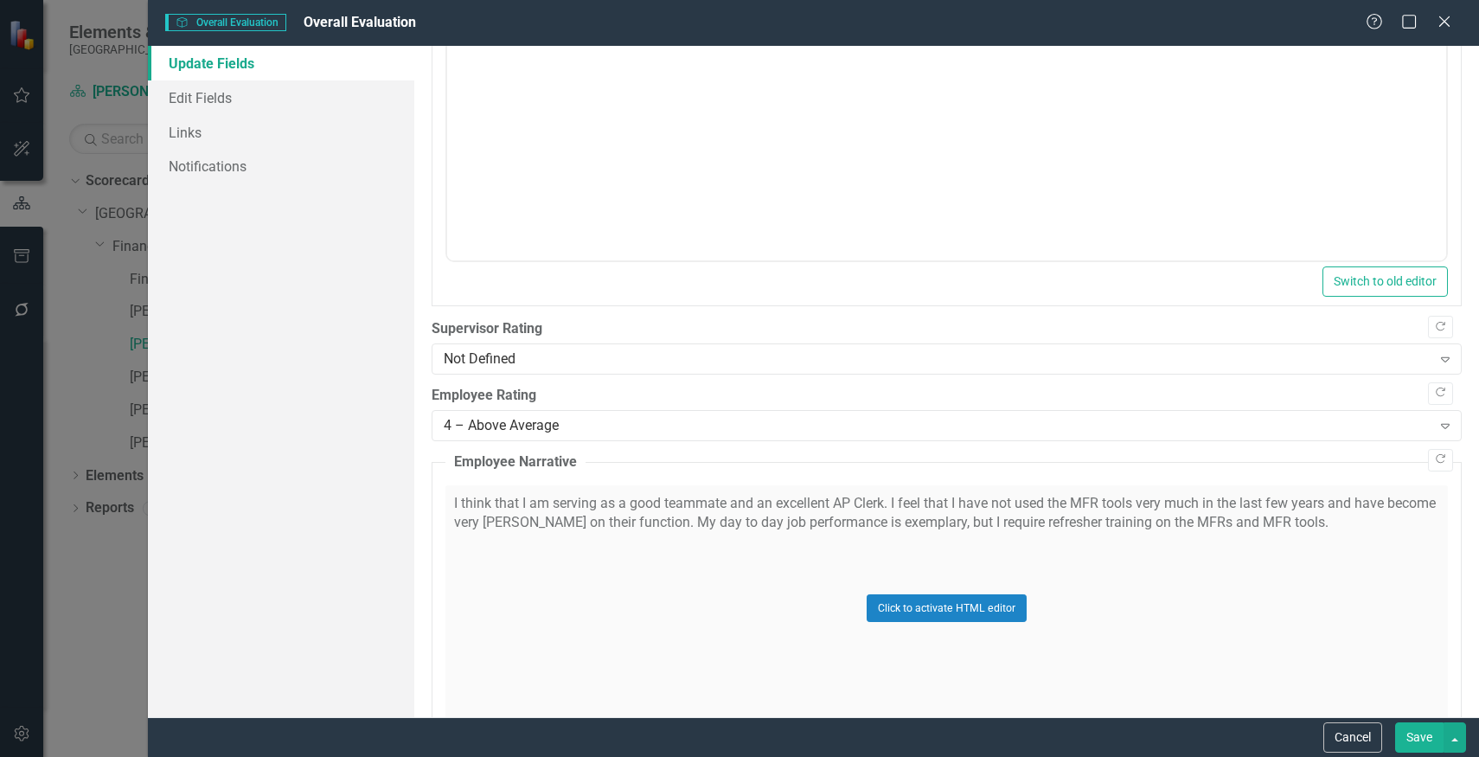
scroll to position [815, 0]
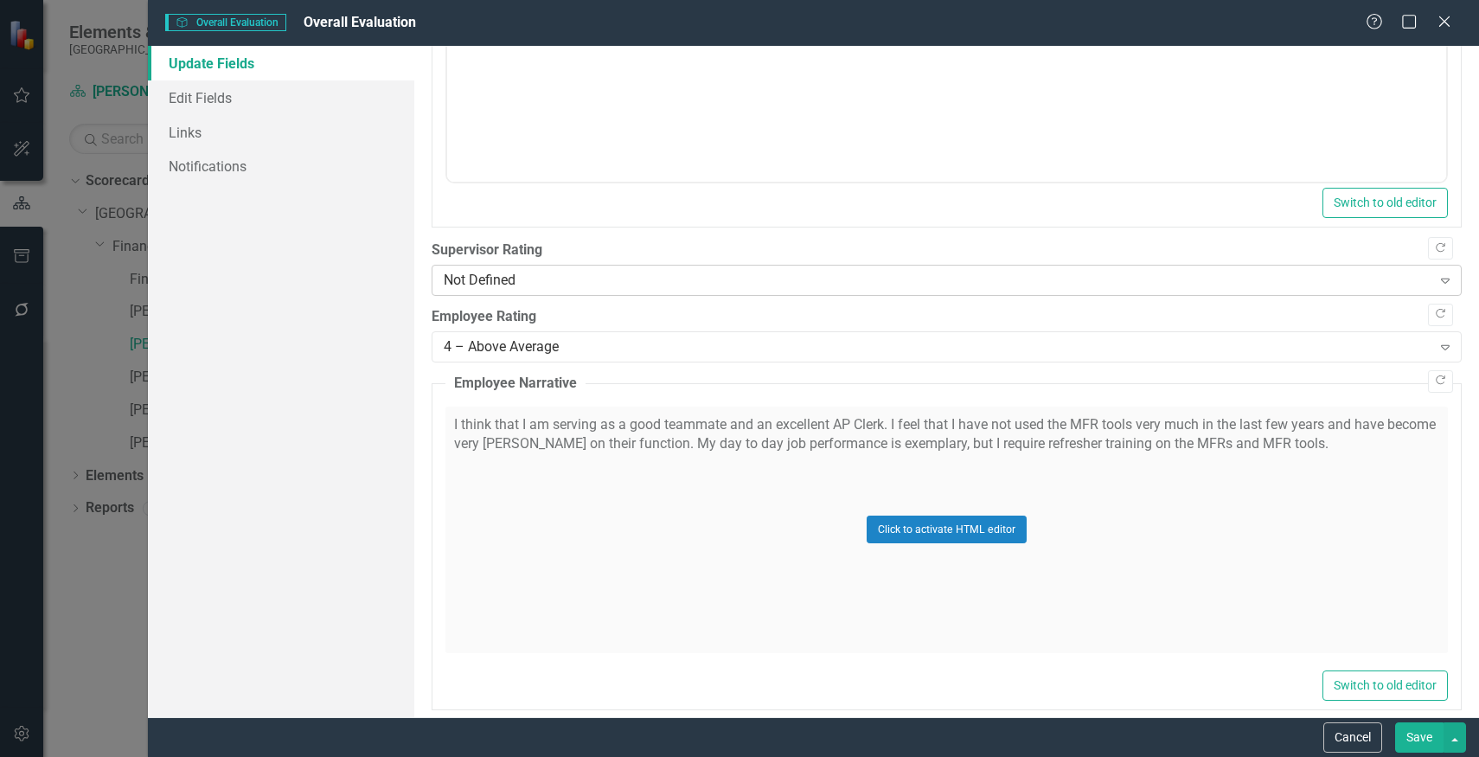
click at [835, 279] on div "Not Defined" at bounding box center [938, 281] width 988 height 20
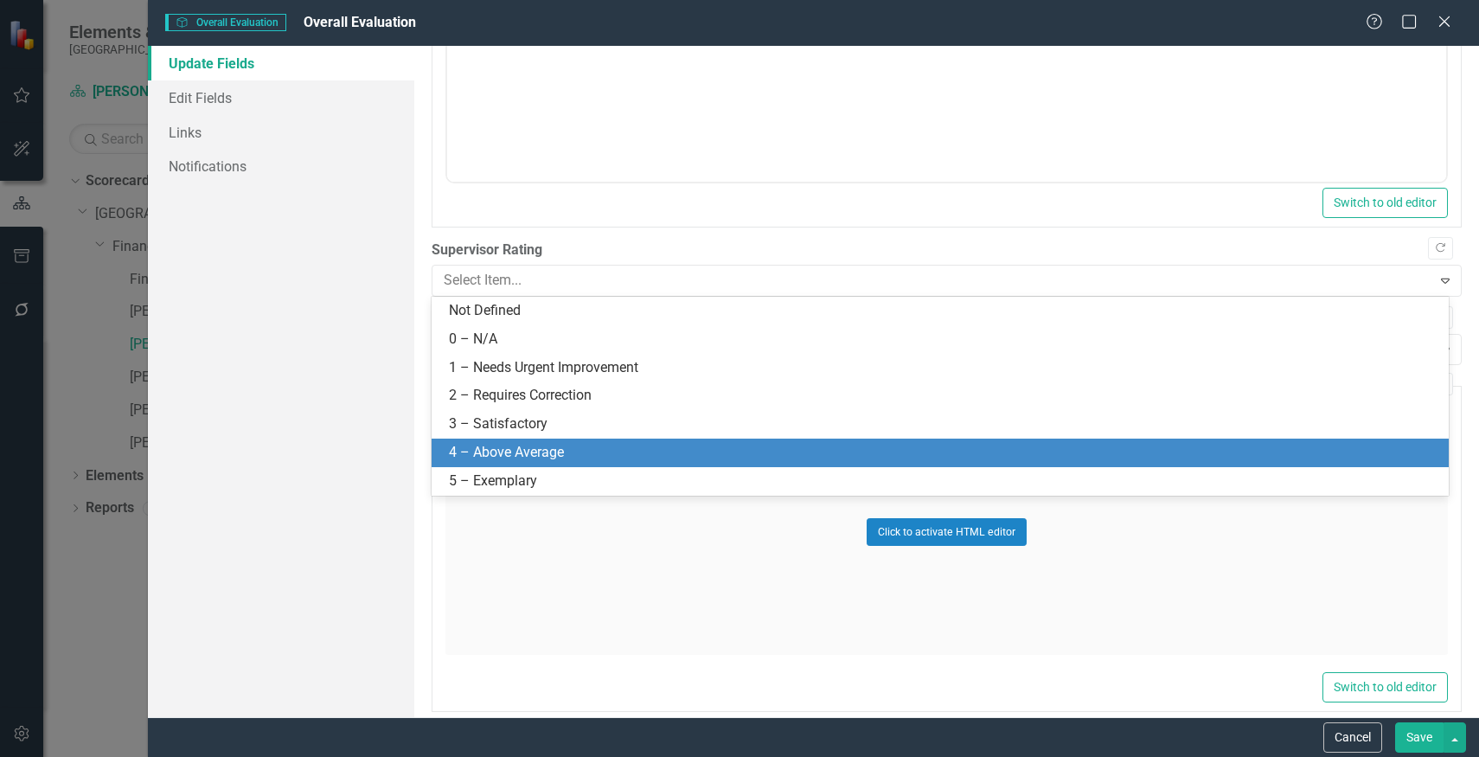
drag, startPoint x: 726, startPoint y: 469, endPoint x: 732, endPoint y: 458, distance: 12.0
click at [732, 458] on div "Not Defined 0 – N/A 1 – Needs Urgent Improvement 2 – Requires Correction 3 – Sa…" at bounding box center [940, 396] width 1017 height 199
click at [732, 458] on div "4 – Above Average" at bounding box center [943, 453] width 989 height 20
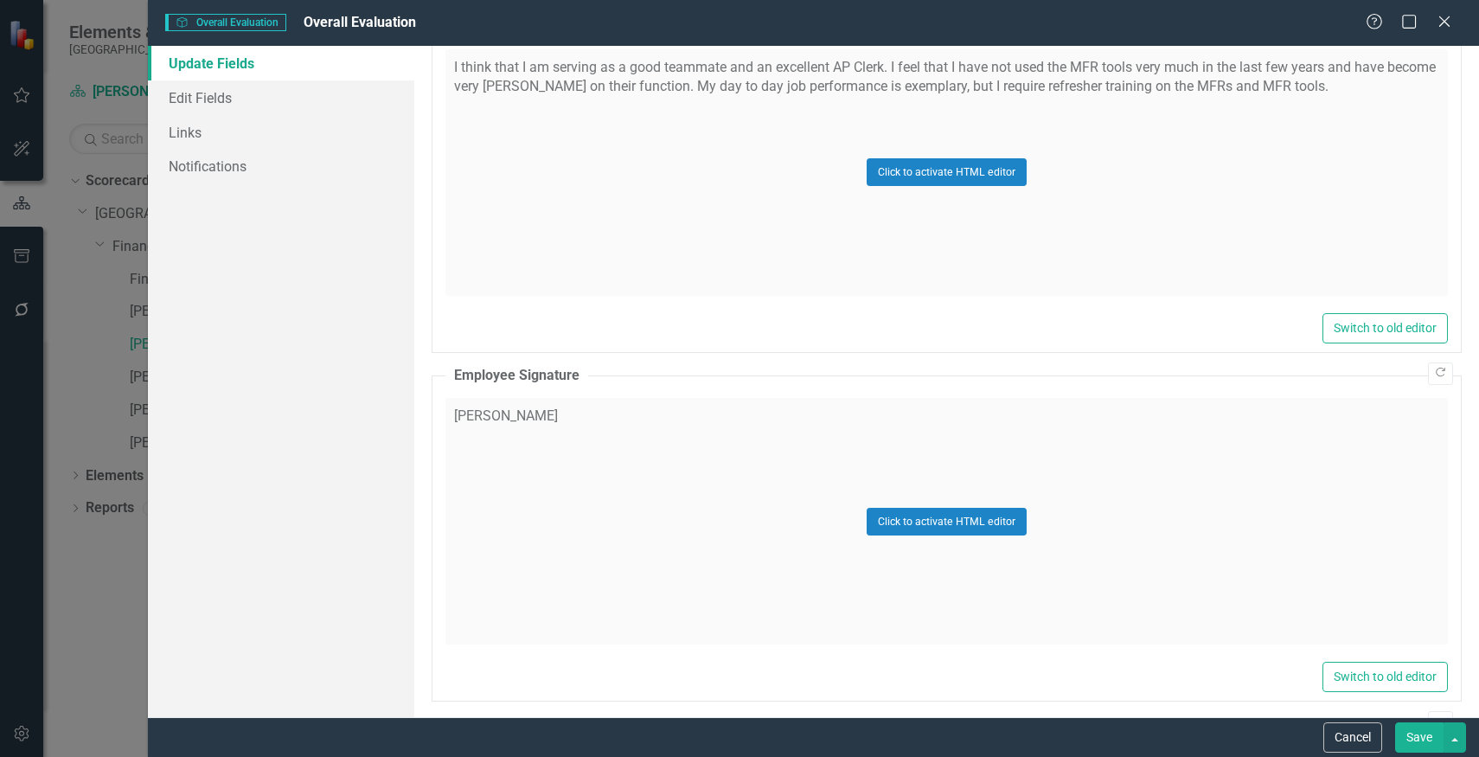
scroll to position [1174, 0]
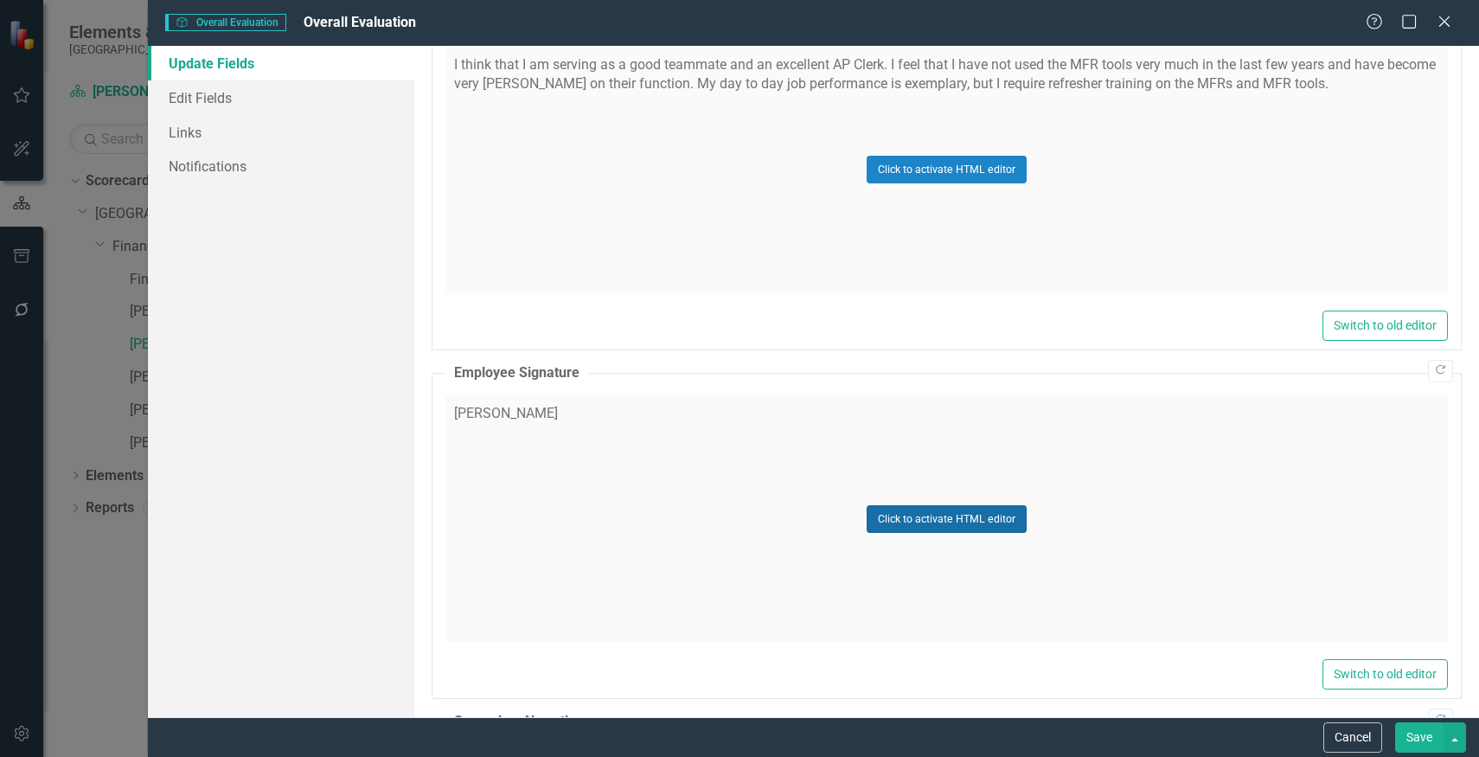
click at [918, 518] on button "Click to activate HTML editor" at bounding box center [947, 519] width 160 height 28
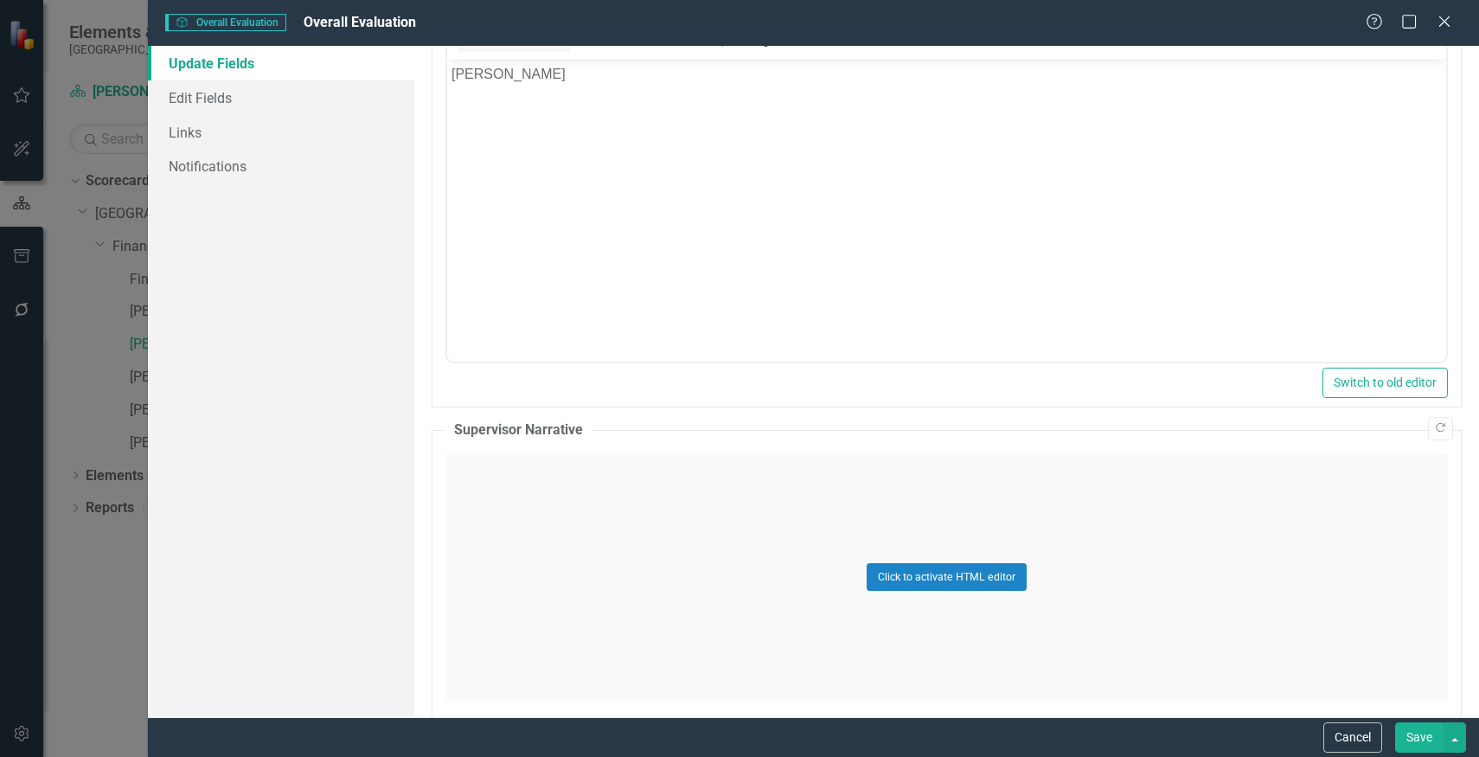
scroll to position [1731, 0]
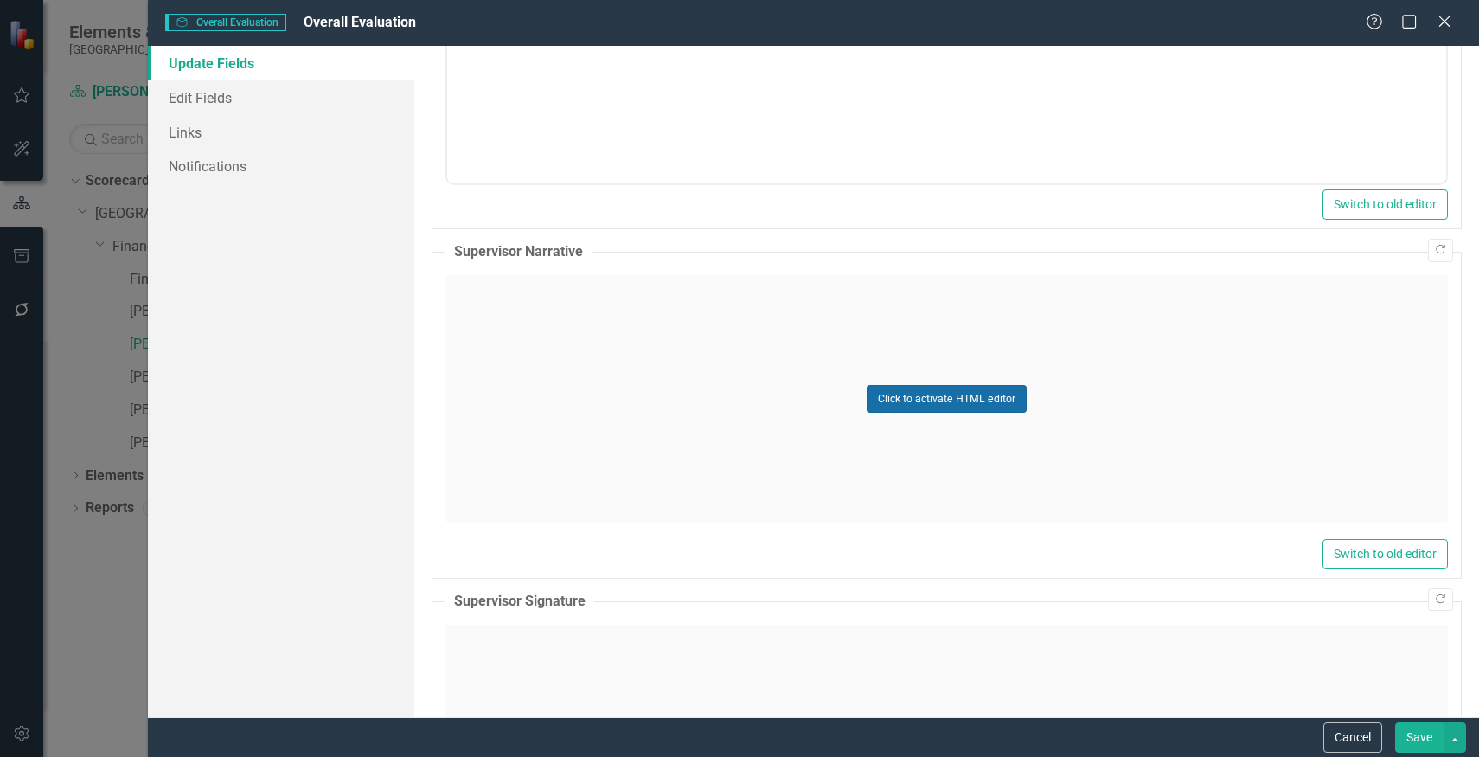
click at [951, 403] on button "Click to activate HTML editor" at bounding box center [947, 399] width 160 height 28
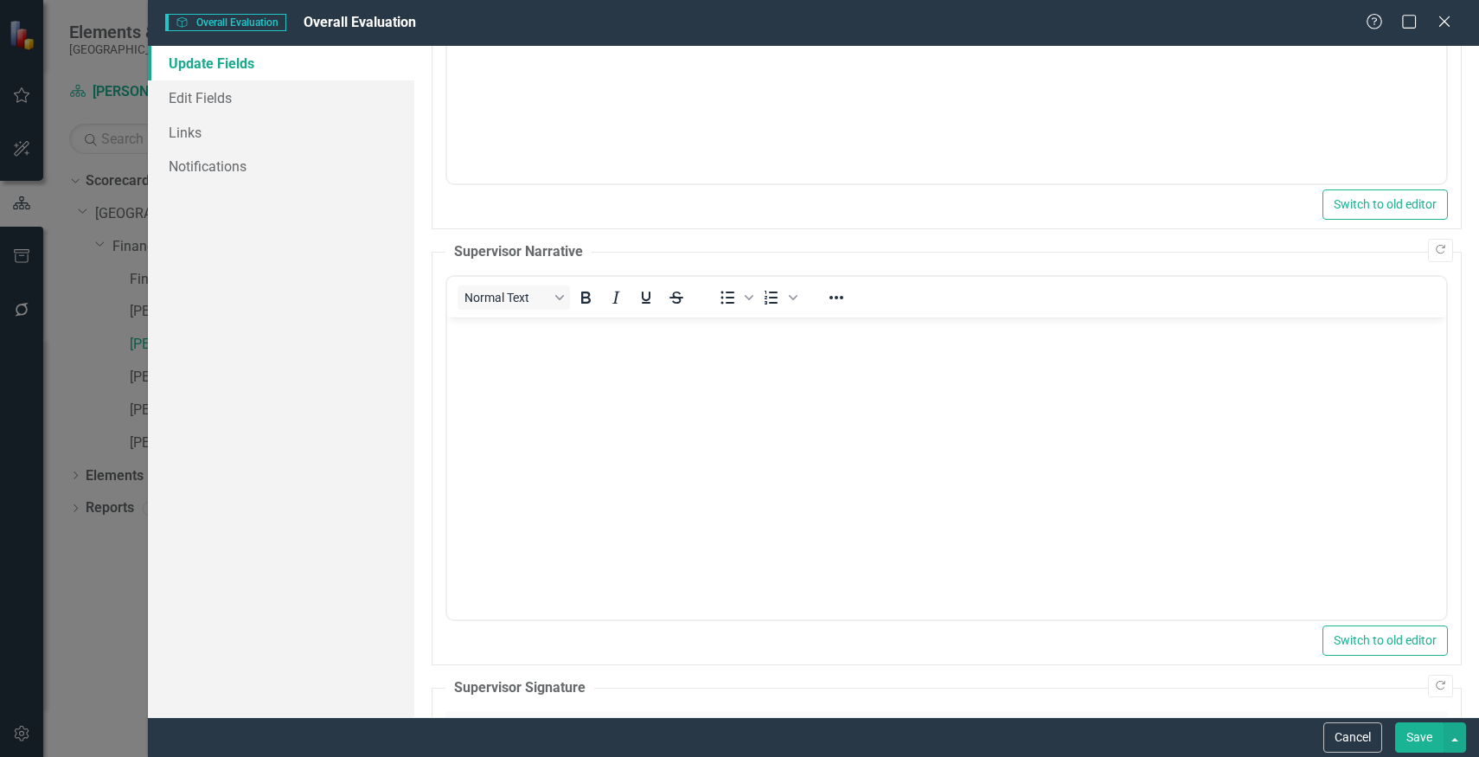
scroll to position [0, 0]
click at [938, 384] on body "Rich Text Area. Press ALT-0 for help." at bounding box center [945, 446] width 999 height 259
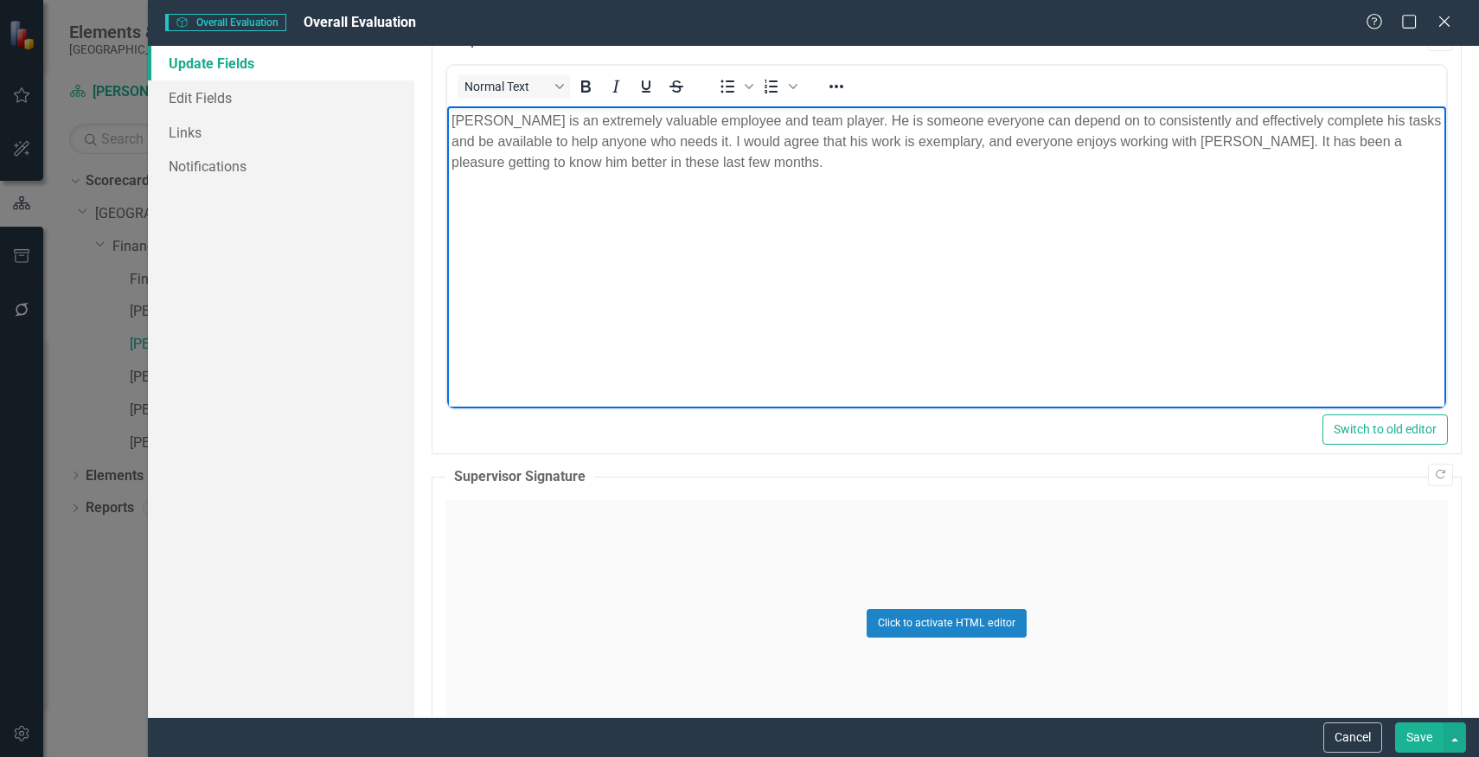
scroll to position [1975, 0]
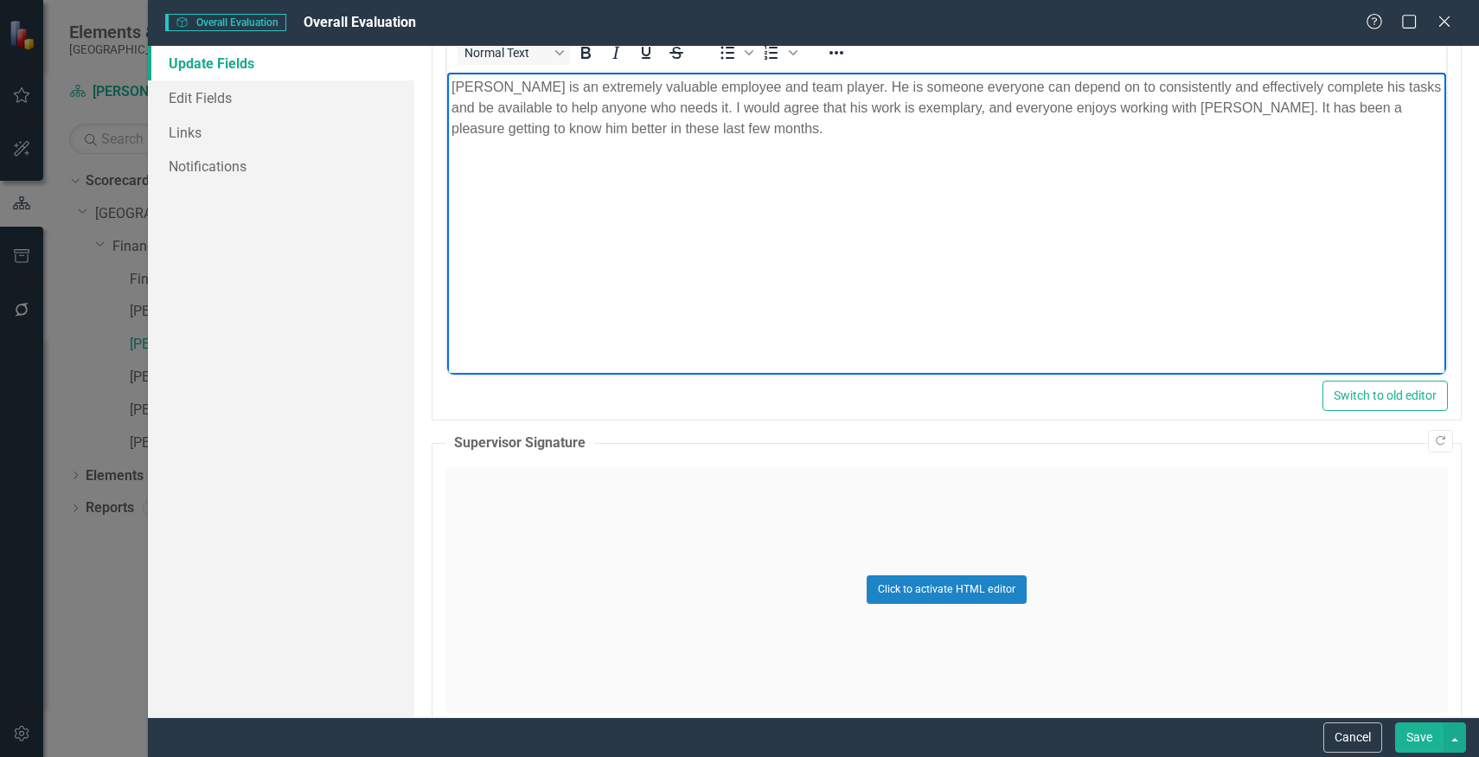
click at [844, 508] on div "Click to activate HTML editor" at bounding box center [946, 589] width 1002 height 246
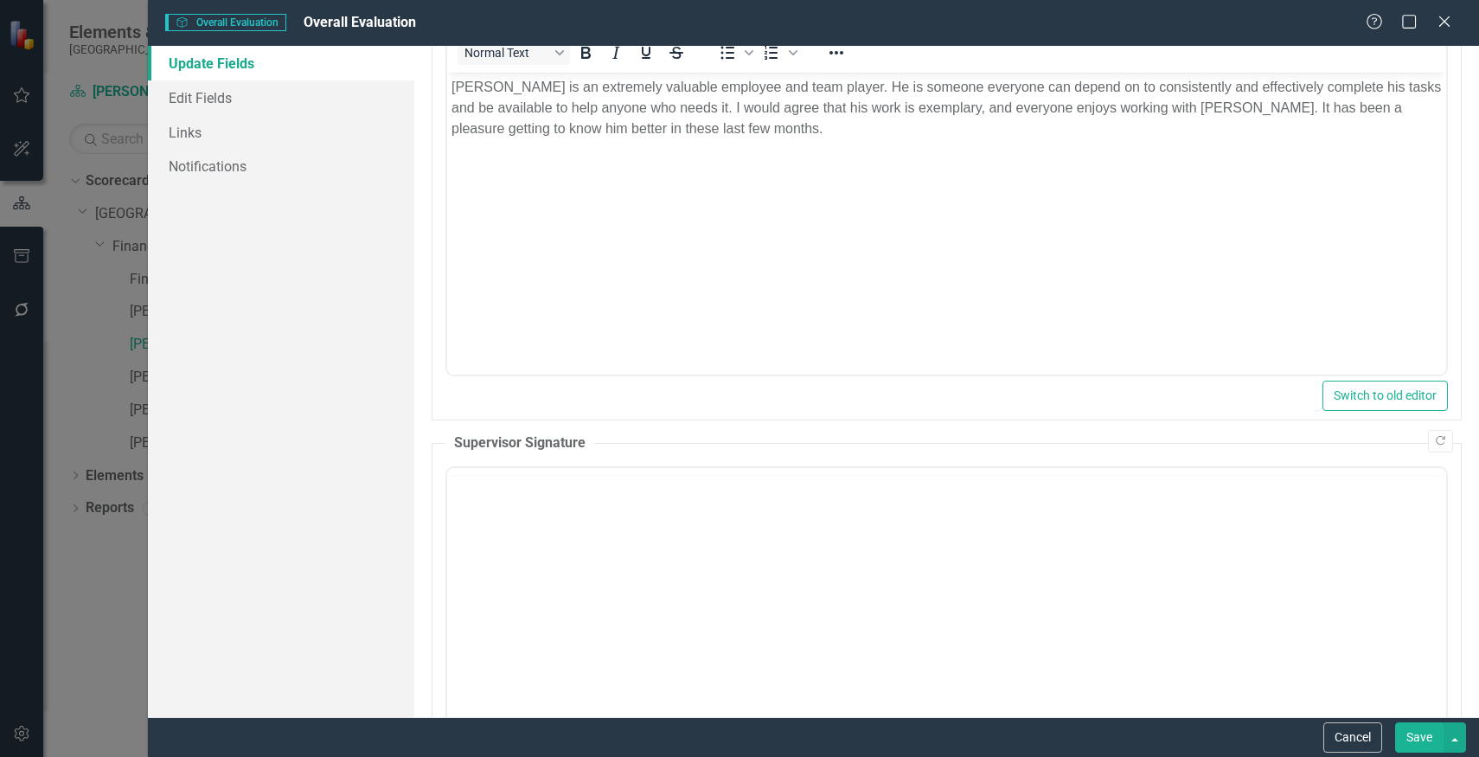
scroll to position [0, 0]
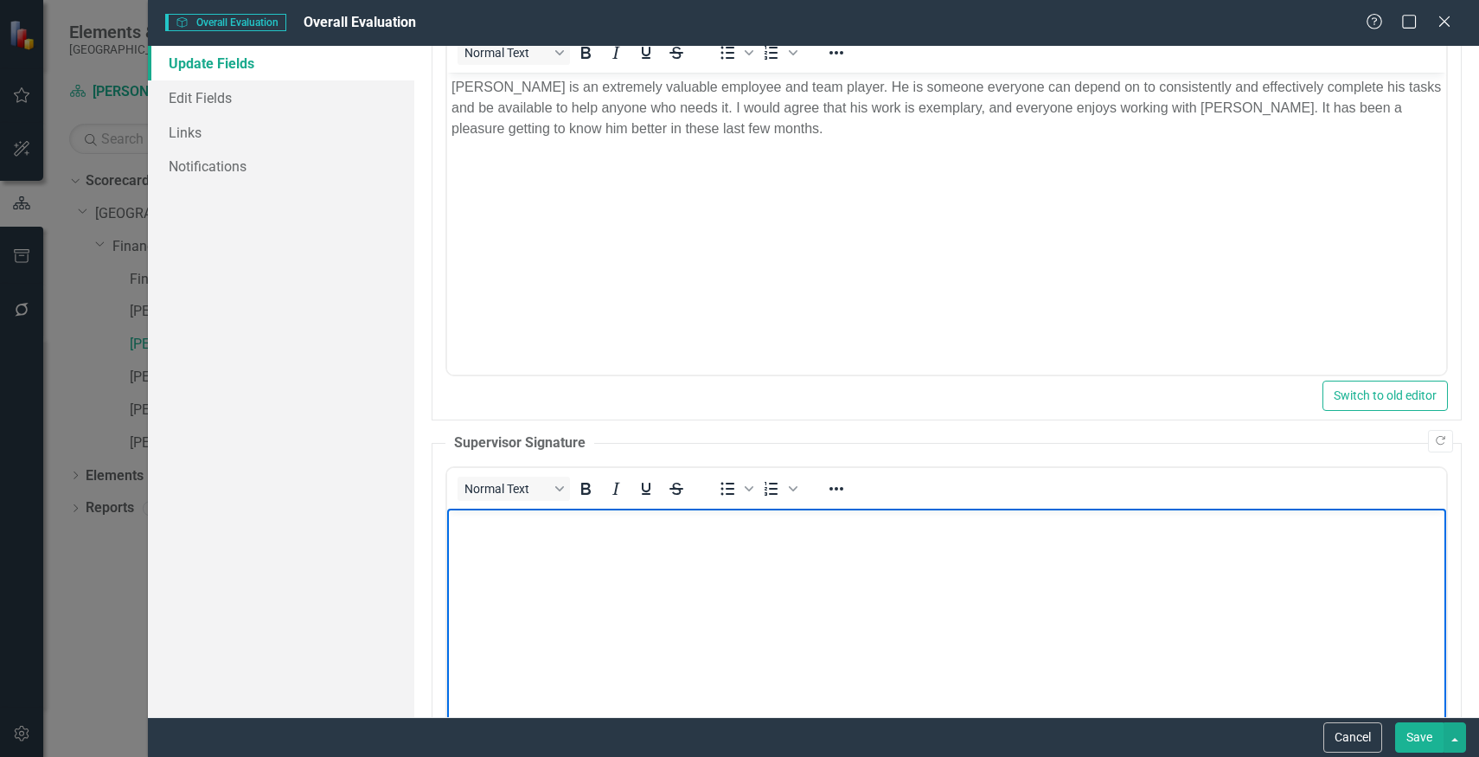
click at [822, 558] on body "Rich Text Area. Press ALT-0 for help." at bounding box center [945, 638] width 999 height 259
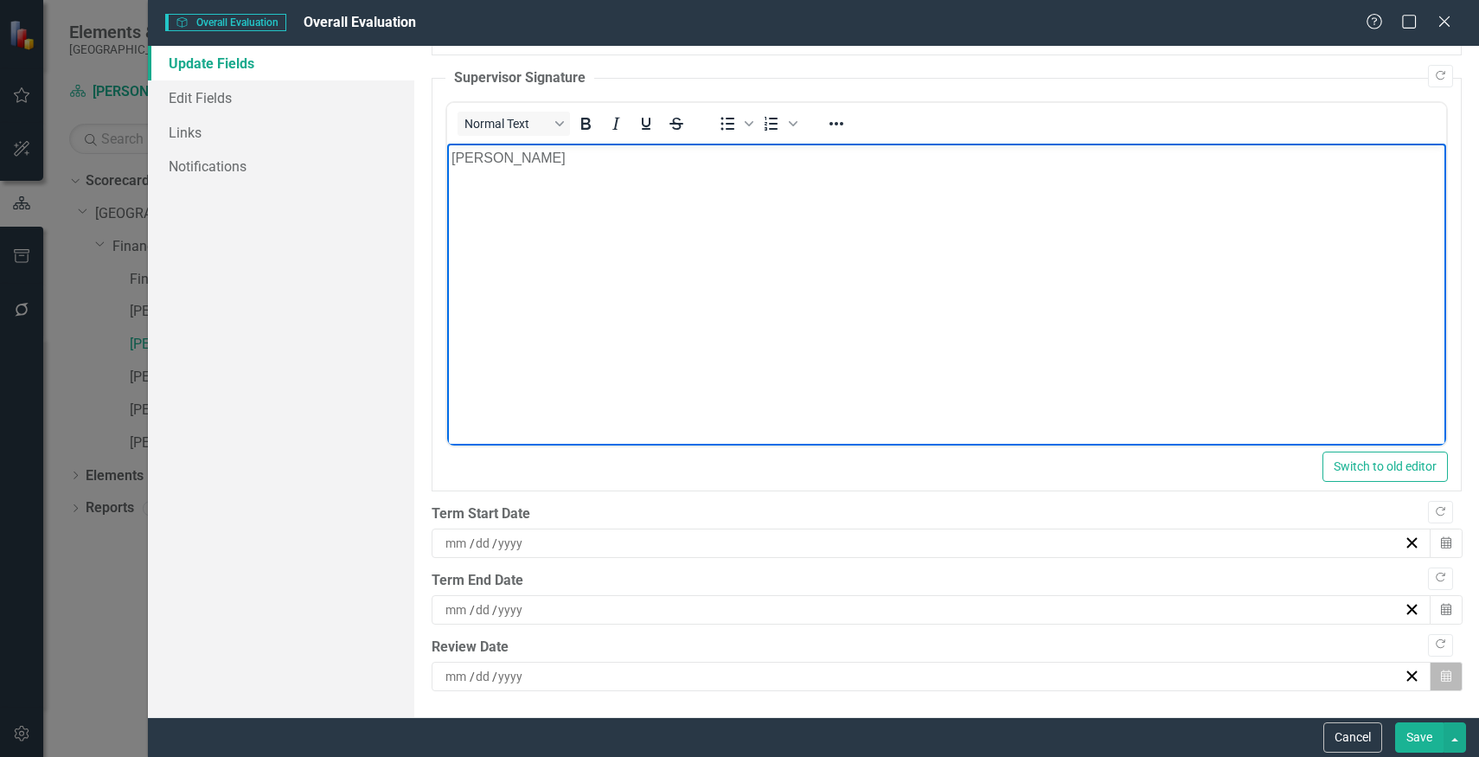
click at [1438, 682] on button "Calendar" at bounding box center [1446, 676] width 33 height 29
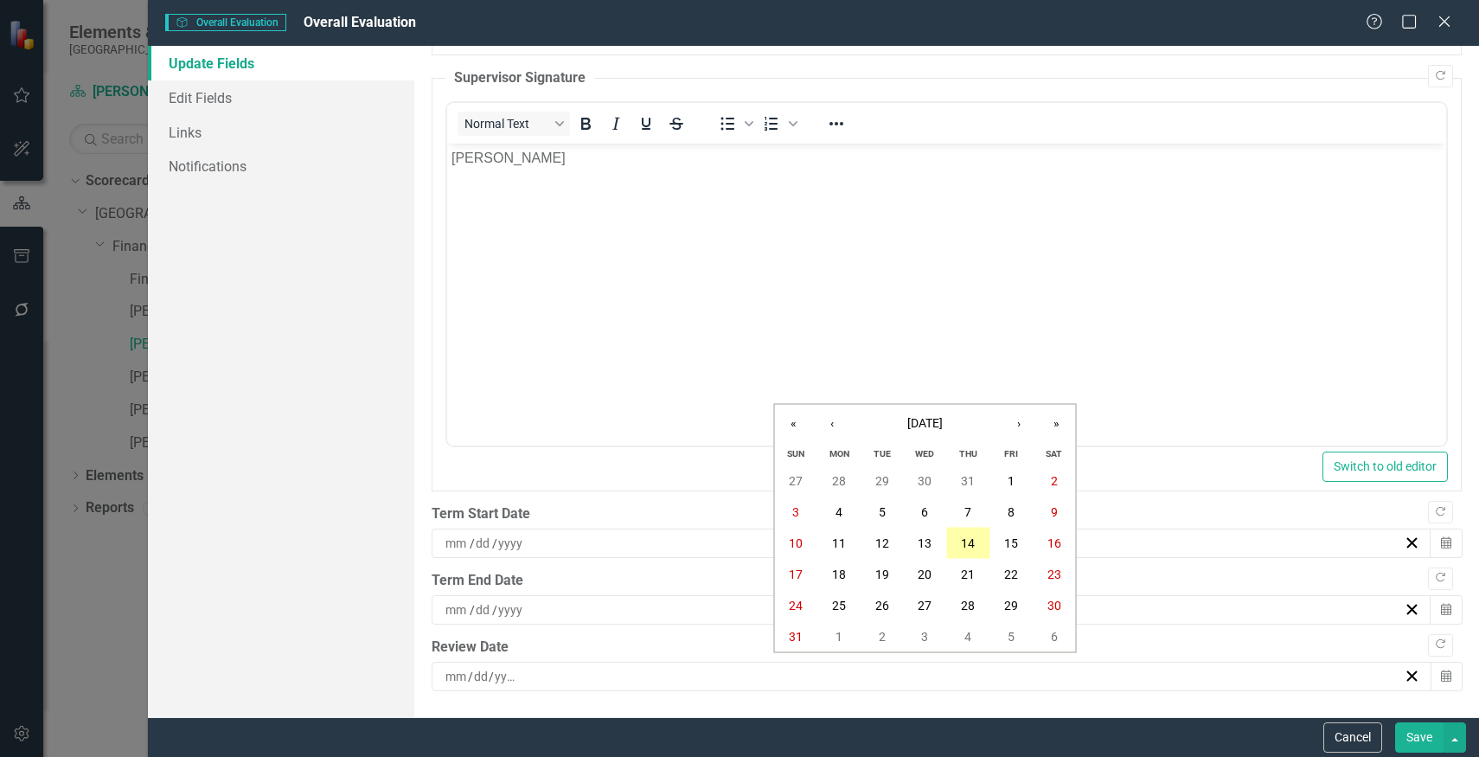
click at [968, 546] on abbr "14" at bounding box center [968, 543] width 14 height 14
click at [1421, 731] on button "Save" at bounding box center [1419, 737] width 48 height 30
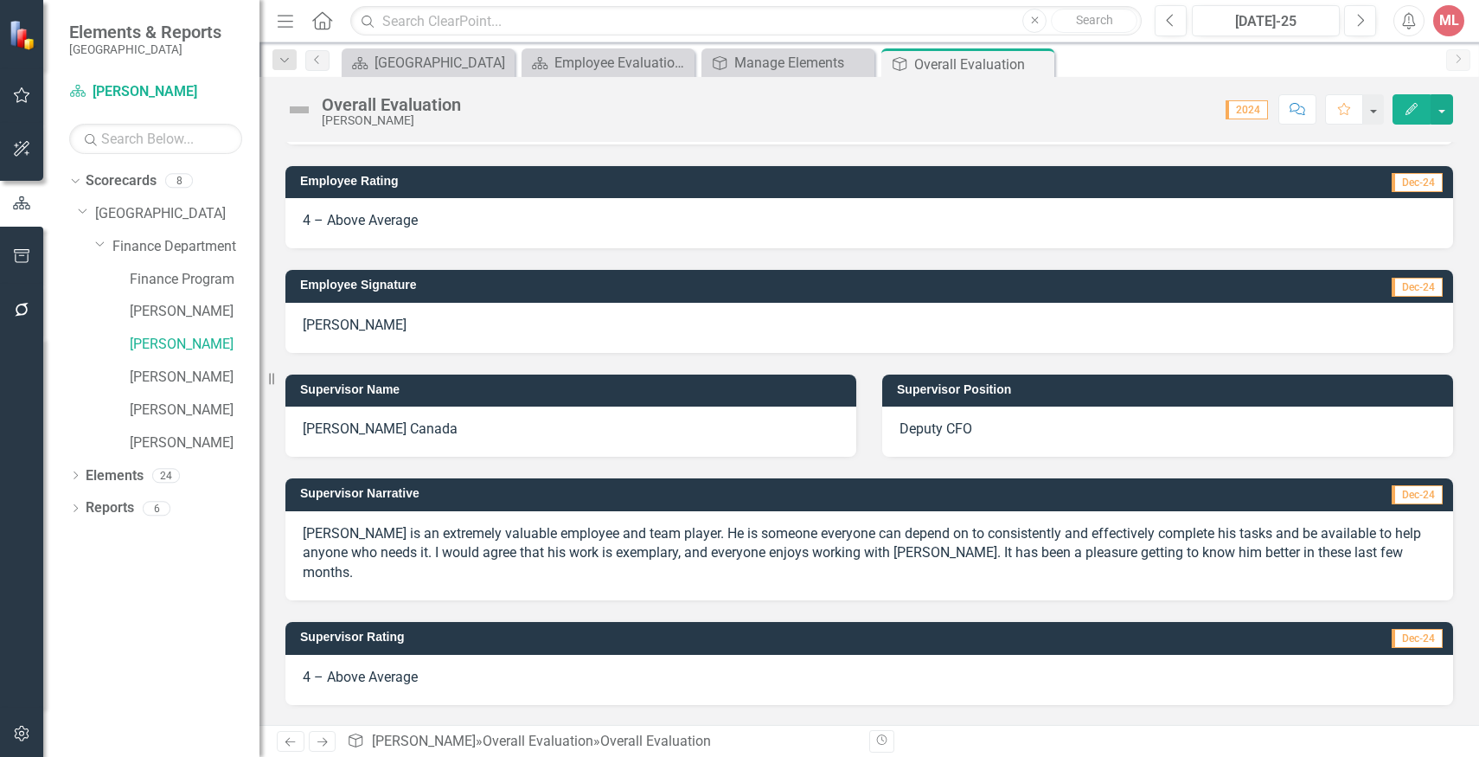
scroll to position [0, 0]
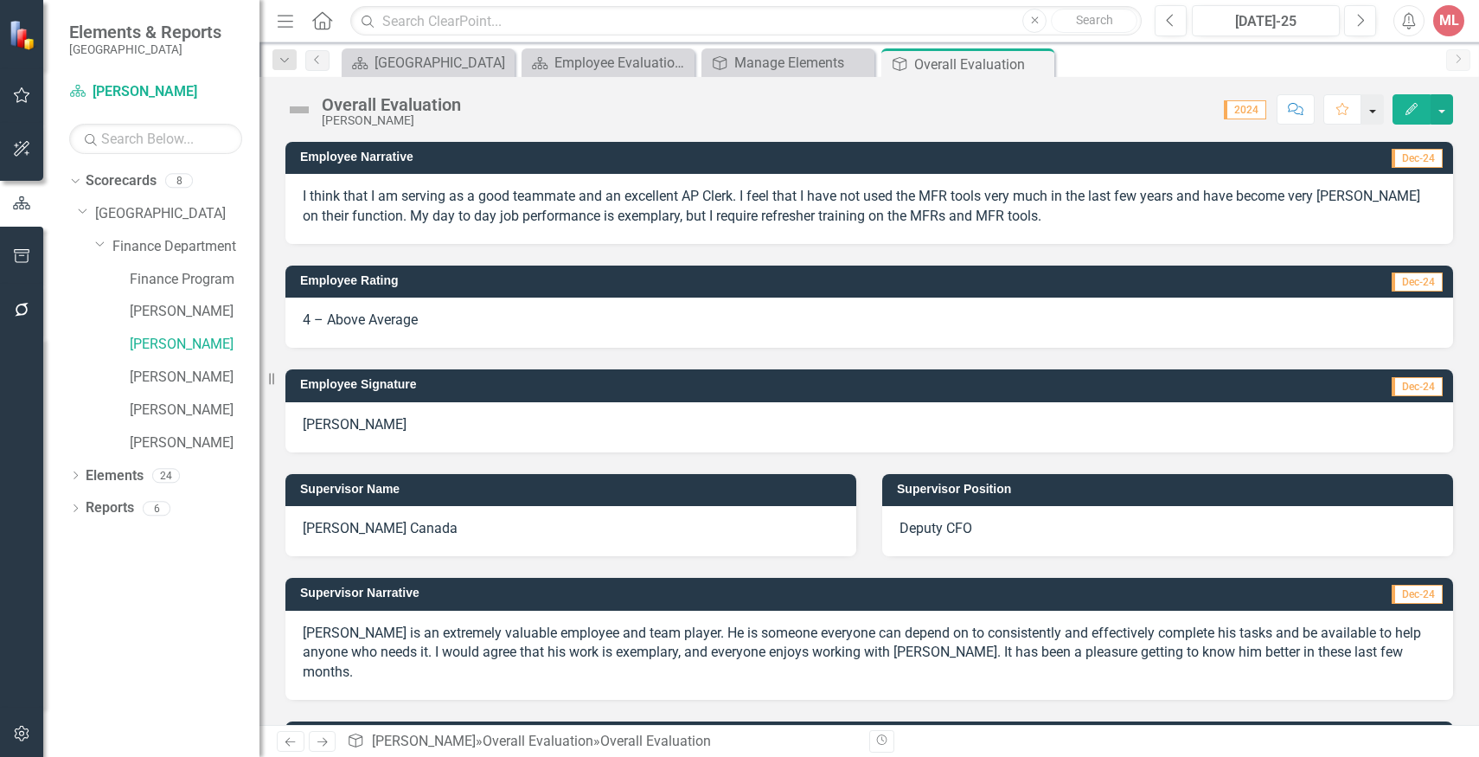
click at [1373, 108] on button "button" at bounding box center [1372, 109] width 22 height 30
click at [1206, 117] on div "Score: N/A 2024 Completed Comment Favorite Edit" at bounding box center [961, 108] width 983 height 29
click at [432, 67] on div "[GEOGRAPHIC_DATA]" at bounding box center [431, 63] width 114 height 22
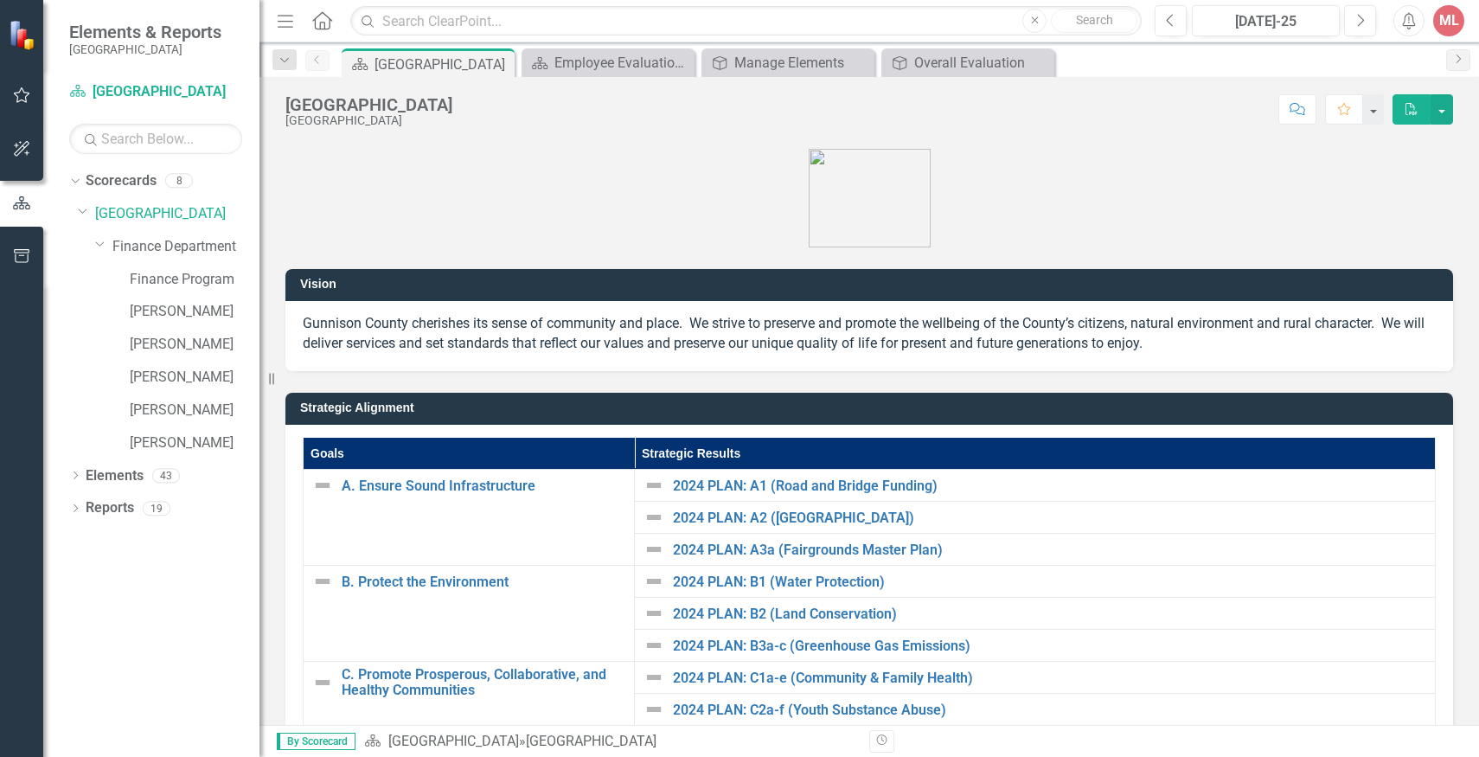
click at [625, 78] on div "Gunnison County Gunnison County Score: N/A [DATE]-25 Completed Comment Favorite…" at bounding box center [868, 103] width 1219 height 52
click at [625, 61] on div "Employee Evaluation Navigation" at bounding box center [611, 63] width 114 height 22
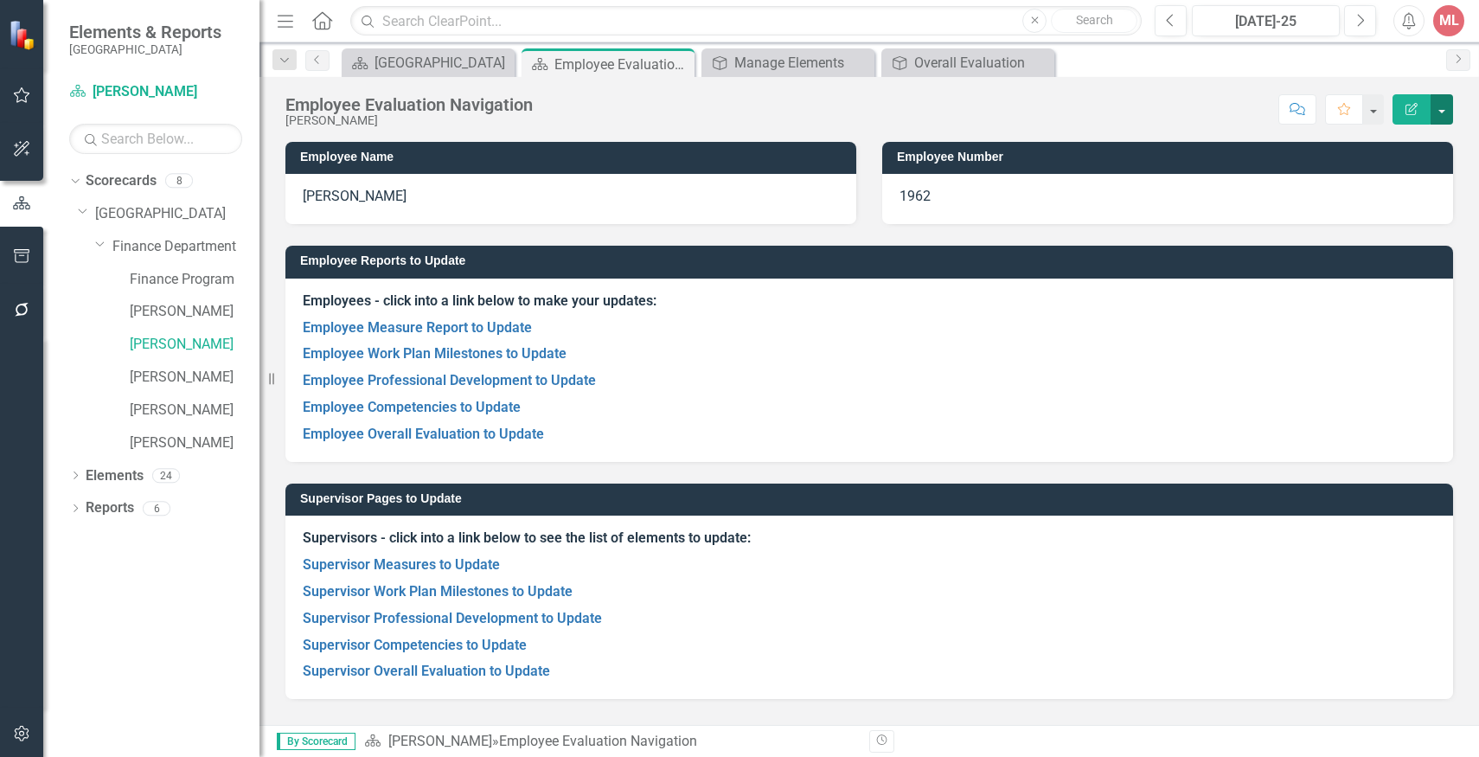
click at [1444, 106] on button "button" at bounding box center [1441, 109] width 22 height 30
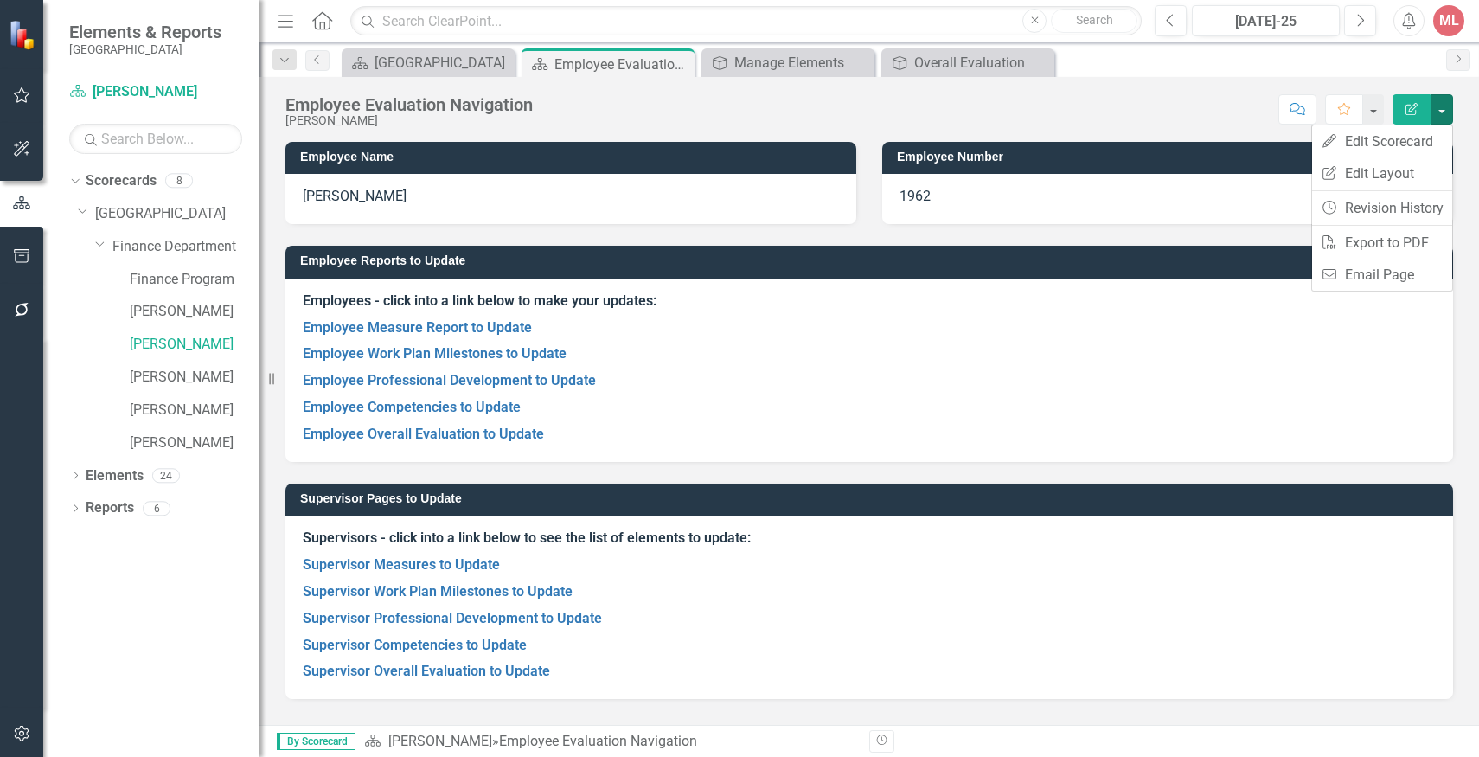
click at [1150, 99] on div "Score: N/A [DATE]-25 Completed Comment Favorite Edit Report" at bounding box center [997, 108] width 912 height 29
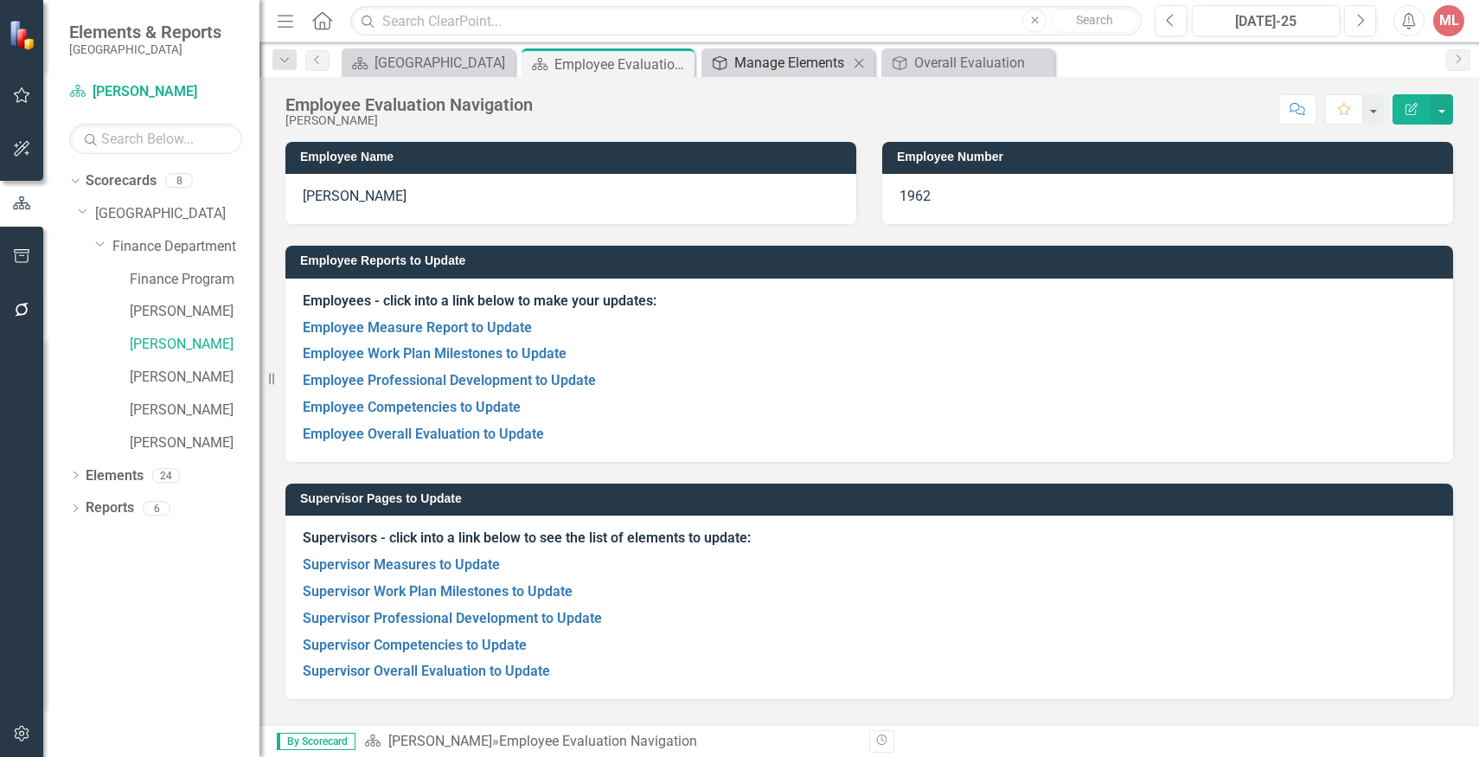
click at [777, 64] on div "Manage Elements" at bounding box center [791, 63] width 114 height 22
